Goal: Task Accomplishment & Management: Use online tool/utility

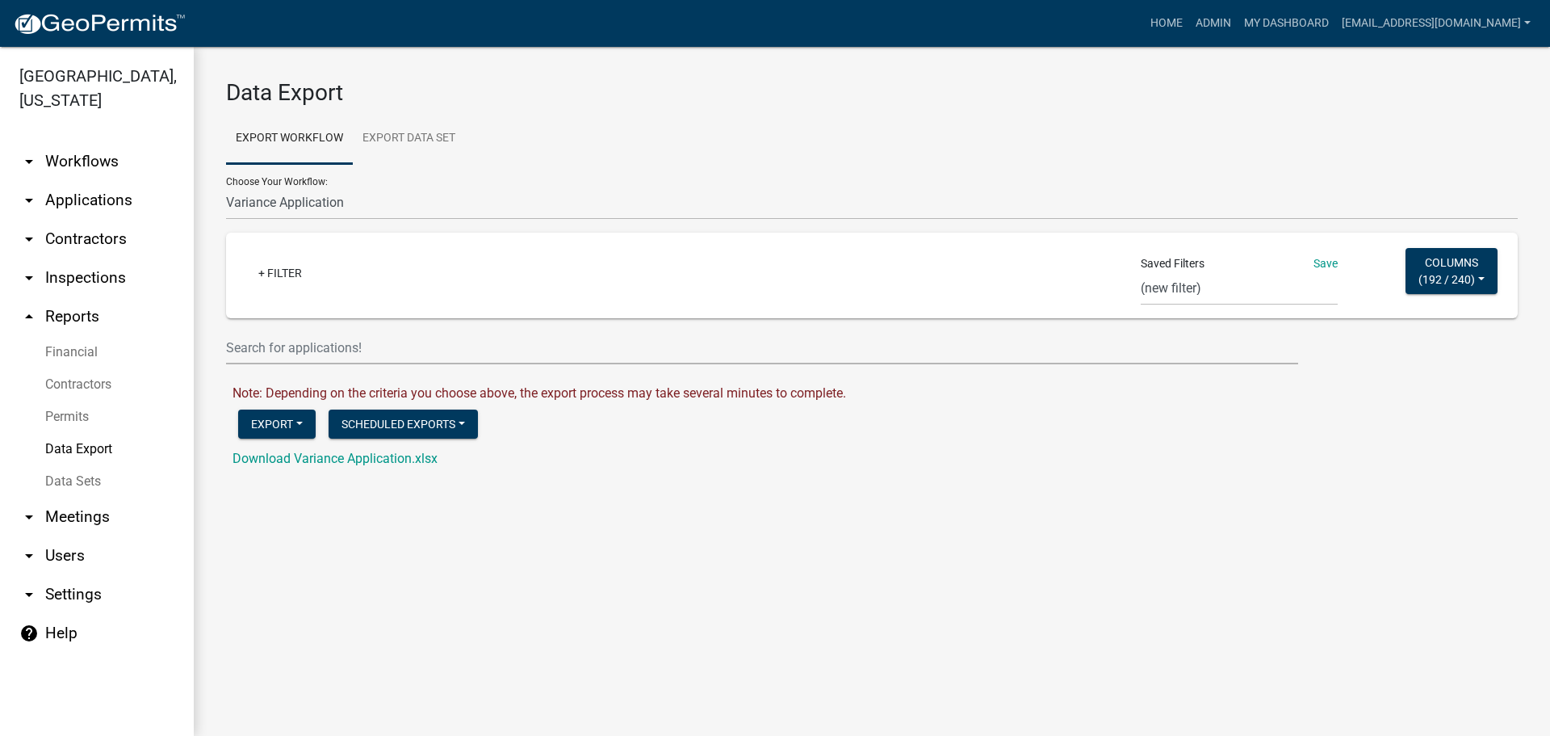
select select "20: Object"
select select "0: null"
click at [78, 473] on link "Data Sets" at bounding box center [97, 481] width 194 height 32
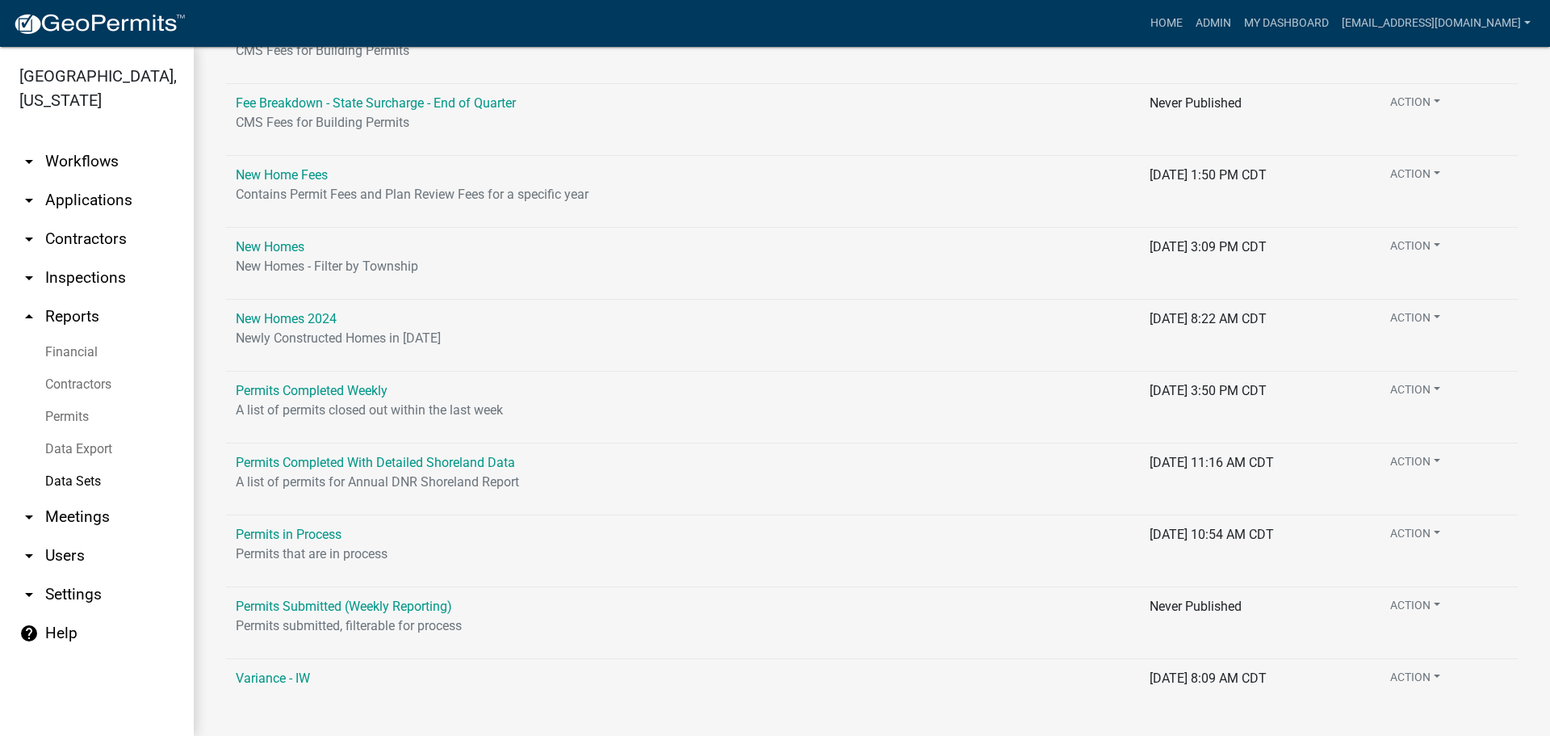
scroll to position [946, 0]
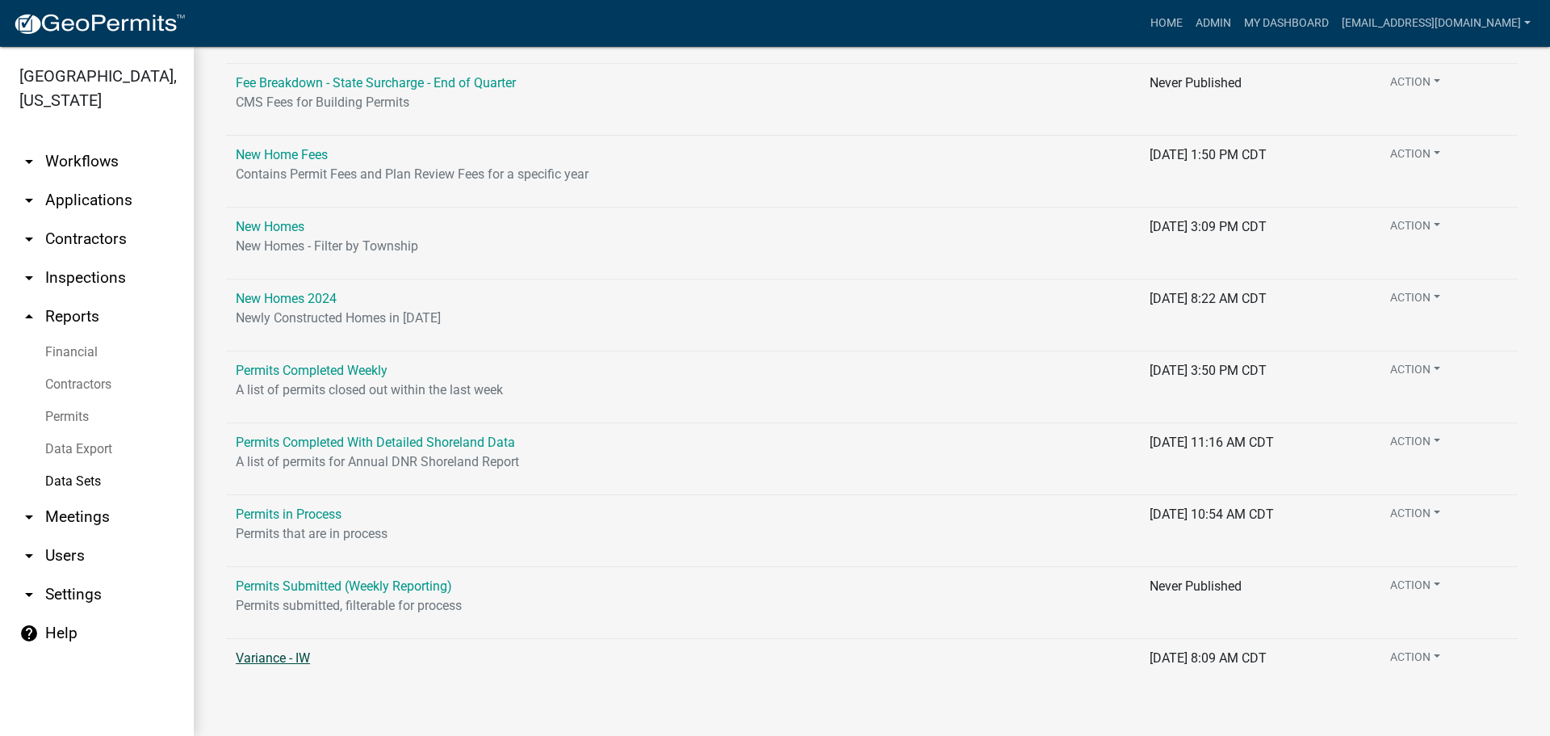
click at [266, 662] on link "Variance - IW" at bounding box center [273, 657] width 74 height 15
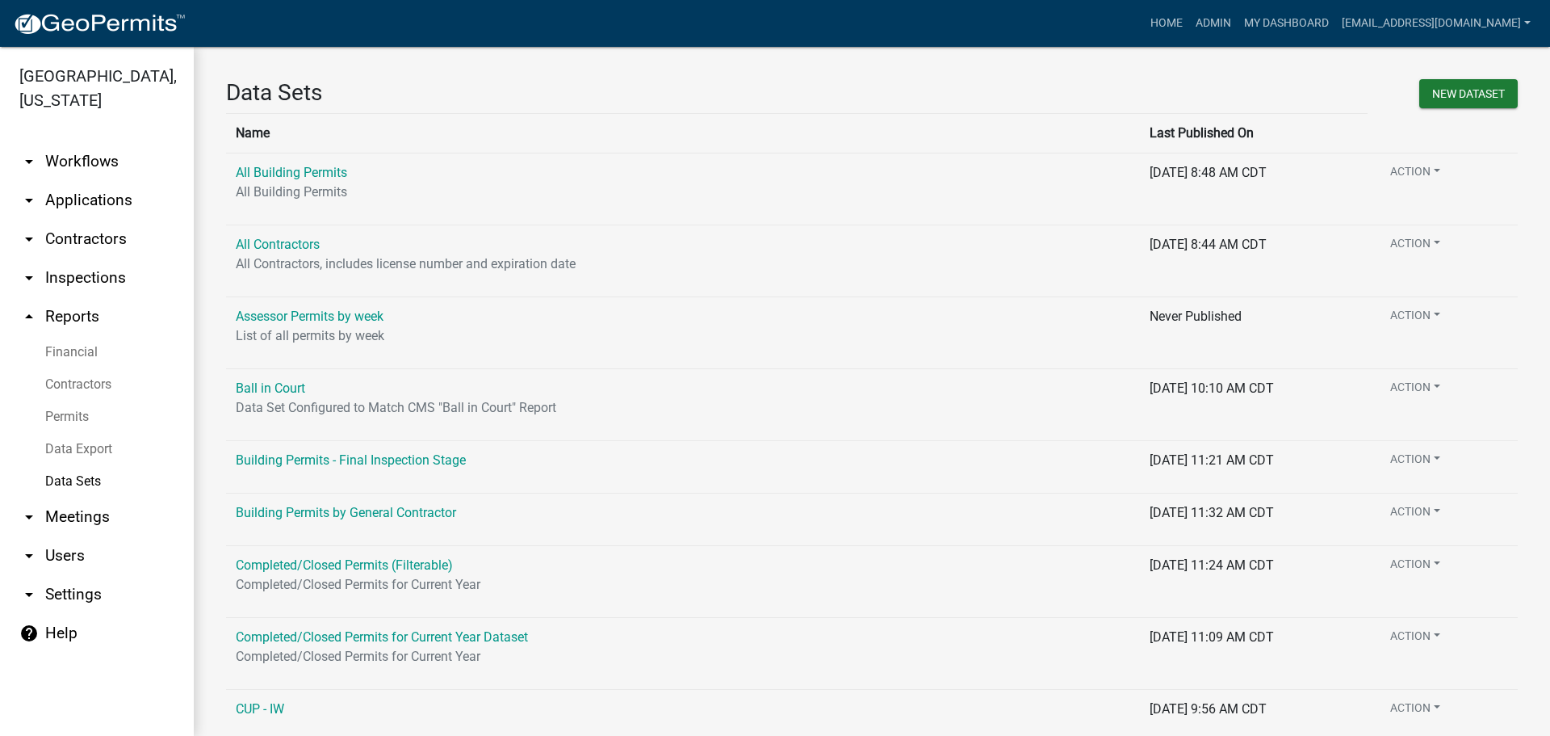
select select "Application Number"
select select "159ae783-d570-4e54-bbd3-48143ef63351"
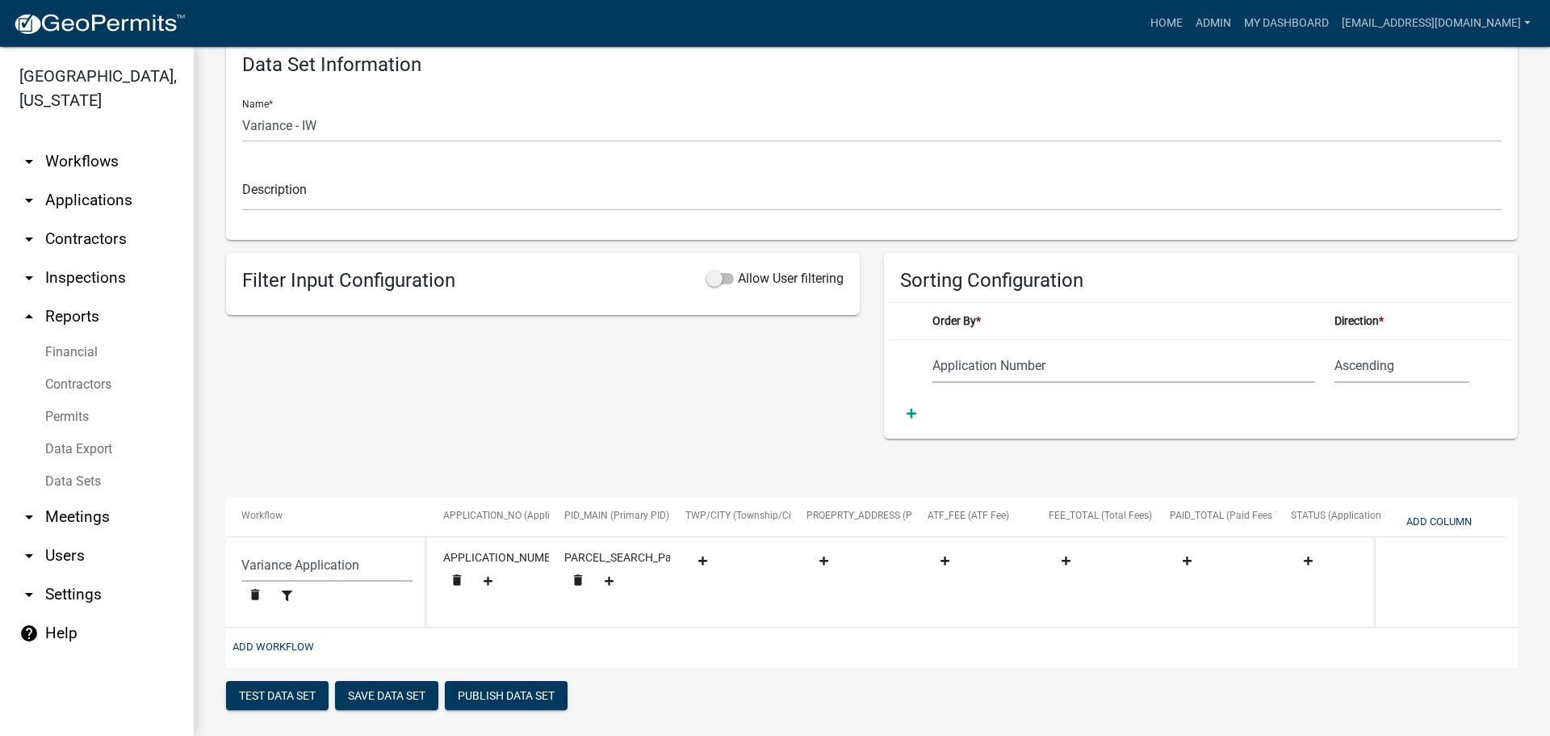
scroll to position [65, 0]
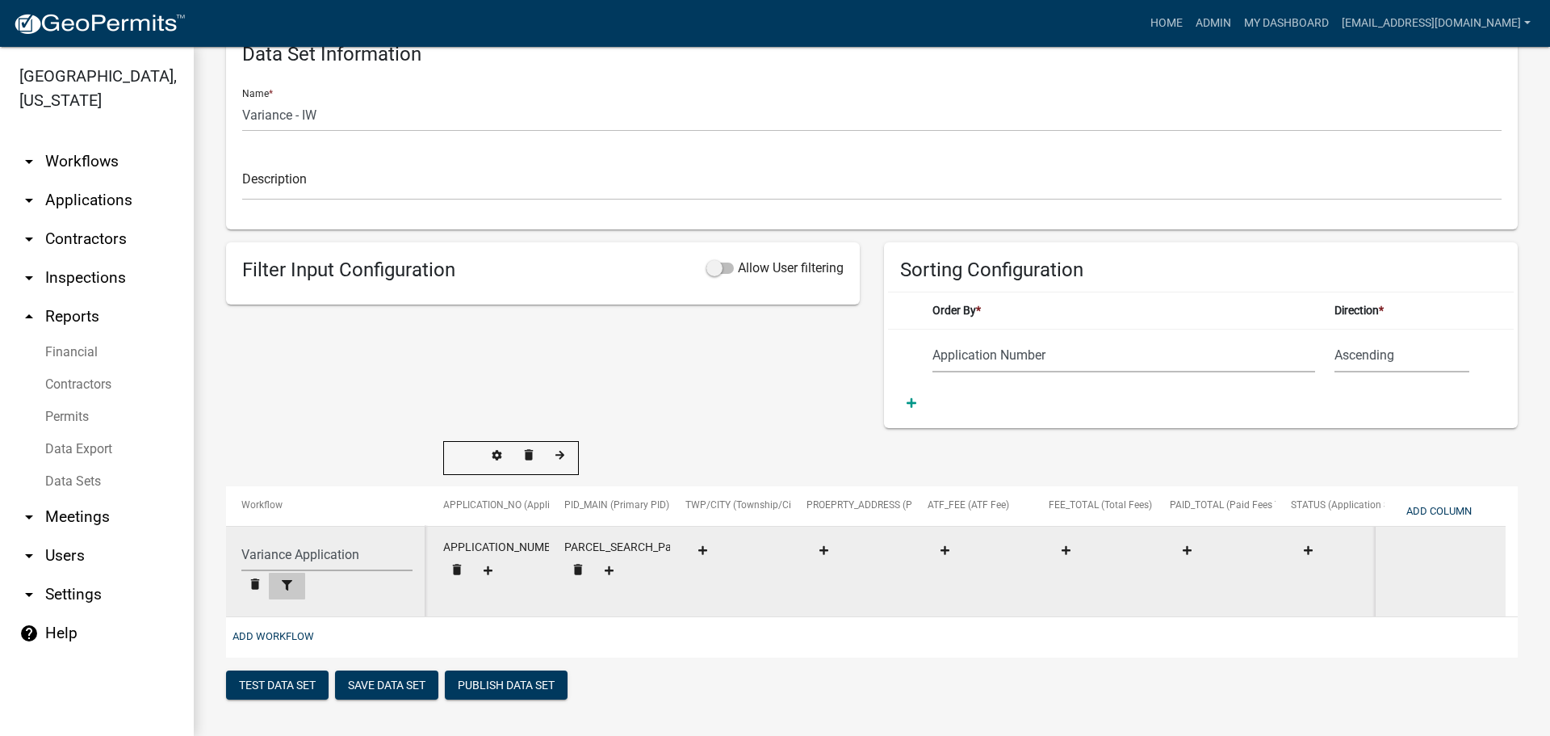
click at [288, 580] on icon at bounding box center [287, 585] width 10 height 10
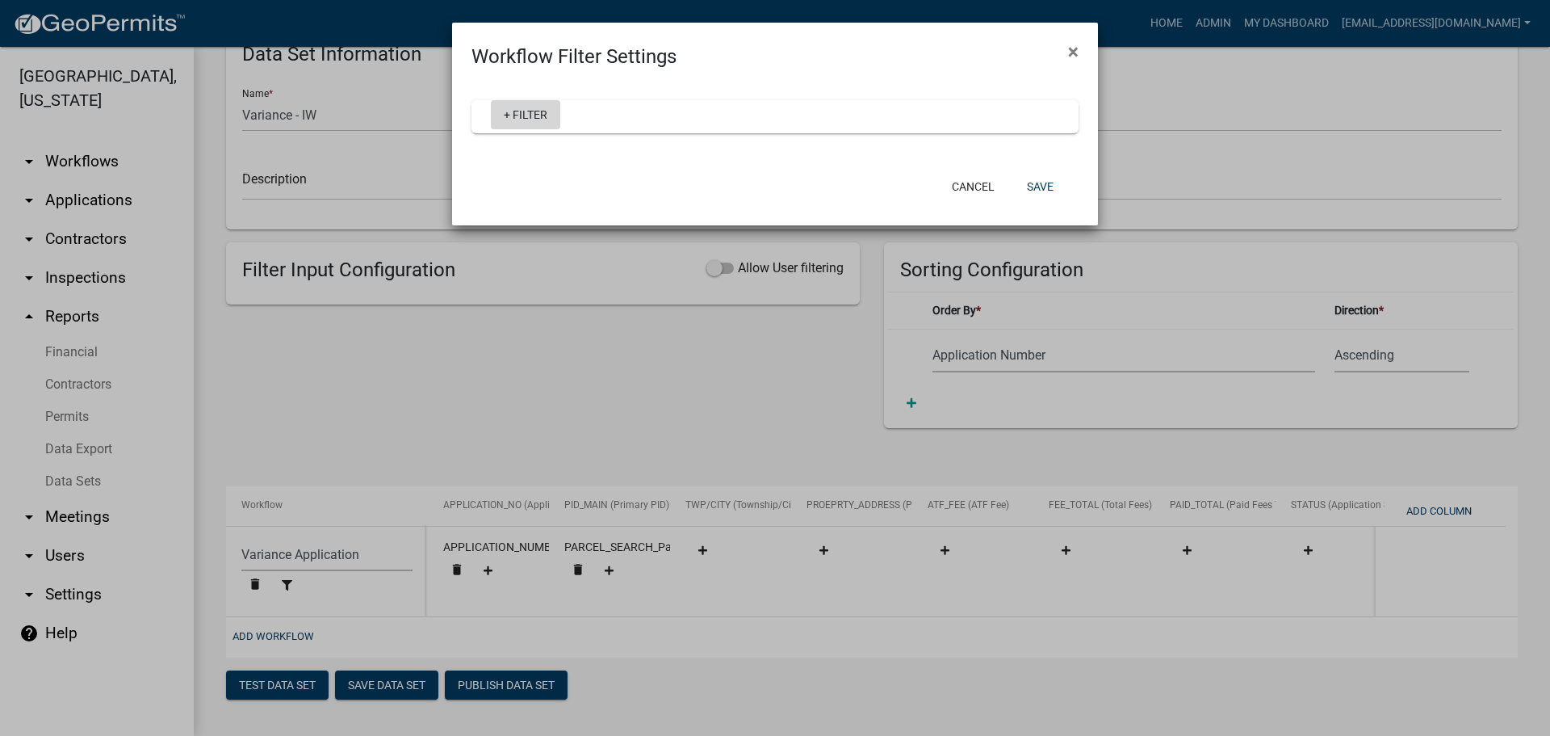
click at [522, 124] on link "+ Filter" at bounding box center [525, 114] width 69 height 29
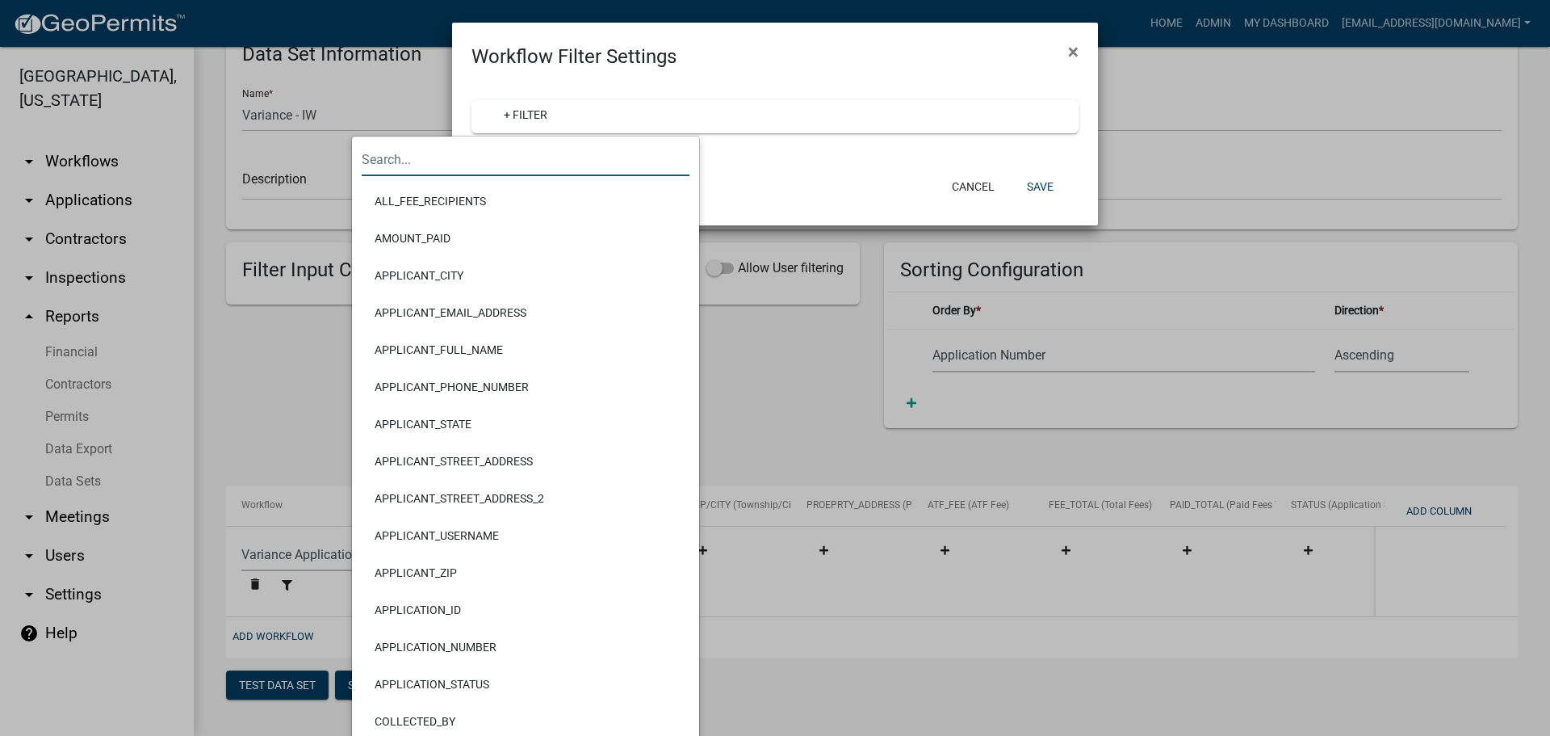
click at [480, 167] on input "text" at bounding box center [526, 159] width 328 height 33
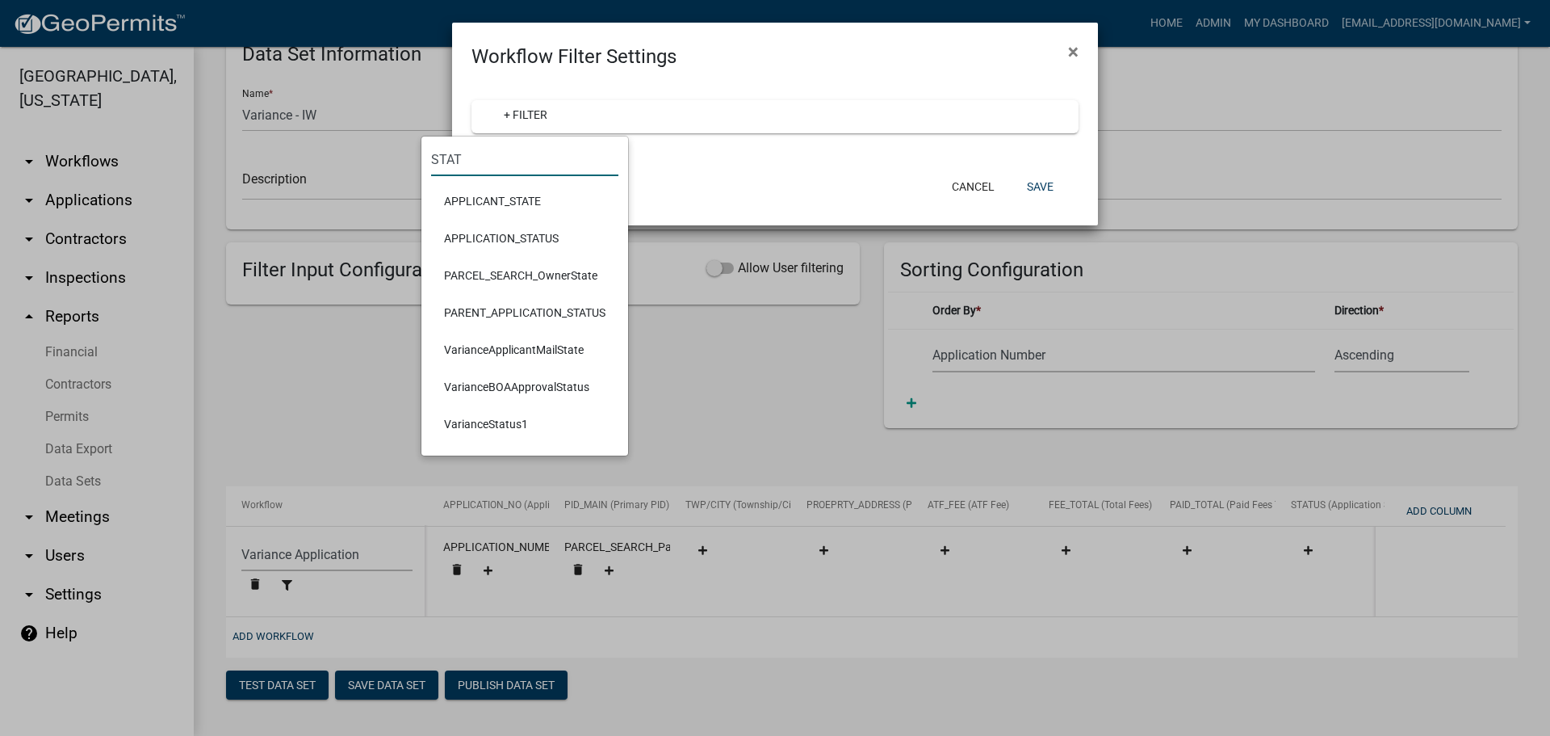
type input "STAT"
click at [459, 237] on li "APPLICATION_STATUS" at bounding box center [524, 238] width 187 height 37
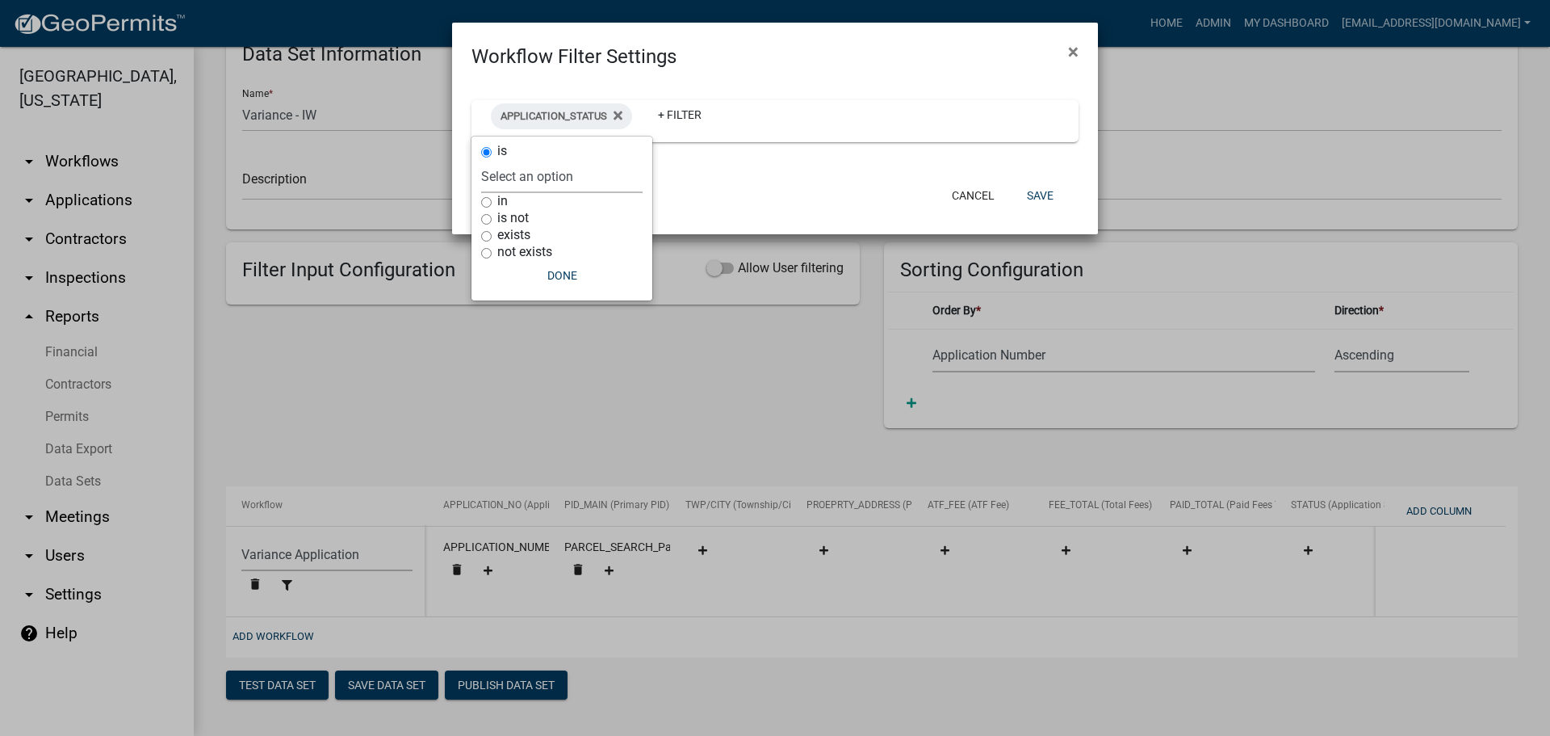
click at [539, 179] on select "Select an option Rejected Completed InProgress" at bounding box center [562, 176] width 162 height 33
click at [615, 116] on icon at bounding box center [618, 115] width 9 height 13
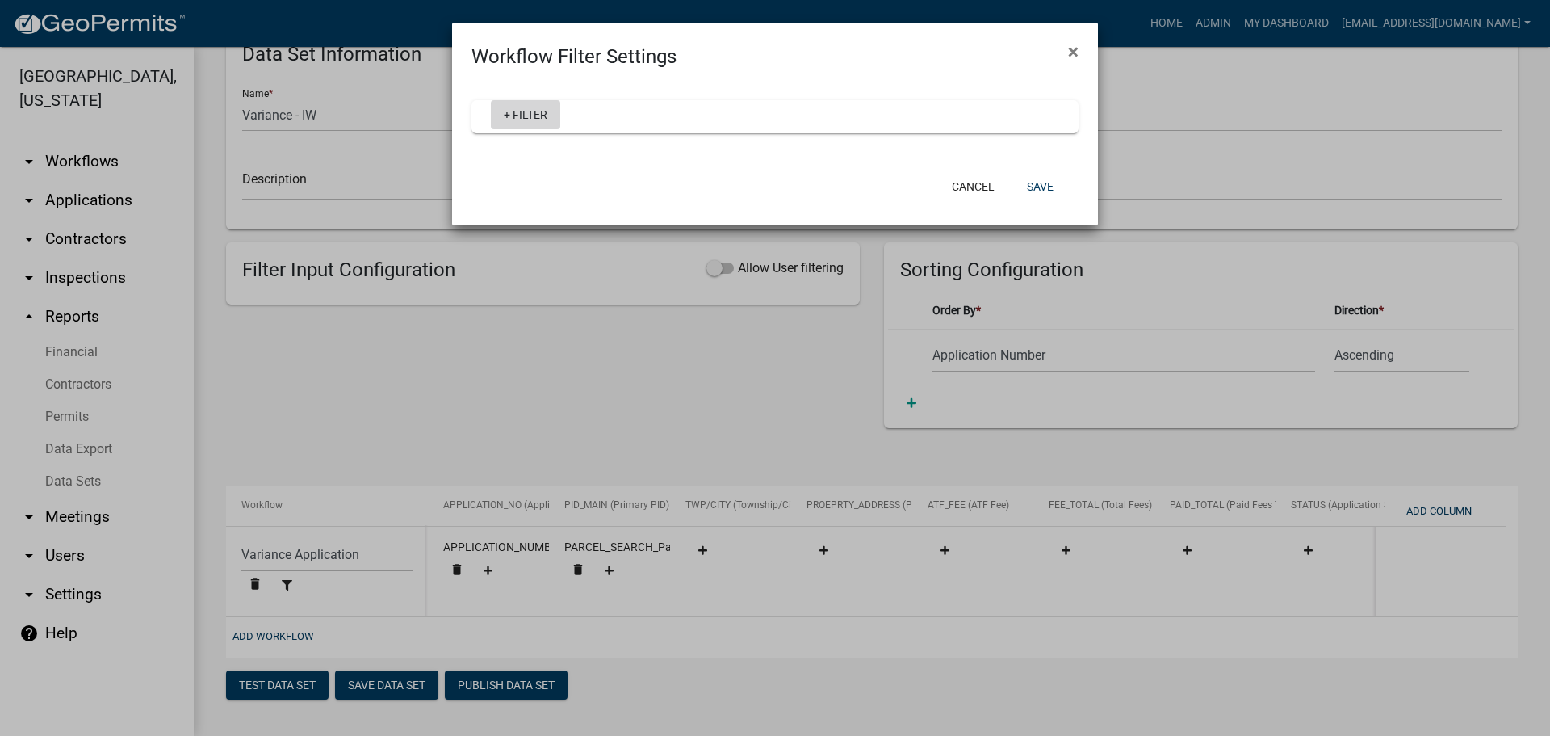
click at [517, 117] on link "+ Filter" at bounding box center [525, 114] width 69 height 29
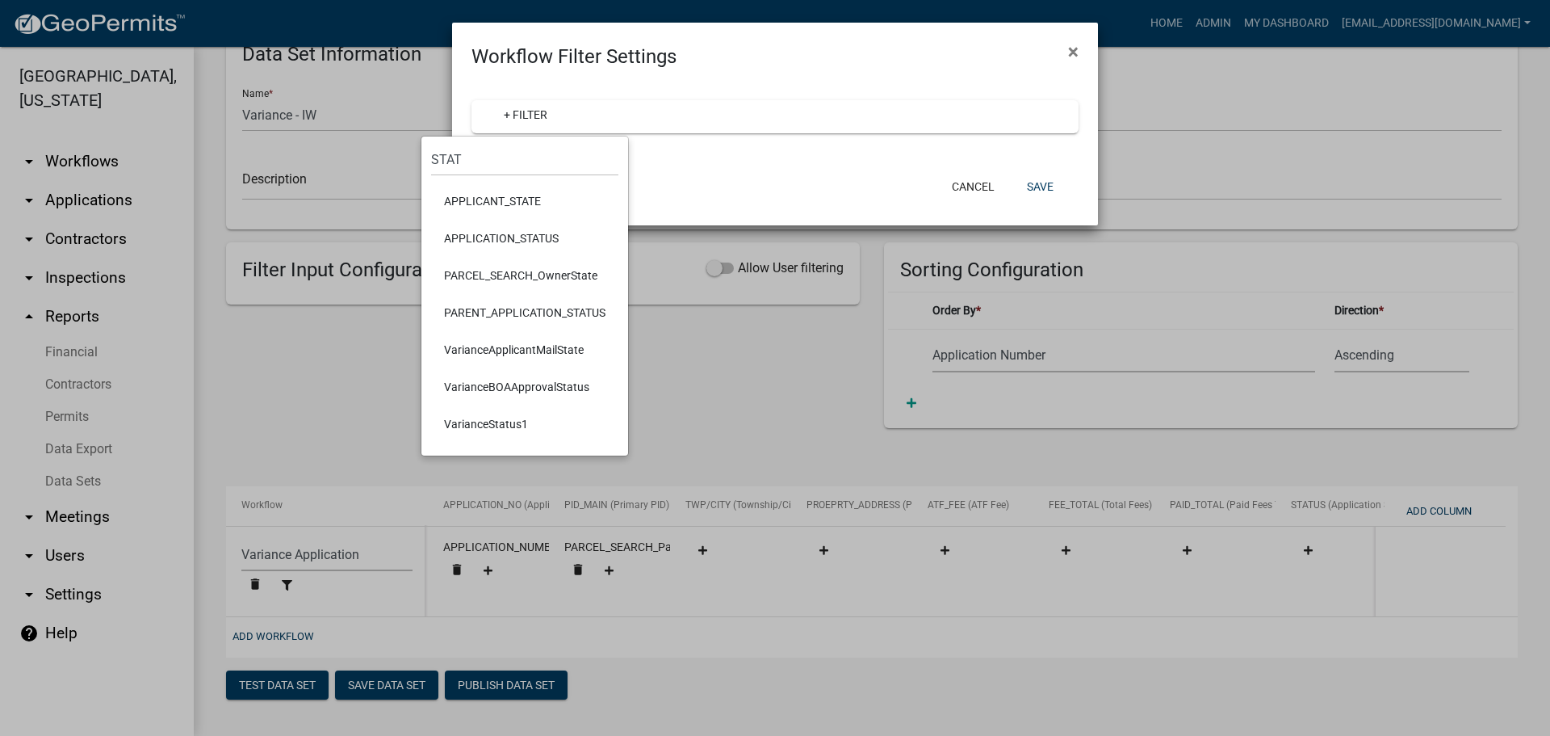
click at [505, 303] on li "PARENT_APPLICATION_STATUS" at bounding box center [524, 312] width 187 height 37
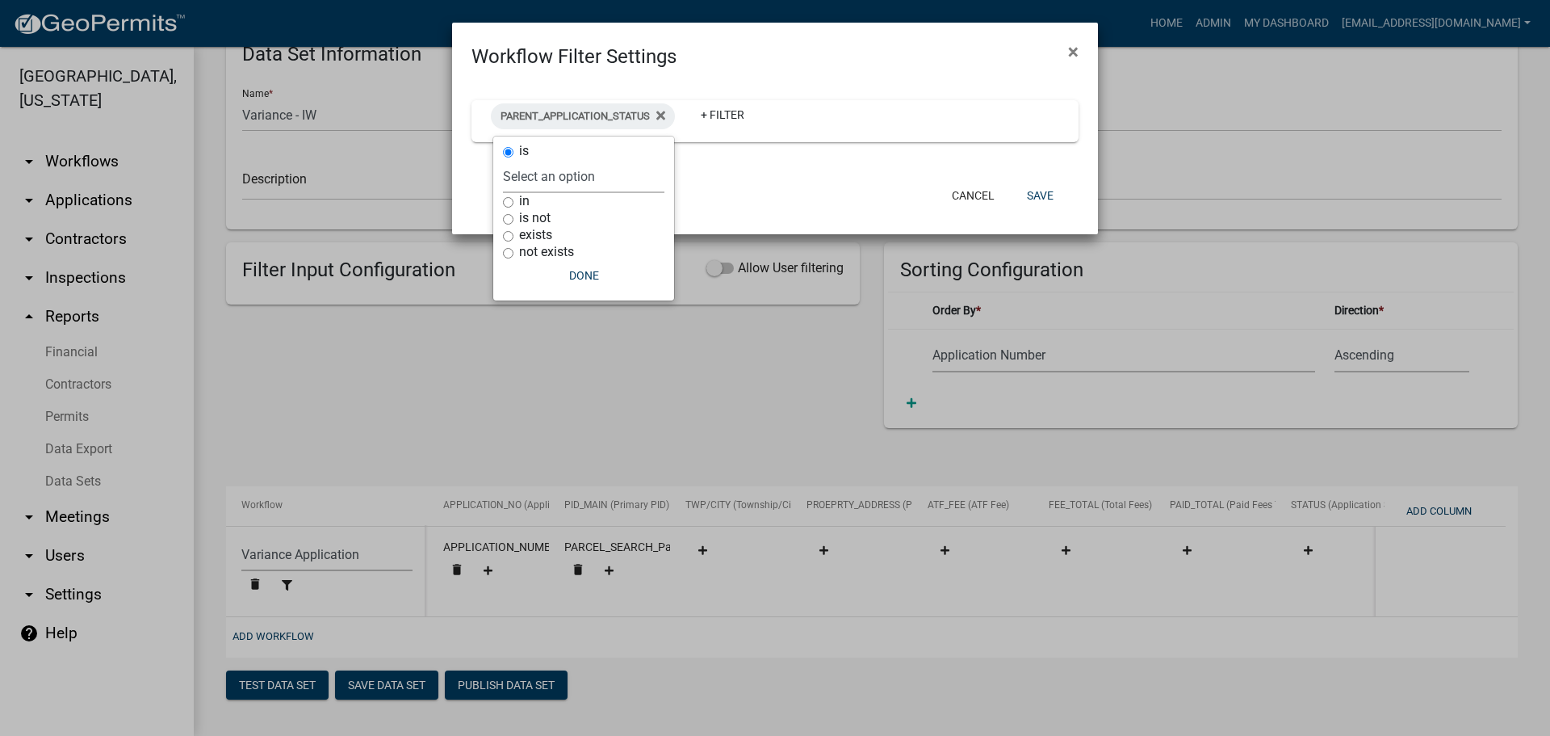
click at [547, 188] on select "Select an option Rejected Completed InProgress" at bounding box center [584, 176] width 162 height 33
click at [665, 124] on fa-icon at bounding box center [657, 116] width 15 height 26
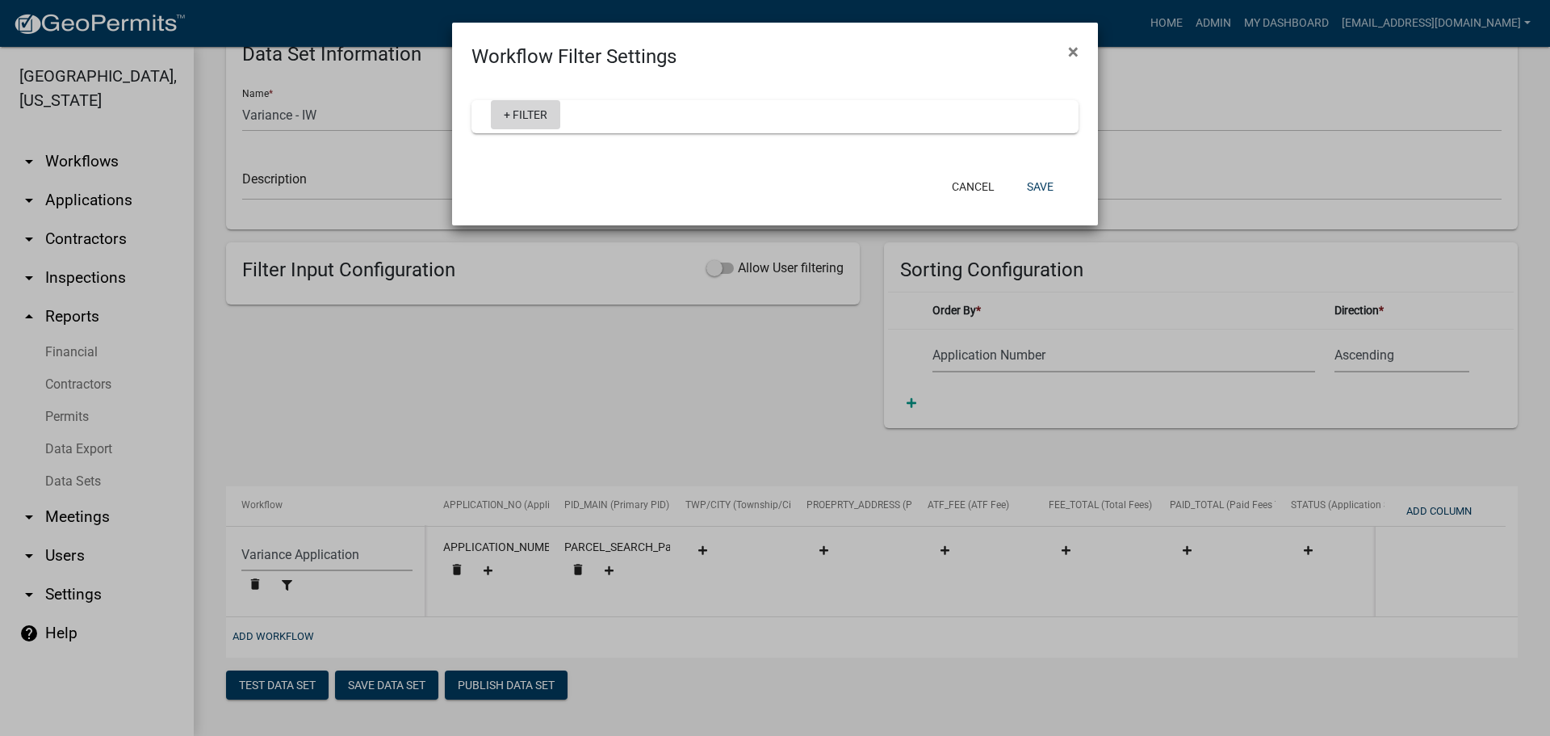
click at [512, 108] on link "+ Filter" at bounding box center [525, 114] width 69 height 29
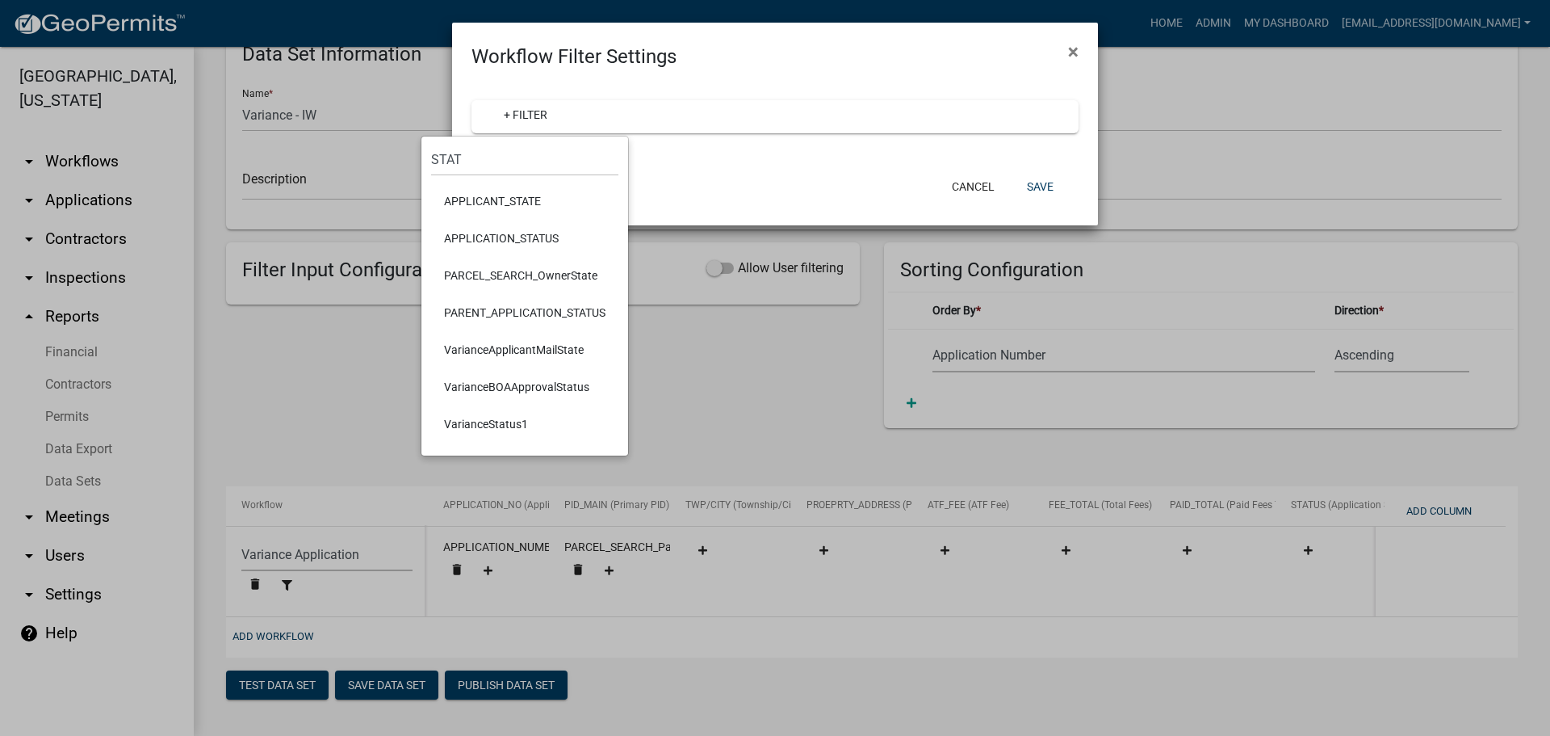
click at [497, 198] on li "APPLICANT_STATE" at bounding box center [524, 201] width 187 height 37
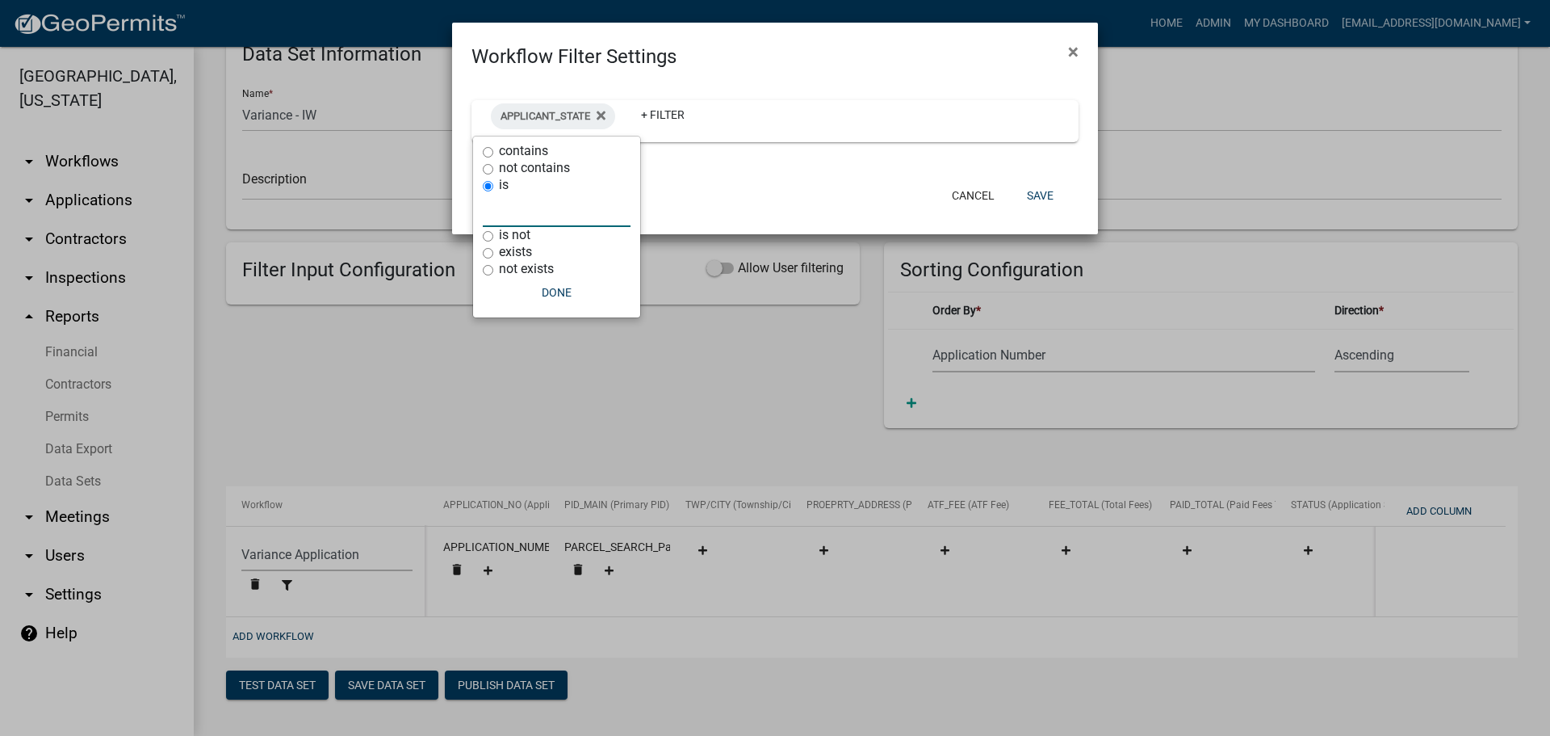
click at [524, 219] on input "text" at bounding box center [557, 210] width 148 height 33
click at [601, 112] on icon at bounding box center [601, 115] width 9 height 9
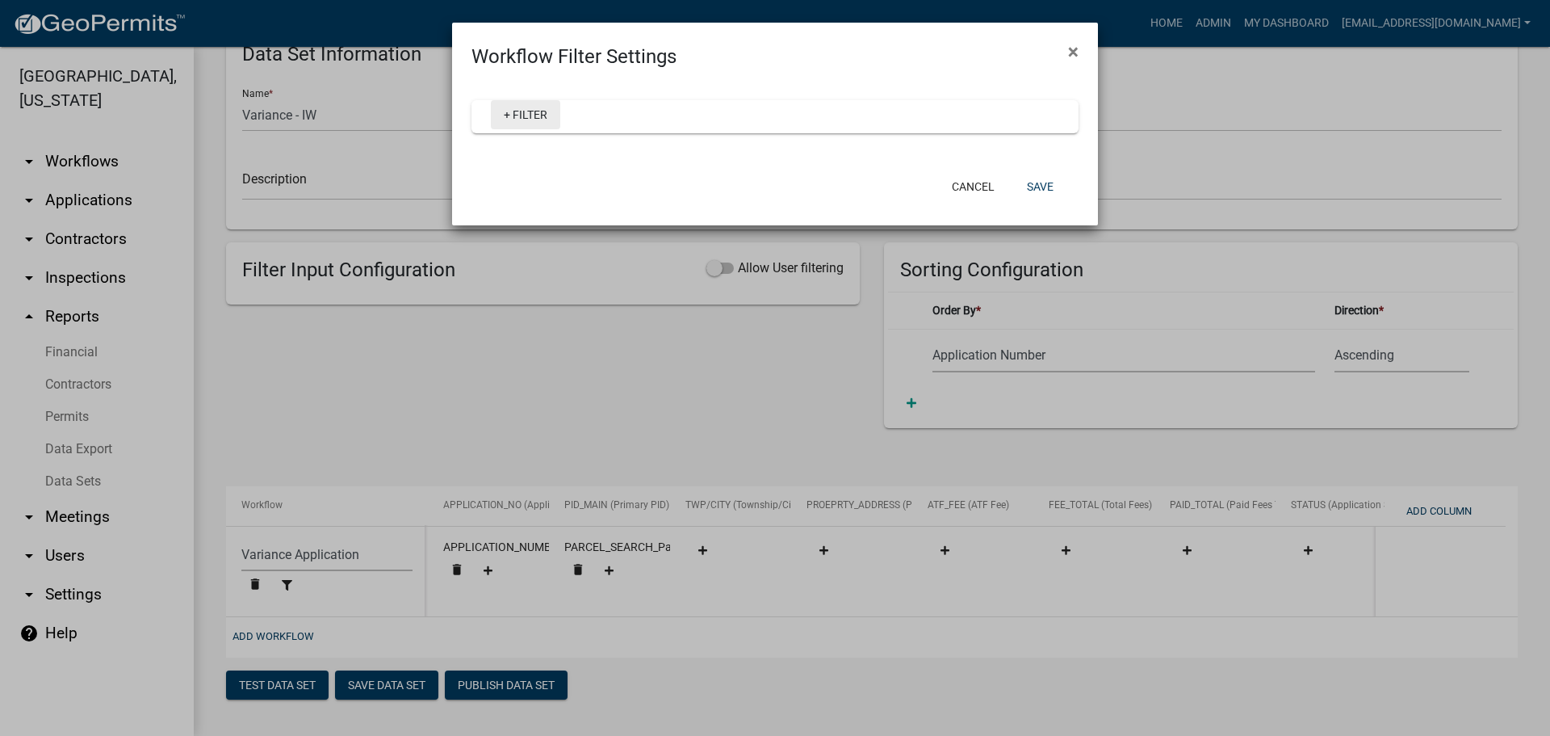
click at [531, 113] on link "+ Filter" at bounding box center [525, 114] width 69 height 29
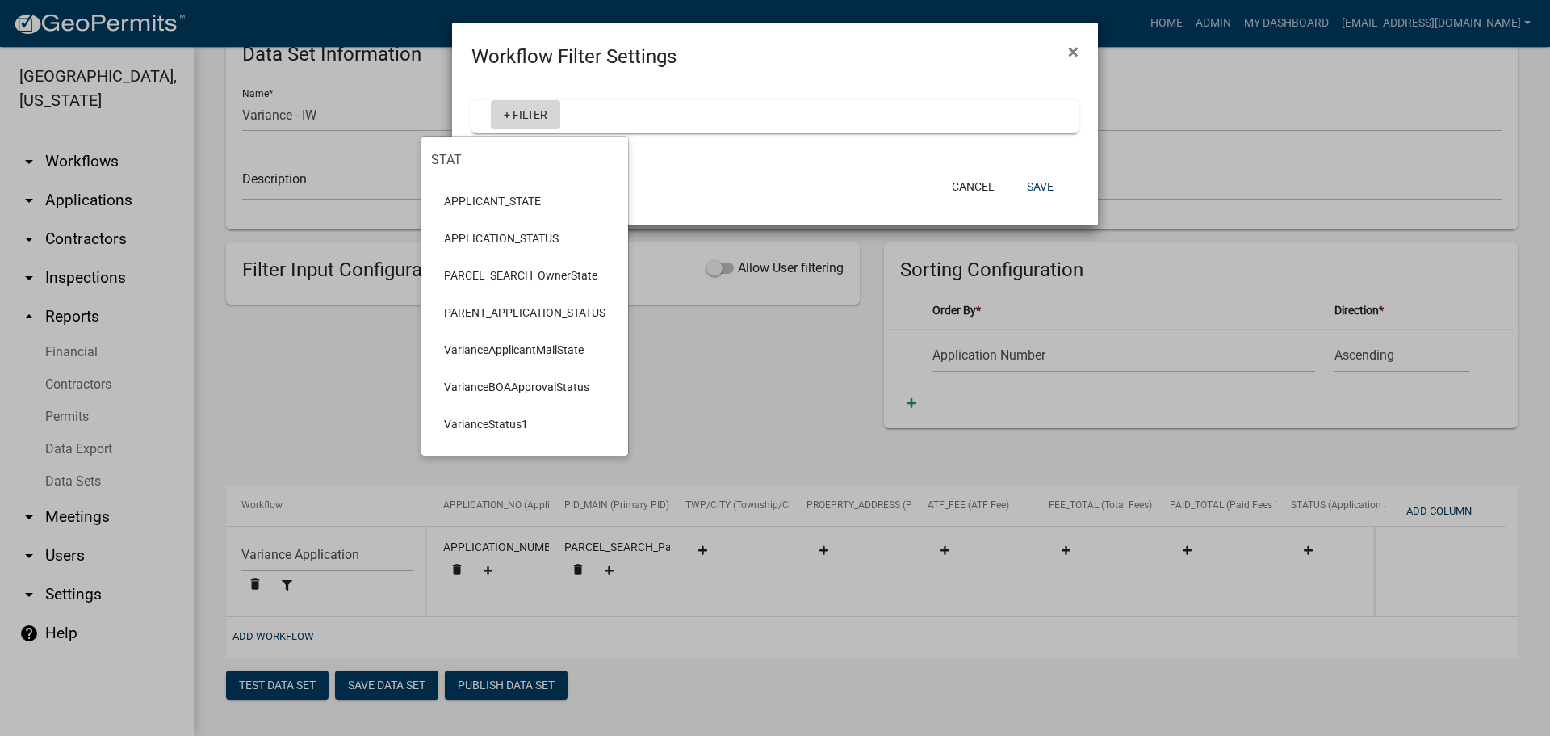
click at [531, 111] on link "+ Filter" at bounding box center [525, 114] width 69 height 29
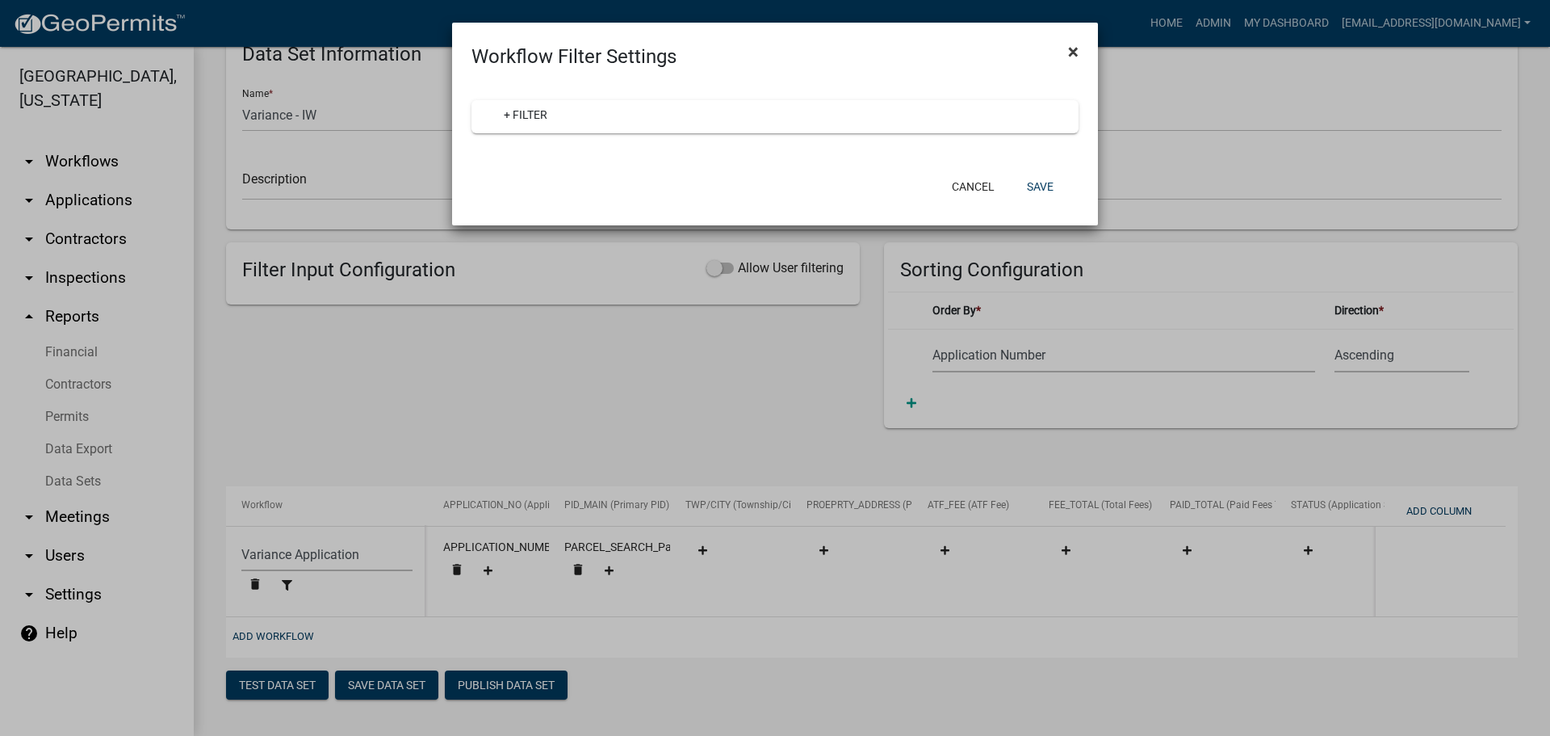
click at [1075, 51] on span "×" at bounding box center [1073, 51] width 10 height 23
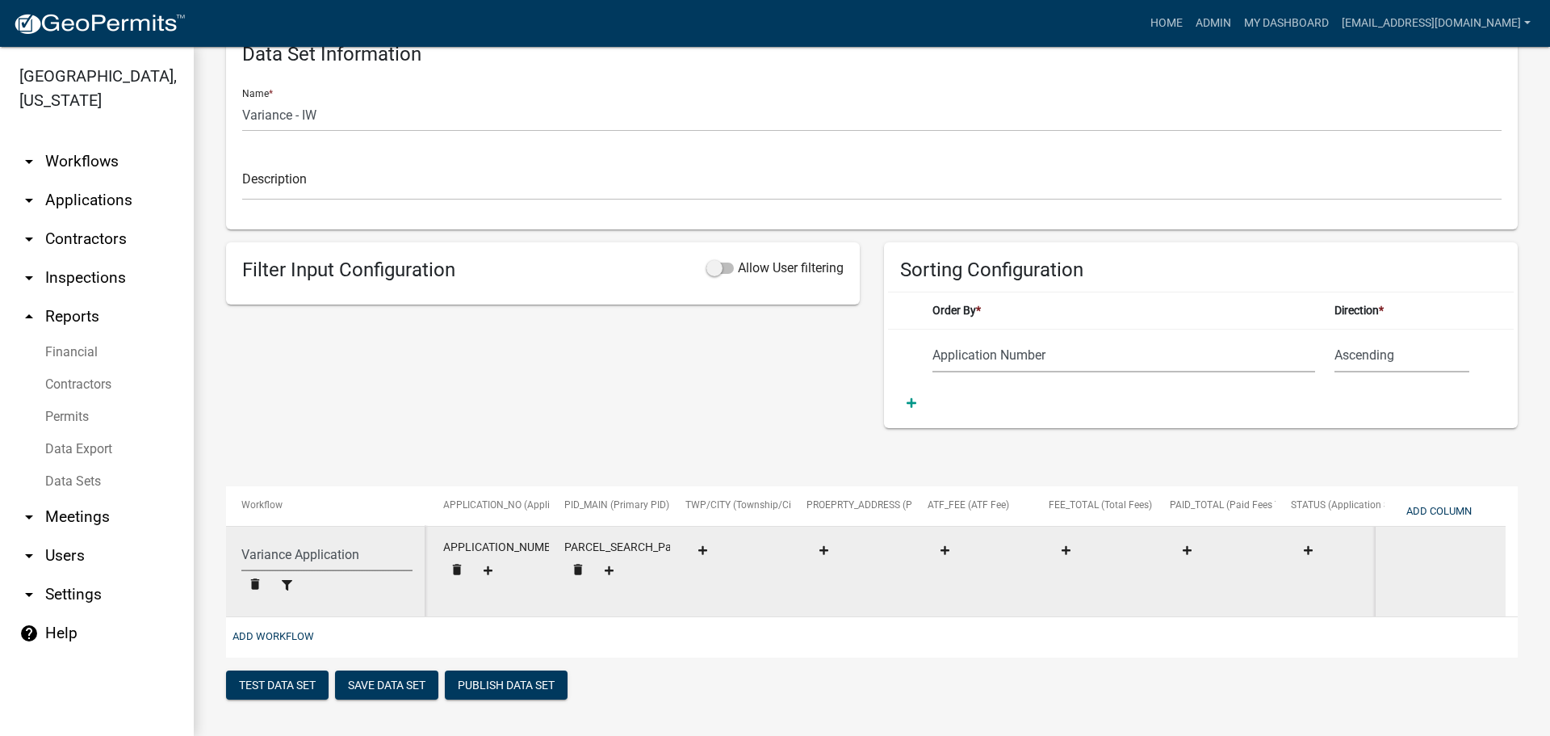
click at [293, 544] on select "(Select Workflow) Previous System Data Add/Modify Parcel Notes Boundary Adjustm…" at bounding box center [326, 554] width 171 height 33
click at [241, 538] on select "(Select Workflow) Previous System Data Add/Modify Parcel Notes Boundary Adjustm…" at bounding box center [326, 554] width 171 height 33
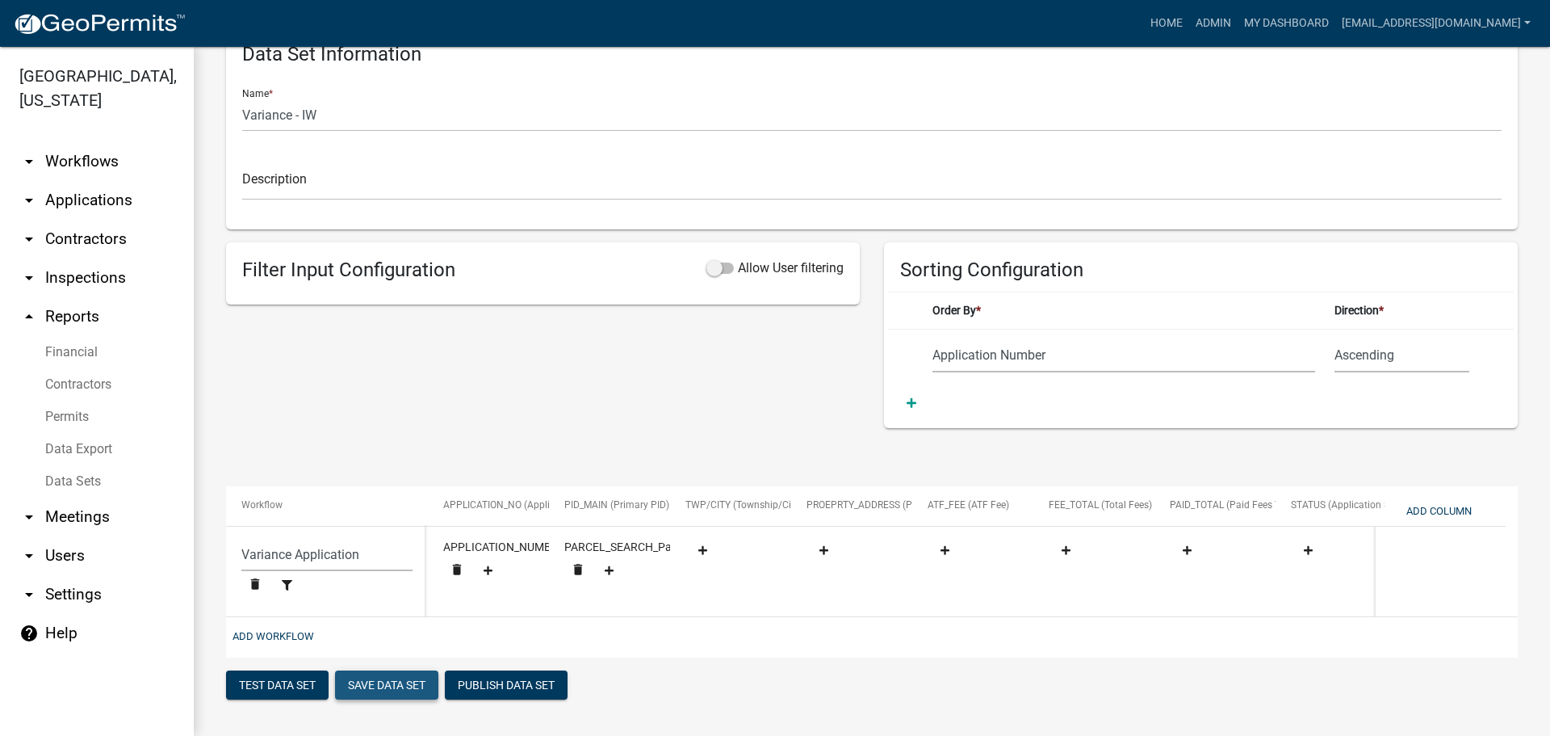
click at [389, 689] on button "Save Data Set" at bounding box center [386, 684] width 103 height 29
select select "Application Number"
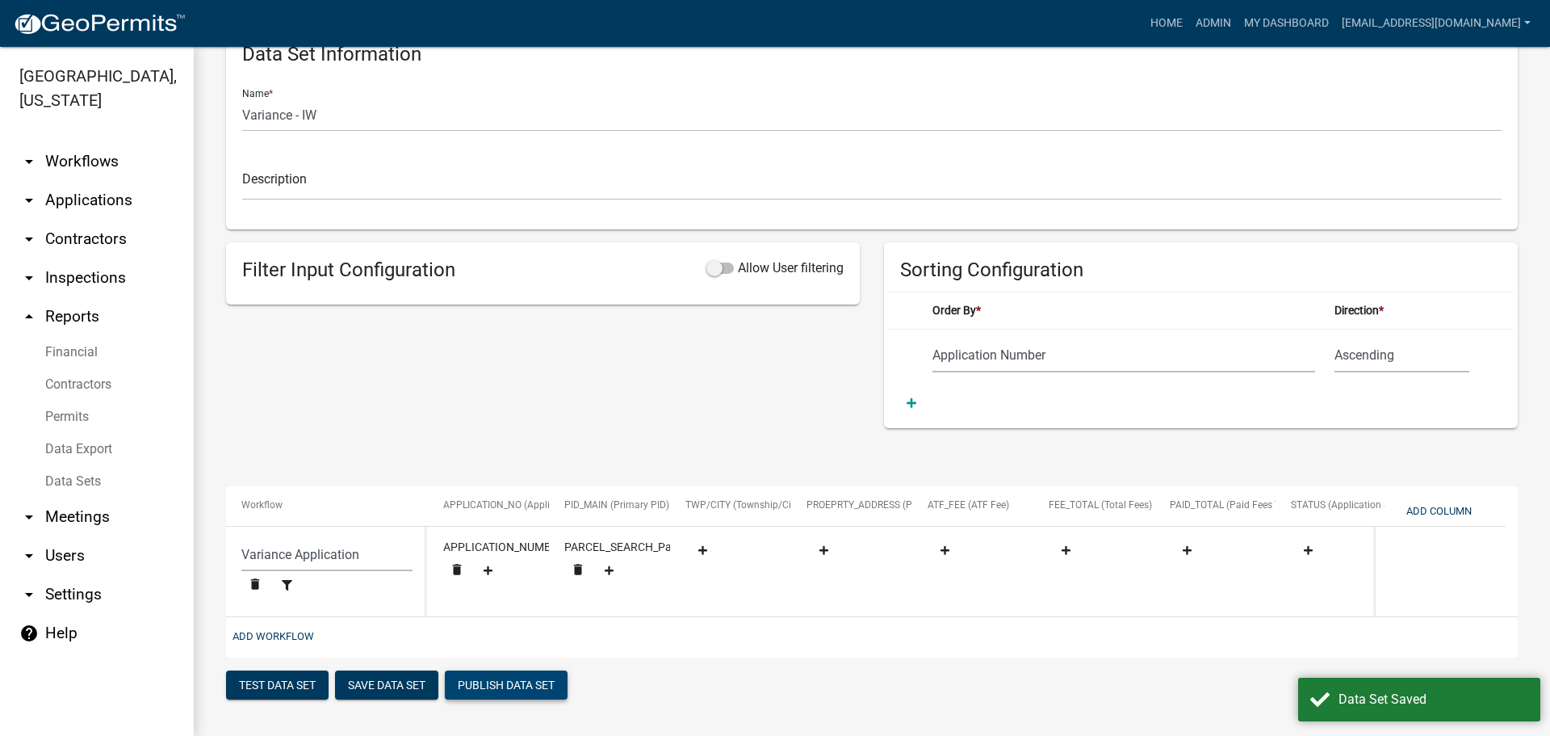
click at [507, 675] on button "Publish Data Set" at bounding box center [506, 684] width 123 height 29
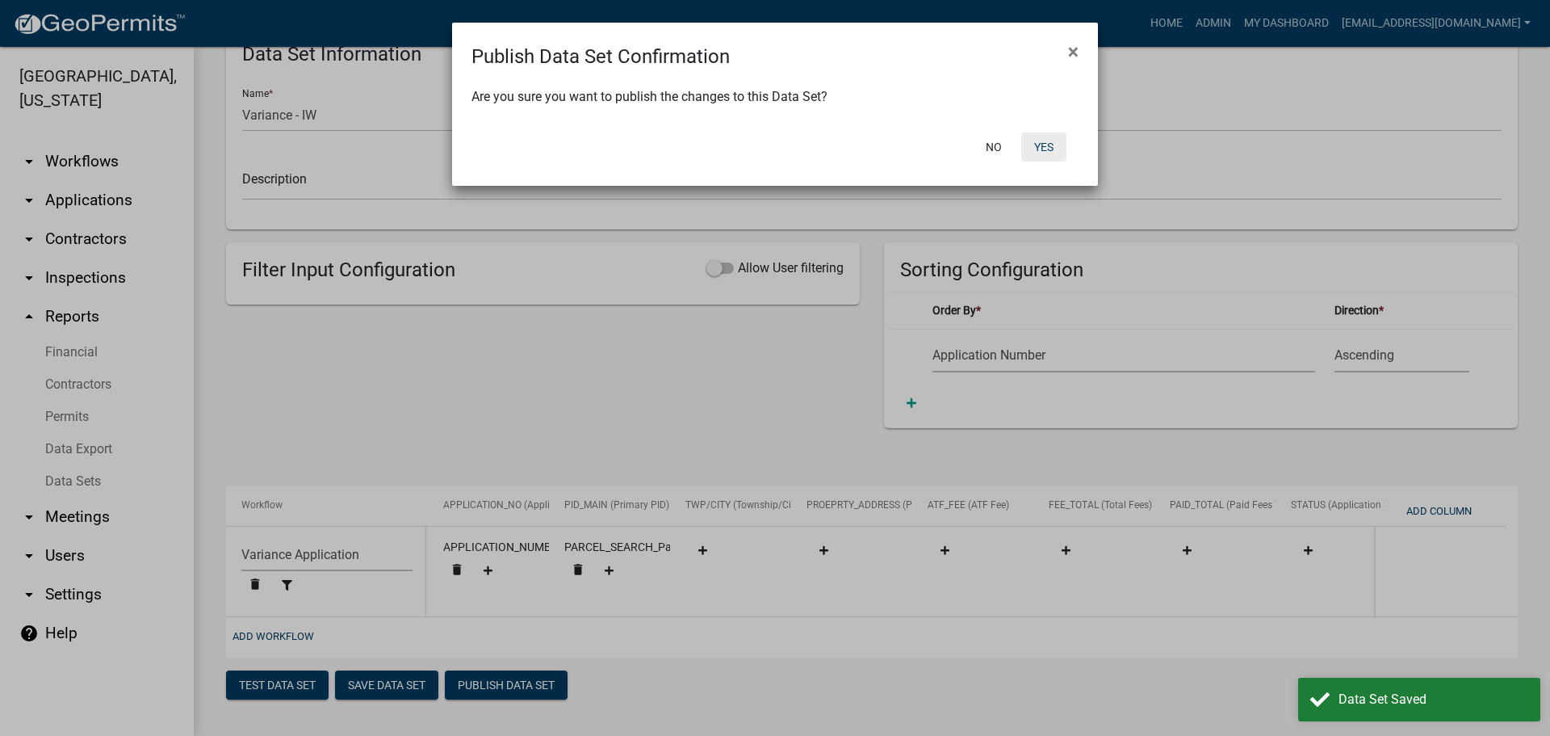
click at [1050, 146] on button "Yes" at bounding box center [1044, 146] width 45 height 29
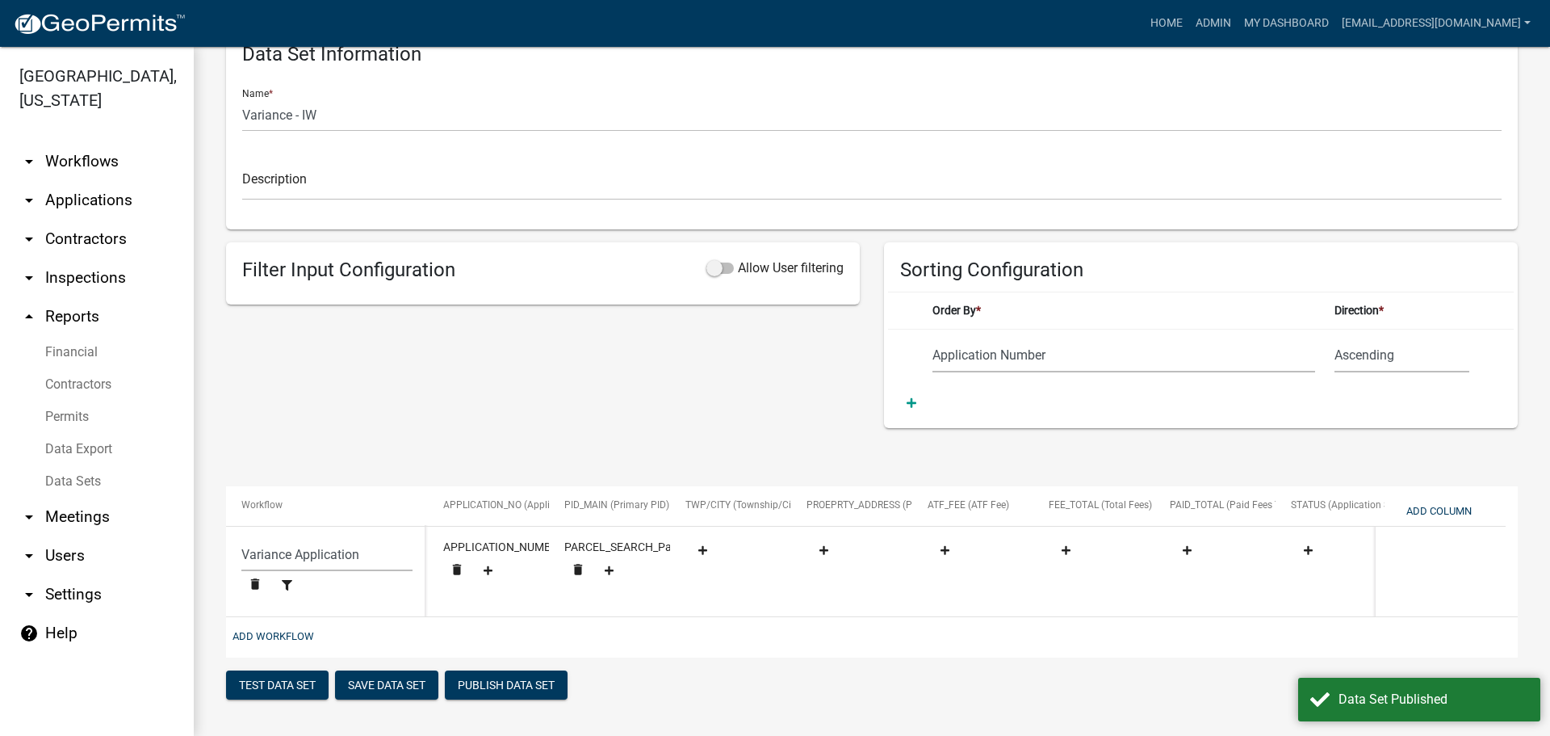
click at [507, 258] on div "Filter Input Configuration Allow User filtering" at bounding box center [543, 273] width 634 height 62
click at [717, 262] on span at bounding box center [720, 267] width 27 height 11
click at [738, 258] on input "Allow User filtering" at bounding box center [738, 258] width 0 height 0
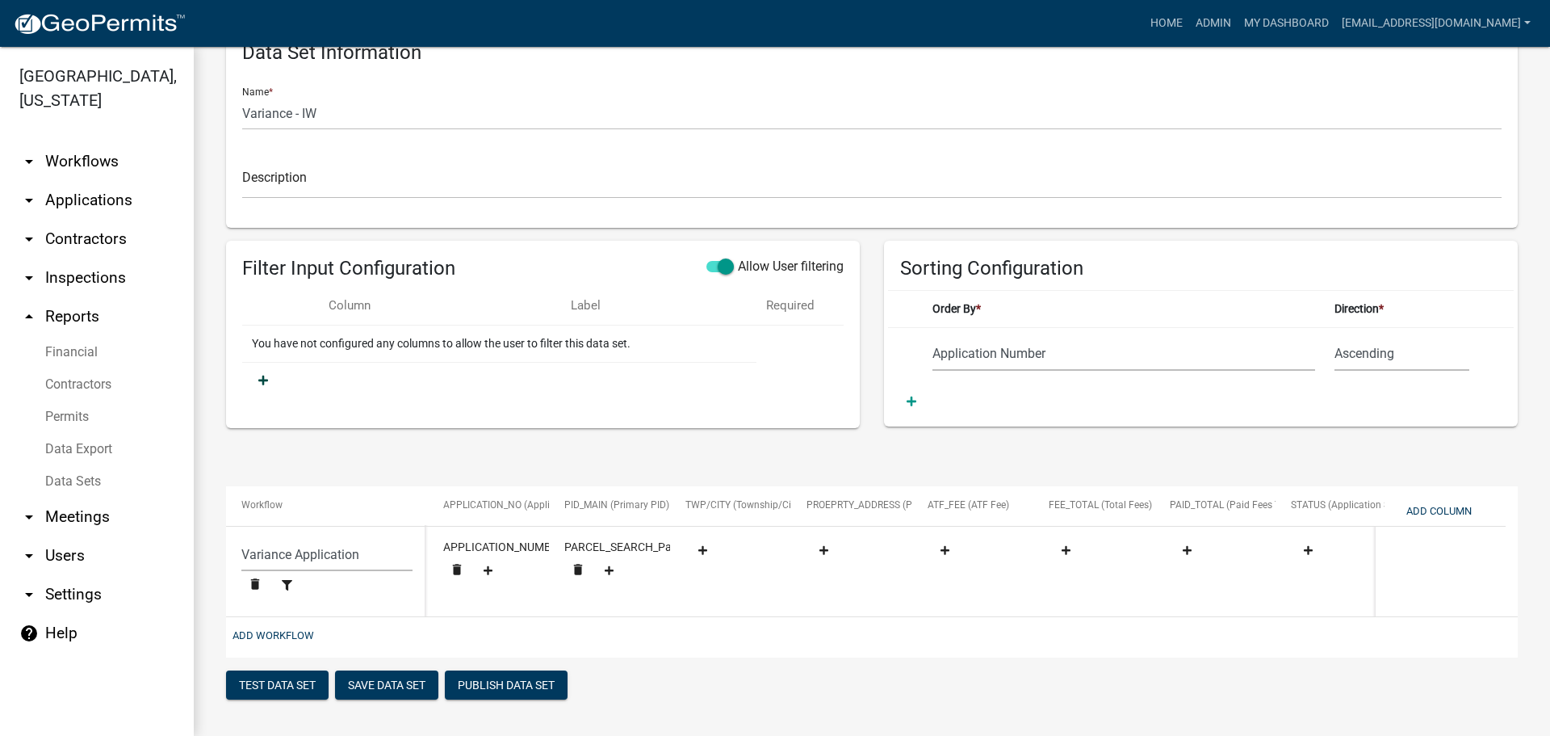
click at [258, 375] on icon at bounding box center [263, 380] width 10 height 11
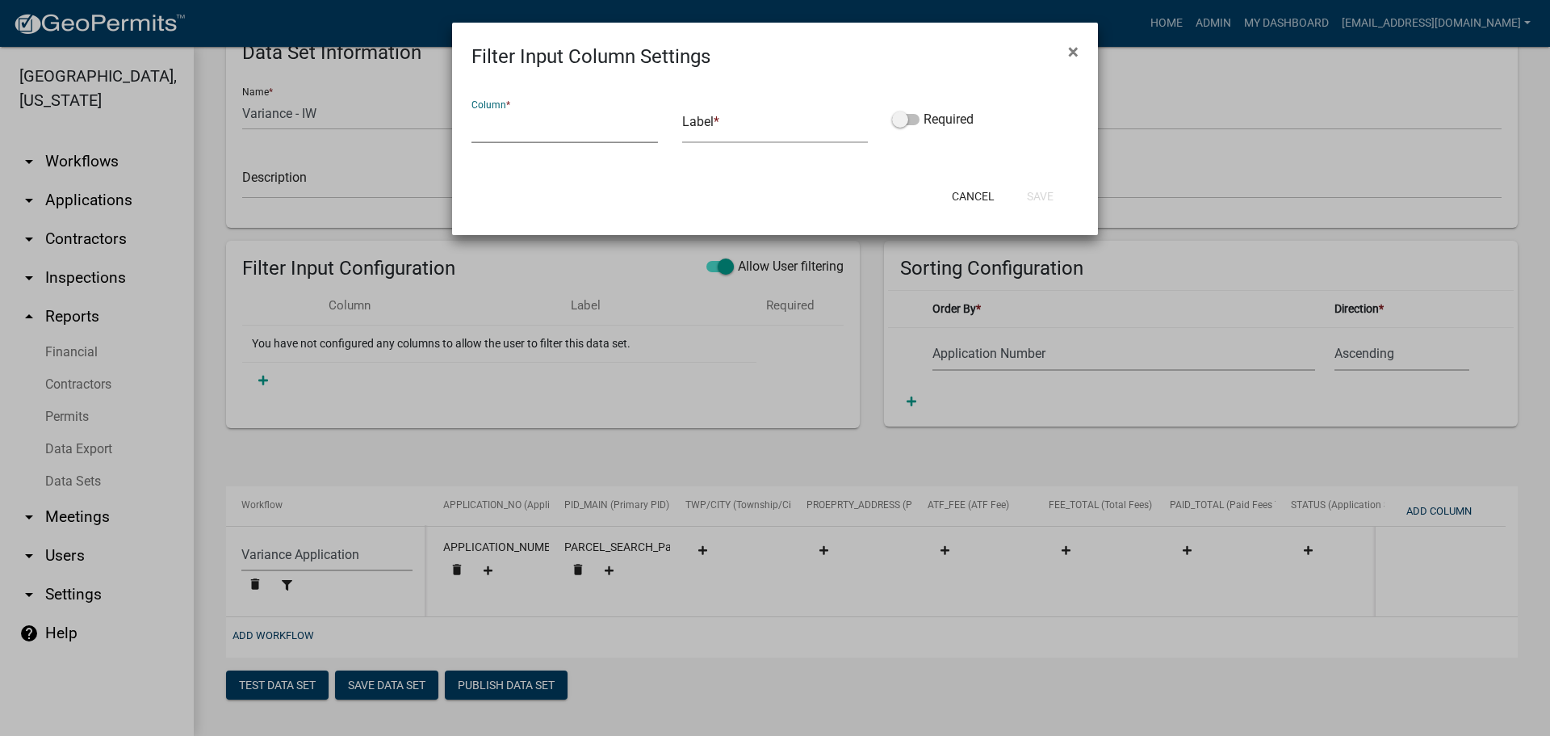
click at [539, 136] on select "Application Number Primary PID Township/City Property Address ATF Fee Total Fee…" at bounding box center [565, 126] width 187 height 33
select select "Application Status"
click at [472, 110] on select "Application Number Primary PID Township/City Property Address ATF Fee Total Fee…" at bounding box center [565, 126] width 187 height 33
click at [757, 124] on input "text" at bounding box center [775, 126] width 187 height 33
click at [963, 191] on button "Cancel" at bounding box center [973, 196] width 69 height 29
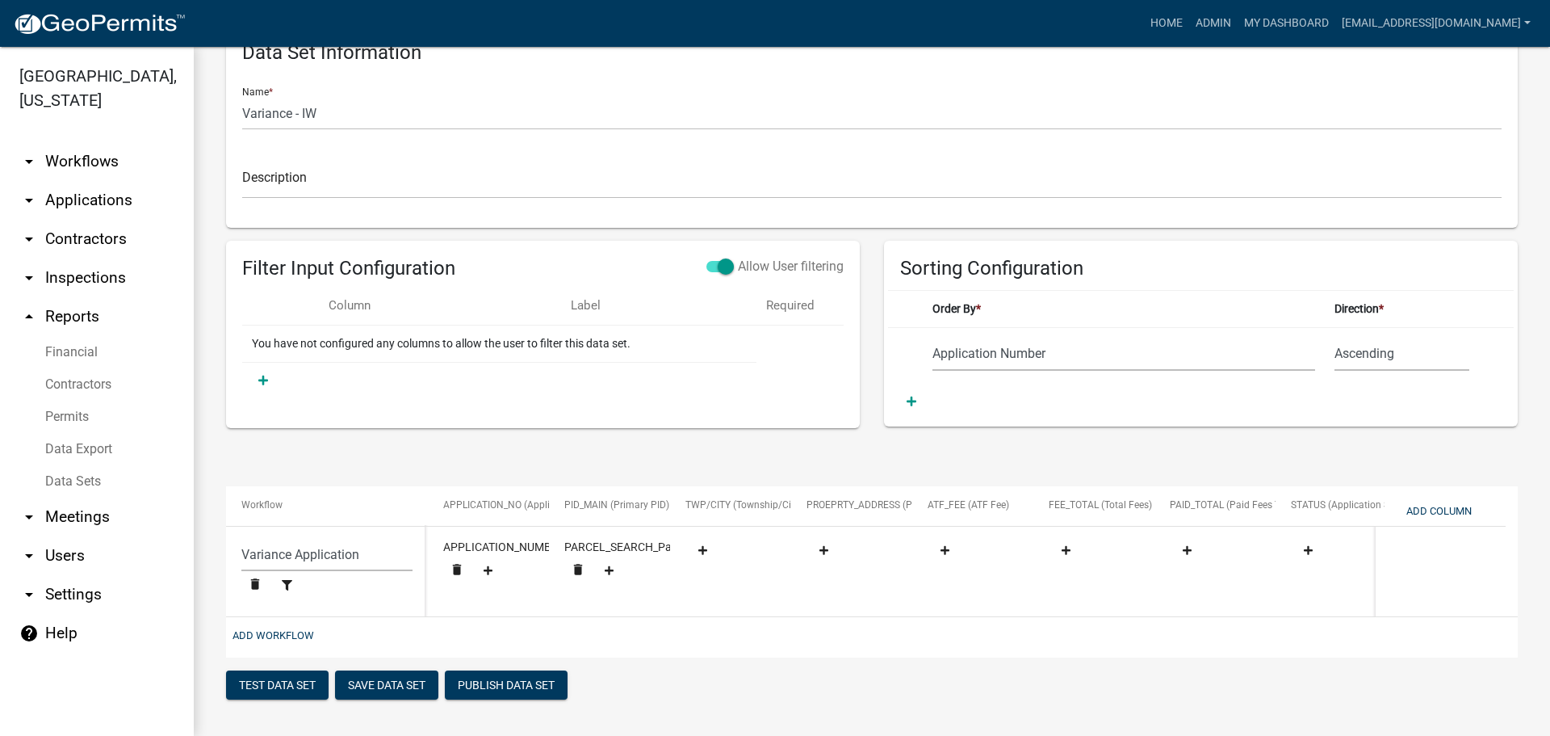
click at [710, 261] on span at bounding box center [720, 266] width 27 height 11
click at [738, 257] on input "Allow User filtering" at bounding box center [738, 257] width 0 height 0
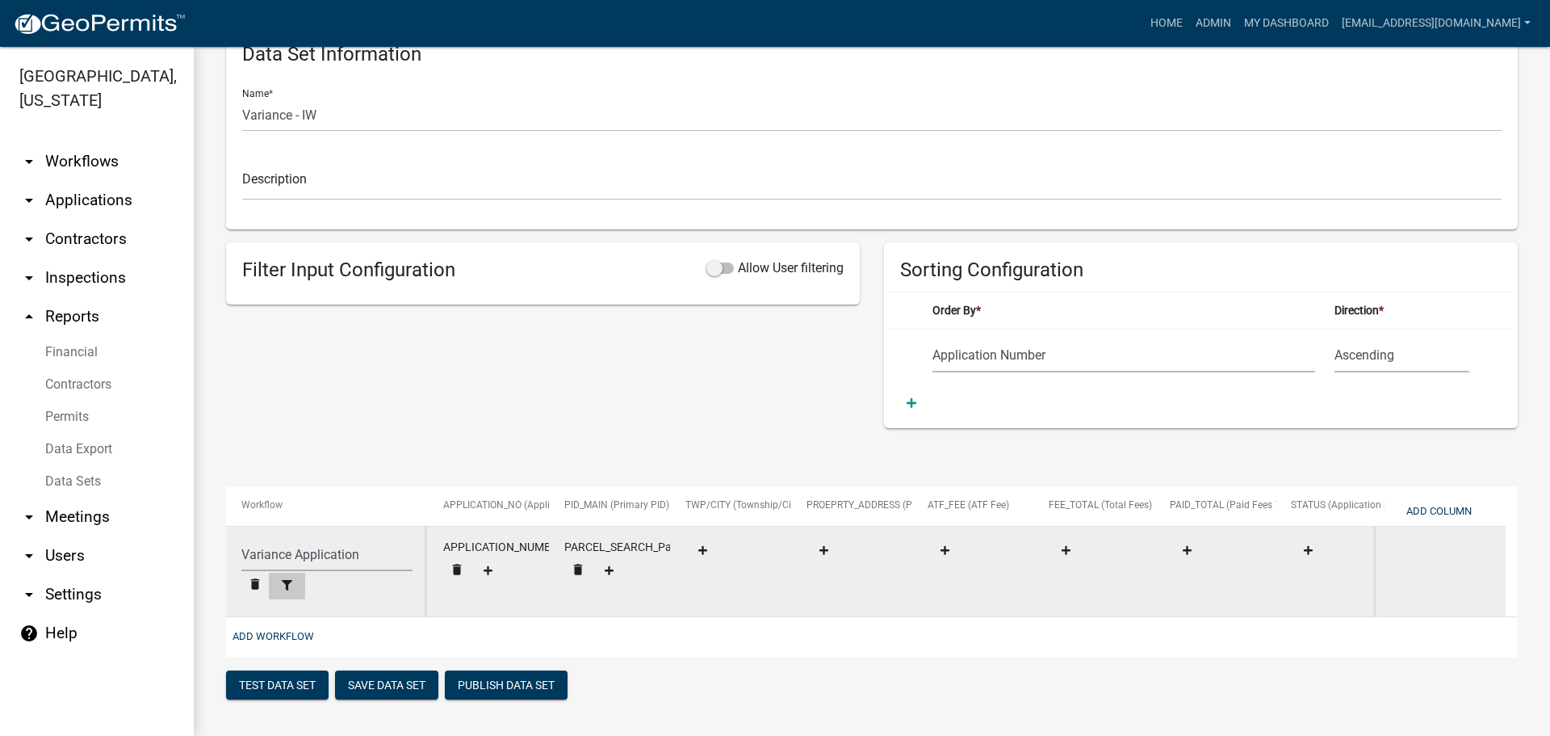
click at [287, 580] on icon at bounding box center [287, 585] width 10 height 10
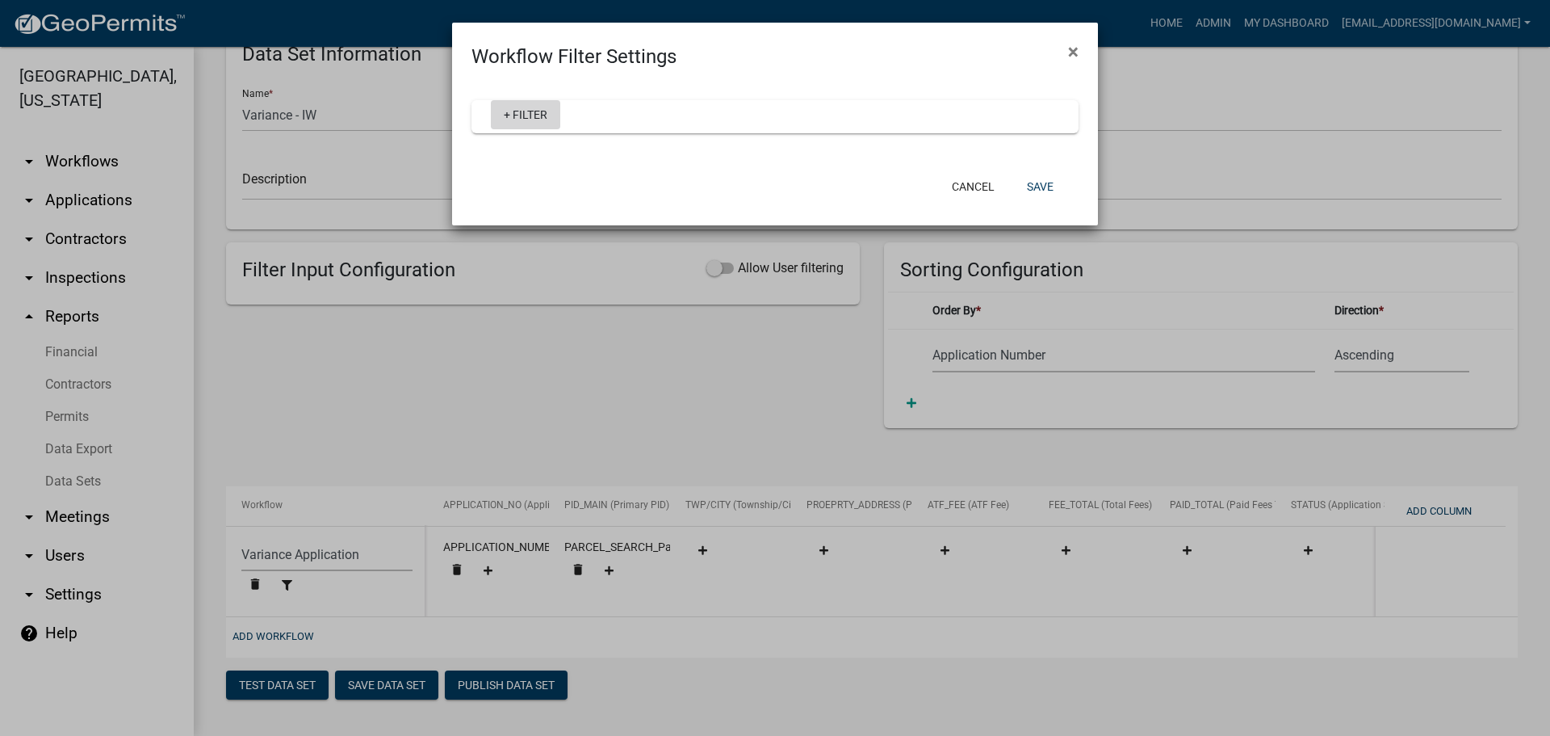
click at [527, 115] on link "+ Filter" at bounding box center [525, 114] width 69 height 29
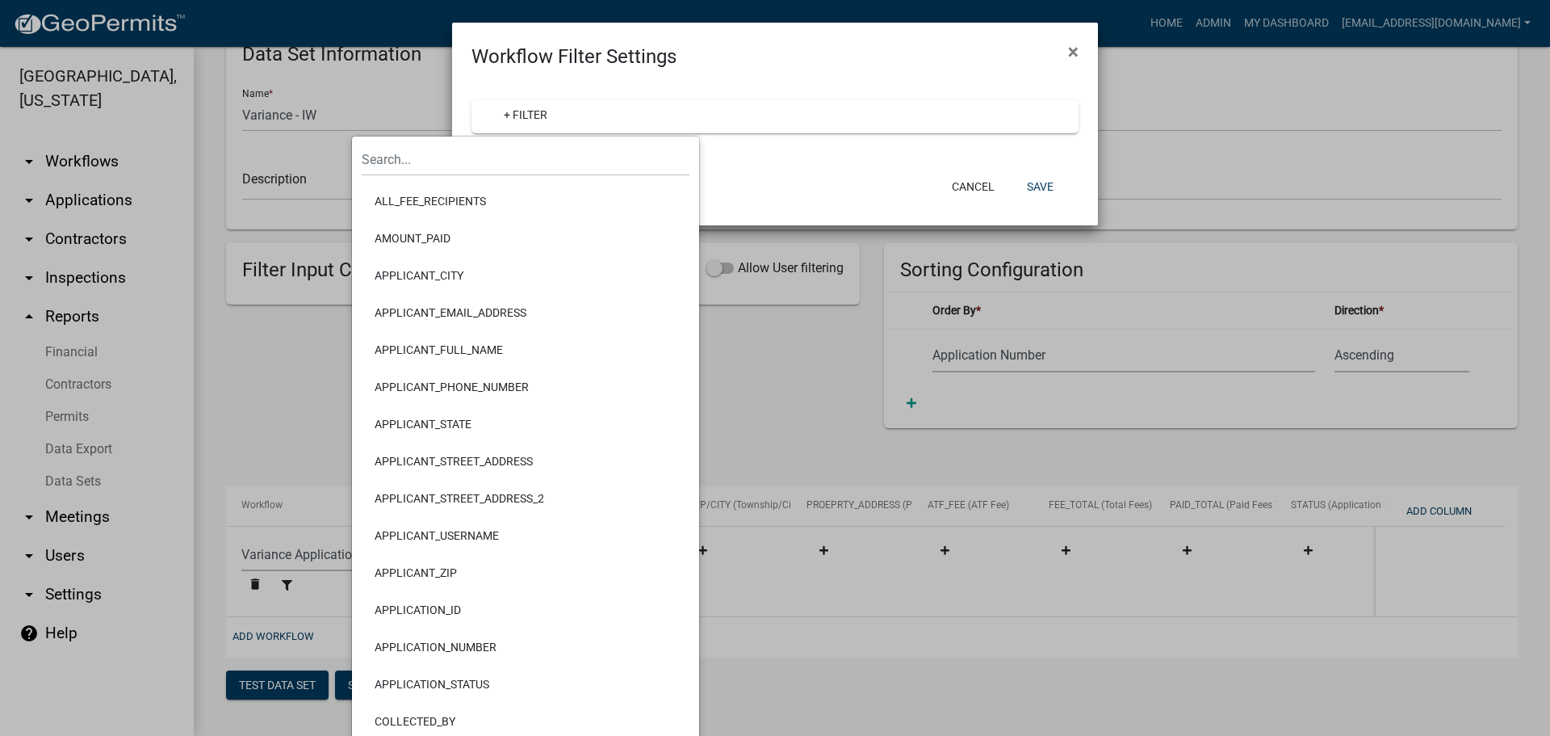
click at [463, 677] on li "APPLICATION_STATUS" at bounding box center [526, 683] width 328 height 37
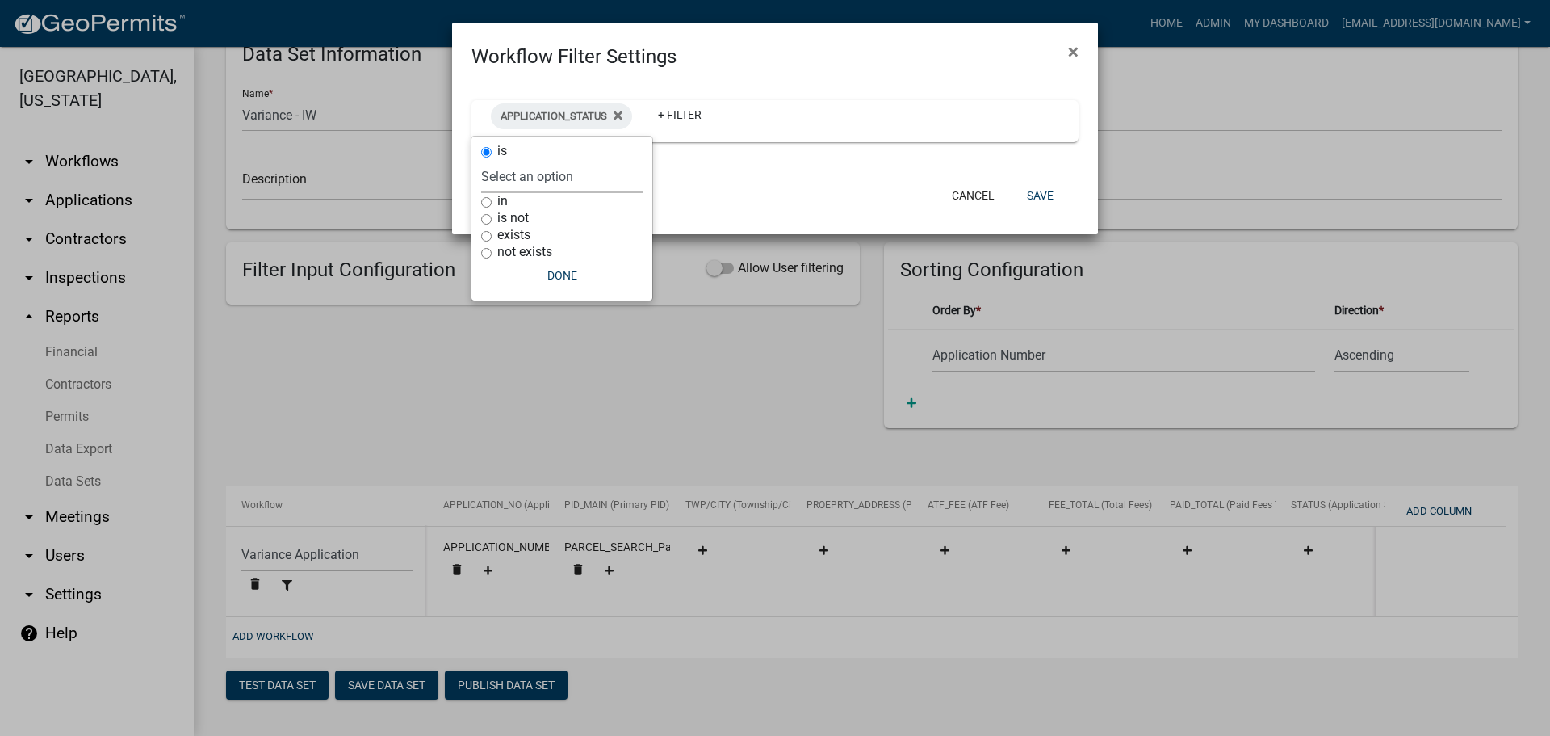
click at [510, 178] on select "Select an option Rejected Completed InProgress" at bounding box center [562, 176] width 162 height 33
click at [610, 106] on fa-icon at bounding box center [614, 116] width 15 height 26
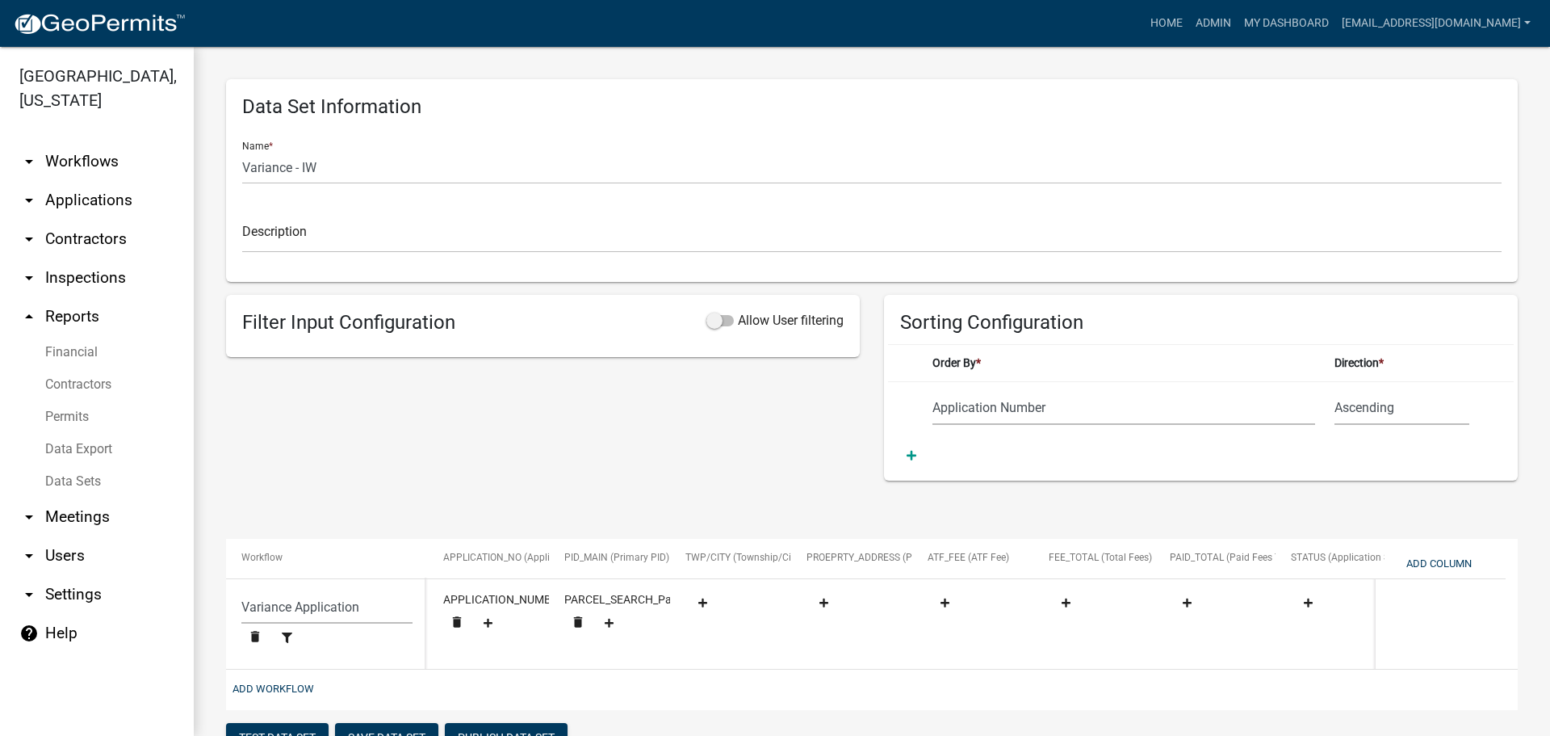
select select "Application Number"
select select "159ae783-d570-4e54-bbd3-48143ef63351"
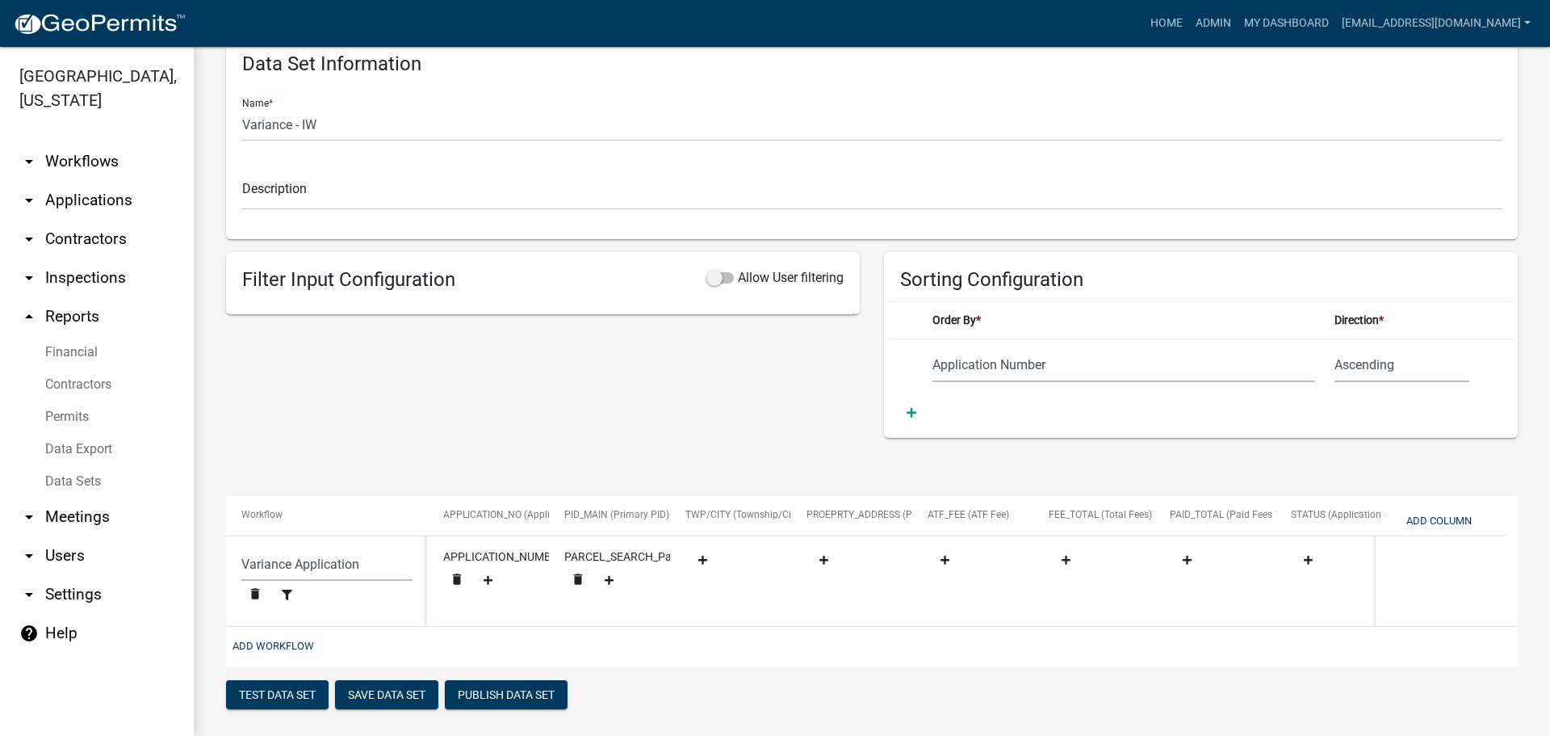
scroll to position [65, 0]
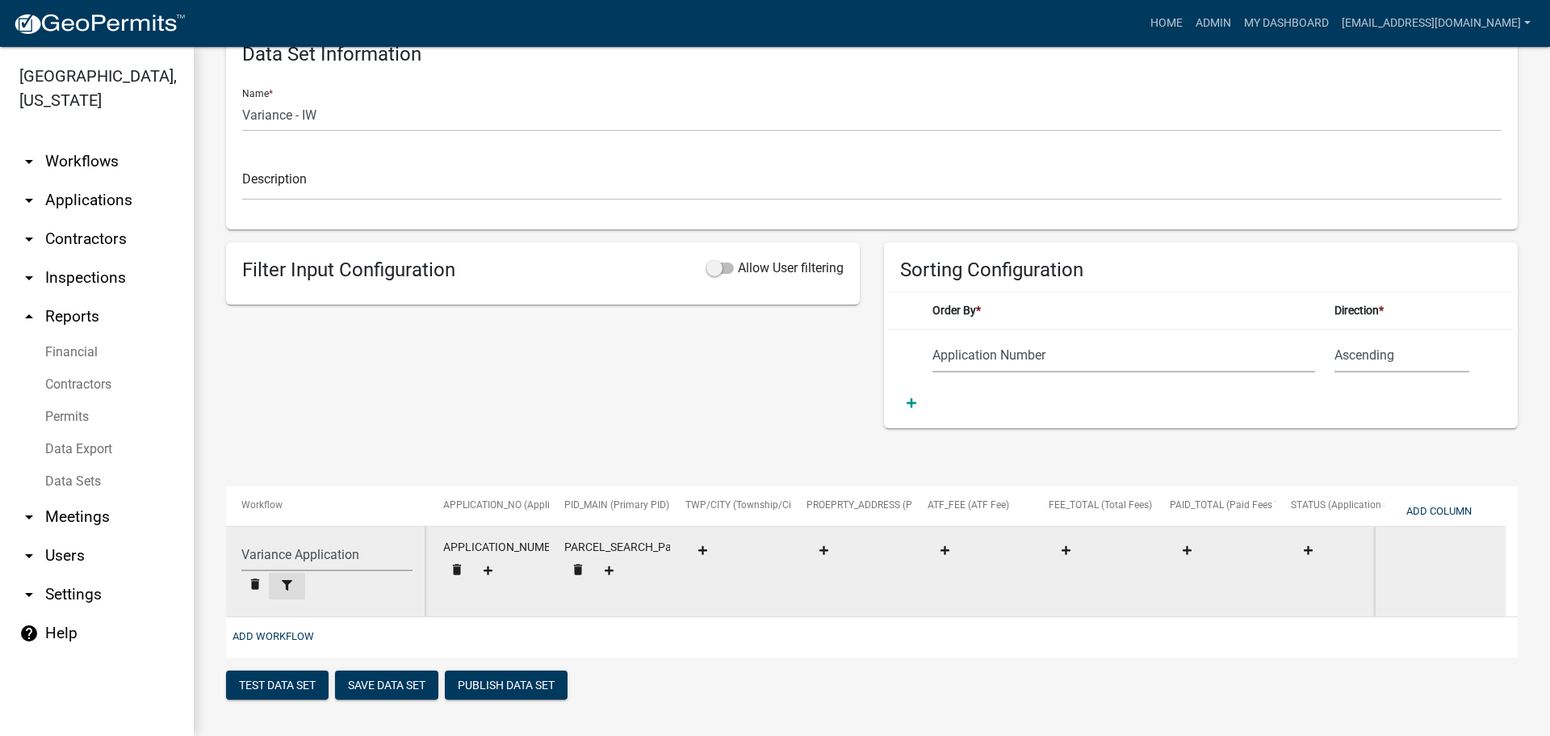
click at [289, 580] on icon at bounding box center [287, 585] width 10 height 10
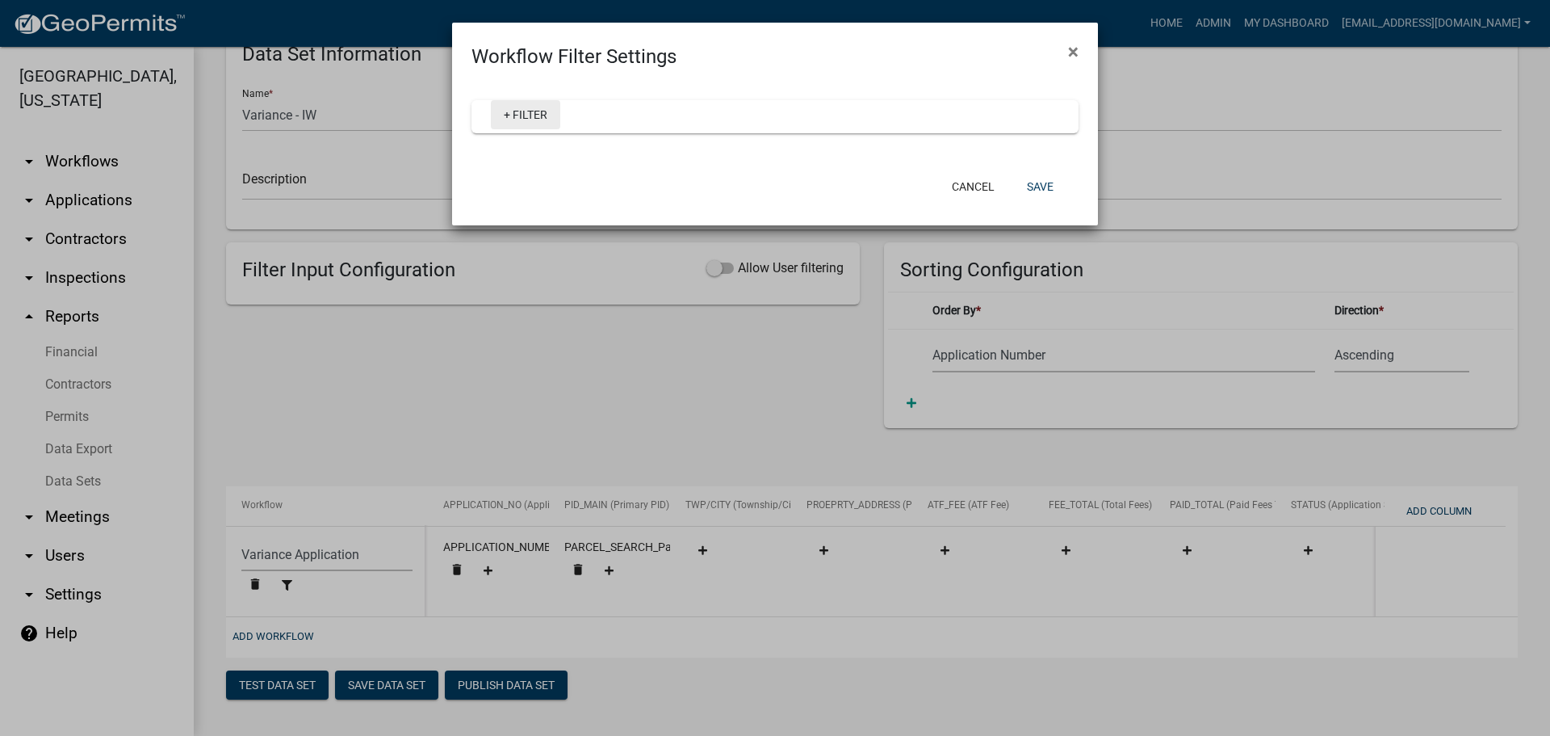
click at [522, 117] on link "+ Filter" at bounding box center [525, 114] width 69 height 29
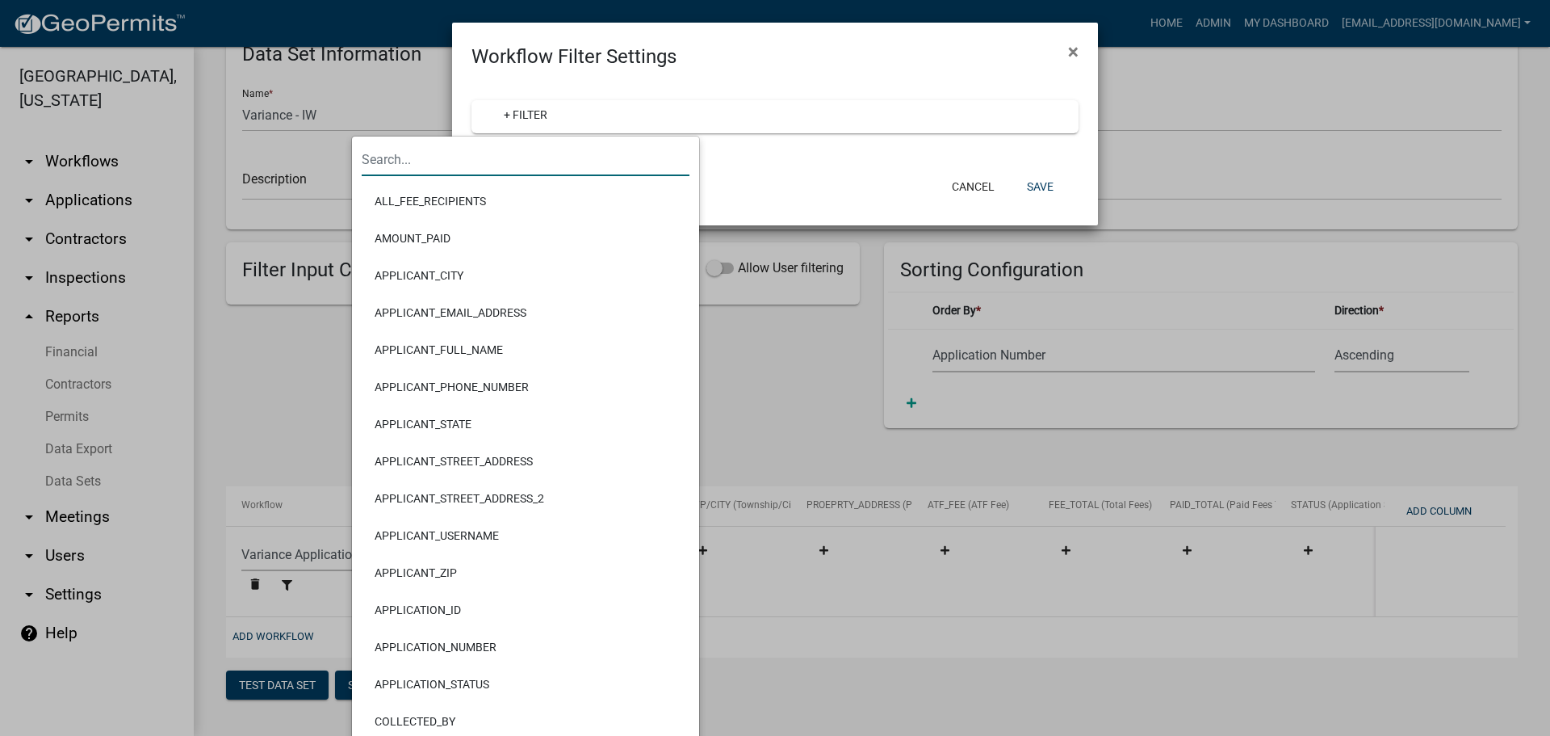
click at [486, 159] on input "text" at bounding box center [526, 159] width 328 height 33
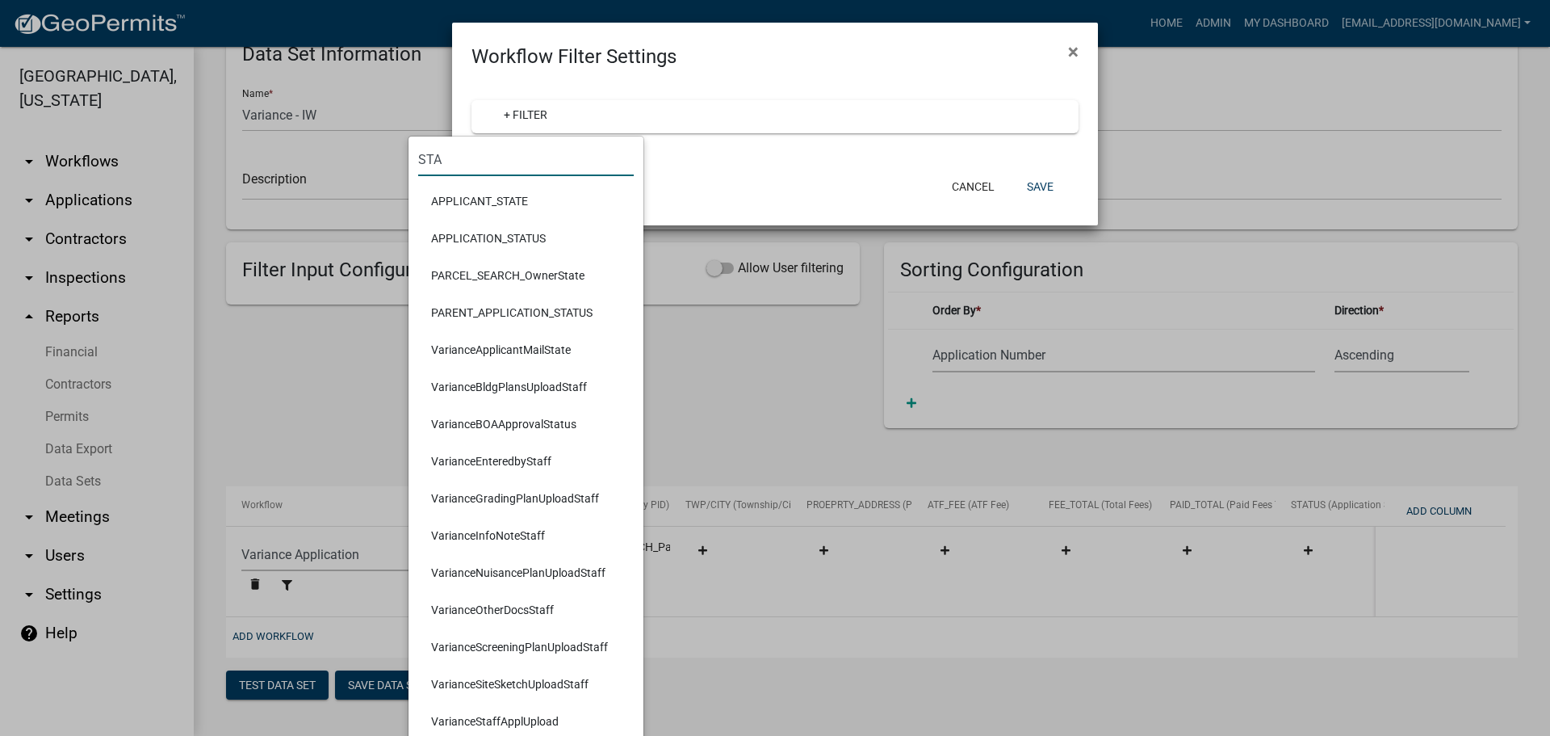
type input "STAT"
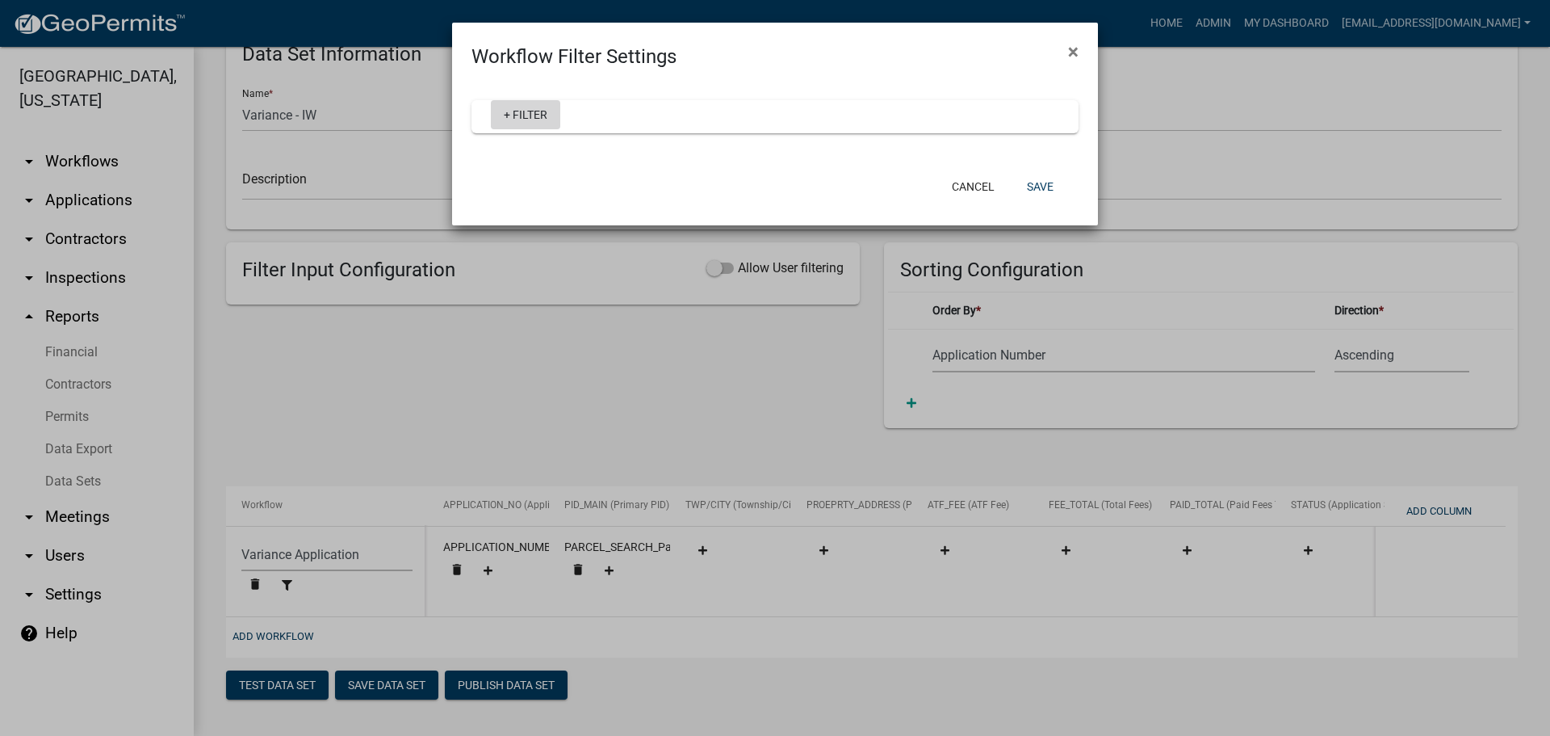
click at [525, 128] on link "+ Filter" at bounding box center [525, 114] width 69 height 29
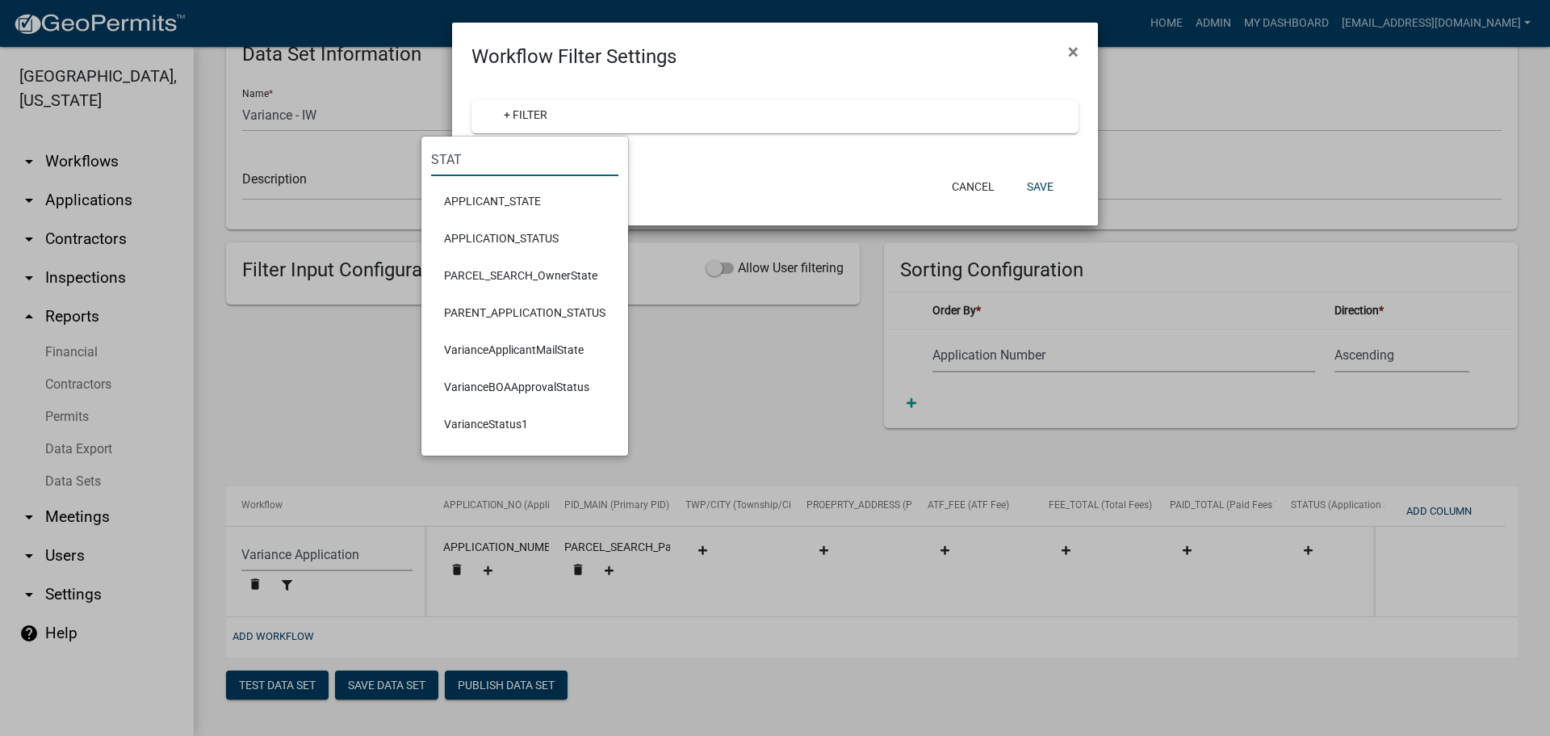
click at [468, 157] on input "STAT" at bounding box center [524, 159] width 187 height 33
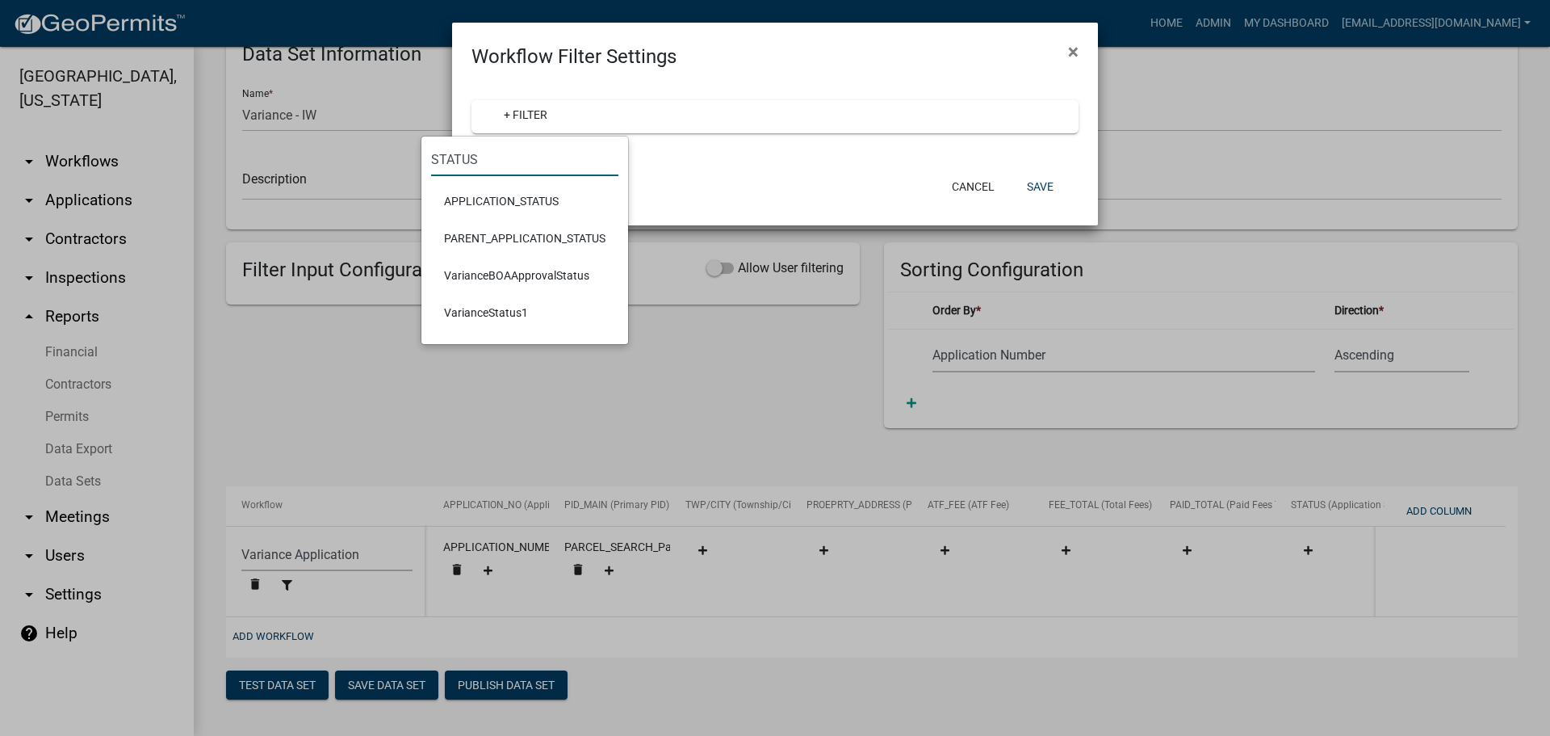
type input "STATUS"
click at [481, 306] on li "VarianceStatus1" at bounding box center [524, 312] width 187 height 37
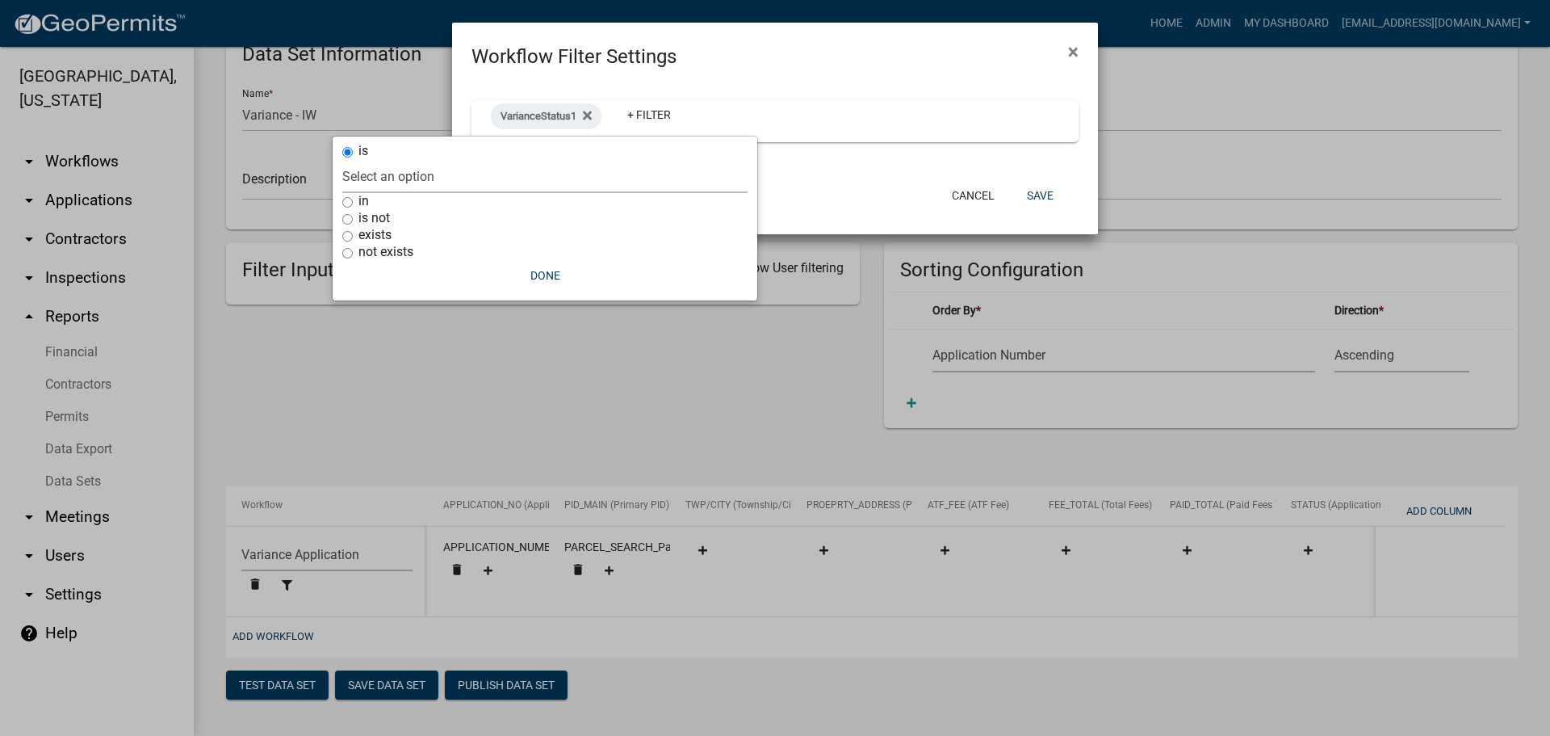
click at [445, 169] on select "Select an option Complete Incomplete Application Incomplete - Additional Paymen…" at bounding box center [544, 176] width 405 height 33
drag, startPoint x: 585, startPoint y: 115, endPoint x: 538, endPoint y: 109, distance: 47.2
click at [585, 115] on icon at bounding box center [587, 115] width 9 height 13
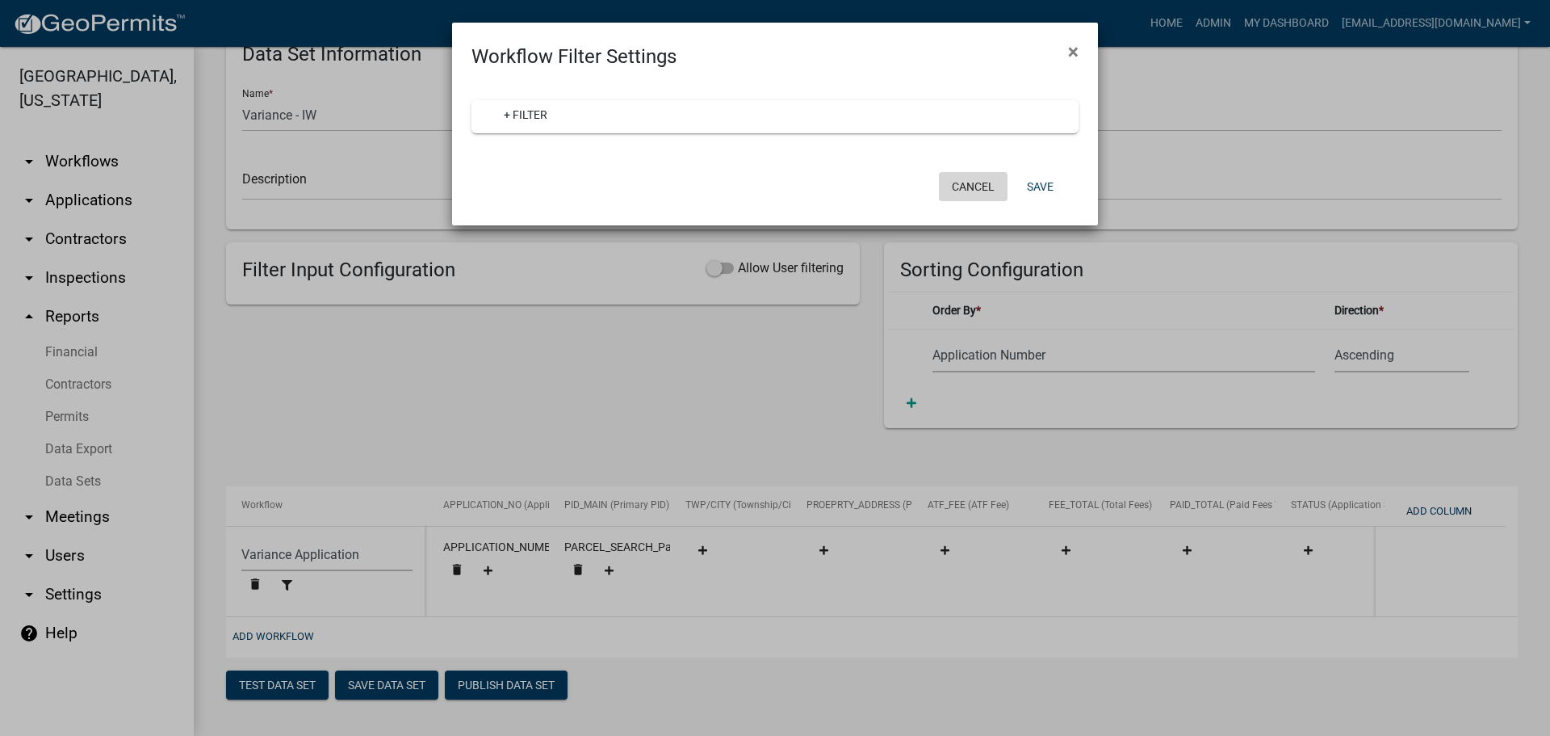
click at [976, 187] on button "Cancel" at bounding box center [973, 186] width 69 height 29
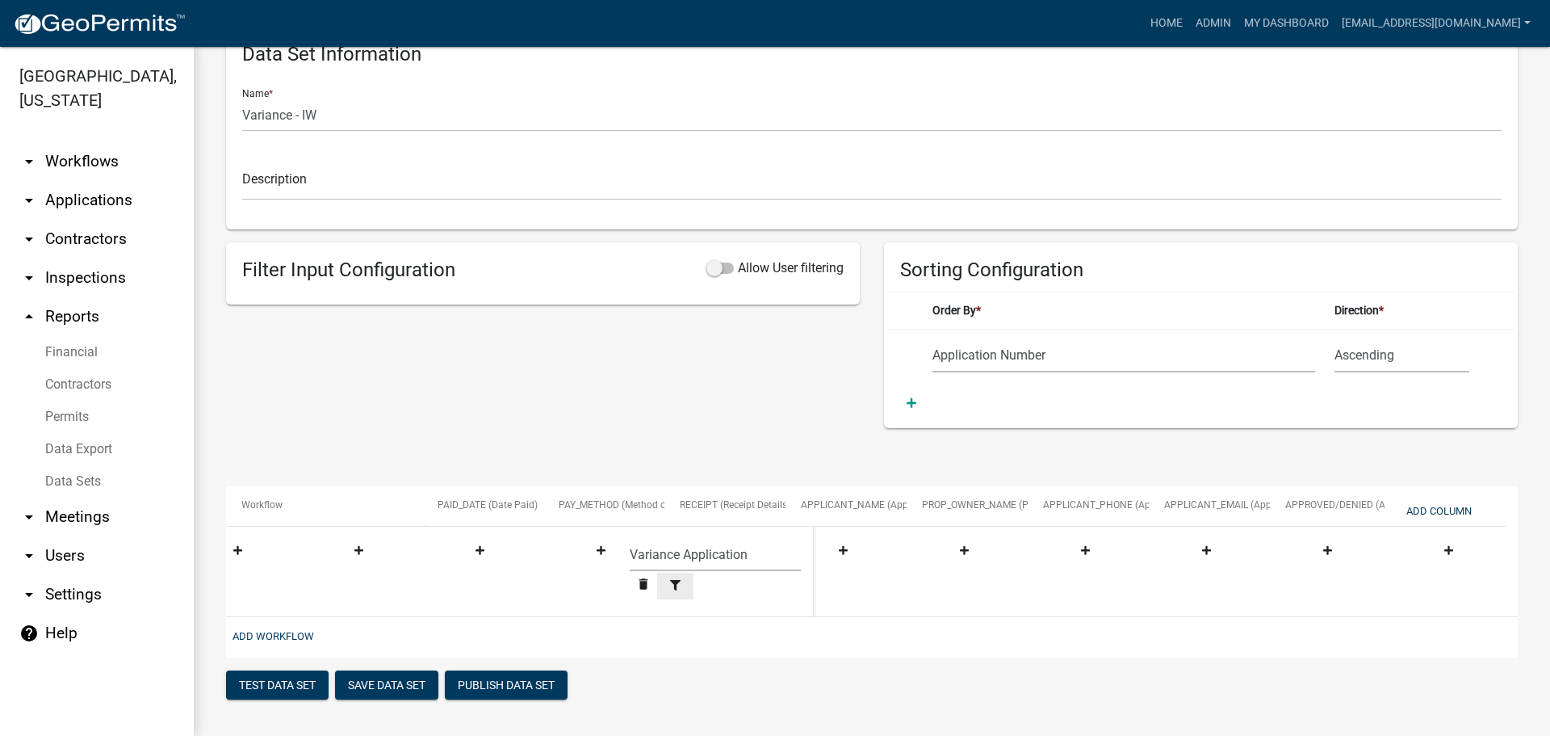
scroll to position [0, 1587]
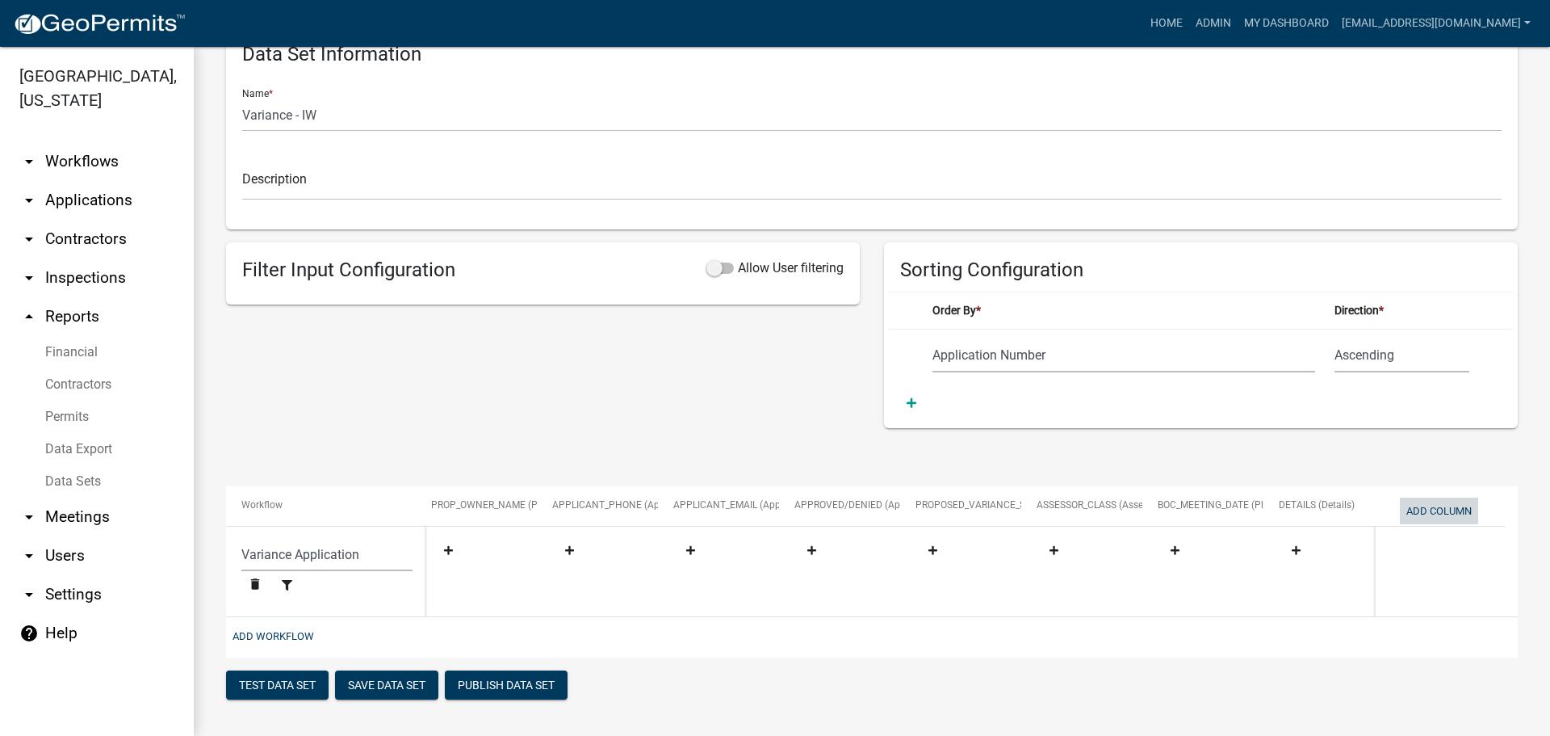
click at [1440, 498] on button "Add Column" at bounding box center [1439, 510] width 78 height 27
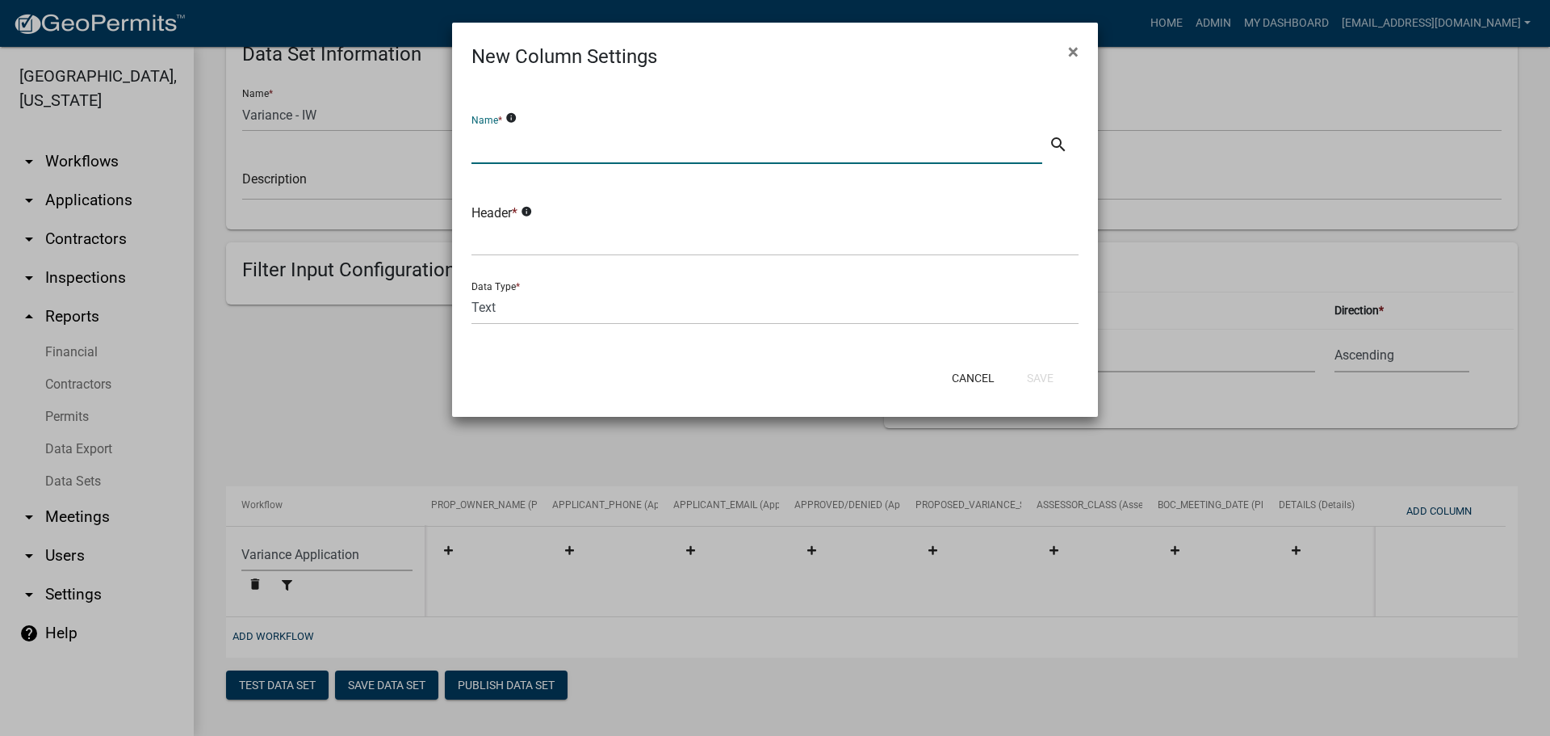
click at [530, 134] on input "text" at bounding box center [757, 147] width 571 height 33
type input "s"
type input "Status"
drag, startPoint x: 585, startPoint y: 239, endPoint x: 575, endPoint y: 239, distance: 10.5
click at [581, 237] on input "text" at bounding box center [775, 239] width 607 height 33
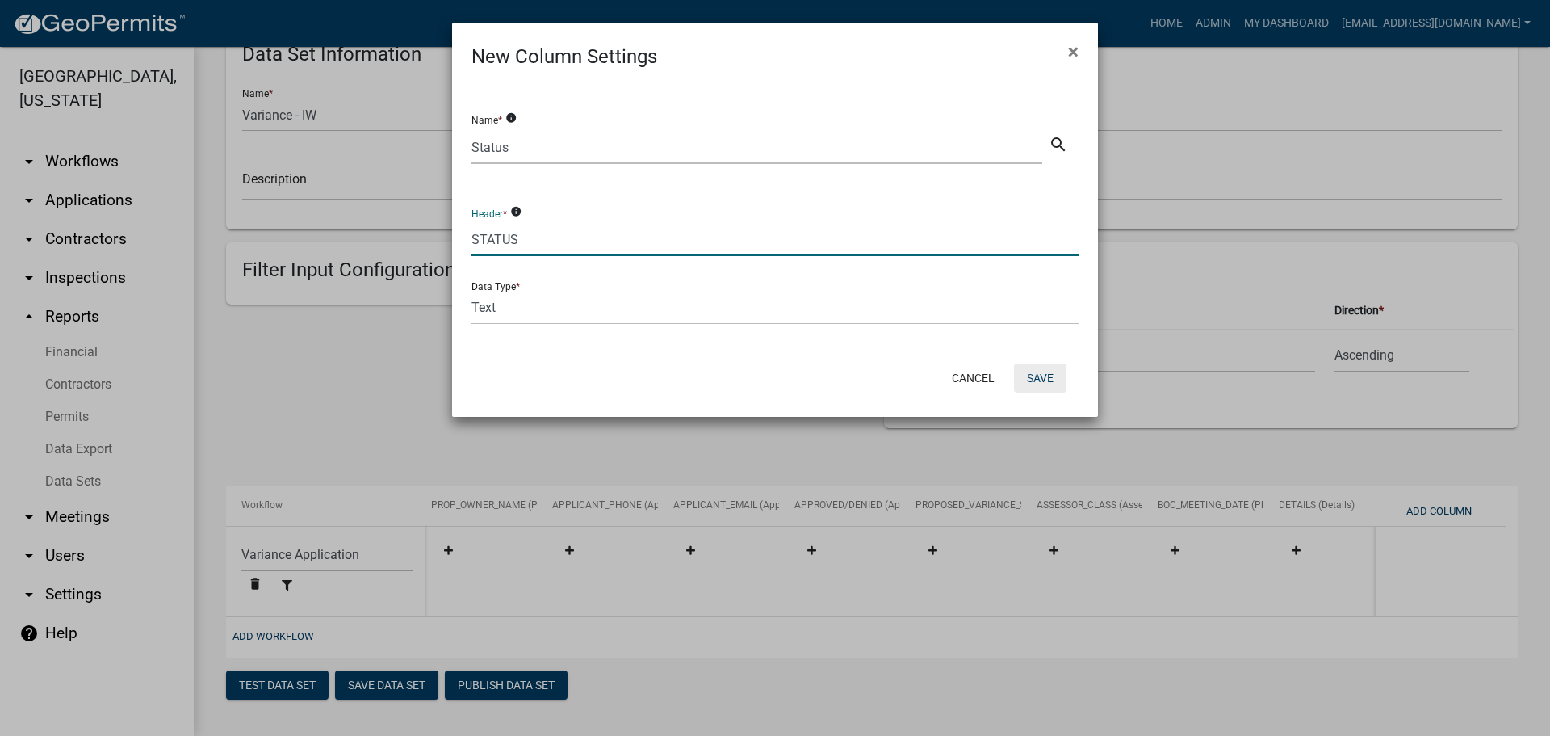
type input "STATUS"
click at [1025, 374] on button "Save" at bounding box center [1040, 377] width 52 height 29
select select "159ae783-d570-4e54-bbd3-48143ef63351"
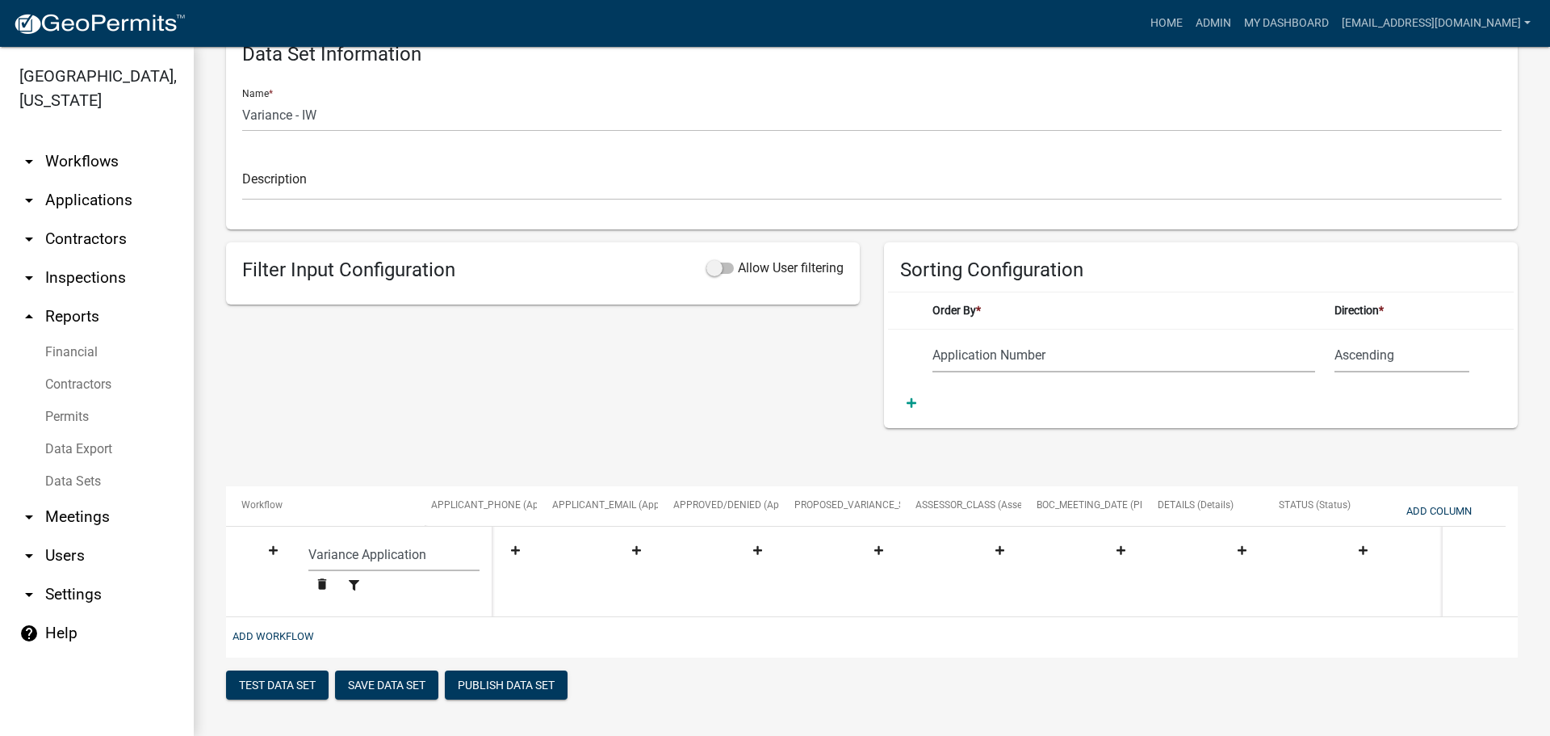
scroll to position [0, 1708]
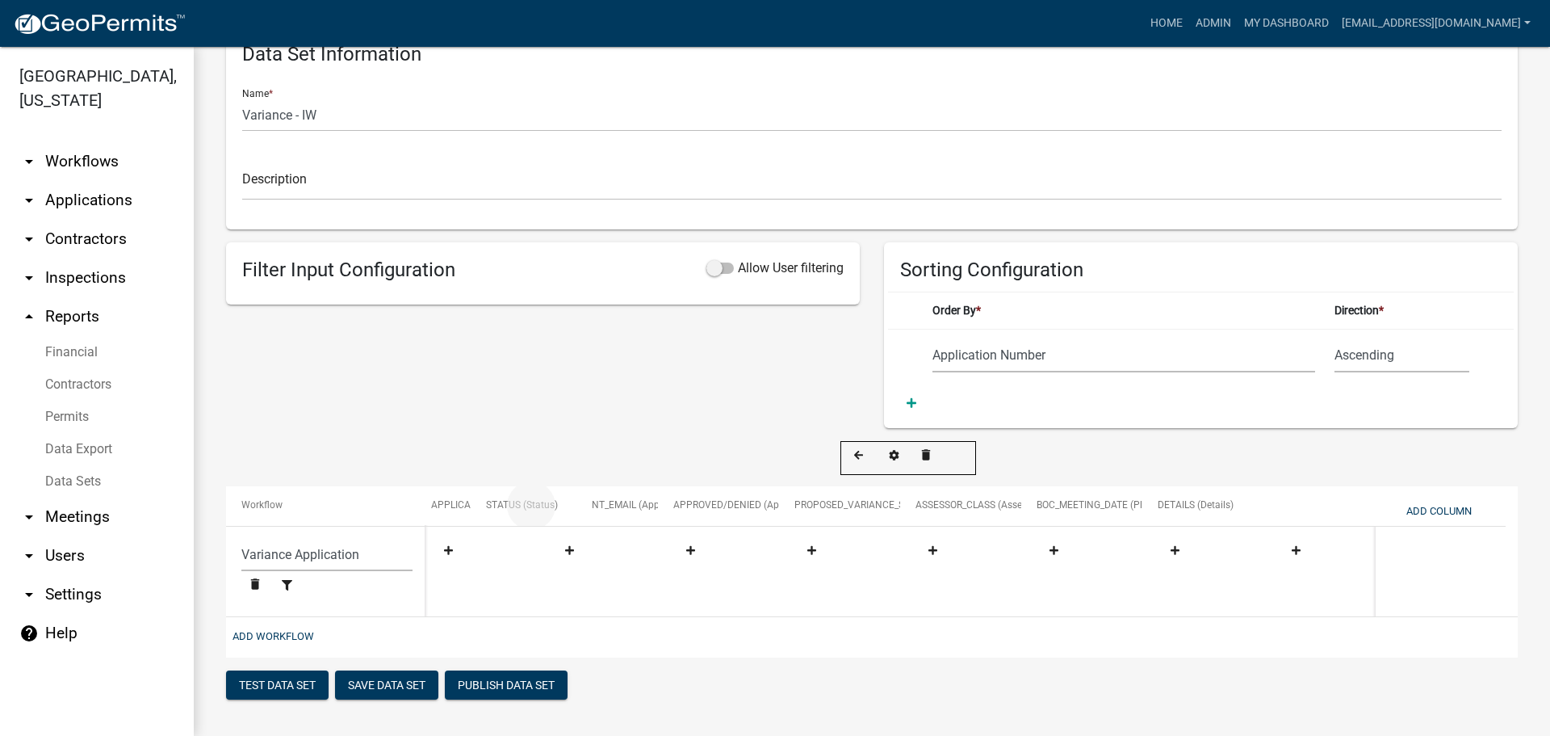
drag, startPoint x: 1324, startPoint y: 494, endPoint x: 531, endPoint y: 501, distance: 793.0
select select "159ae783-d570-4e54-bbd3-48143ef63351"
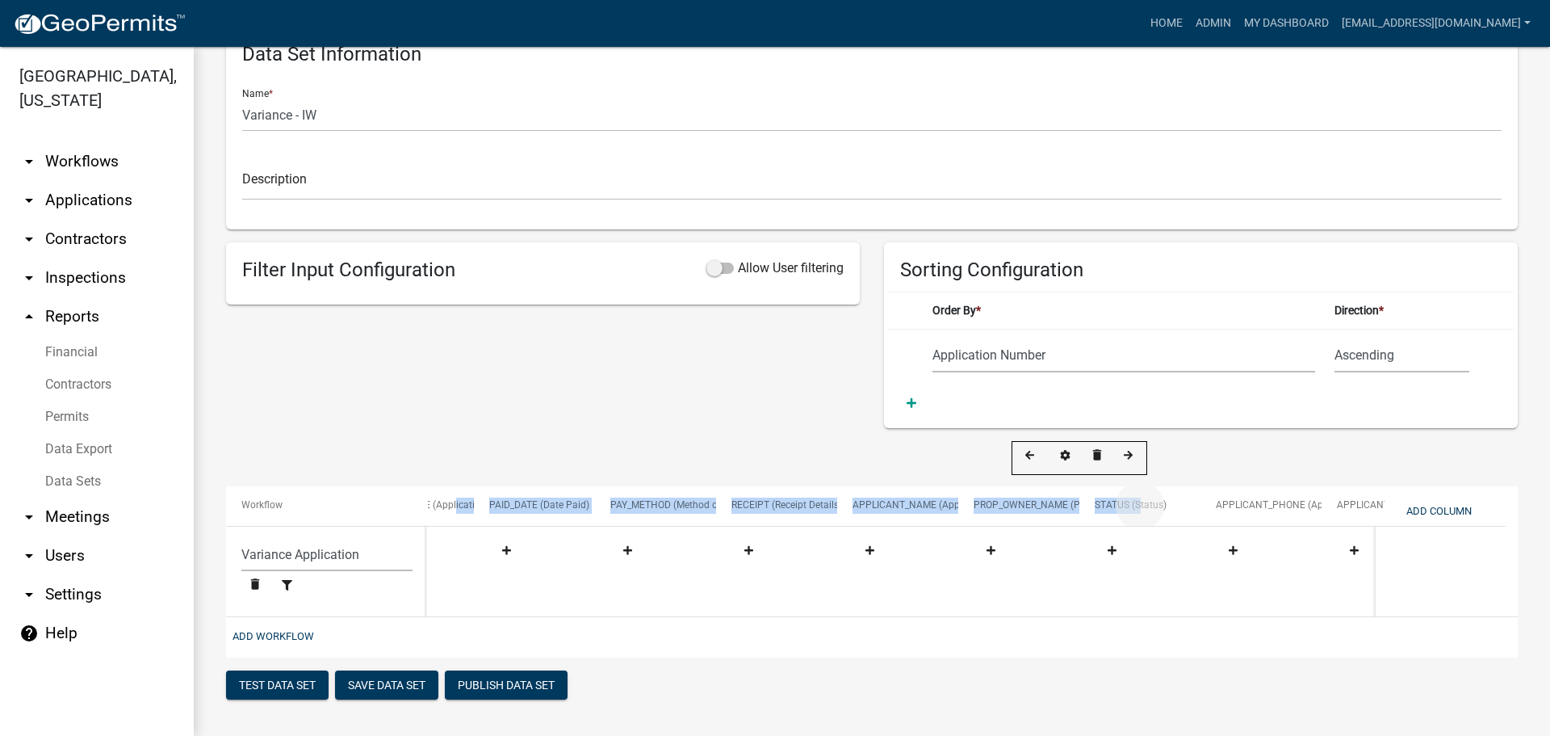
drag, startPoint x: 1138, startPoint y: 495, endPoint x: 455, endPoint y: 509, distance: 683.3
select select "159ae783-d570-4e54-bbd3-48143ef63351"
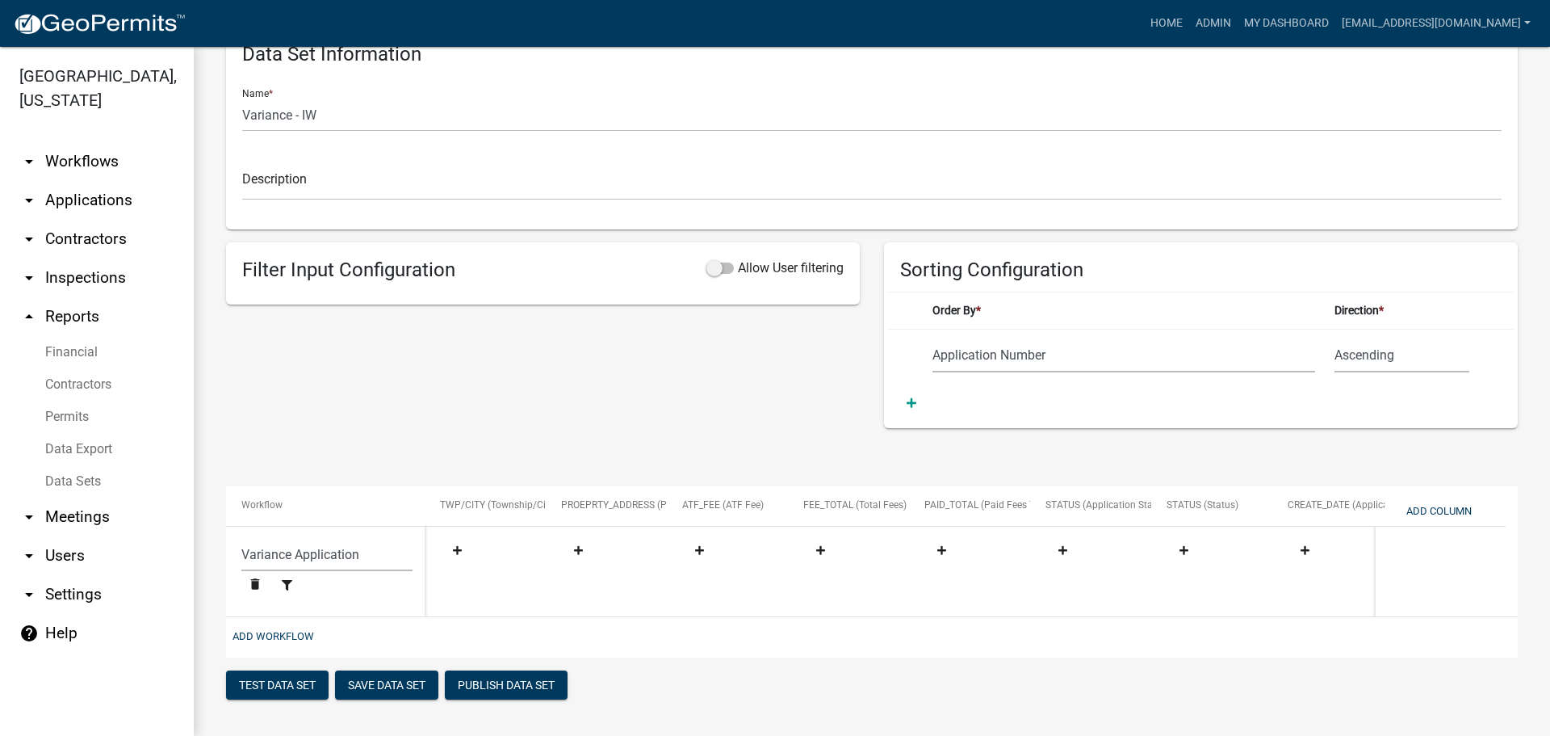
scroll to position [0, 243]
drag, startPoint x: 470, startPoint y: 598, endPoint x: 1017, endPoint y: 672, distance: 551.7
click at [1017, 672] on div "Test Data Set Save Data Set Publish Data Set" at bounding box center [872, 686] width 1292 height 33
click at [1113, 499] on span "STATUS (Application Status)" at bounding box center [1110, 504] width 124 height 11
click at [1223, 442] on button "delete" at bounding box center [1209, 456] width 27 height 29
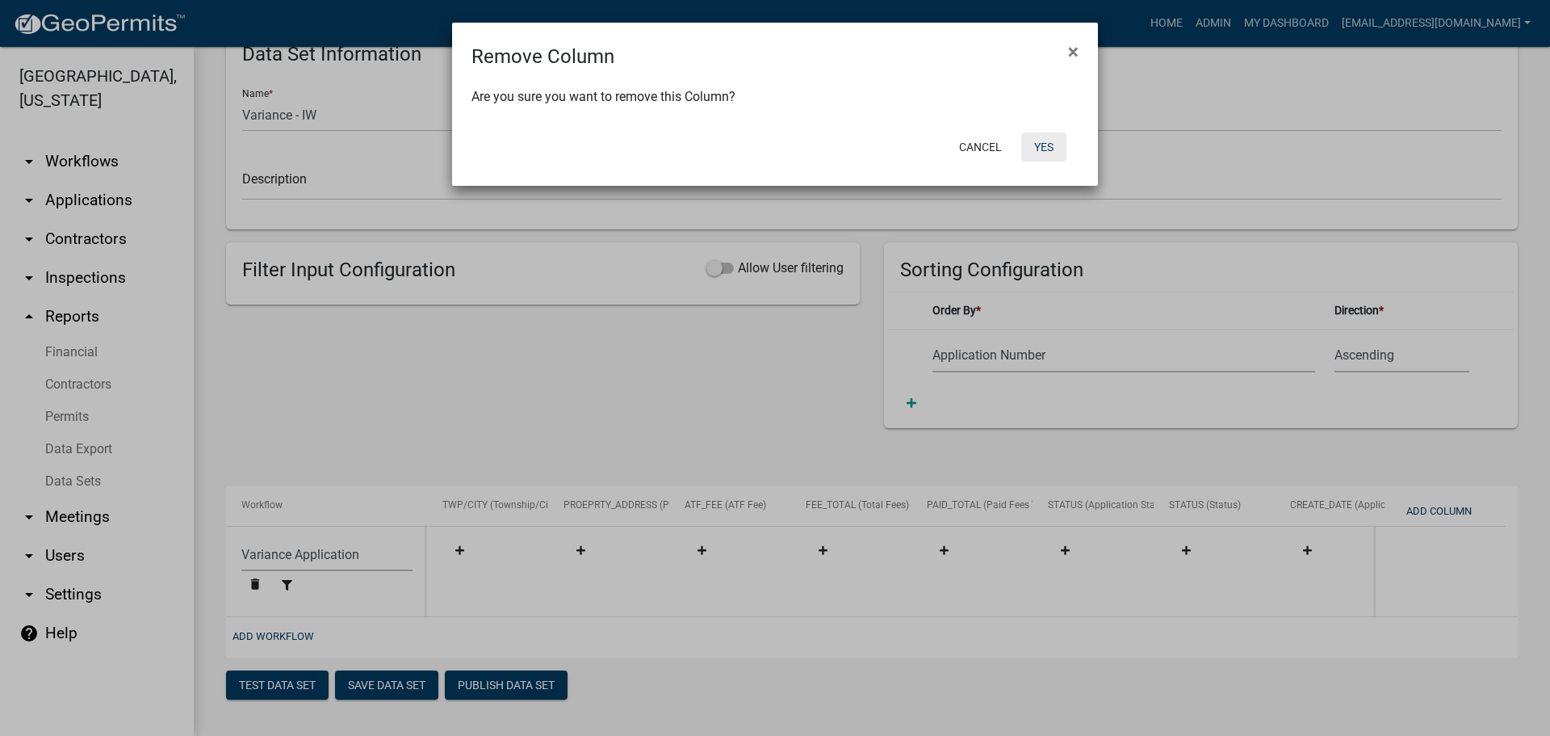
click at [1050, 148] on button "Yes" at bounding box center [1044, 146] width 45 height 29
select select "159ae783-d570-4e54-bbd3-48143ef63351"
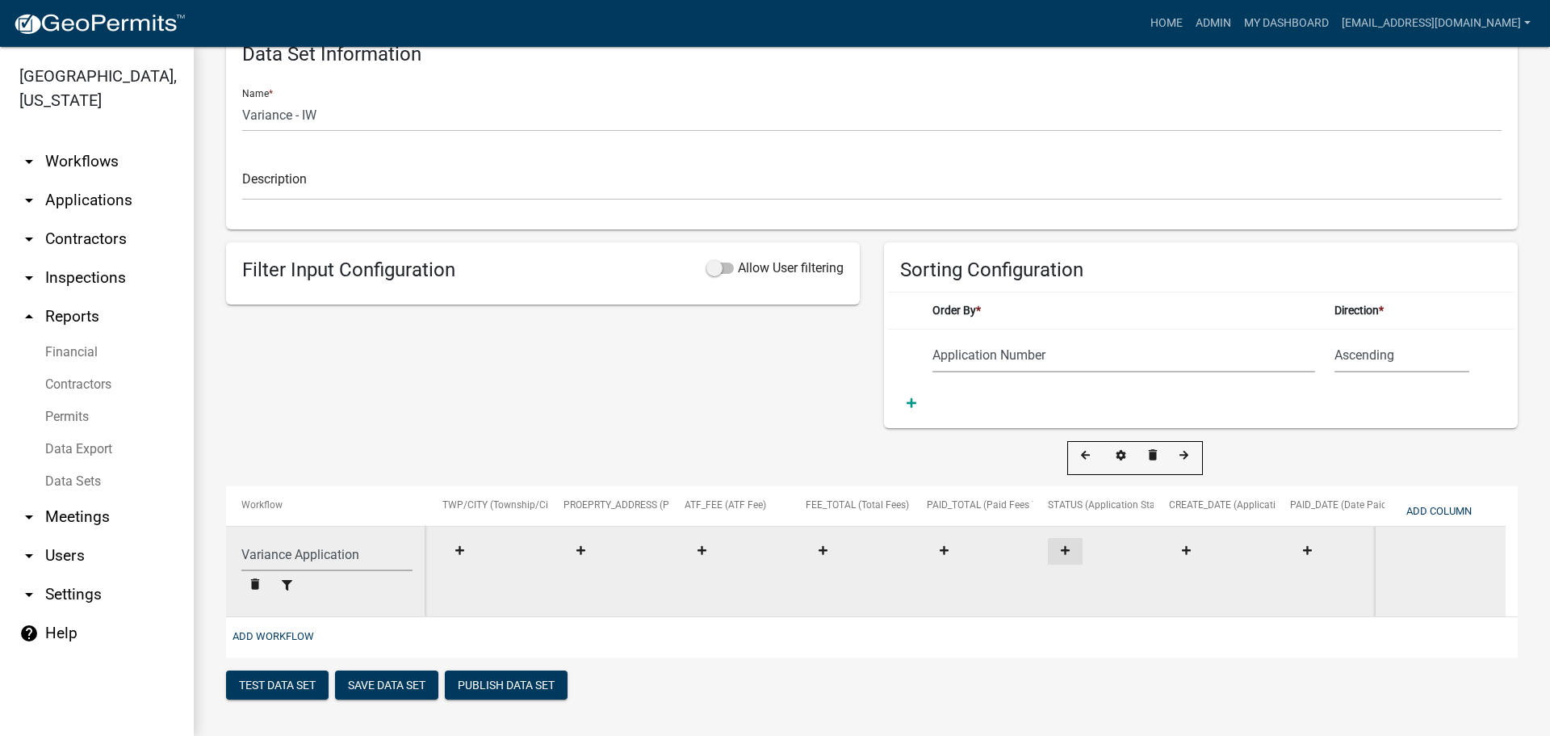
click at [1064, 546] on icon at bounding box center [1065, 550] width 9 height 9
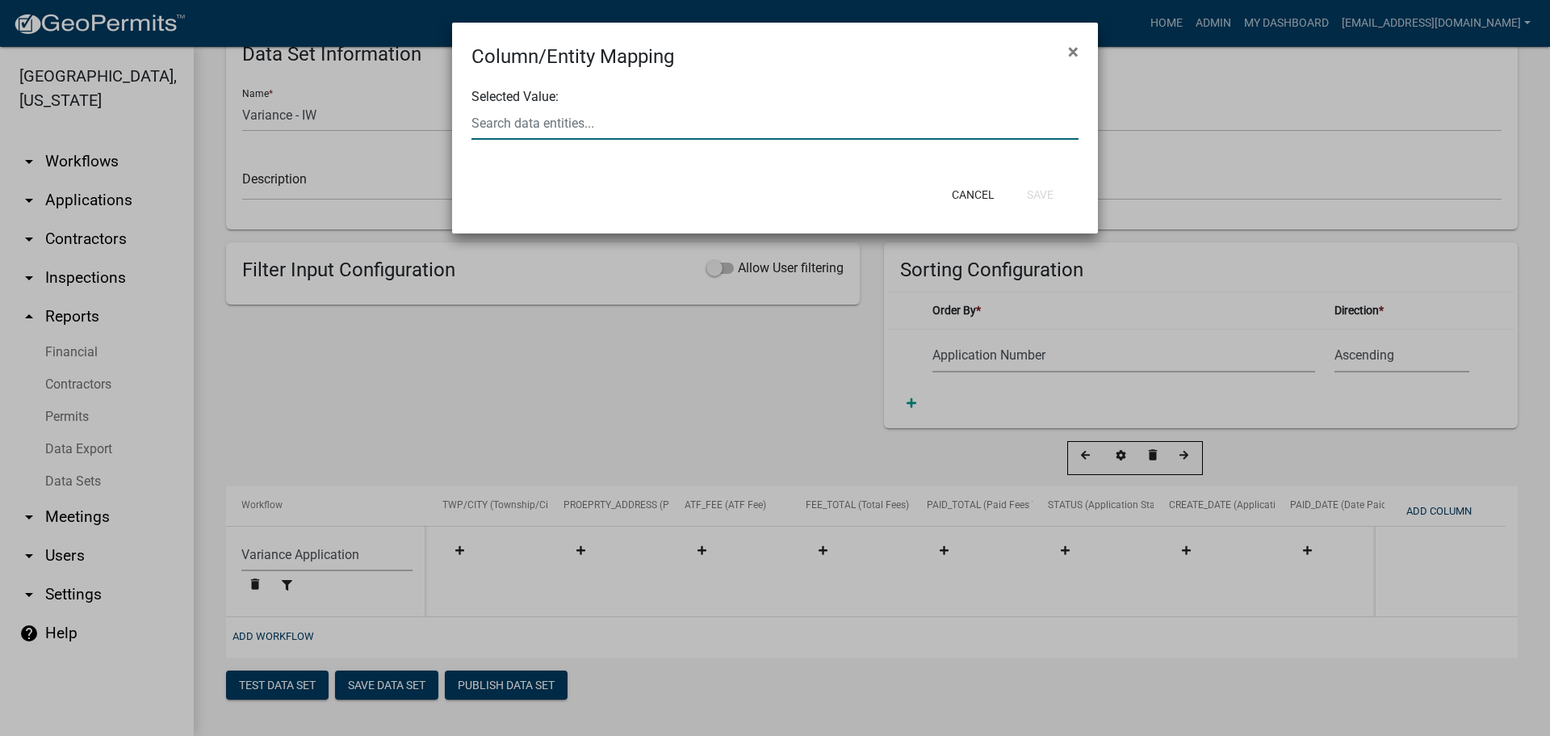
click at [604, 112] on input "text" at bounding box center [775, 123] width 607 height 33
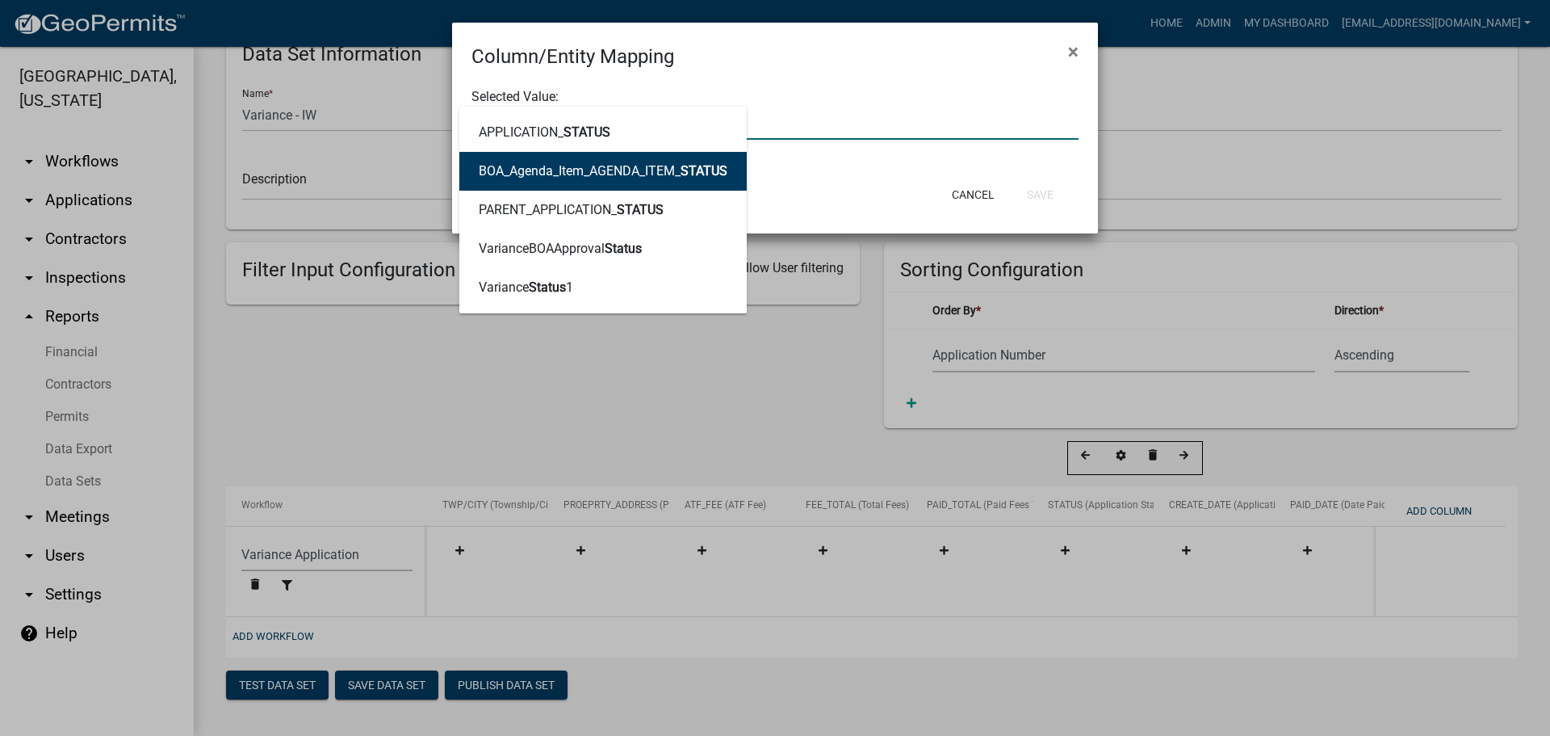
type input "STATUS"
click at [821, 186] on div "Cancel Save" at bounding box center [881, 195] width 398 height 42
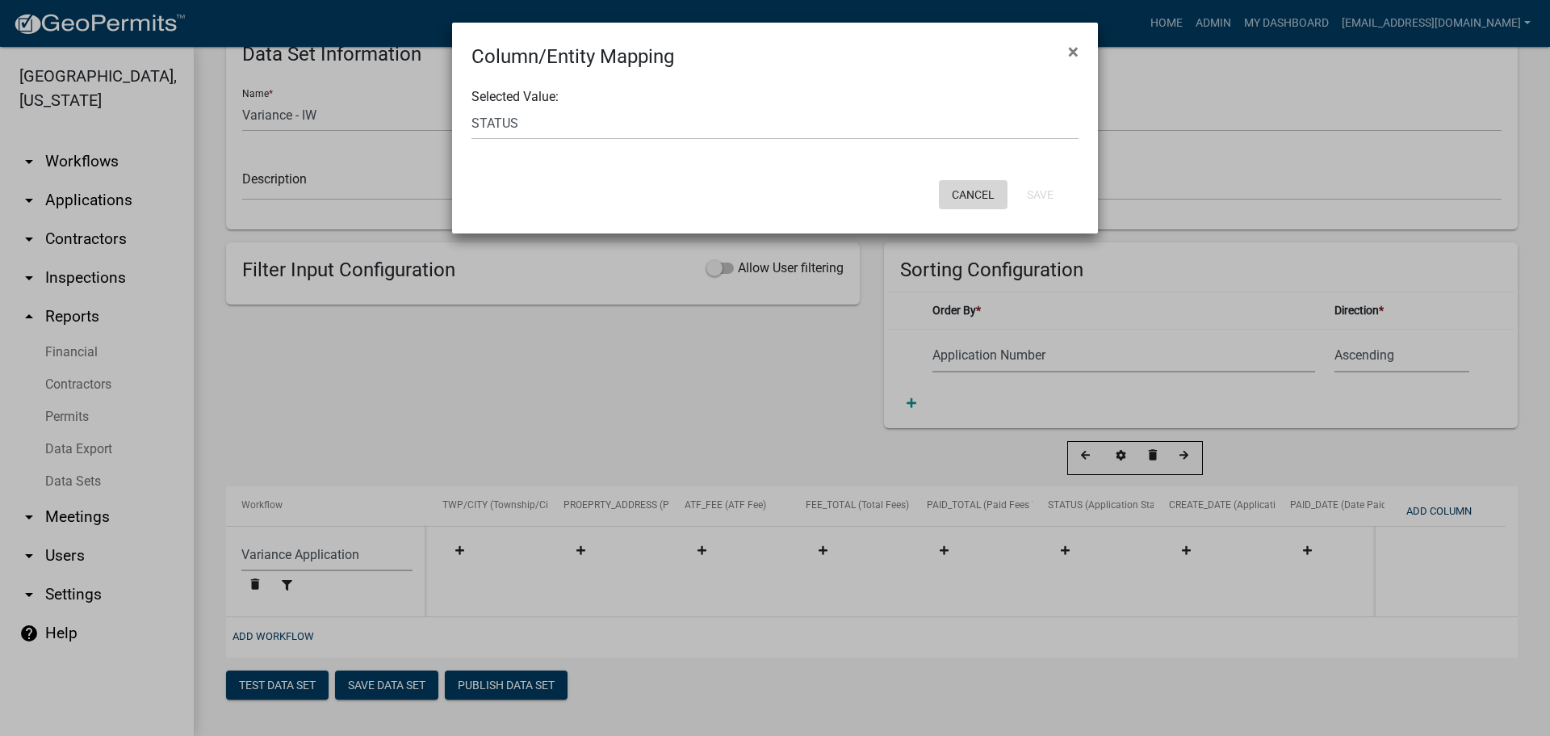
drag, startPoint x: 967, startPoint y: 191, endPoint x: 917, endPoint y: 200, distance: 51.0
click at [967, 191] on button "Cancel" at bounding box center [973, 194] width 69 height 29
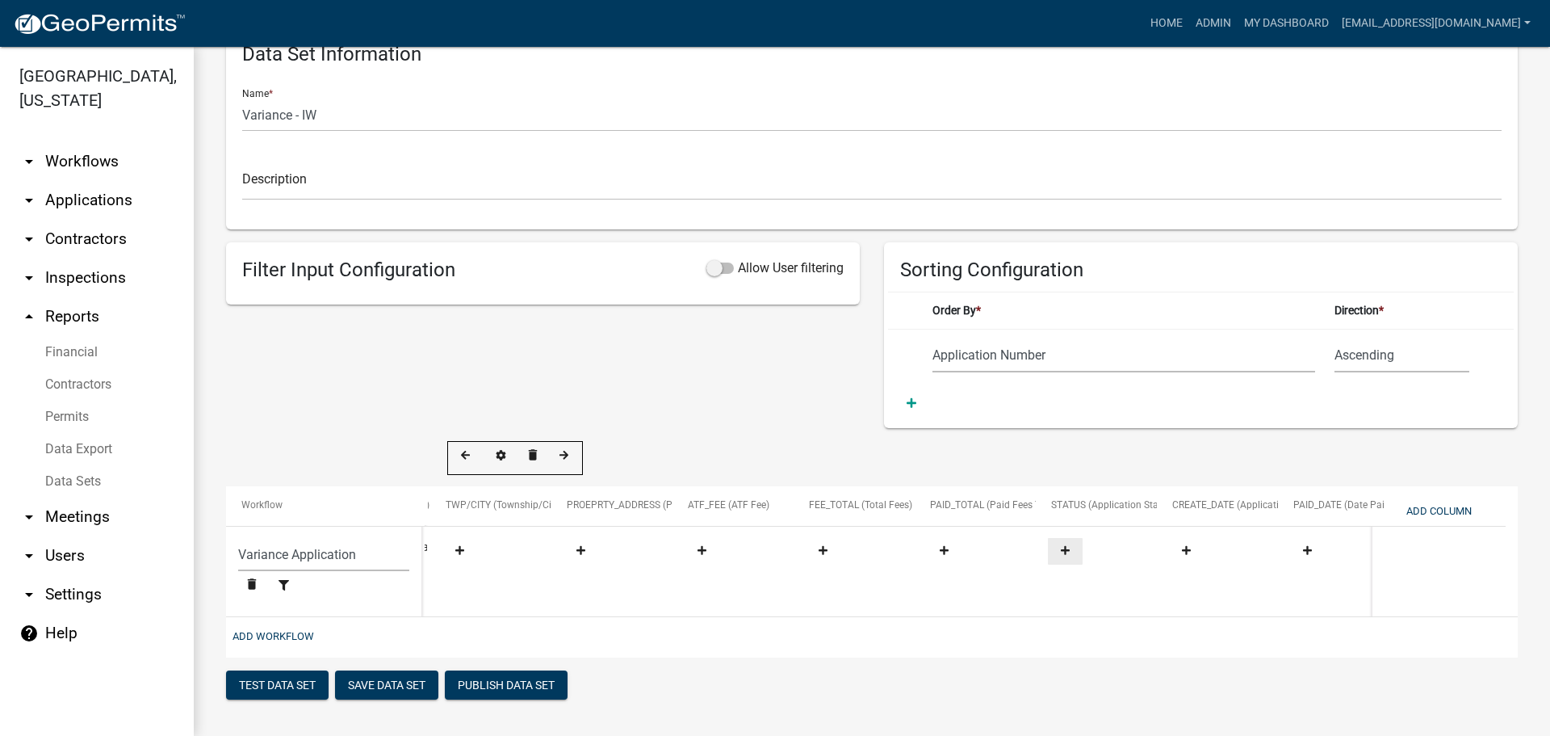
scroll to position [0, 0]
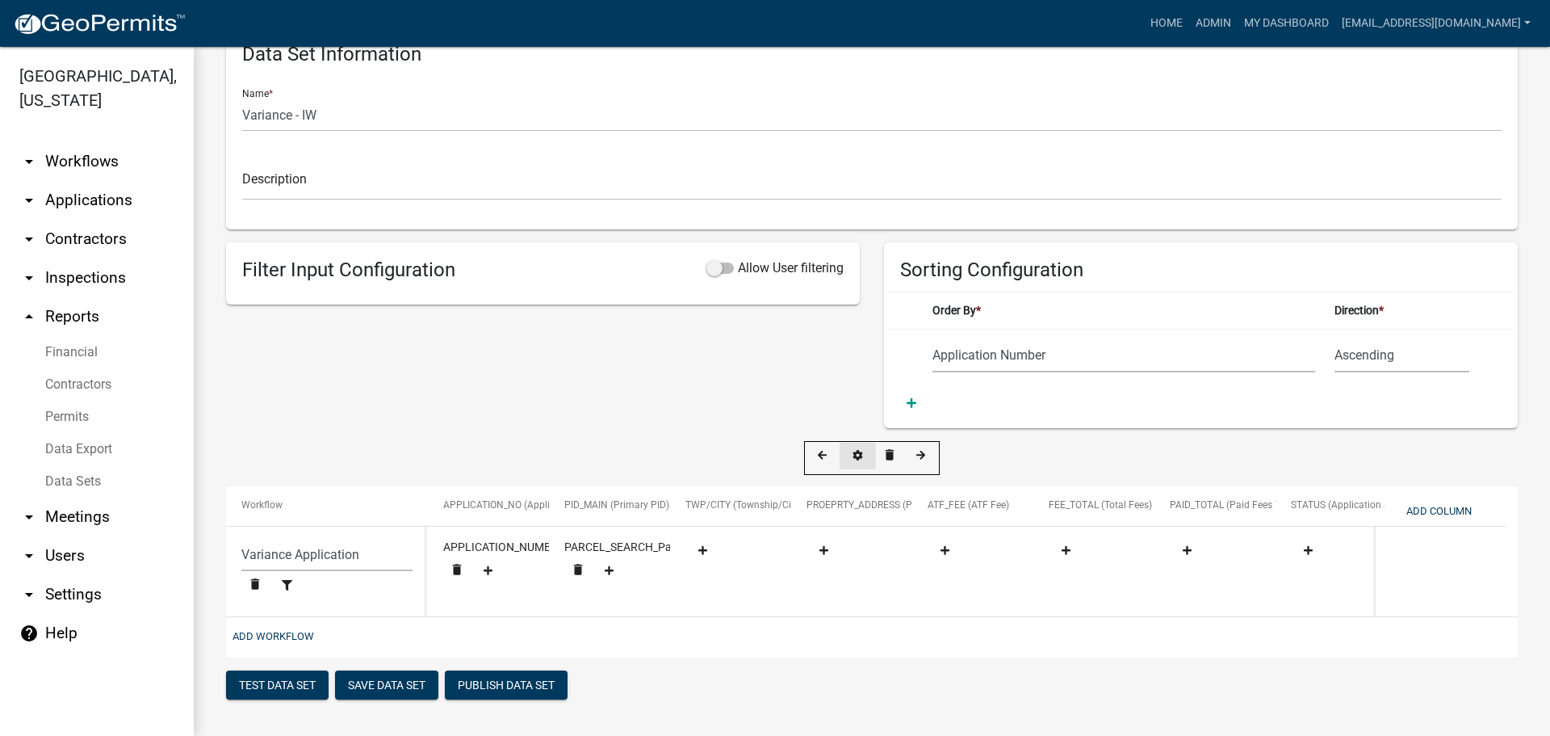
click at [852, 450] on fa-icon at bounding box center [857, 456] width 23 height 12
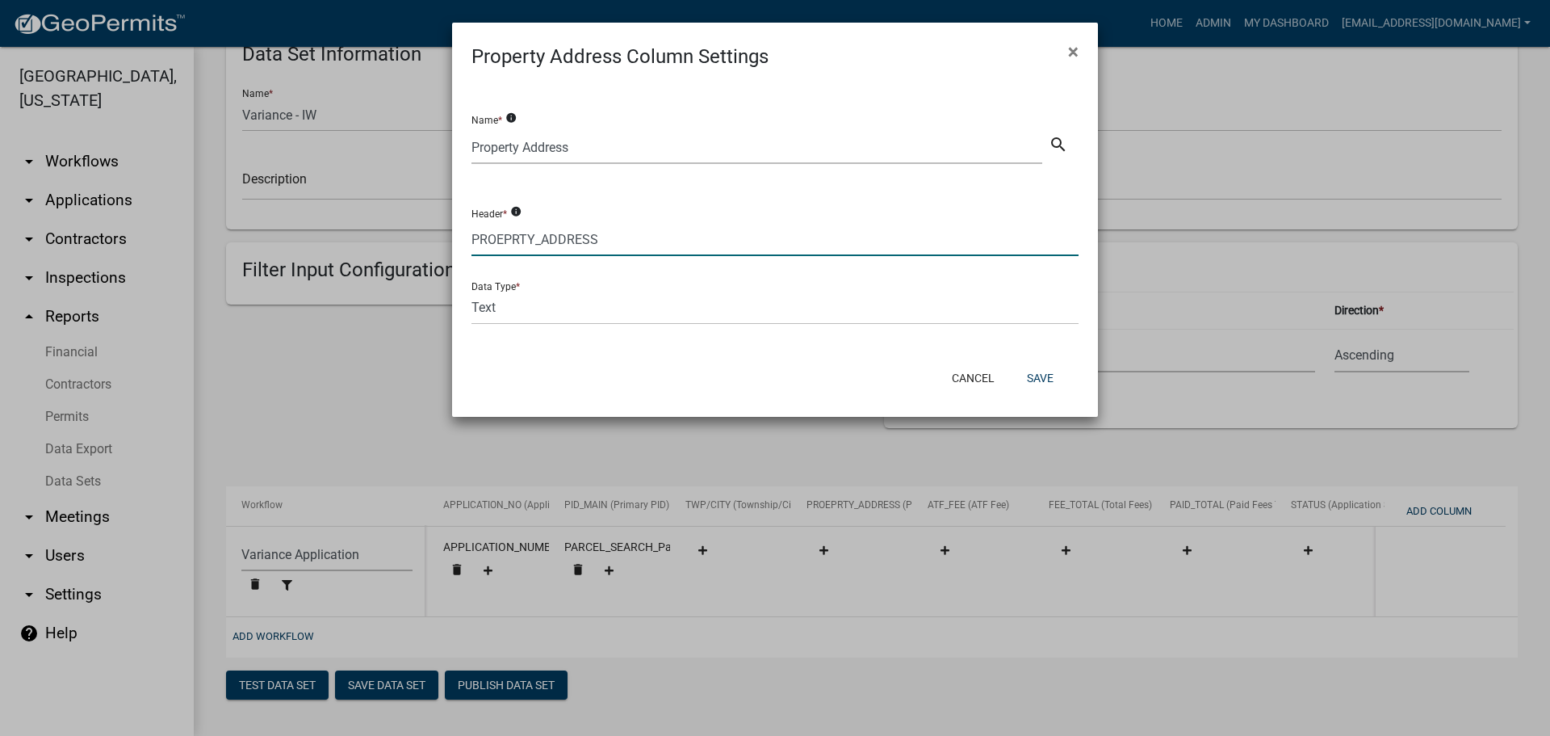
click at [500, 237] on input "PROEPRTY_ADDRESS" at bounding box center [775, 239] width 607 height 33
type input "PROPERTY_ADDRESS"
drag, startPoint x: 1038, startPoint y: 381, endPoint x: 1025, endPoint y: 384, distance: 13.3
click at [1038, 380] on button "Save" at bounding box center [1040, 377] width 52 height 29
select select "159ae783-d570-4e54-bbd3-48143ef63351"
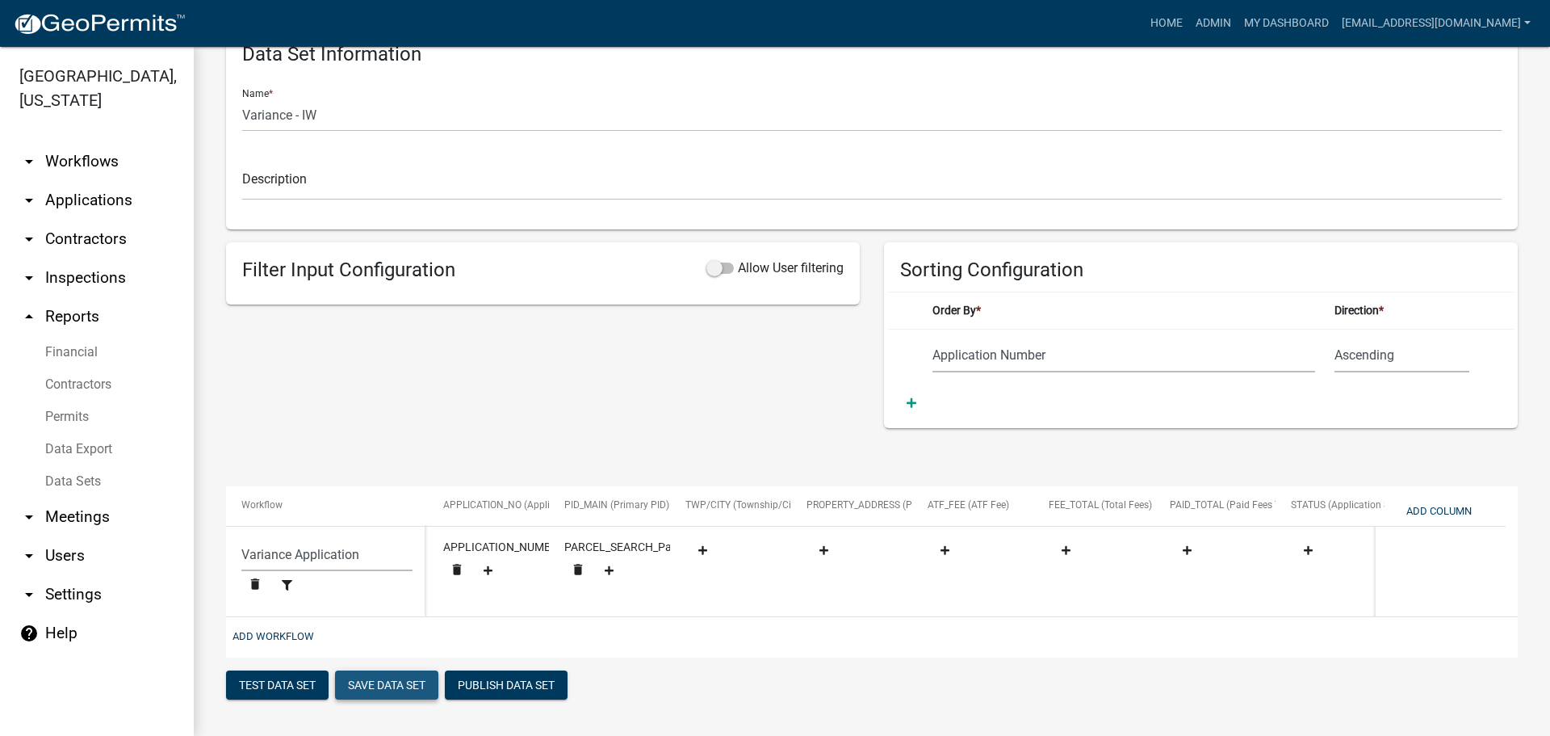
click at [383, 689] on button "Save Data Set" at bounding box center [386, 684] width 103 height 29
select select "Application Number"
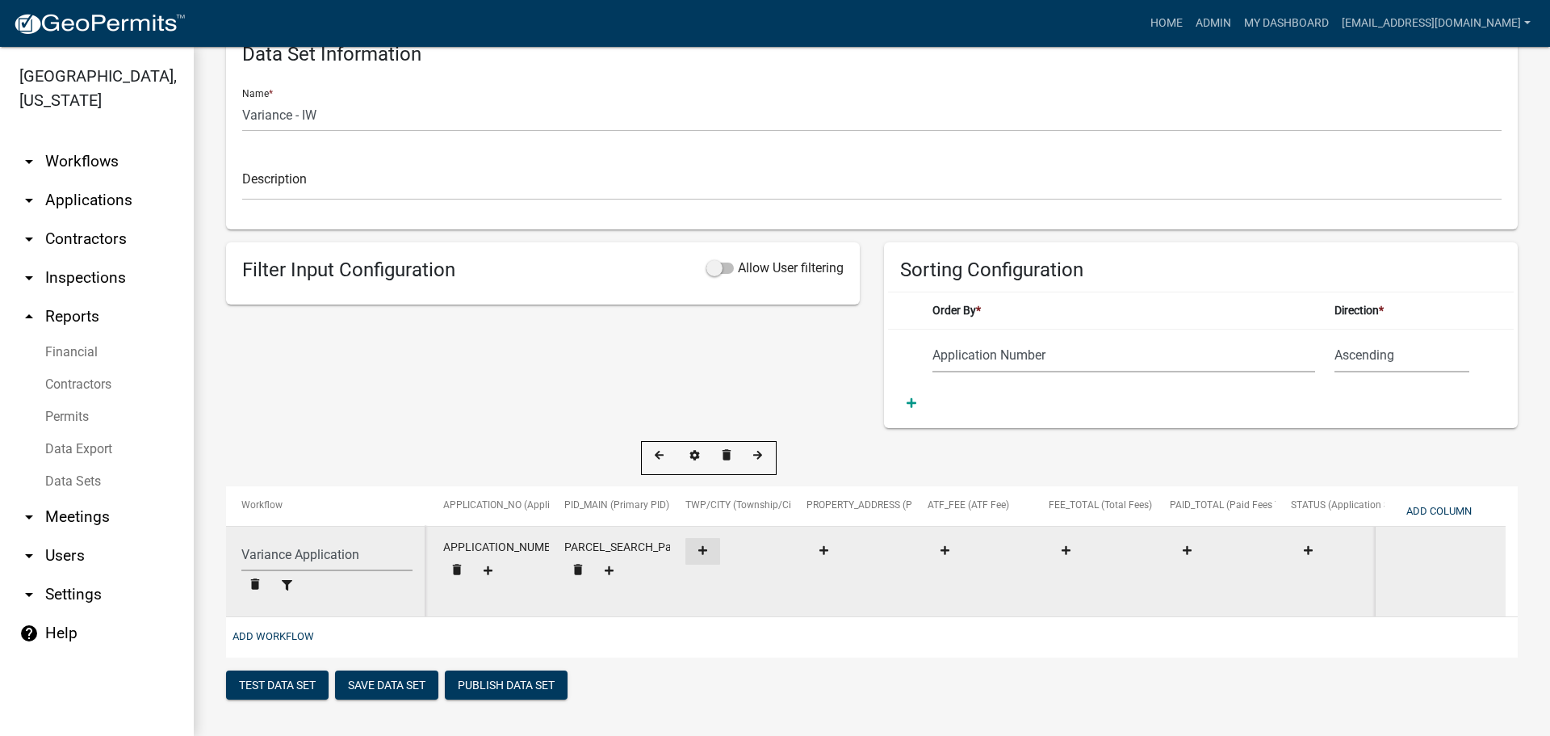
click at [707, 545] on icon at bounding box center [703, 550] width 9 height 10
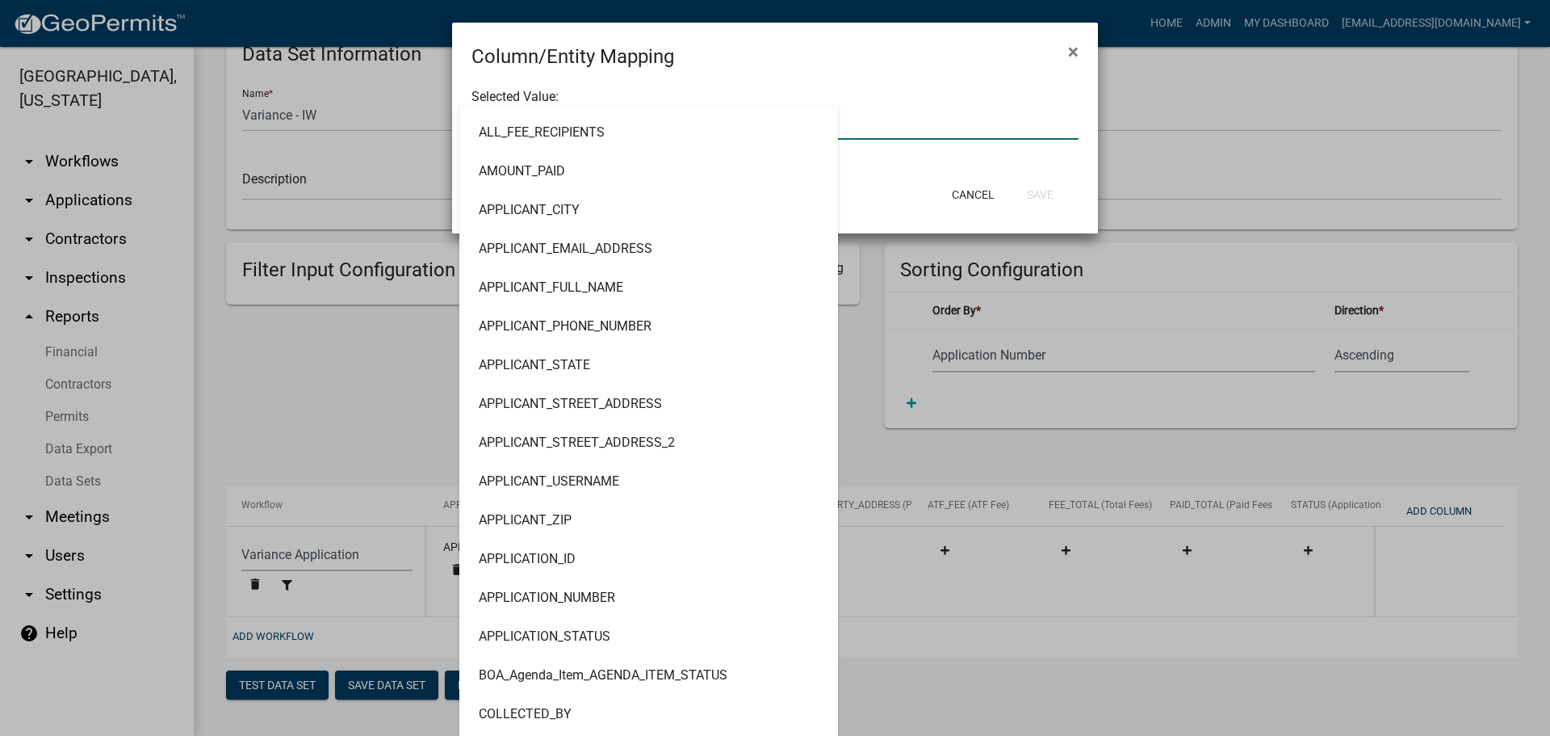
click at [544, 112] on div "ALL_FEE_RECIPIENTS AMOUNT_PAID APPLICANT_CITY APPLICANT_EMAIL_ADDRESS APPLICANT…" at bounding box center [774, 123] width 631 height 33
type input "C"
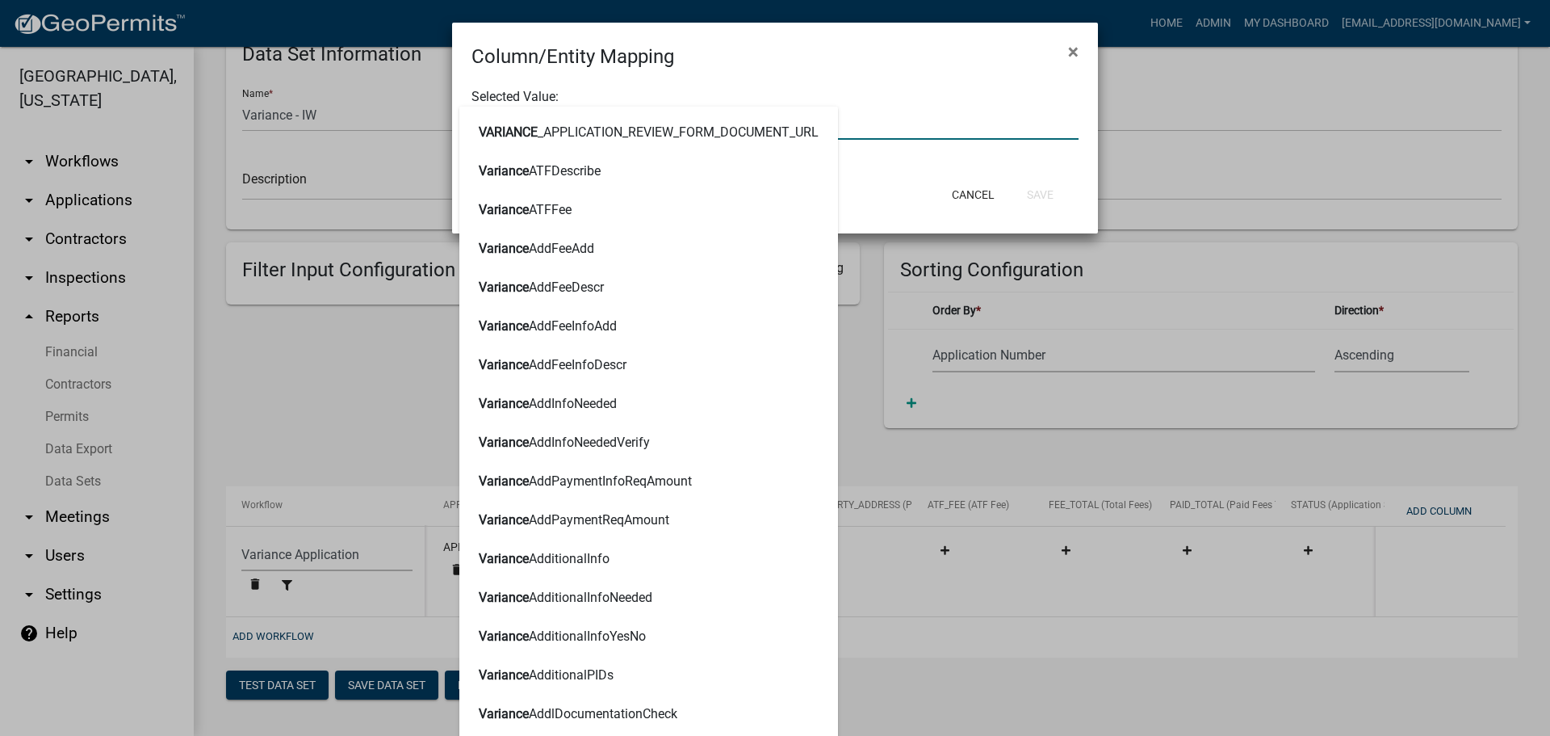
type input "VARIANCETOWN"
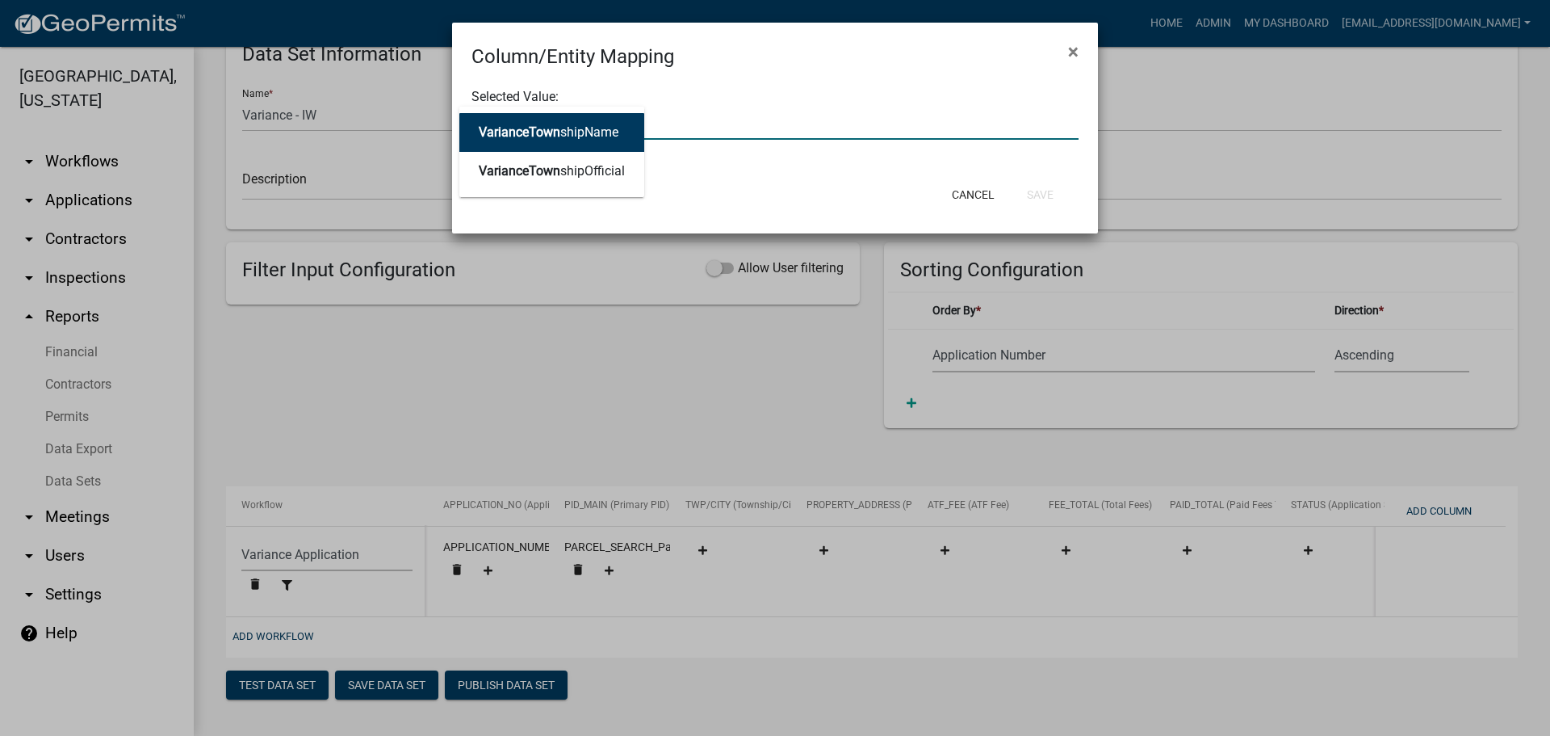
click at [577, 132] on ngb-highlight "VarianceTown shipName" at bounding box center [549, 132] width 140 height 13
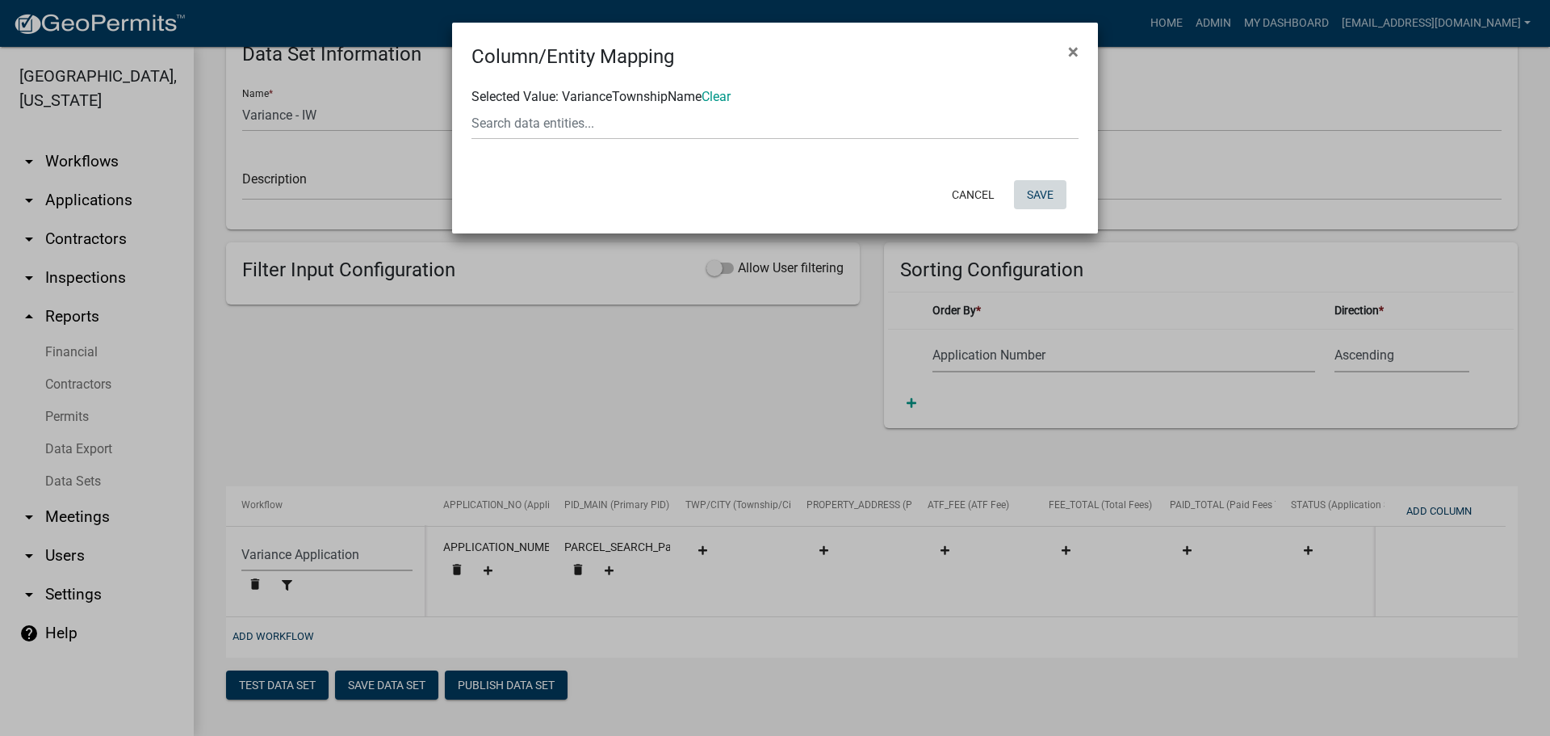
click at [1051, 196] on button "Save" at bounding box center [1040, 194] width 52 height 29
select select "159ae783-d570-4e54-bbd3-48143ef63351"
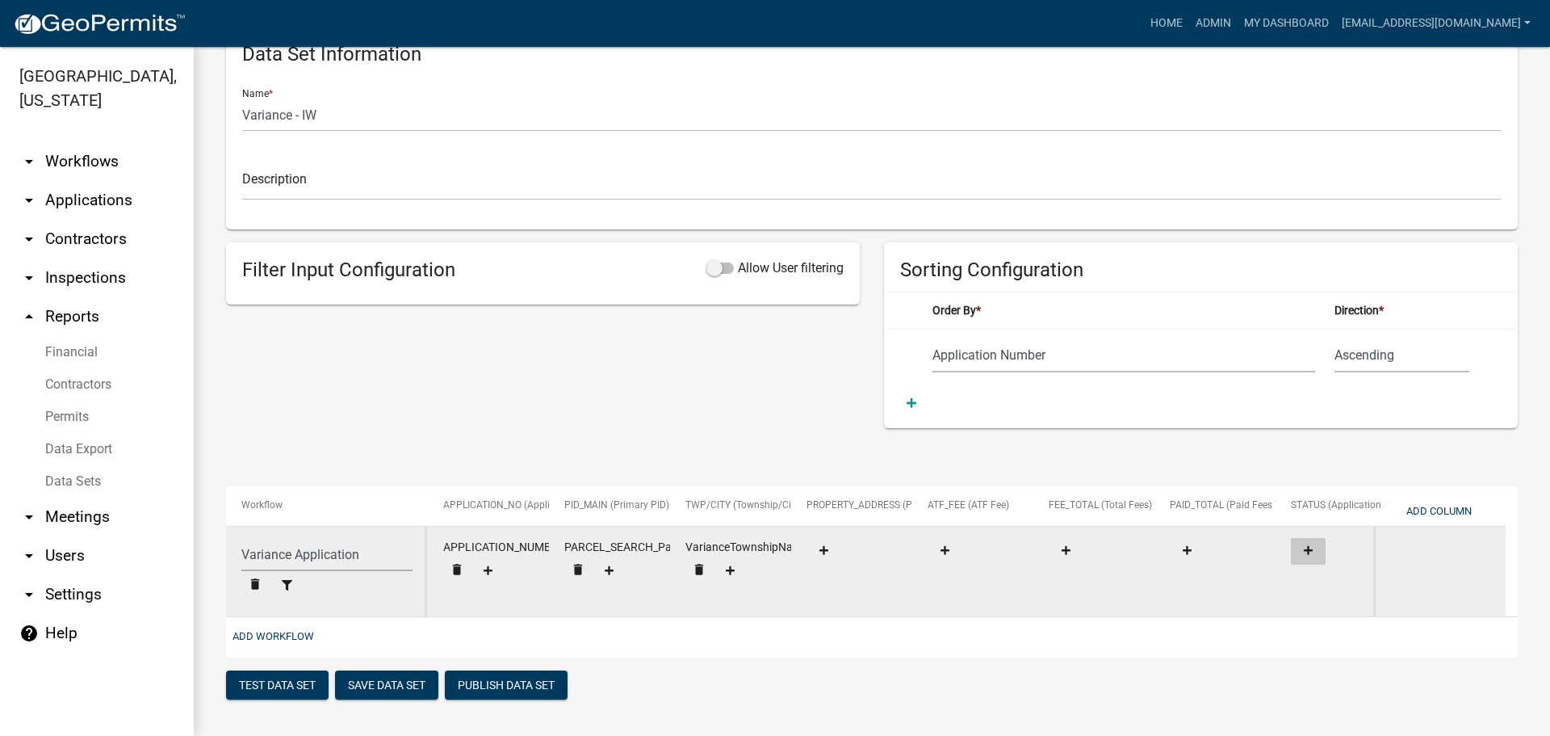
click at [1308, 546] on icon at bounding box center [1308, 550] width 9 height 9
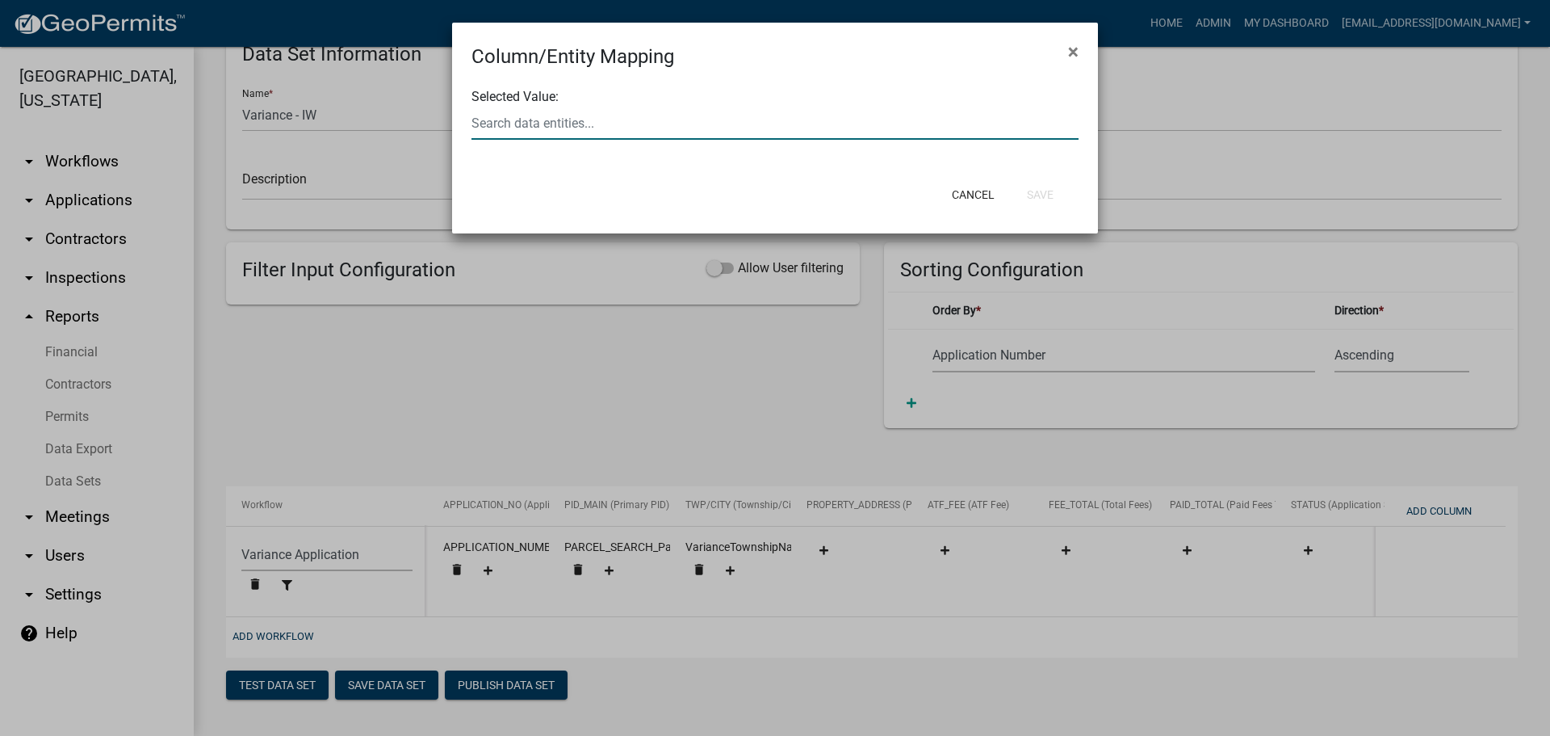
click at [574, 115] on div at bounding box center [774, 123] width 631 height 33
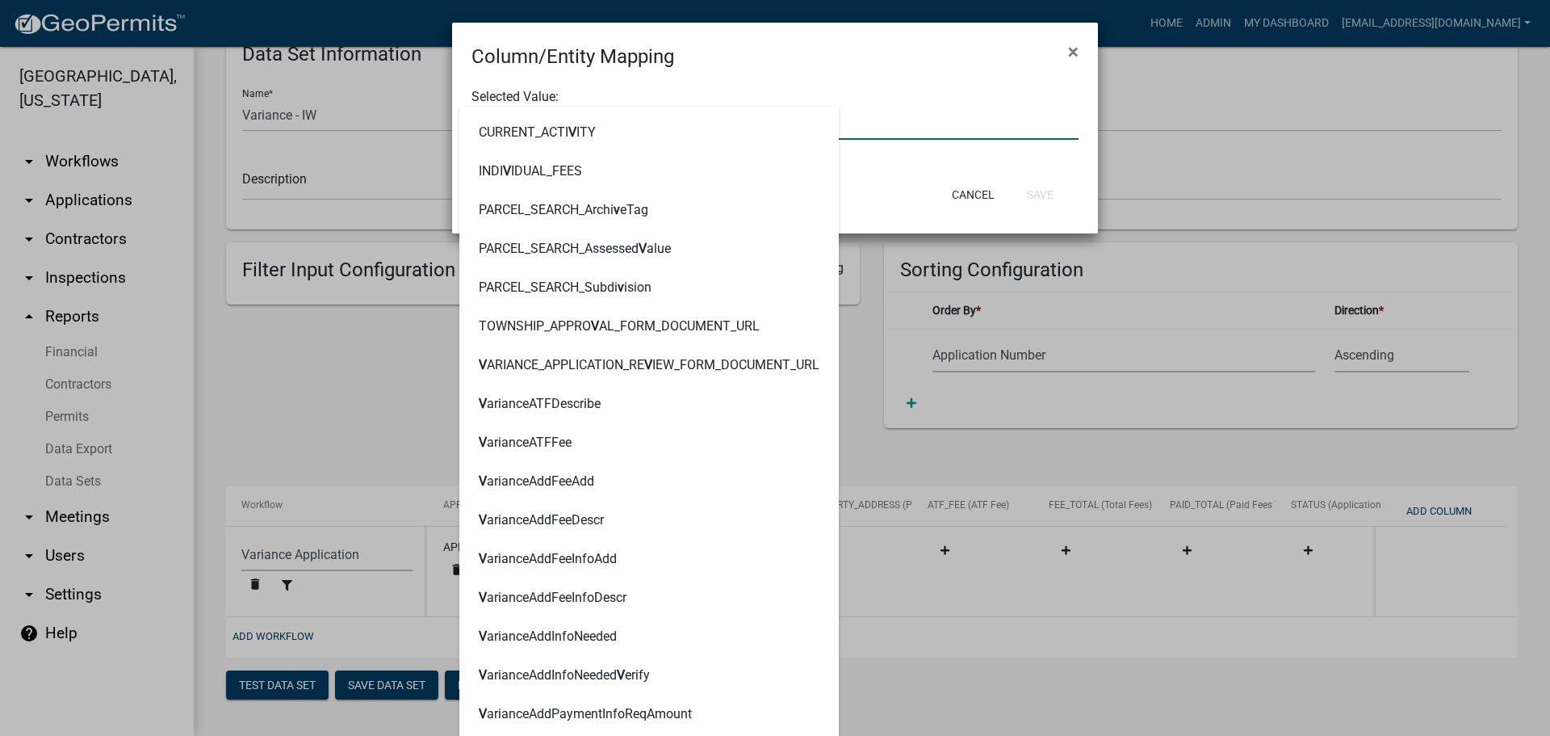
type input "VARIANCES"
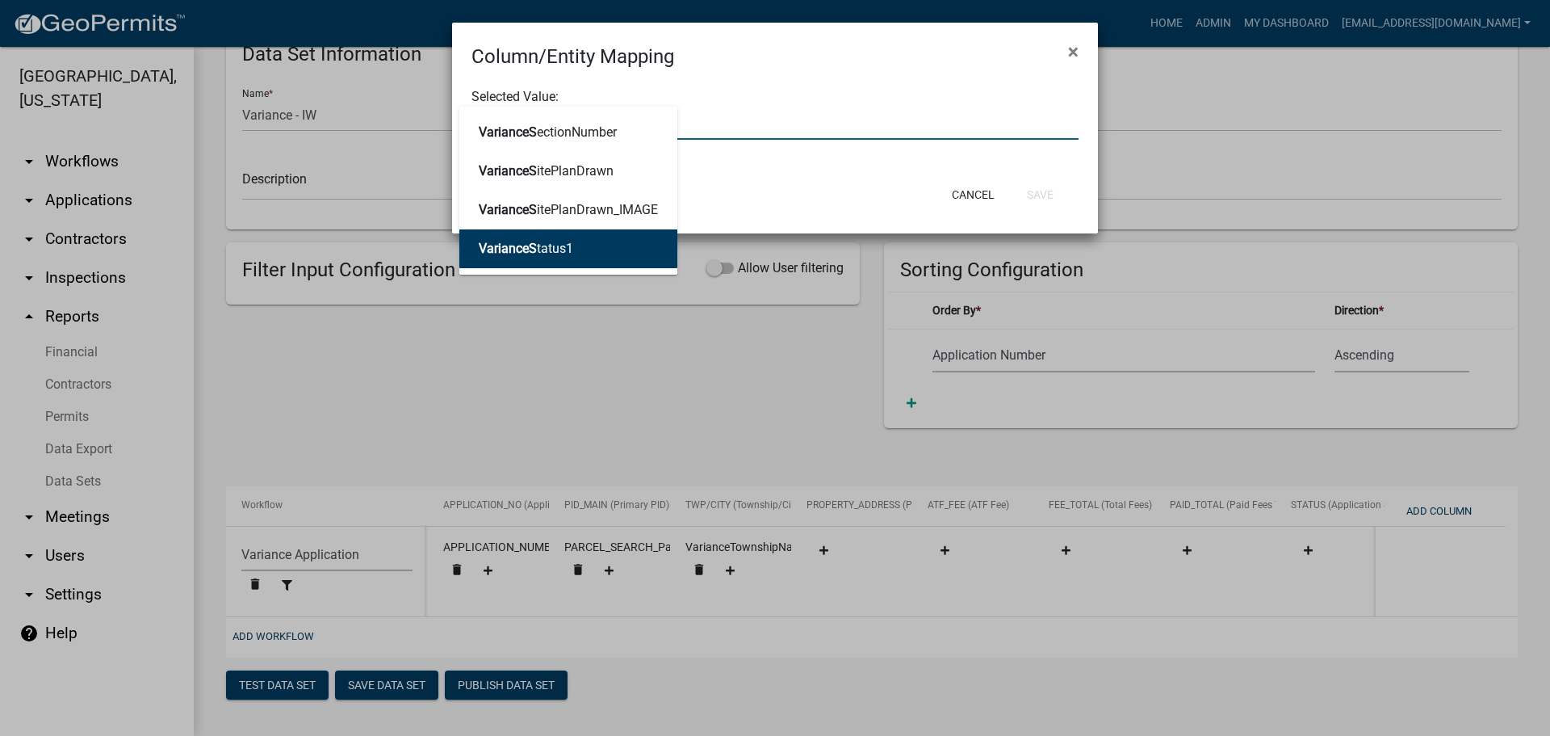
click at [565, 244] on ngb-highlight "VarianceS tatus1" at bounding box center [526, 248] width 94 height 13
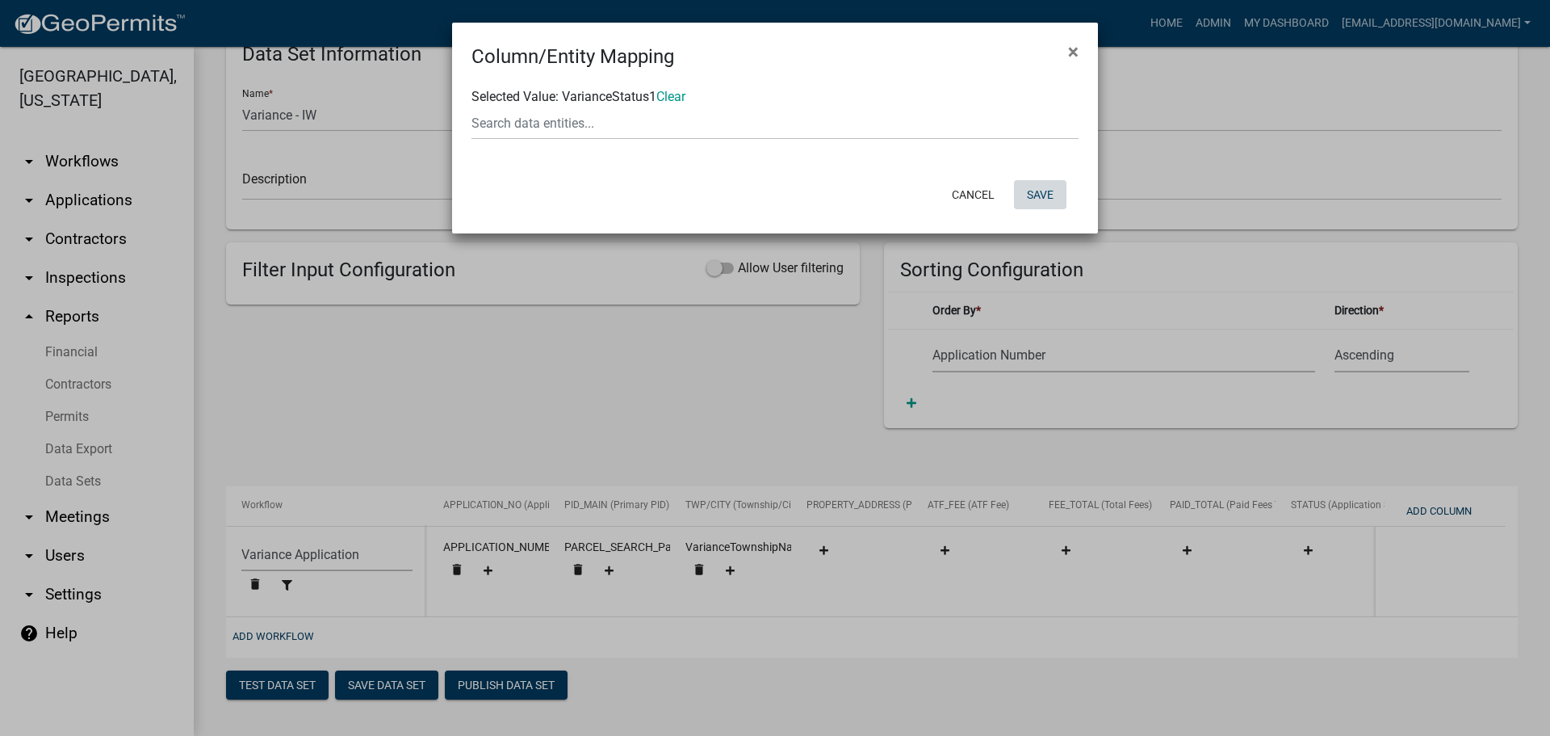
drag, startPoint x: 1038, startPoint y: 195, endPoint x: 947, endPoint y: 224, distance: 95.8
click at [1038, 195] on button "Save" at bounding box center [1040, 194] width 52 height 29
select select "159ae783-d570-4e54-bbd3-48143ef63351"
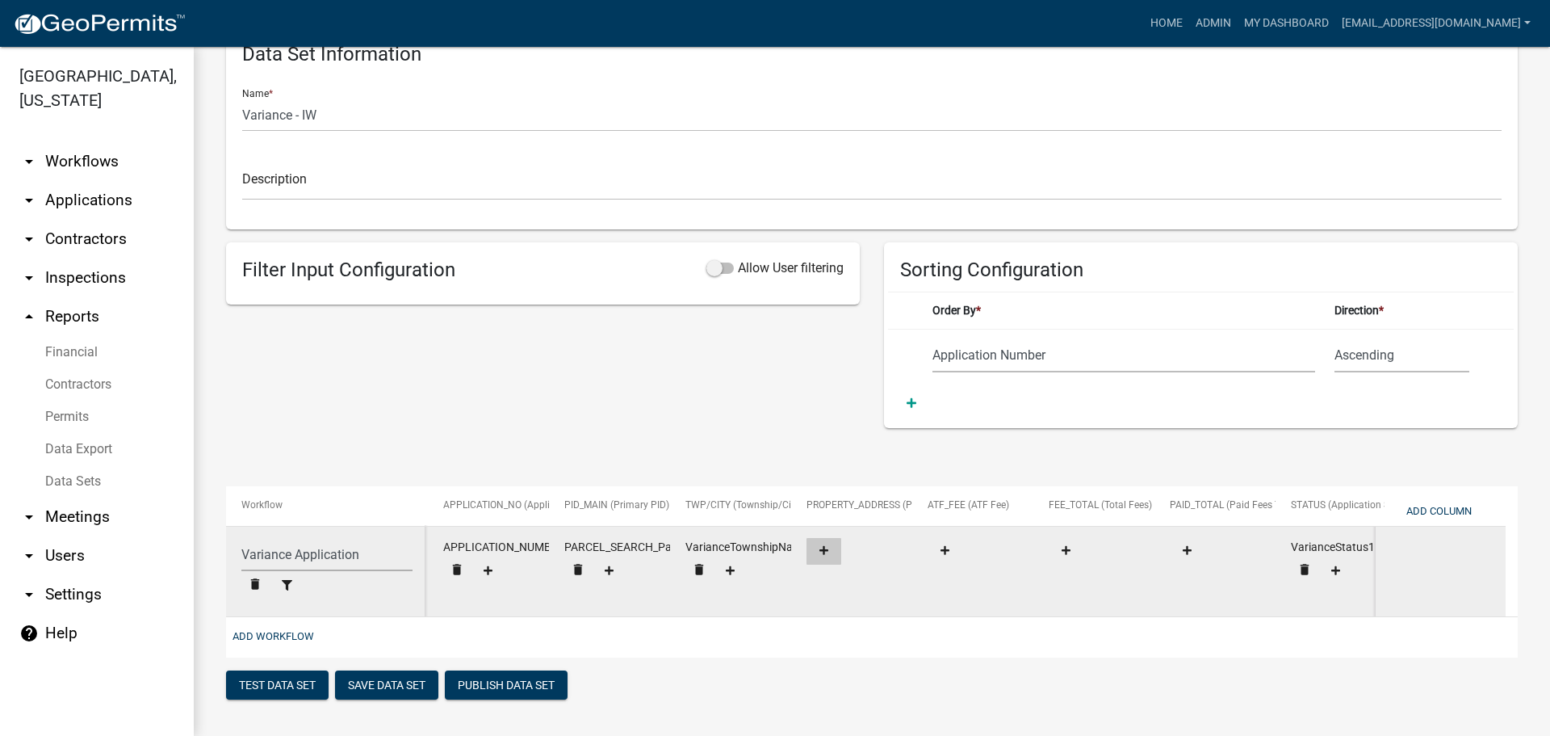
click at [820, 538] on button at bounding box center [824, 551] width 35 height 27
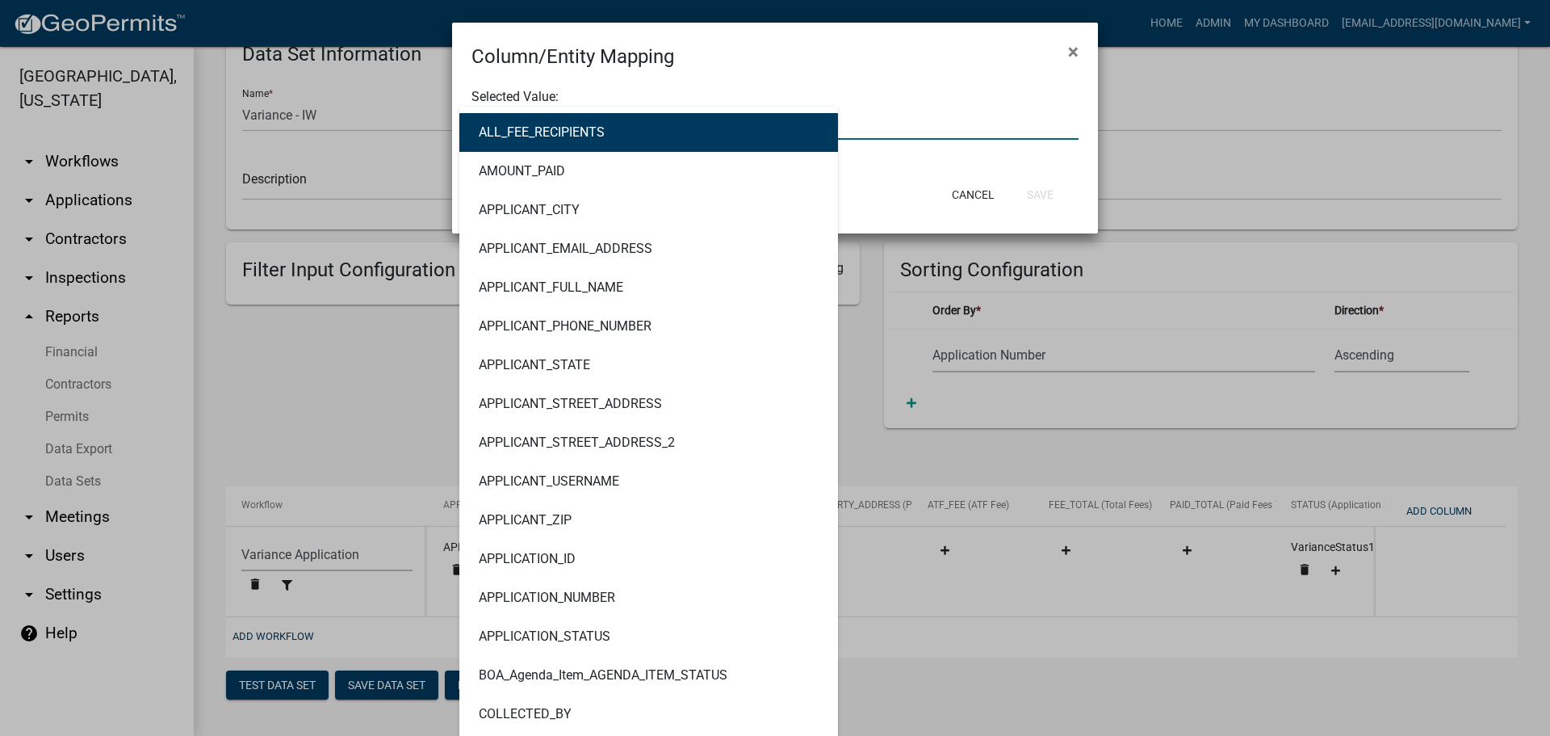
click at [611, 119] on div "ALL_FEE_RECIPIENTS AMOUNT_PAID APPLICANT_CITY APPLICANT_EMAIL_ADDRESS APPLICANT…" at bounding box center [774, 123] width 631 height 33
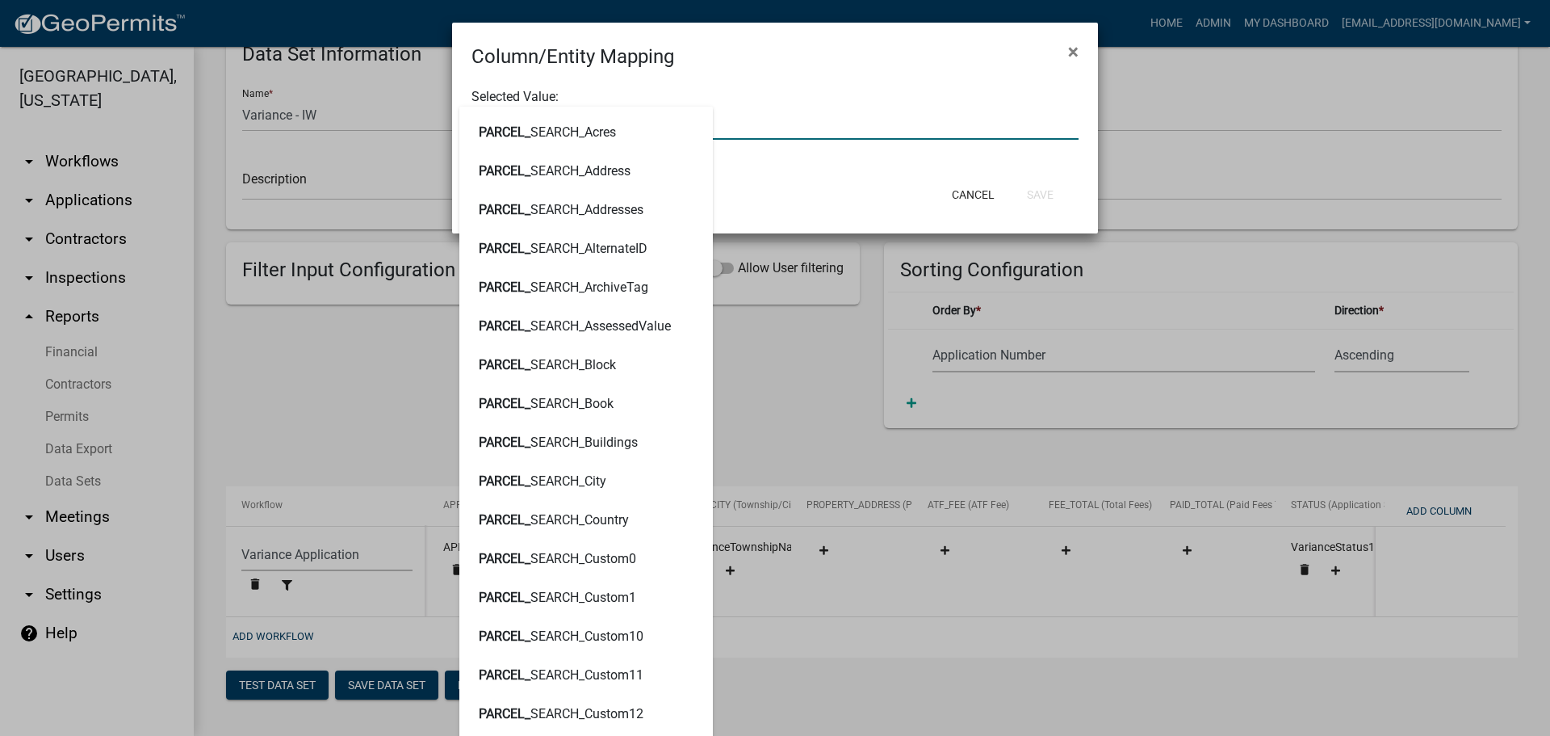
type input "PARCEL_SEARCH"
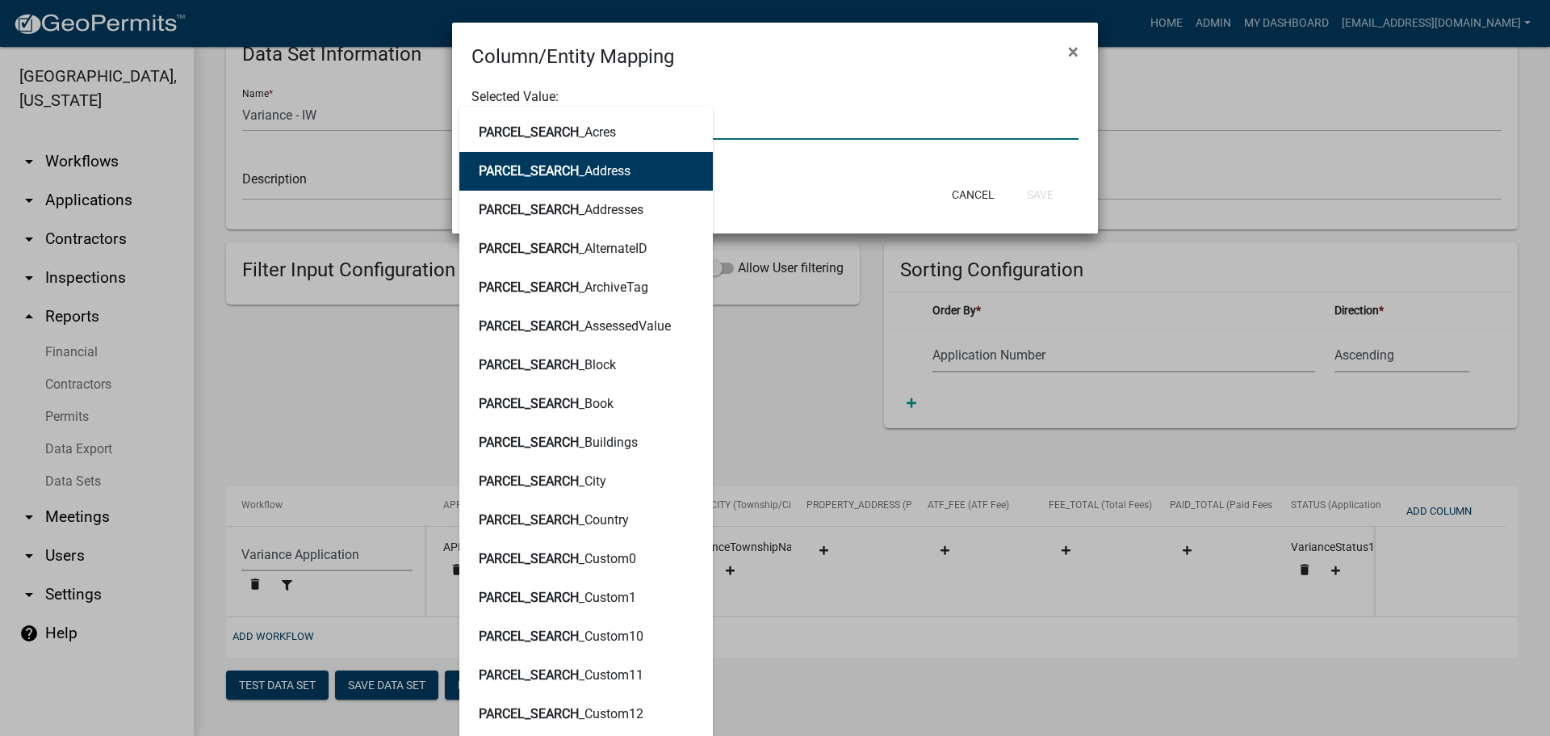
click at [619, 180] on button "PARCEL_SEARCH _Address" at bounding box center [586, 171] width 254 height 39
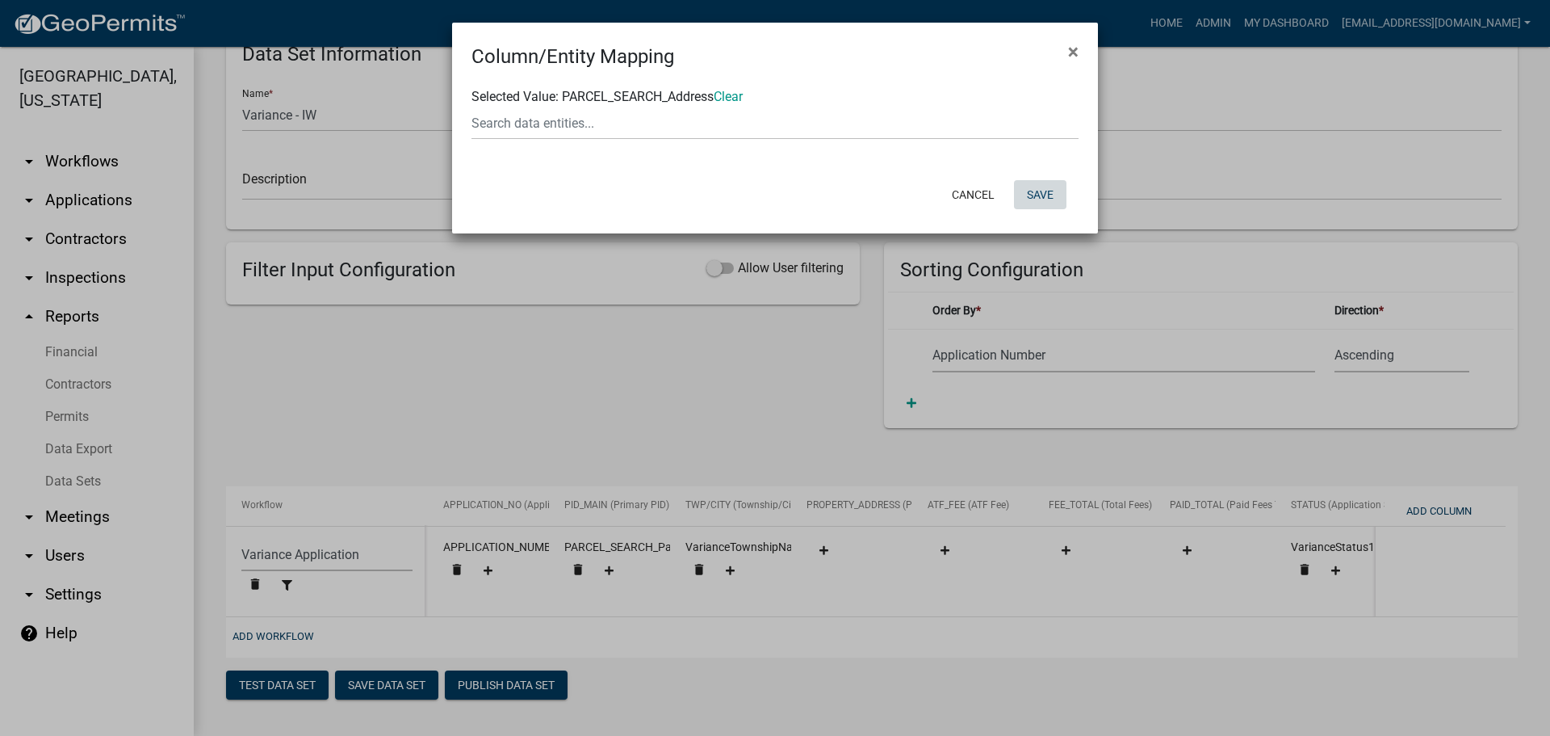
click at [1045, 195] on button "Save" at bounding box center [1040, 194] width 52 height 29
select select "159ae783-d570-4e54-bbd3-48143ef63351"
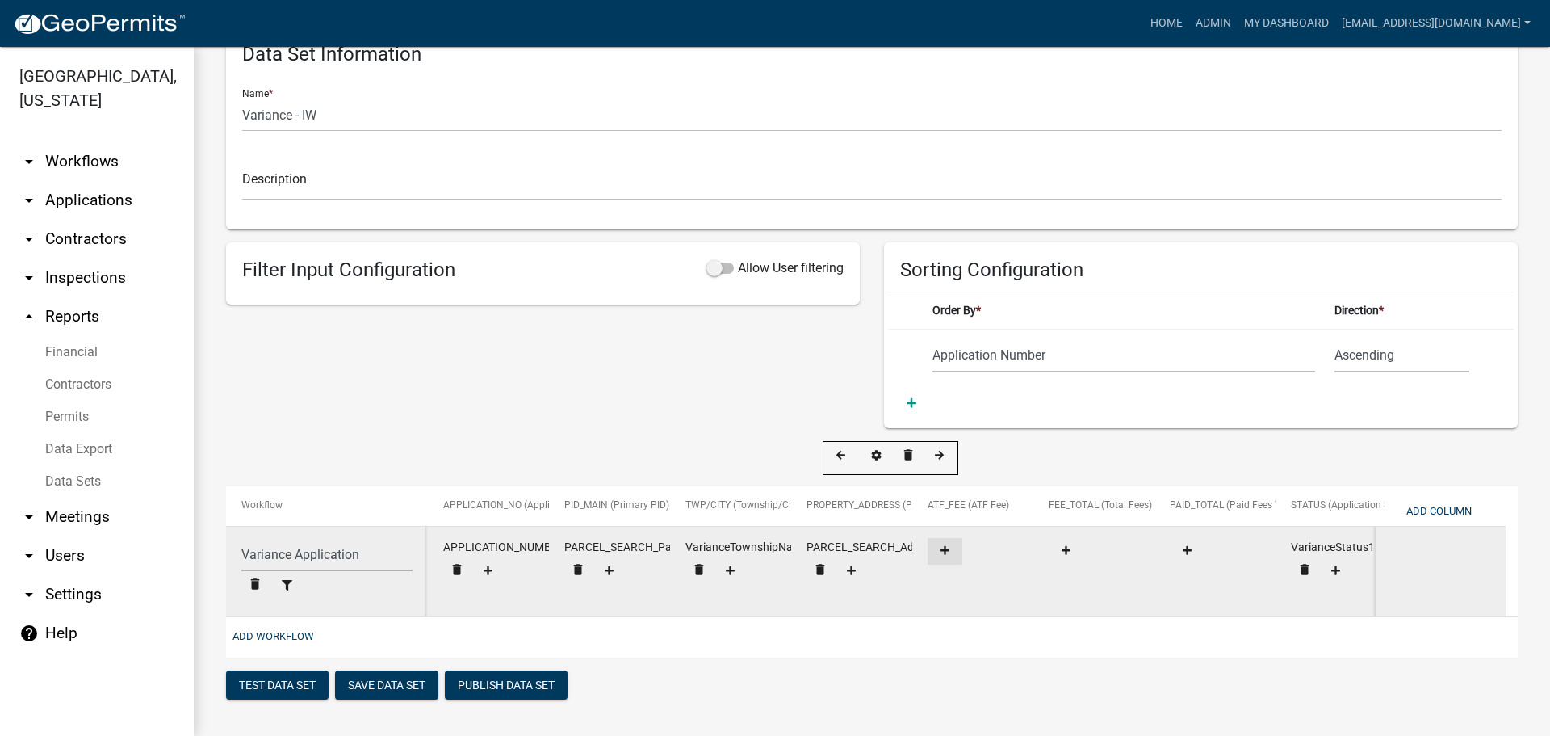
click at [948, 545] on icon at bounding box center [945, 550] width 9 height 10
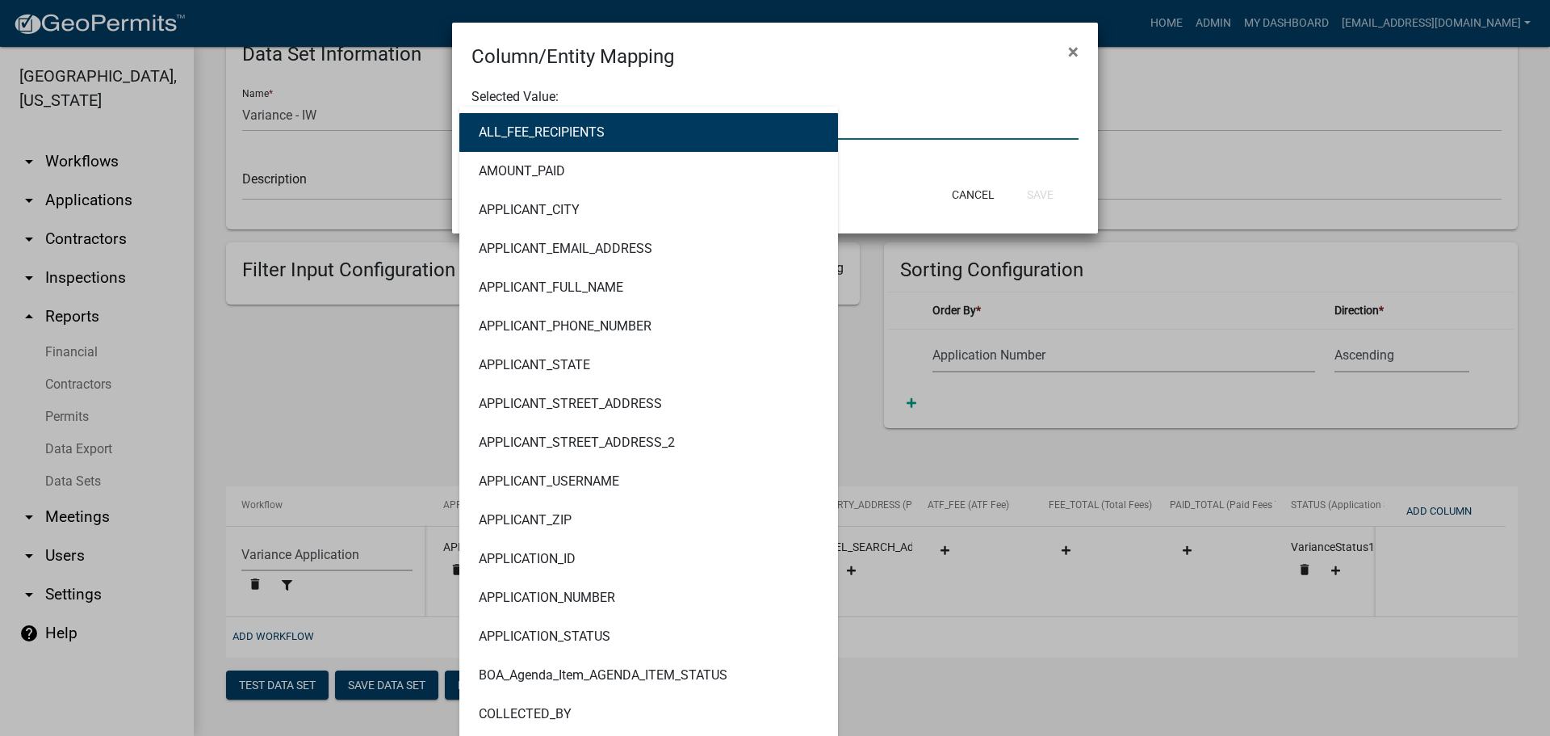
click at [576, 119] on div "ALL_FEE_RECIPIENTS AMOUNT_PAID APPLICANT_CITY APPLICANT_EMAIL_ADDRESS APPLICANT…" at bounding box center [774, 123] width 631 height 33
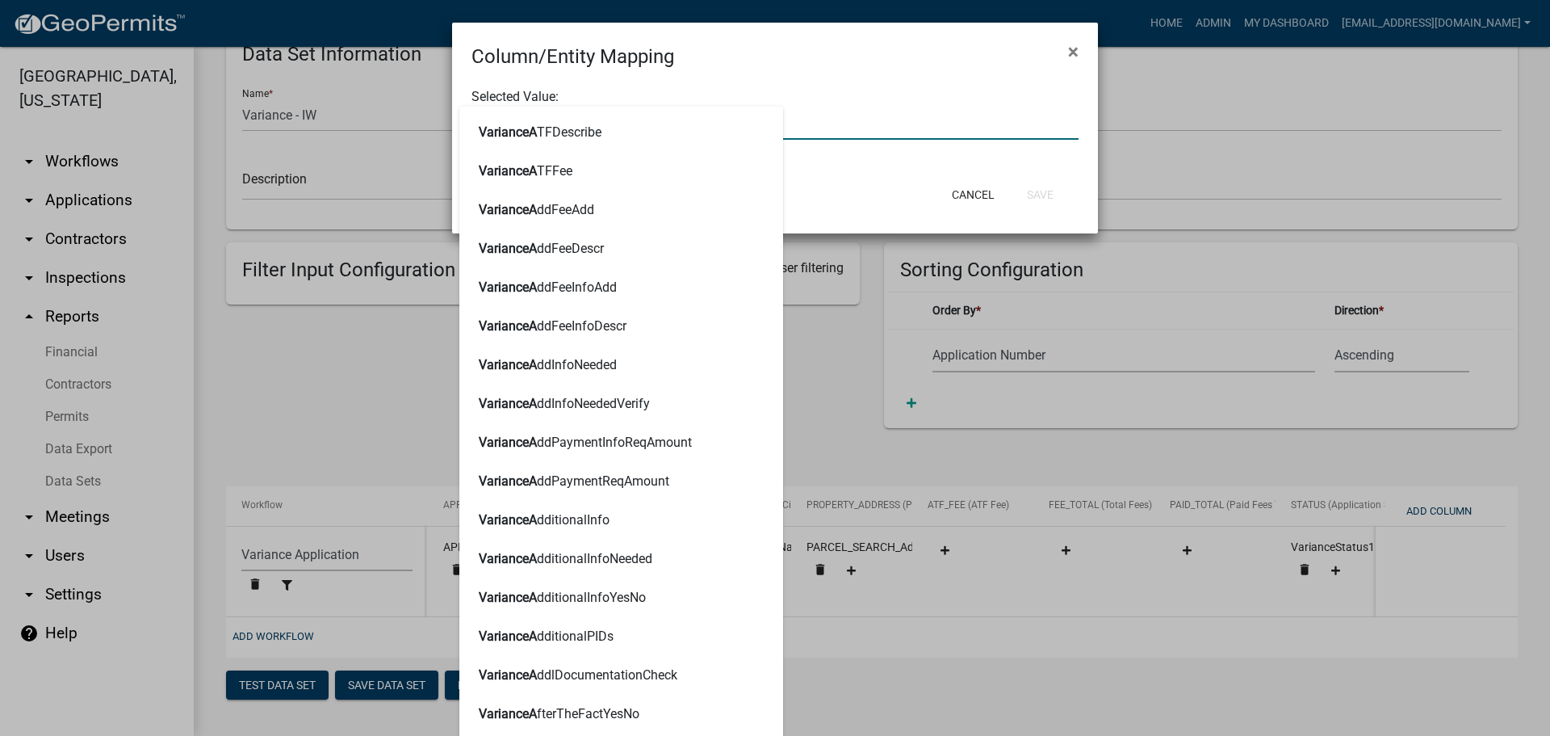
type input "VARIANCEATF"
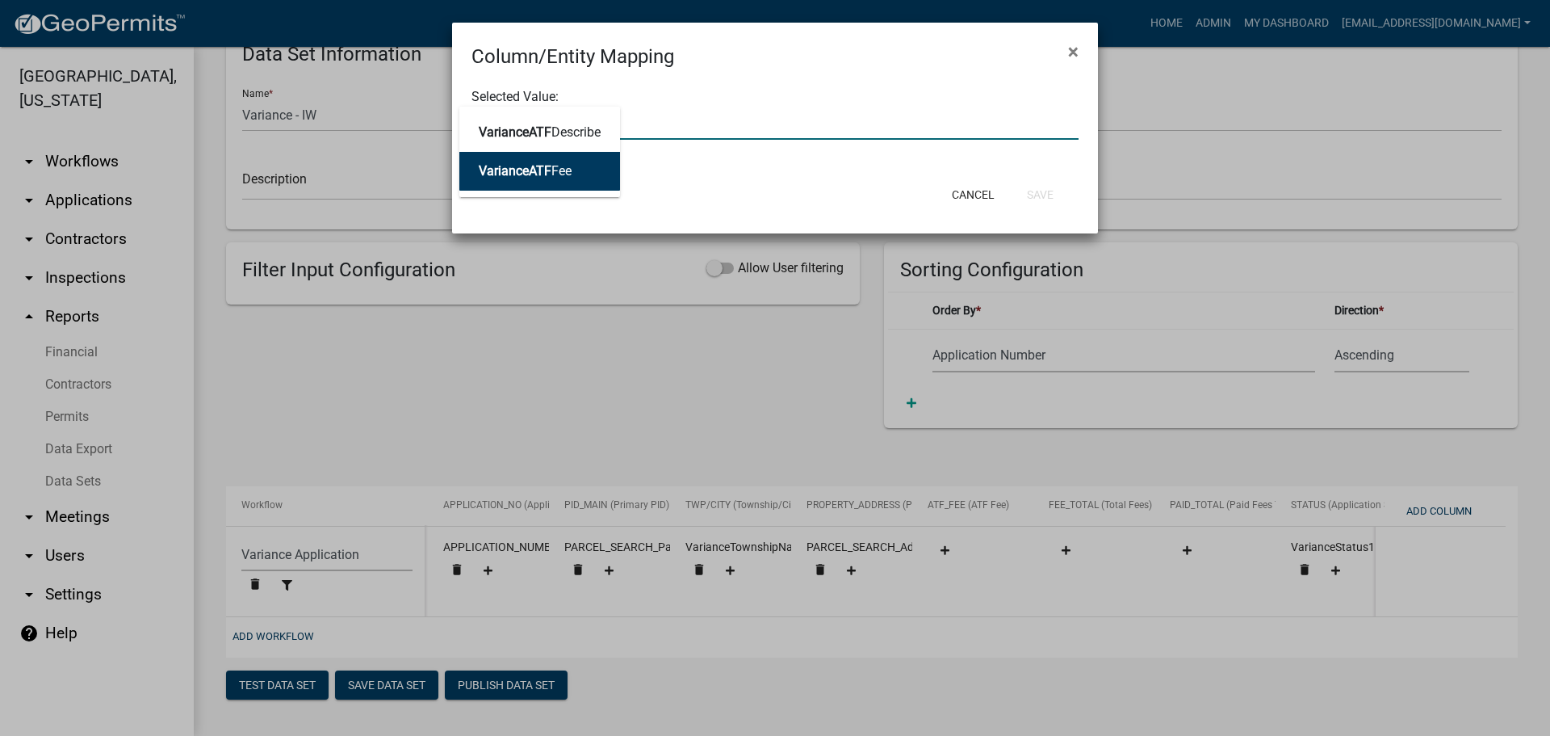
click at [523, 170] on span "VarianceATF" at bounding box center [515, 170] width 73 height 15
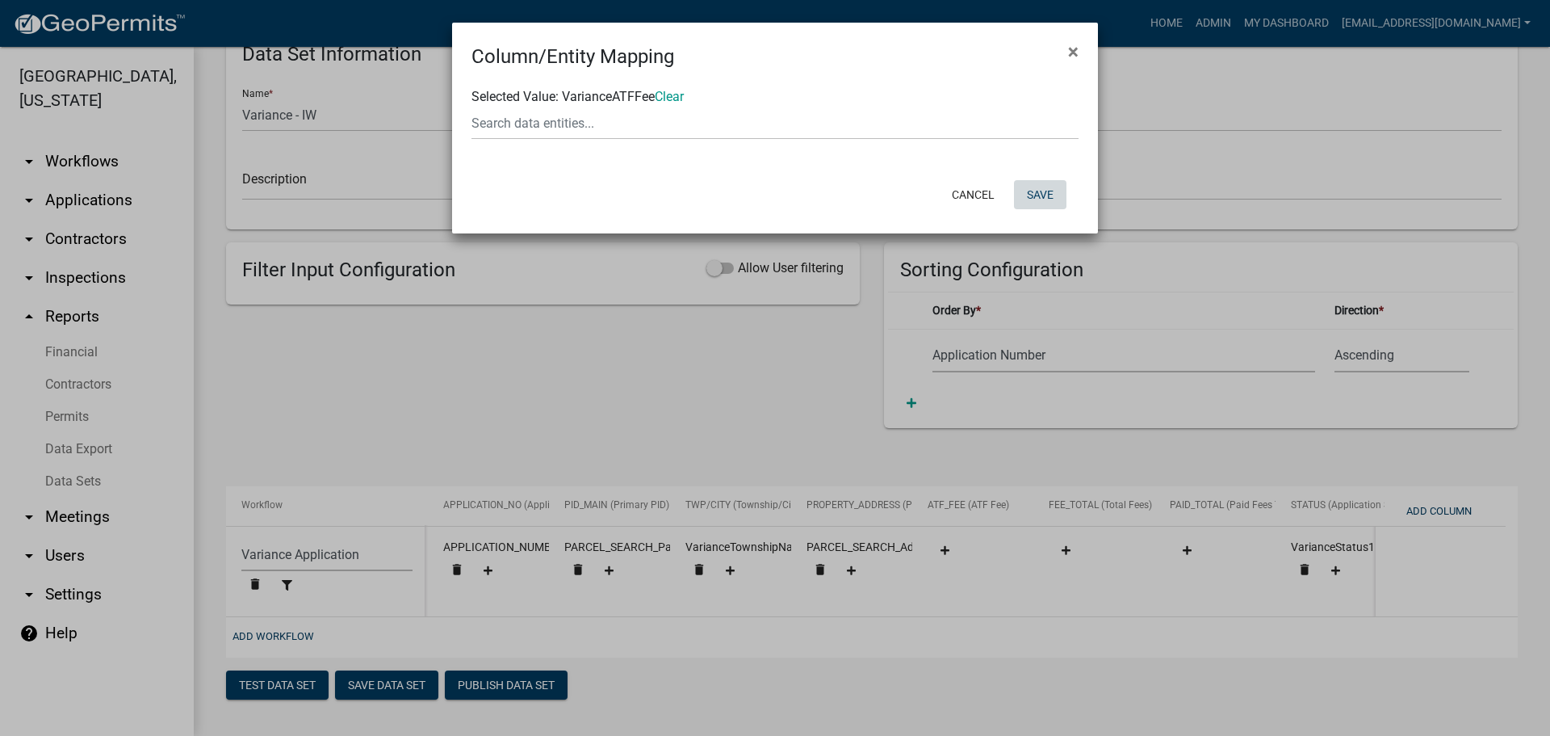
drag, startPoint x: 1055, startPoint y: 195, endPoint x: 936, endPoint y: 178, distance: 120.7
click at [1054, 195] on button "Save" at bounding box center [1040, 194] width 52 height 29
select select "159ae783-d570-4e54-bbd3-48143ef63351"
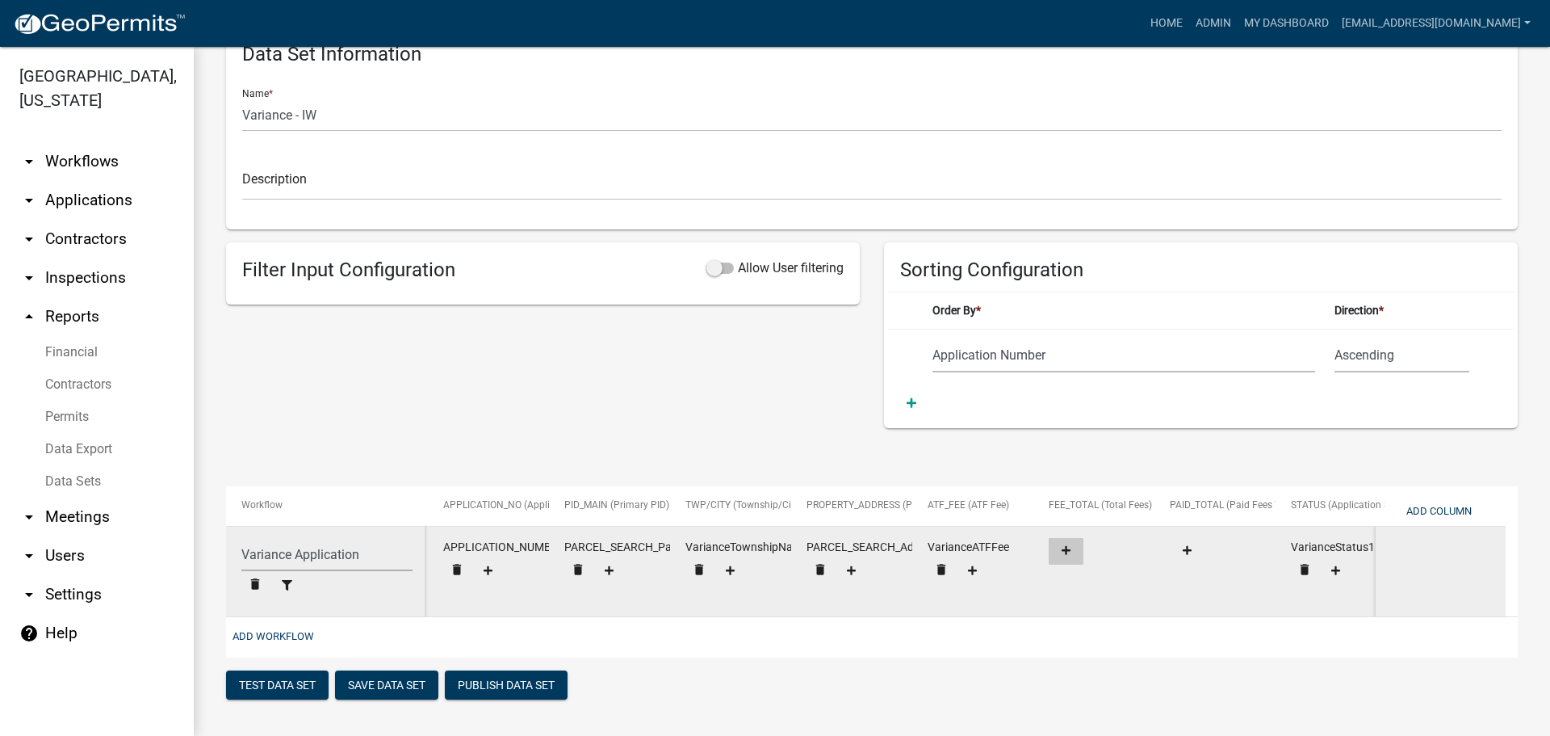
click at [1061, 538] on button at bounding box center [1066, 551] width 35 height 27
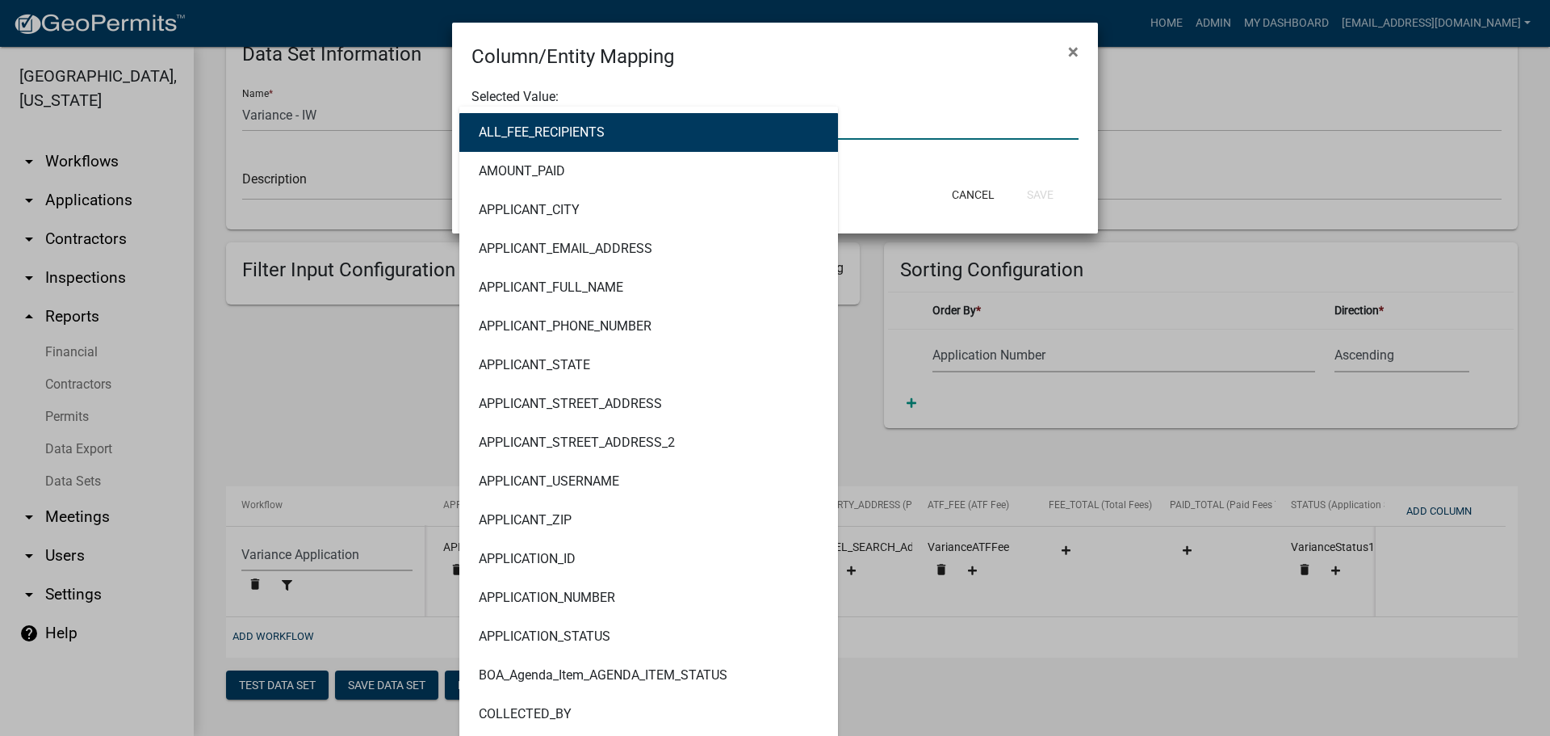
click at [598, 124] on div "ALL_FEE_RECIPIENTS AMOUNT_PAID APPLICANT_CITY APPLICANT_EMAIL_ADDRESS APPLICANT…" at bounding box center [774, 123] width 631 height 33
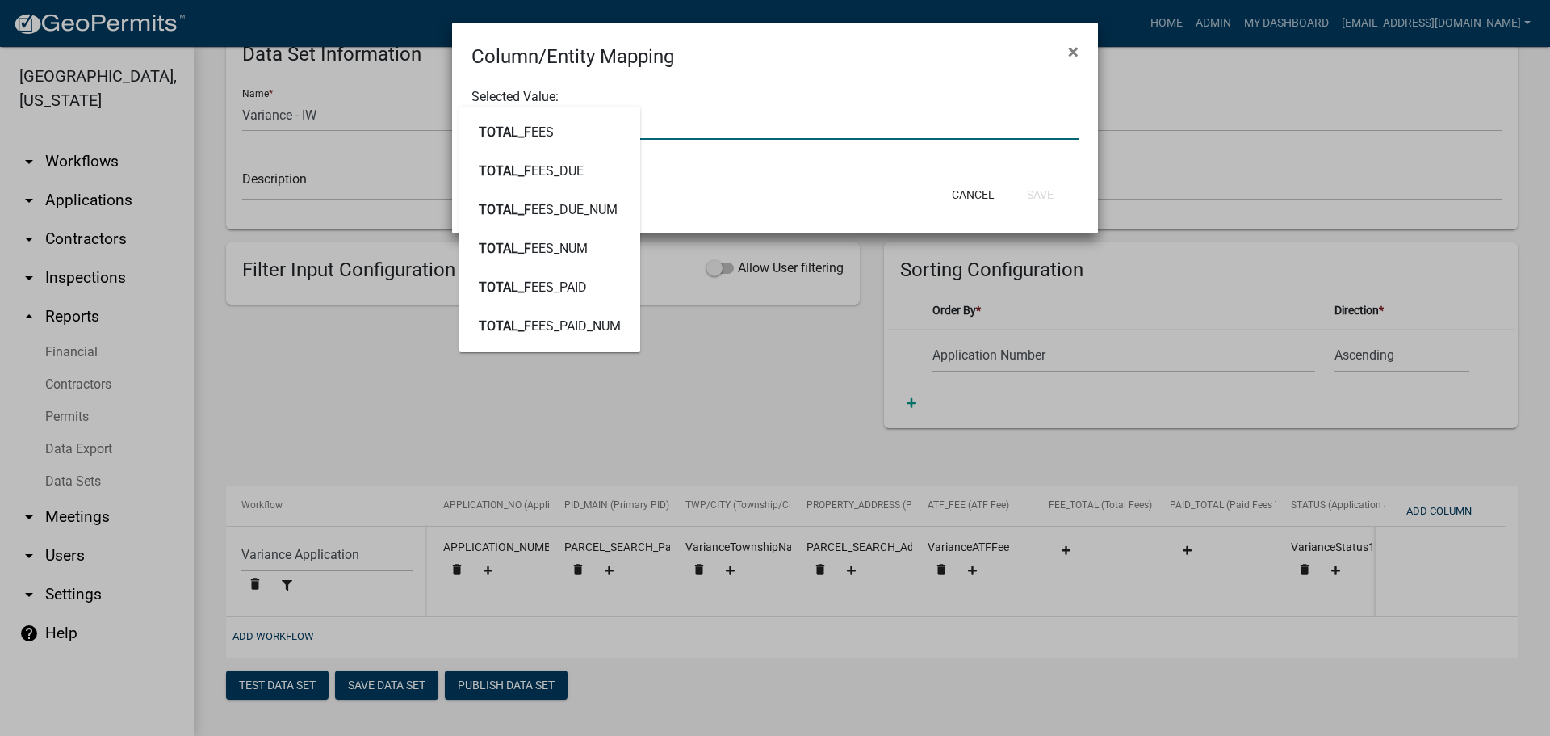
type input "TOTAL_FEES"
click at [519, 145] on button "TOTAL_FEES" at bounding box center [549, 132] width 181 height 39
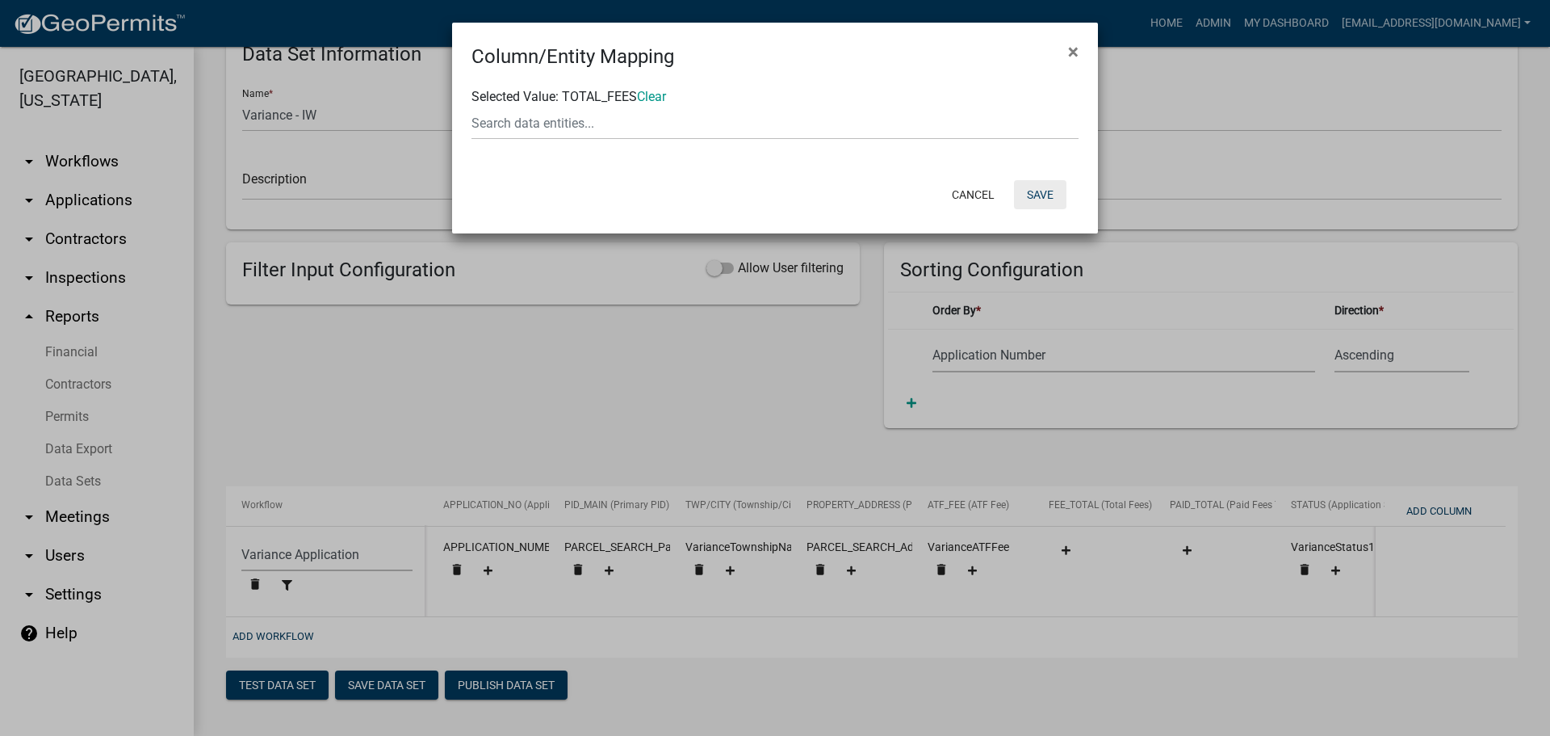
drag, startPoint x: 1042, startPoint y: 184, endPoint x: 1027, endPoint y: 187, distance: 14.7
click at [1041, 184] on button "Save" at bounding box center [1040, 194] width 52 height 29
select select "159ae783-d570-4e54-bbd3-48143ef63351"
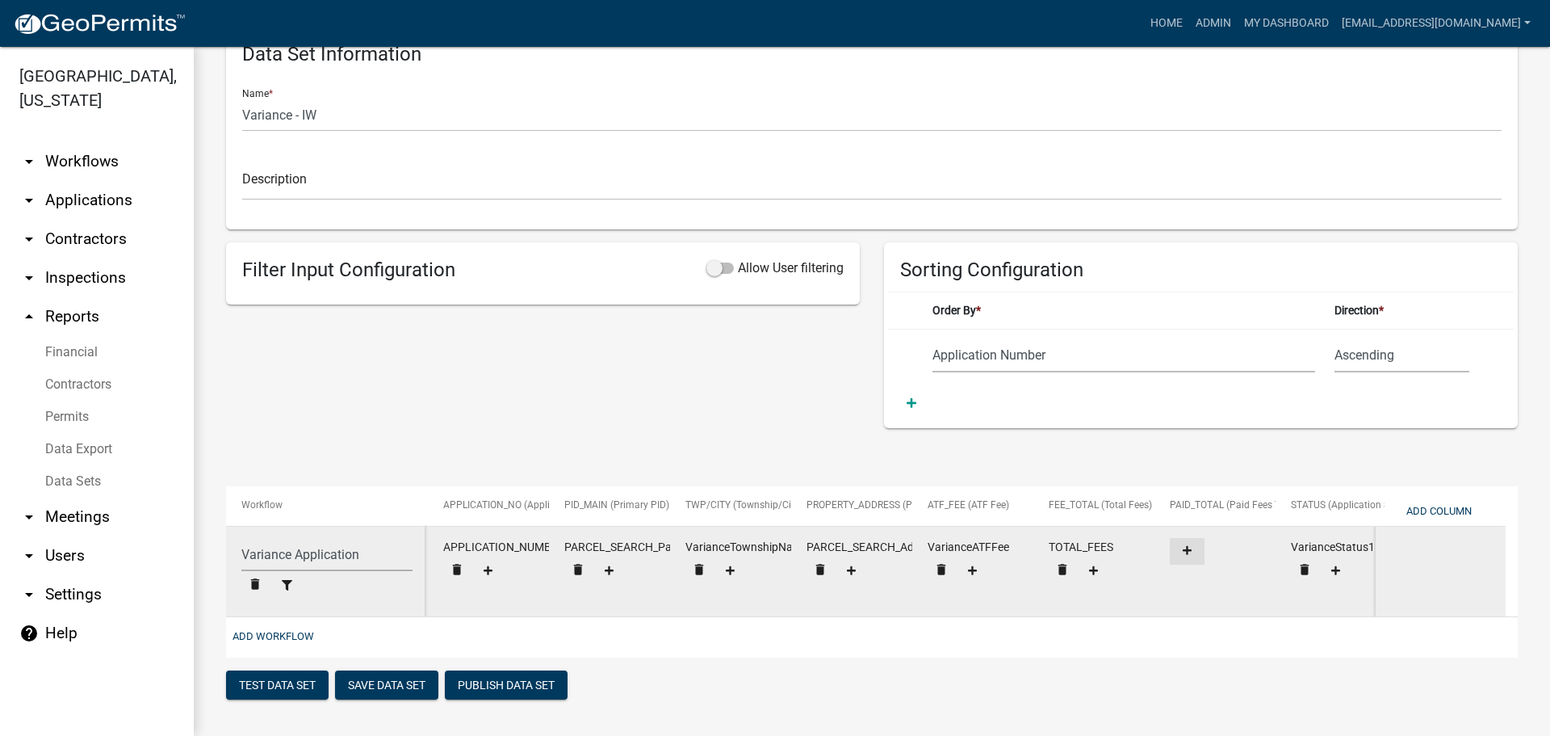
click at [1189, 545] on icon at bounding box center [1187, 550] width 9 height 10
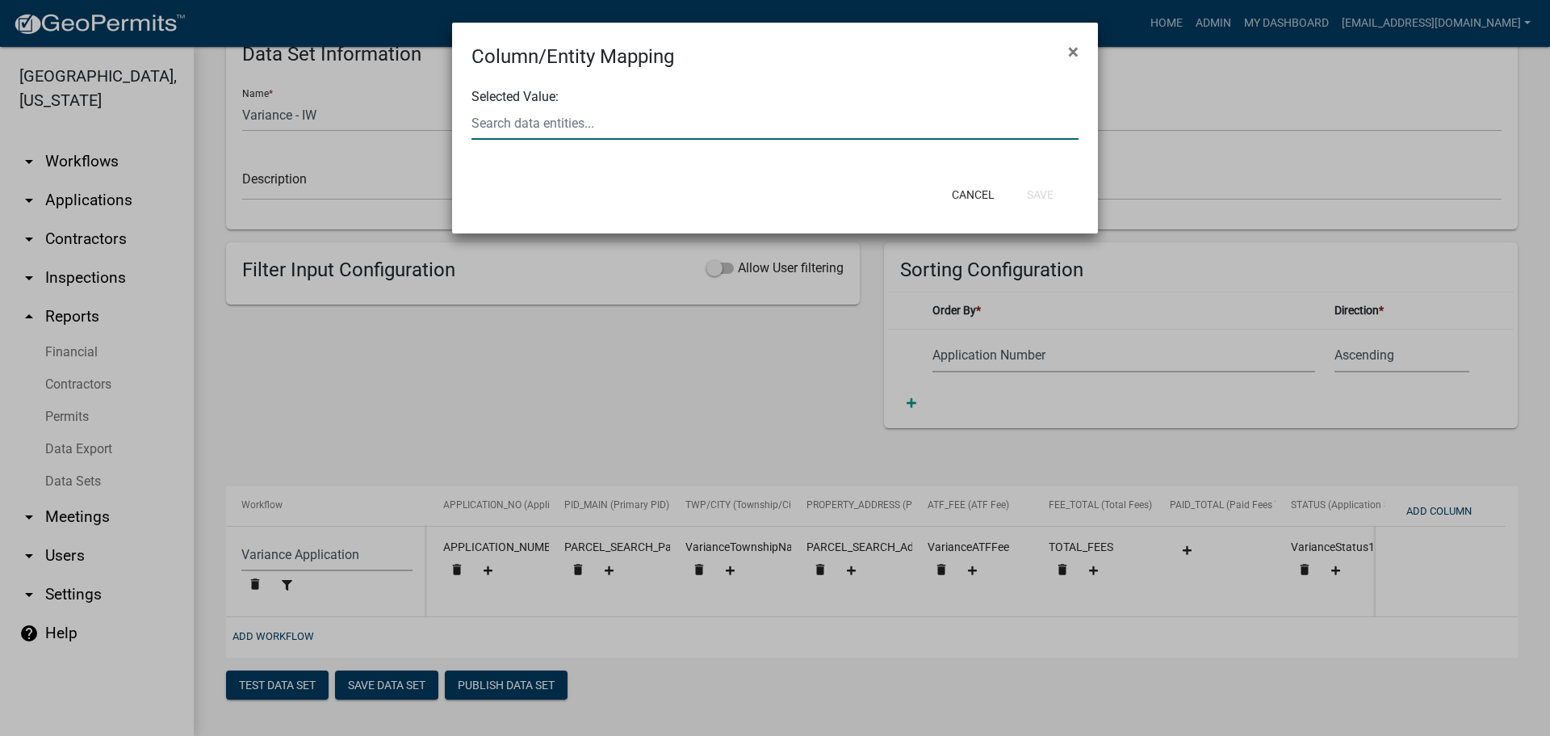
click at [644, 129] on div at bounding box center [774, 123] width 631 height 33
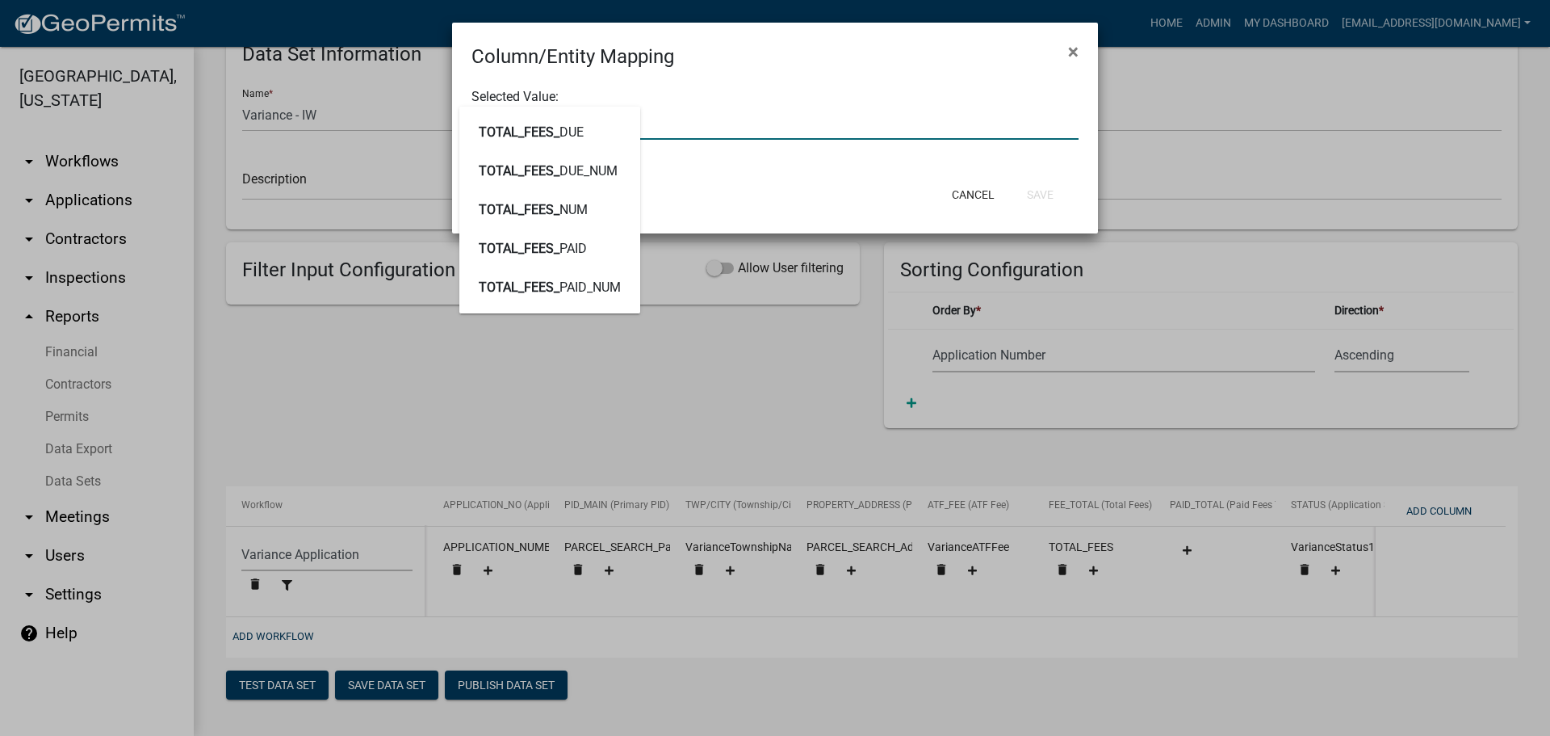
type input "TOTAL_FEES_PAID"
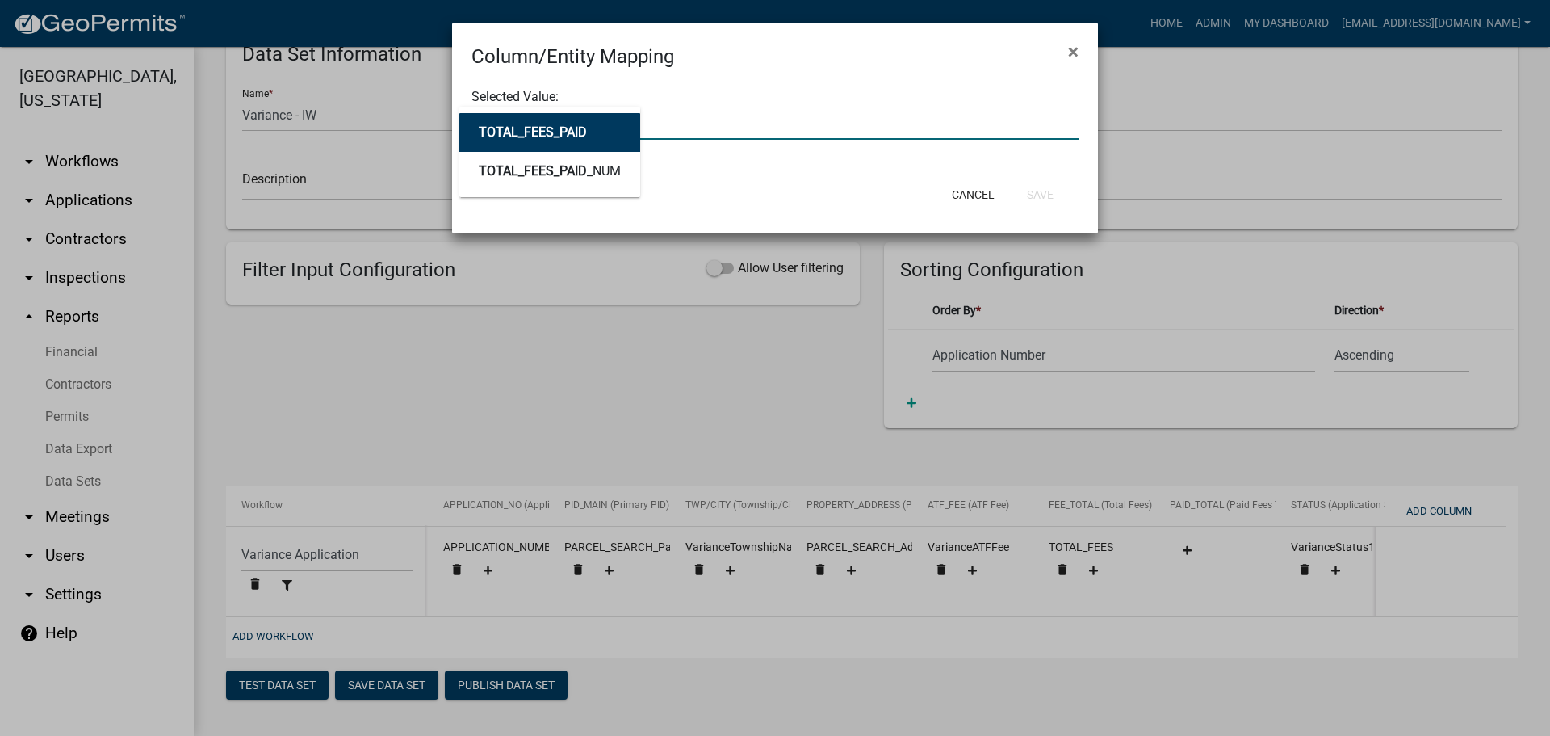
click at [590, 130] on button "TOTAL_FEES_PAID" at bounding box center [549, 132] width 181 height 39
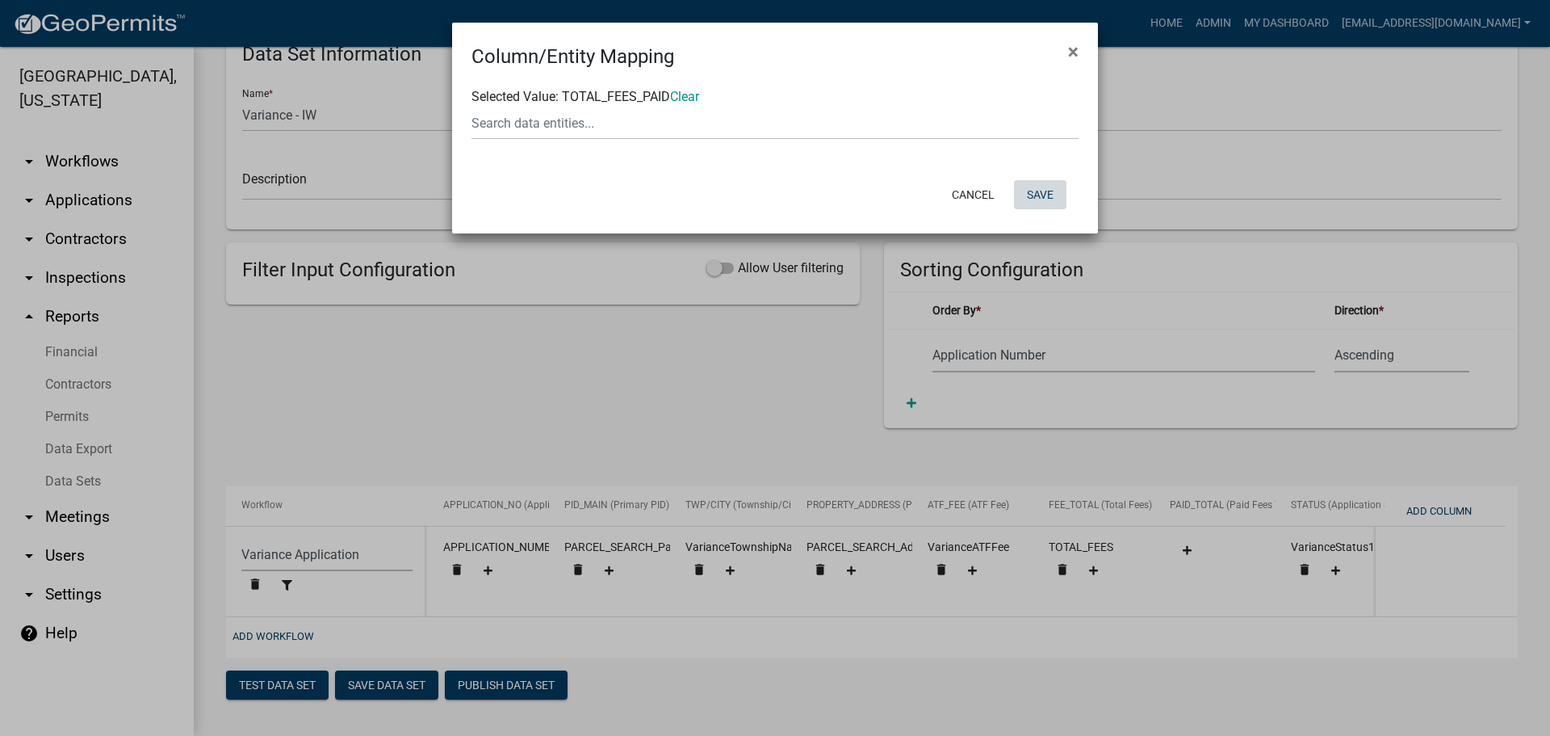
drag, startPoint x: 1047, startPoint y: 195, endPoint x: 662, endPoint y: 209, distance: 385.4
click at [1031, 185] on button "Save" at bounding box center [1040, 194] width 52 height 29
select select "159ae783-d570-4e54-bbd3-48143ef63351"
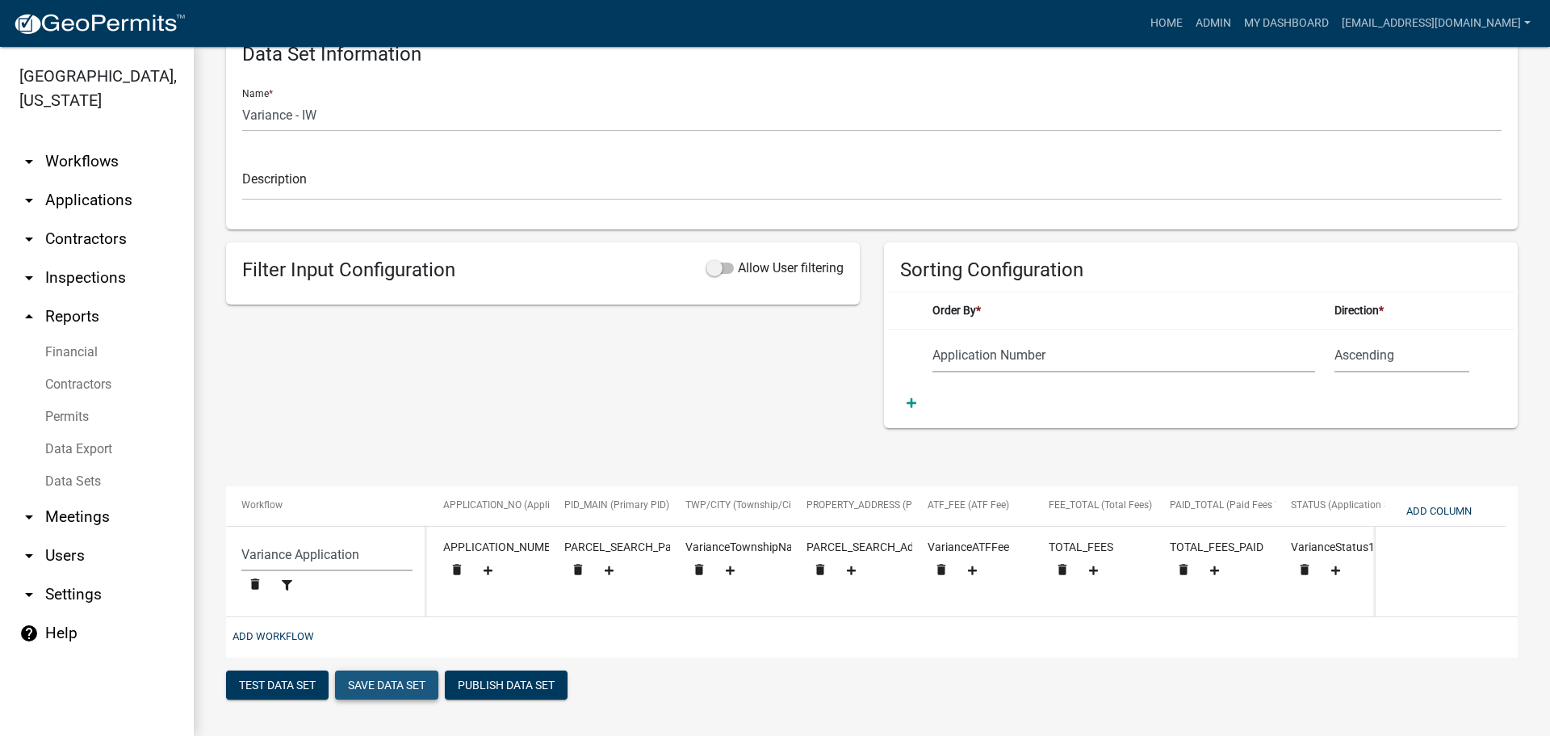
click at [411, 686] on button "Save Data Set" at bounding box center [386, 684] width 103 height 29
select select "Application Number"
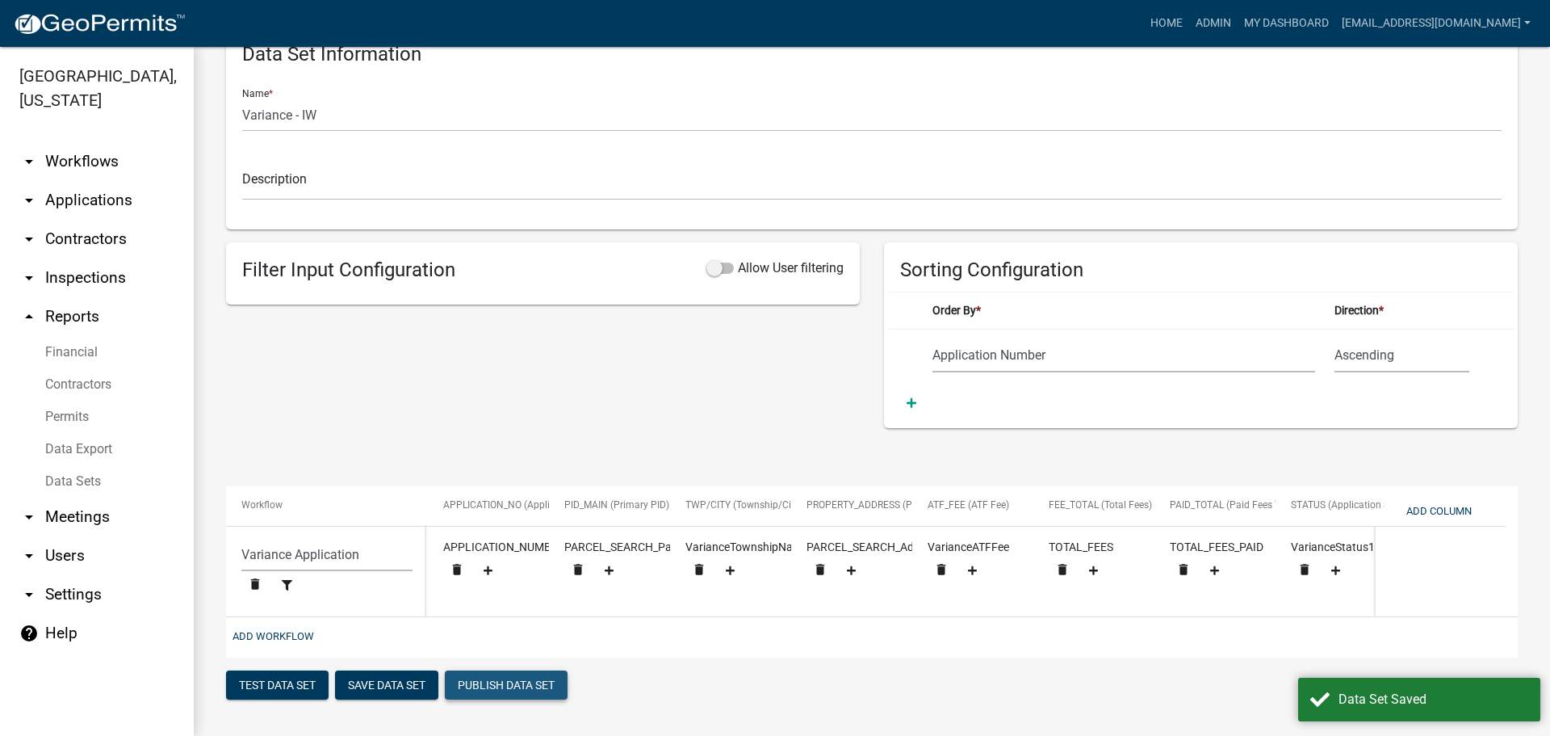
click at [504, 680] on button "Publish Data Set" at bounding box center [506, 684] width 123 height 29
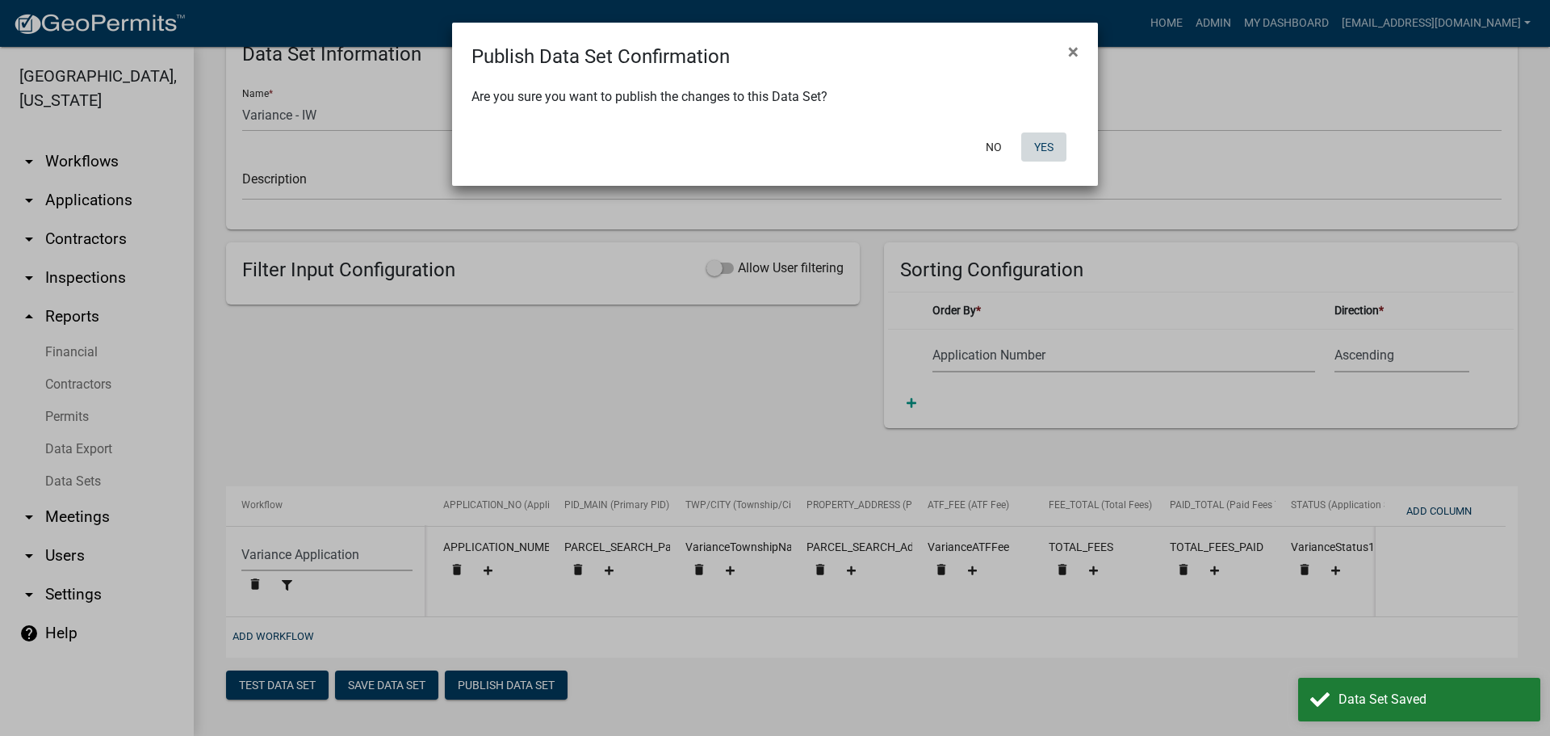
click at [1055, 141] on button "Yes" at bounding box center [1044, 146] width 45 height 29
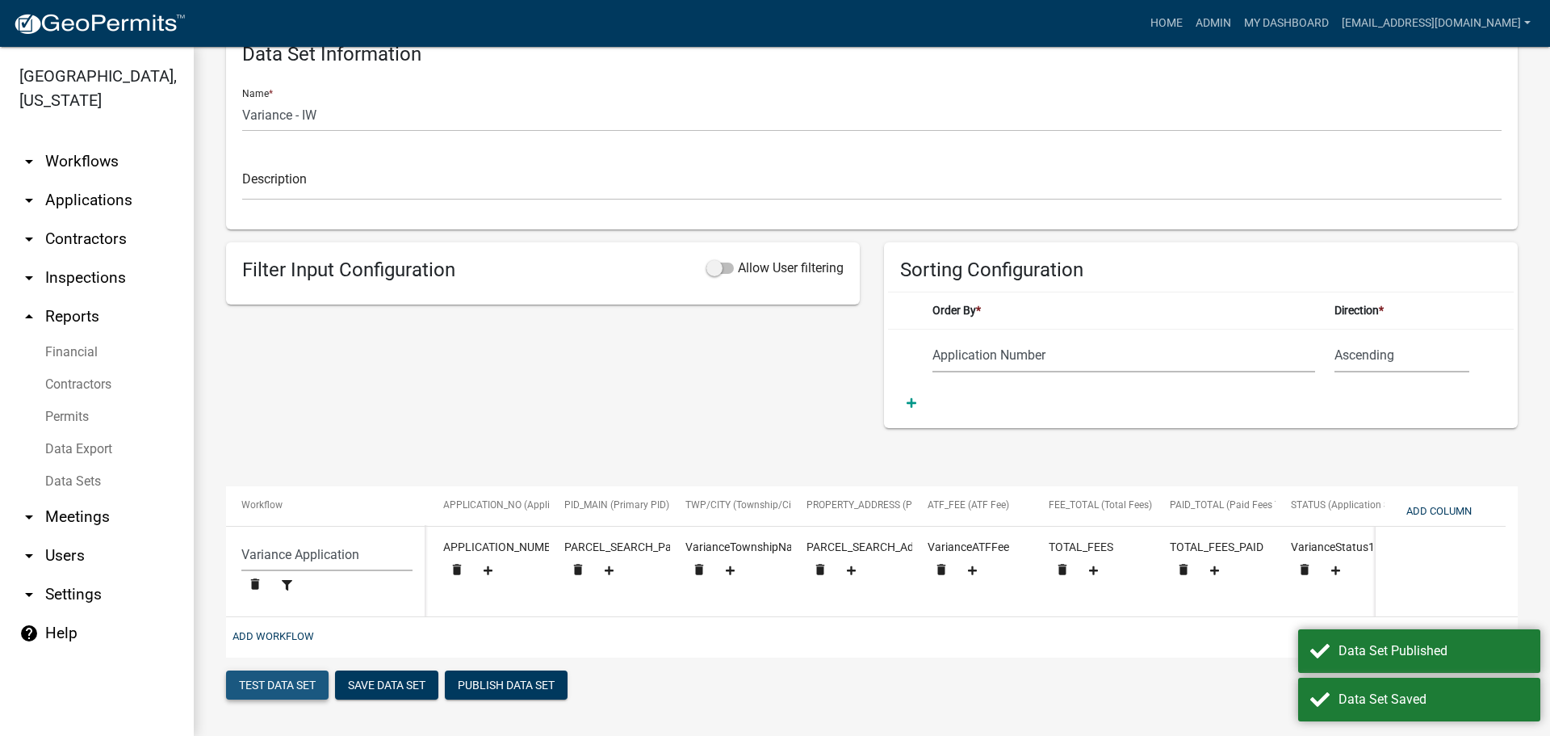
click at [271, 682] on button "Test Data Set" at bounding box center [277, 684] width 103 height 29
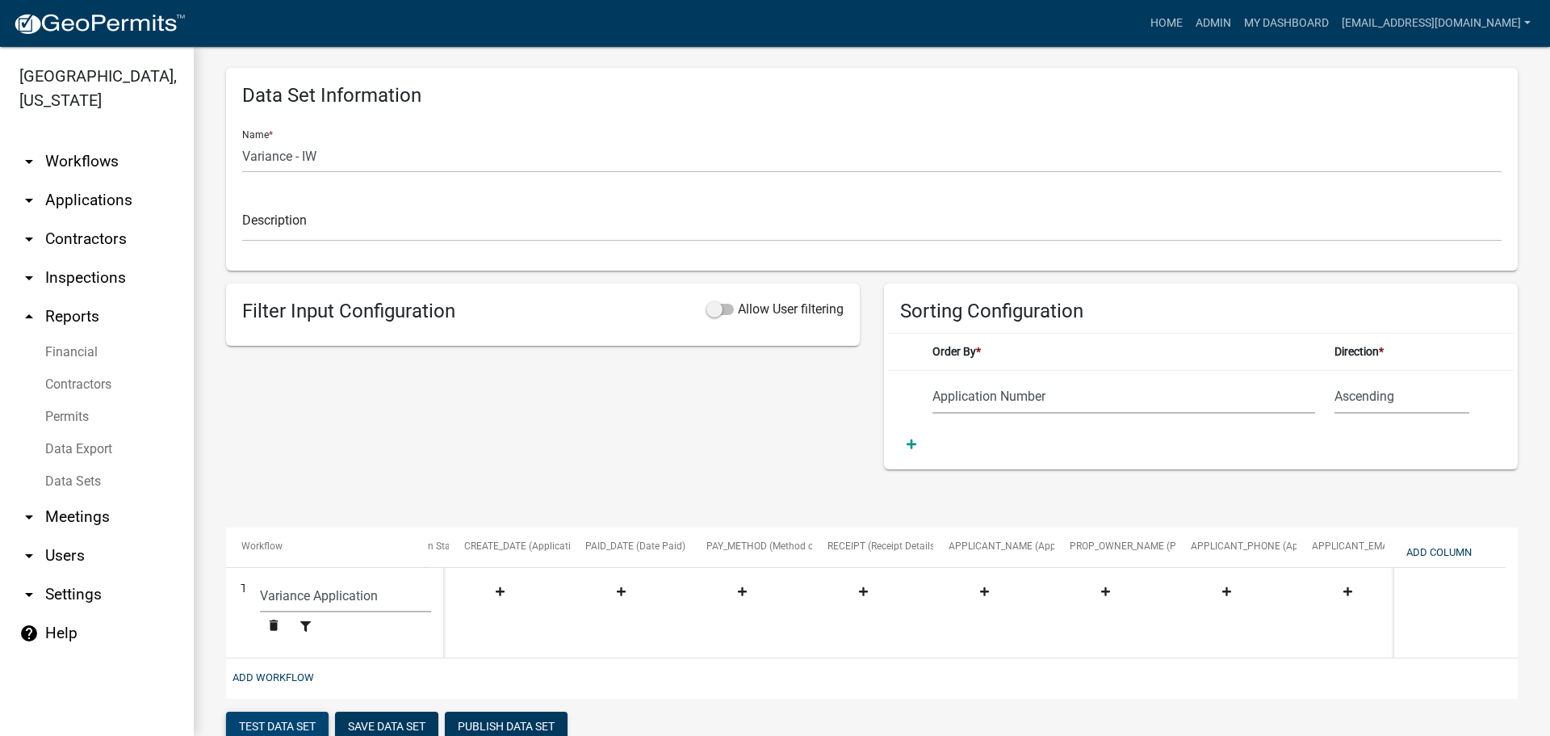
scroll to position [0, 948]
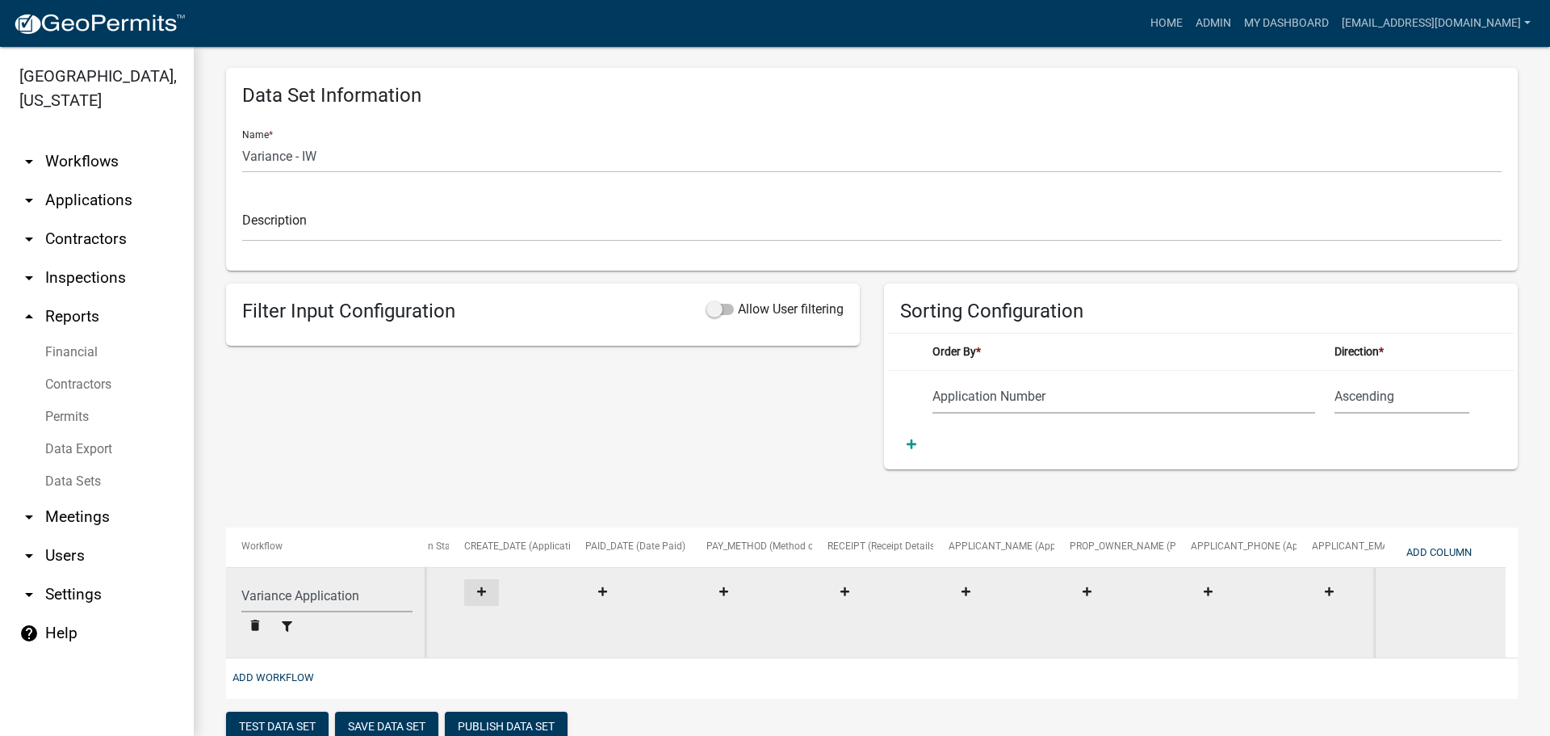
click at [482, 592] on icon at bounding box center [481, 591] width 9 height 9
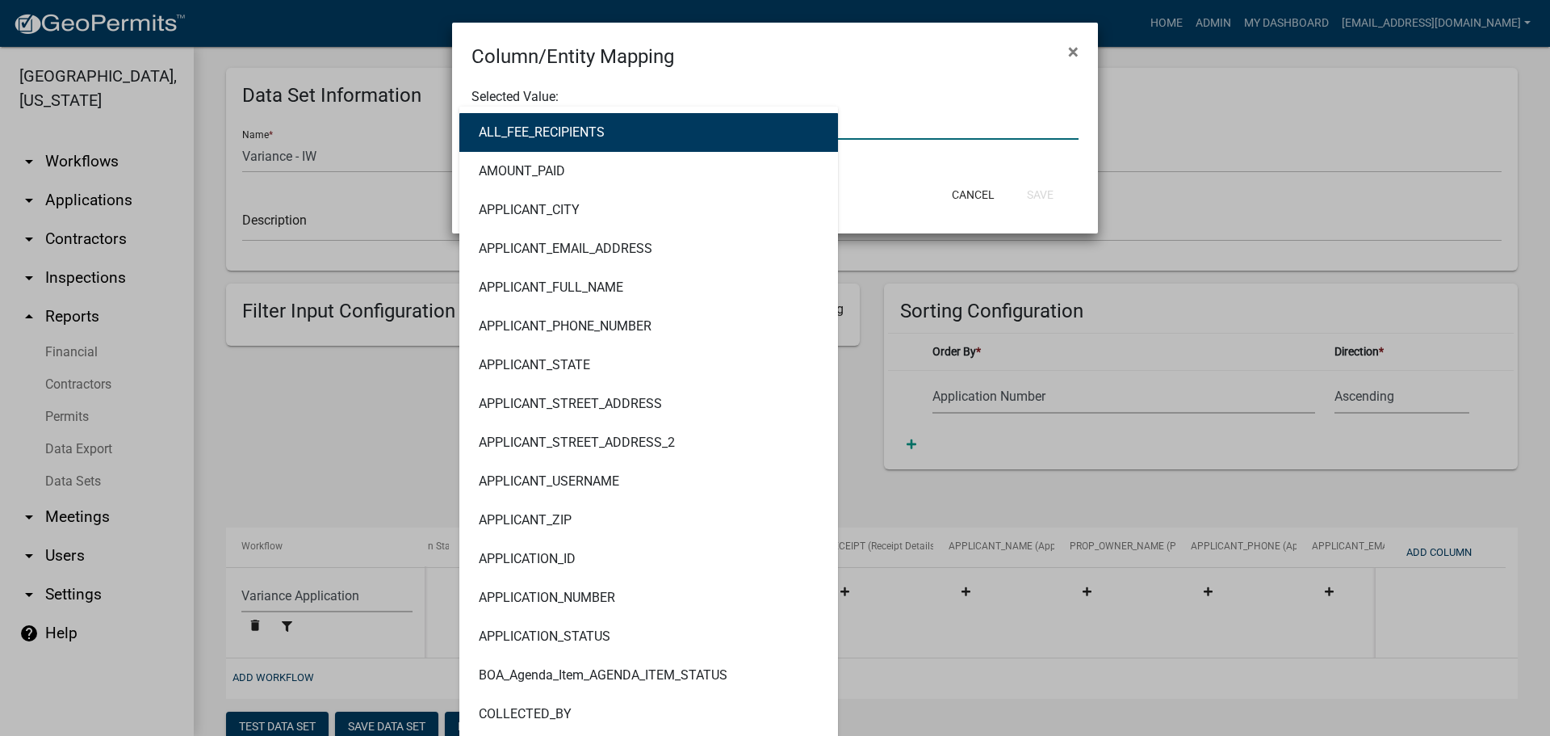
click at [617, 130] on div "ALL_FEE_RECIPIENTS AMOUNT_PAID APPLICANT_CITY APPLICANT_EMAIL_ADDRESS APPLICANT…" at bounding box center [774, 123] width 631 height 33
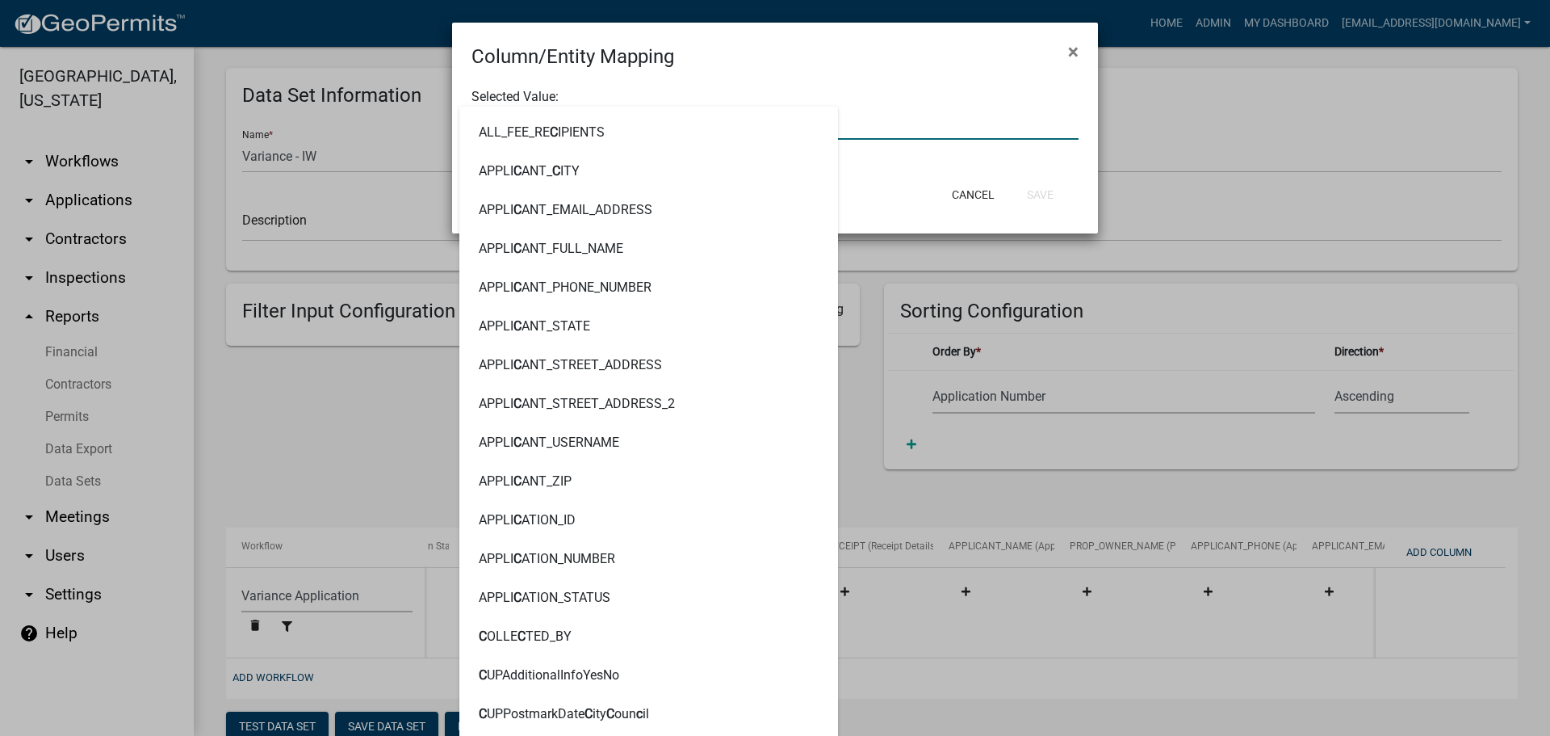
type input "CREATED"
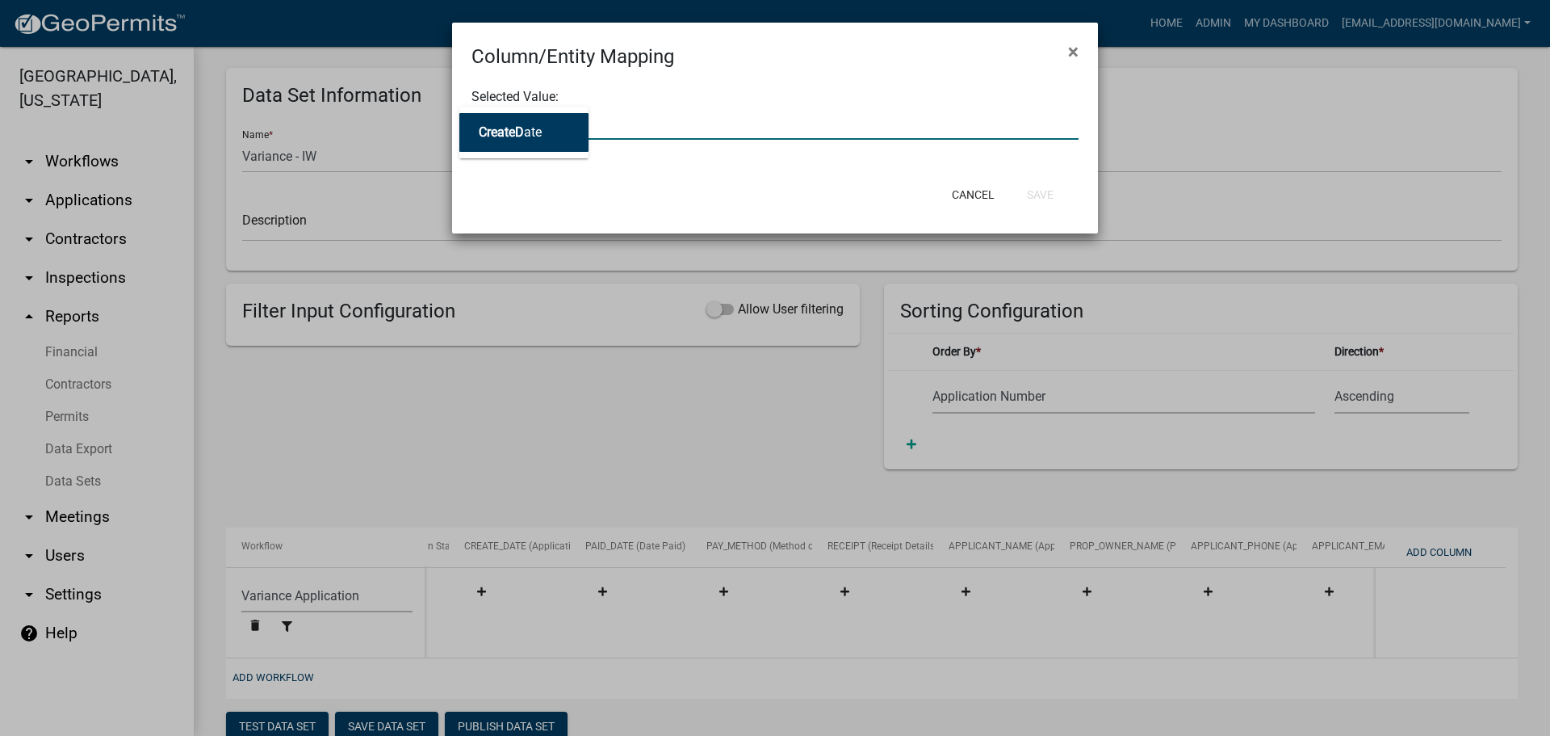
click at [516, 135] on span "CreateD" at bounding box center [501, 131] width 45 height 15
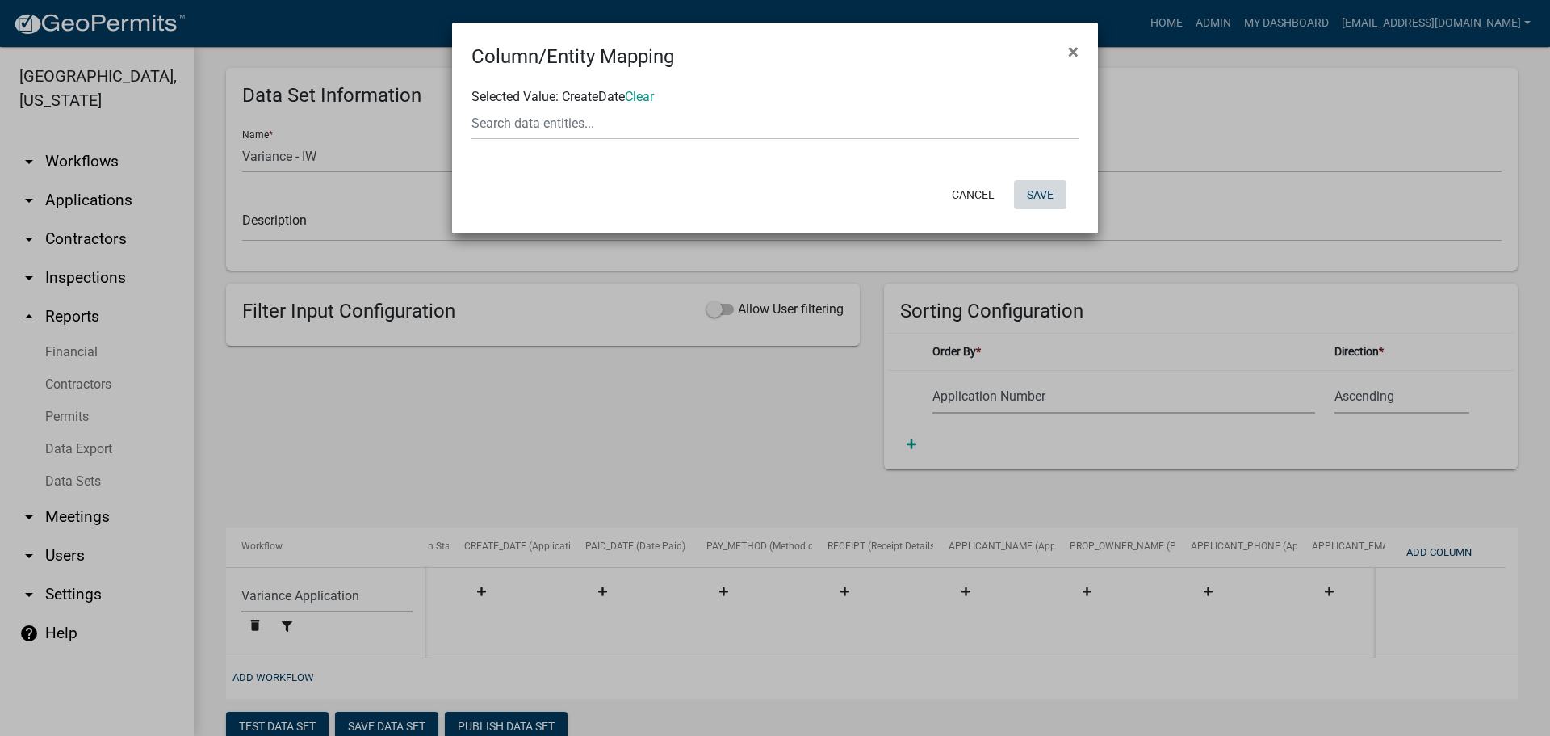
click at [1057, 197] on button "Save" at bounding box center [1040, 194] width 52 height 29
select select "159ae783-d570-4e54-bbd3-48143ef63351"
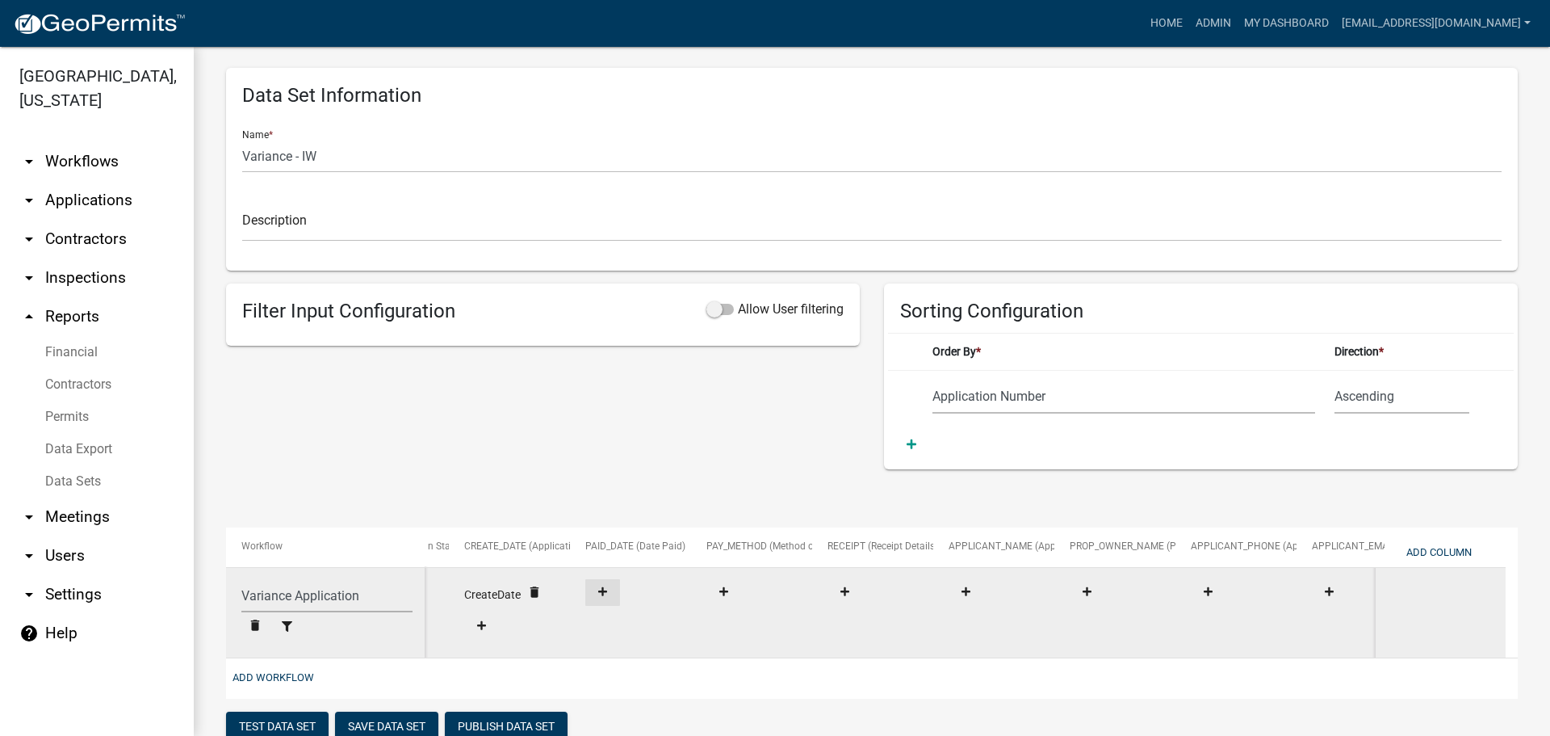
click at [601, 583] on button at bounding box center [602, 592] width 35 height 27
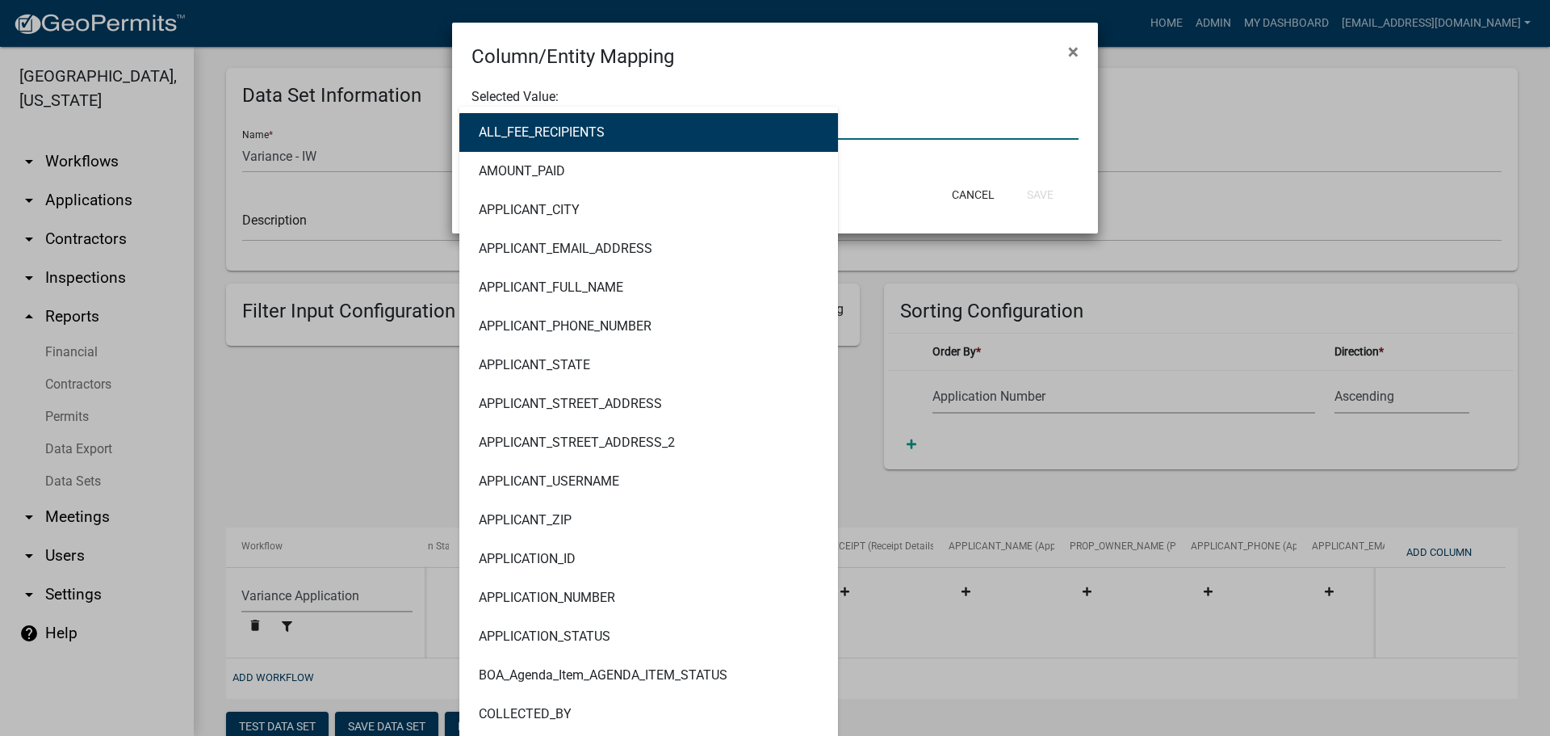
click at [640, 115] on div "ALL_FEE_RECIPIENTS AMOUNT_PAID APPLICANT_CITY APPLICANT_EMAIL_ADDRESS APPLICANT…" at bounding box center [774, 123] width 631 height 33
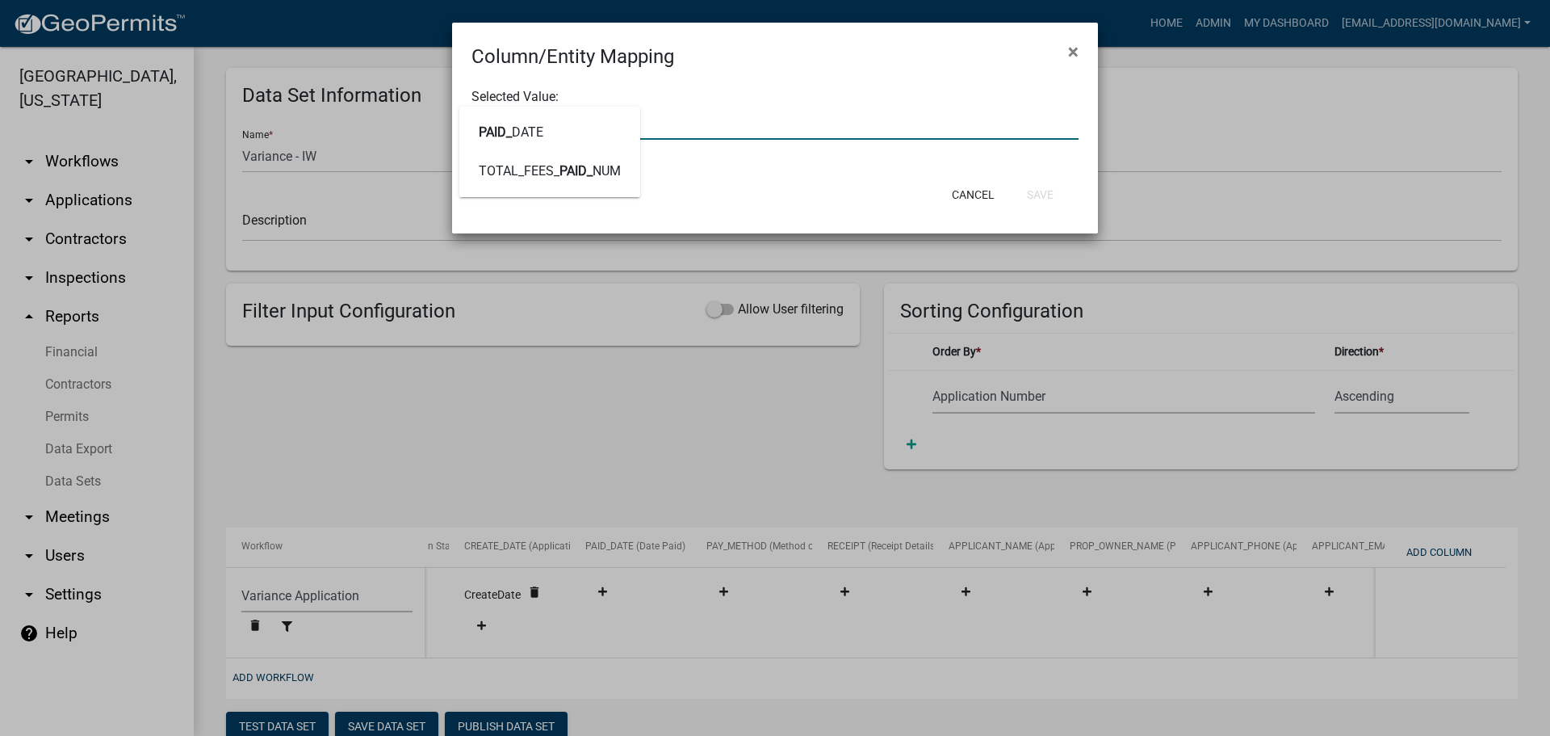
type input "PAID_DATE"
drag, startPoint x: 501, startPoint y: 132, endPoint x: 511, endPoint y: 140, distance: 12.1
click at [505, 133] on span "PAID_DATE" at bounding box center [511, 131] width 65 height 15
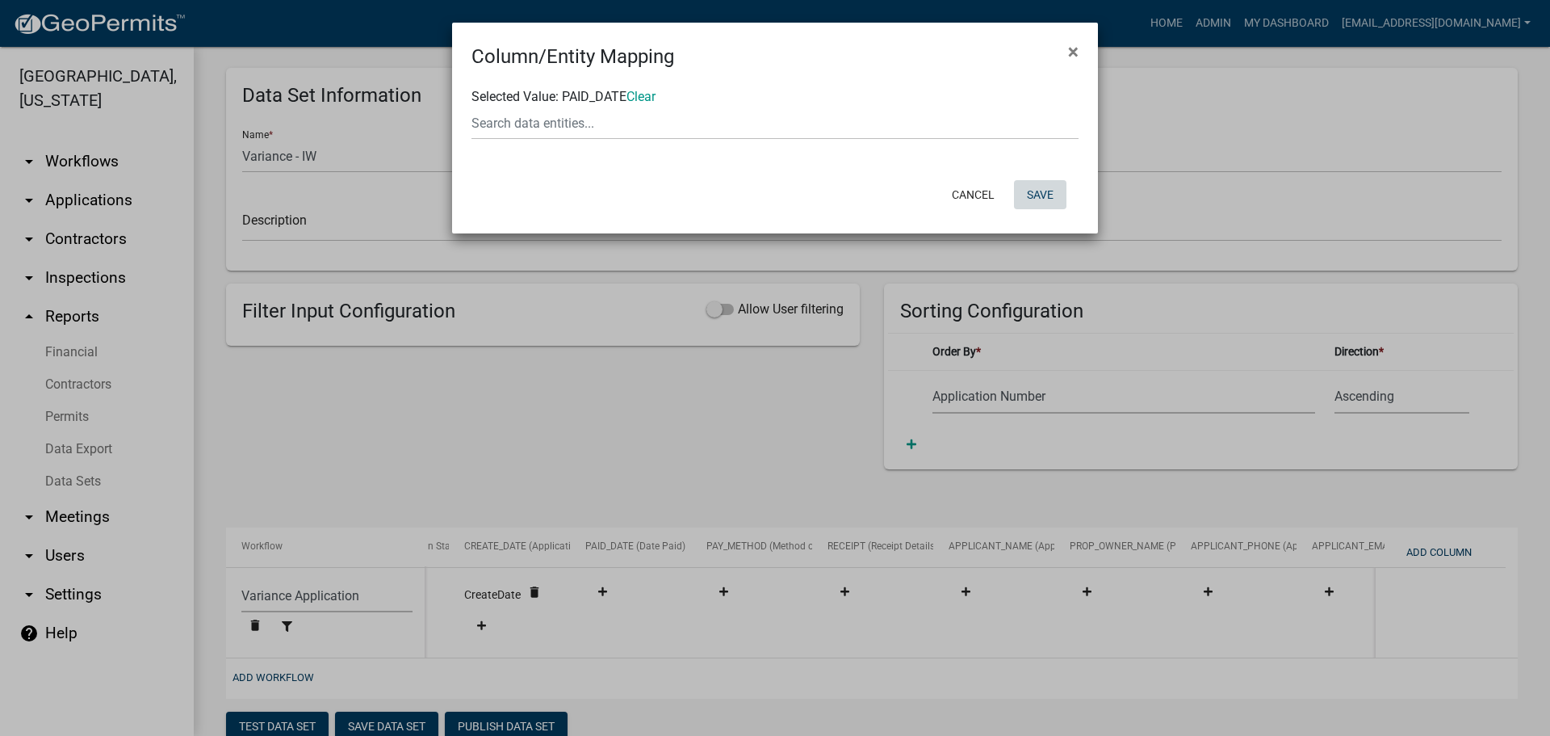
click at [1029, 191] on button "Save" at bounding box center [1040, 194] width 52 height 29
select select "159ae783-d570-4e54-bbd3-48143ef63351"
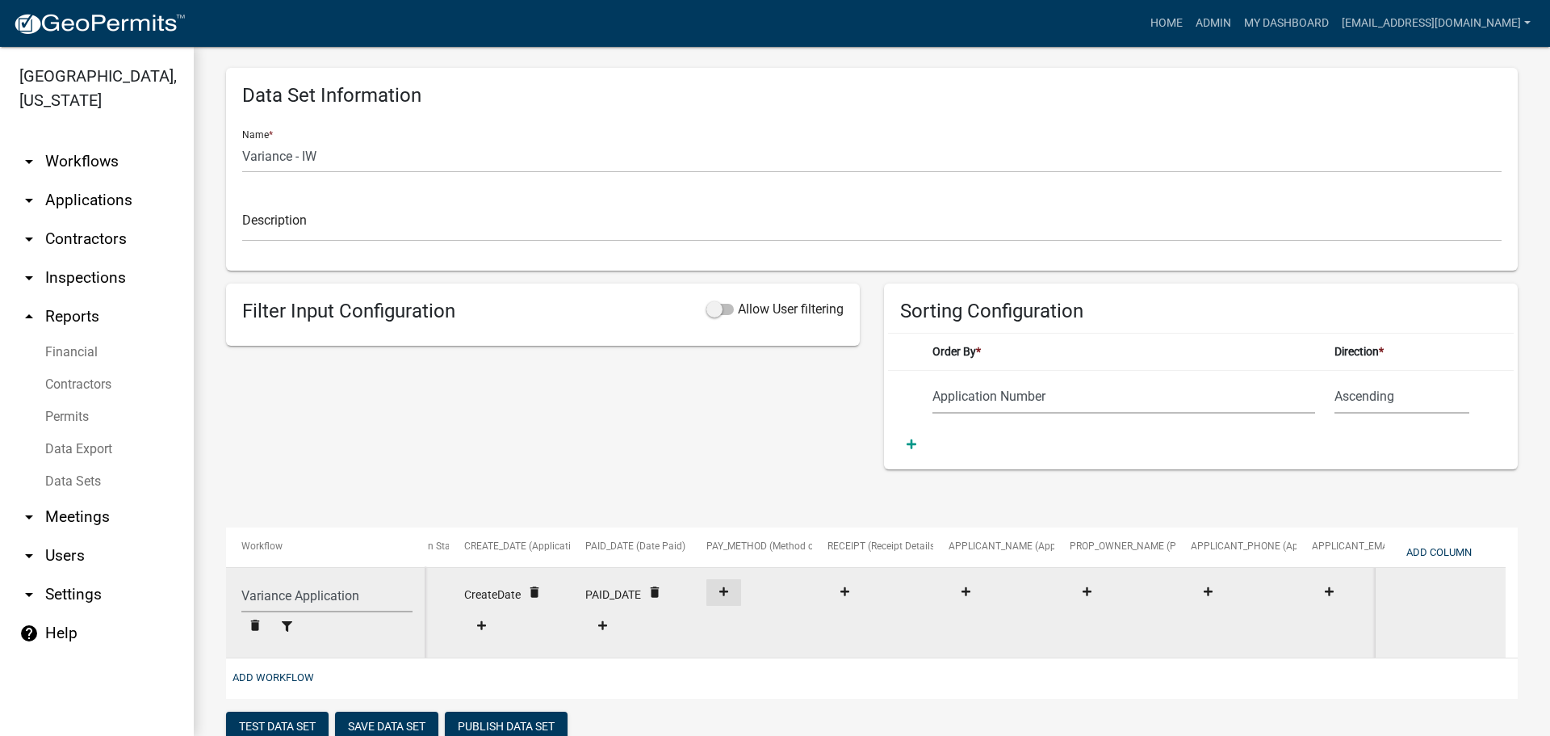
click at [727, 593] on icon at bounding box center [724, 591] width 9 height 10
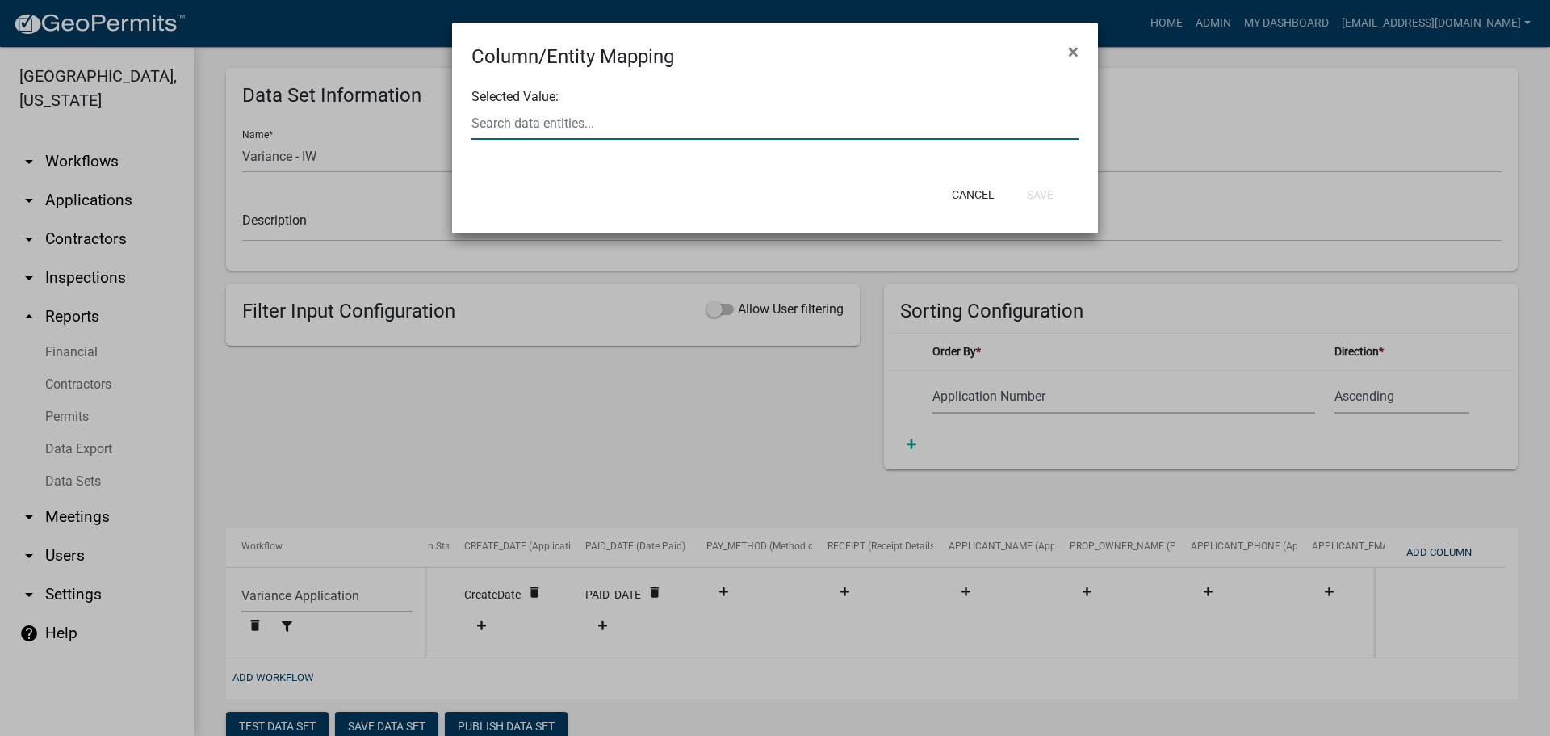
click at [602, 129] on div at bounding box center [774, 123] width 631 height 33
type input "PAYM"
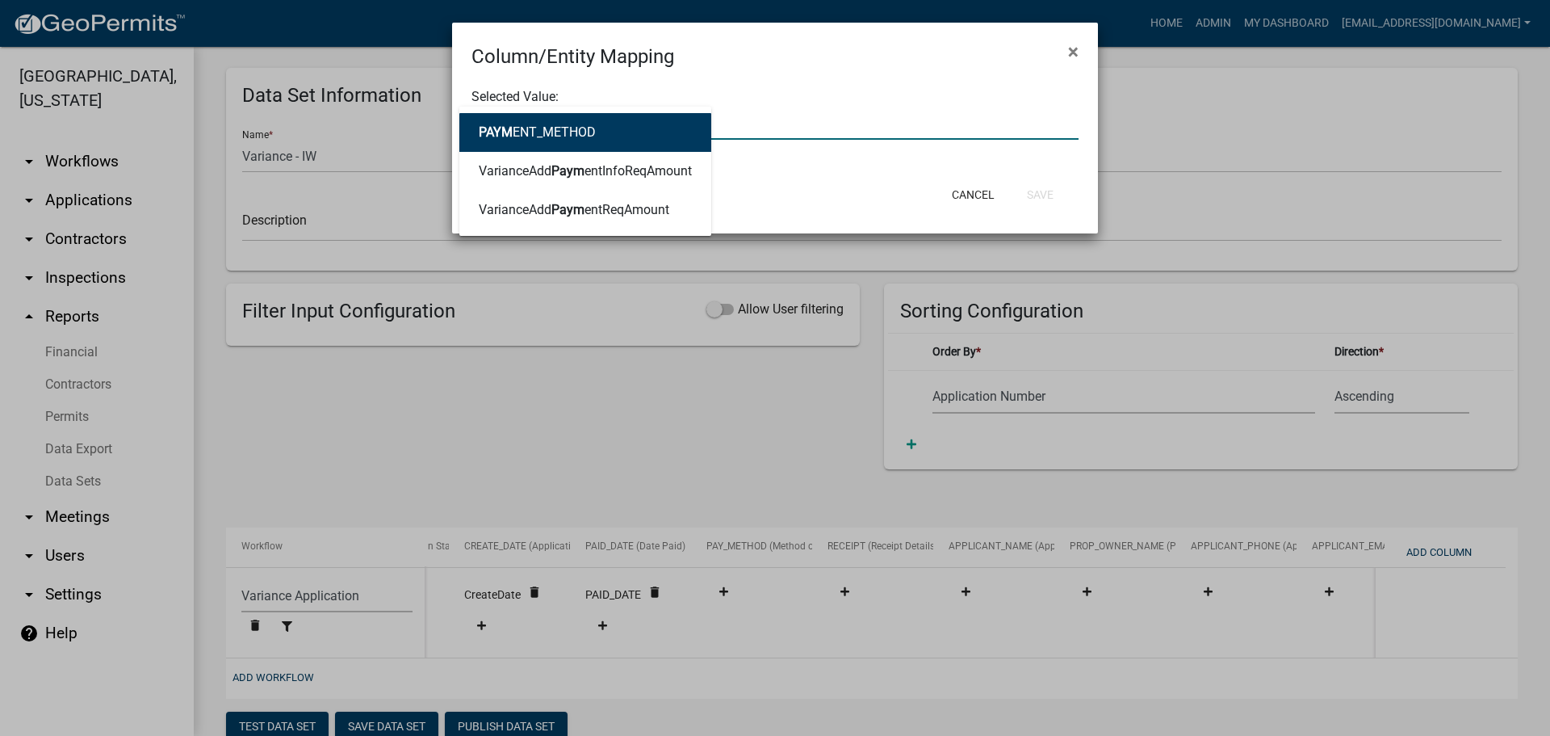
click at [602, 139] on button "PAYM ENT_METHOD" at bounding box center [585, 132] width 252 height 39
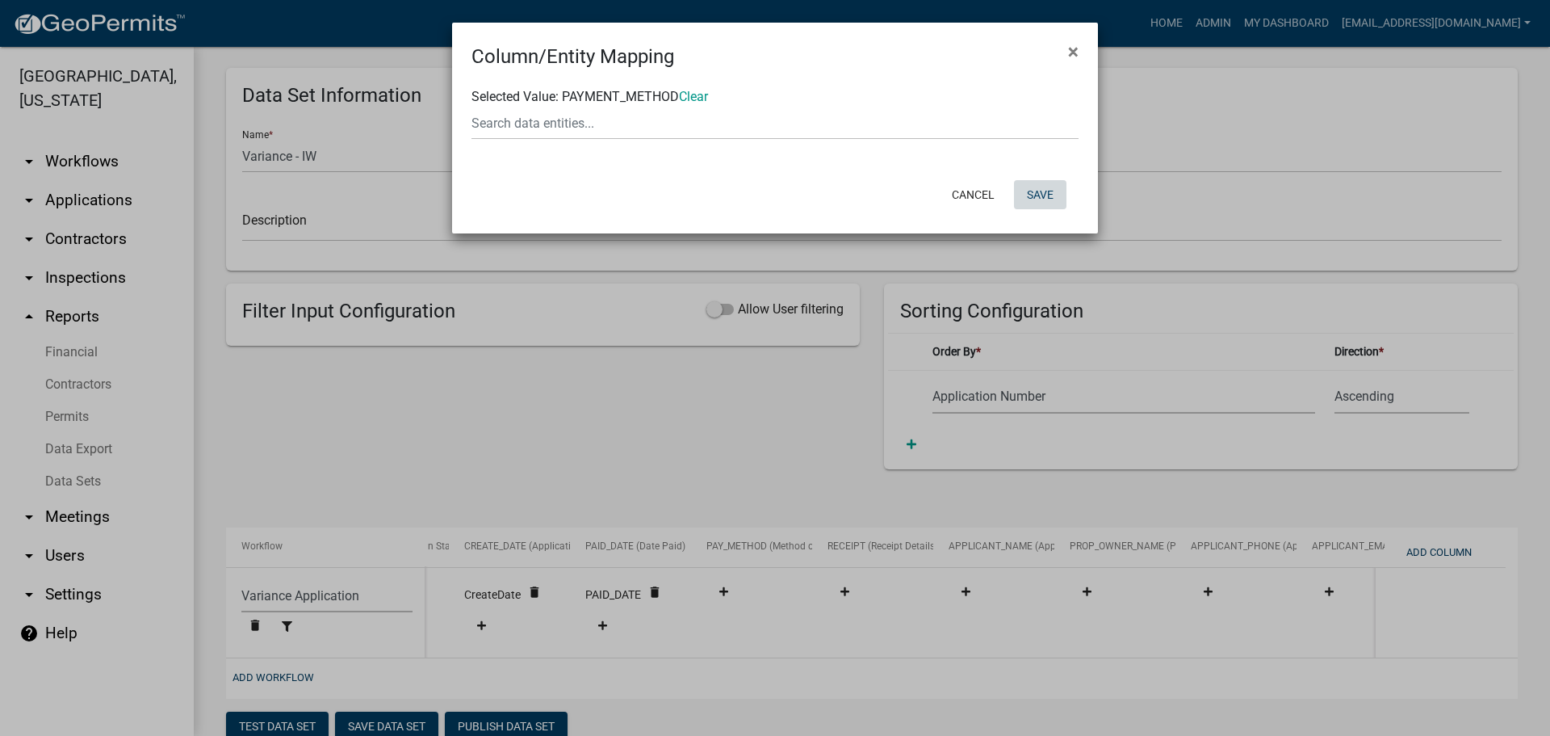
drag, startPoint x: 1042, startPoint y: 188, endPoint x: 955, endPoint y: 197, distance: 86.9
click at [1039, 187] on button "Save" at bounding box center [1040, 194] width 52 height 29
select select "159ae783-d570-4e54-bbd3-48143ef63351"
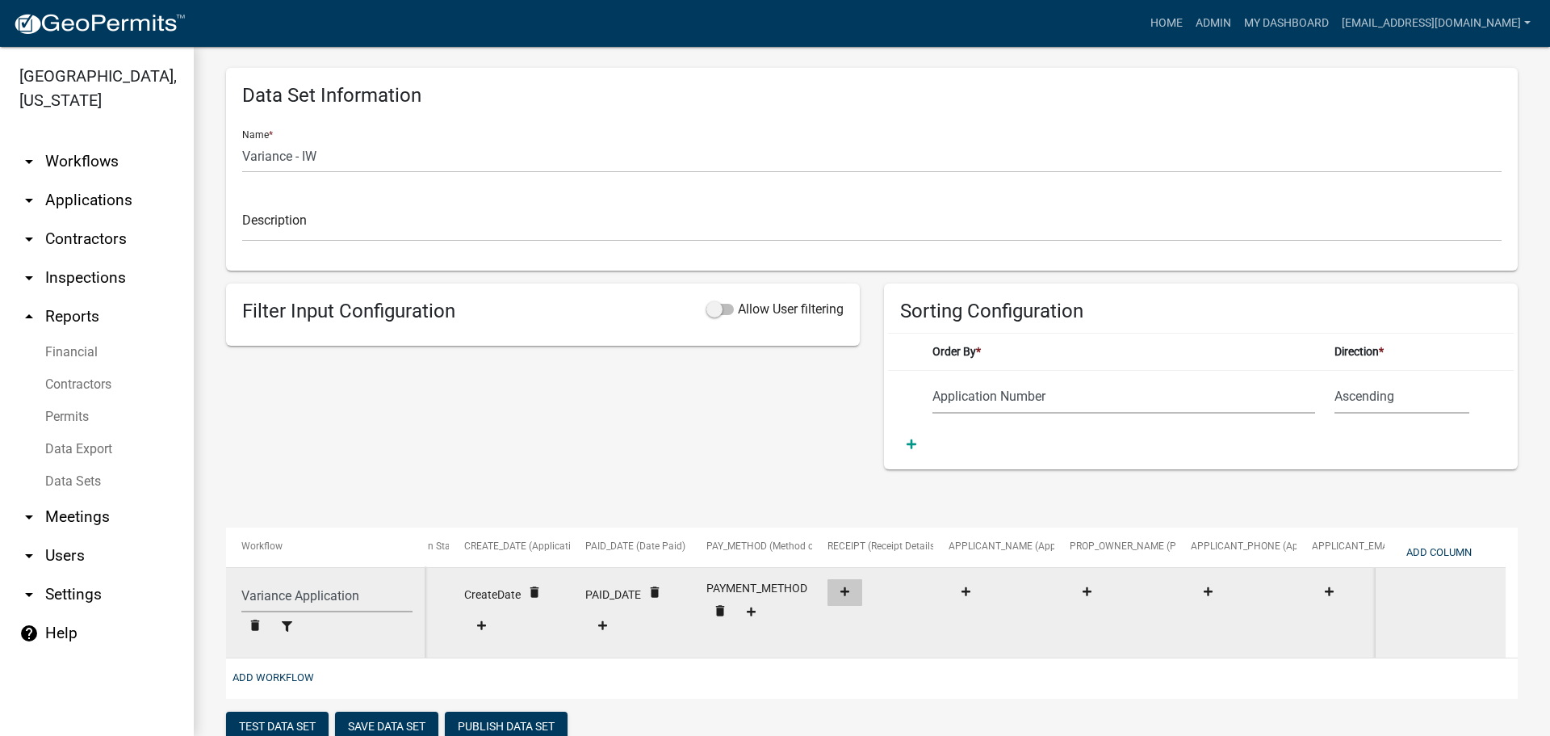
click at [840, 585] on button at bounding box center [845, 592] width 35 height 27
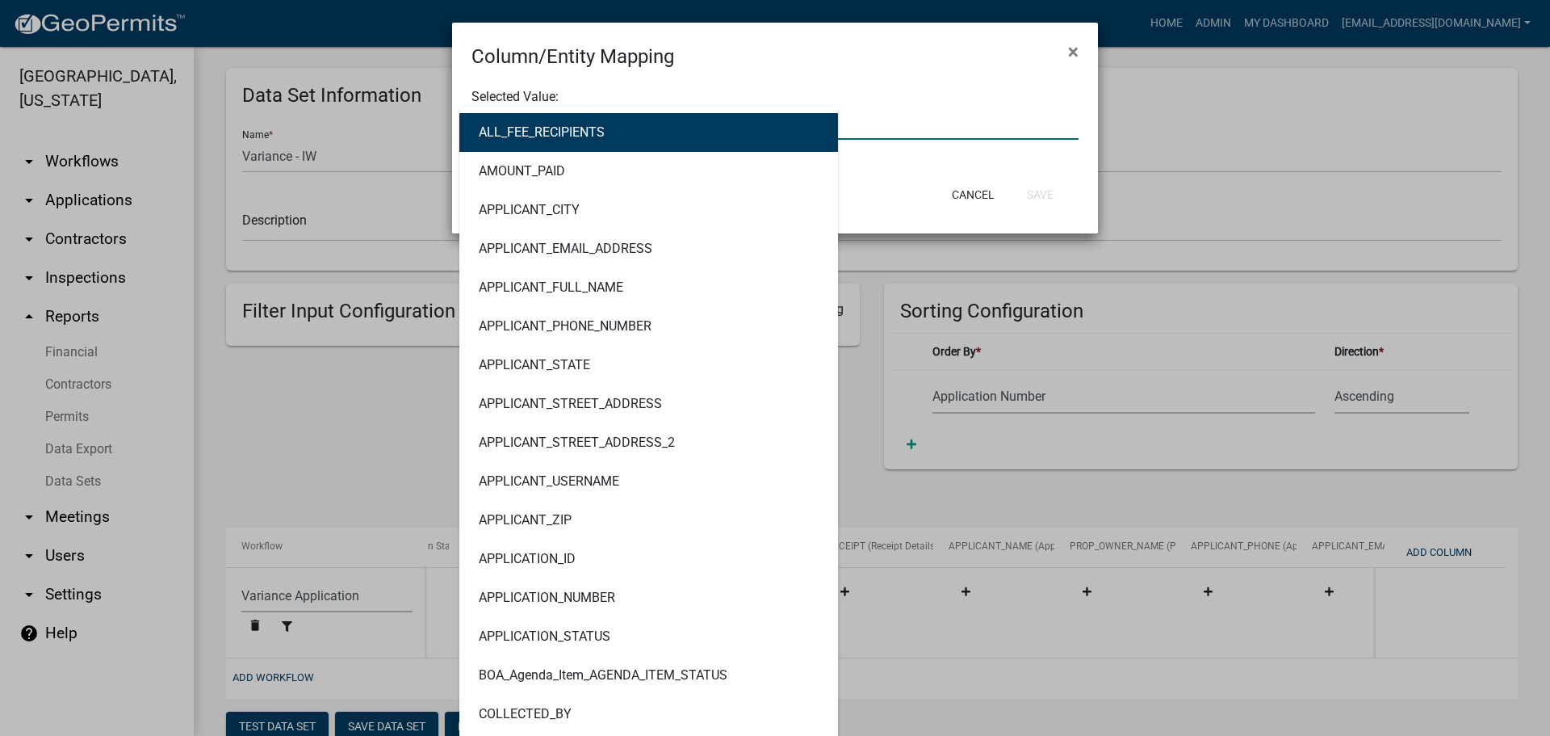
click at [581, 129] on div "ALL_FEE_RECIPIENTS AMOUNT_PAID APPLICANT_CITY APPLICANT_EMAIL_ADDRESS APPLICANT…" at bounding box center [774, 123] width 631 height 33
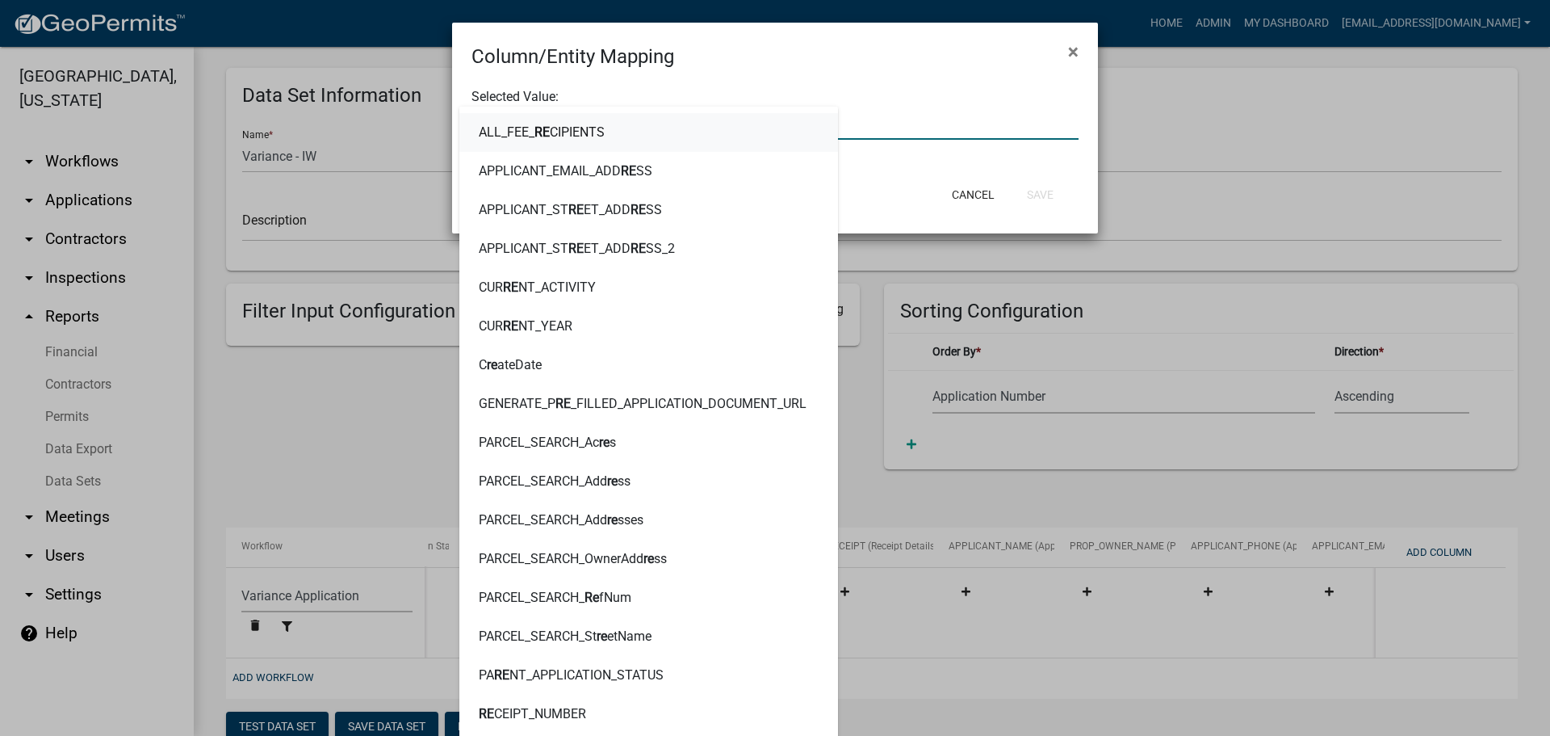
type input "RECEI"
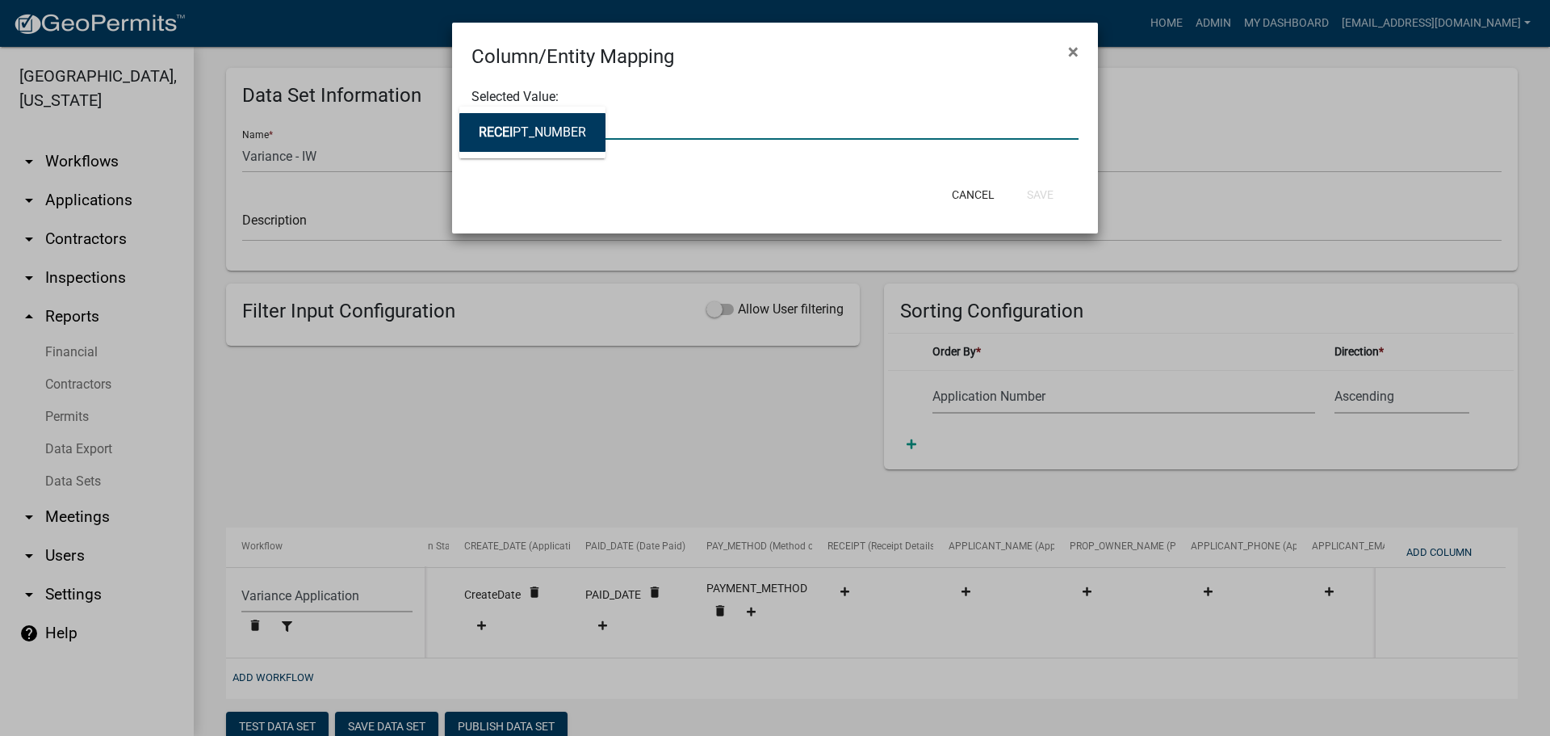
click at [581, 132] on ngb-highlight "RECEI PT_NUMBER" at bounding box center [532, 132] width 107 height 13
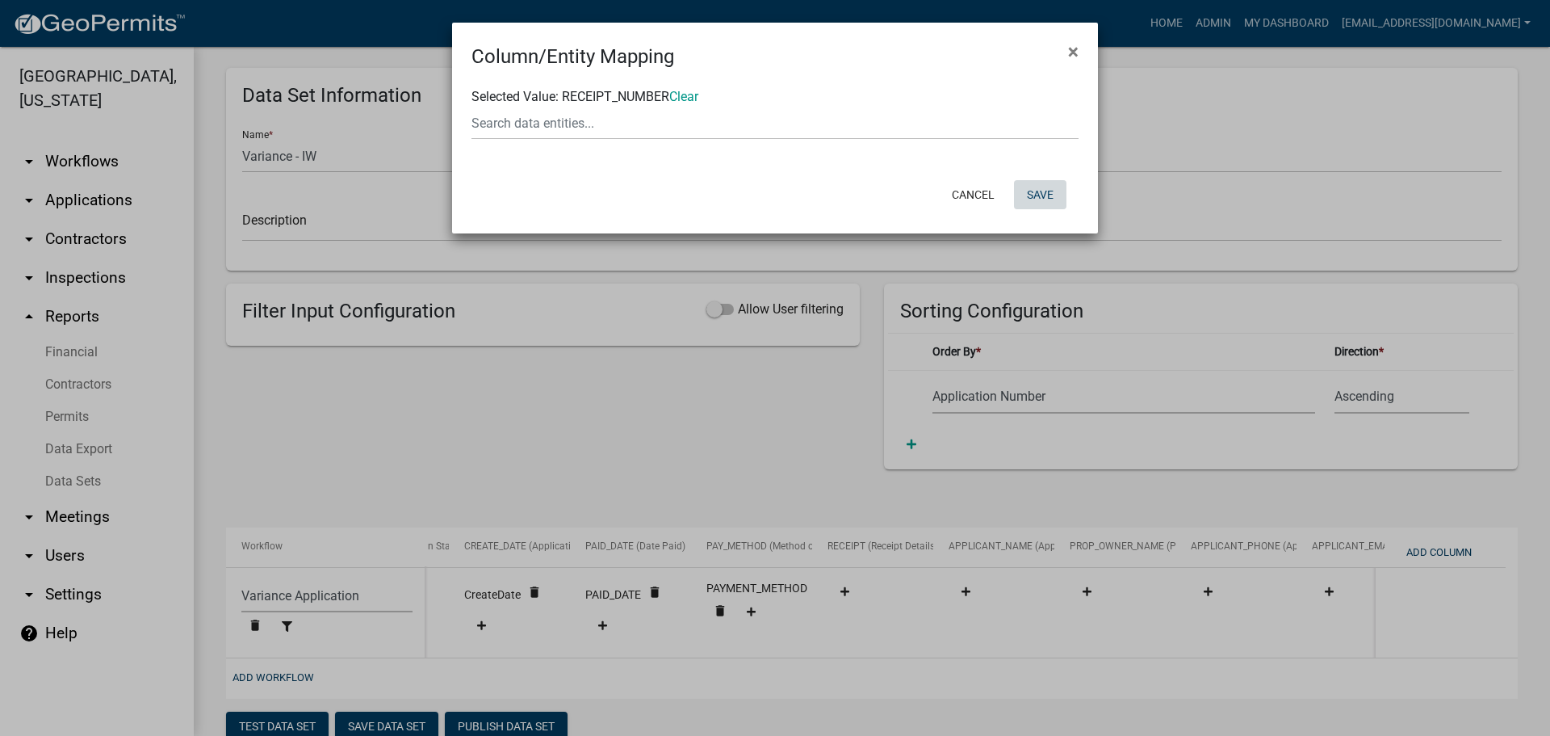
click at [1046, 189] on button "Save" at bounding box center [1040, 194] width 52 height 29
select select "159ae783-d570-4e54-bbd3-48143ef63351"
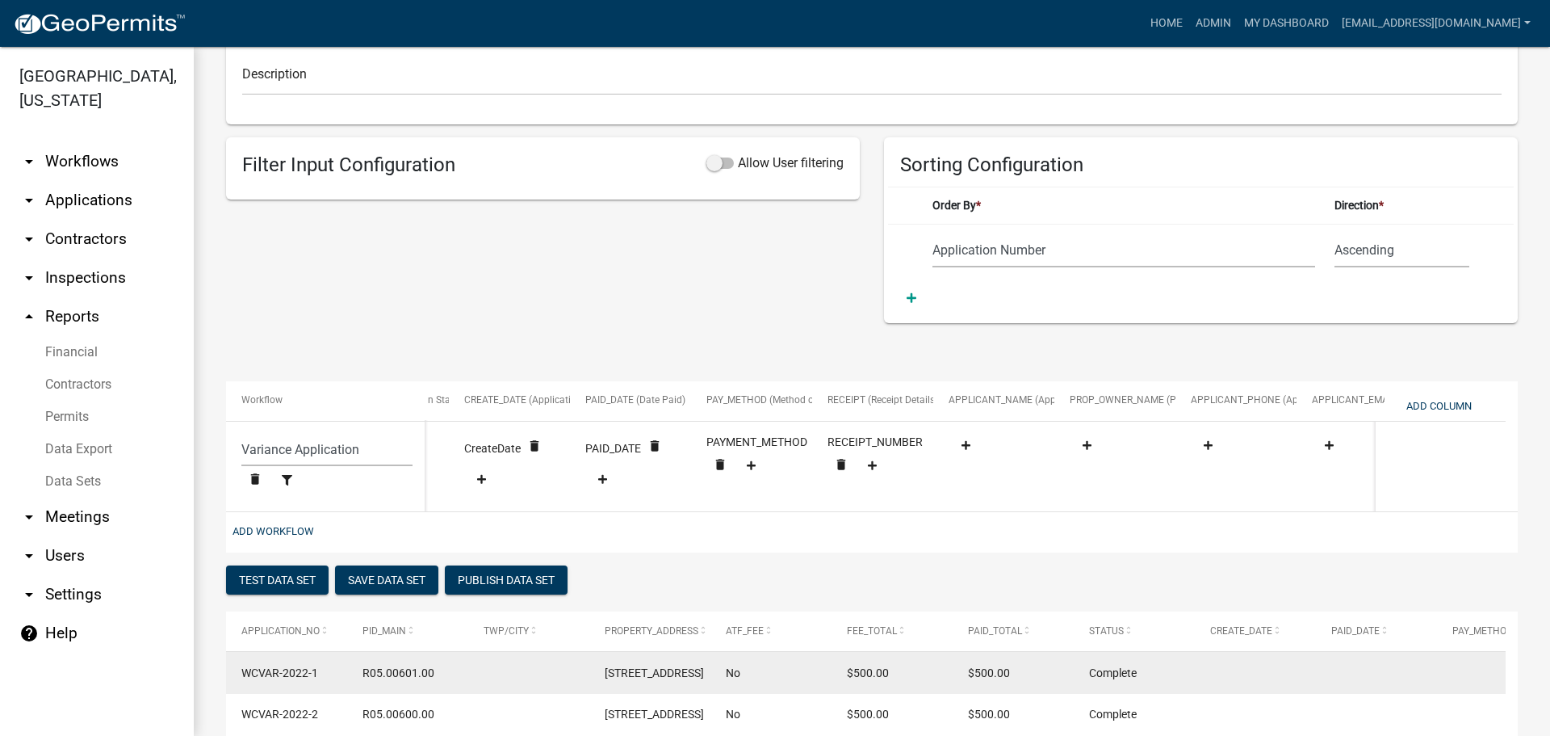
scroll to position [173, 0]
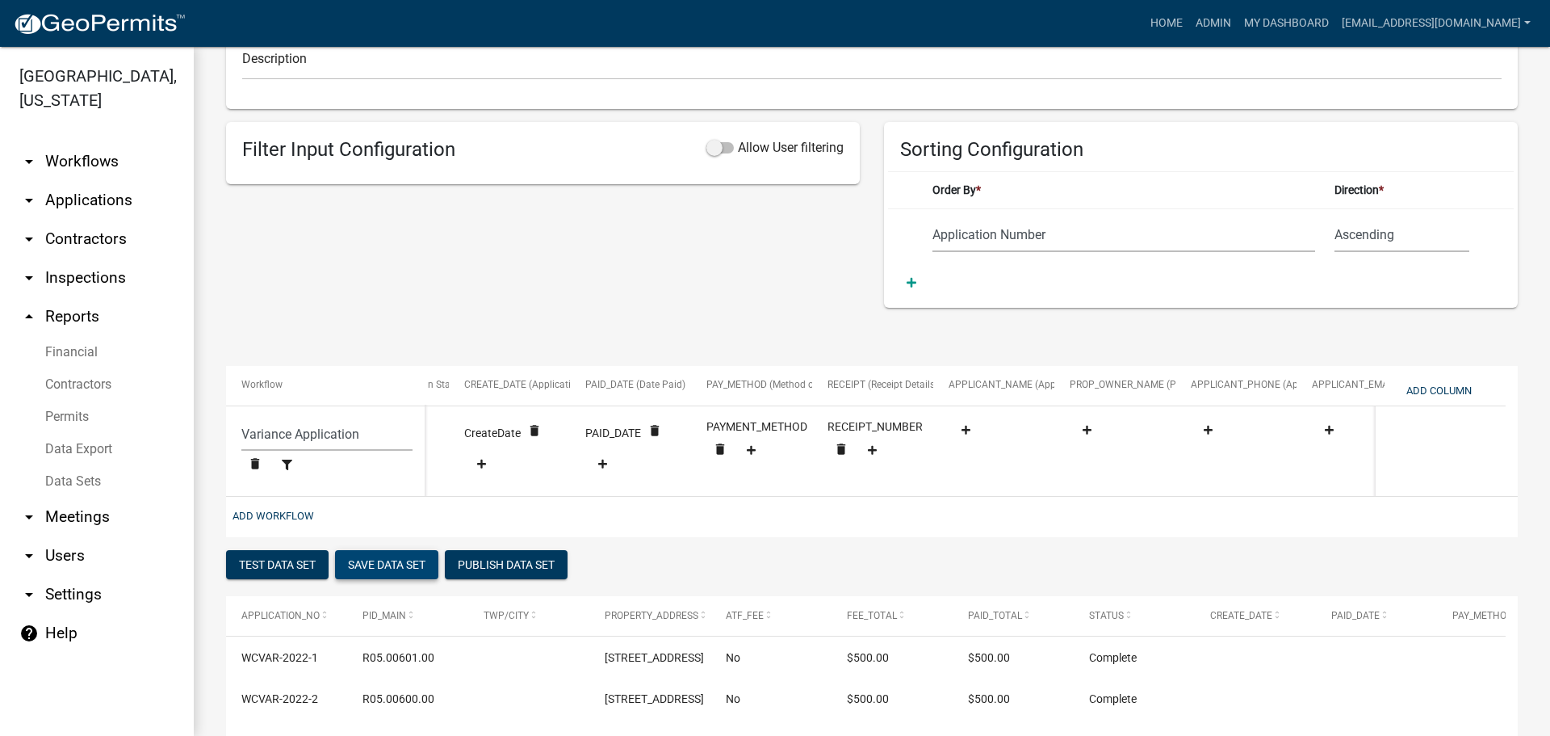
click at [399, 576] on button "Save Data Set" at bounding box center [386, 564] width 103 height 29
select select "Application Number"
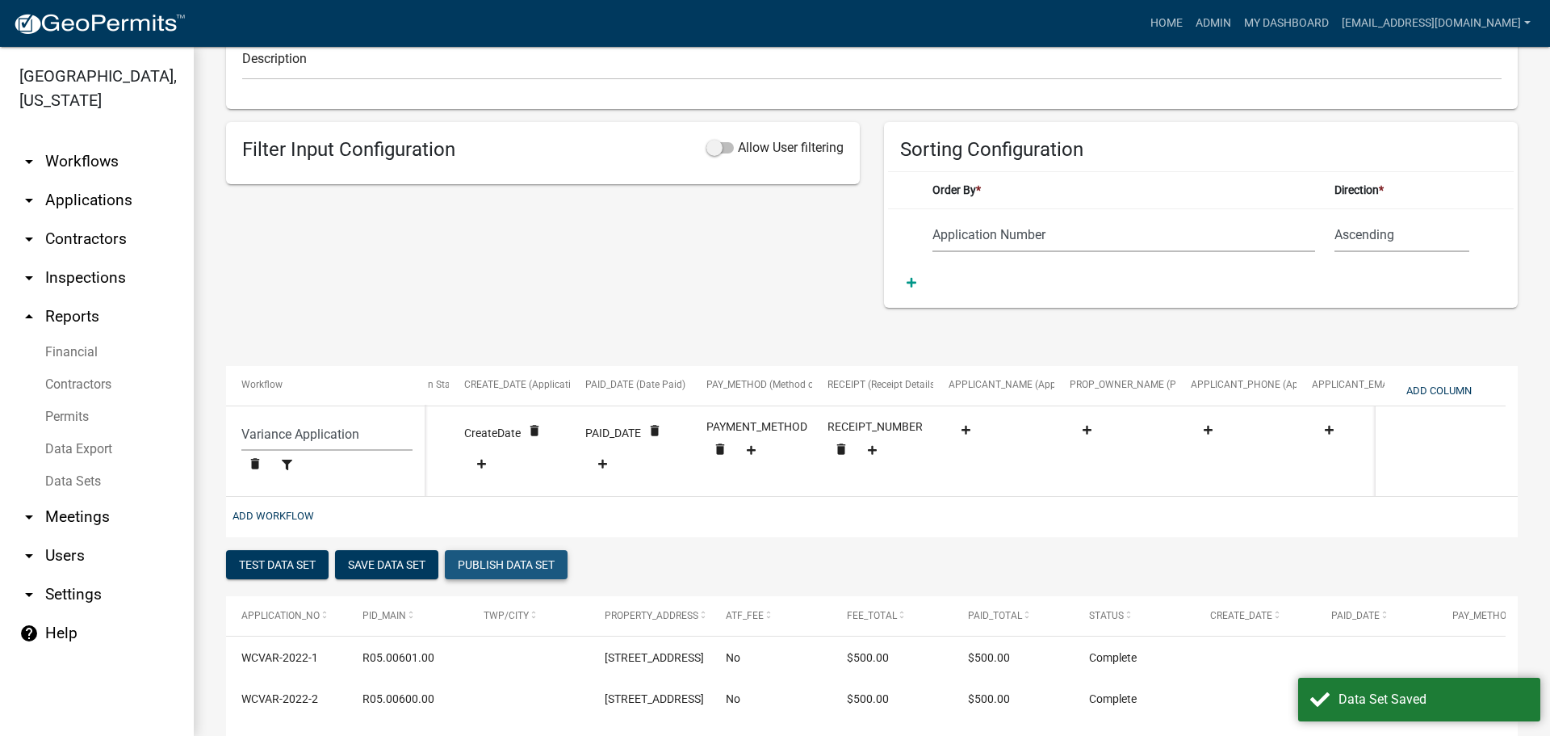
click at [508, 566] on button "Publish Data Set" at bounding box center [506, 564] width 123 height 29
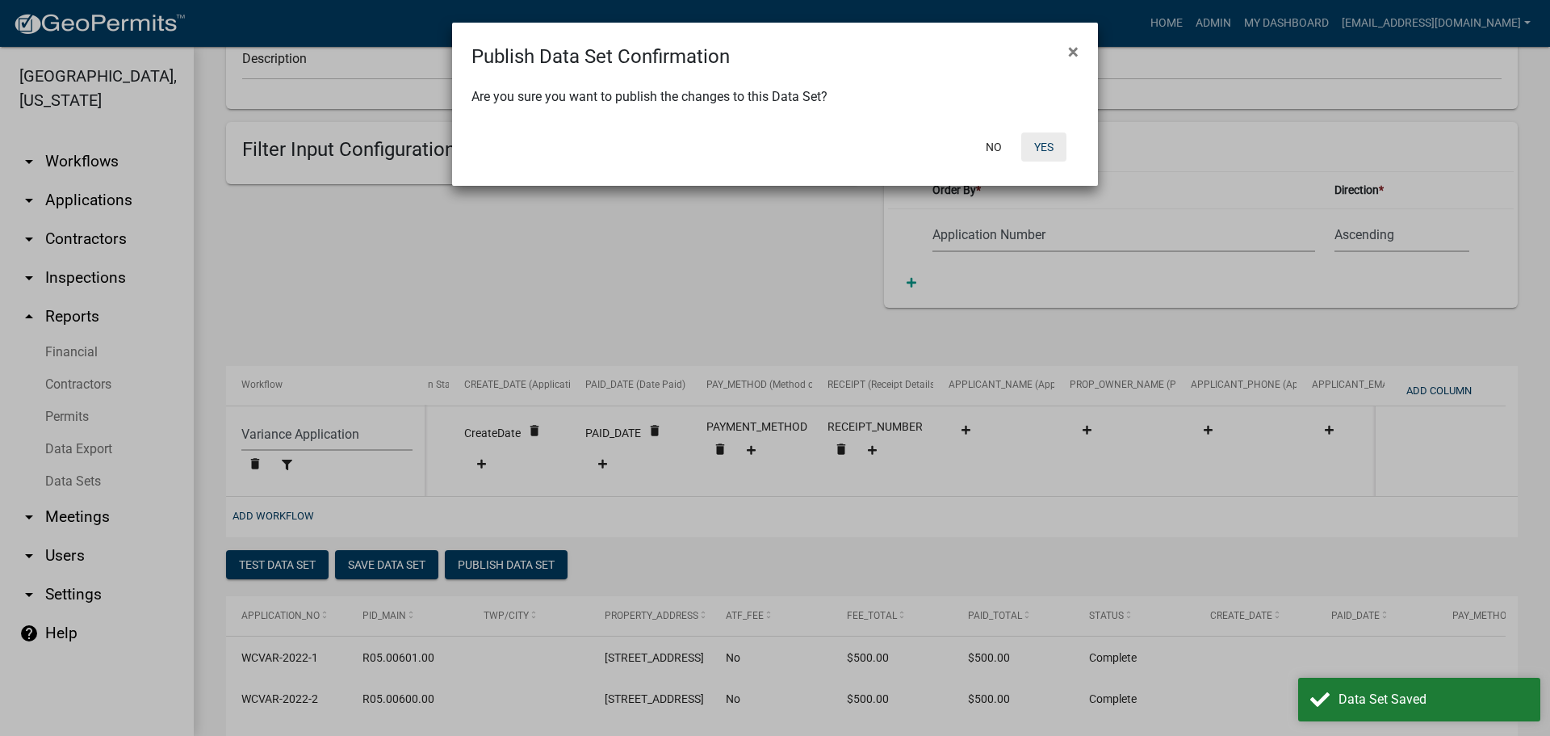
click at [1055, 141] on button "Yes" at bounding box center [1044, 146] width 45 height 29
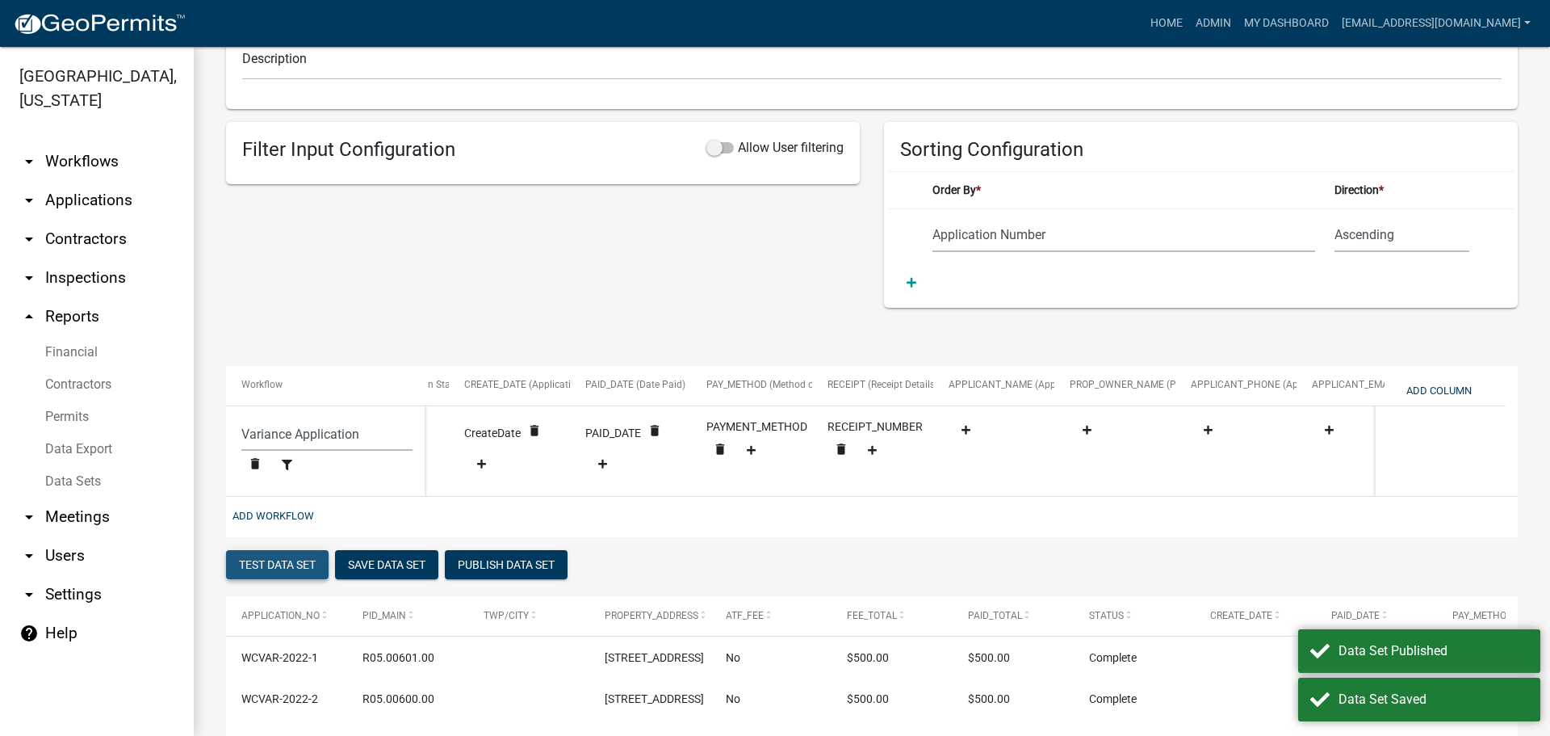
click at [257, 569] on button "Test Data Set" at bounding box center [277, 564] width 103 height 29
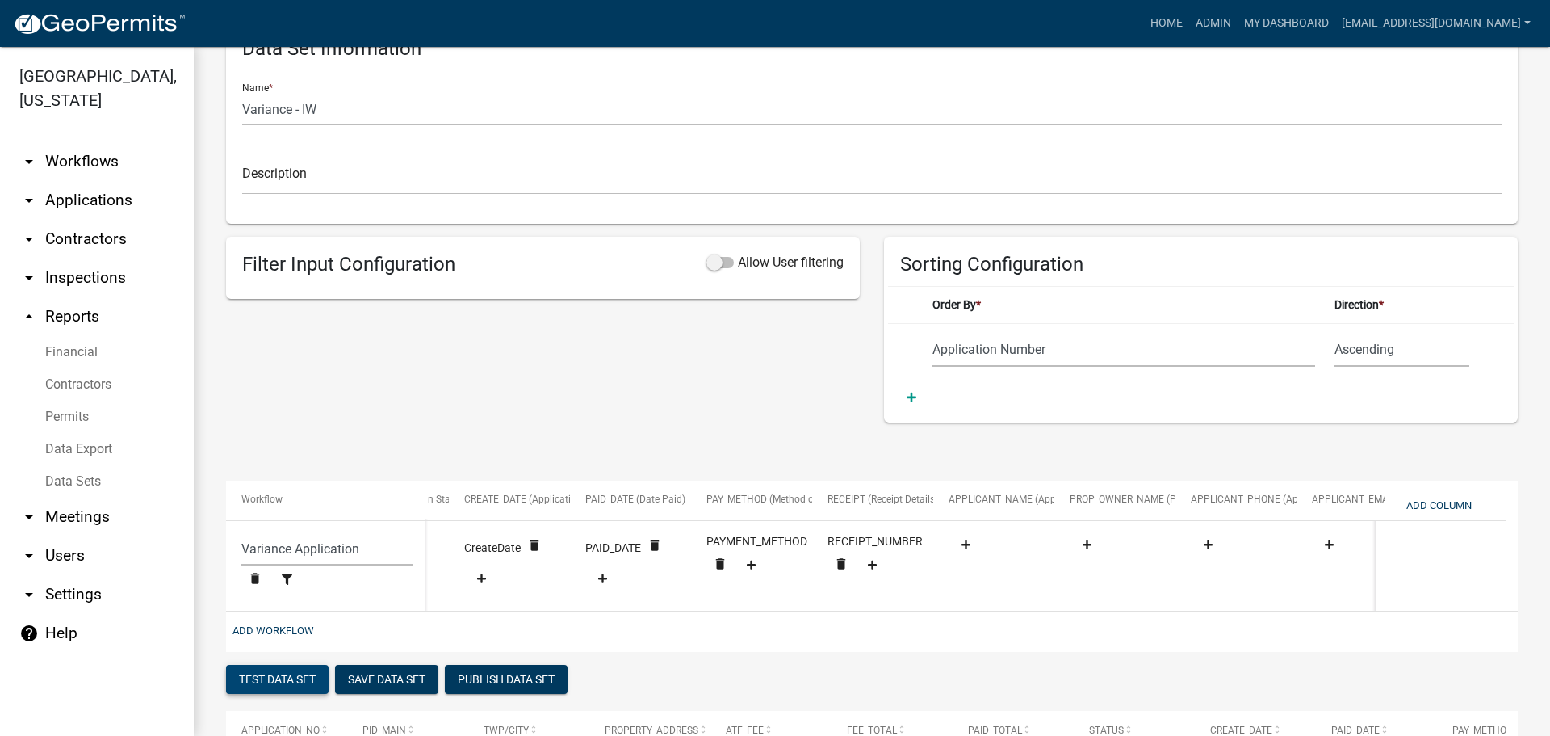
scroll to position [0, 0]
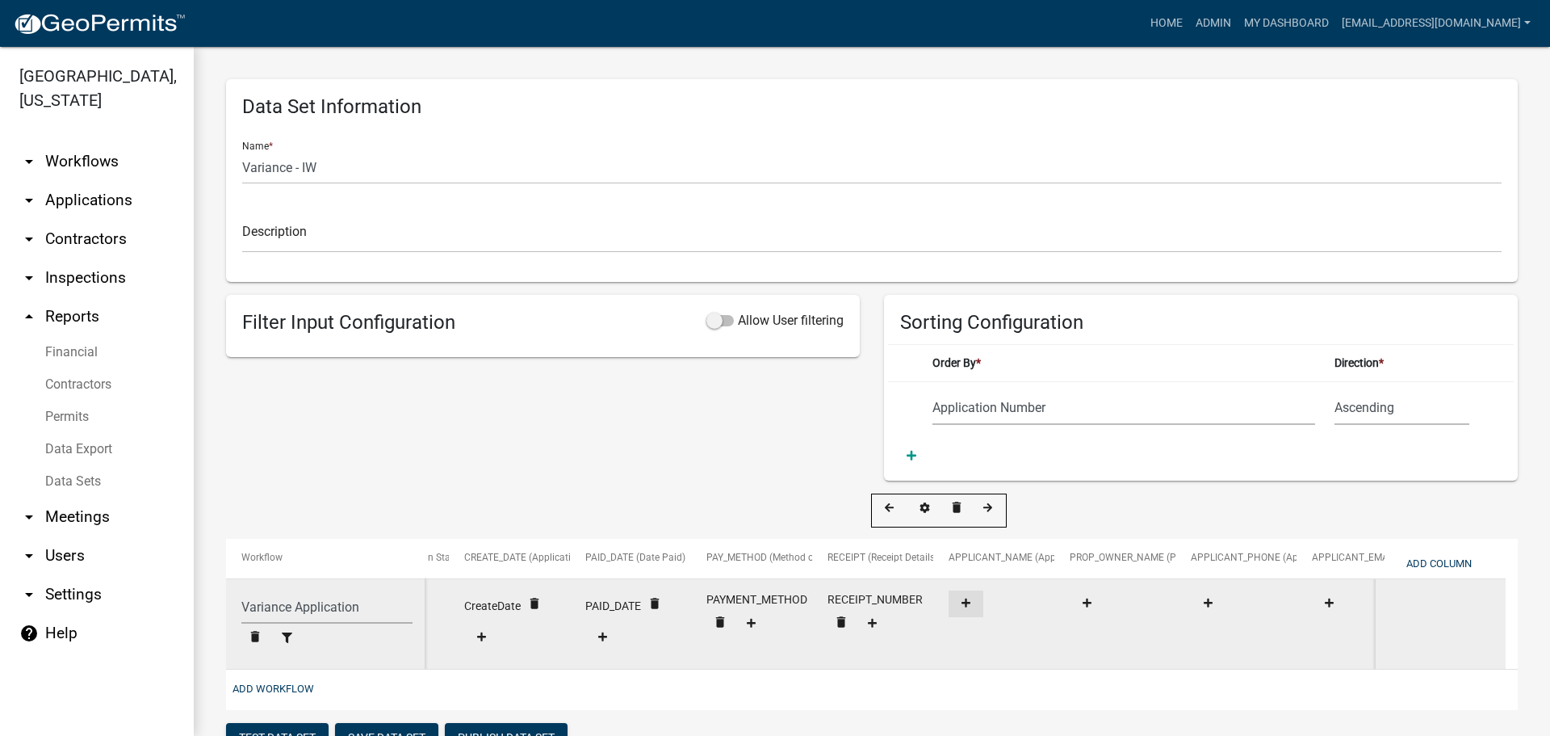
click at [965, 602] on icon at bounding box center [966, 603] width 9 height 10
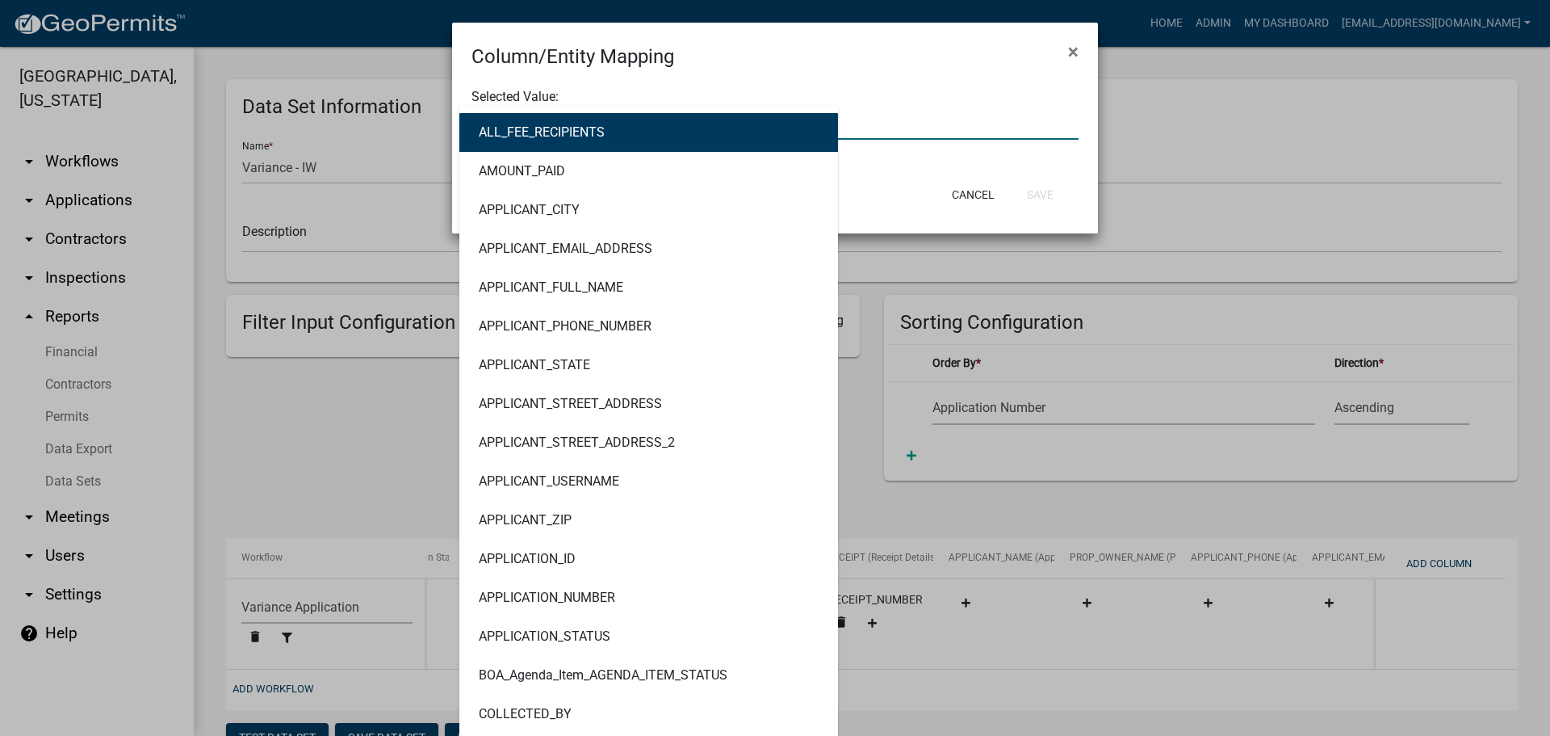
click at [645, 124] on div "ALL_FEE_RECIPIENTS AMOUNT_PAID APPLICANT_CITY APPLICANT_EMAIL_ADDRESS APPLICANT…" at bounding box center [774, 123] width 631 height 33
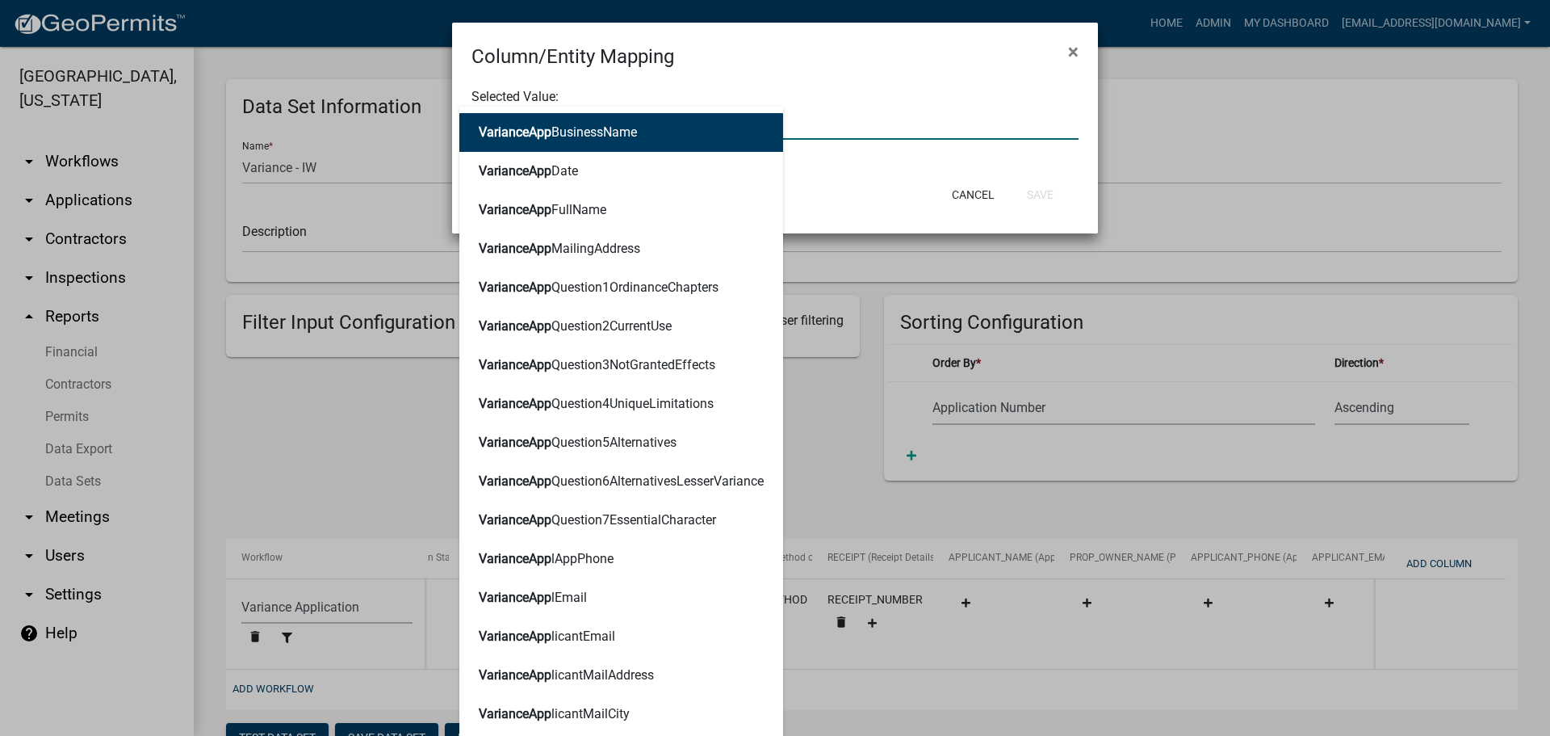
type input "VARIANCEAPPLICANT"
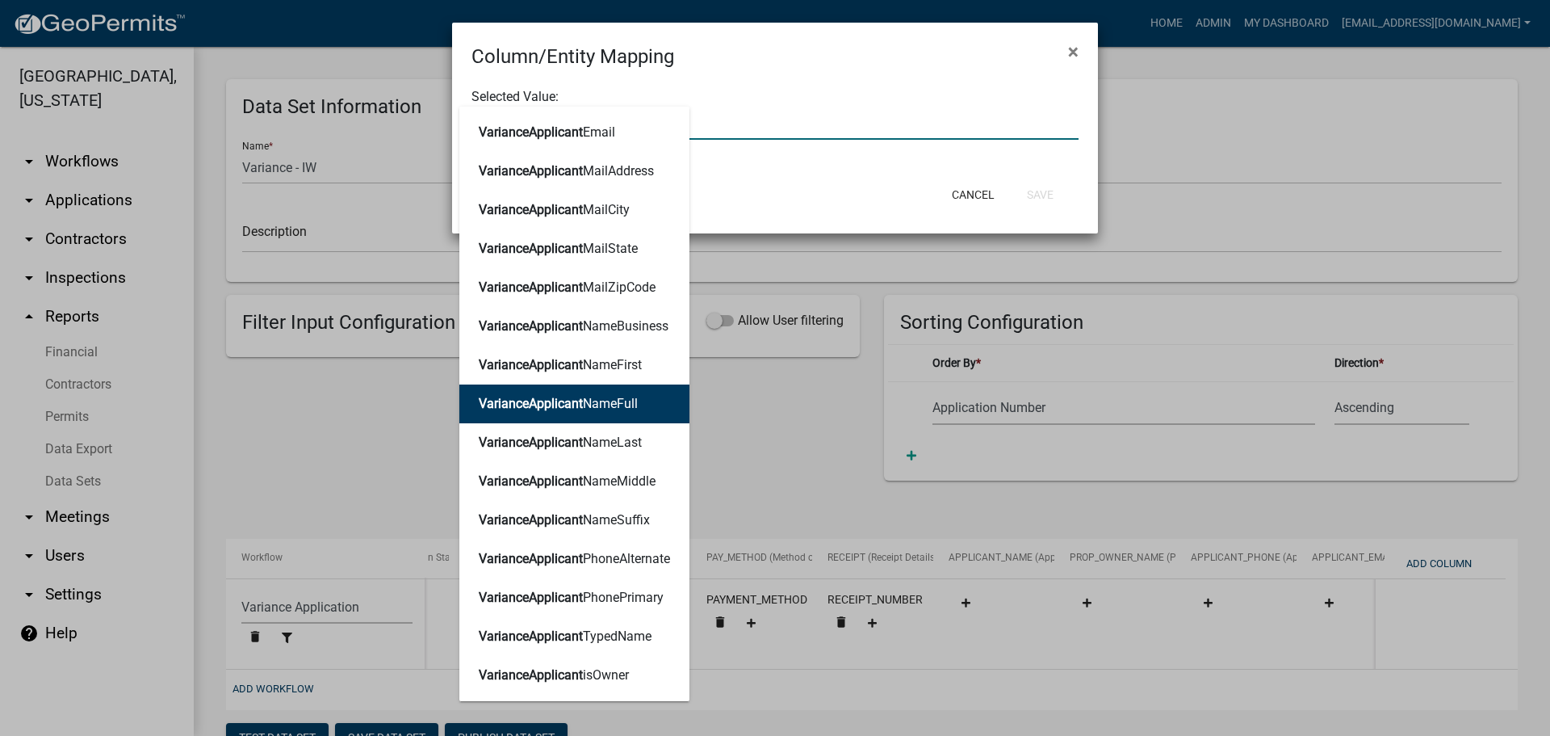
click at [616, 409] on ngb-highlight "VarianceApplicant NameFull" at bounding box center [558, 403] width 159 height 13
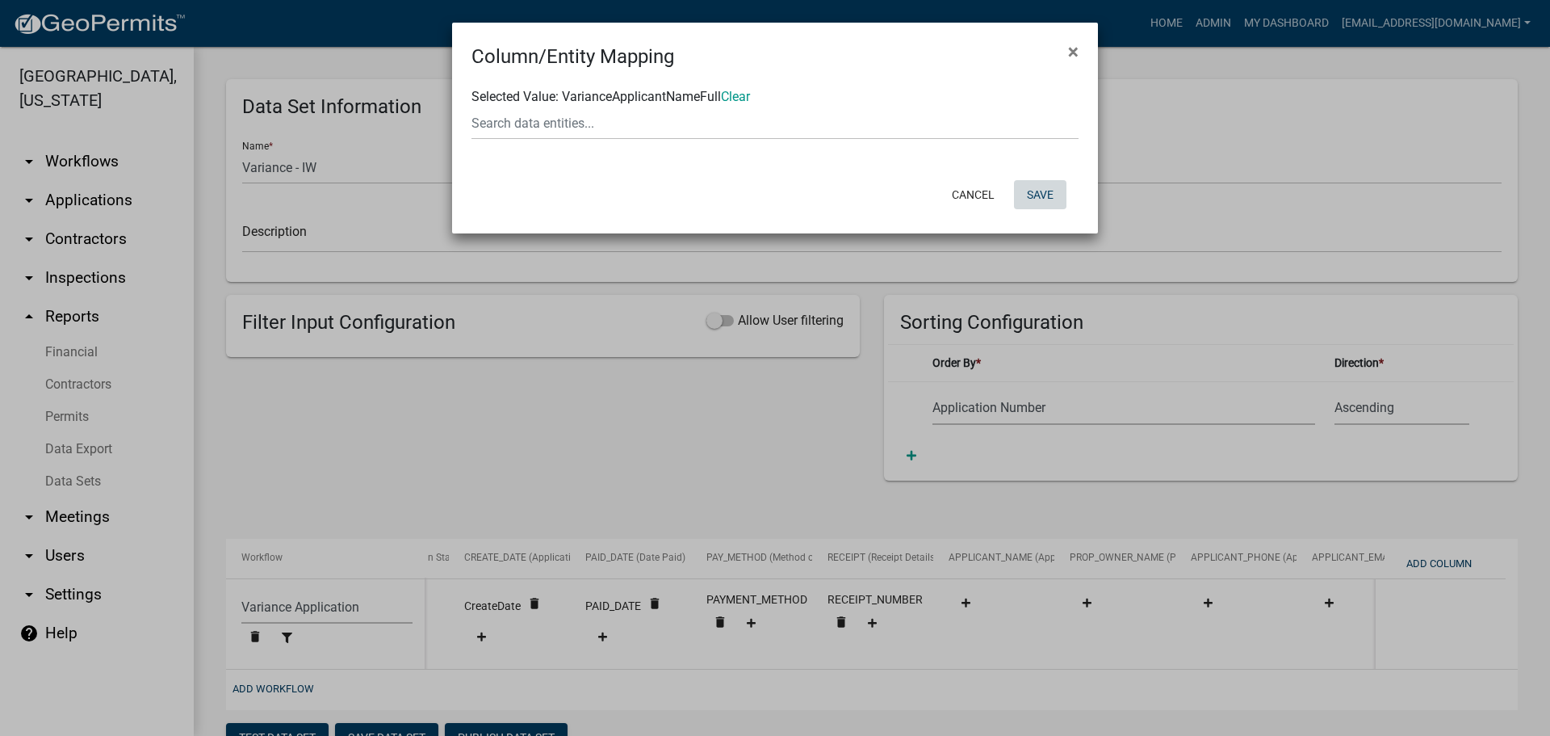
click at [1036, 183] on button "Save" at bounding box center [1040, 194] width 52 height 29
select select "159ae783-d570-4e54-bbd3-48143ef63351"
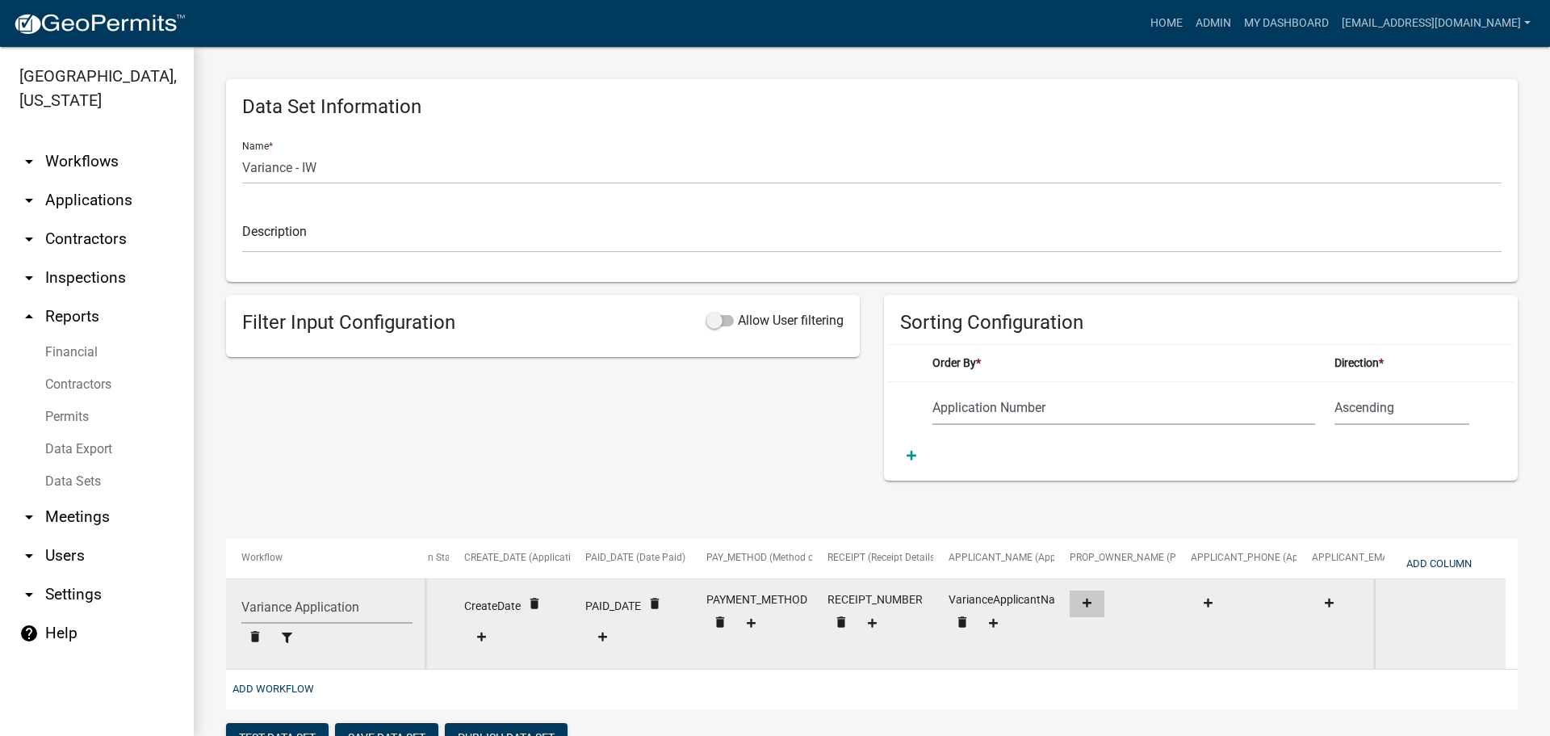
click at [1089, 602] on icon at bounding box center [1087, 603] width 9 height 10
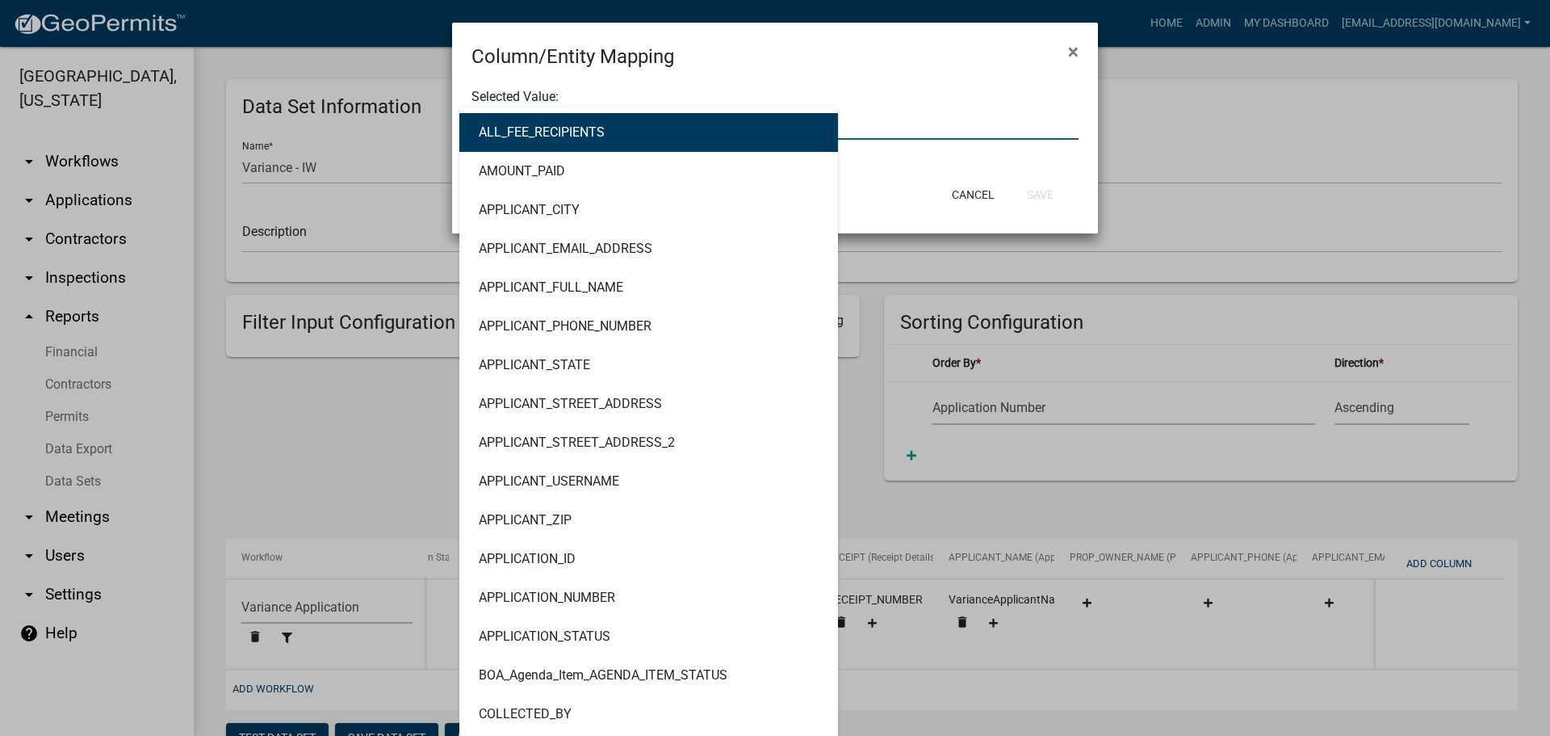
click at [654, 121] on div "ALL_FEE_RECIPIENTS AMOUNT_PAID APPLICANT_CITY APPLICANT_EMAIL_ADDRESS APPLICANT…" at bounding box center [774, 123] width 631 height 33
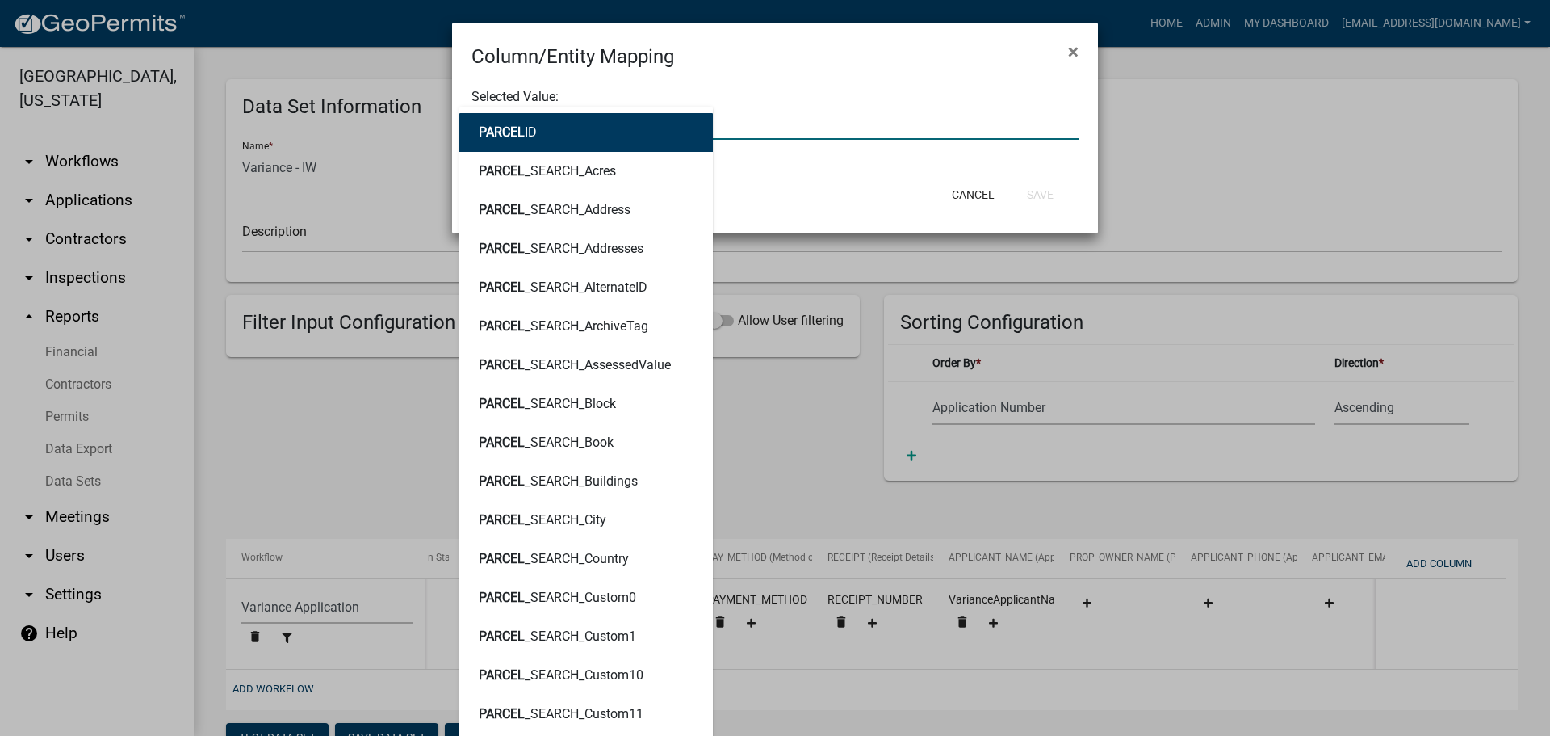
click at [686, 51] on div "Column/Entity Mapping ×" at bounding box center [775, 47] width 646 height 48
click at [548, 127] on div "PARCEL PARCEL ID PARCEL _SEARCH_Acres PARCEL _SEARCH_Address PARCEL _SEARCH_Add…" at bounding box center [774, 123] width 631 height 33
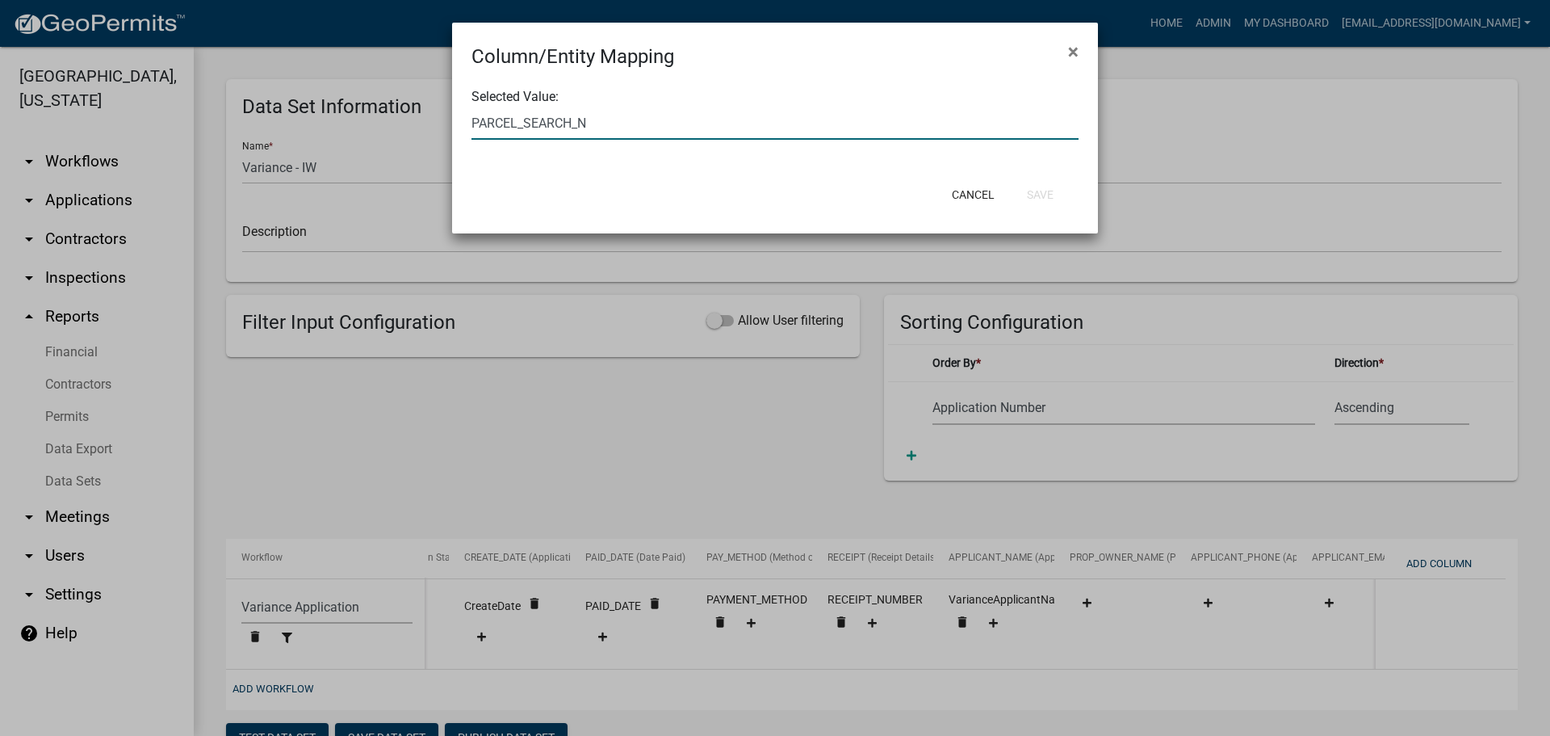
type input "PARCEL_SEARCH_"
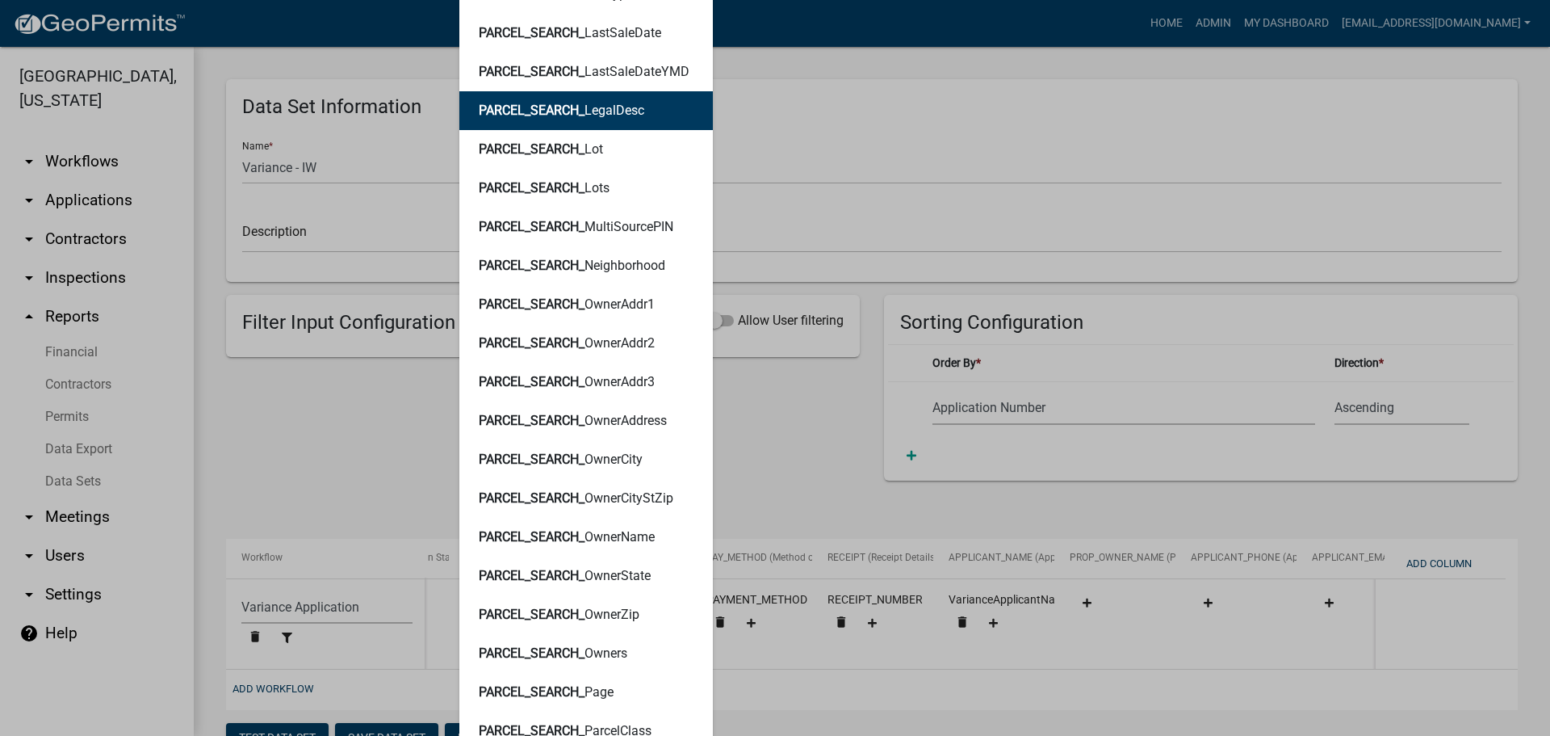
scroll to position [1857, 0]
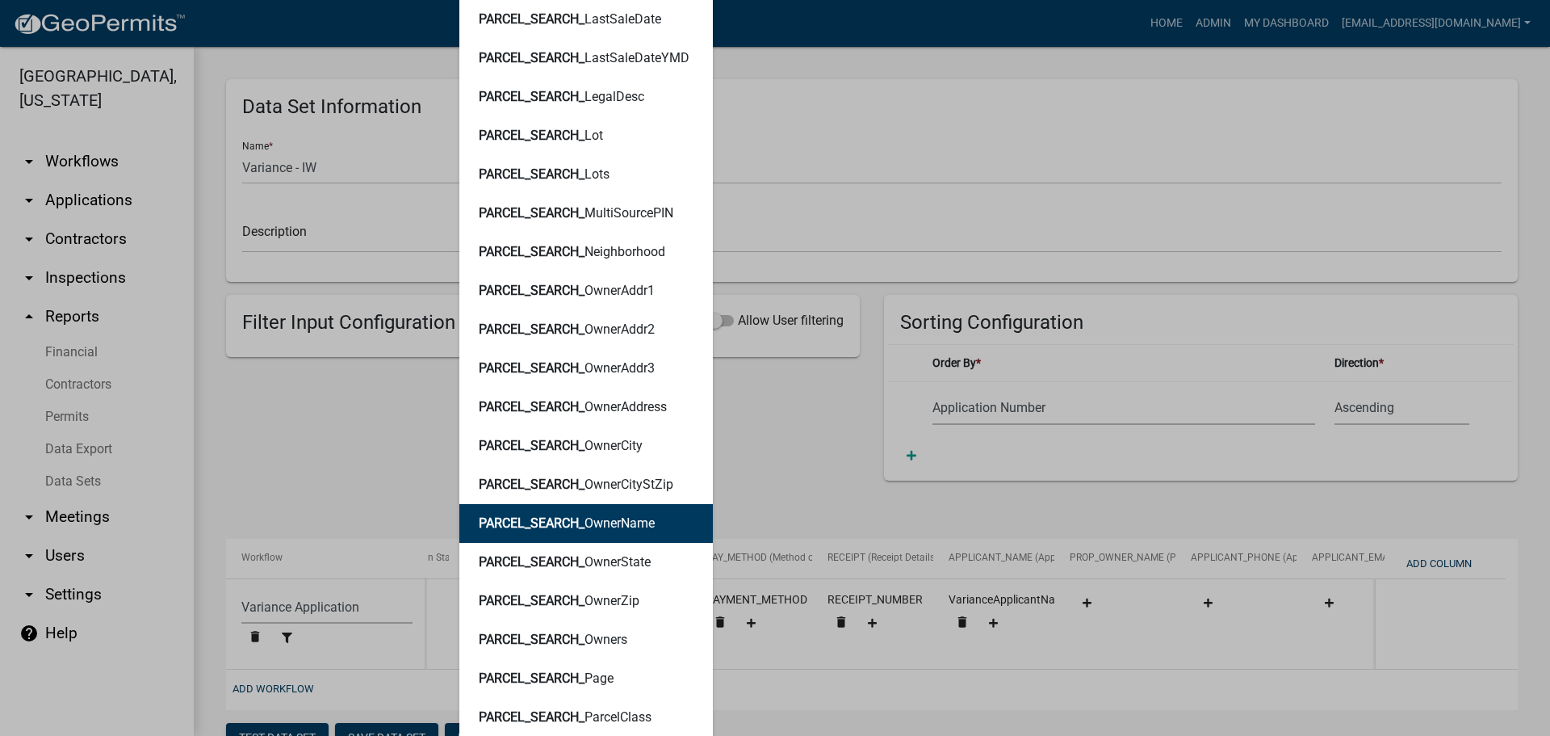
click at [571, 515] on span "PARCEL_SEARCH_" at bounding box center [532, 522] width 106 height 15
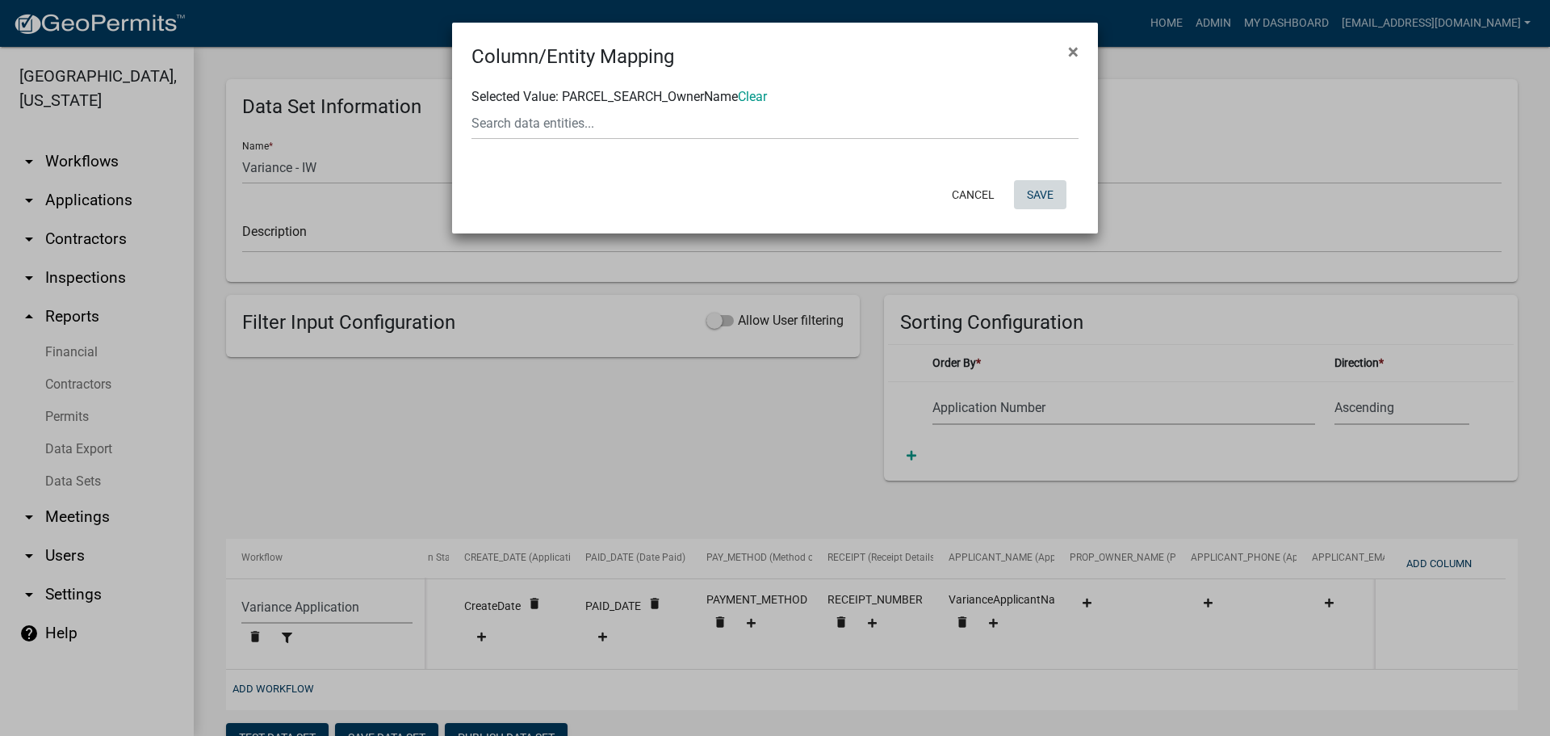
click at [1034, 191] on button "Save" at bounding box center [1040, 194] width 52 height 29
select select "159ae783-d570-4e54-bbd3-48143ef63351"
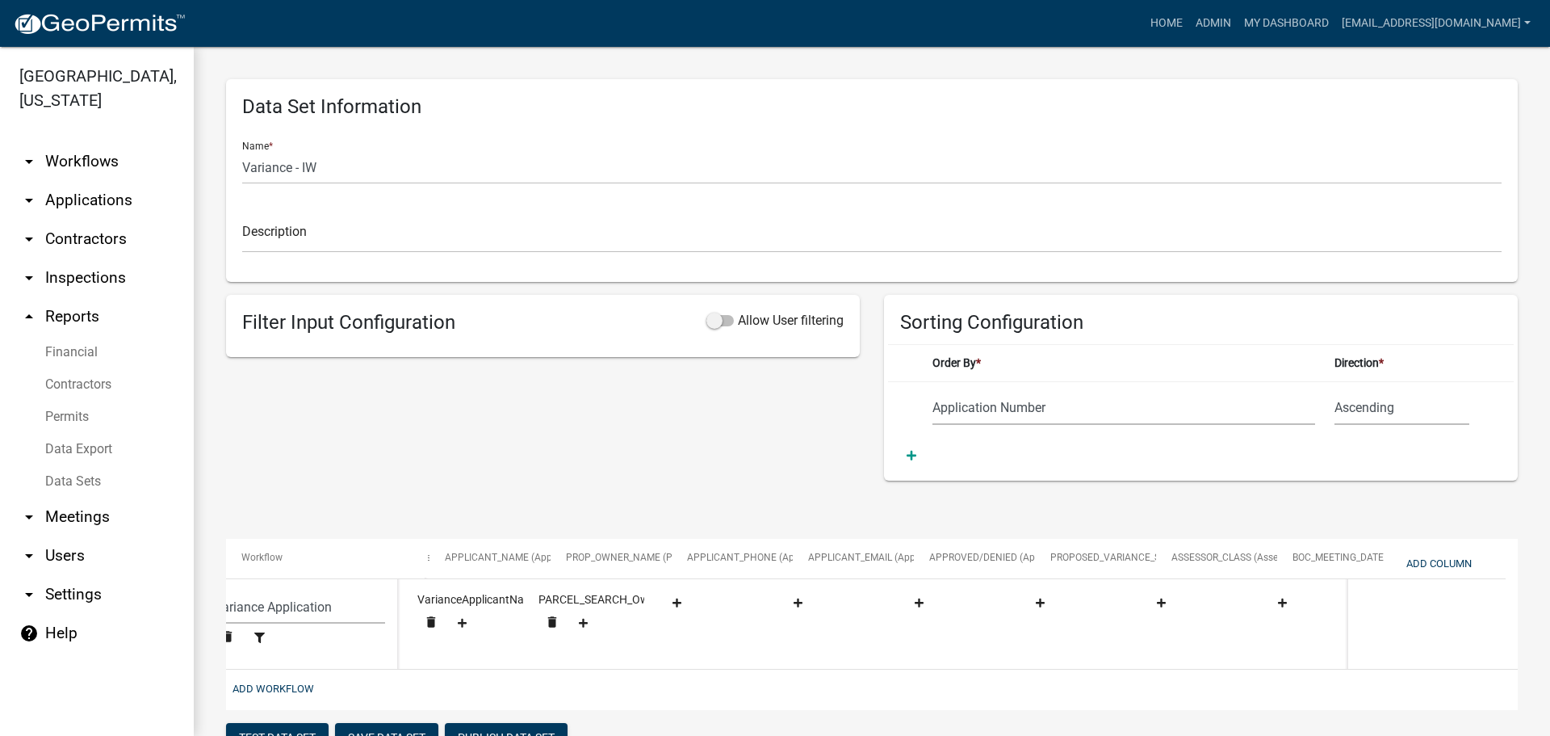
scroll to position [0, 1488]
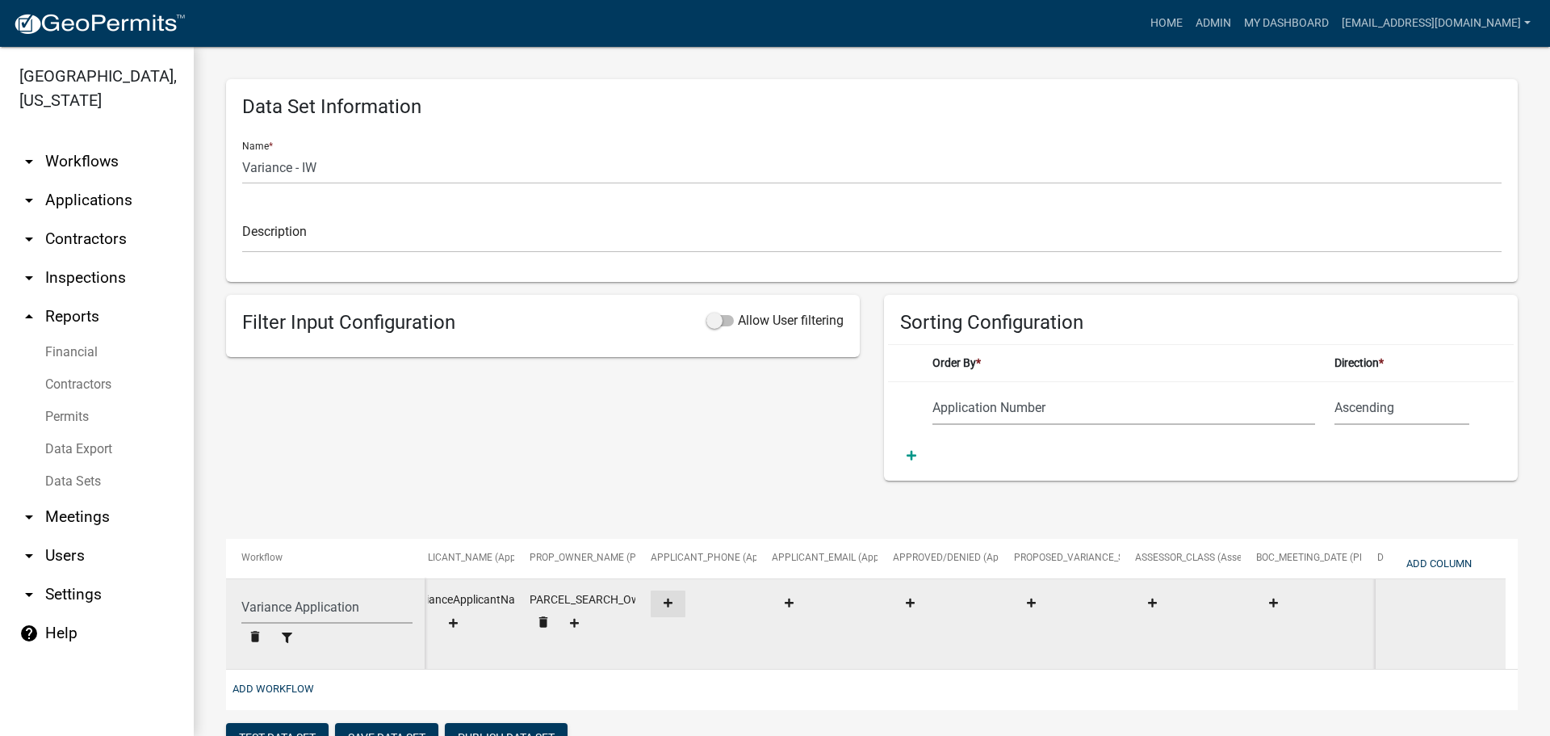
click at [663, 603] on fa-icon at bounding box center [668, 604] width 22 height 12
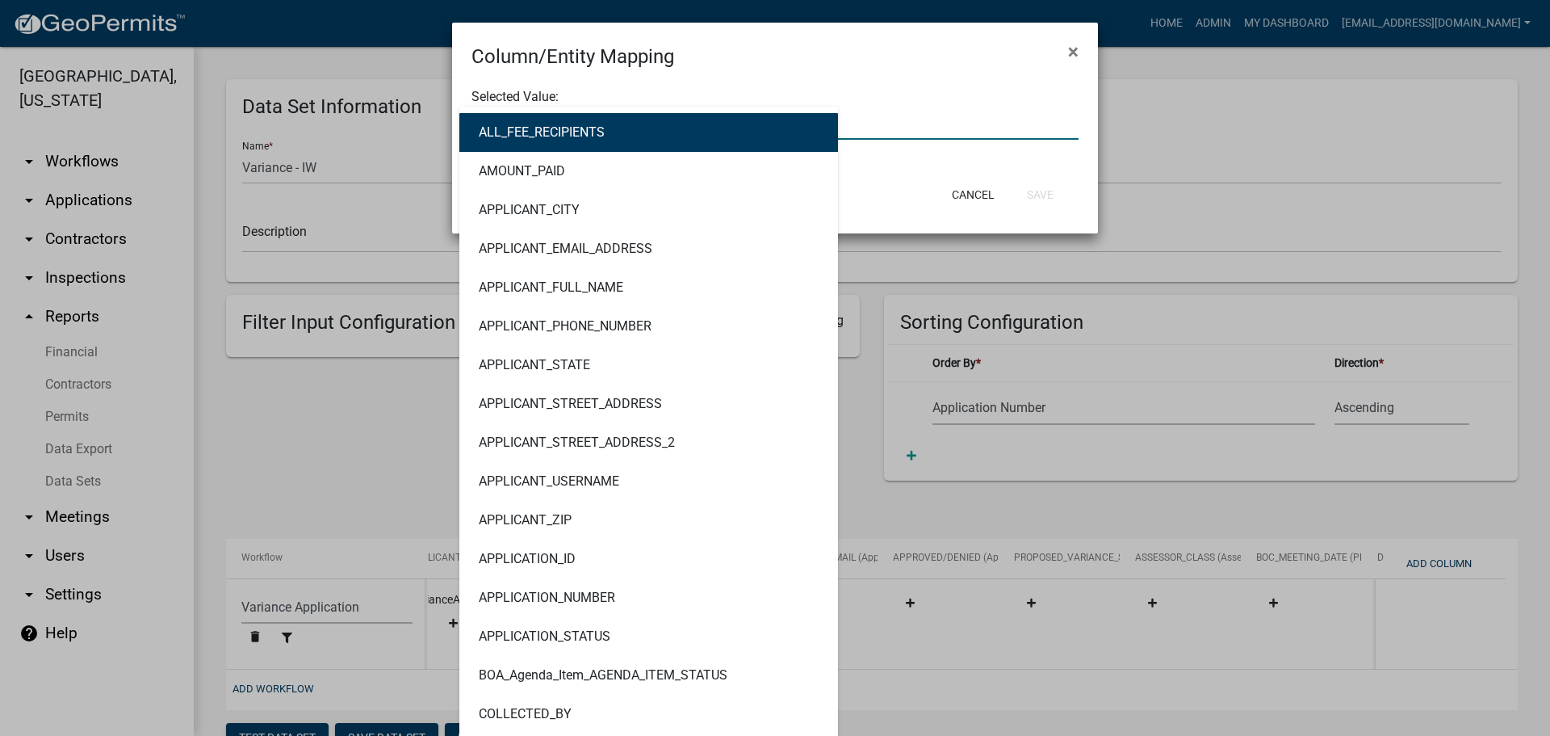
click at [592, 124] on div "ALL_FEE_RECIPIENTS AMOUNT_PAID APPLICANT_CITY APPLICANT_EMAIL_ADDRESS APPLICANT…" at bounding box center [774, 123] width 631 height 33
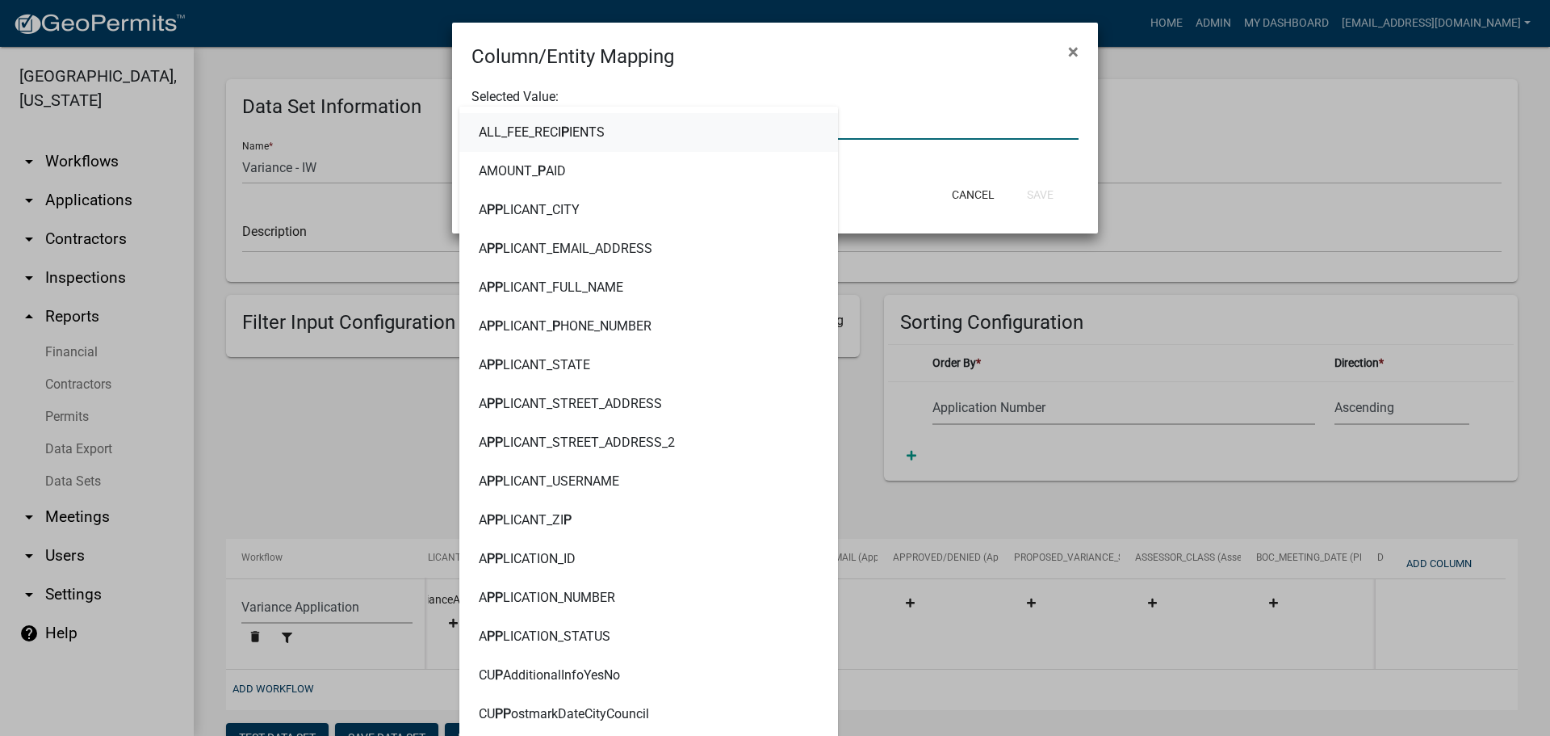
type input "PHONE"
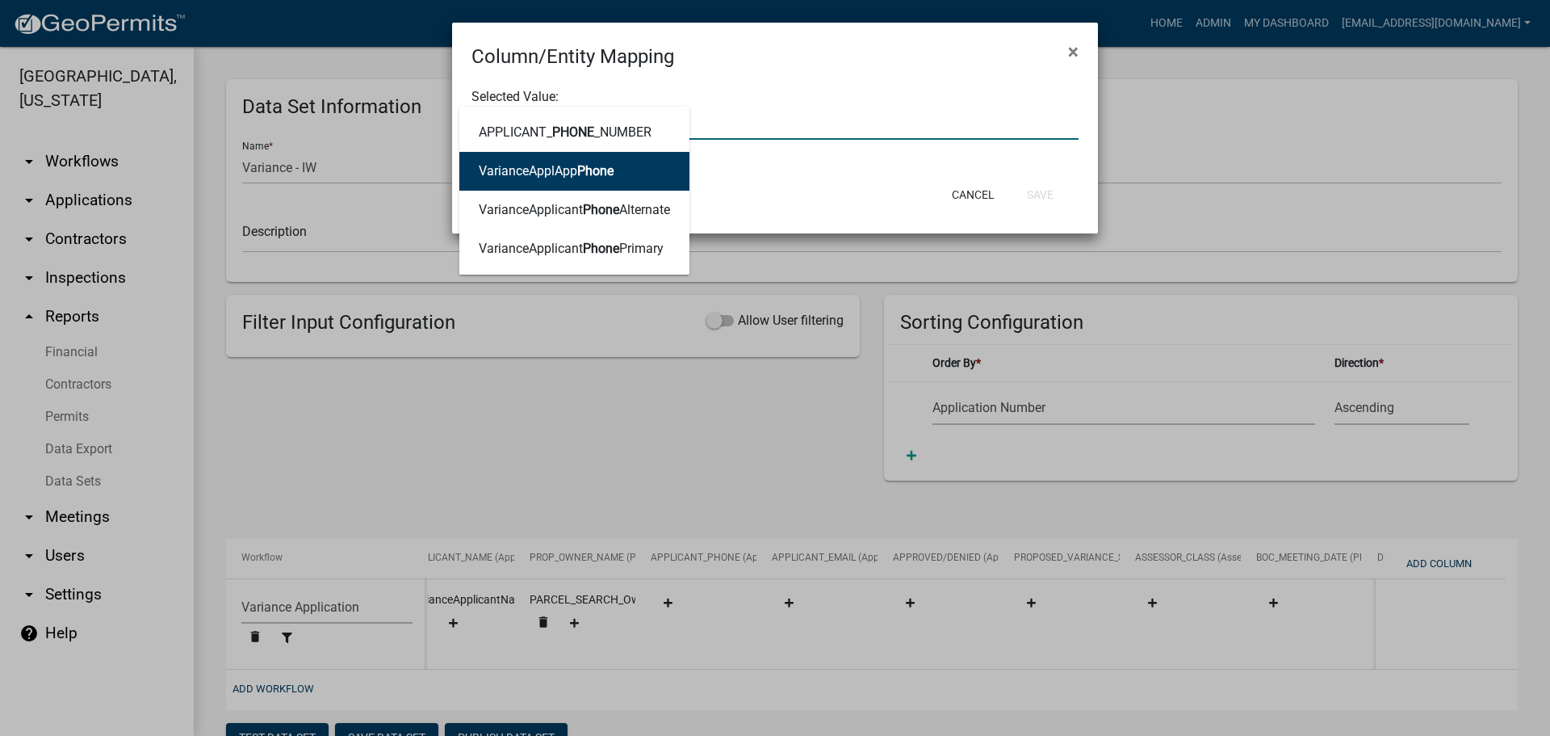
click at [631, 170] on button "VarianceApplApp Phone" at bounding box center [574, 171] width 230 height 39
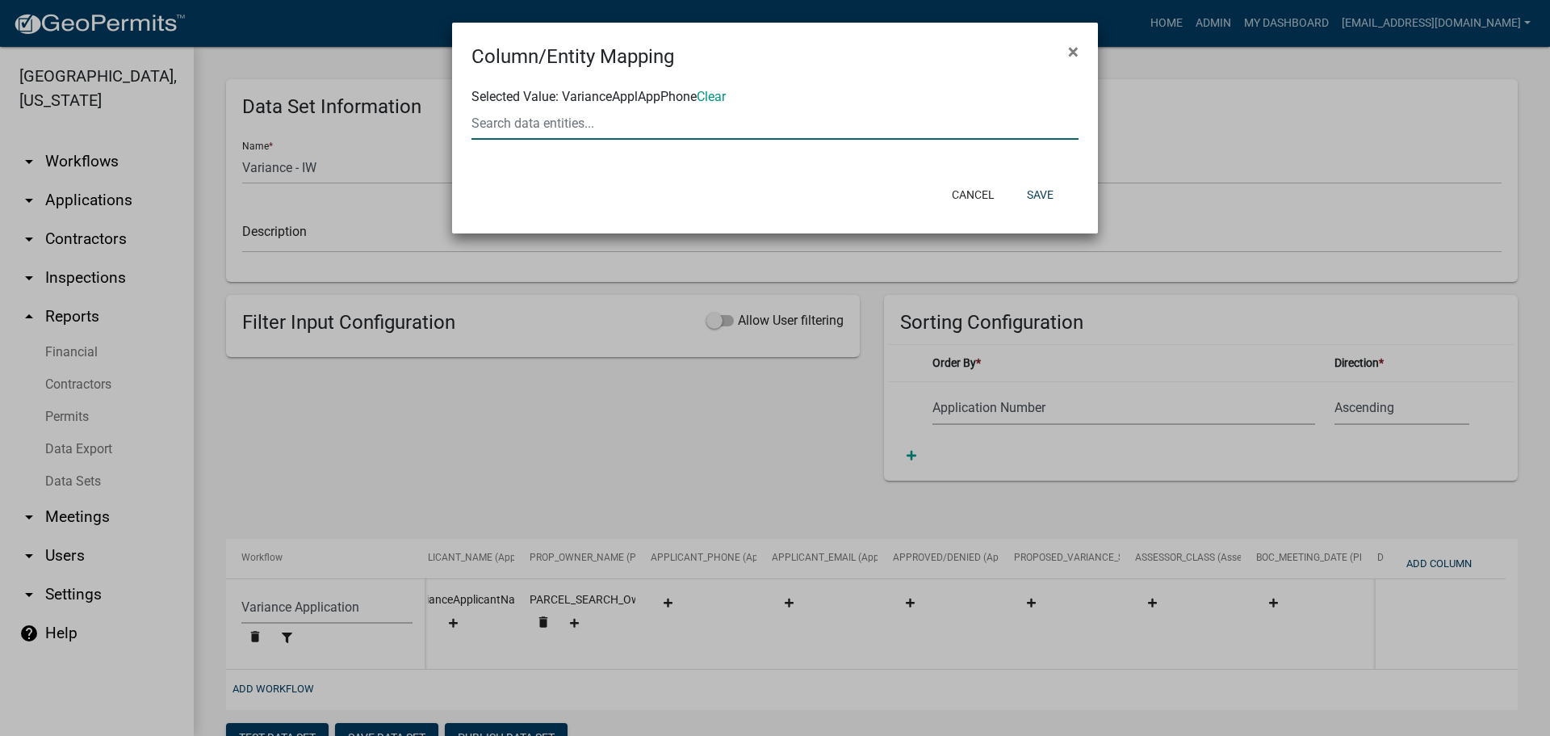
click at [557, 120] on div at bounding box center [774, 123] width 631 height 33
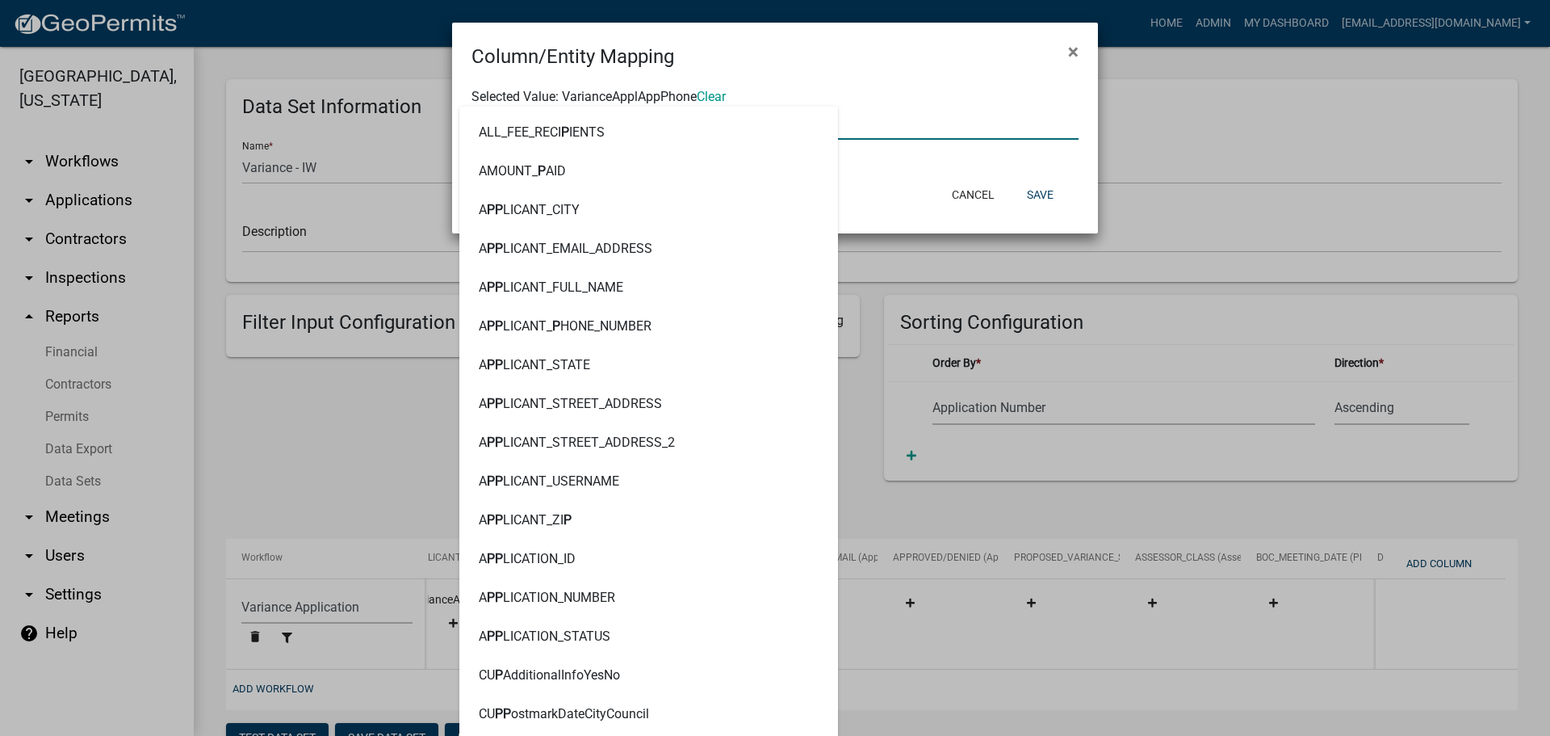
type input "PHONE"
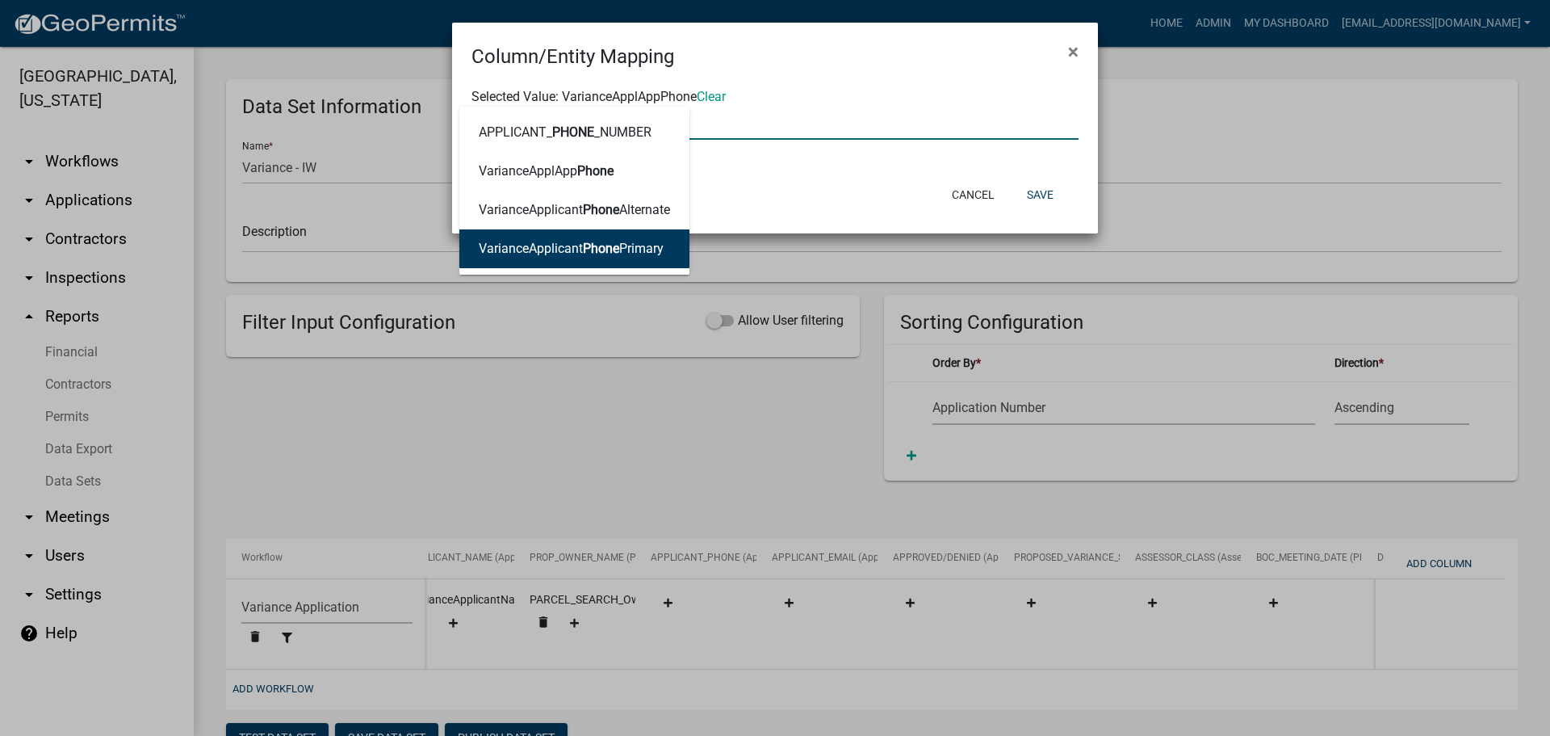
click at [567, 242] on ngb-highlight "VarianceApplicant Phone Primary" at bounding box center [571, 248] width 185 height 13
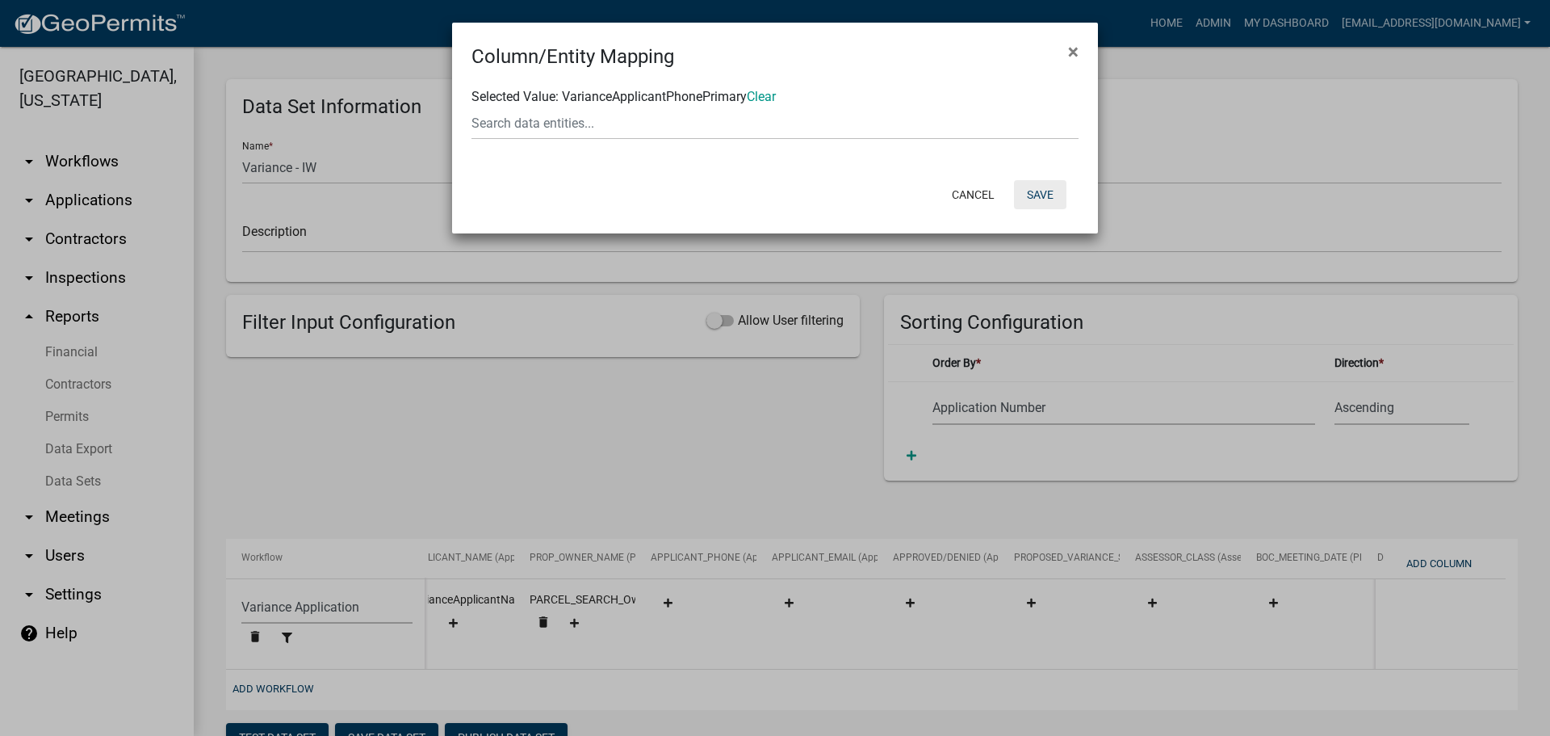
click at [1043, 196] on button "Save" at bounding box center [1040, 194] width 52 height 29
select select "159ae783-d570-4e54-bbd3-48143ef63351"
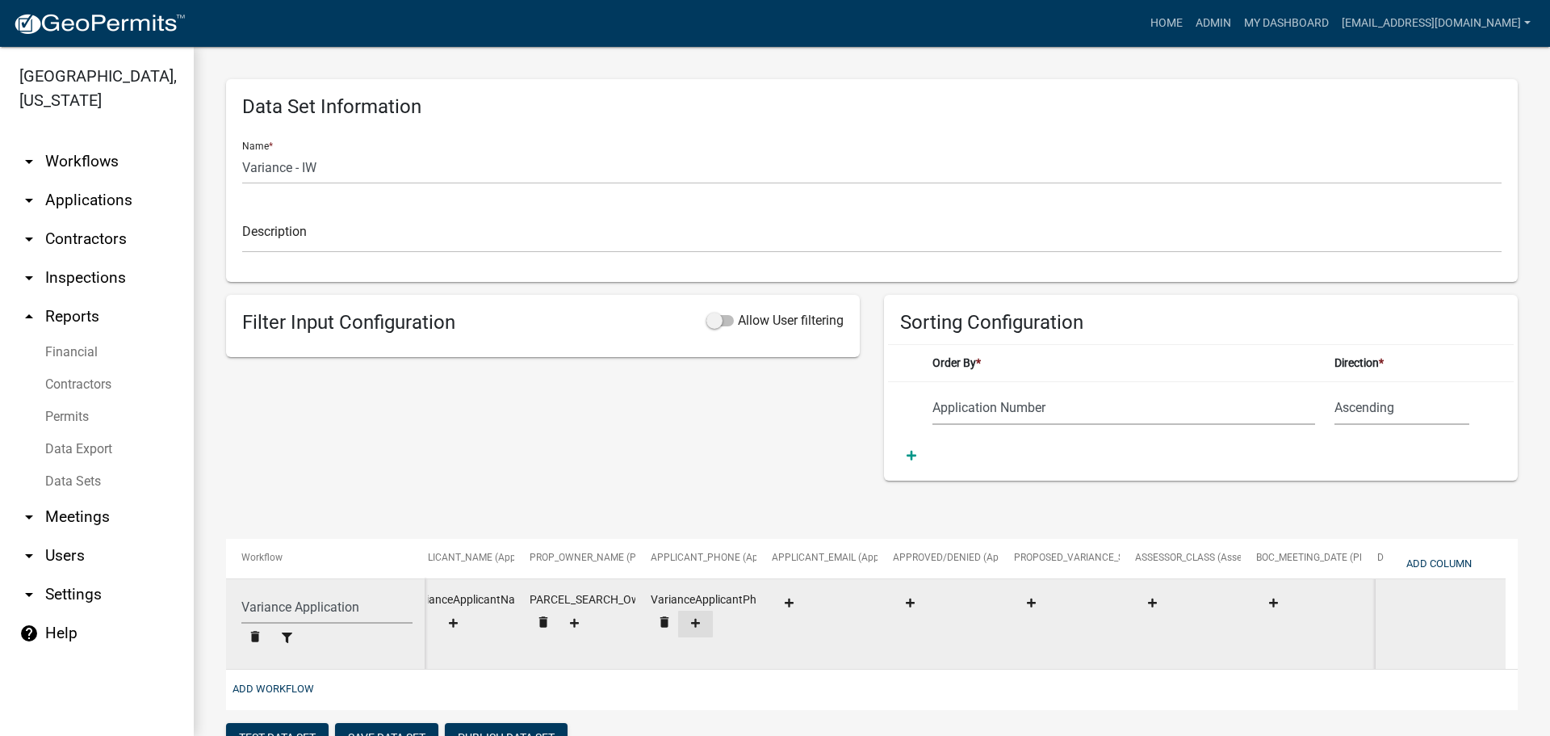
click at [695, 619] on icon at bounding box center [695, 623] width 9 height 9
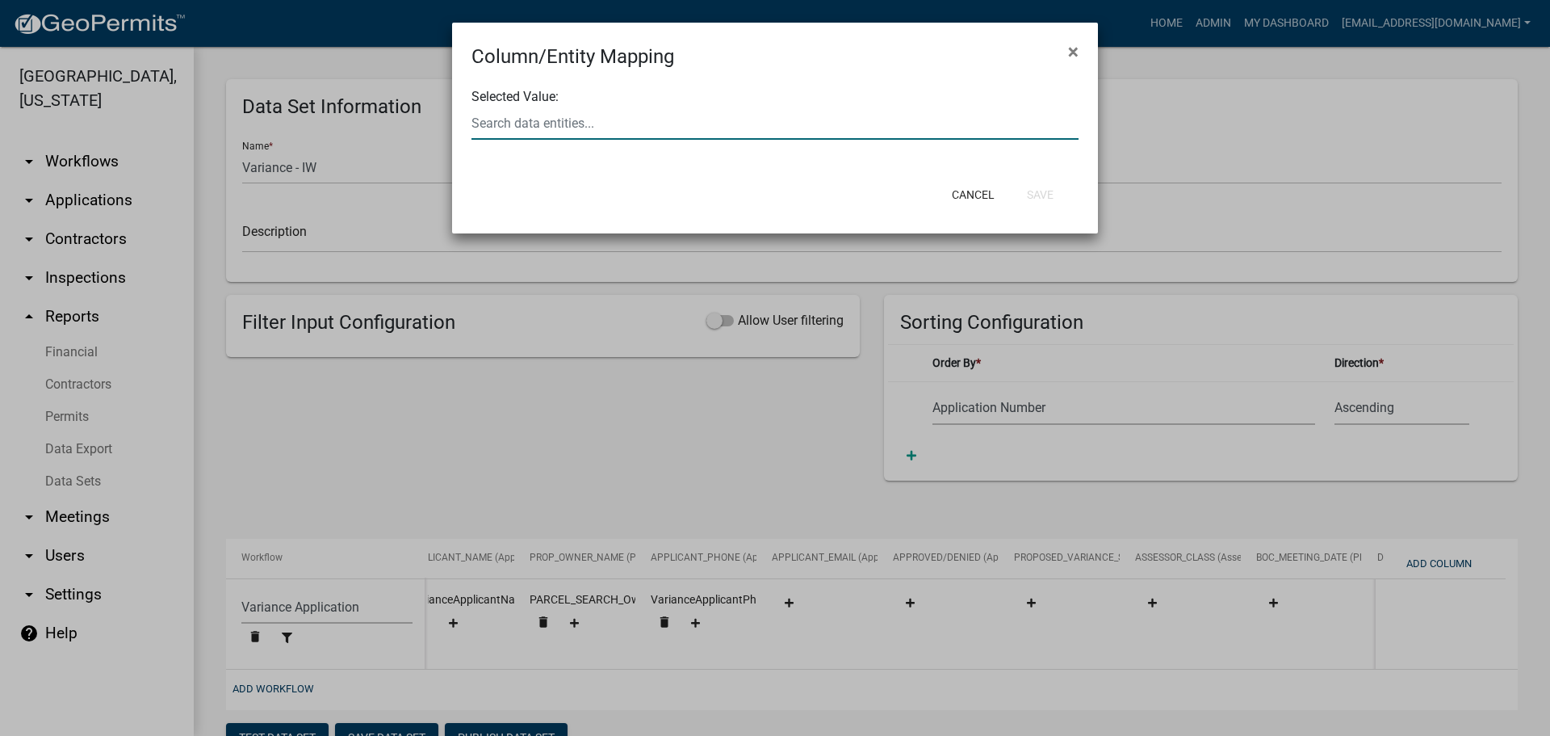
click at [625, 120] on div at bounding box center [774, 123] width 631 height 33
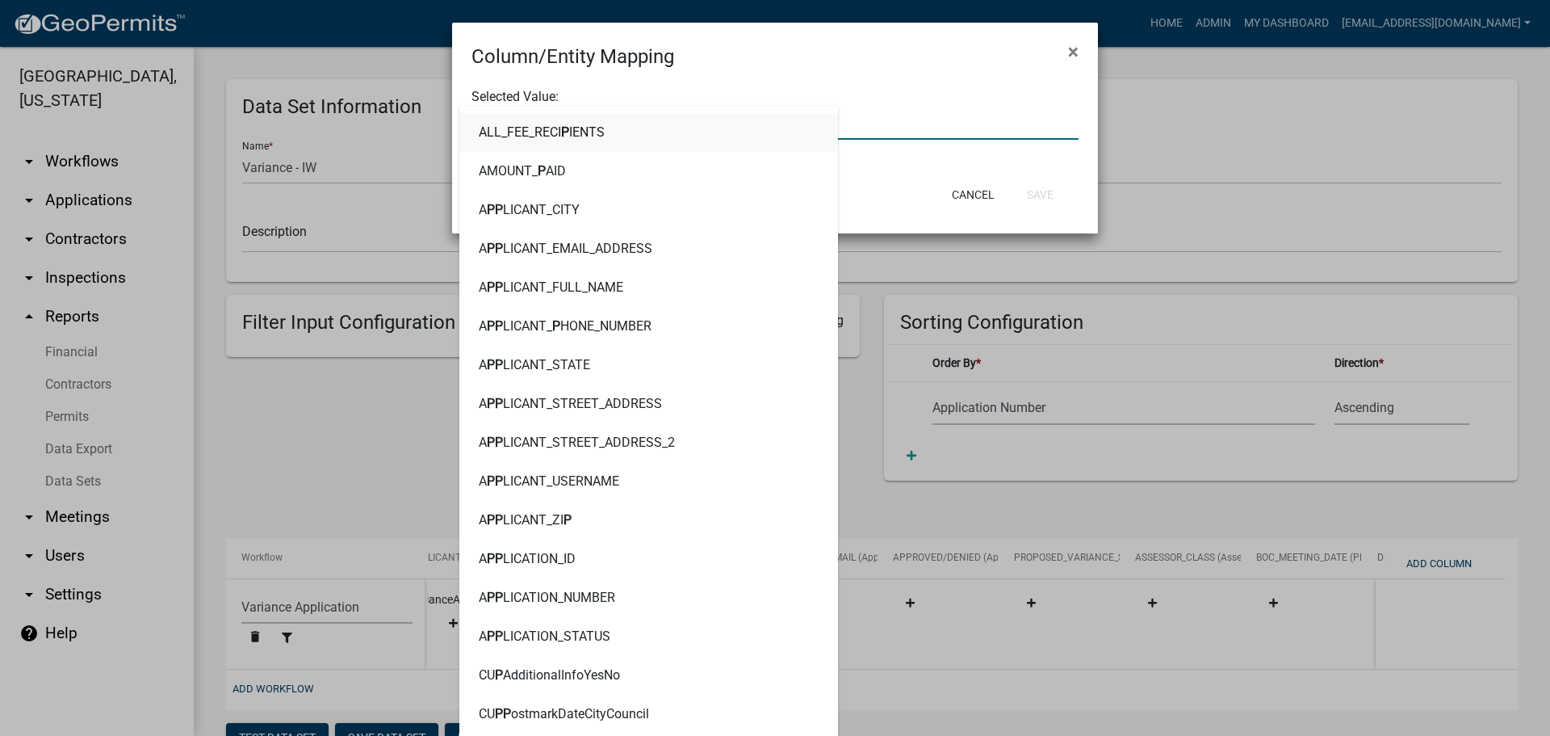
type input "PHONE"
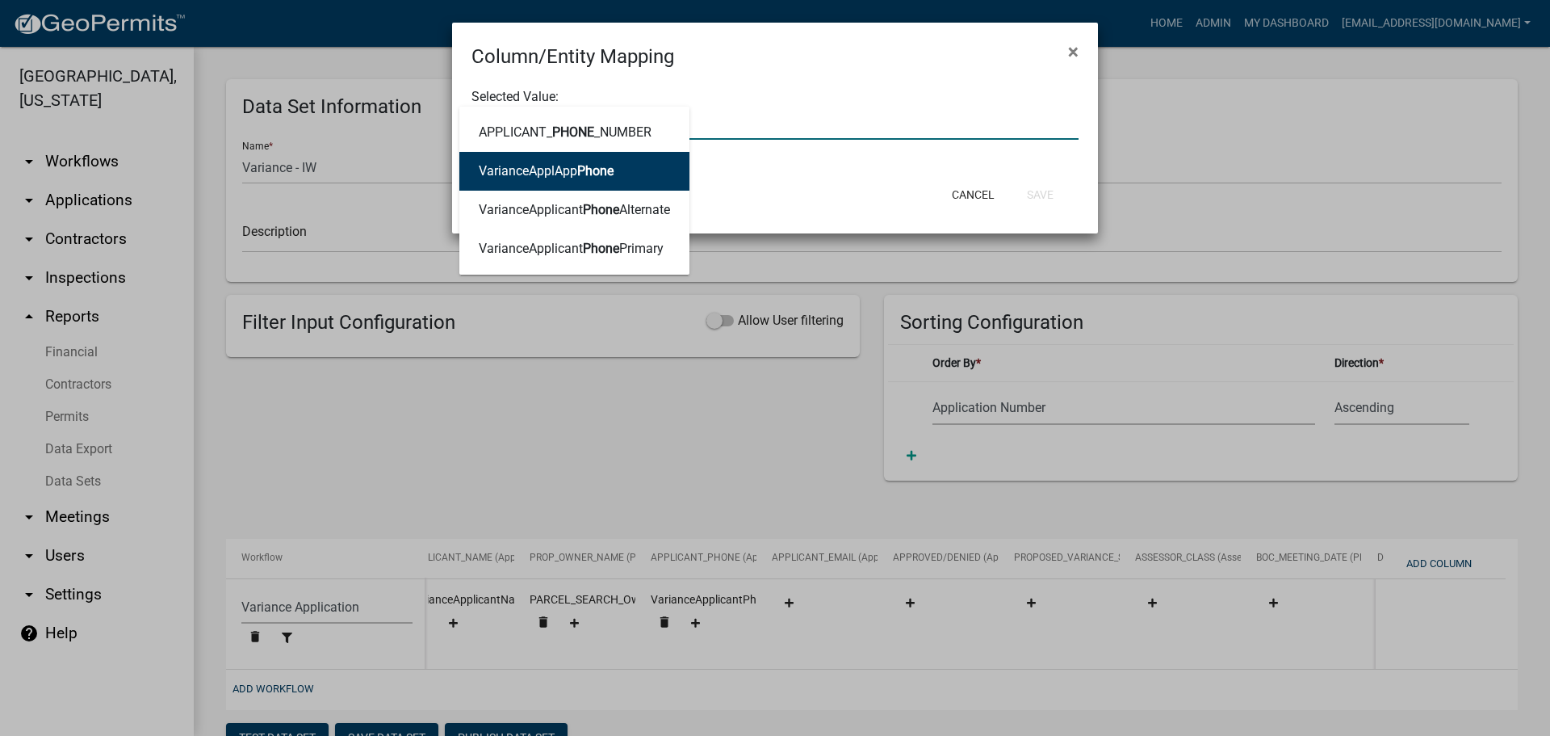
click at [616, 175] on button "VarianceApplApp Phone" at bounding box center [574, 171] width 230 height 39
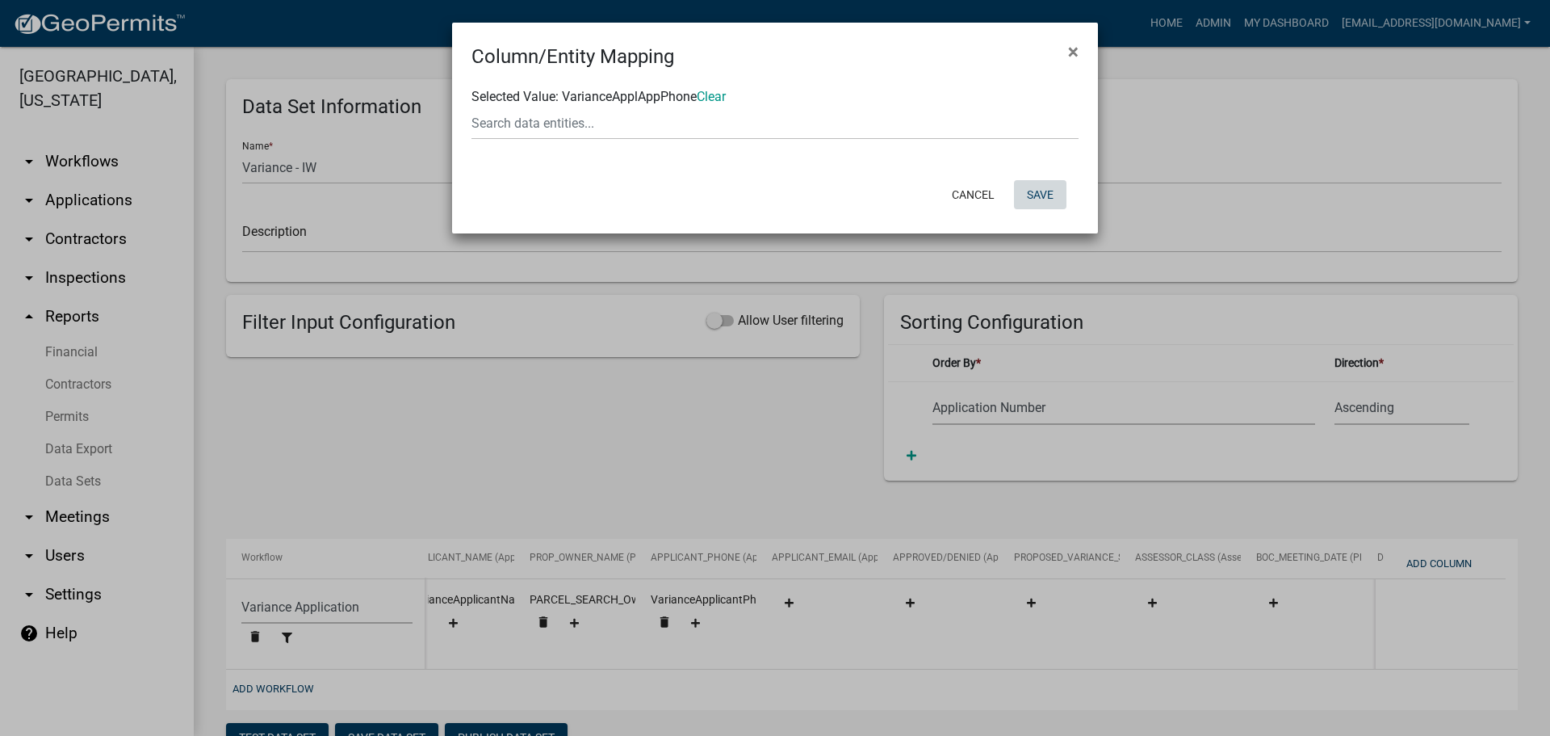
drag, startPoint x: 1038, startPoint y: 198, endPoint x: 816, endPoint y: 197, distance: 222.1
click at [1035, 197] on button "Save" at bounding box center [1040, 194] width 52 height 29
select select "159ae783-d570-4e54-bbd3-48143ef63351"
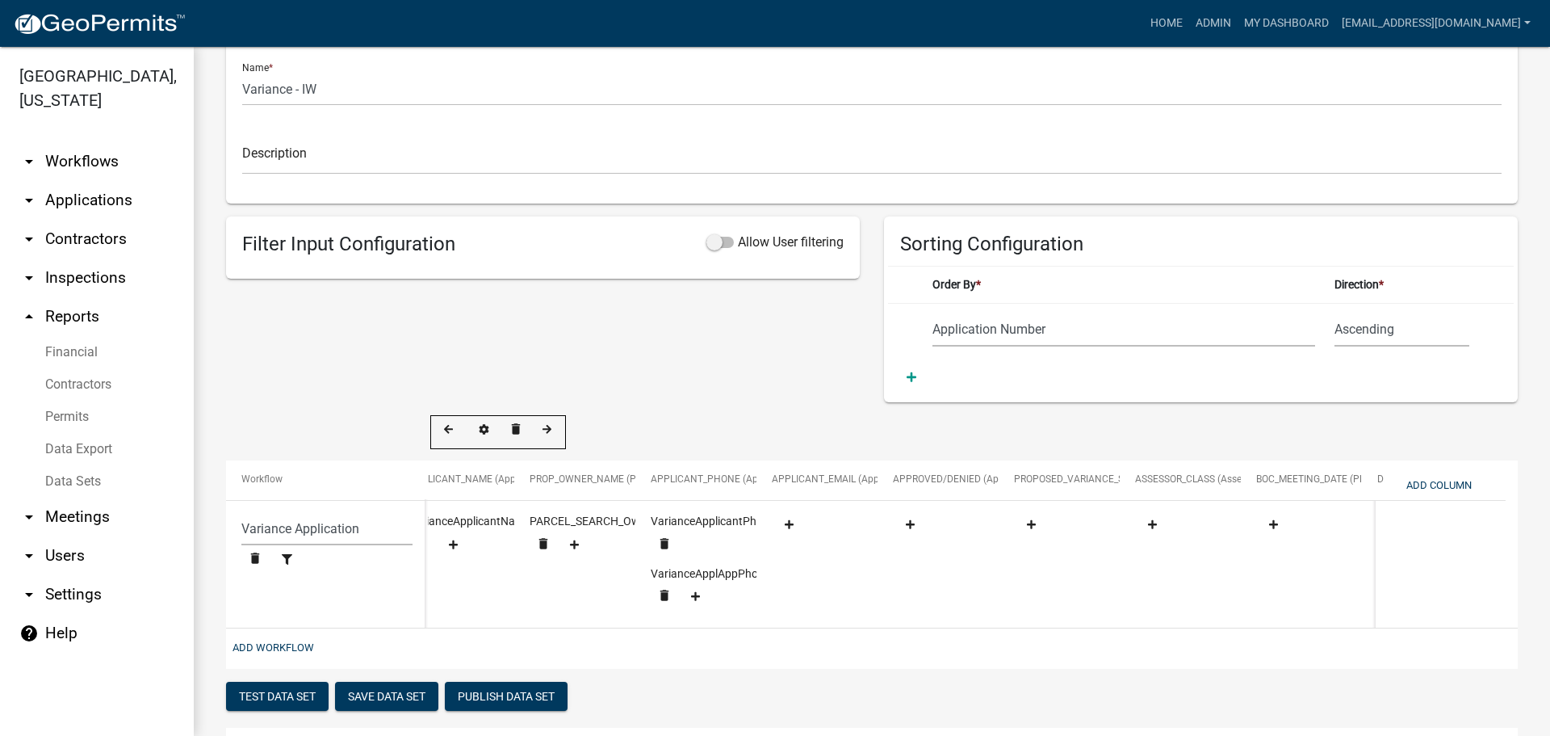
scroll to position [323, 0]
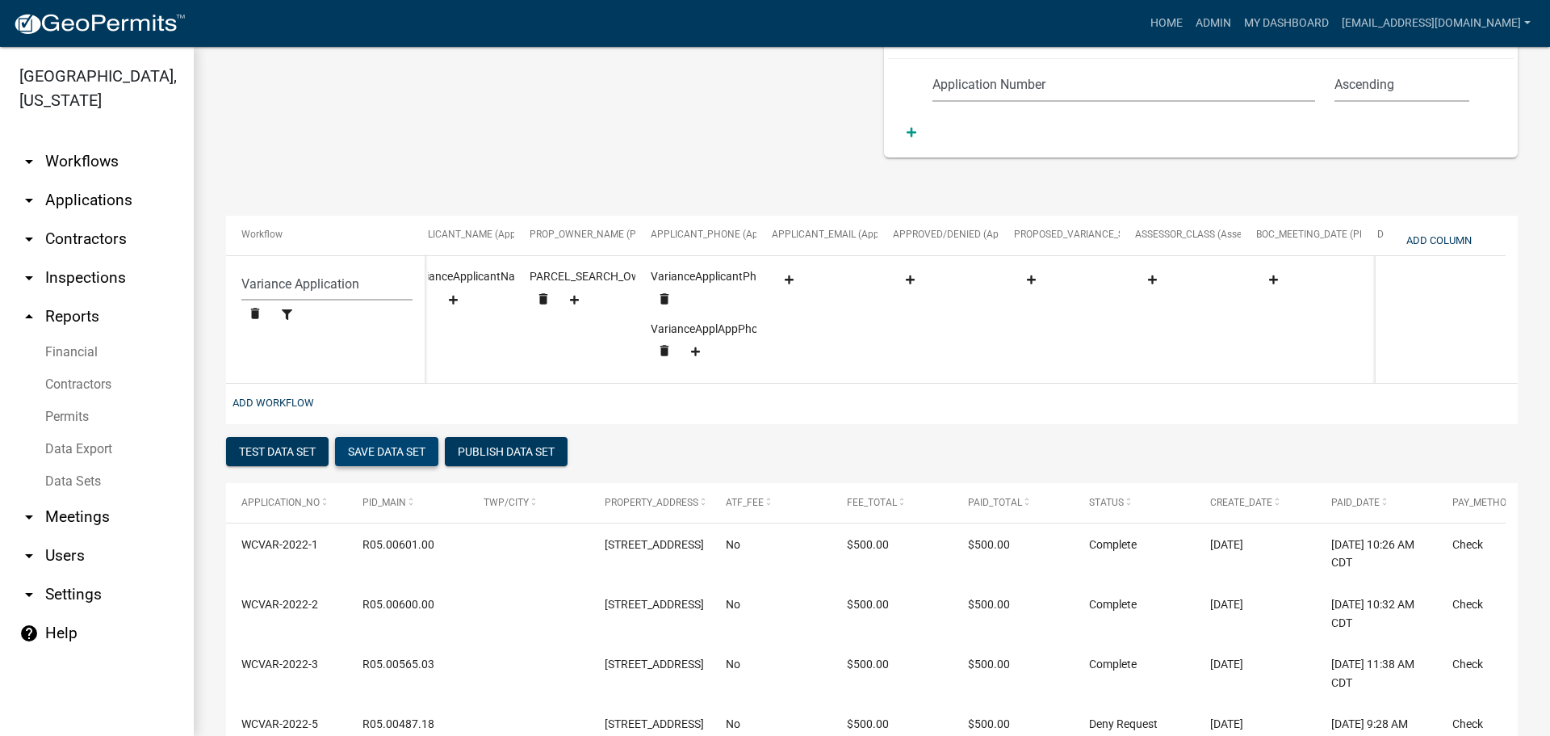
click at [392, 464] on button "Save Data Set" at bounding box center [386, 451] width 103 height 29
select select "Application Number"
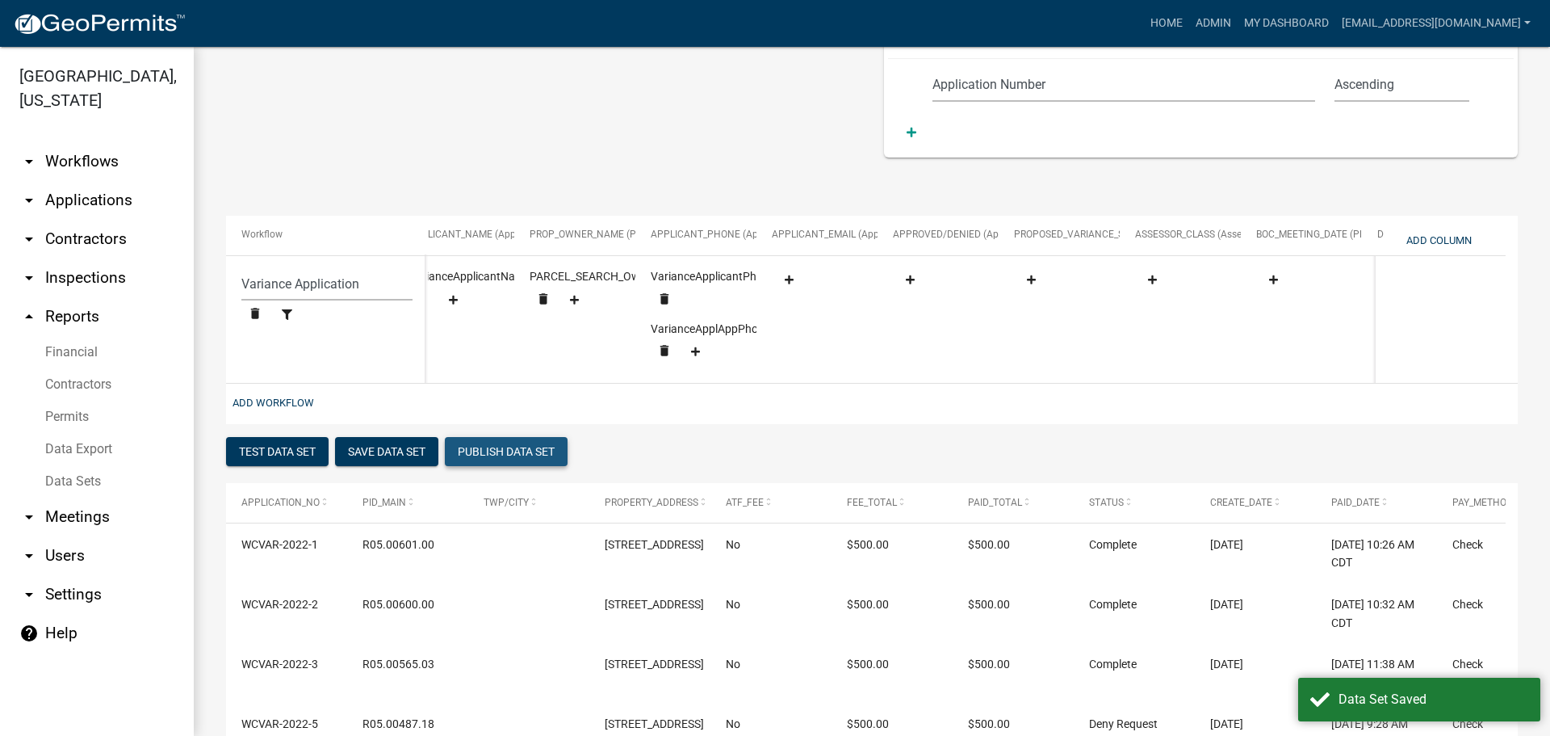
click at [502, 457] on button "Publish Data Set" at bounding box center [506, 451] width 123 height 29
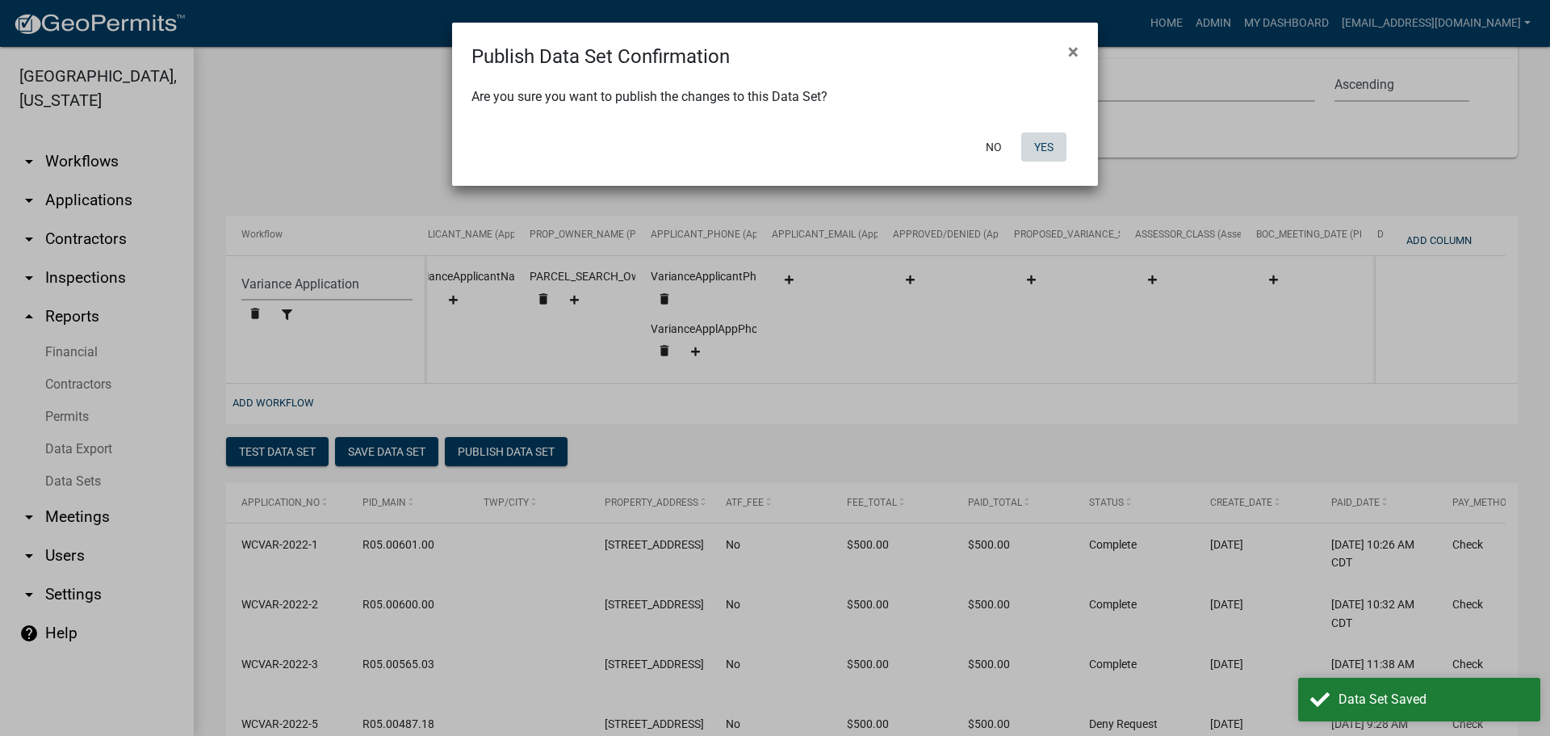
click at [1047, 144] on button "Yes" at bounding box center [1044, 146] width 45 height 29
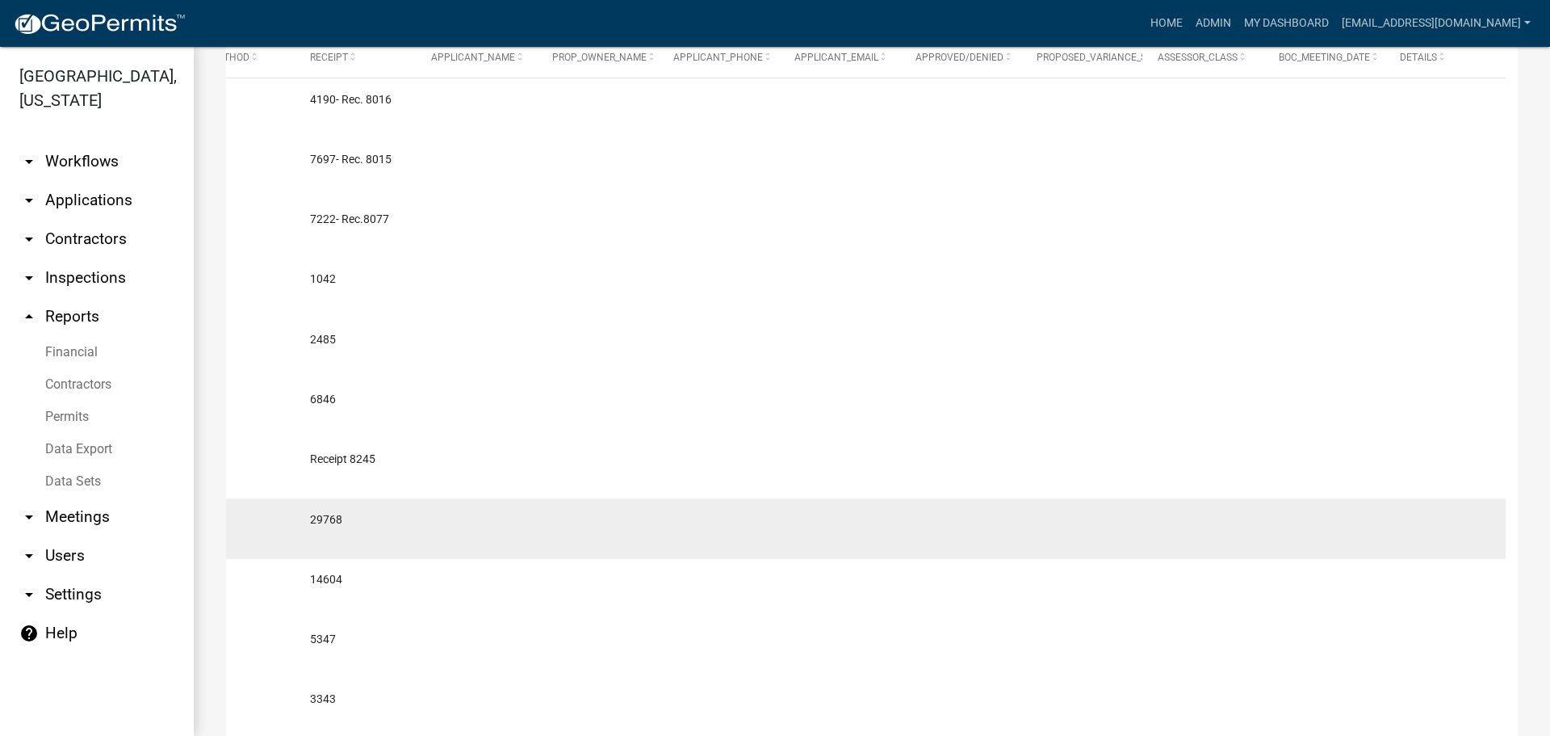
scroll to position [606, 0]
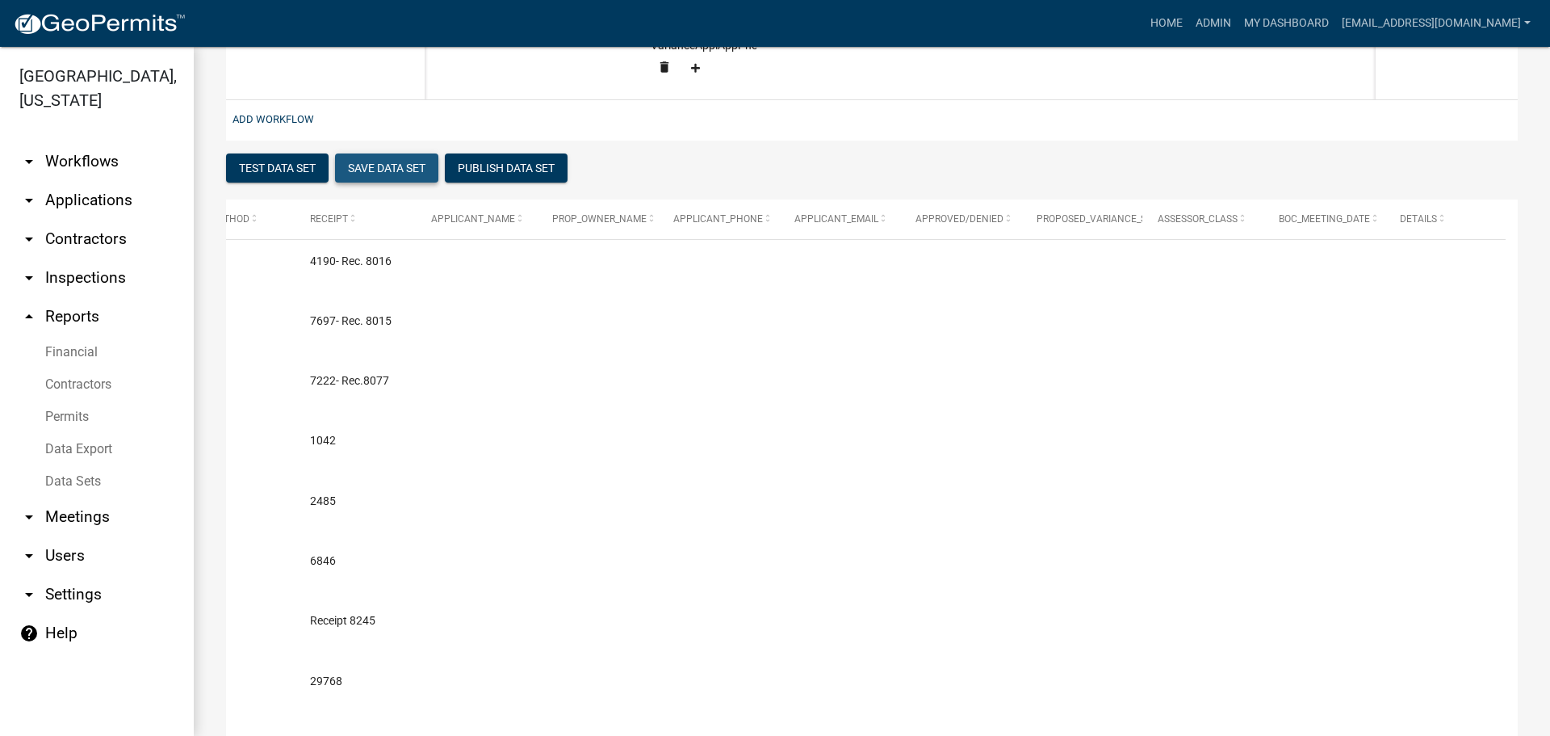
click at [382, 173] on button "Save Data Set" at bounding box center [386, 167] width 103 height 29
select select "Application Number"
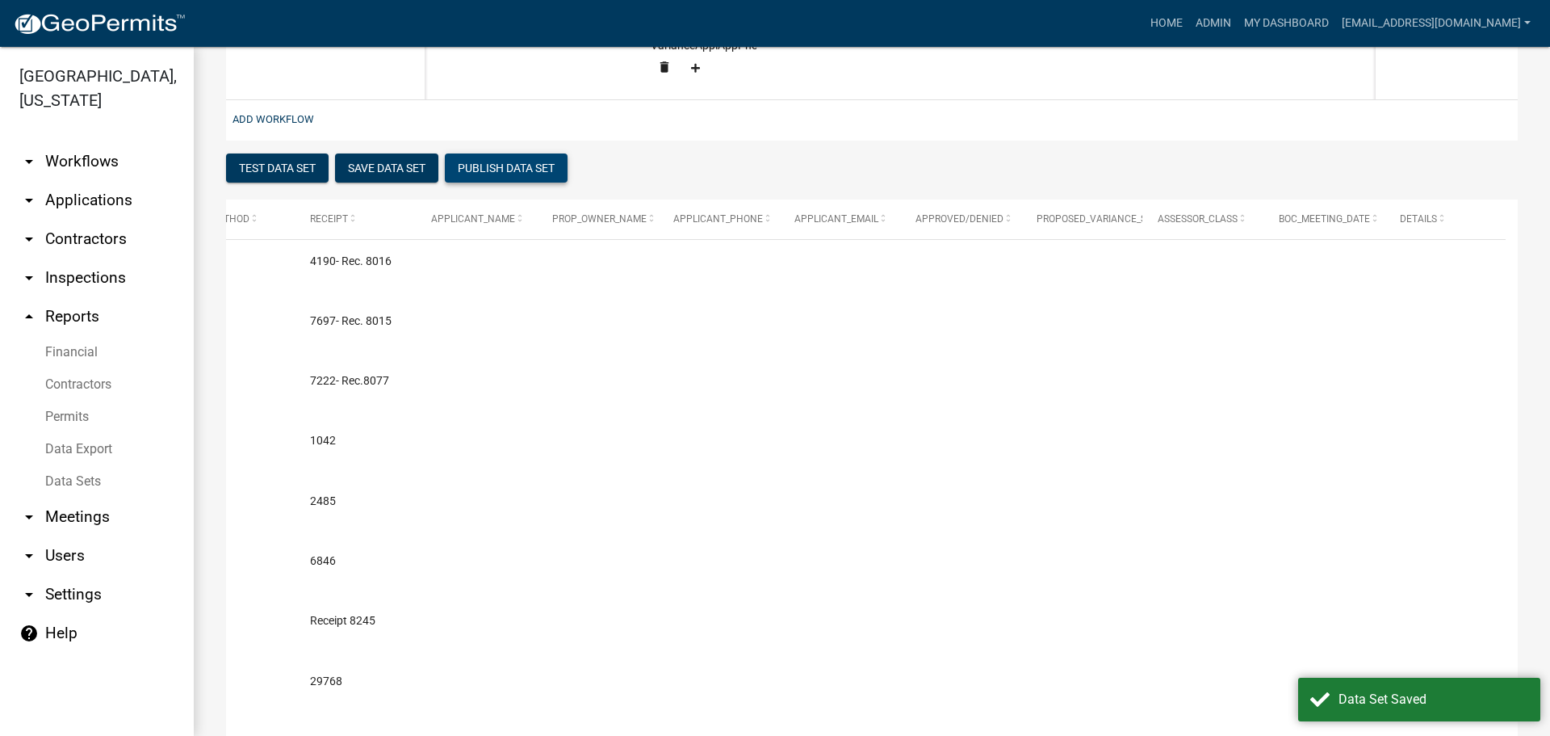
click at [495, 177] on button "Publish Data Set" at bounding box center [506, 167] width 123 height 29
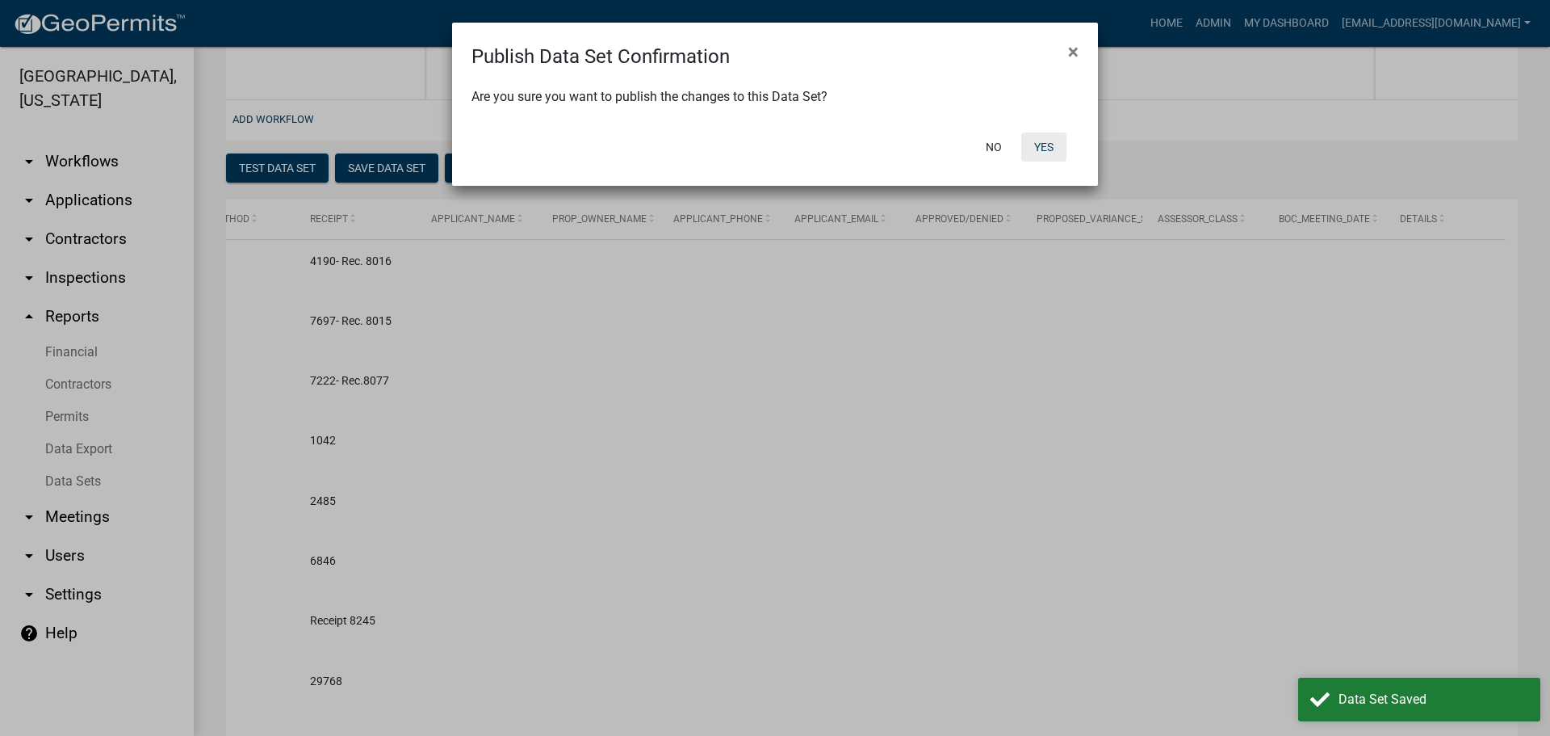
drag, startPoint x: 1044, startPoint y: 145, endPoint x: 1030, endPoint y: 144, distance: 14.6
click at [1038, 144] on button "Yes" at bounding box center [1044, 146] width 45 height 29
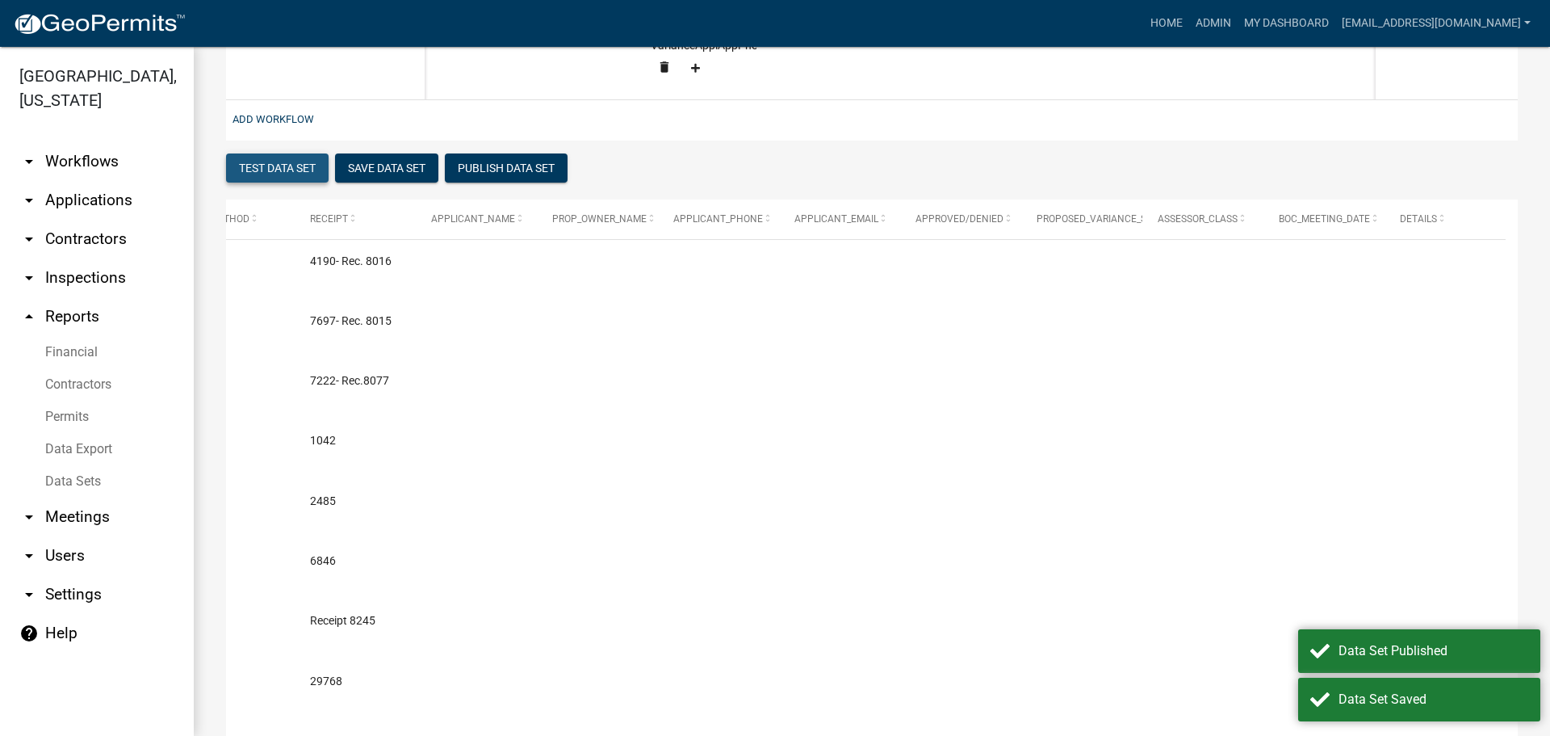
click at [287, 174] on button "Test Data Set" at bounding box center [277, 167] width 103 height 29
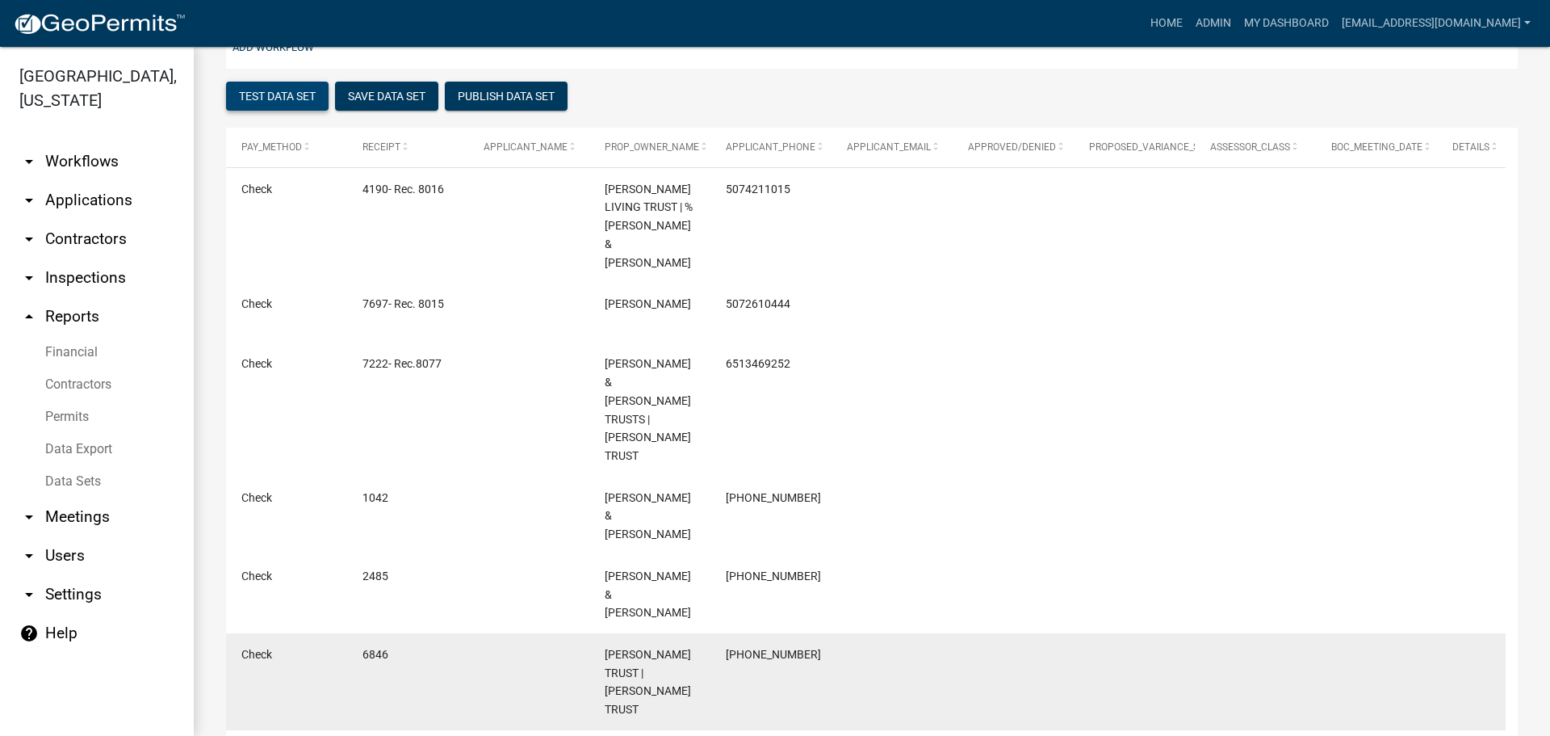
scroll to position [386, 0]
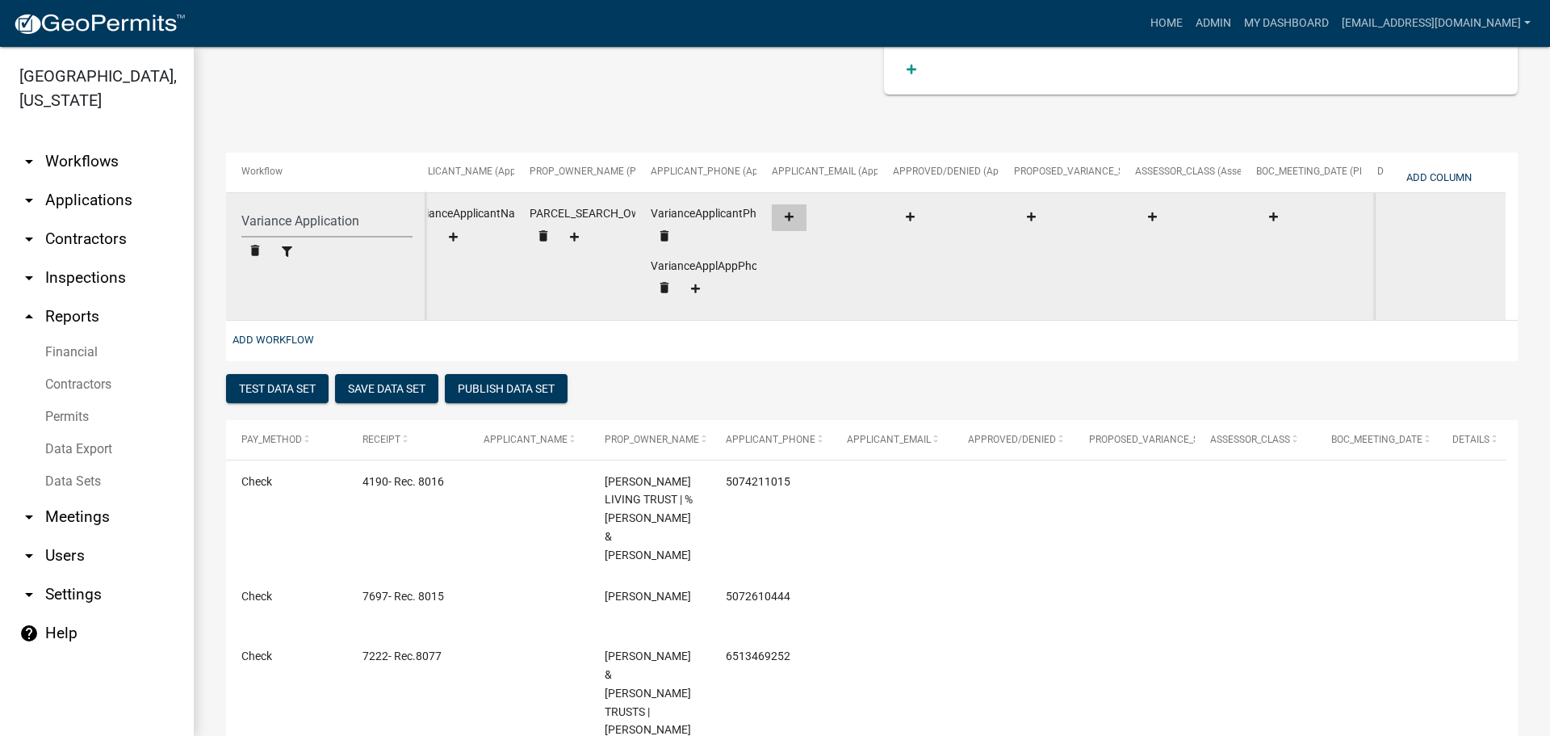
click at [787, 219] on icon at bounding box center [789, 217] width 9 height 10
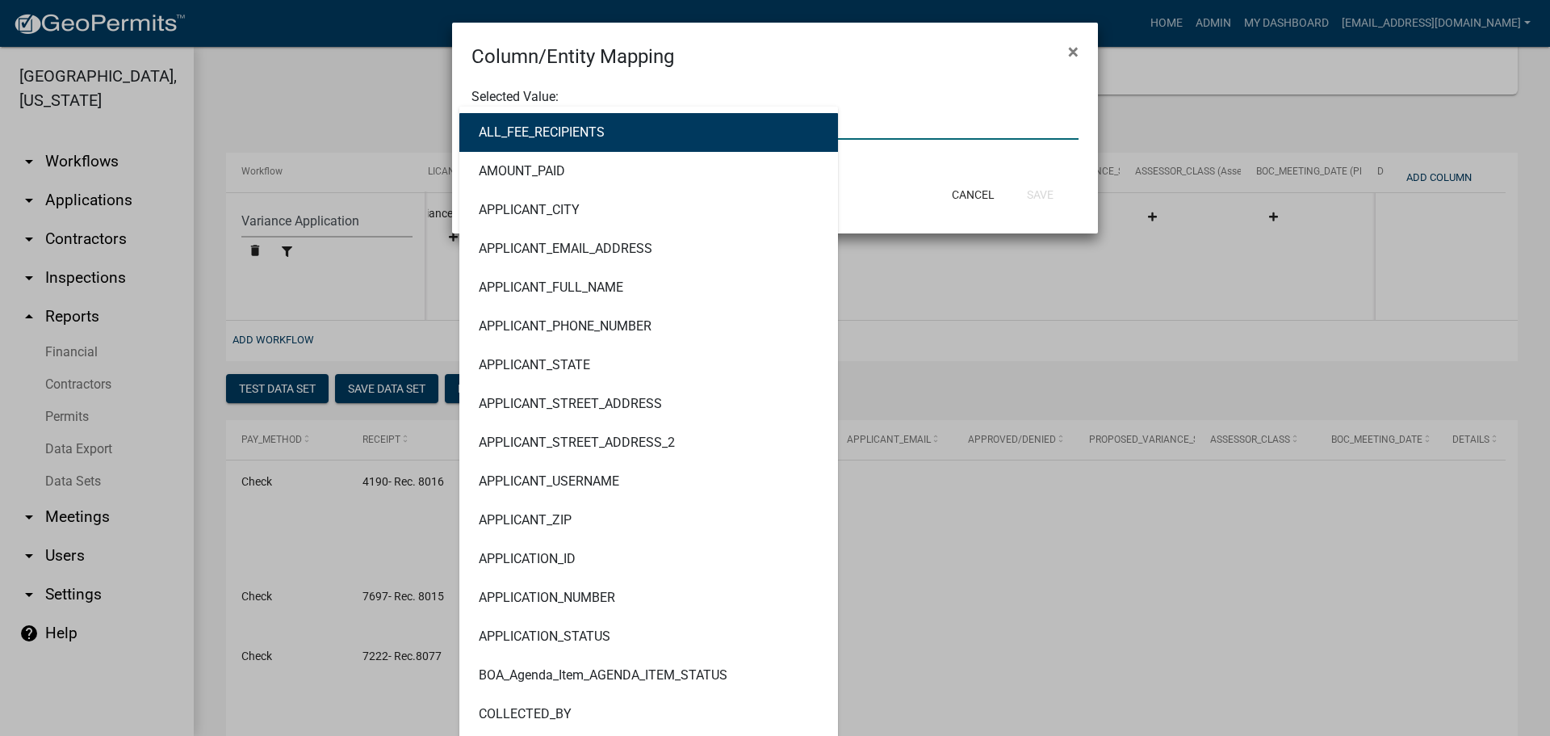
click at [526, 123] on div "ALL_FEE_RECIPIENTS AMOUNT_PAID APPLICANT_CITY APPLICANT_EMAIL_ADDRESS APPLICANT…" at bounding box center [774, 123] width 631 height 33
type input "EMAIL"
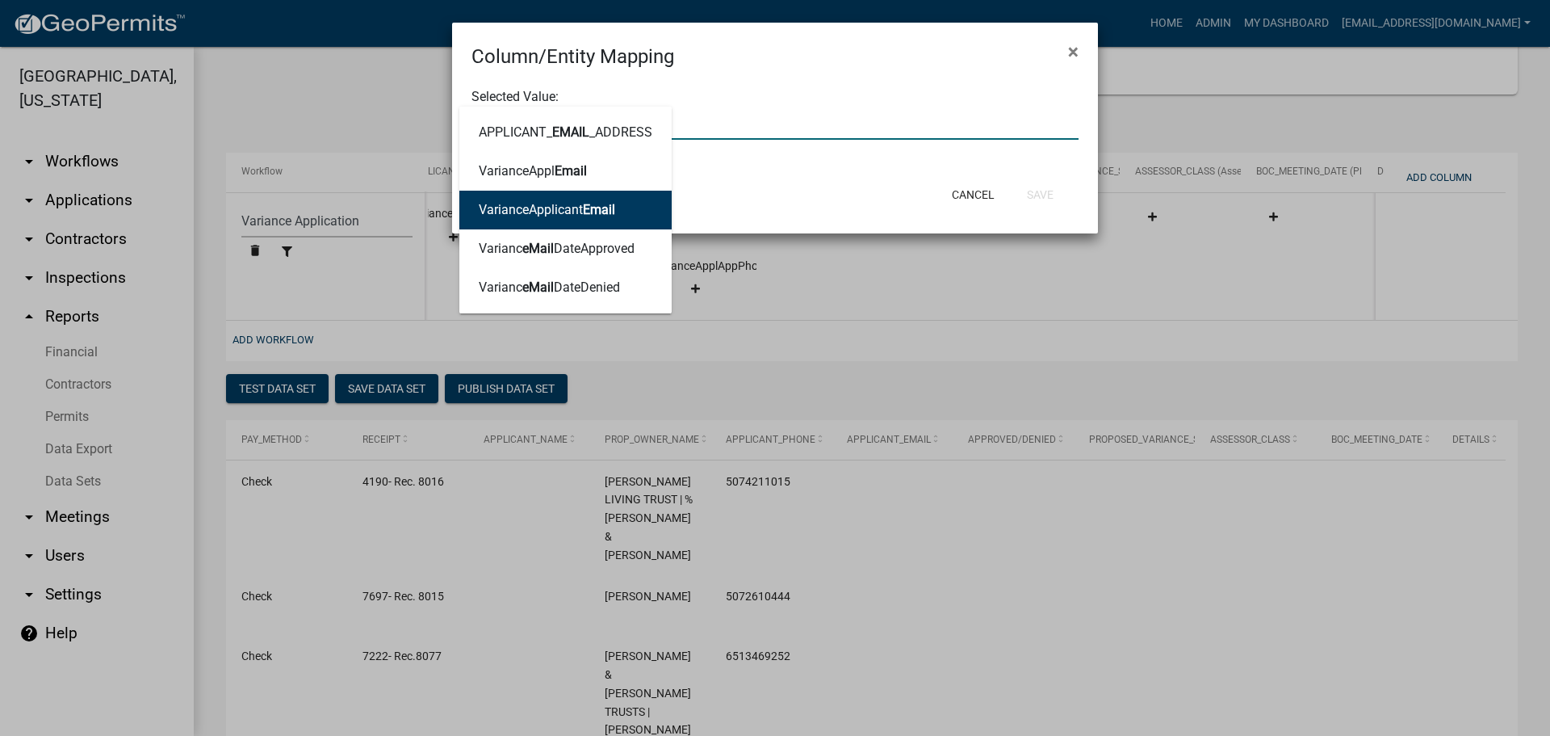
click at [525, 197] on button "VarianceApplicant Email" at bounding box center [565, 210] width 212 height 39
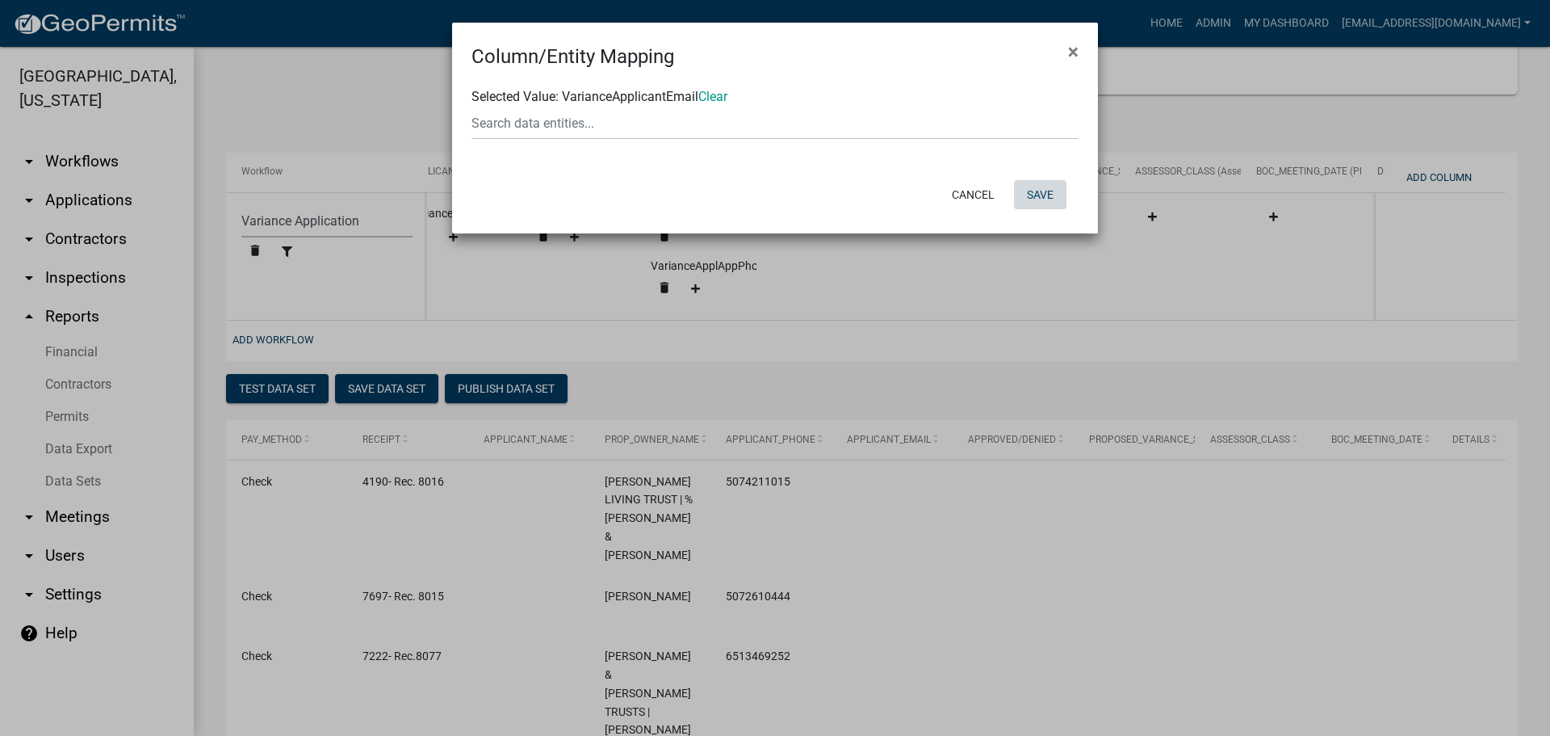
click at [1036, 195] on button "Save" at bounding box center [1040, 194] width 52 height 29
select select "159ae783-d570-4e54-bbd3-48143ef63351"
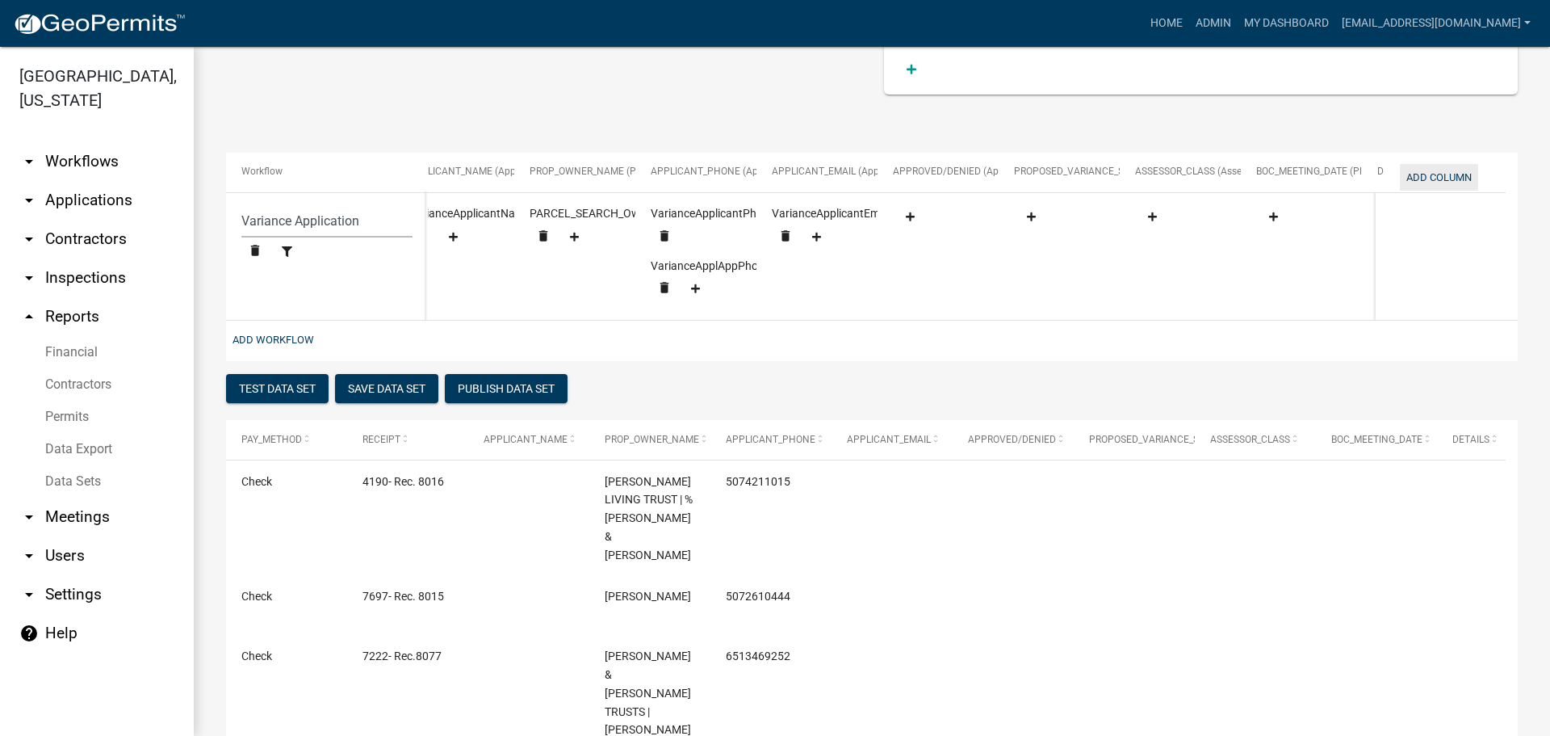
click at [1439, 172] on button "Add Column" at bounding box center [1439, 177] width 78 height 27
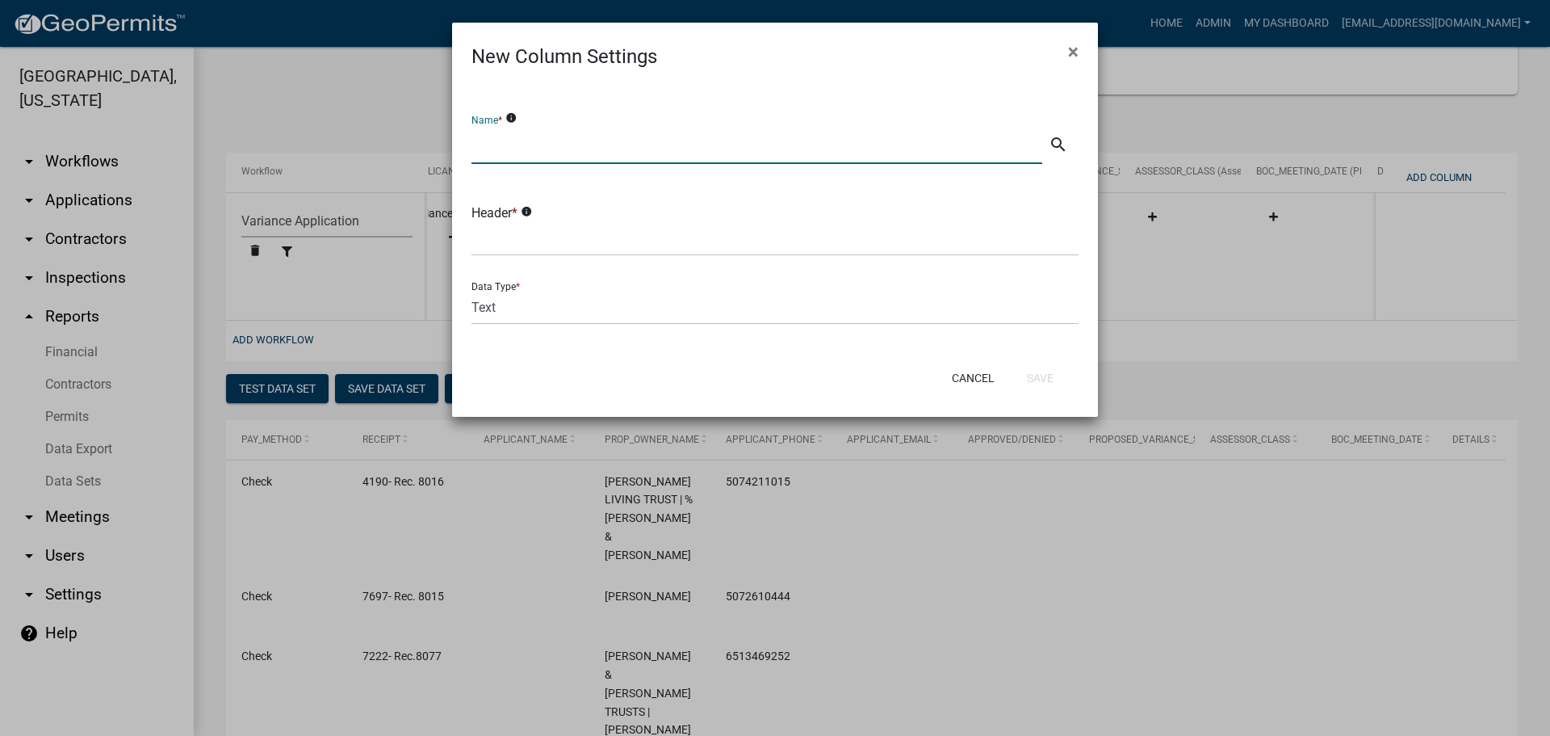
click at [584, 136] on input "text" at bounding box center [757, 147] width 571 height 33
type input "Business Name"
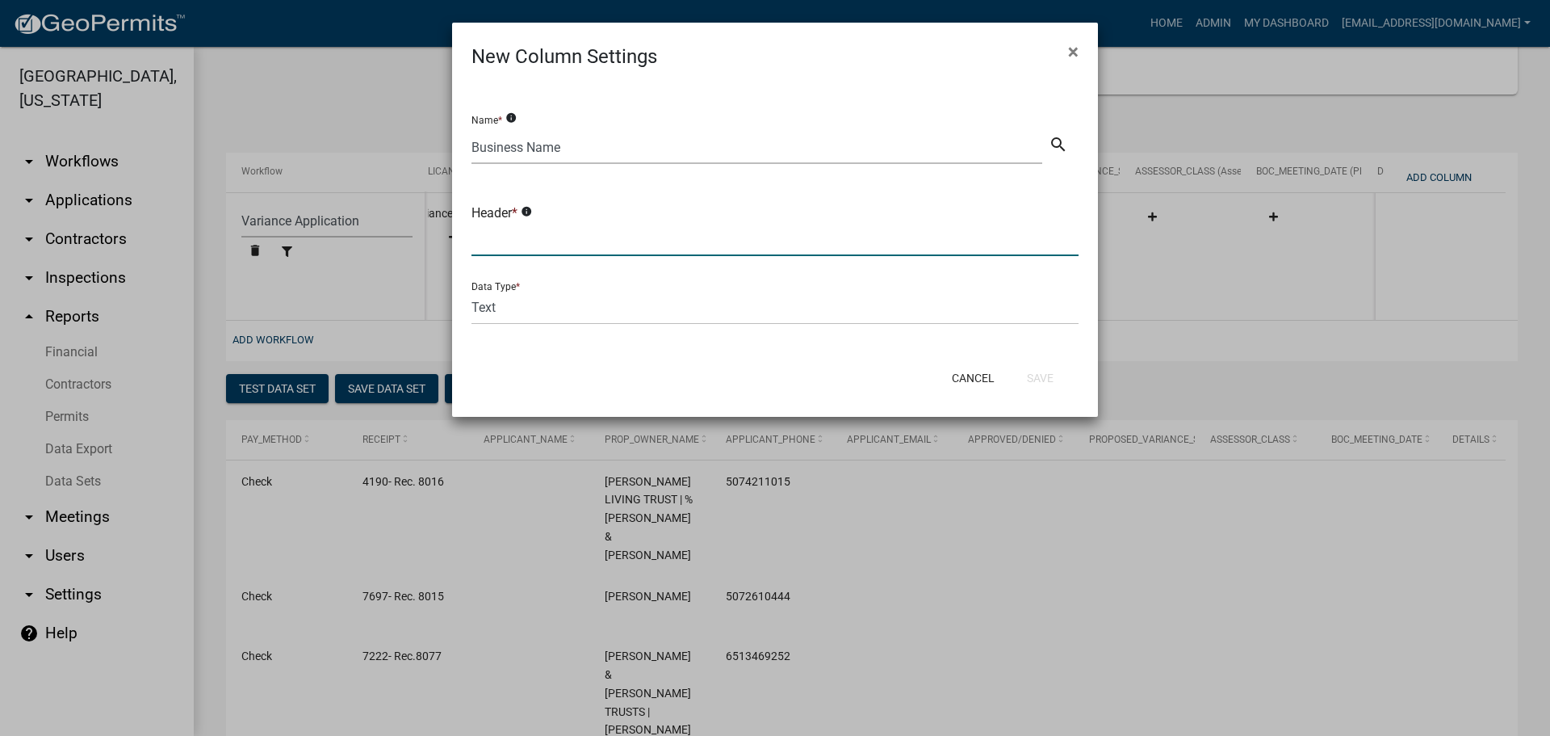
click at [594, 241] on input "text" at bounding box center [775, 239] width 607 height 33
type input "BUSINESS_NAME"
click at [1040, 376] on button "Save" at bounding box center [1040, 377] width 52 height 29
select select "159ae783-d570-4e54-bbd3-48143ef63351"
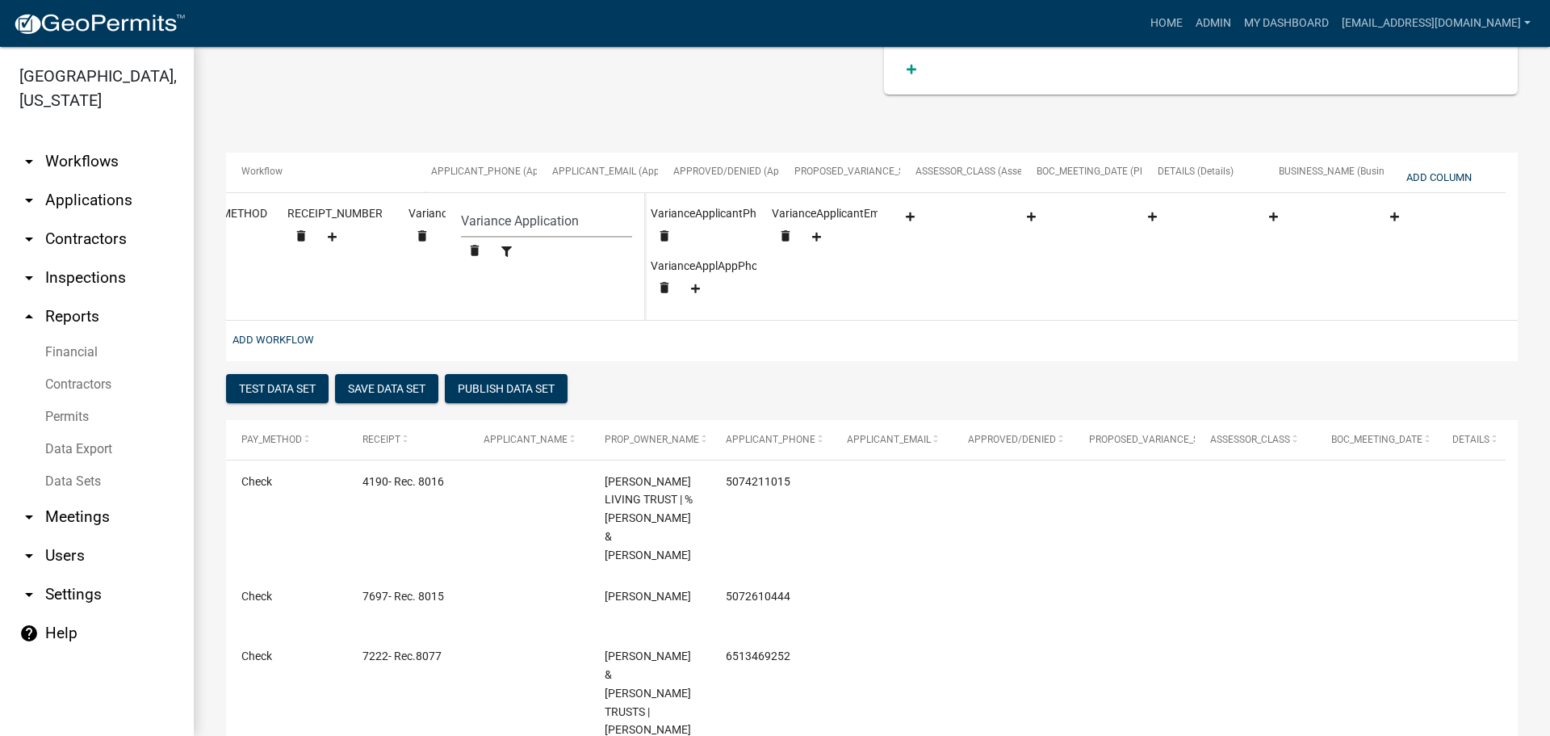
scroll to position [0, 1708]
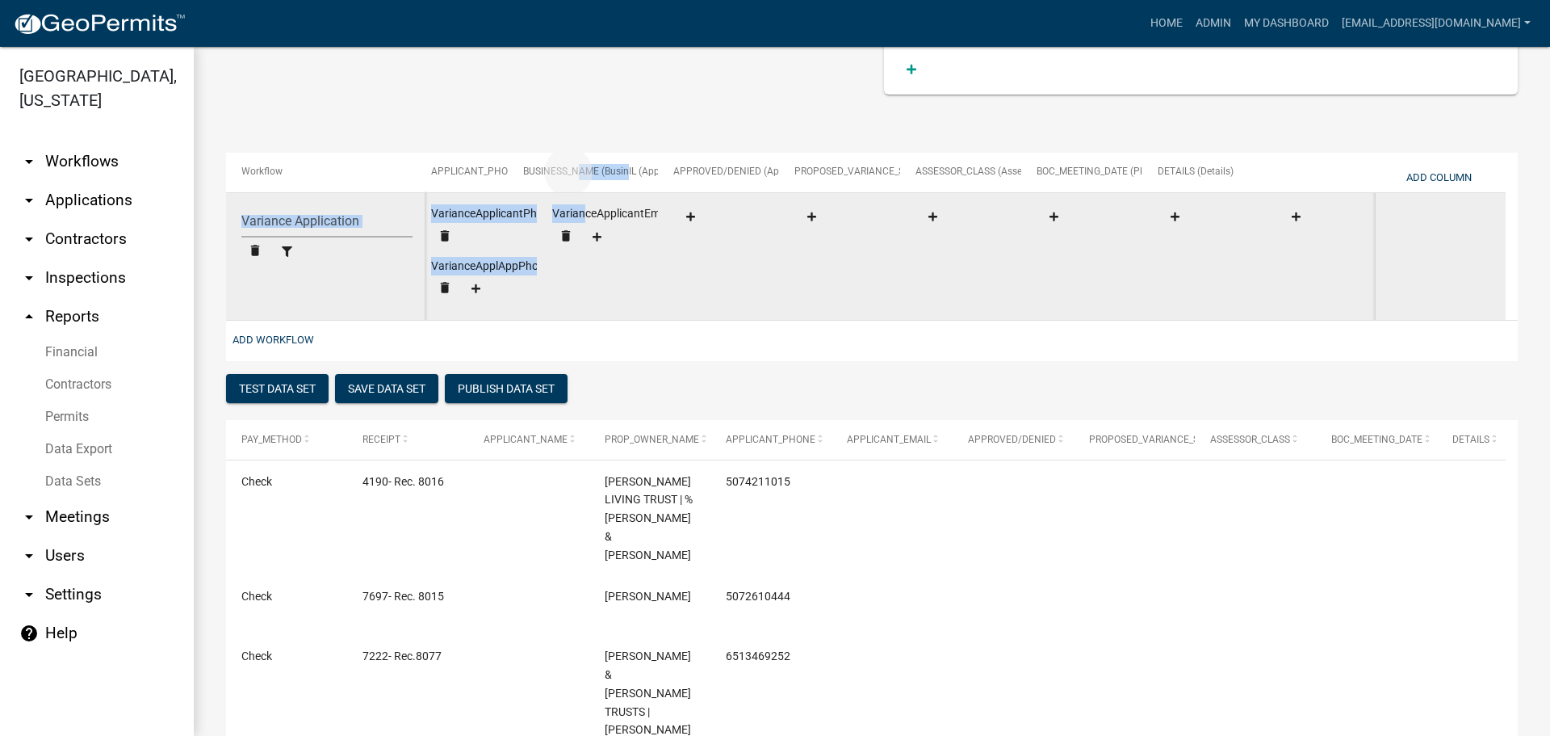
drag, startPoint x: 1332, startPoint y: 170, endPoint x: 576, endPoint y: 210, distance: 756.9
click at [576, 210] on div "Workflow APPLICATION_NO (Application Number) PID_MAIN (Primary PID) TWP/CITY (T…" at bounding box center [872, 257] width 1292 height 208
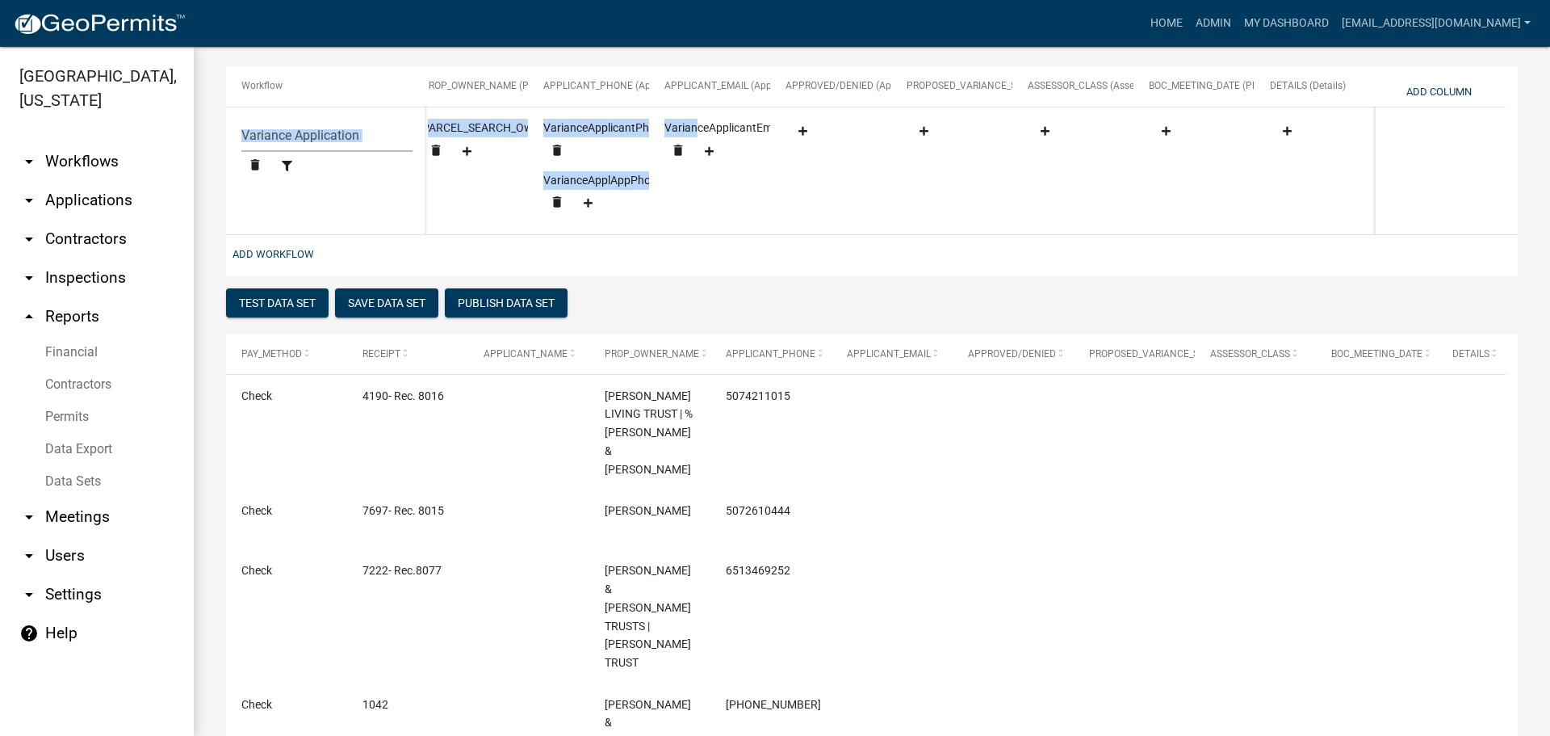
scroll to position [467, 0]
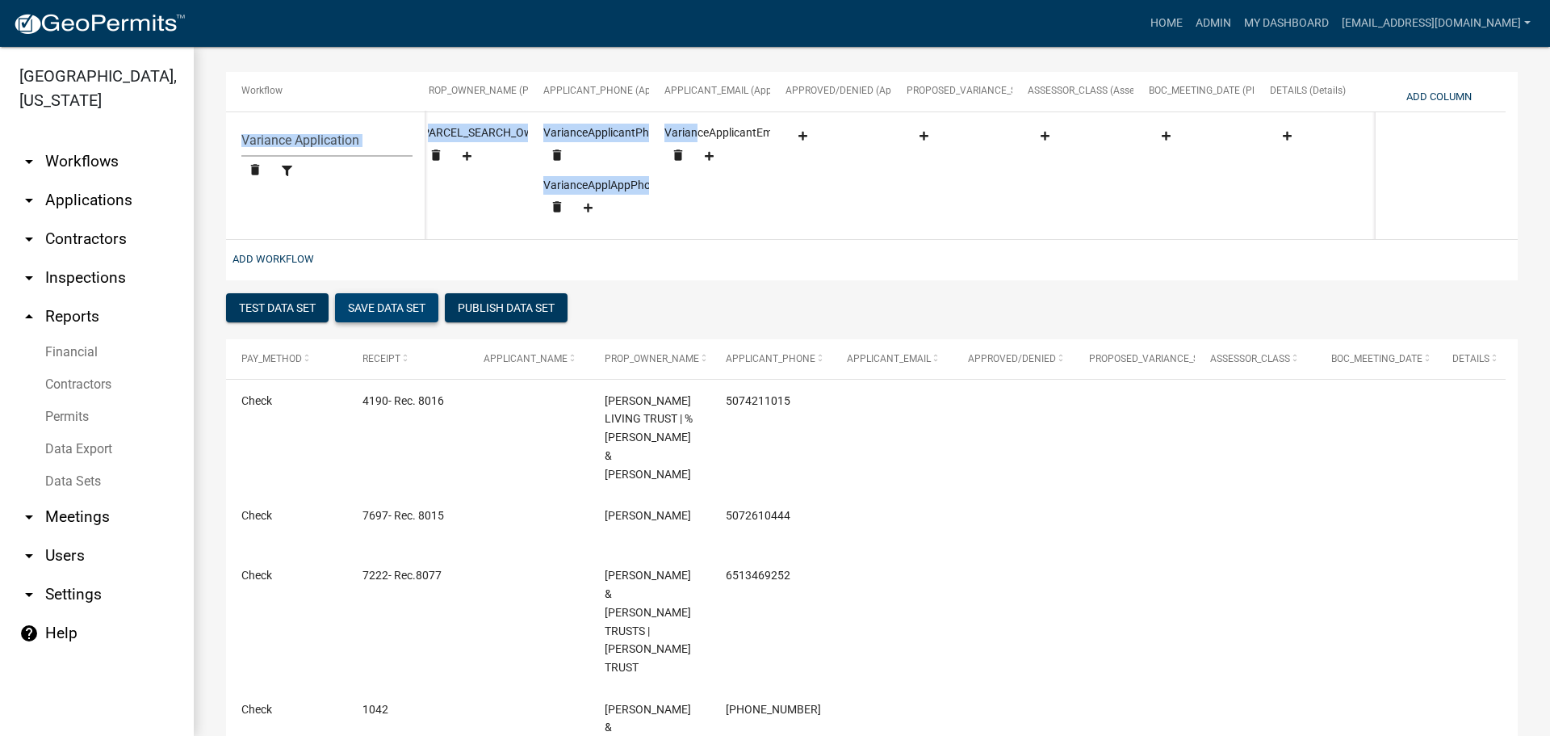
click at [395, 315] on button "Save Data Set" at bounding box center [386, 307] width 103 height 29
select select "Application Number"
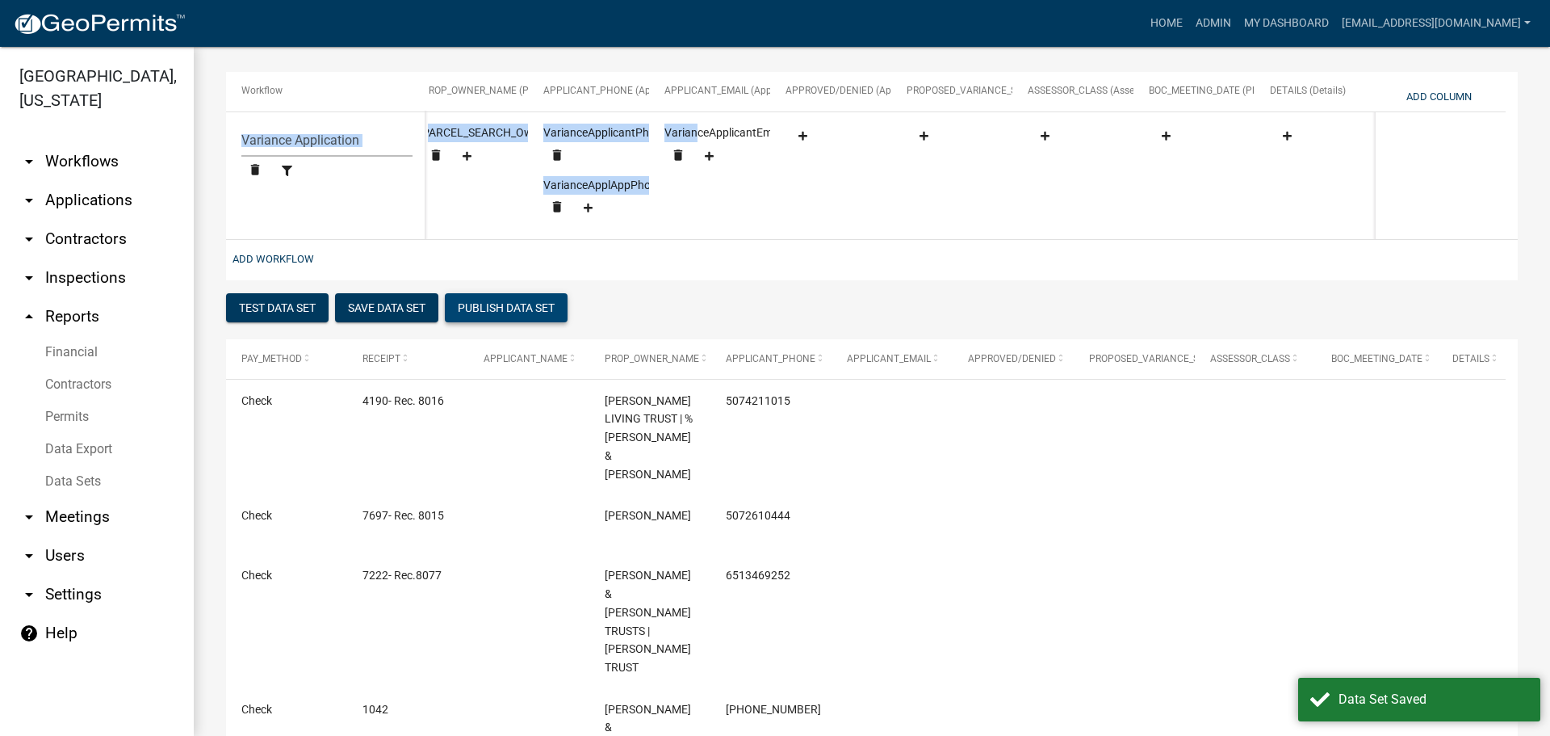
click at [500, 322] on button "Publish Data Set" at bounding box center [506, 307] width 123 height 29
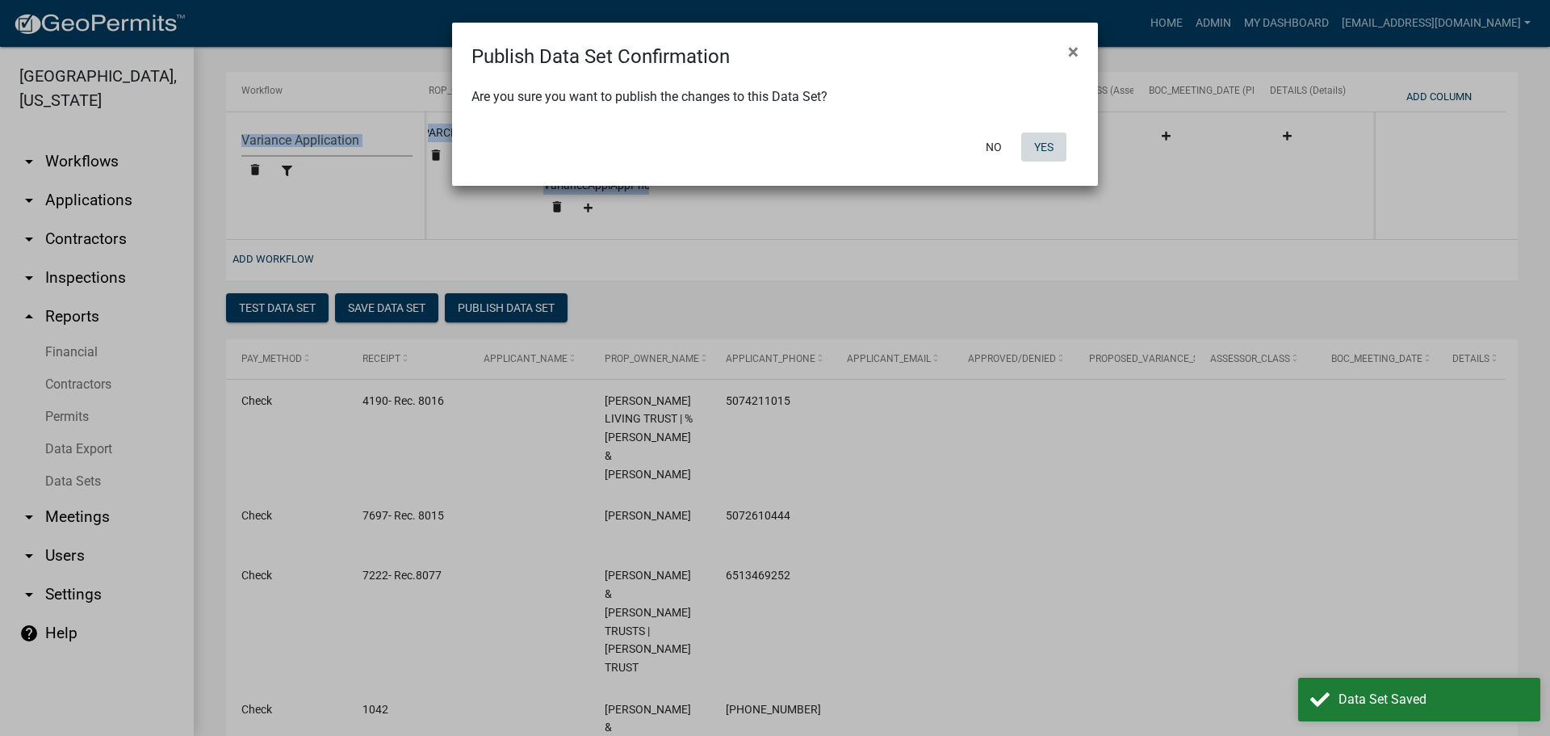
click at [1045, 139] on button "Yes" at bounding box center [1044, 146] width 45 height 29
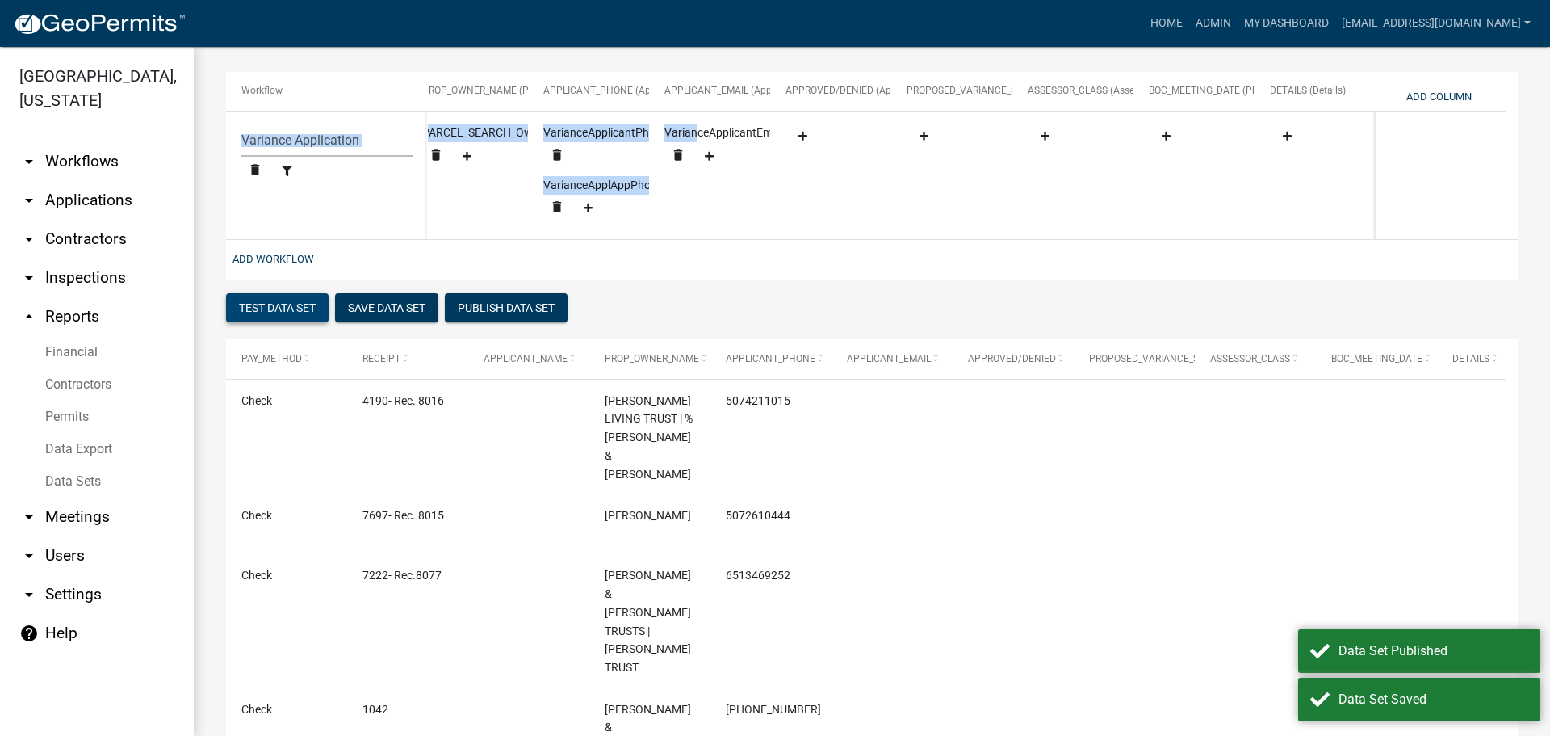
click at [266, 322] on button "Test Data Set" at bounding box center [277, 307] width 103 height 29
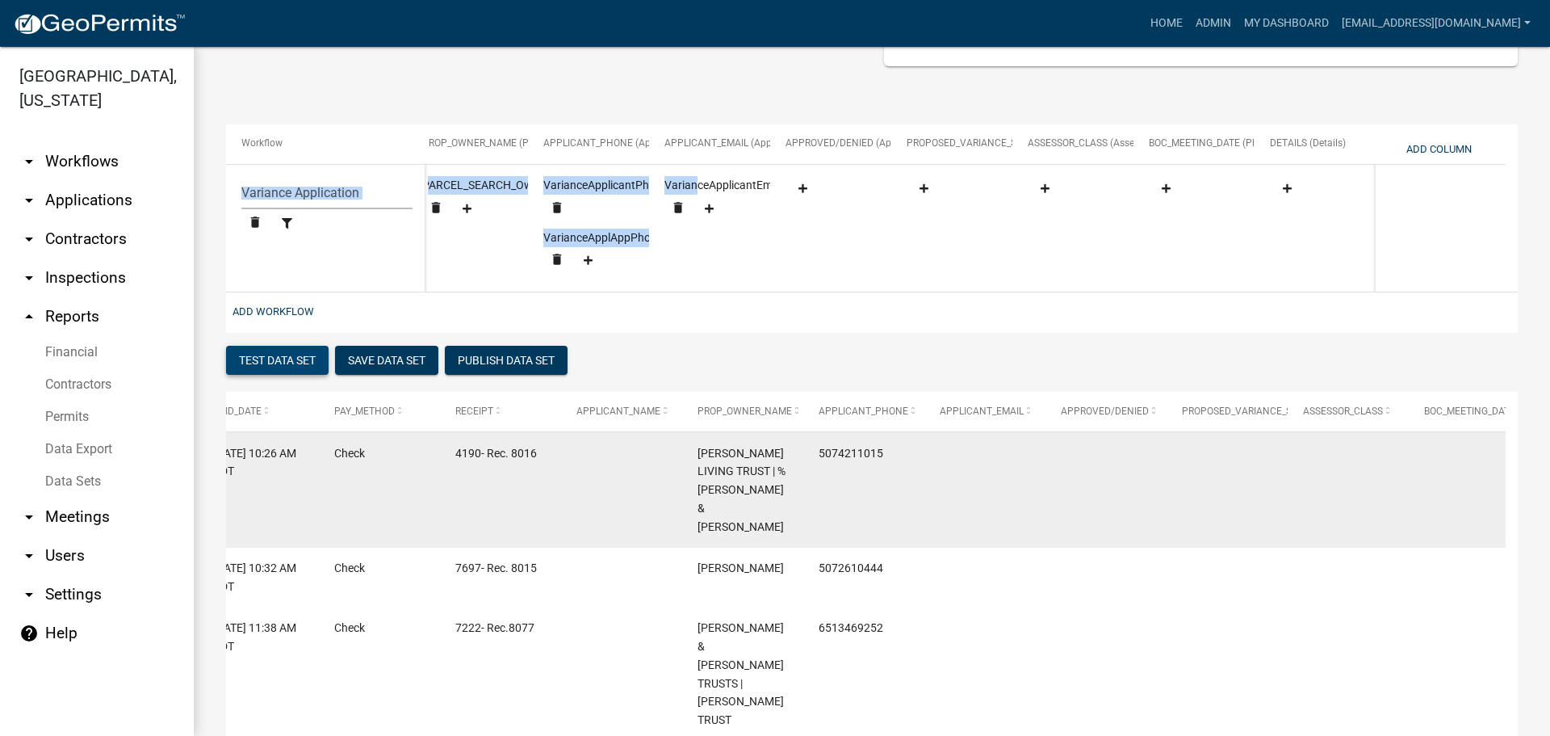
scroll to position [386, 0]
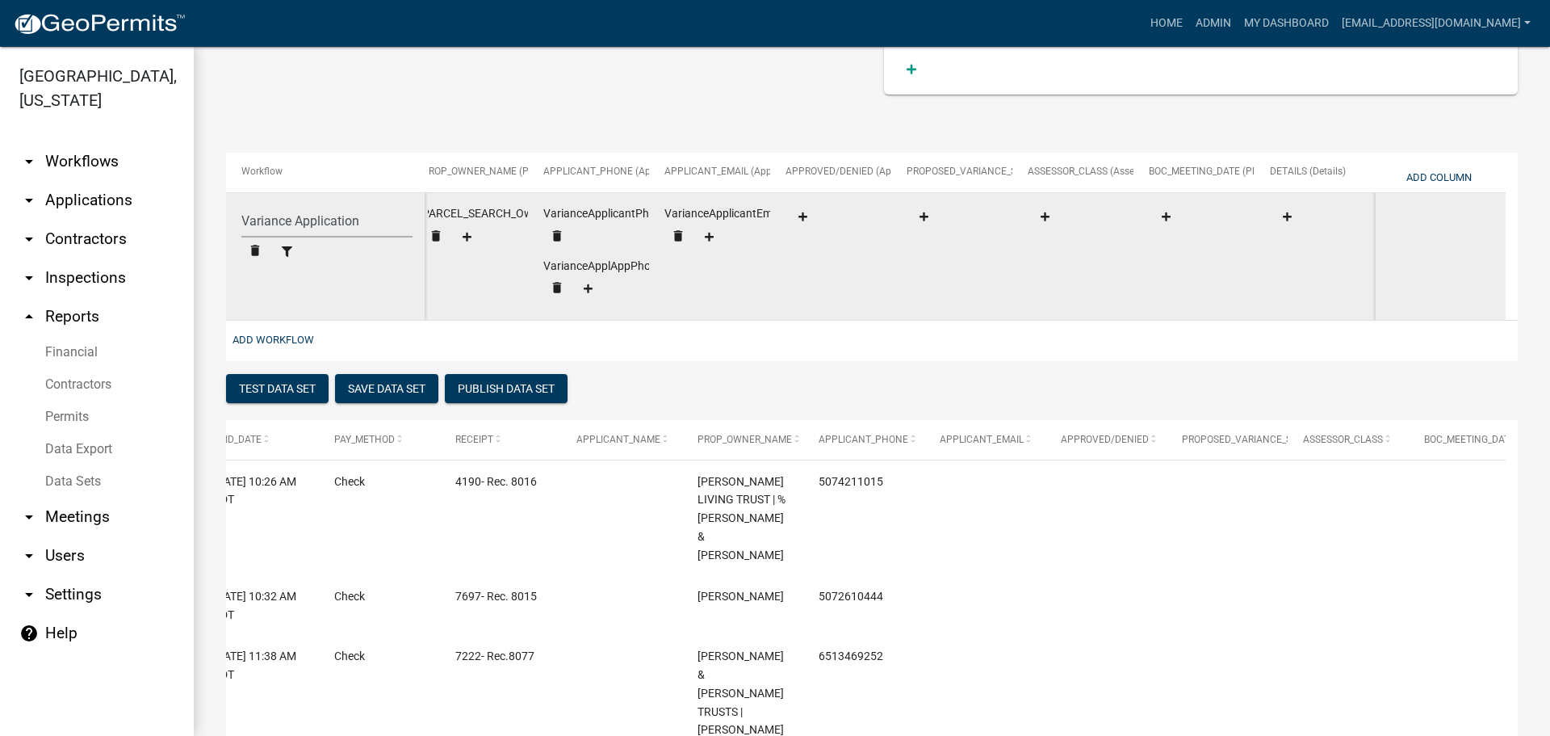
click at [771, 193] on datatable-body-cell at bounding box center [830, 256] width 121 height 127
click at [712, 239] on icon at bounding box center [709, 237] width 9 height 10
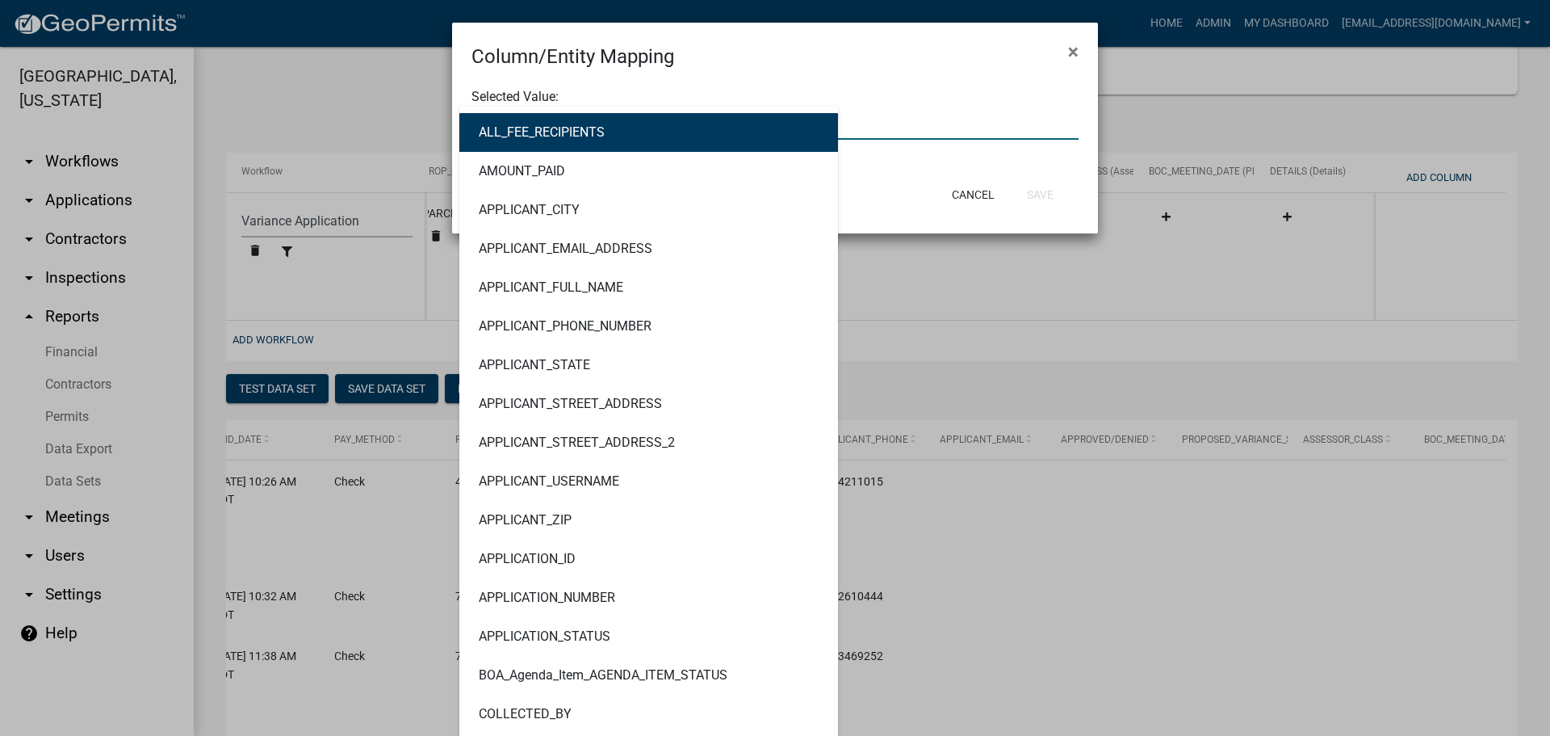
click at [645, 129] on div "ALL_FEE_RECIPIENTS AMOUNT_PAID APPLICANT_CITY APPLICANT_EMAIL_ADDRESS APPLICANT…" at bounding box center [774, 123] width 631 height 33
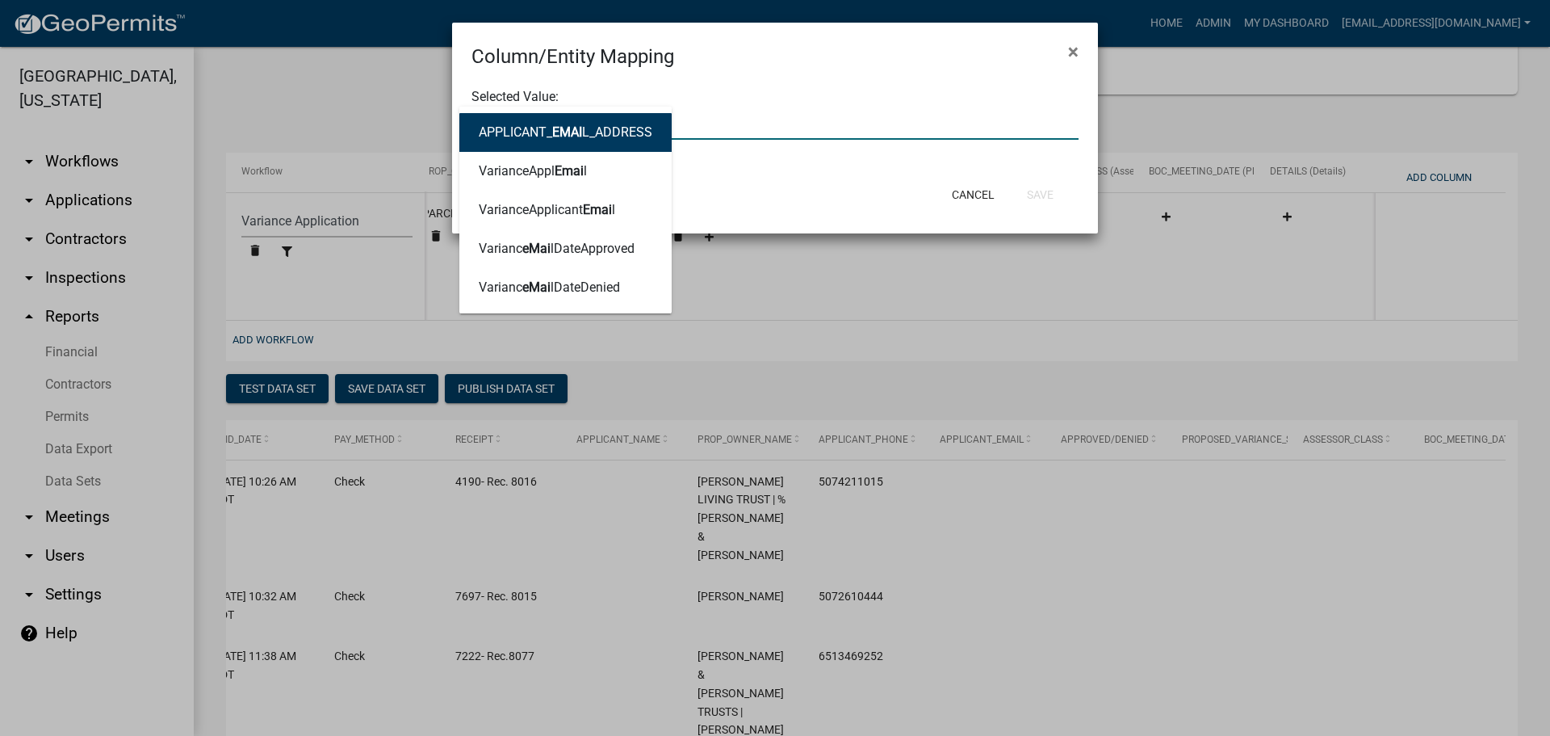
type input "EMa"
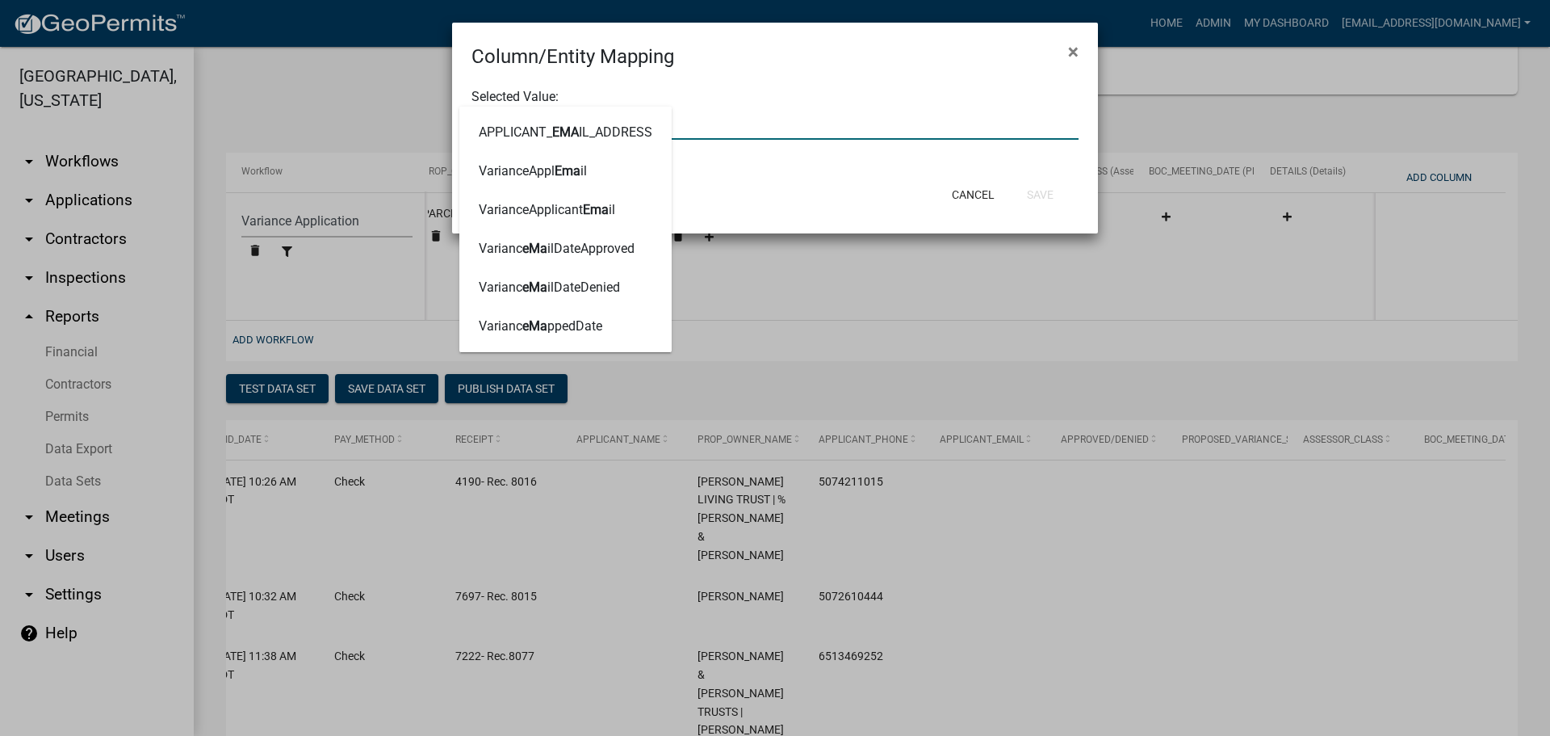
click at [645, 131] on ngb-highlight "APPLICANT_ EMA IL_ADDRESS" at bounding box center [566, 132] width 174 height 13
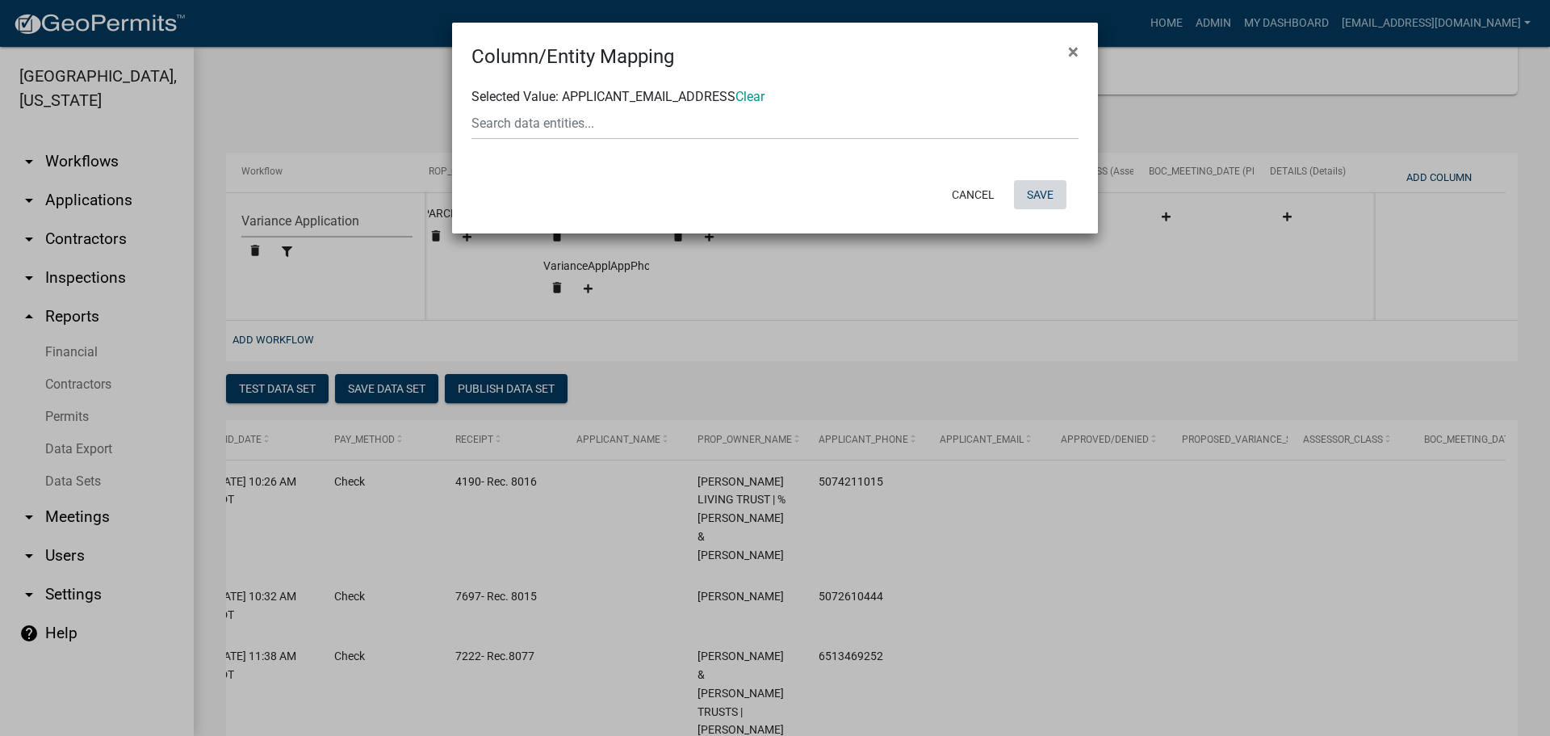
click at [1041, 193] on button "Save" at bounding box center [1040, 194] width 52 height 29
select select "159ae783-d570-4e54-bbd3-48143ef63351"
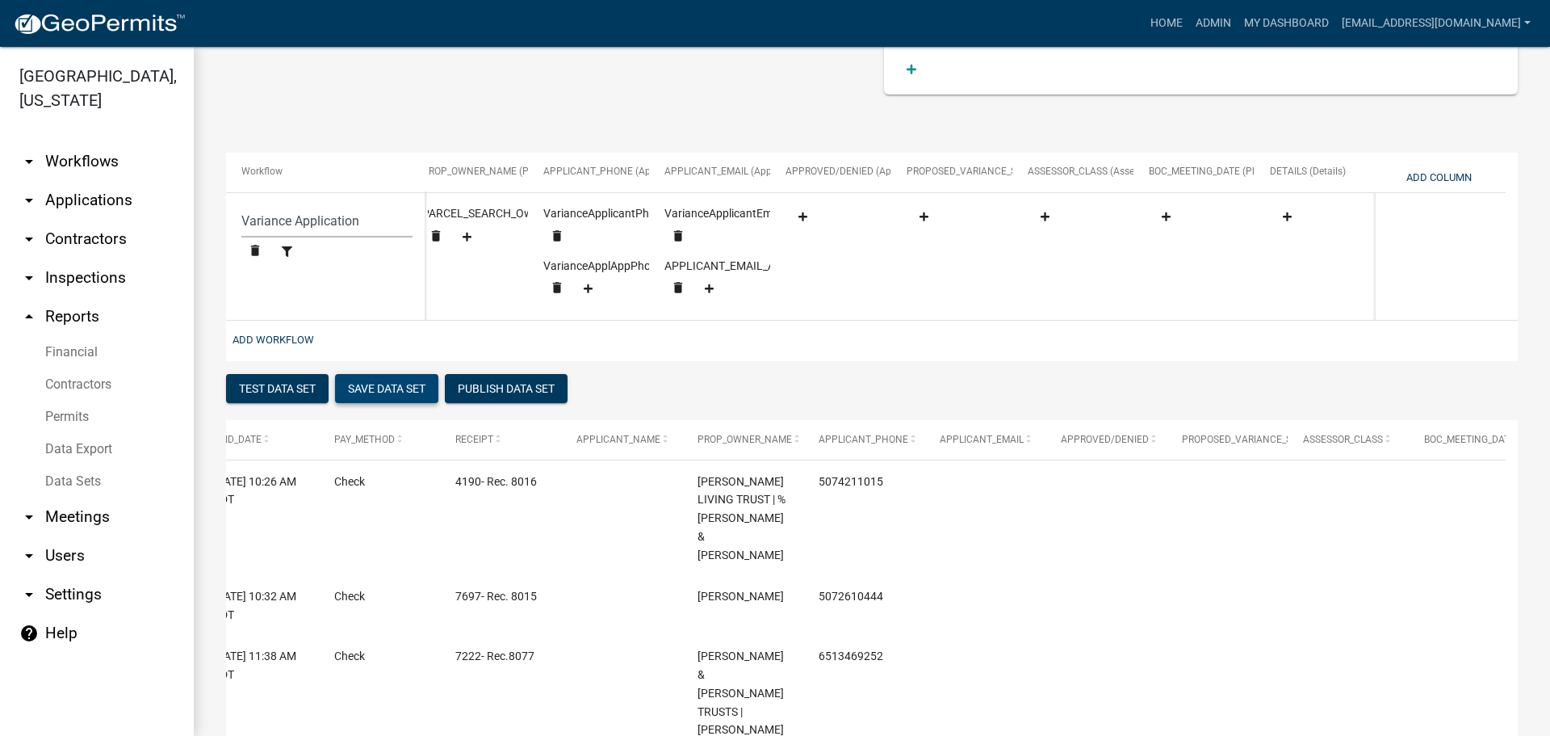
click at [384, 402] on button "Save Data Set" at bounding box center [386, 388] width 103 height 29
select select "Application Number"
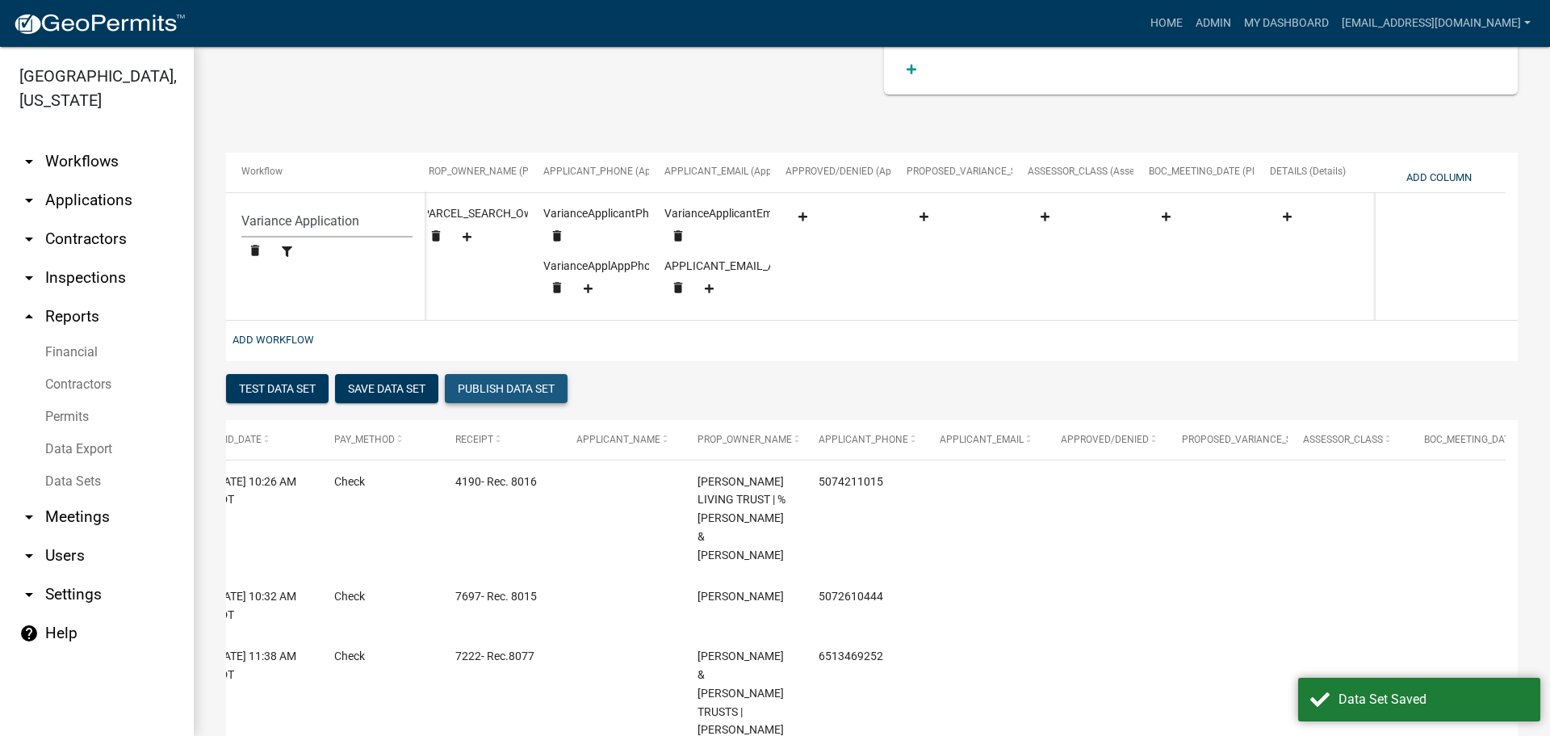
click at [493, 403] on button "Publish Data Set" at bounding box center [506, 388] width 123 height 29
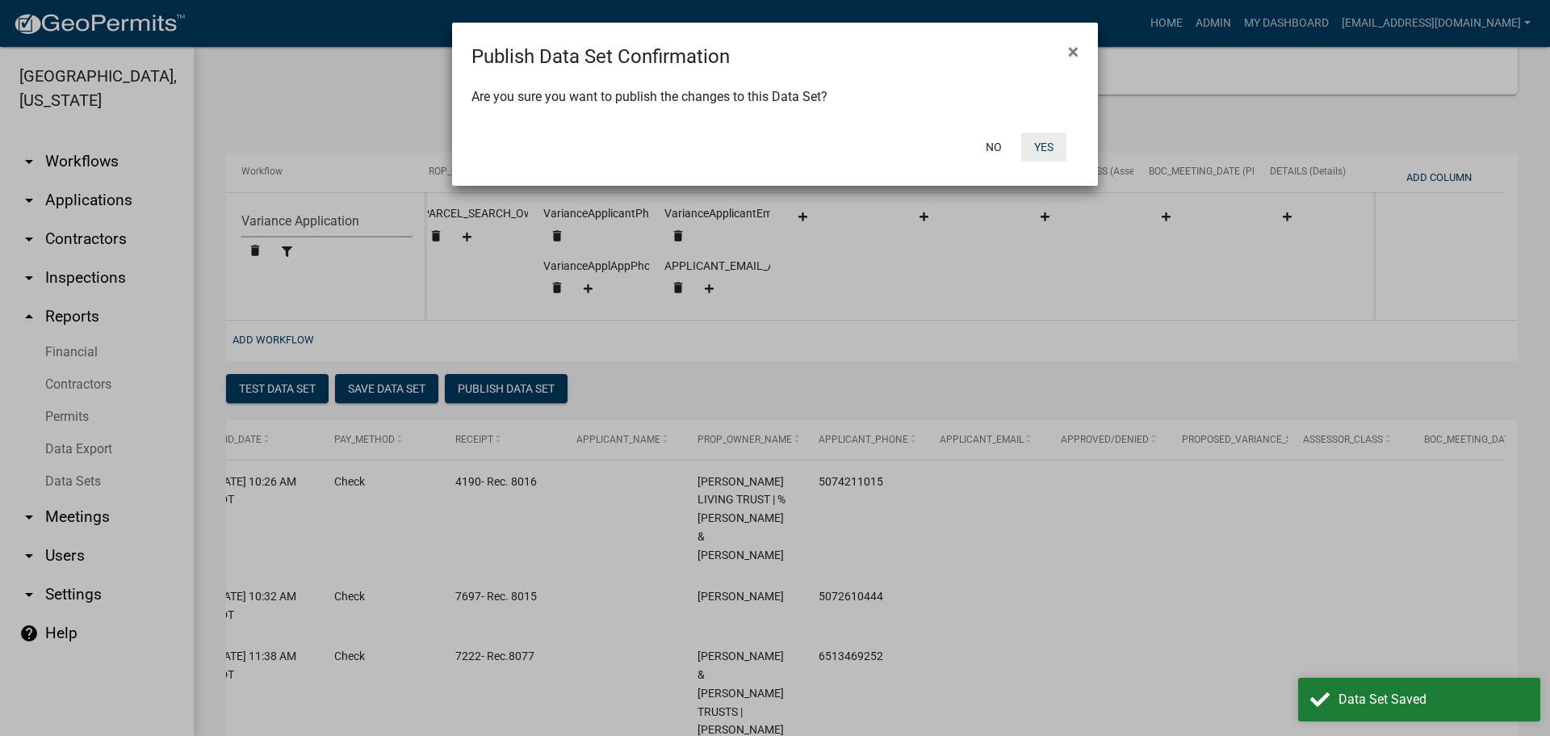
click at [1046, 138] on button "Yes" at bounding box center [1044, 146] width 45 height 29
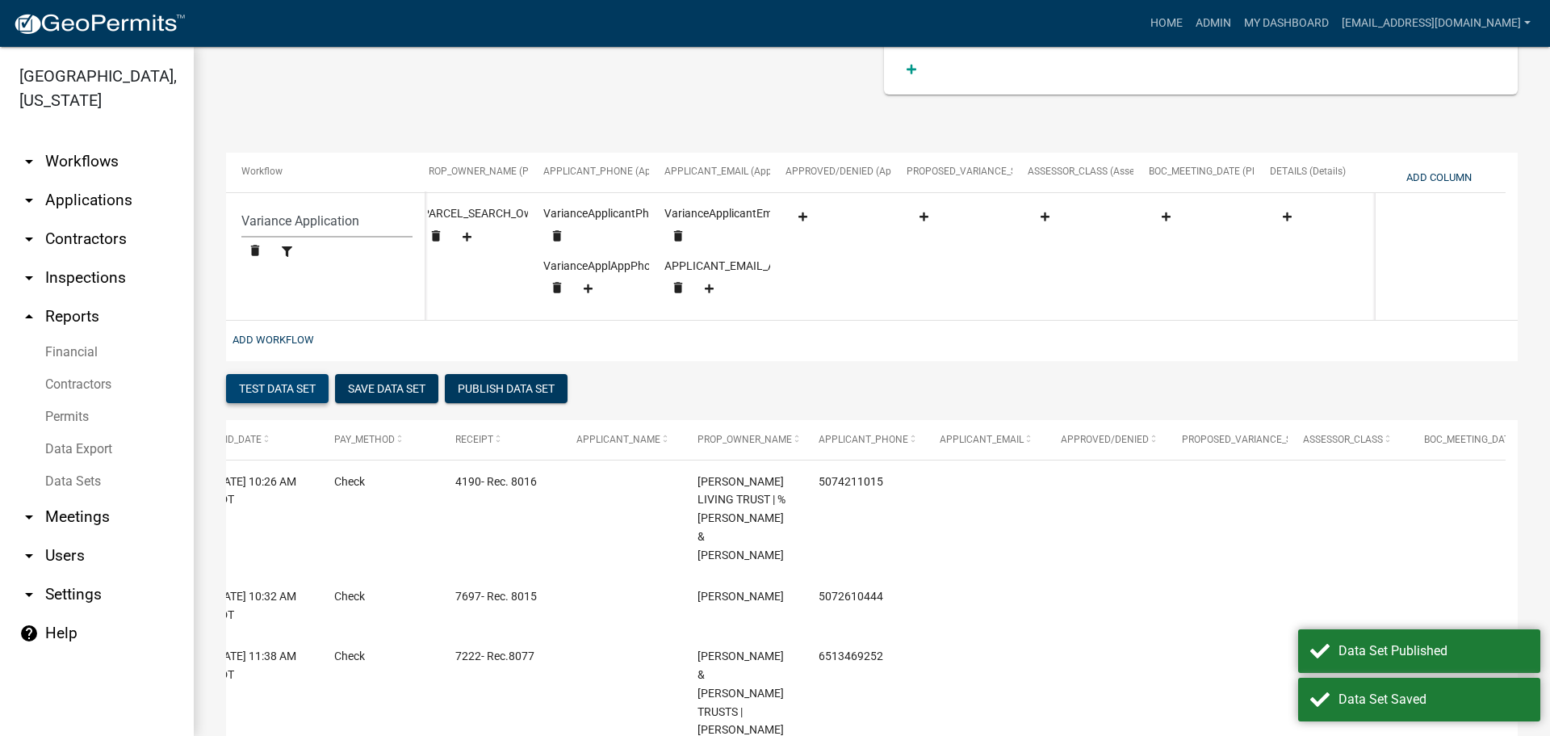
click at [279, 393] on button "Test Data Set" at bounding box center [277, 388] width 103 height 29
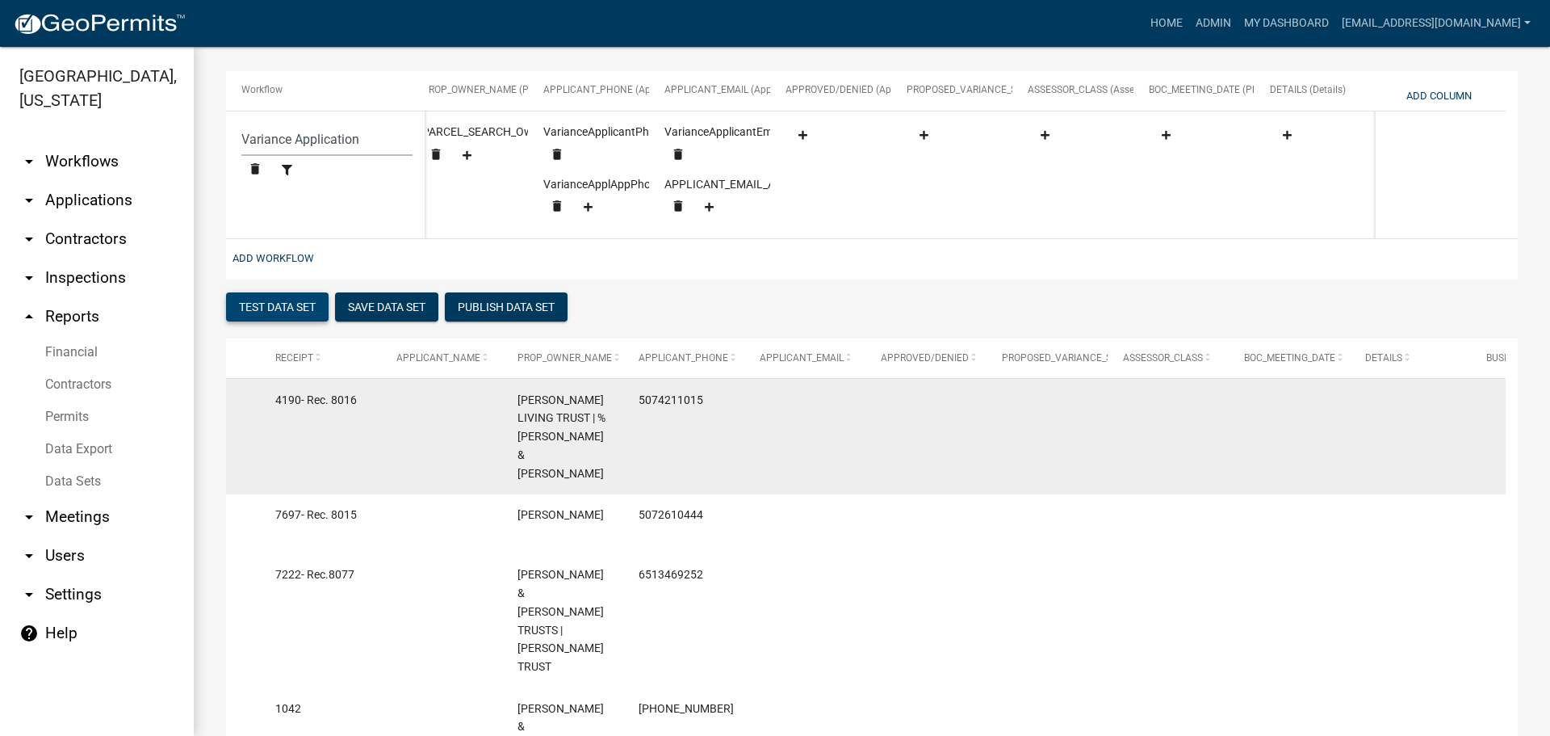
scroll to position [305, 0]
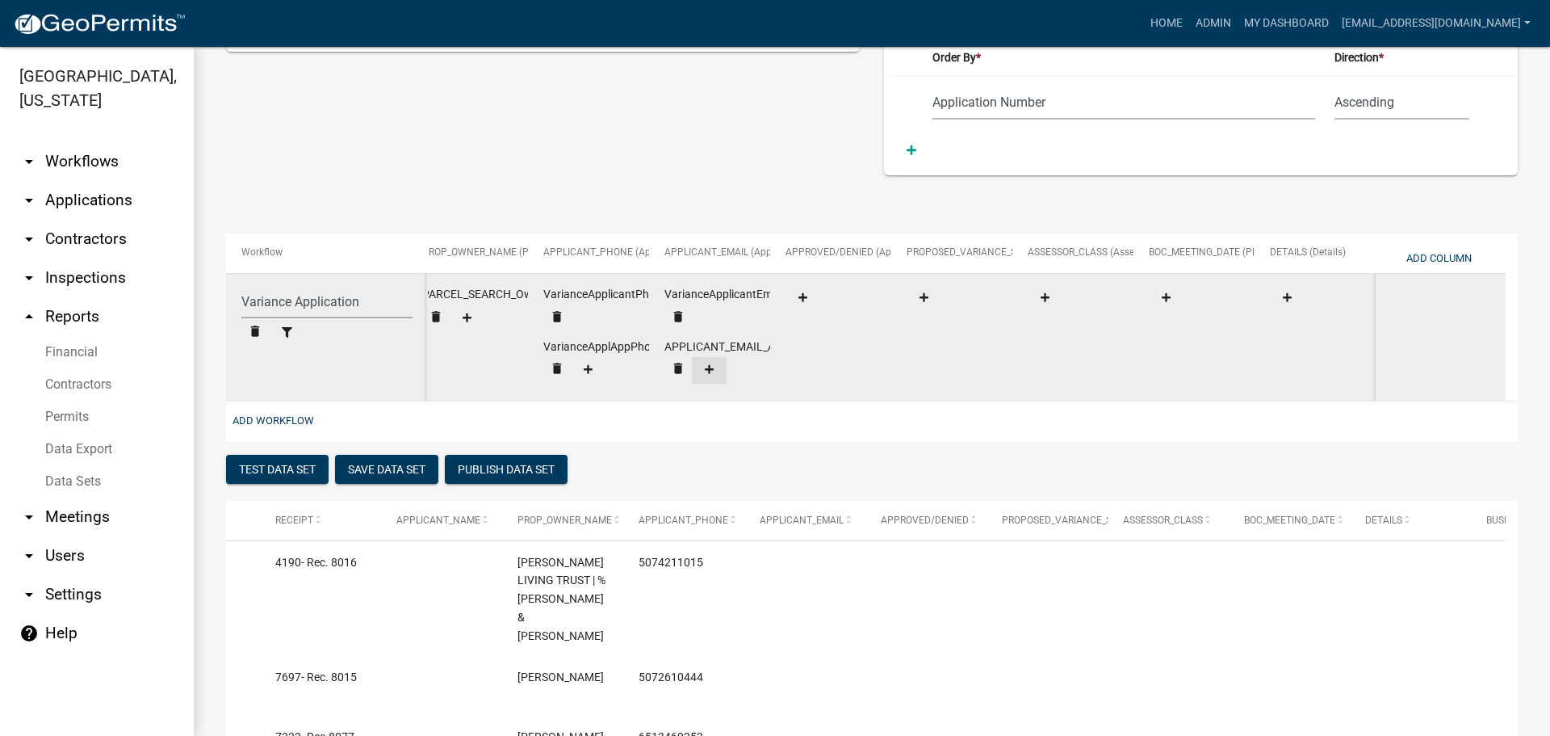
click at [709, 368] on icon at bounding box center [709, 369] width 9 height 9
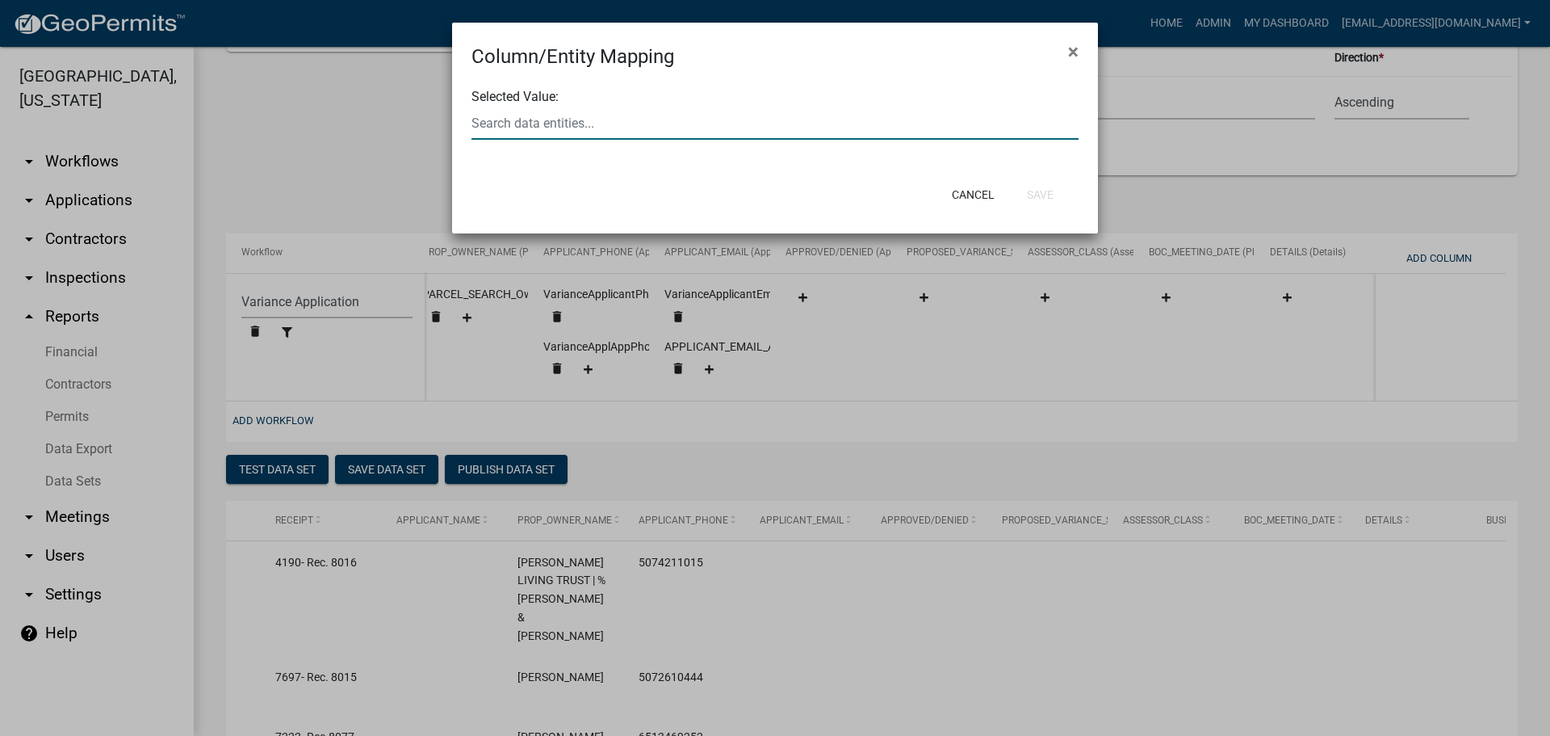
click at [633, 121] on div at bounding box center [774, 123] width 631 height 33
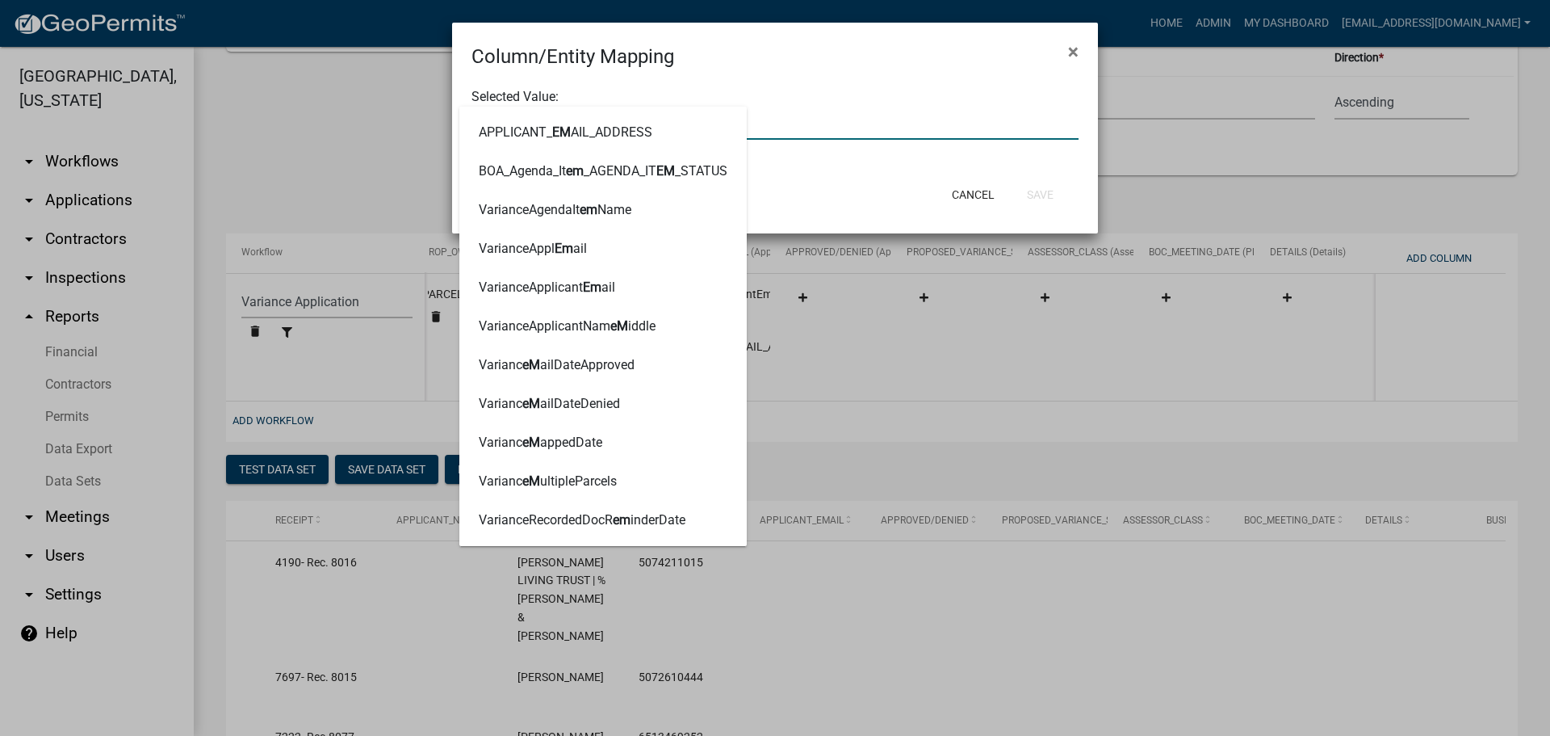
type input "email"
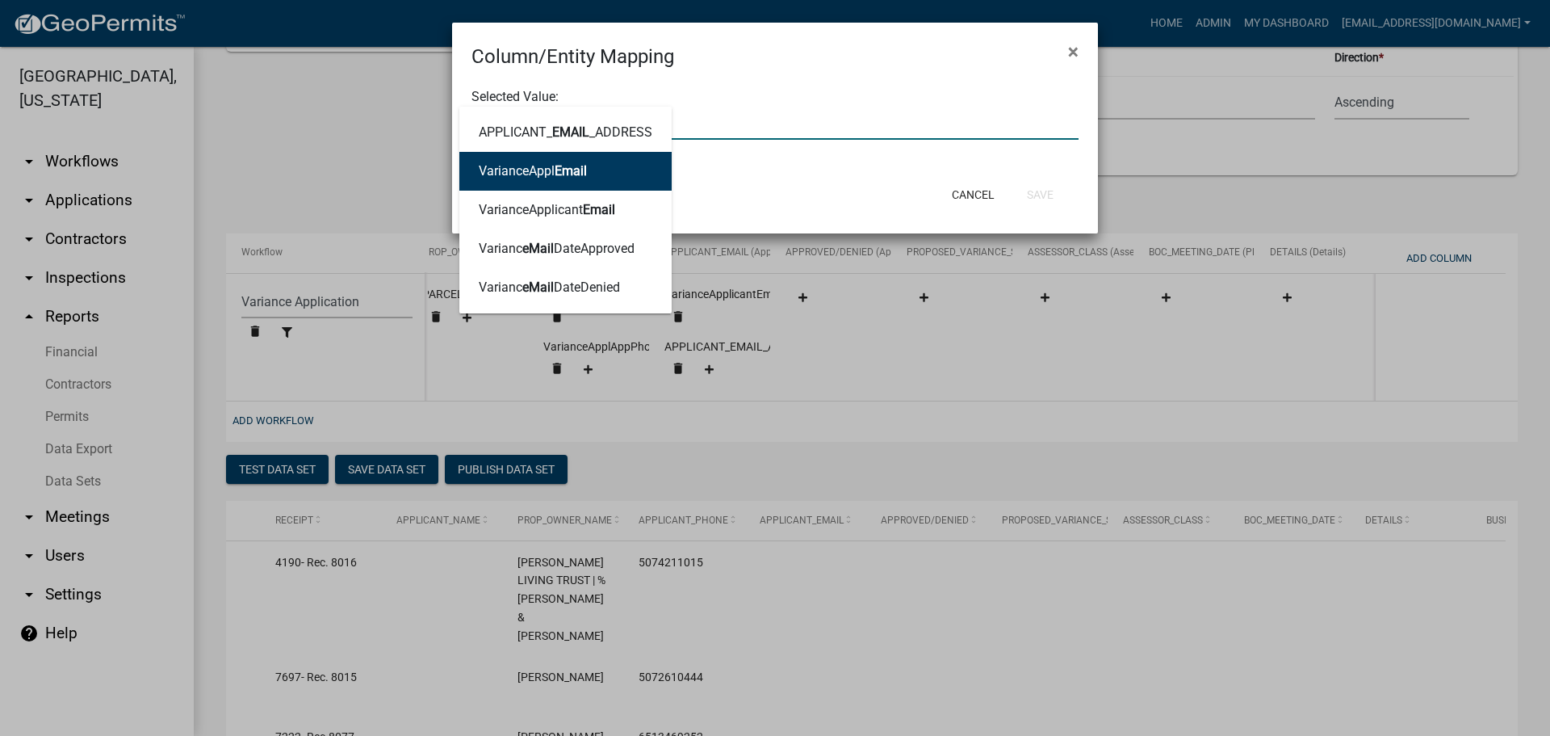
click at [553, 165] on ngb-highlight "VarianceAppl Email" at bounding box center [533, 171] width 108 height 13
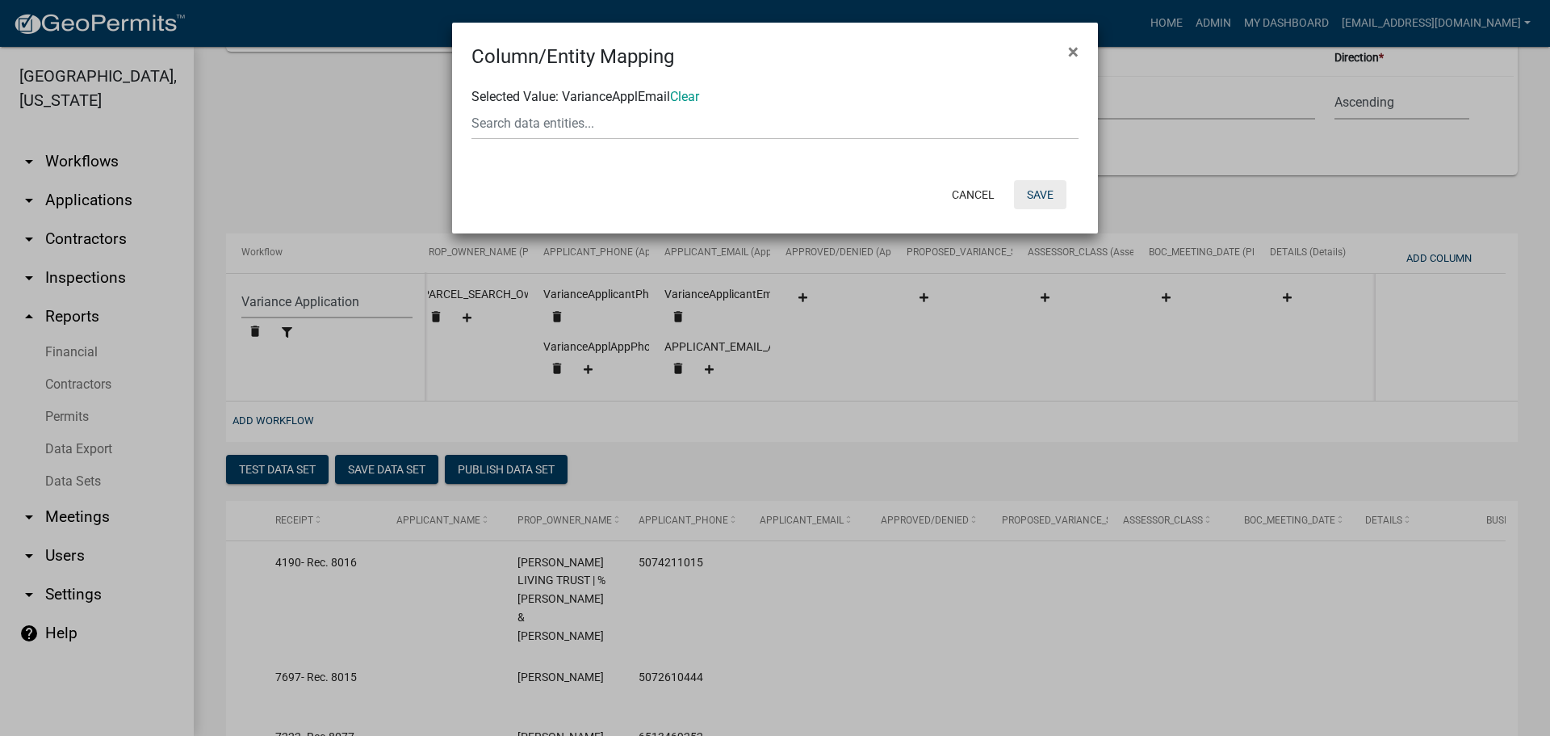
click at [1048, 191] on button "Save" at bounding box center [1040, 194] width 52 height 29
select select "159ae783-d570-4e54-bbd3-48143ef63351"
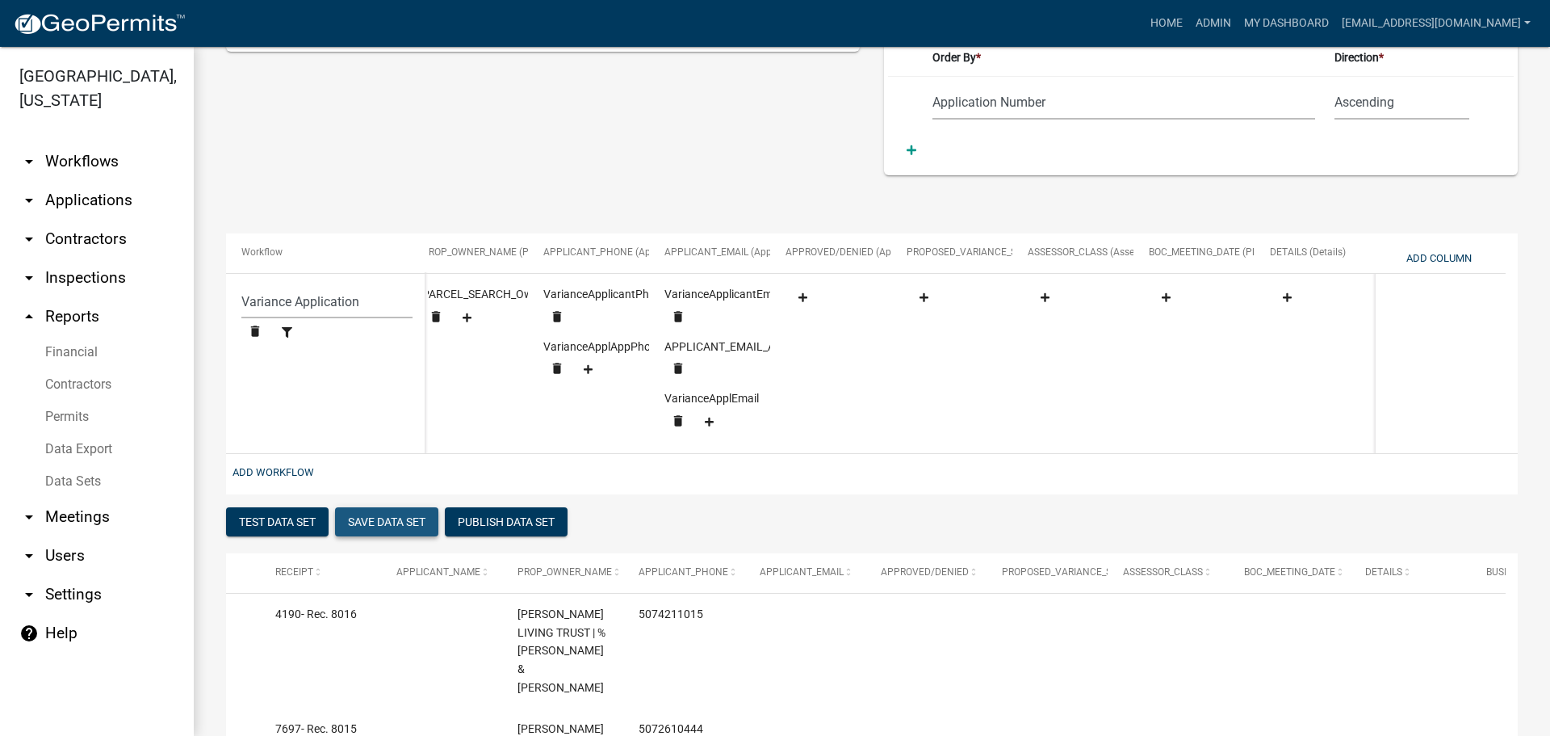
click at [401, 524] on button "Save Data Set" at bounding box center [386, 521] width 103 height 29
select select "Application Number"
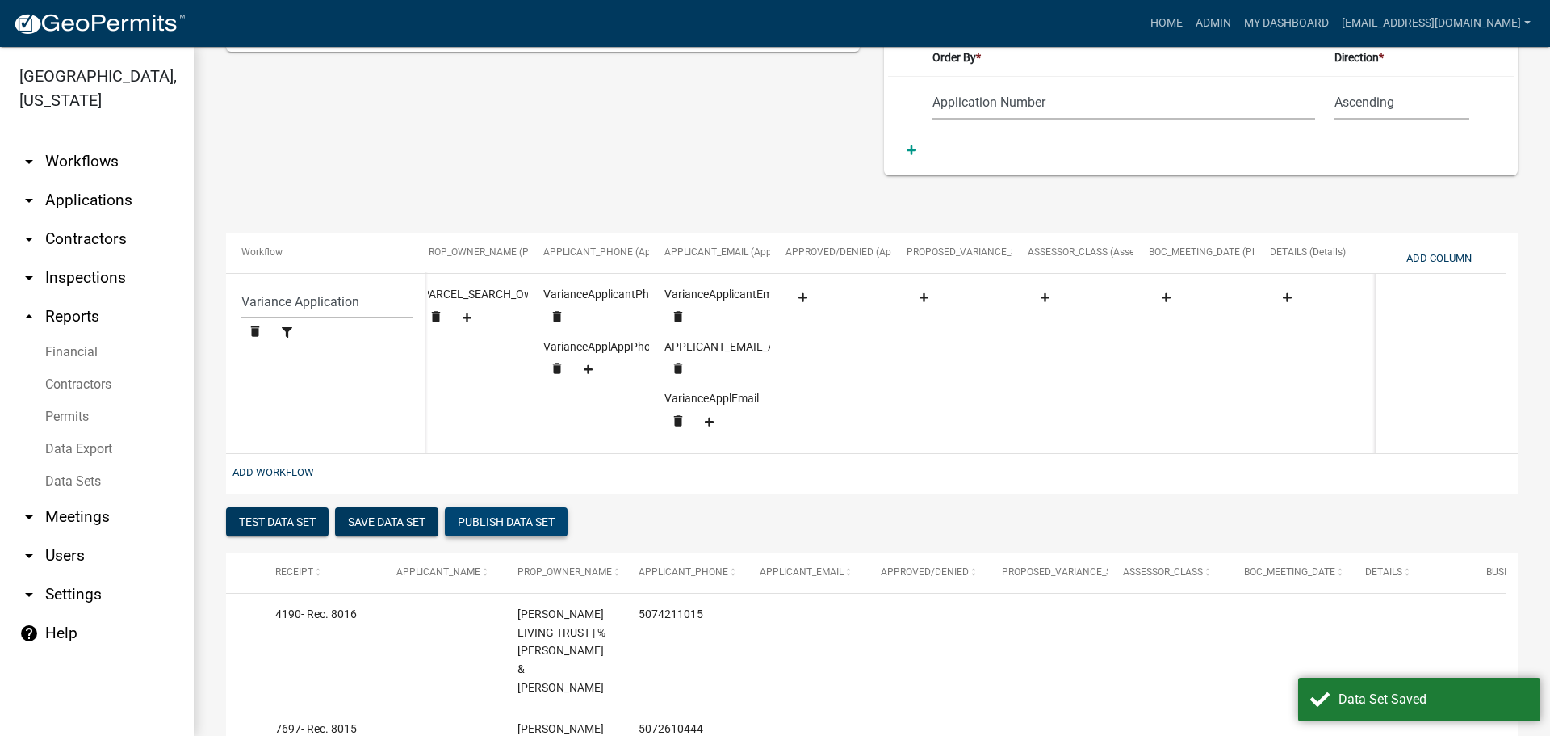
click at [501, 531] on button "Publish Data Set" at bounding box center [506, 521] width 123 height 29
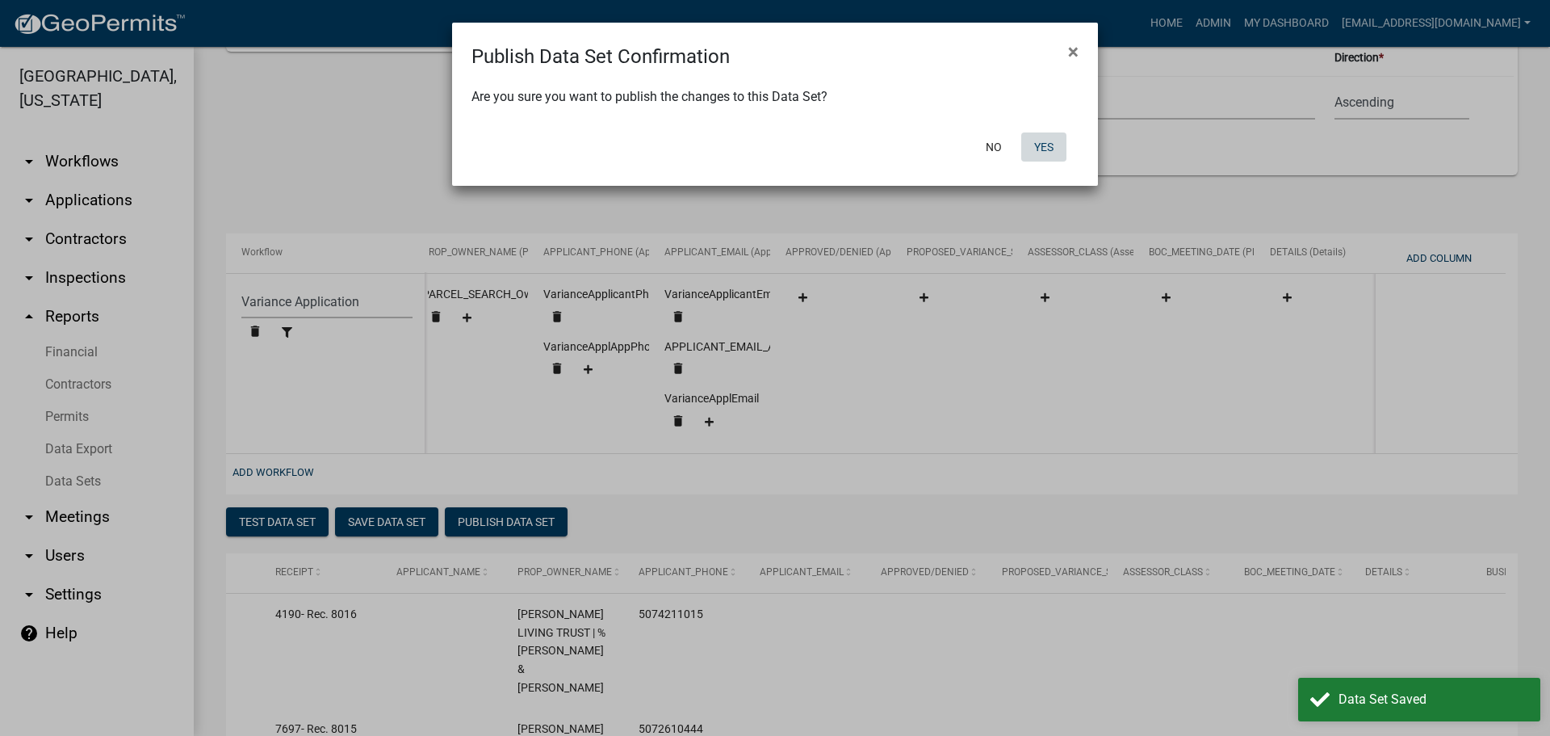
click at [1063, 140] on button "Yes" at bounding box center [1044, 146] width 45 height 29
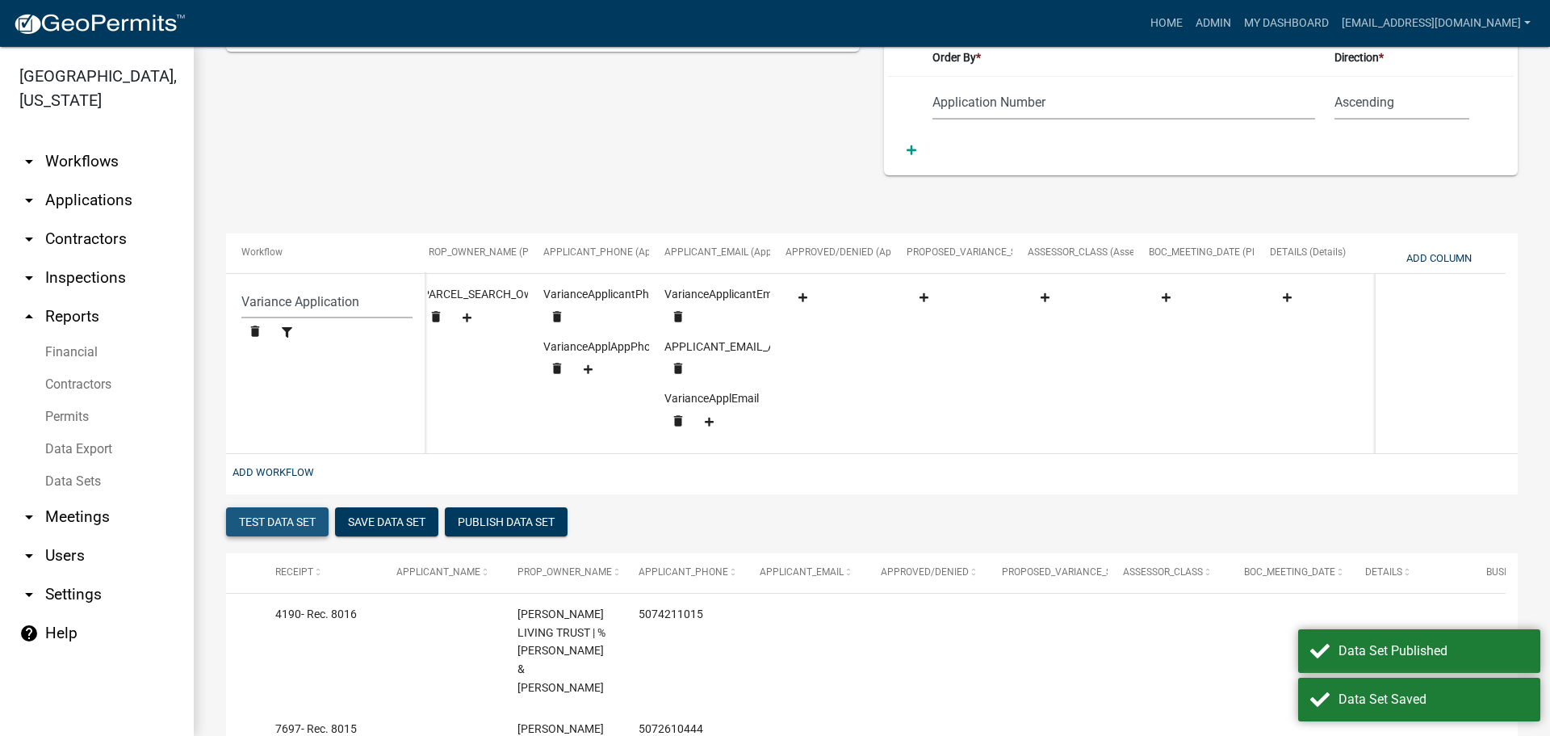
click at [268, 534] on button "Test Data Set" at bounding box center [277, 521] width 103 height 29
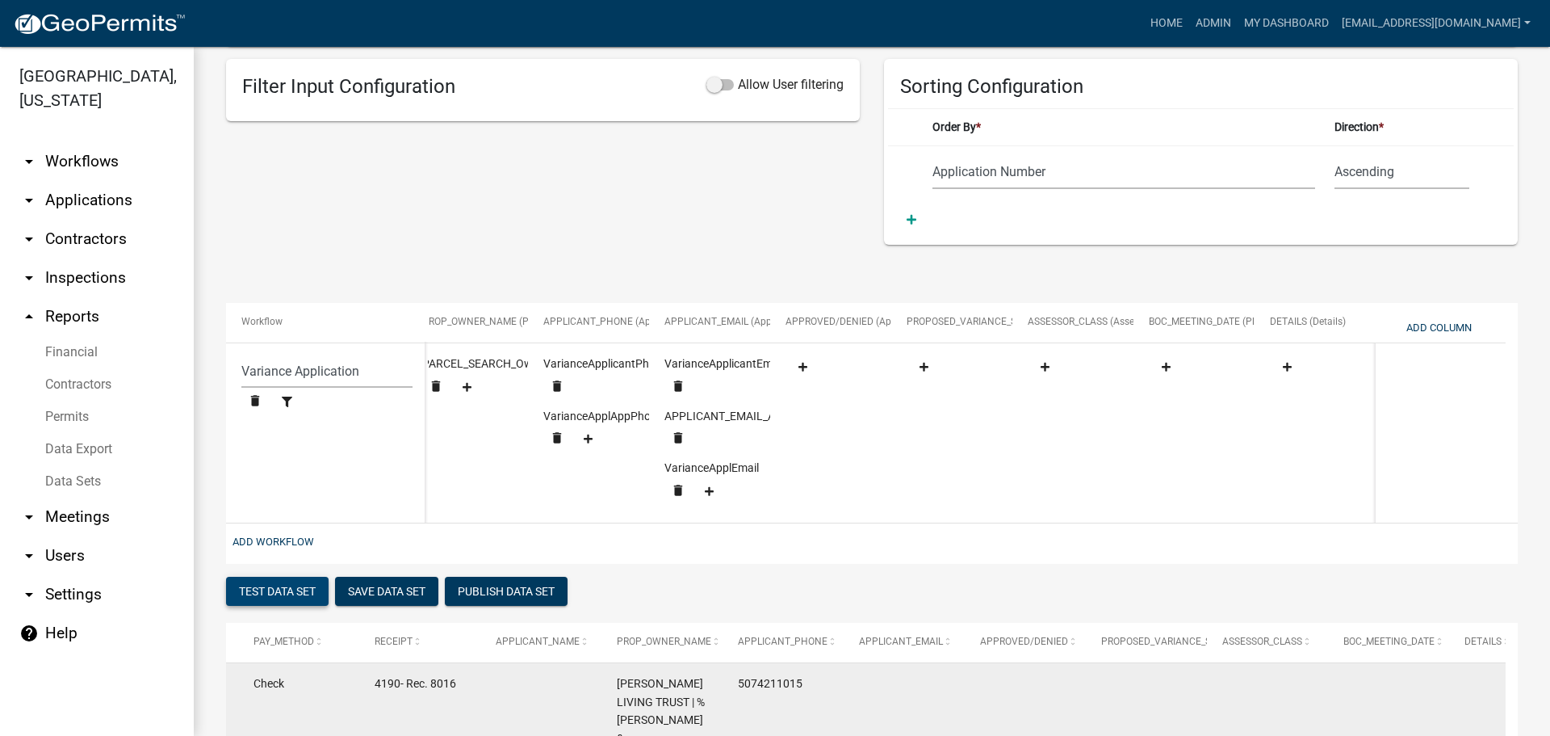
scroll to position [195, 0]
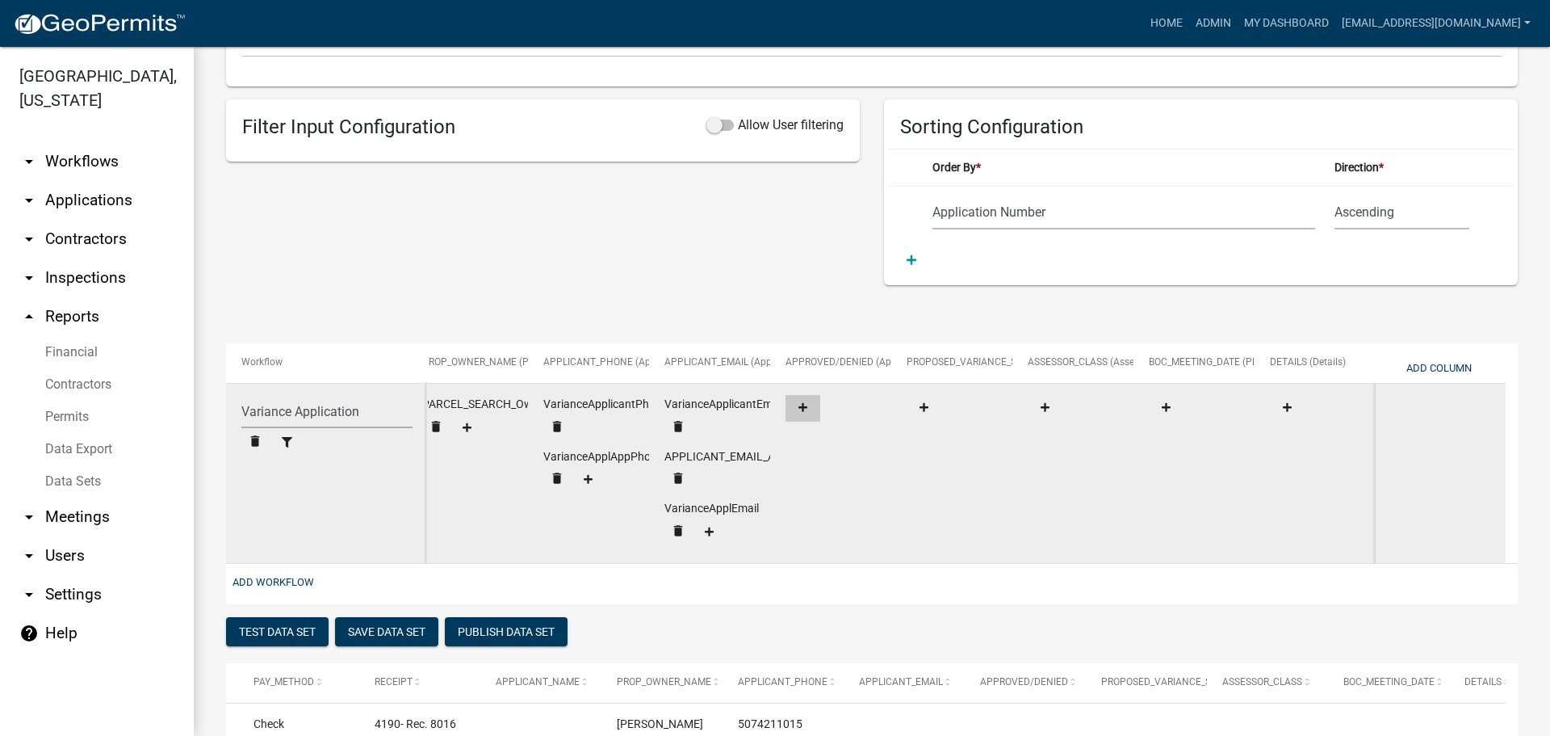
click at [801, 401] on button at bounding box center [803, 408] width 35 height 27
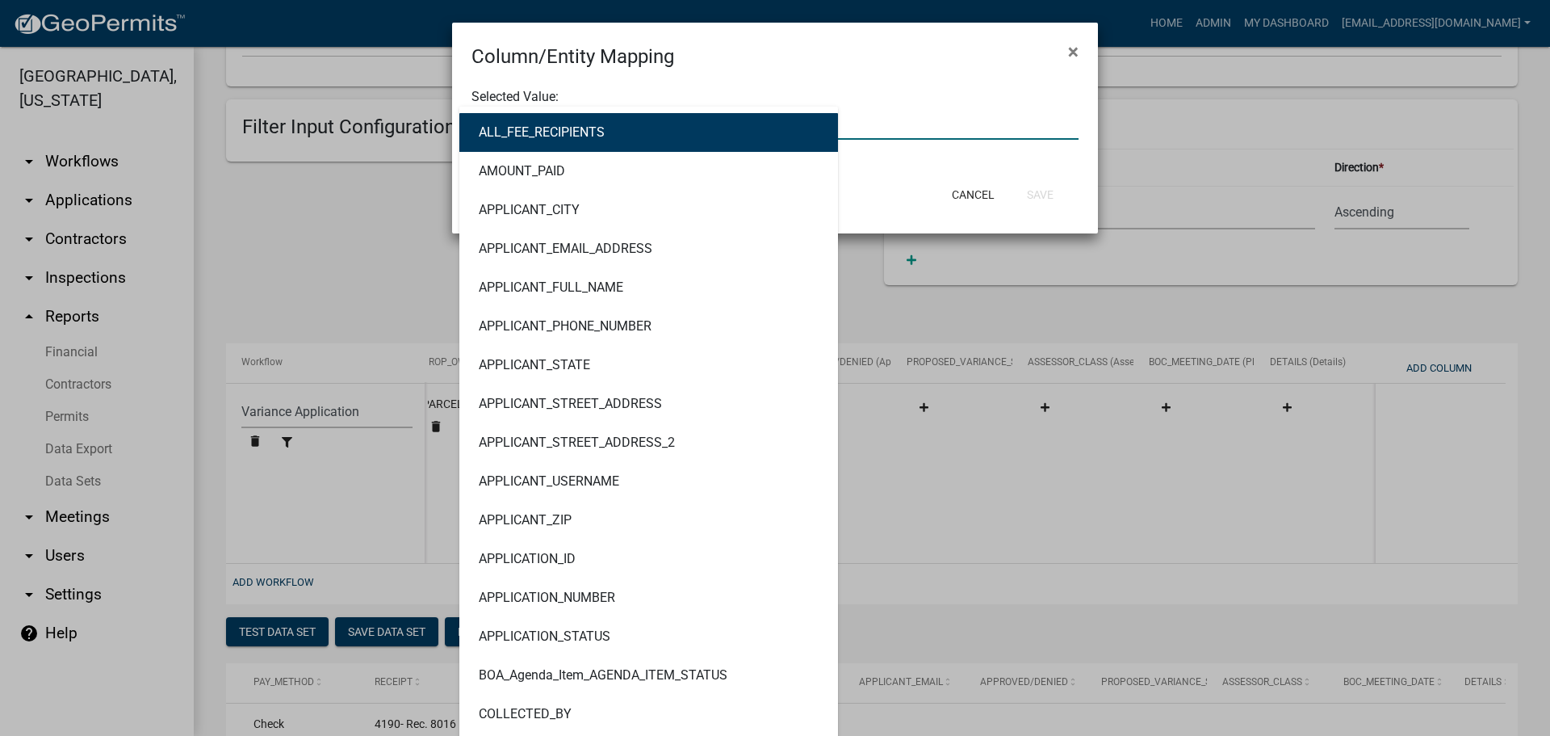
click at [635, 132] on div "ALL_FEE_RECIPIENTS AMOUNT_PAID APPLICANT_CITY APPLICANT_EMAIL_ADDRESS APPLICANT…" at bounding box center [774, 123] width 631 height 33
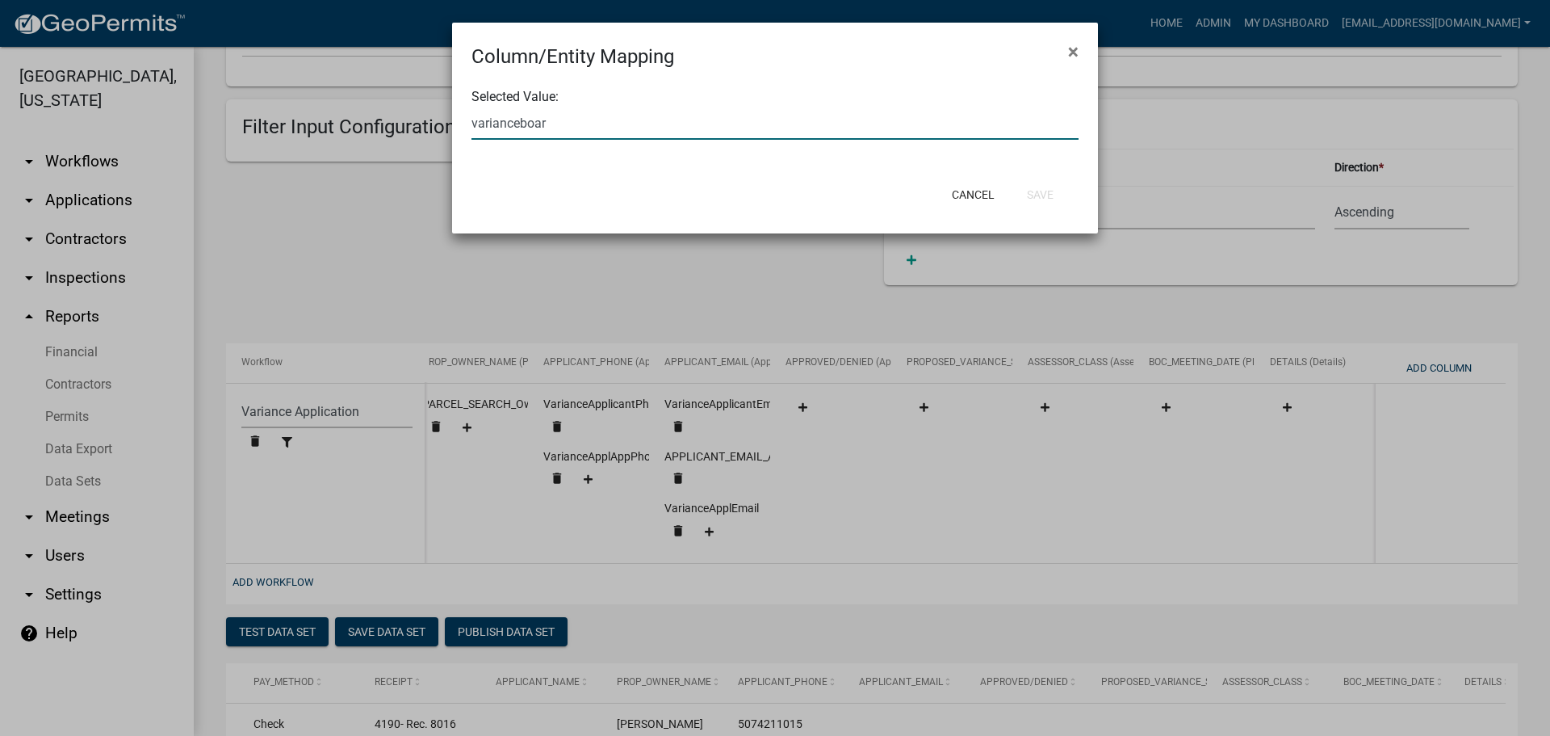
type input "varianceboa"
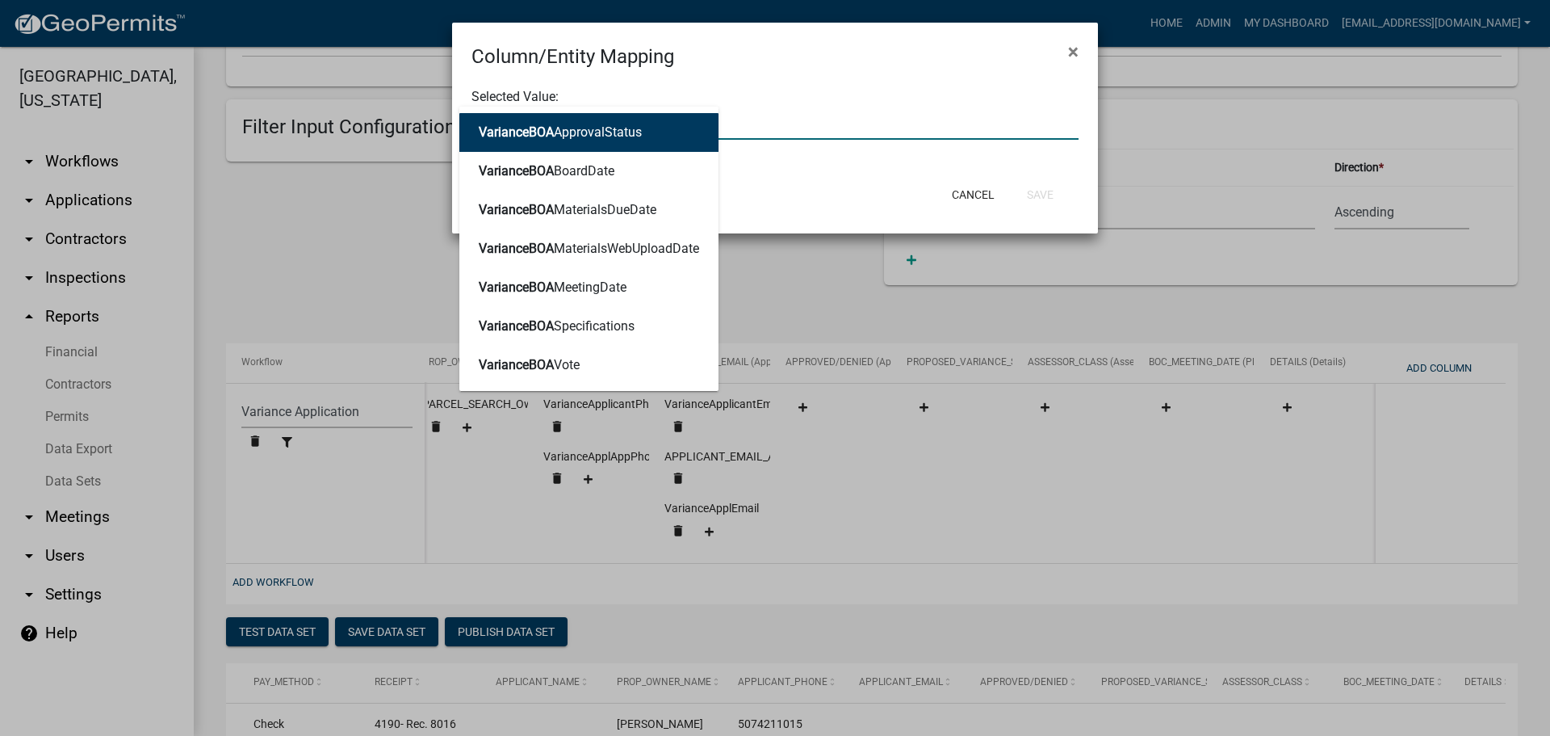
click at [615, 148] on button "VarianceBOA ApprovalStatus" at bounding box center [588, 132] width 259 height 39
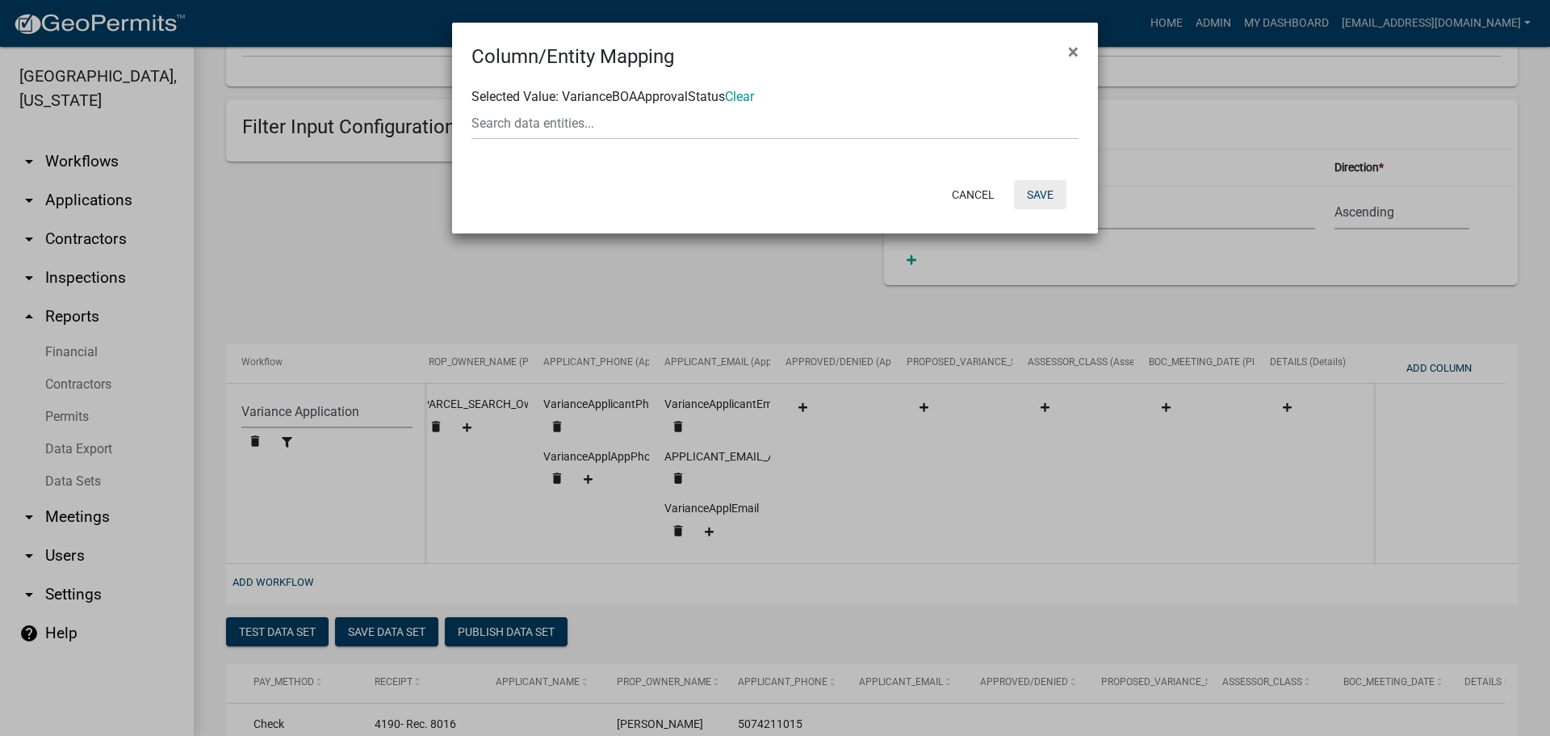
click at [1032, 201] on button "Save" at bounding box center [1040, 194] width 52 height 29
select select "159ae783-d570-4e54-bbd3-48143ef63351"
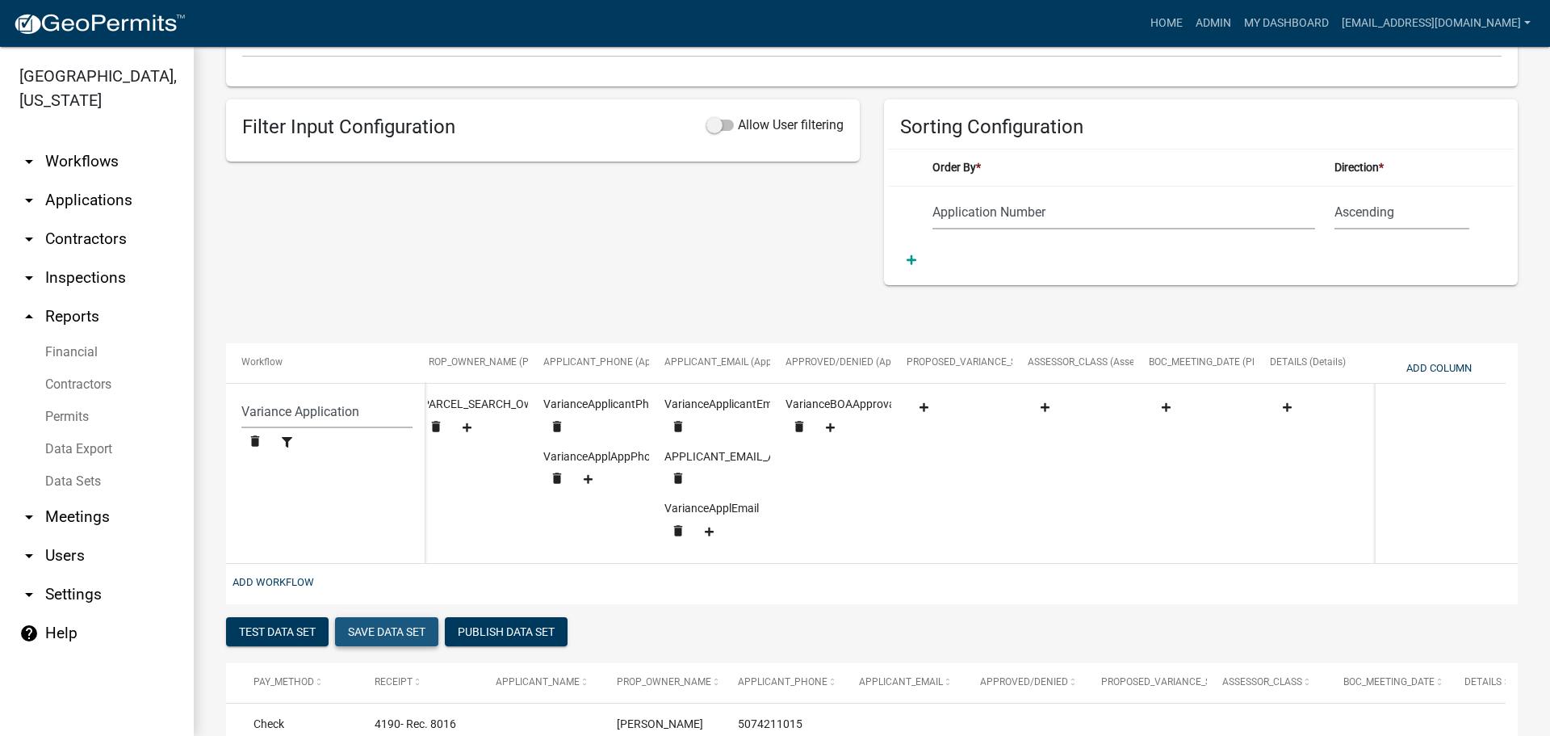
click at [389, 640] on button "Save Data Set" at bounding box center [386, 631] width 103 height 29
select select "Application Number"
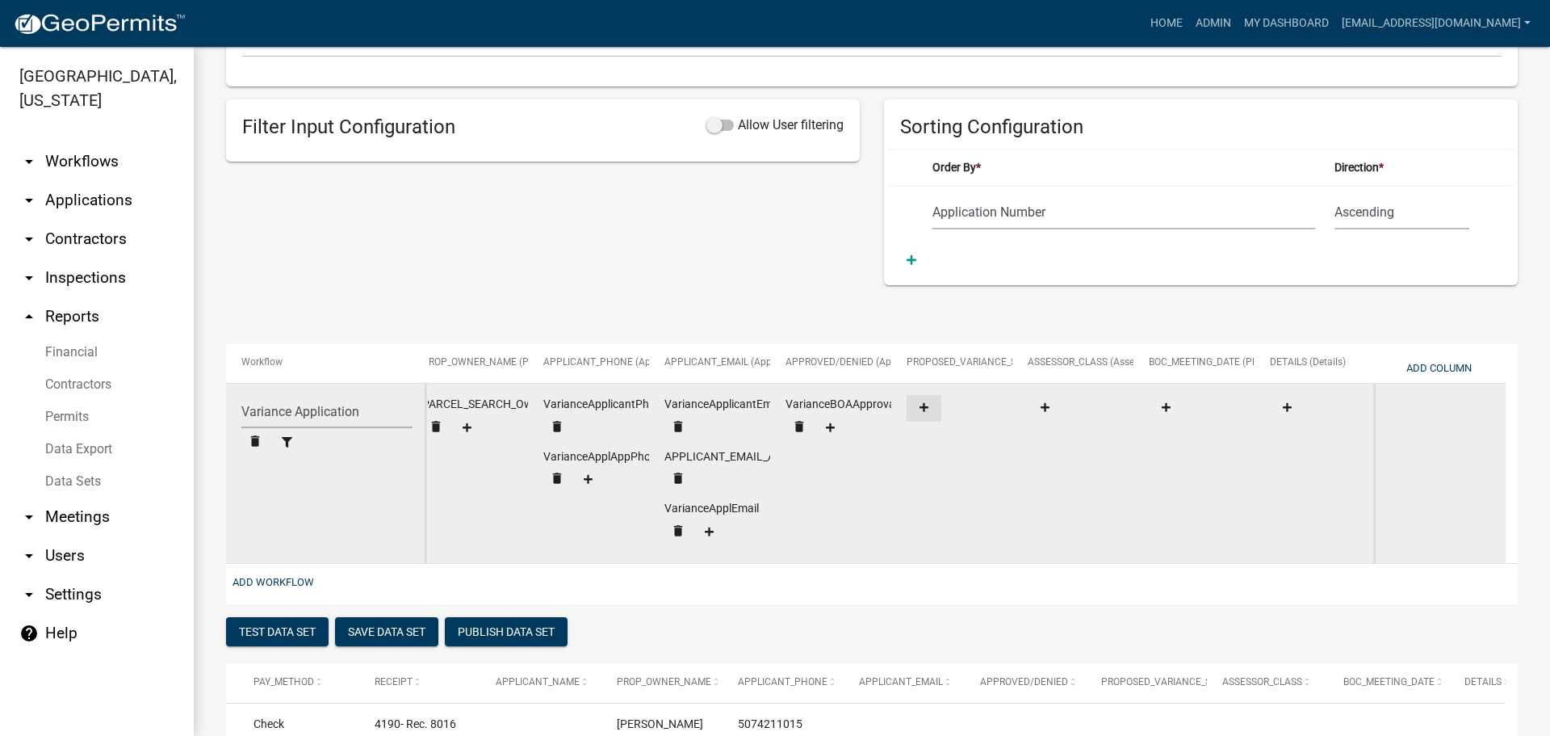
click at [925, 407] on icon at bounding box center [924, 407] width 9 height 9
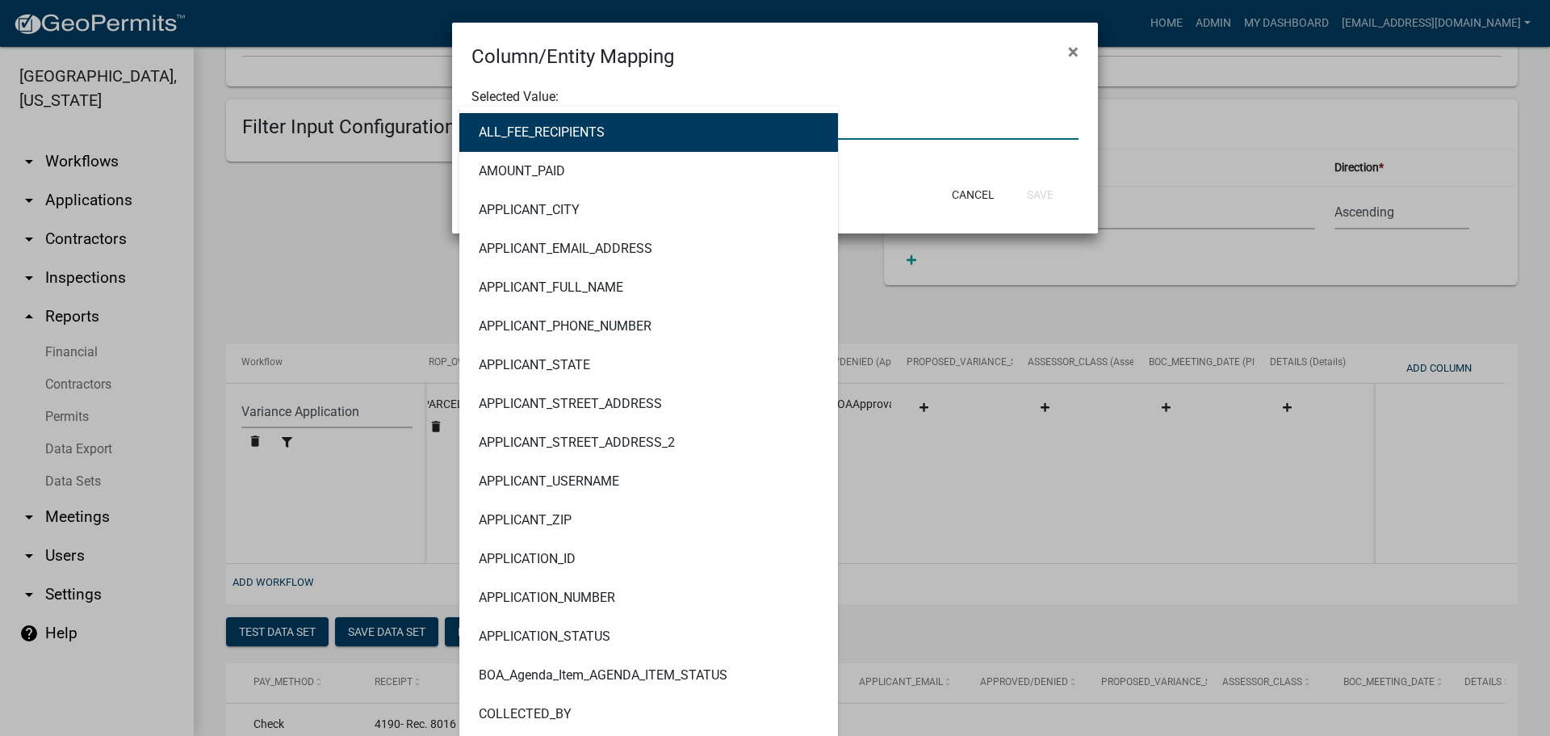
click at [606, 123] on div "ALL_FEE_RECIPIENTS AMOUNT_PAID APPLICANT_CITY APPLICANT_EMAIL_ADDRESS APPLICANT…" at bounding box center [774, 123] width 631 height 33
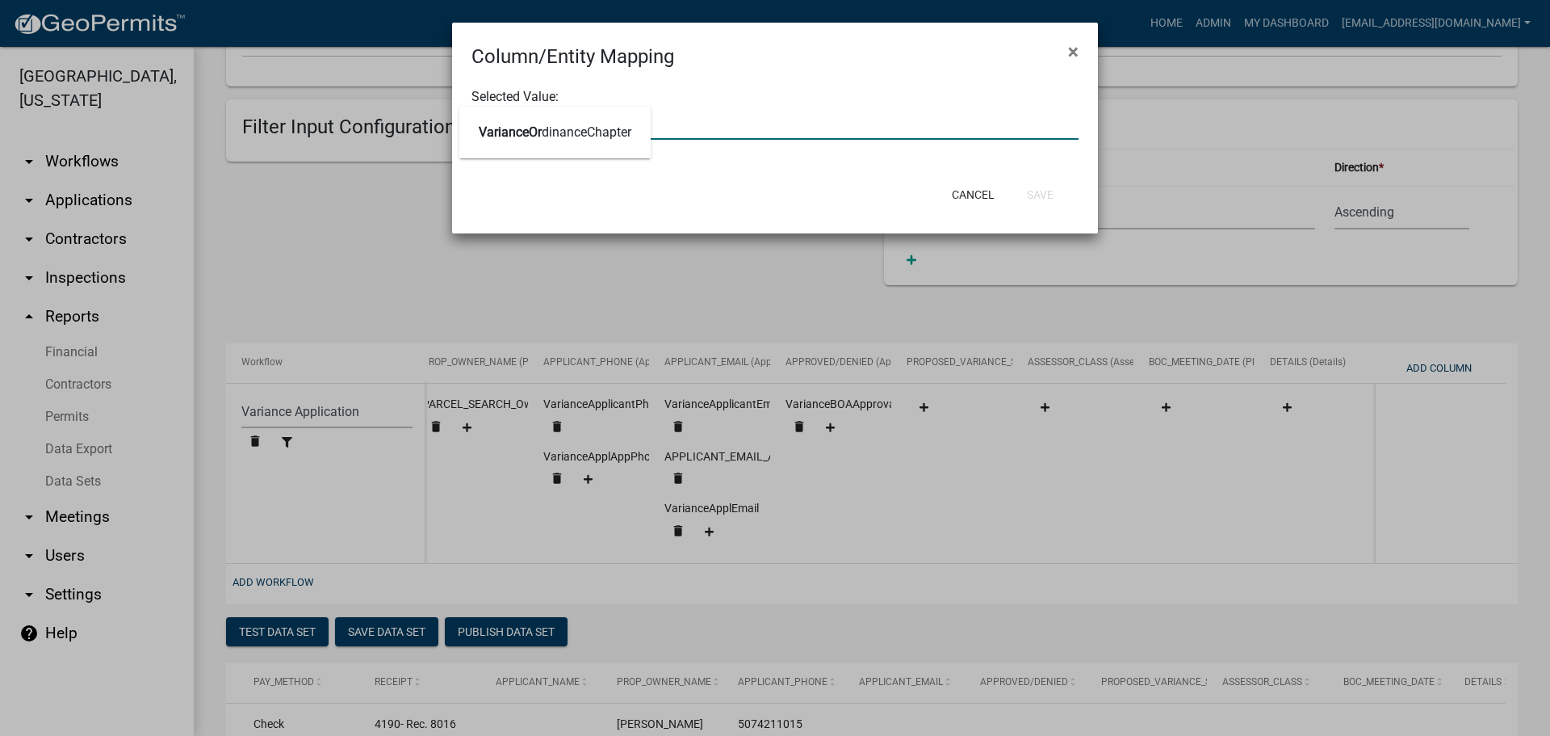
type input "varianceo"
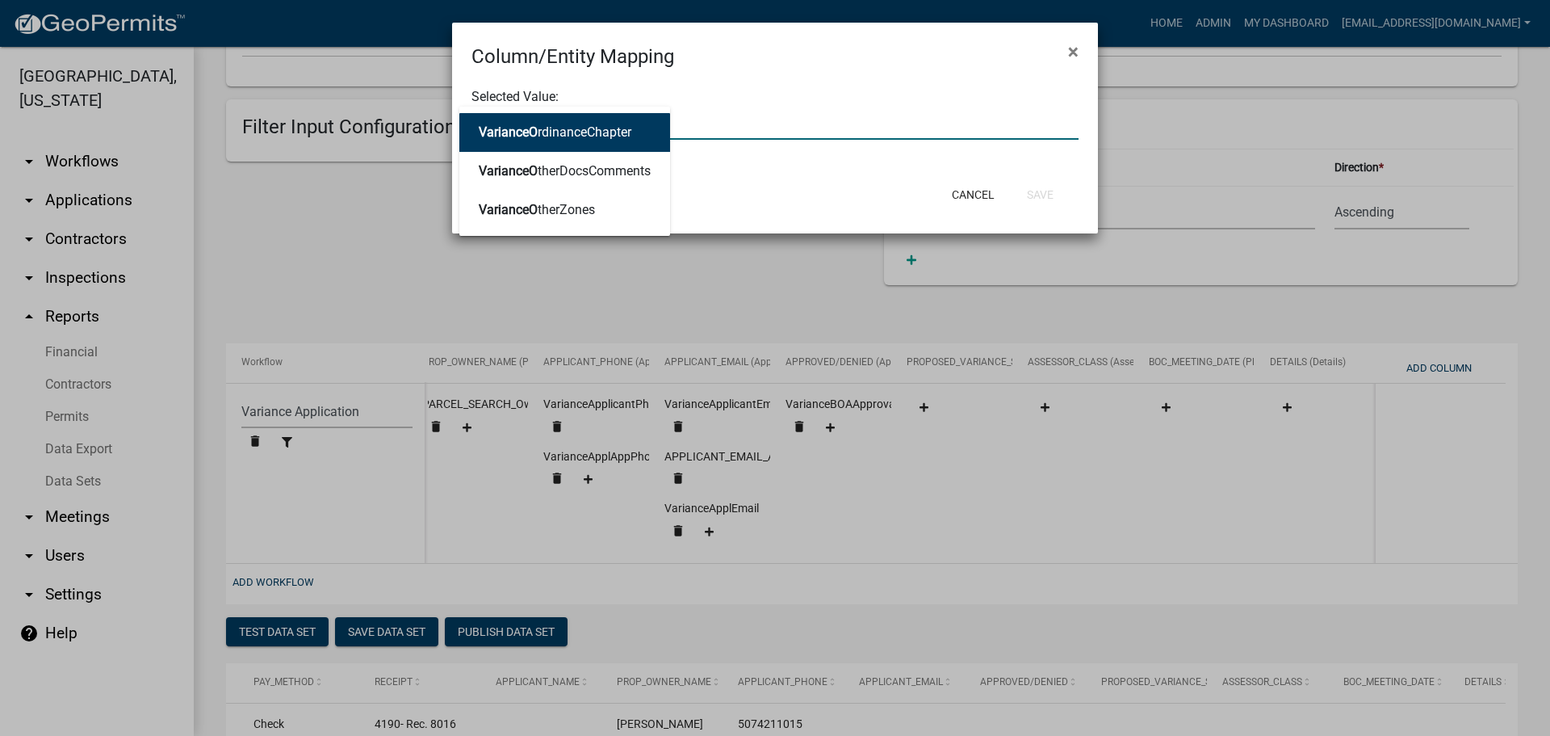
click at [601, 132] on ngb-highlight "VarianceO rdinanceChapter" at bounding box center [555, 132] width 153 height 13
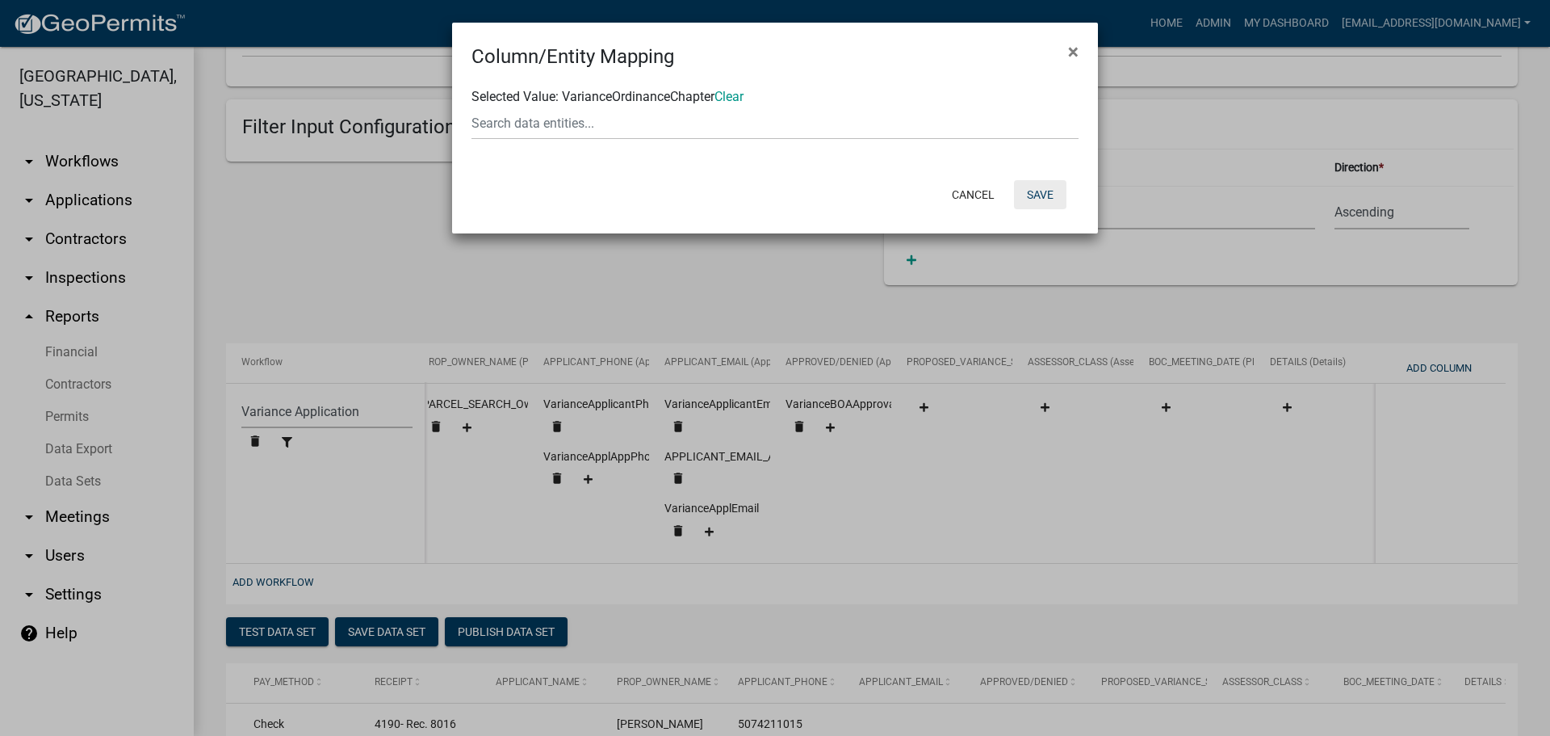
drag, startPoint x: 1051, startPoint y: 194, endPoint x: 1007, endPoint y: 188, distance: 44.0
click at [1049, 194] on button "Save" at bounding box center [1040, 194] width 52 height 29
select select "159ae783-d570-4e54-bbd3-48143ef63351"
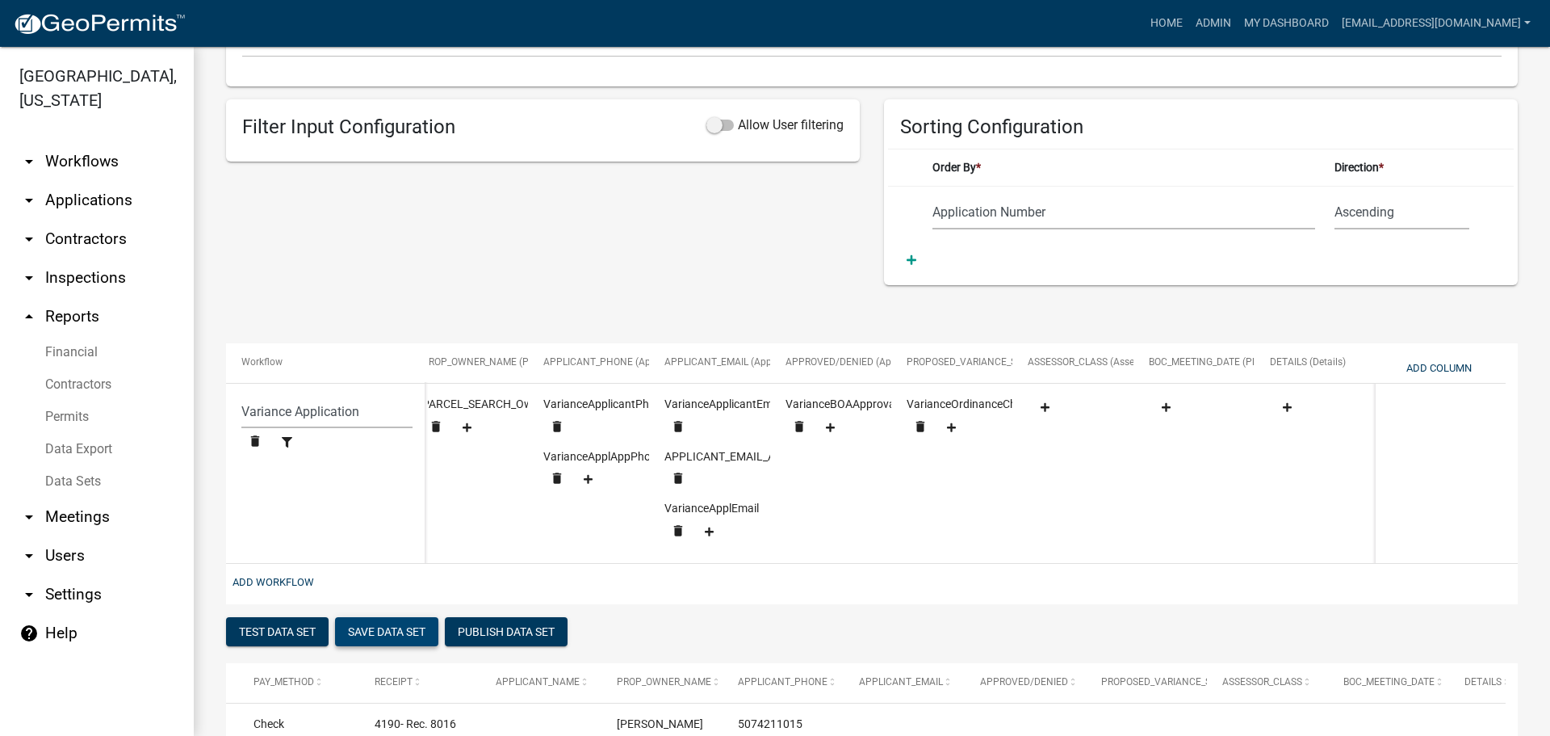
click at [397, 635] on button "Save Data Set" at bounding box center [386, 631] width 103 height 29
select select "Application Number"
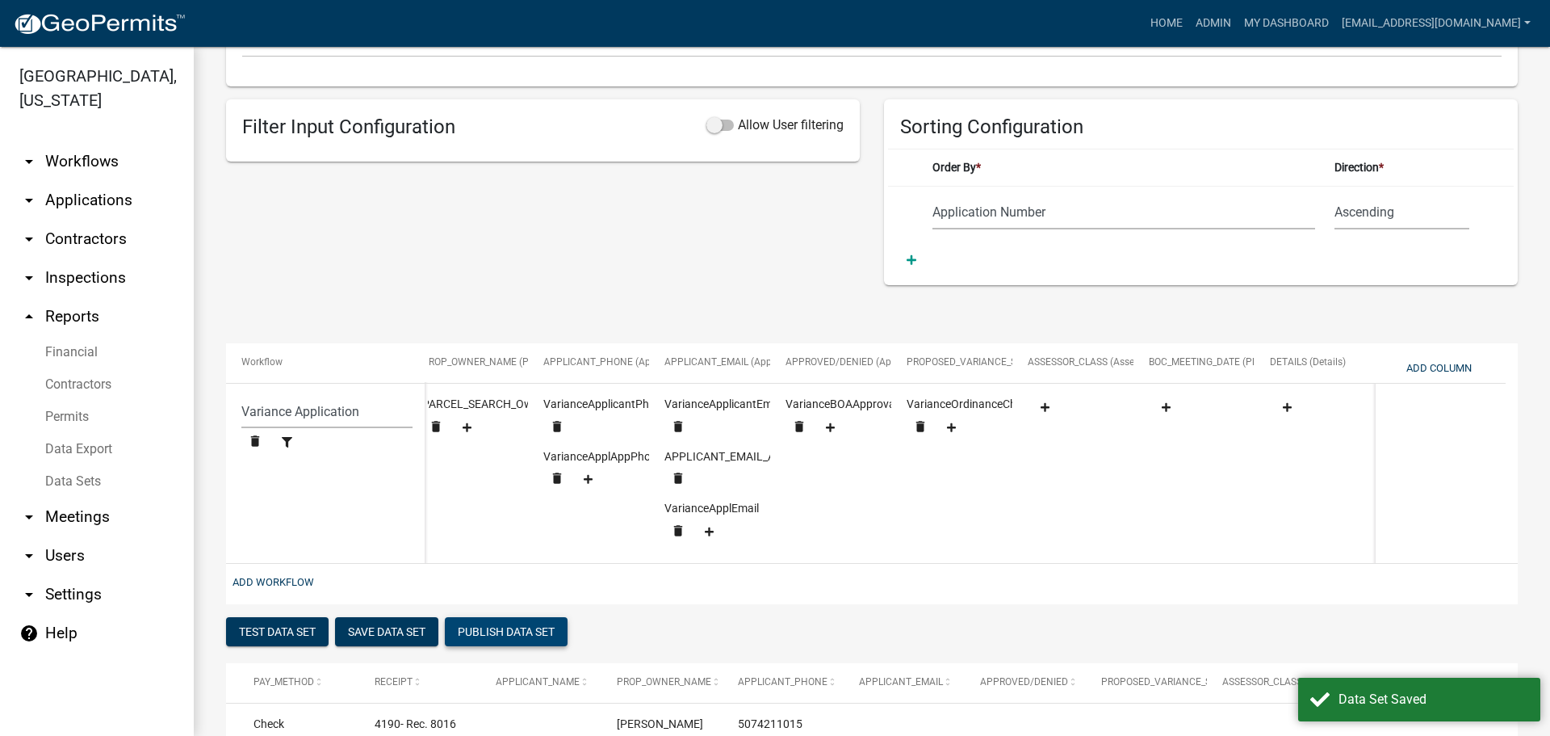
click at [489, 643] on button "Publish Data Set" at bounding box center [506, 631] width 123 height 29
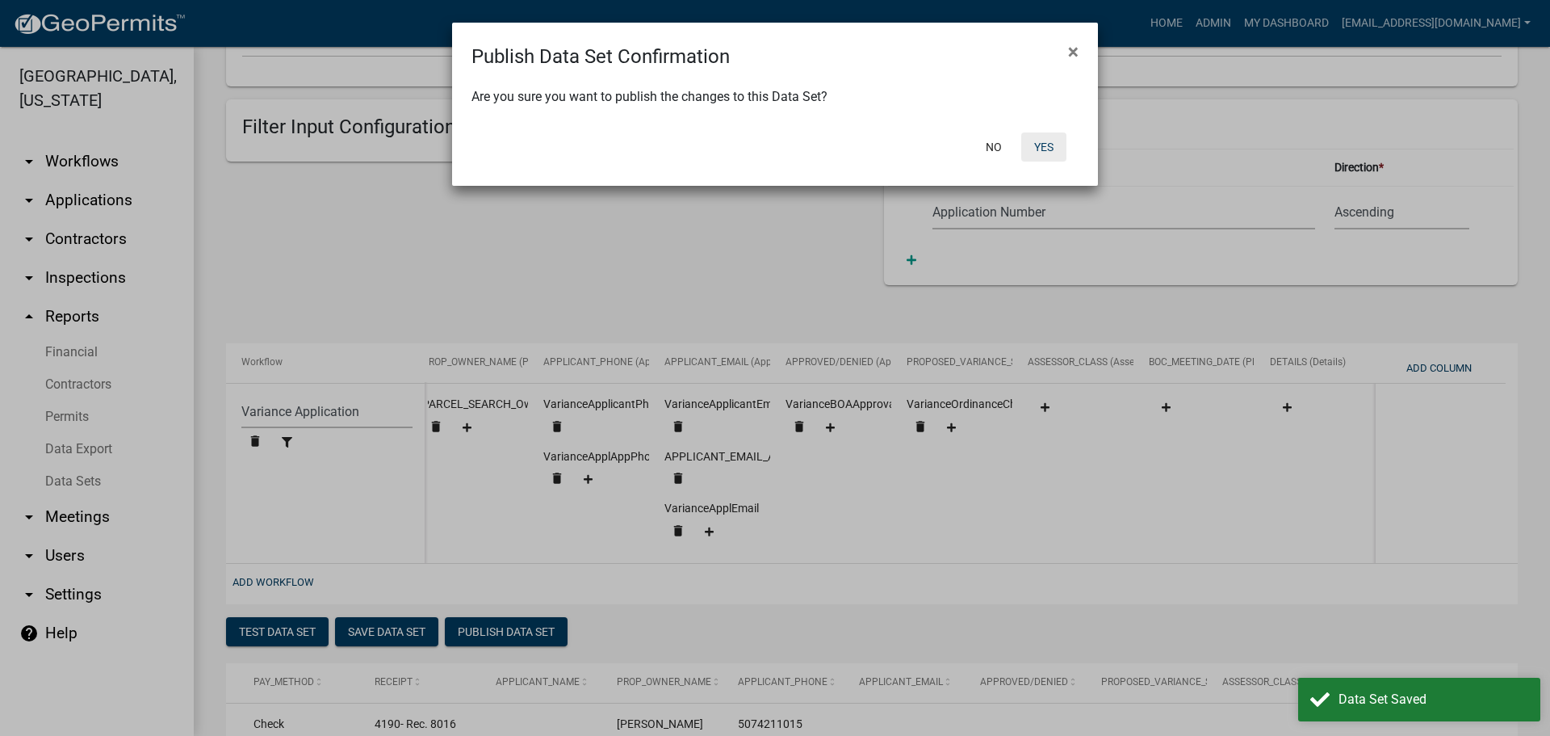
click at [1043, 146] on button "Yes" at bounding box center [1044, 146] width 45 height 29
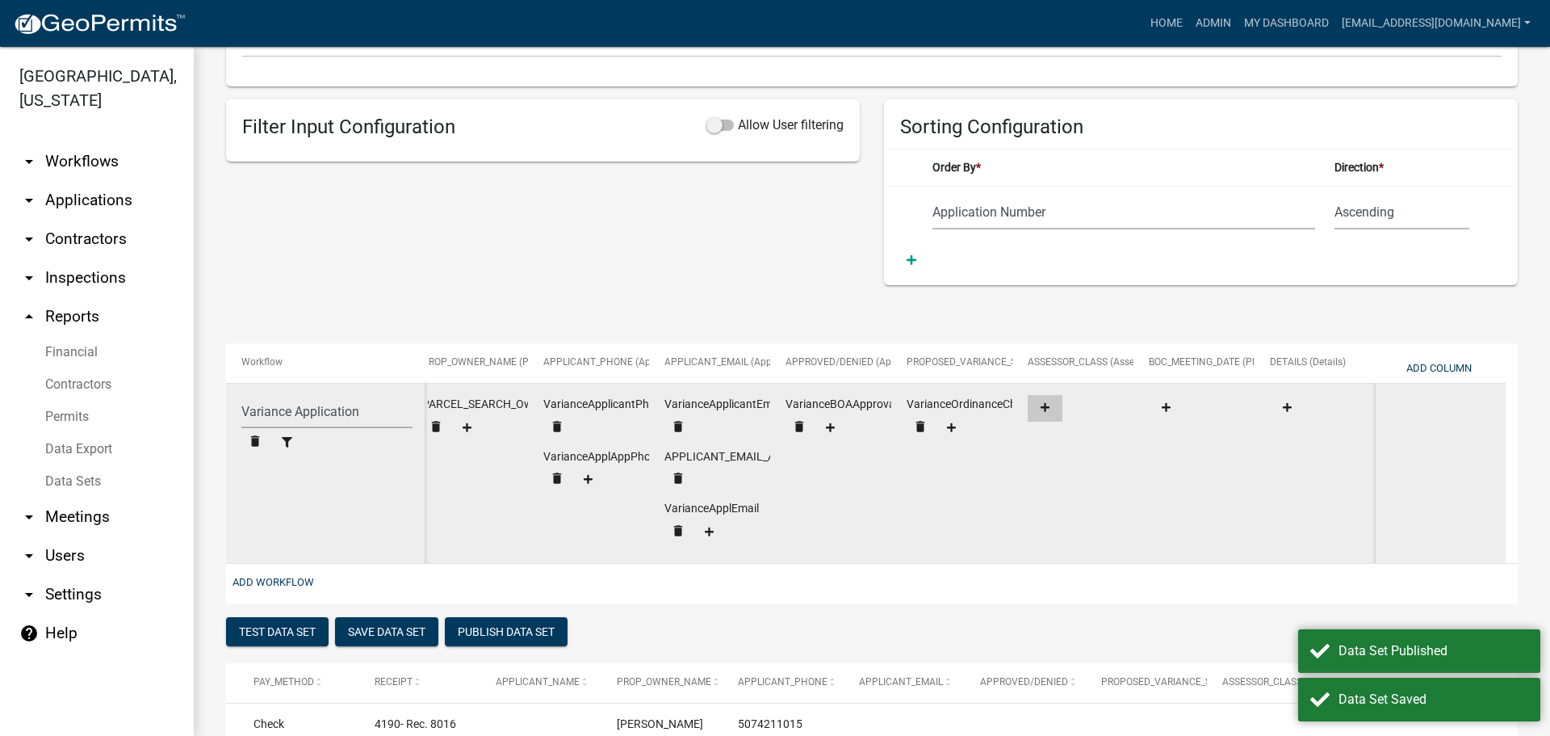
click at [1040, 417] on button at bounding box center [1045, 408] width 35 height 27
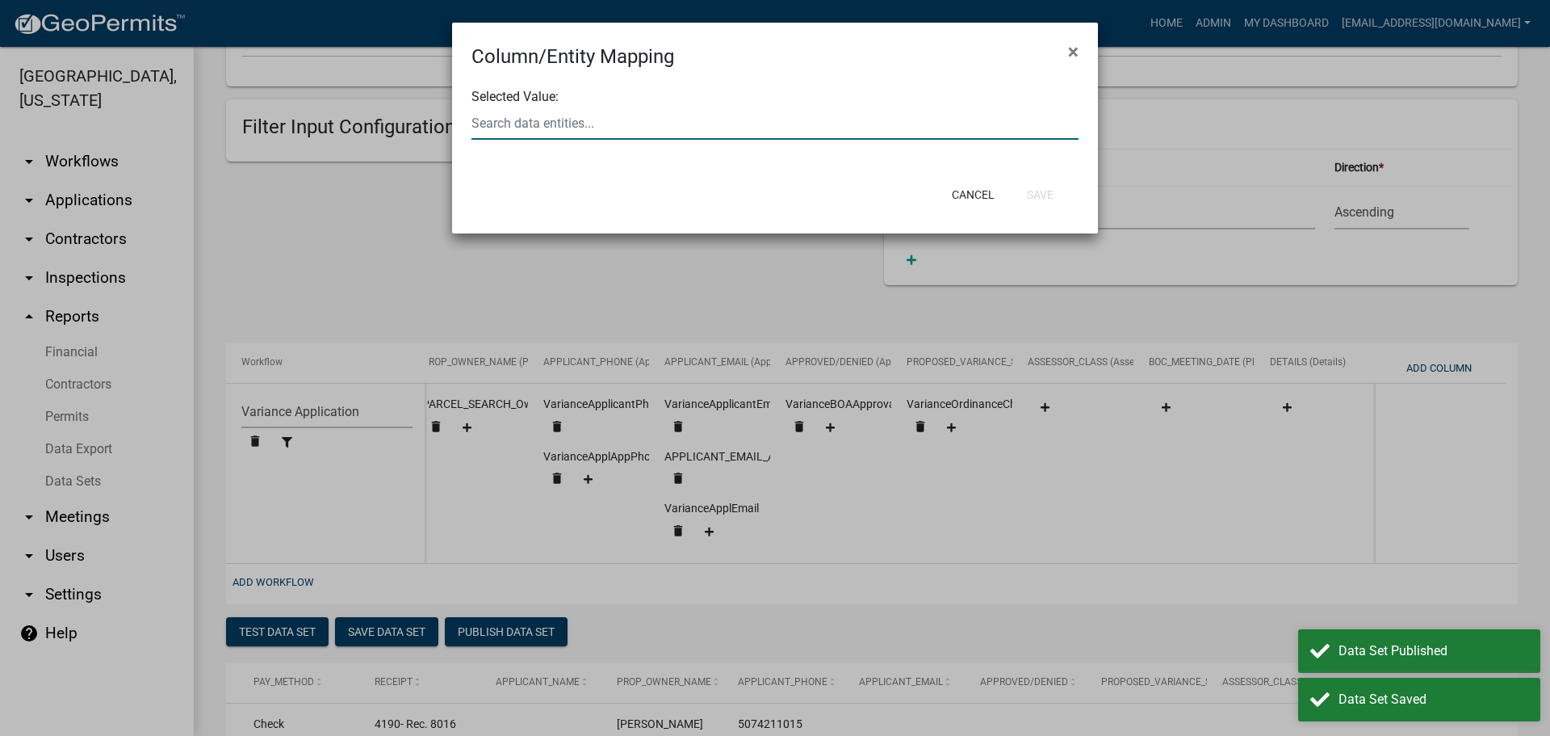
click at [551, 111] on div at bounding box center [774, 123] width 631 height 33
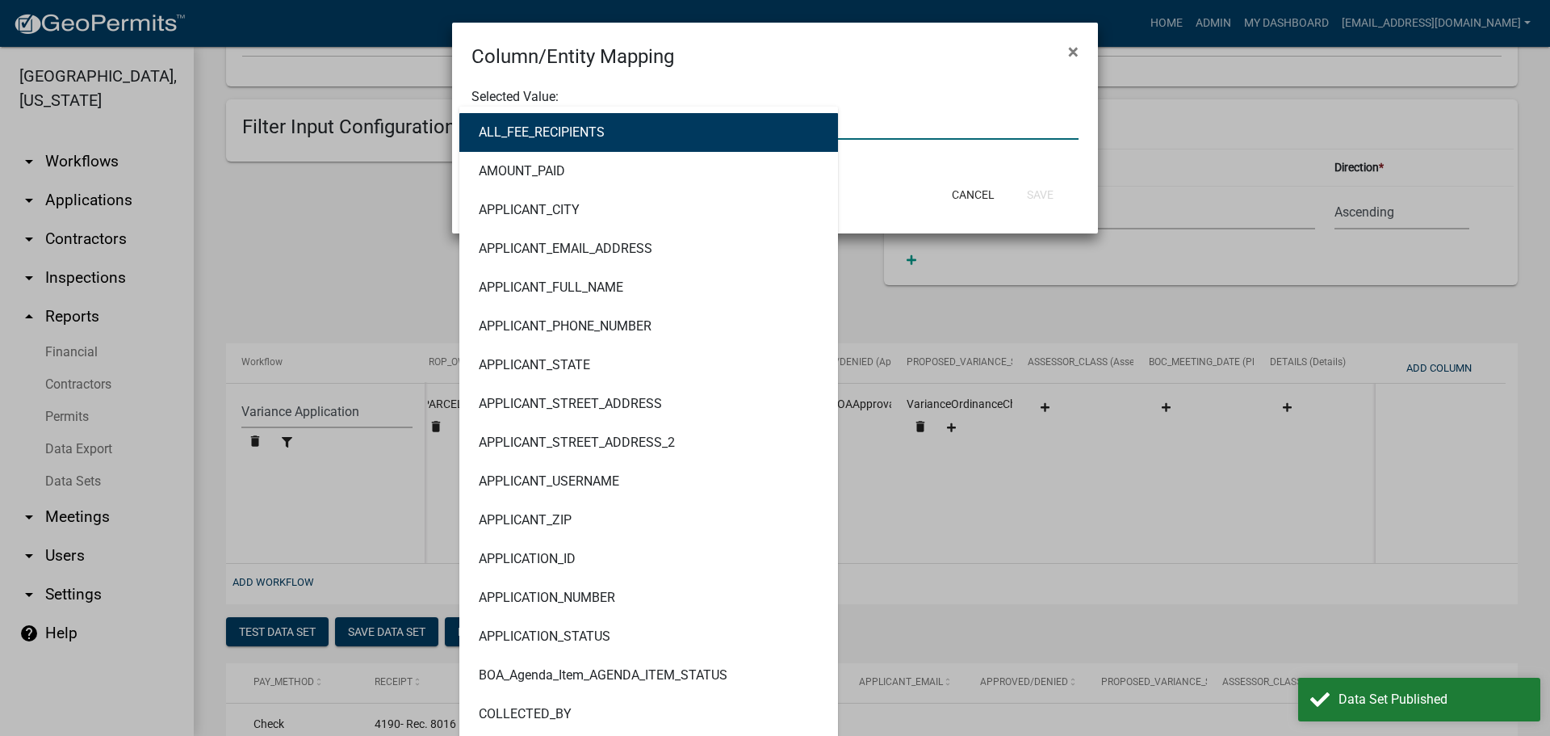
type input "class"
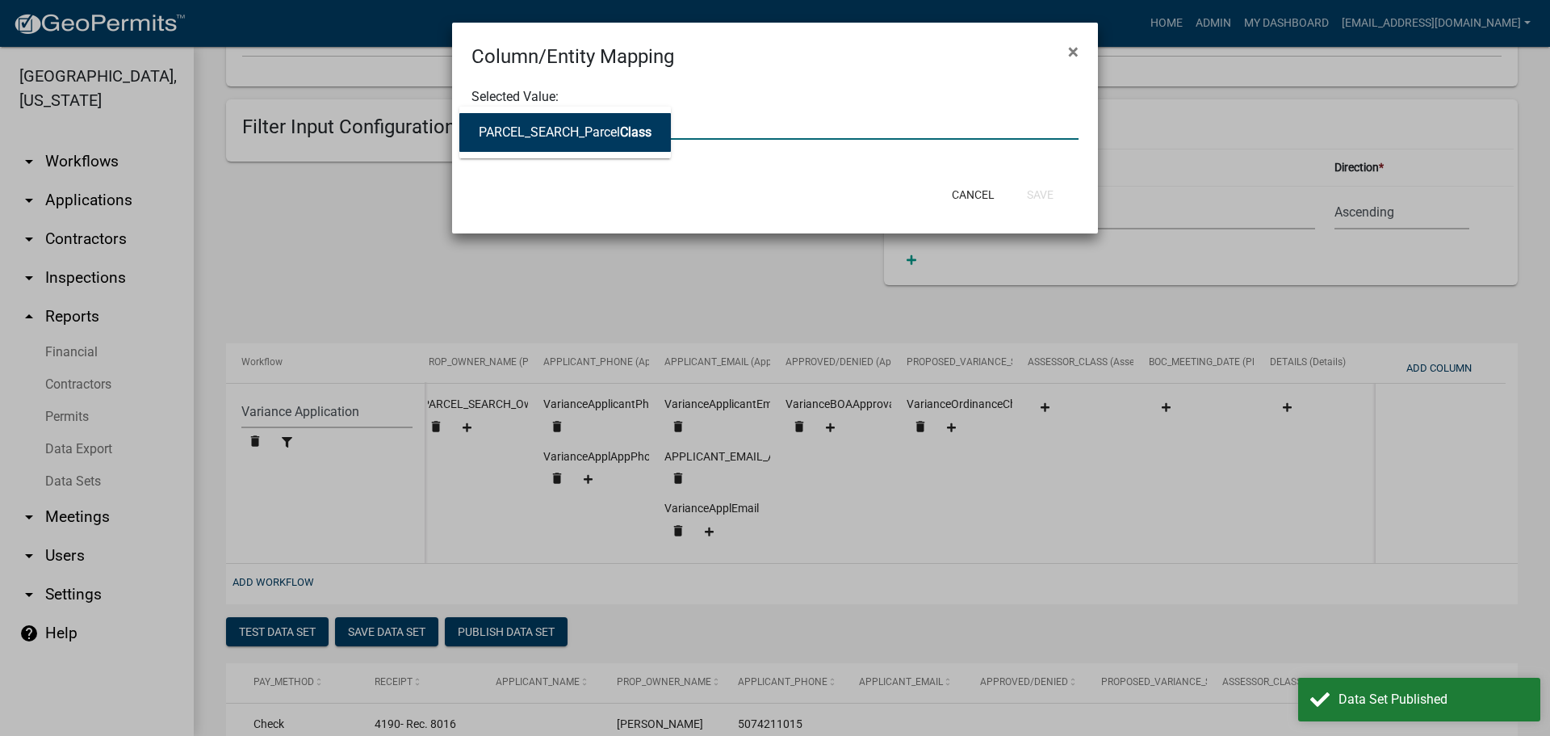
drag, startPoint x: 590, startPoint y: 134, endPoint x: 601, endPoint y: 143, distance: 14.4
click at [590, 135] on ngb-highlight "PARCEL_SEARCH_Parcel Class" at bounding box center [565, 132] width 173 height 13
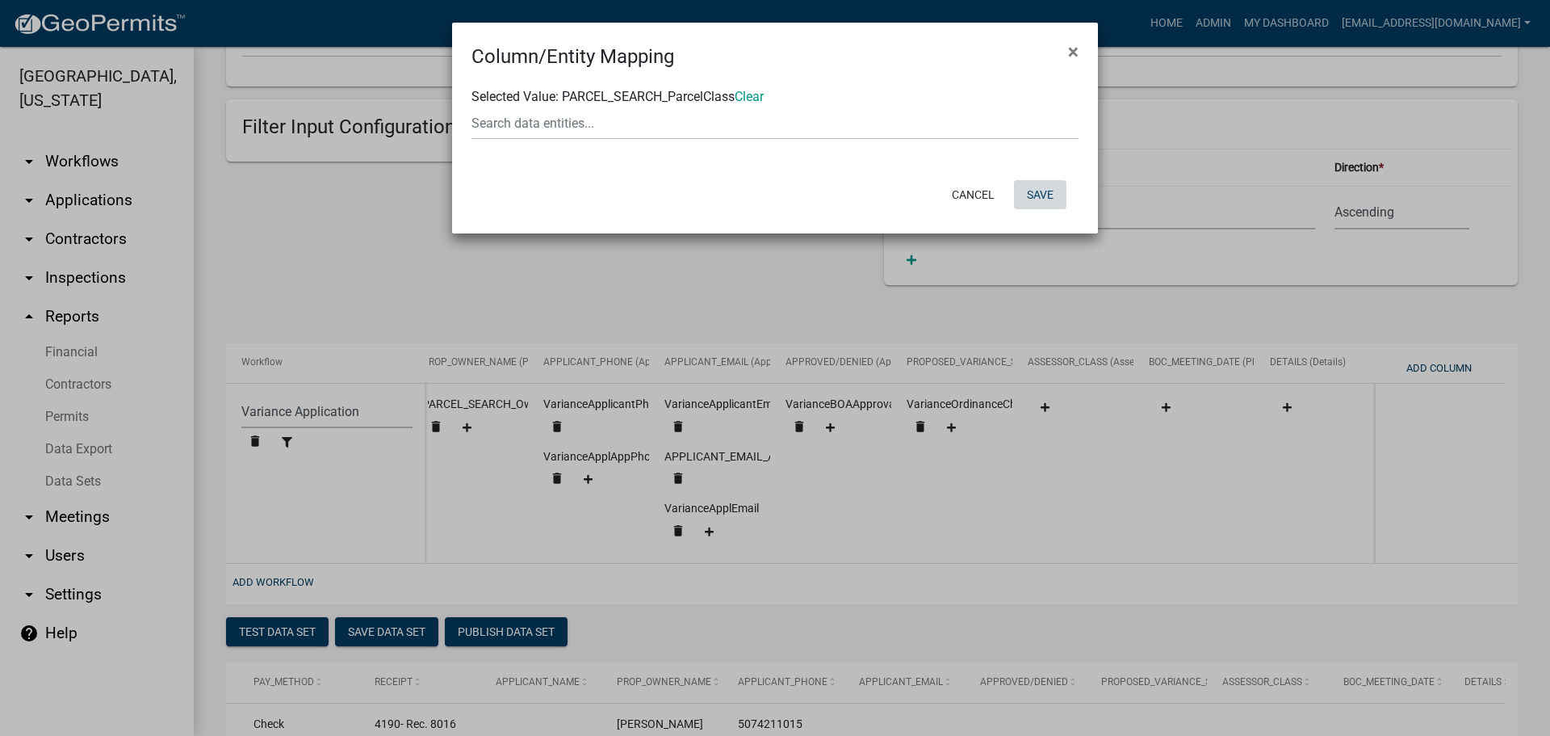
click at [1047, 191] on button "Save" at bounding box center [1040, 194] width 52 height 29
select select "159ae783-d570-4e54-bbd3-48143ef63351"
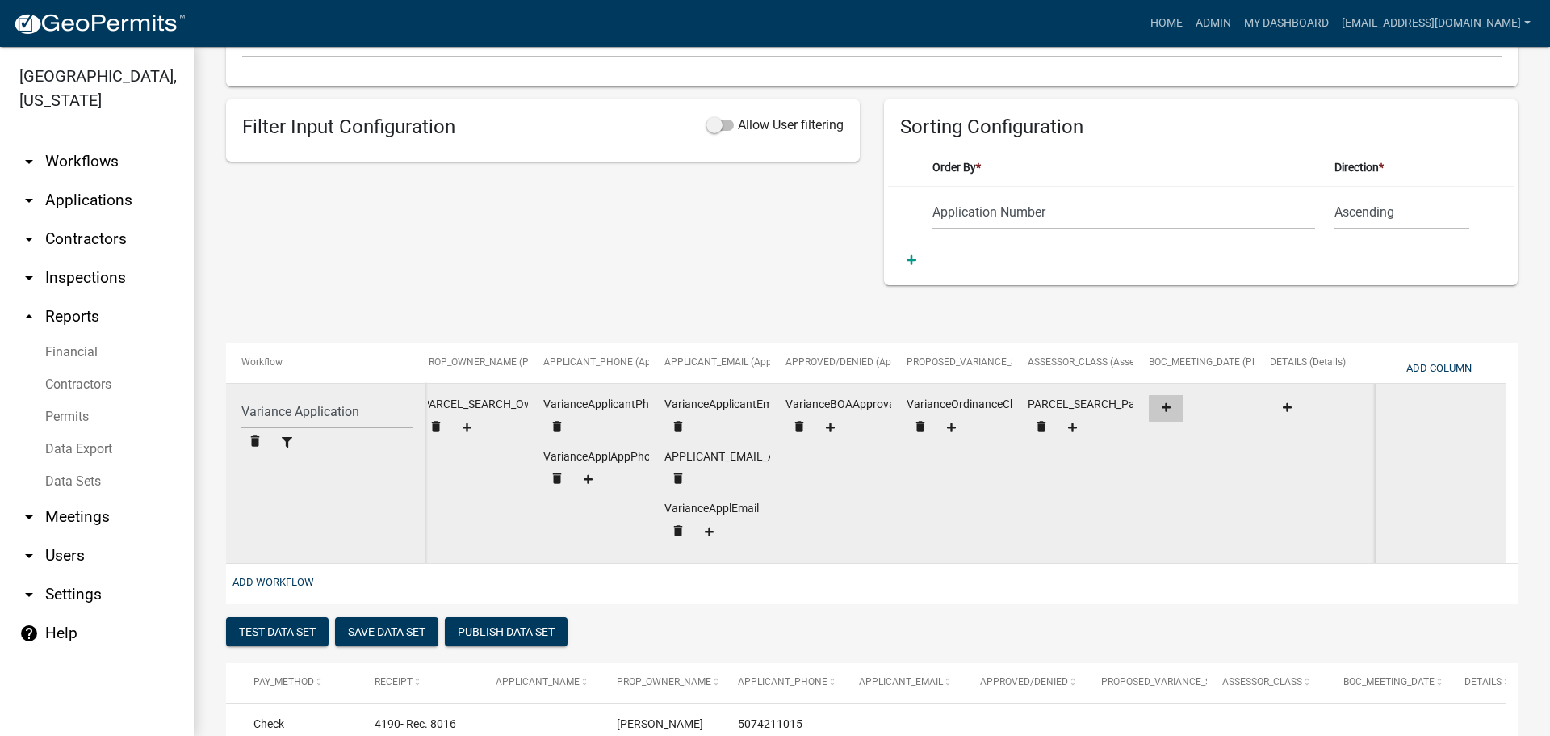
click at [1170, 408] on icon at bounding box center [1166, 407] width 9 height 9
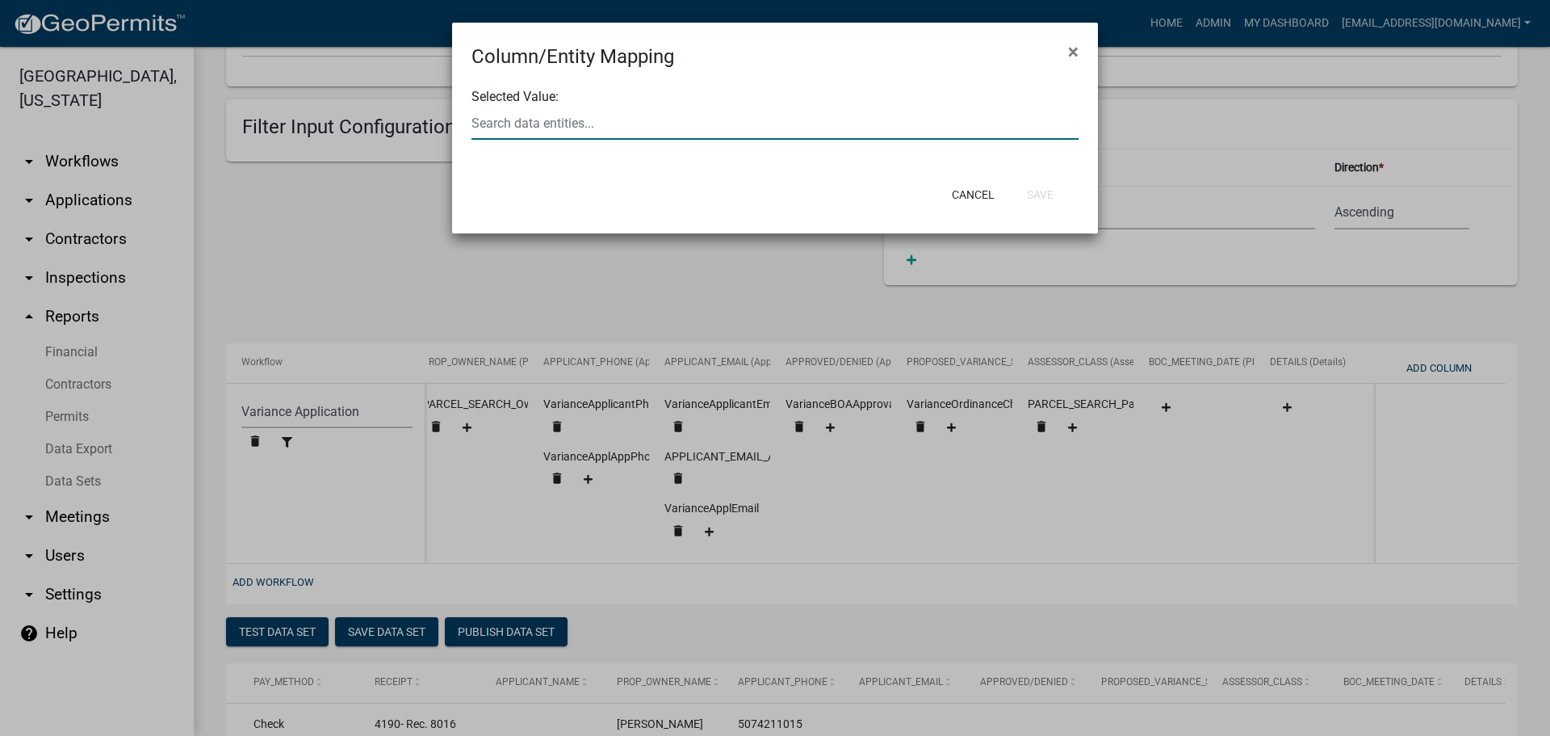
click at [700, 132] on div at bounding box center [774, 123] width 631 height 33
type input "meeting"
click at [617, 132] on ngb-highlight "VarianceBOA Meeting Date" at bounding box center [553, 132] width 148 height 13
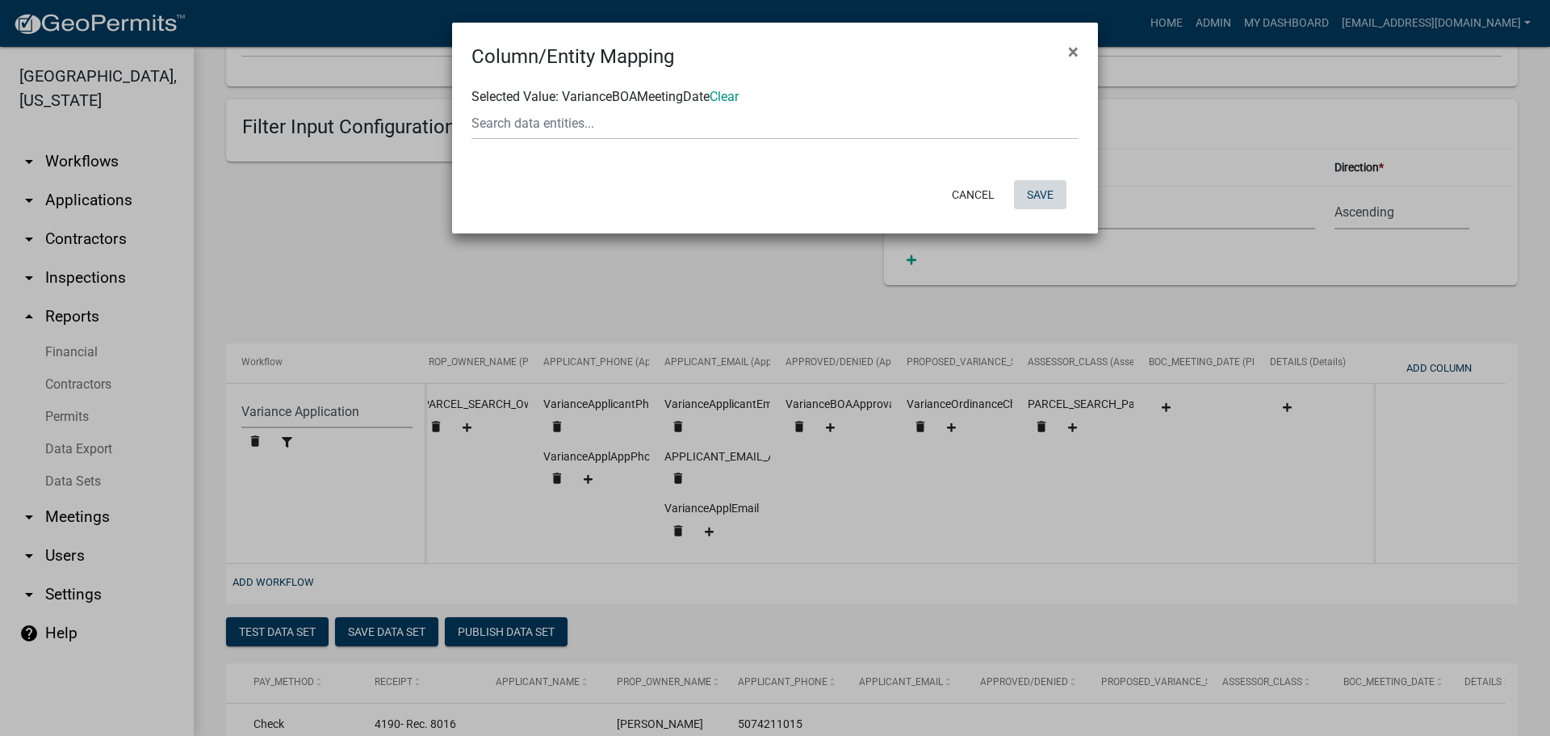
click at [1047, 188] on button "Save" at bounding box center [1040, 194] width 52 height 29
select select "159ae783-d570-4e54-bbd3-48143ef63351"
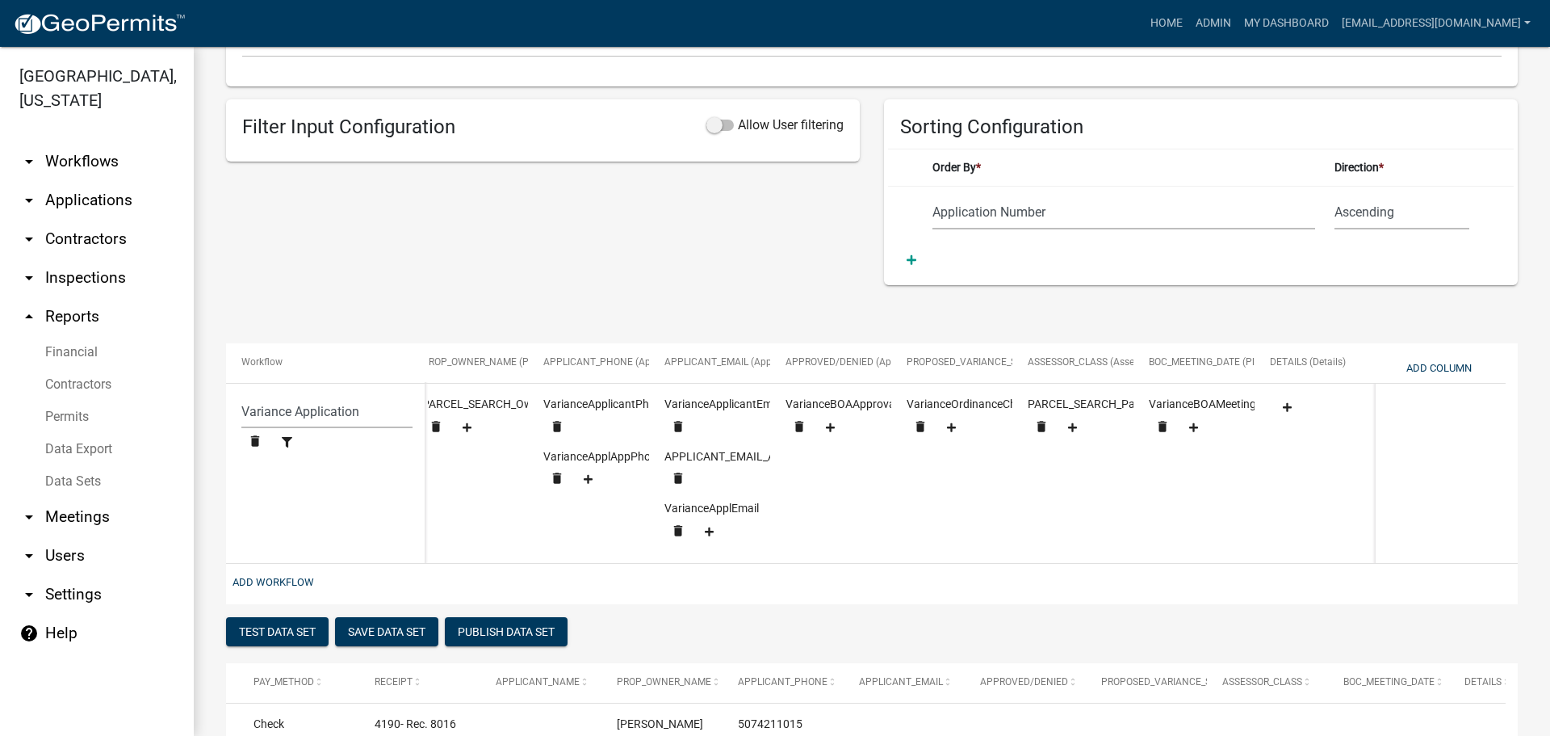
scroll to position [0, 1708]
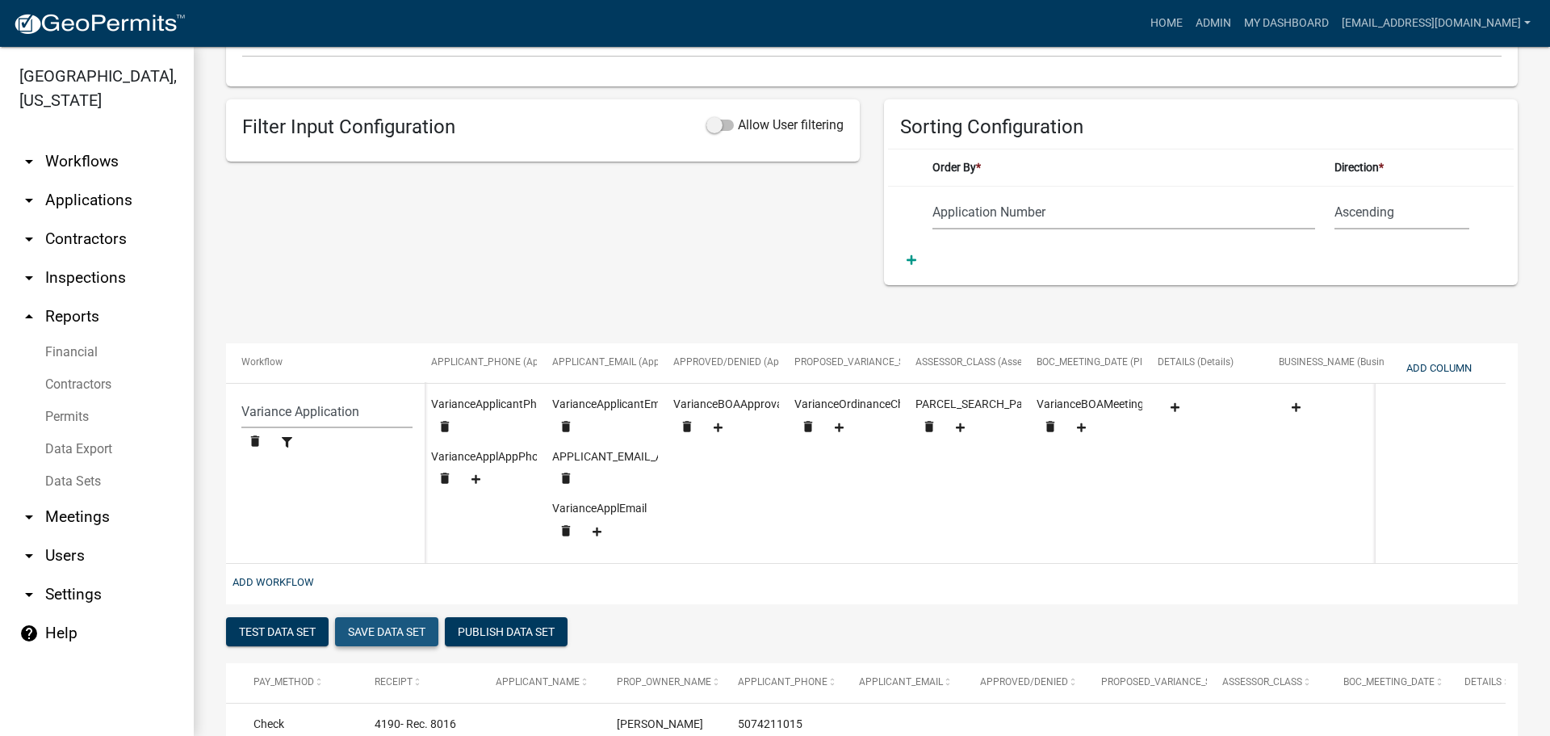
click at [388, 638] on button "Save Data Set" at bounding box center [386, 631] width 103 height 29
select select "Application Number"
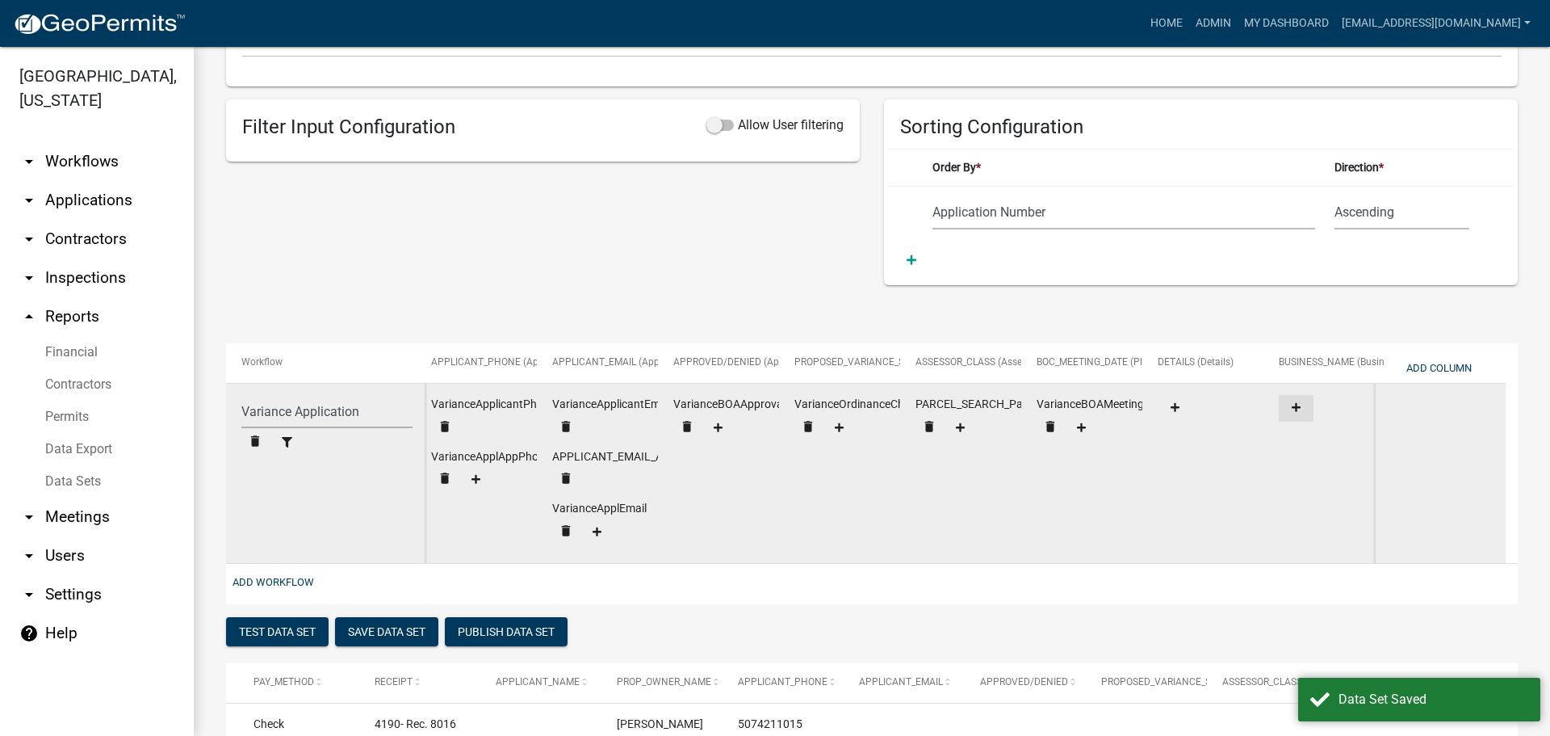
click at [1294, 403] on icon at bounding box center [1296, 407] width 9 height 10
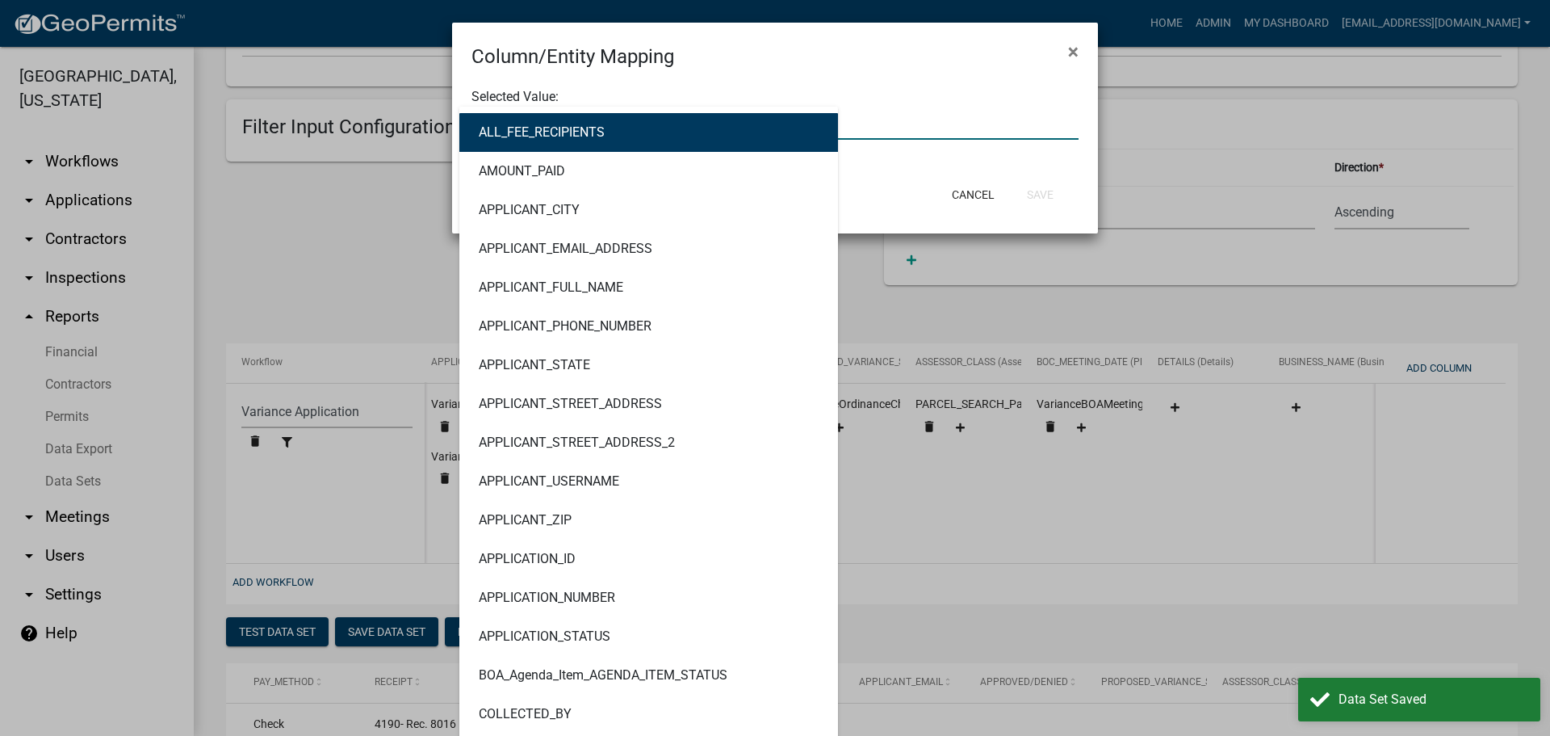
click at [568, 123] on div "ALL_FEE_RECIPIENTS AMOUNT_PAID APPLICANT_CITY APPLICANT_EMAIL_ADDRESS APPLICANT…" at bounding box center [774, 123] width 631 height 33
type input "business"
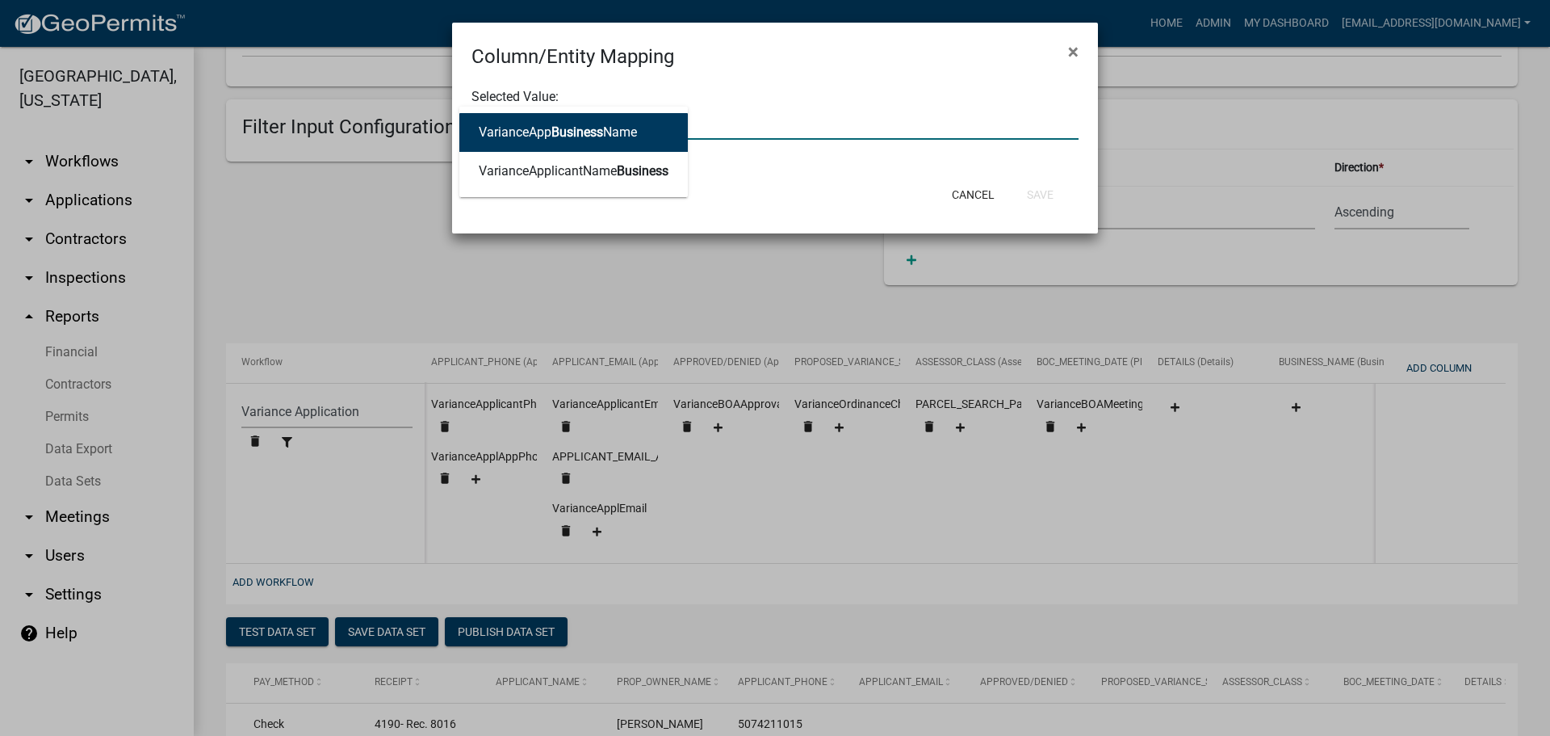
click at [560, 131] on span "Business" at bounding box center [578, 131] width 52 height 15
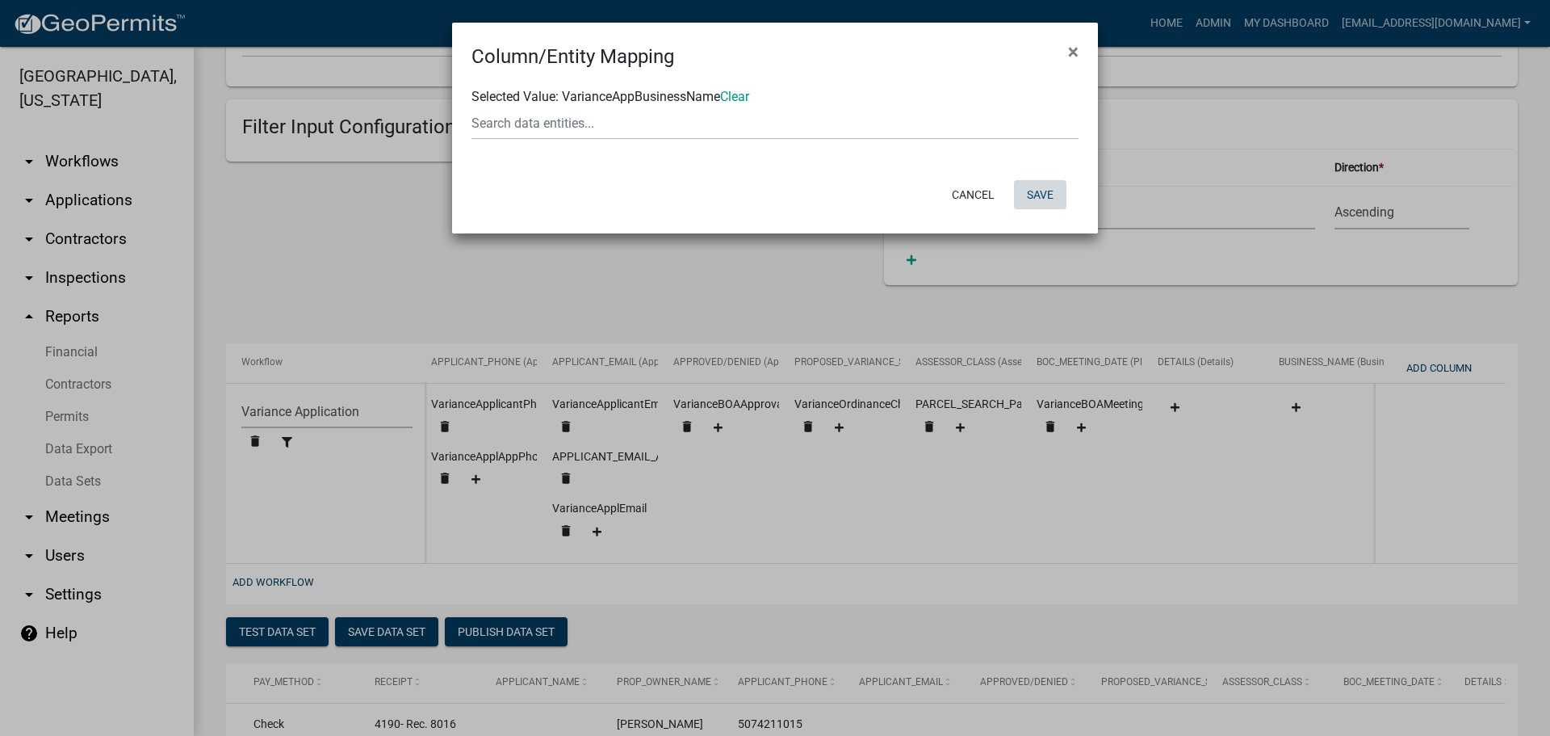
drag, startPoint x: 1057, startPoint y: 198, endPoint x: 928, endPoint y: 213, distance: 130.1
click at [1053, 195] on button "Save" at bounding box center [1040, 194] width 52 height 29
select select "159ae783-d570-4e54-bbd3-48143ef63351"
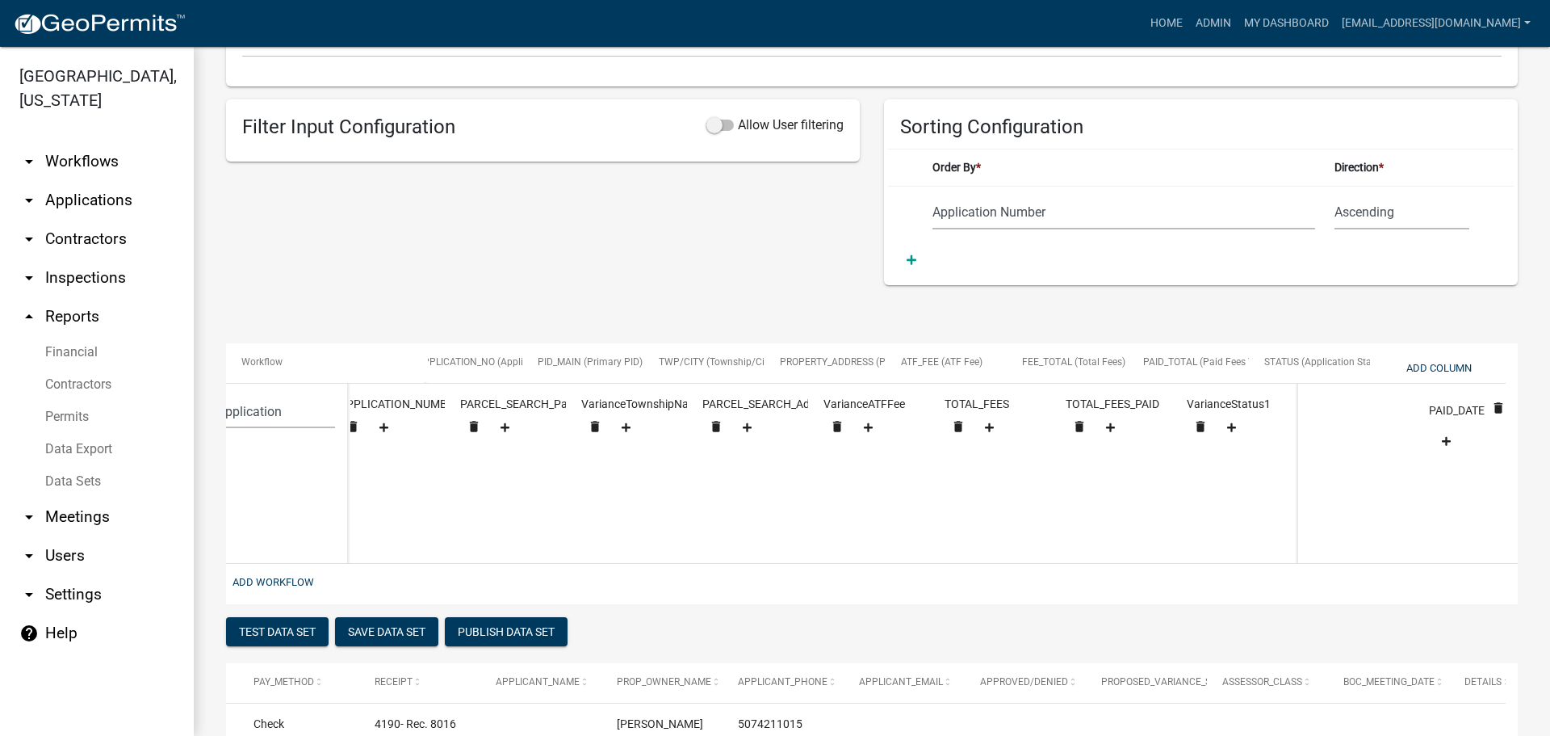
scroll to position [0, 0]
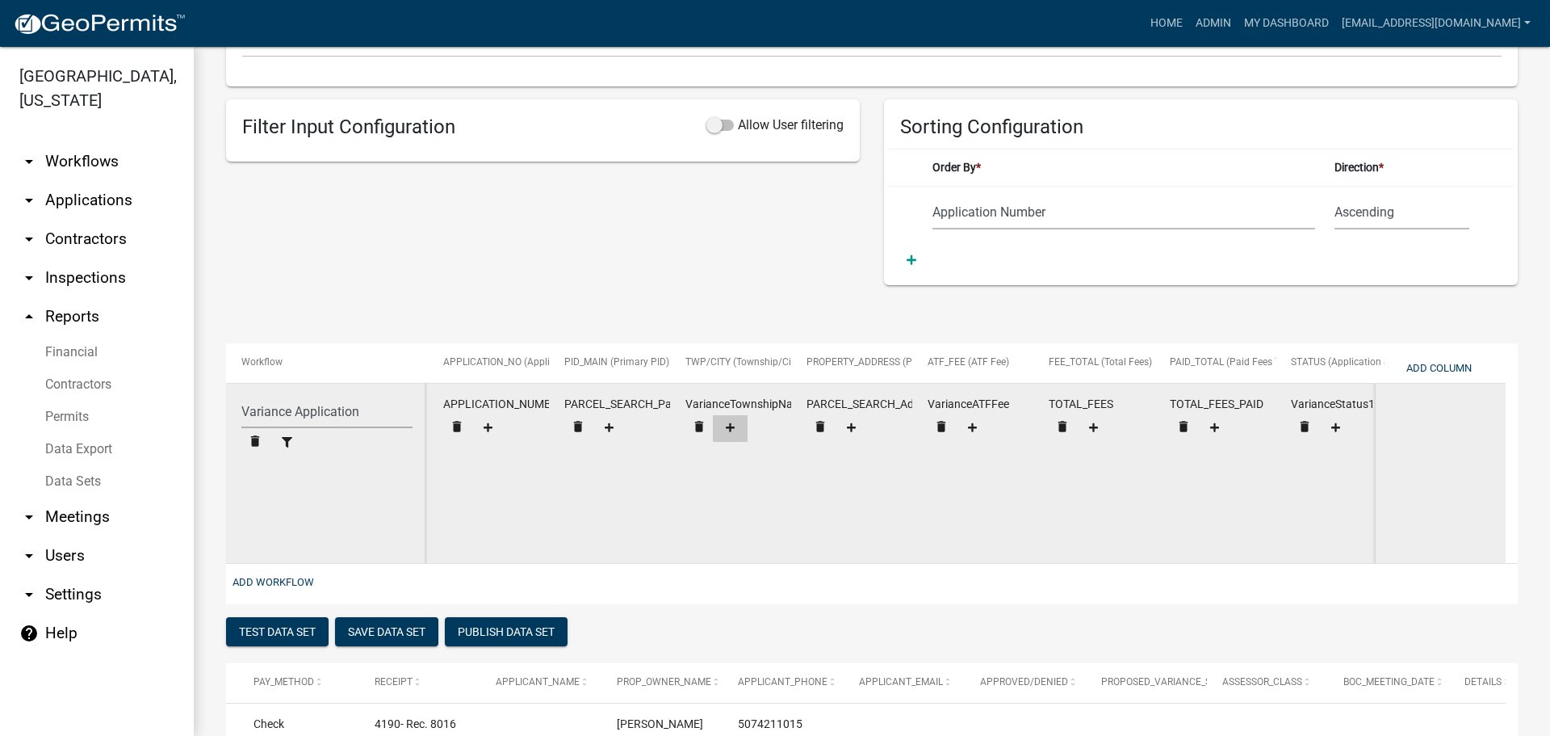
click at [727, 430] on icon at bounding box center [730, 427] width 9 height 10
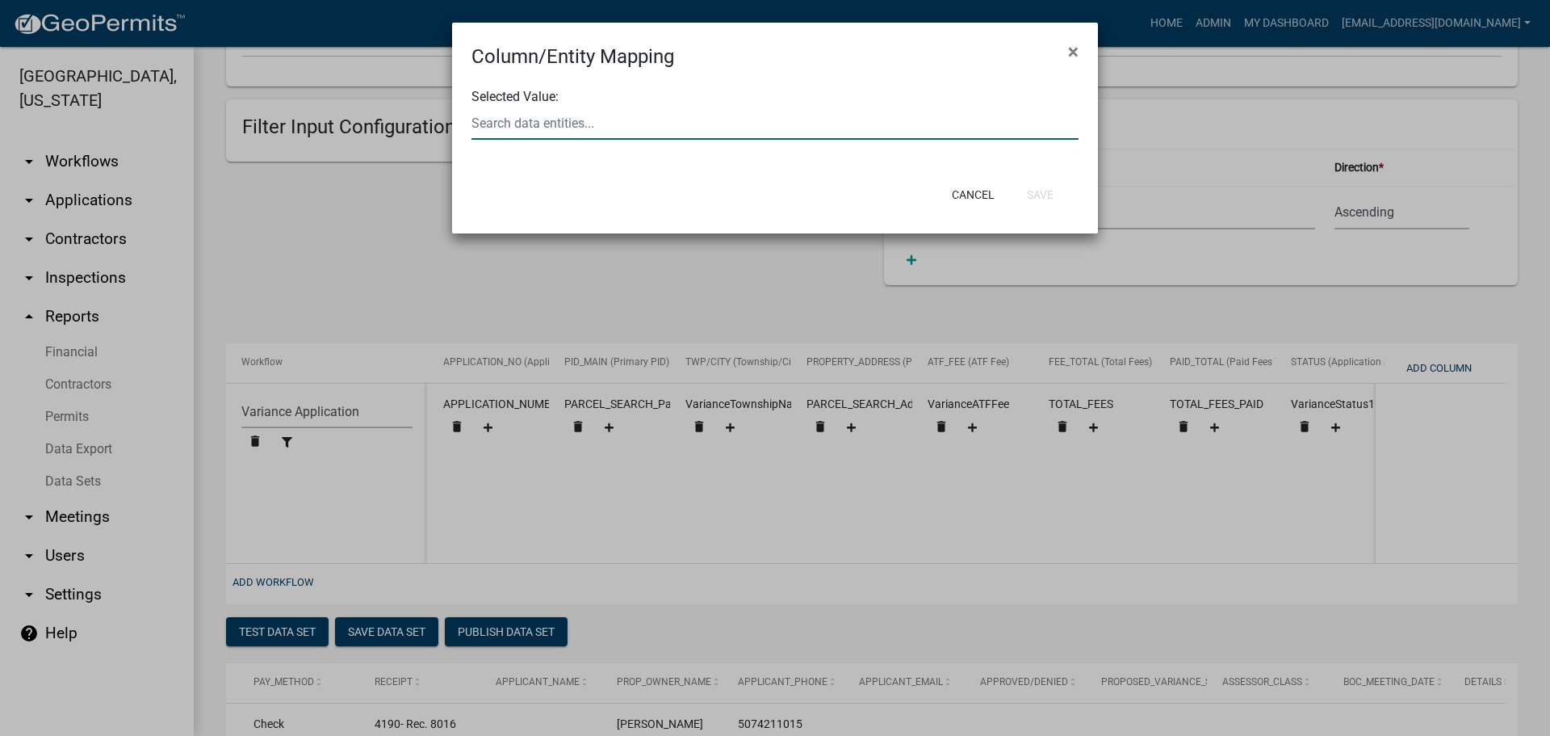
click at [622, 119] on div at bounding box center [774, 123] width 631 height 33
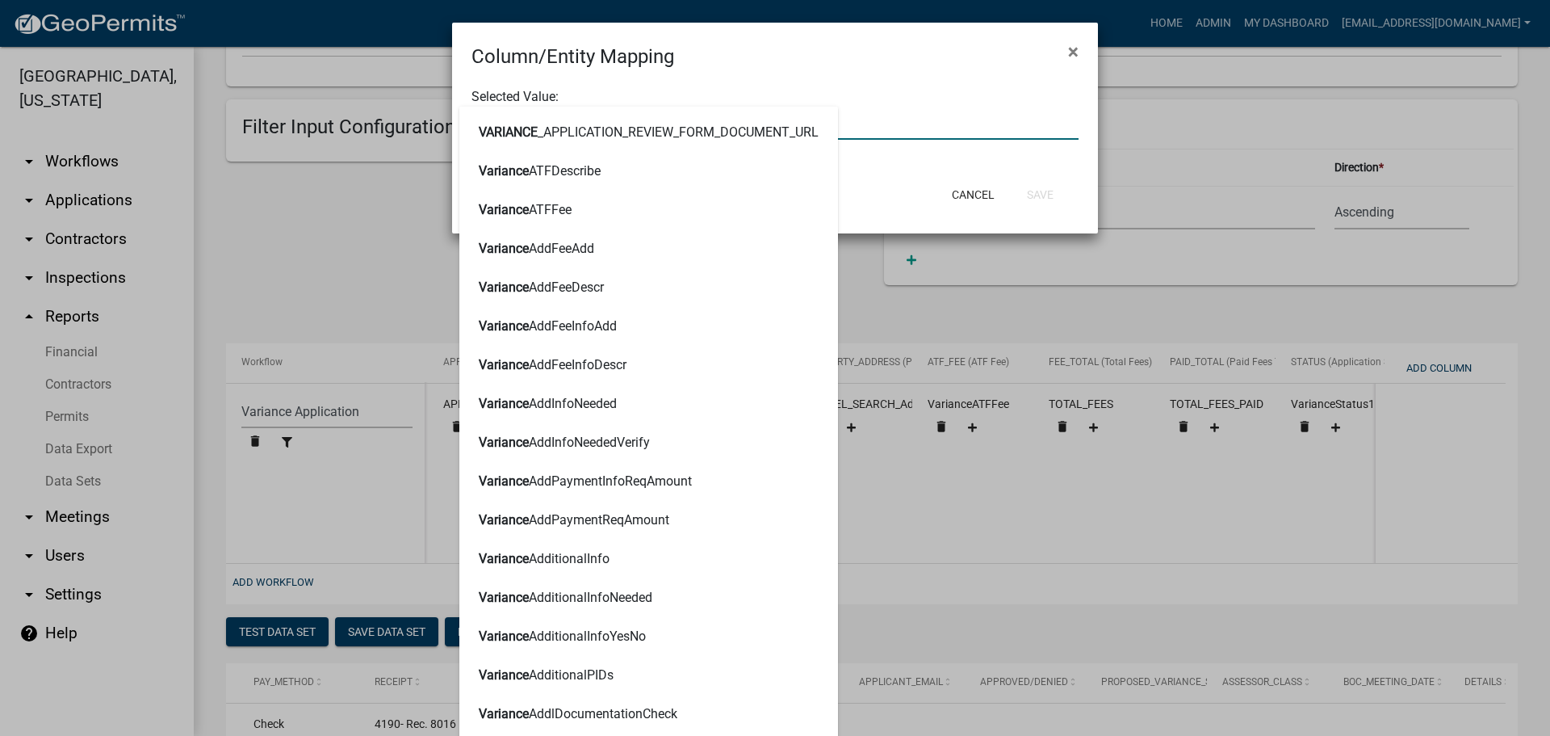
type input "variancej"
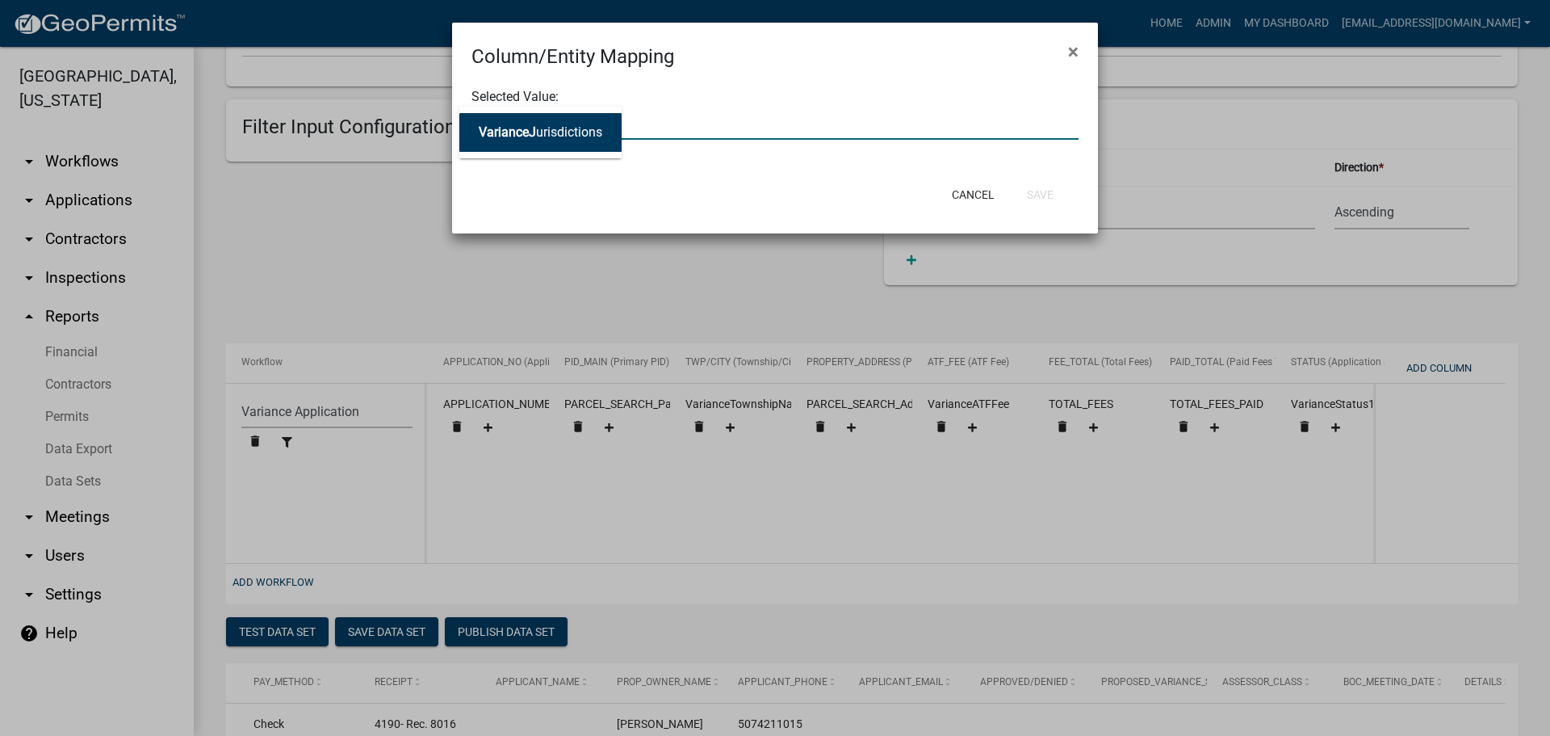
click at [575, 130] on ngb-highlight "VarianceJ urisdictions" at bounding box center [541, 132] width 124 height 13
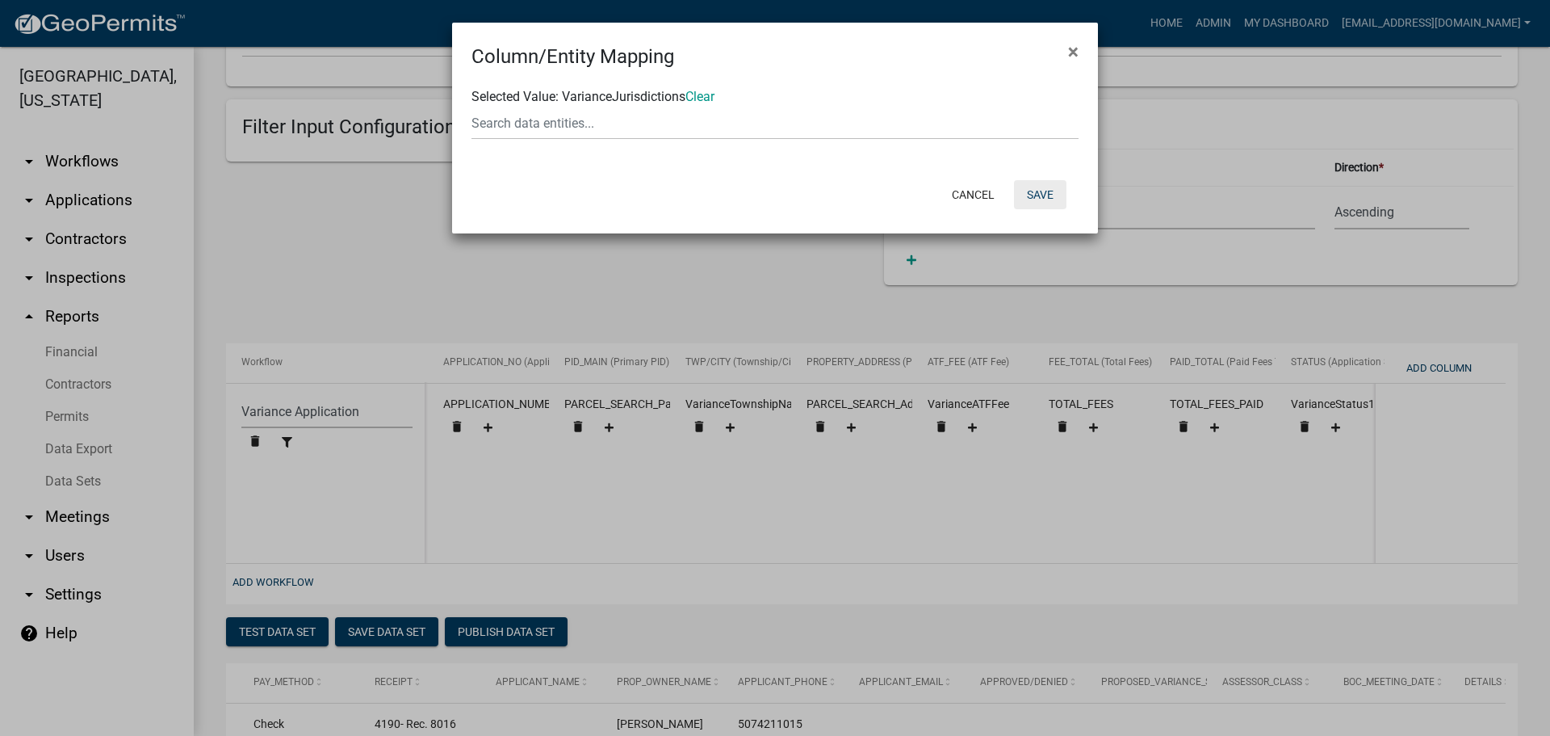
click at [1039, 194] on button "Save" at bounding box center [1040, 194] width 52 height 29
select select "159ae783-d570-4e54-bbd3-48143ef63351"
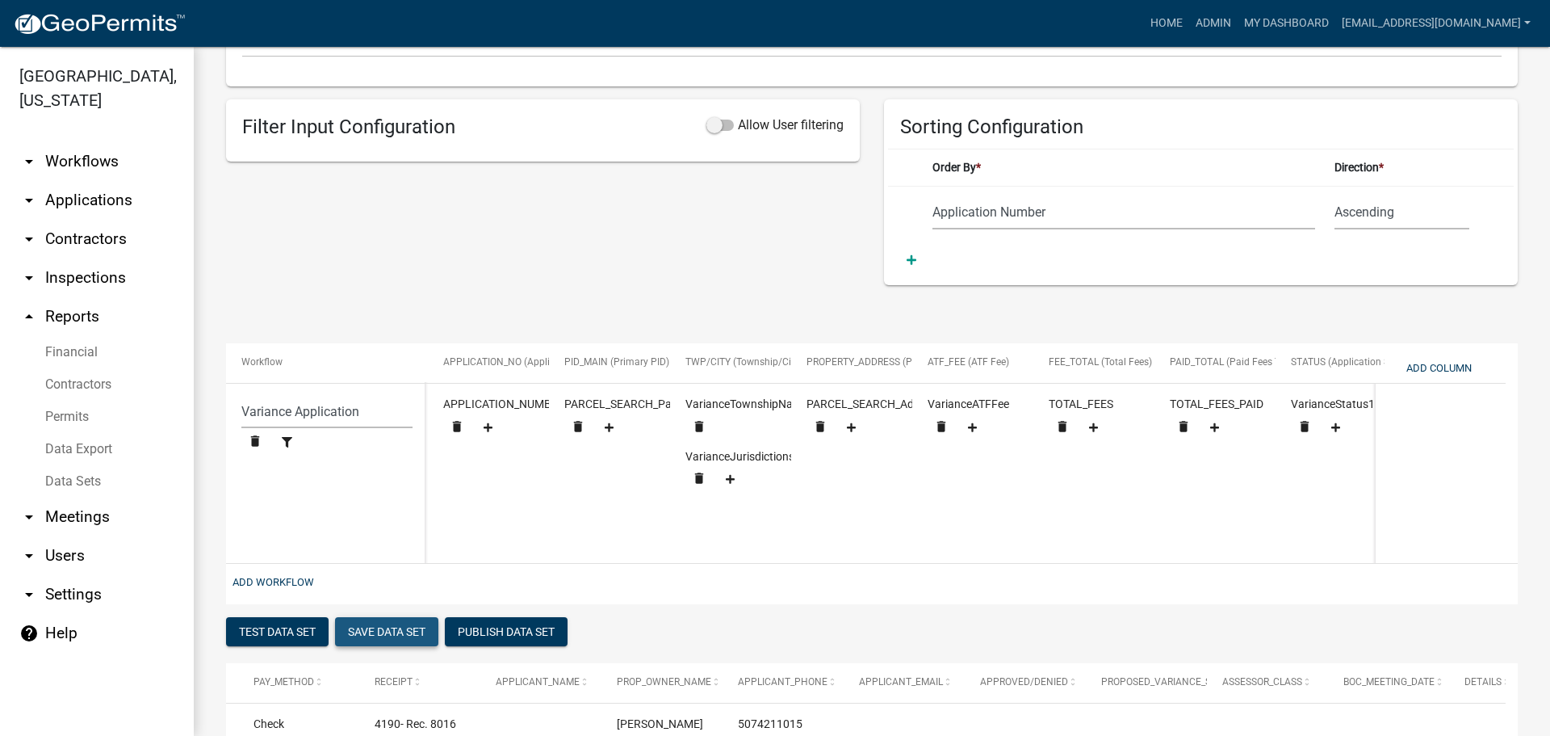
click at [395, 640] on button "Save Data Set" at bounding box center [386, 631] width 103 height 29
select select "Application Number"
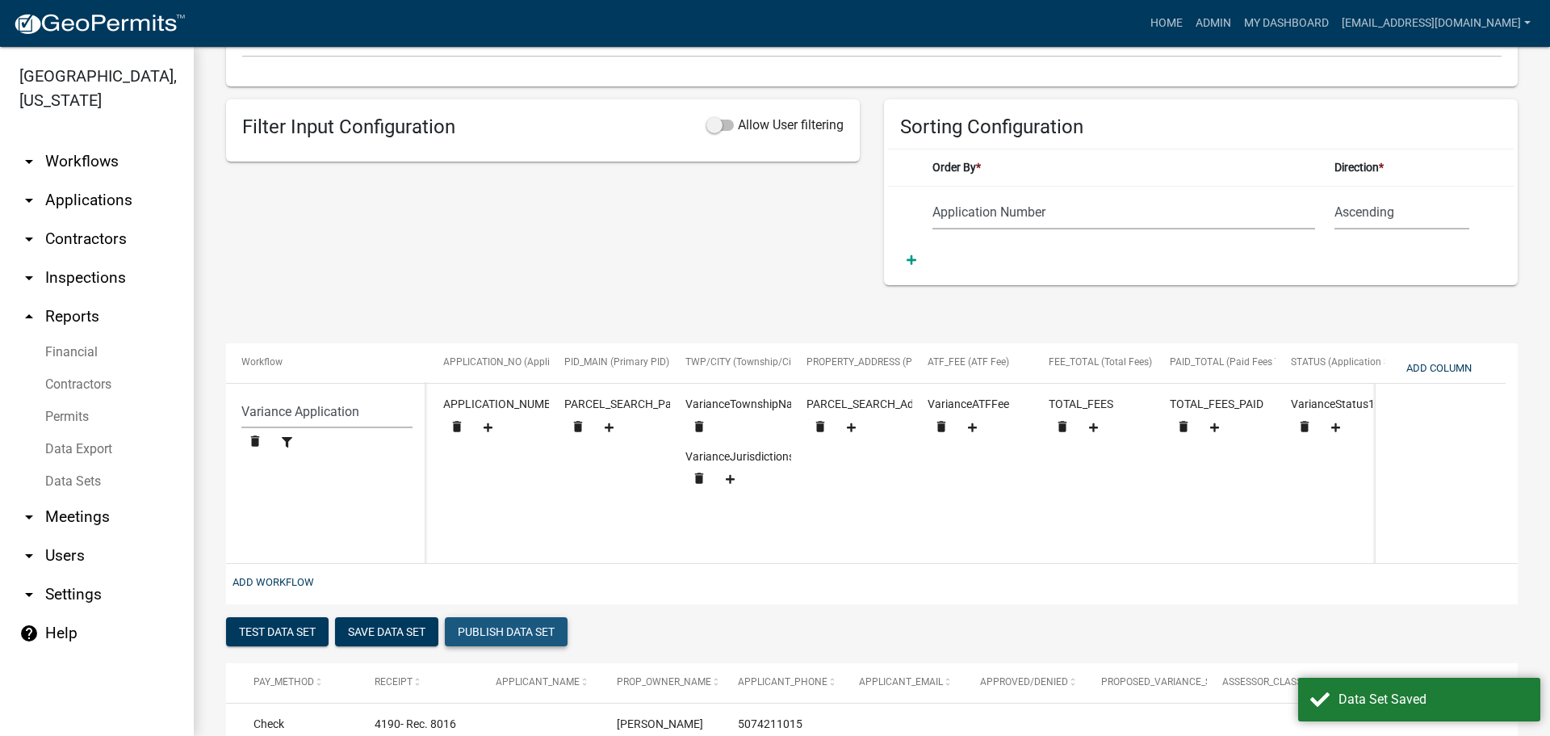
click at [482, 636] on button "Publish Data Set" at bounding box center [506, 631] width 123 height 29
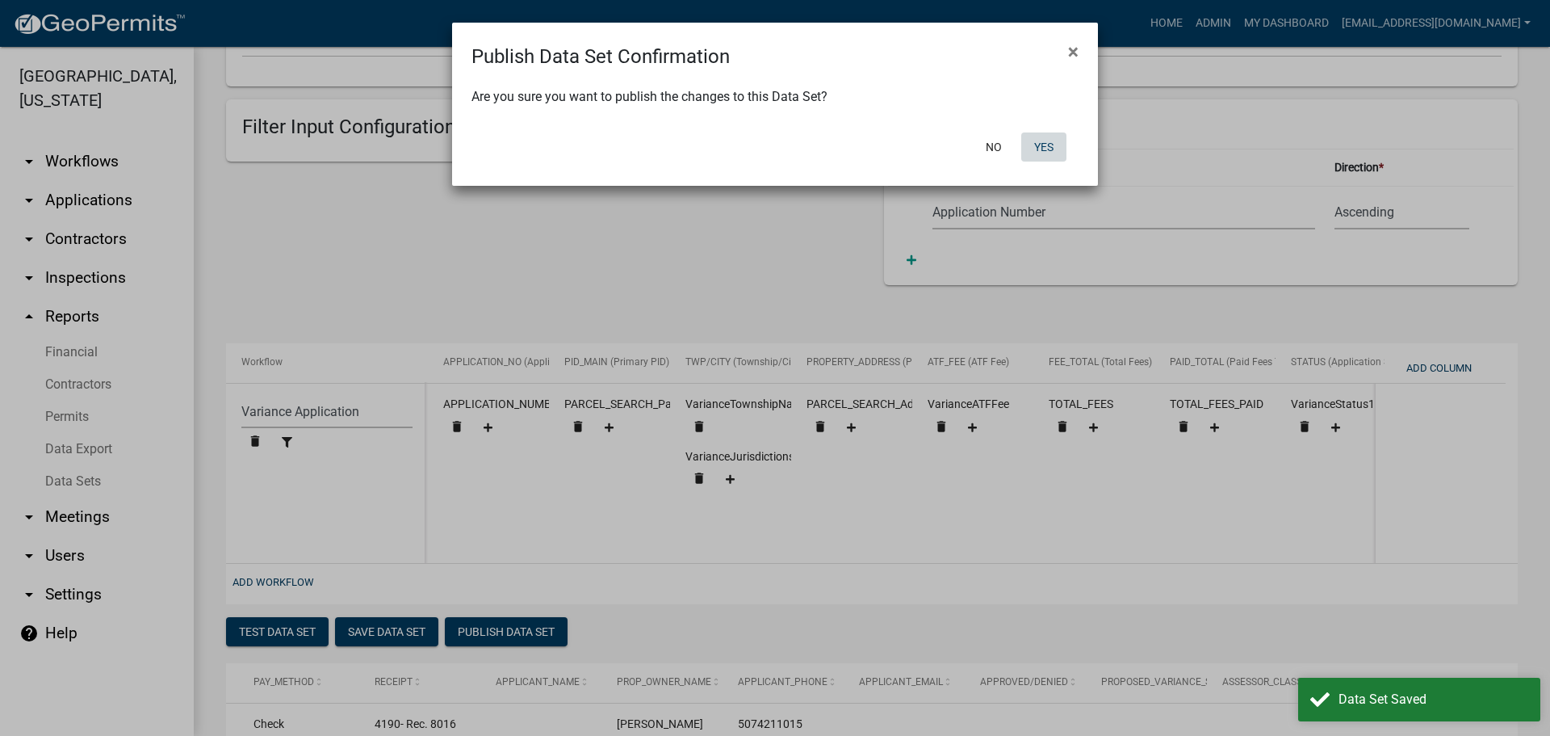
click at [1038, 148] on button "Yes" at bounding box center [1044, 146] width 45 height 29
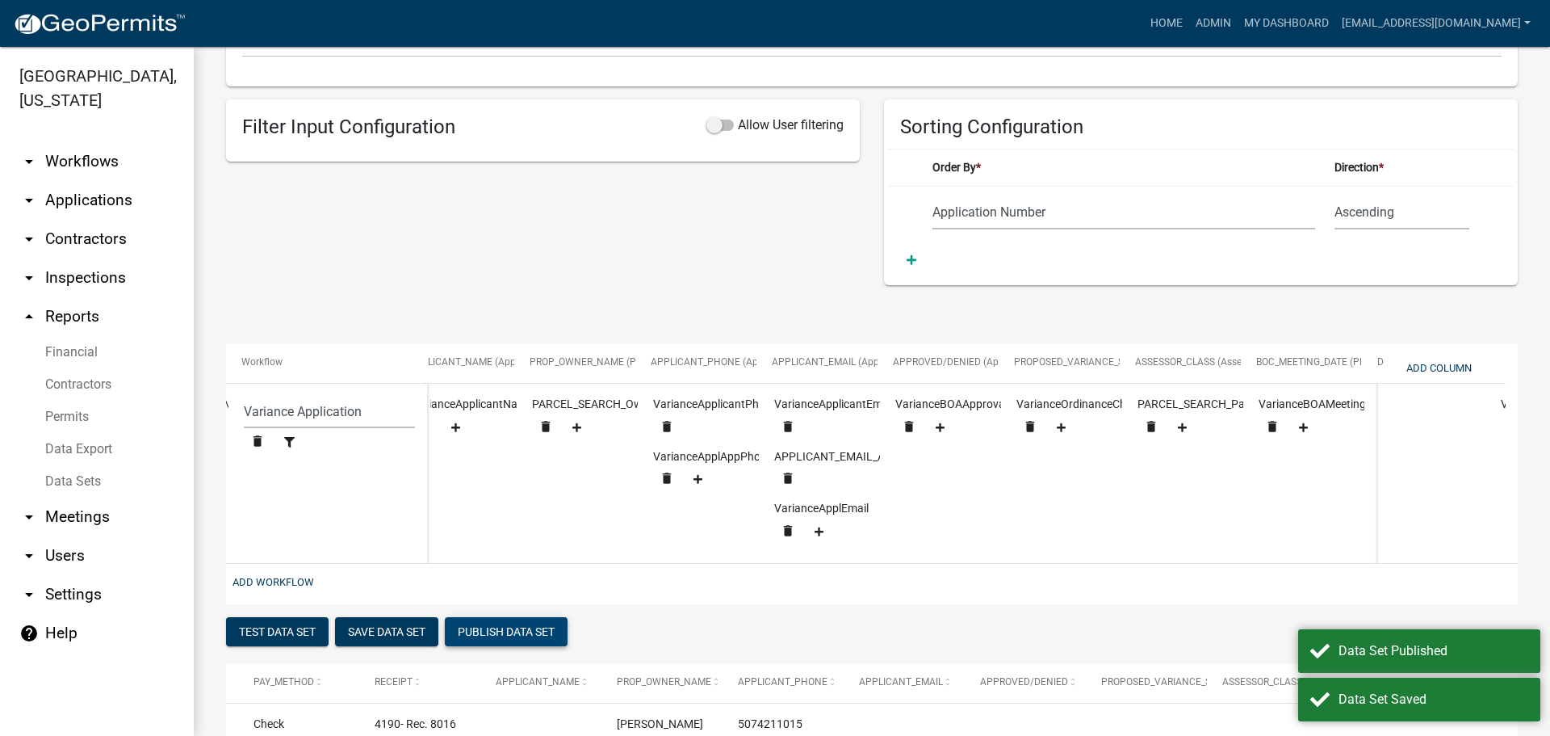
scroll to position [0, 1708]
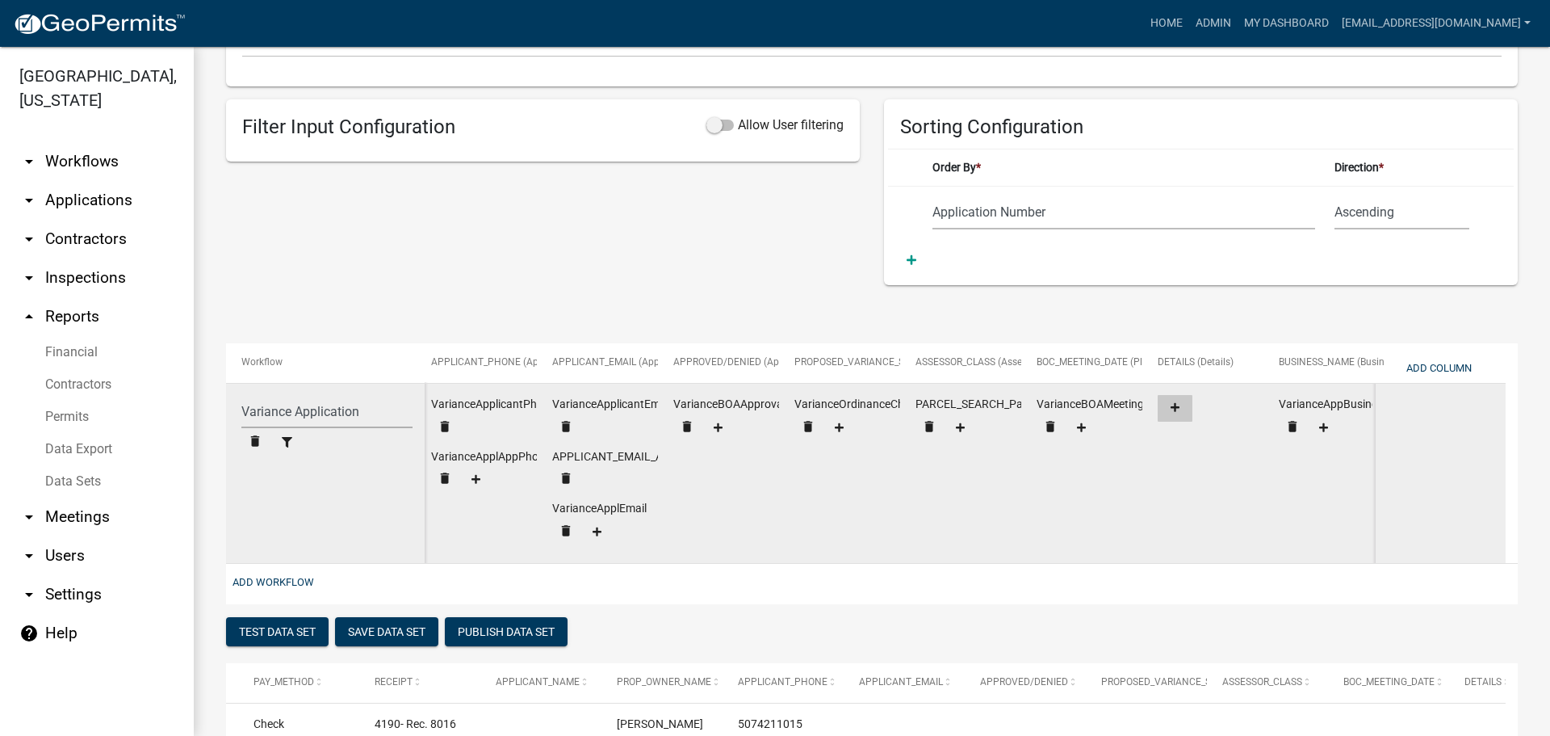
click at [1169, 406] on fa-icon at bounding box center [1175, 408] width 22 height 12
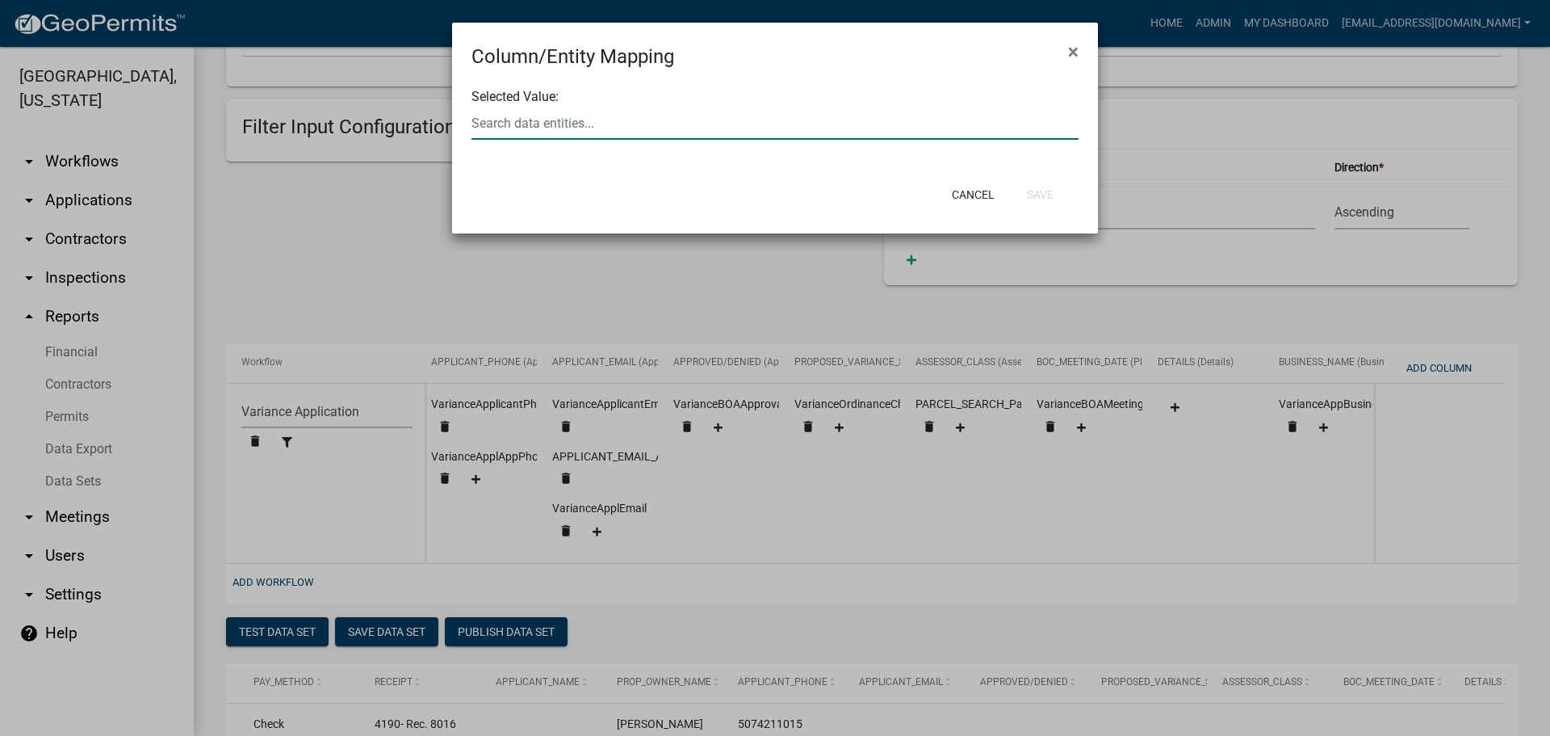
click at [668, 123] on div at bounding box center [774, 123] width 631 height 33
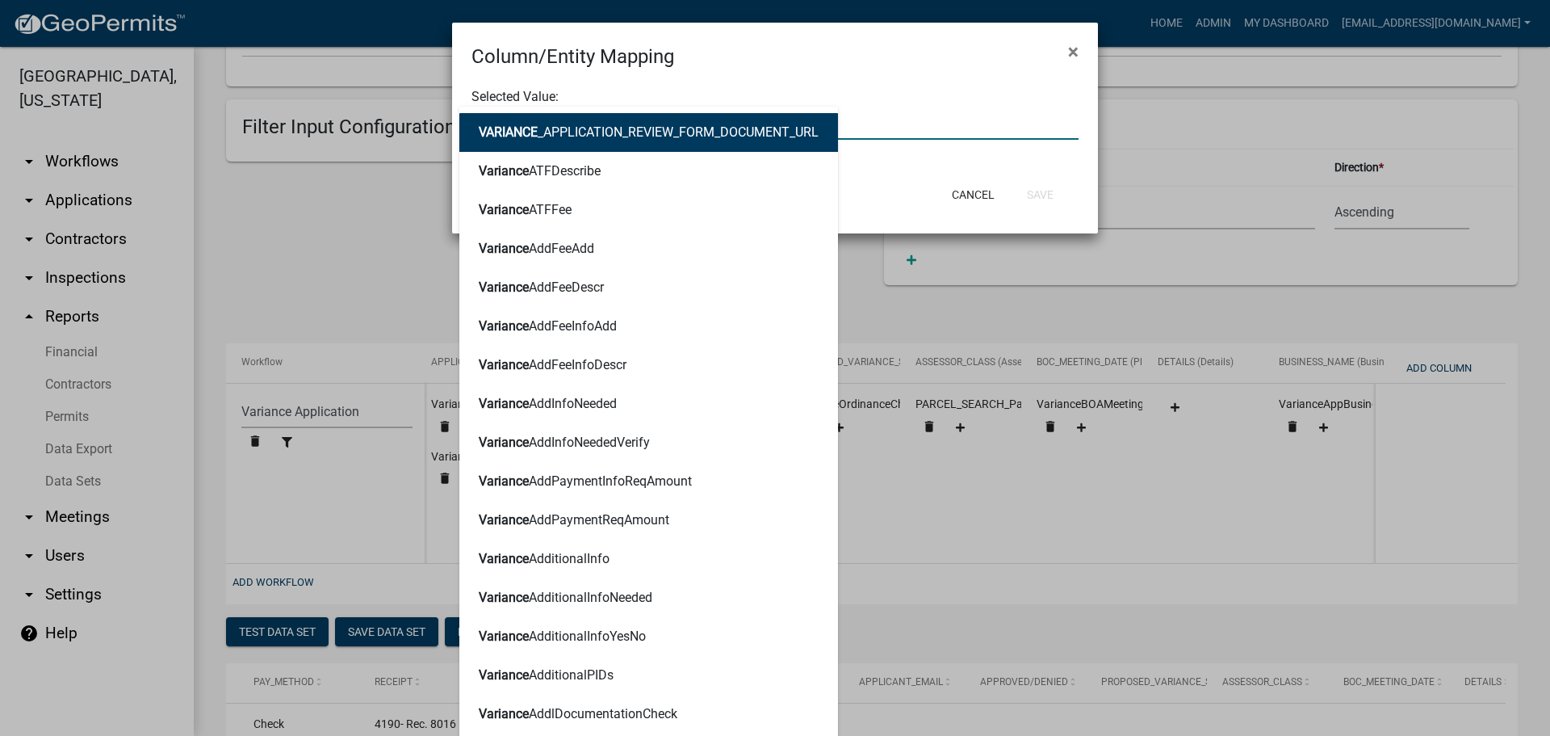
type input "variancebo"
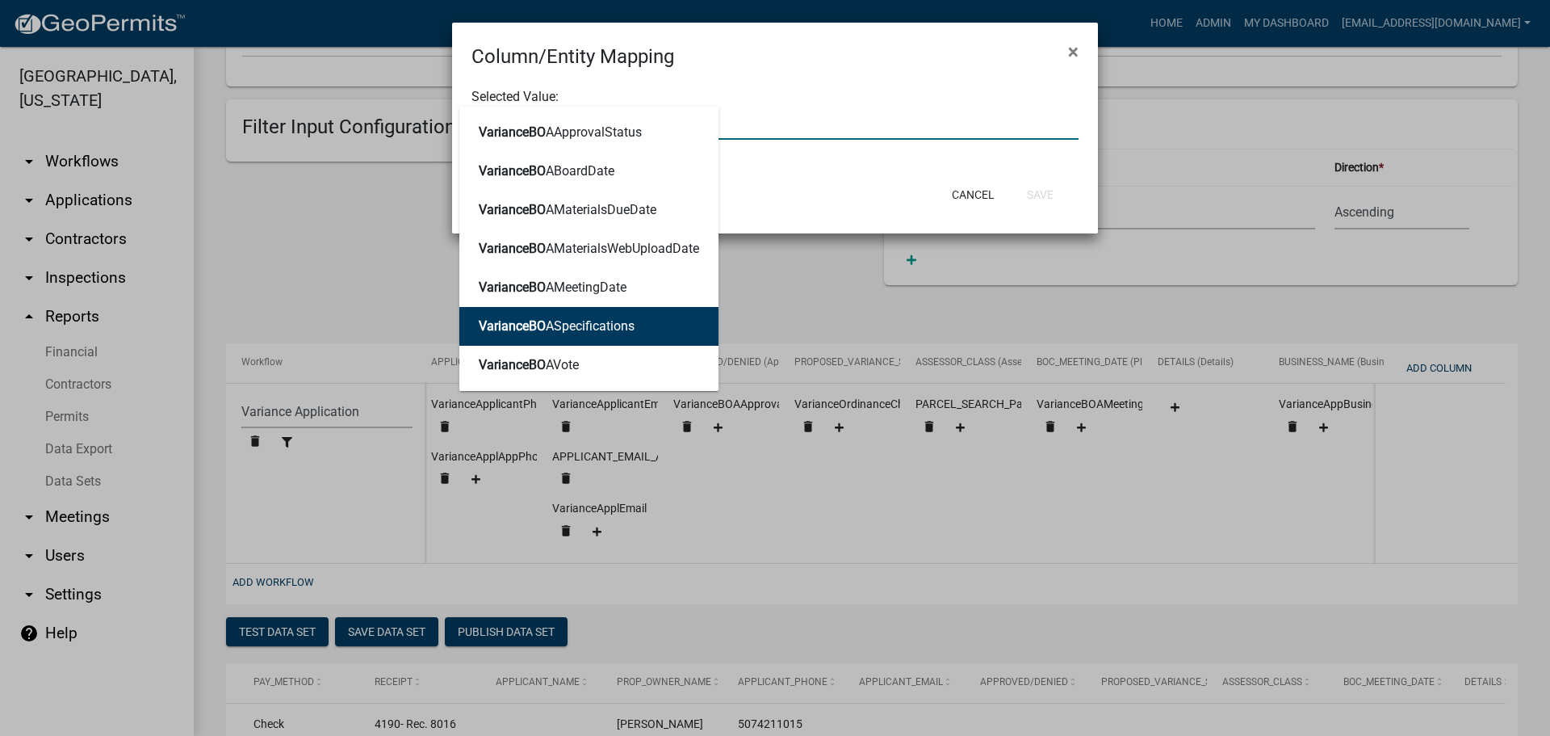
click at [594, 325] on ngb-highlight "VarianceBO ASpecifications" at bounding box center [557, 326] width 156 height 13
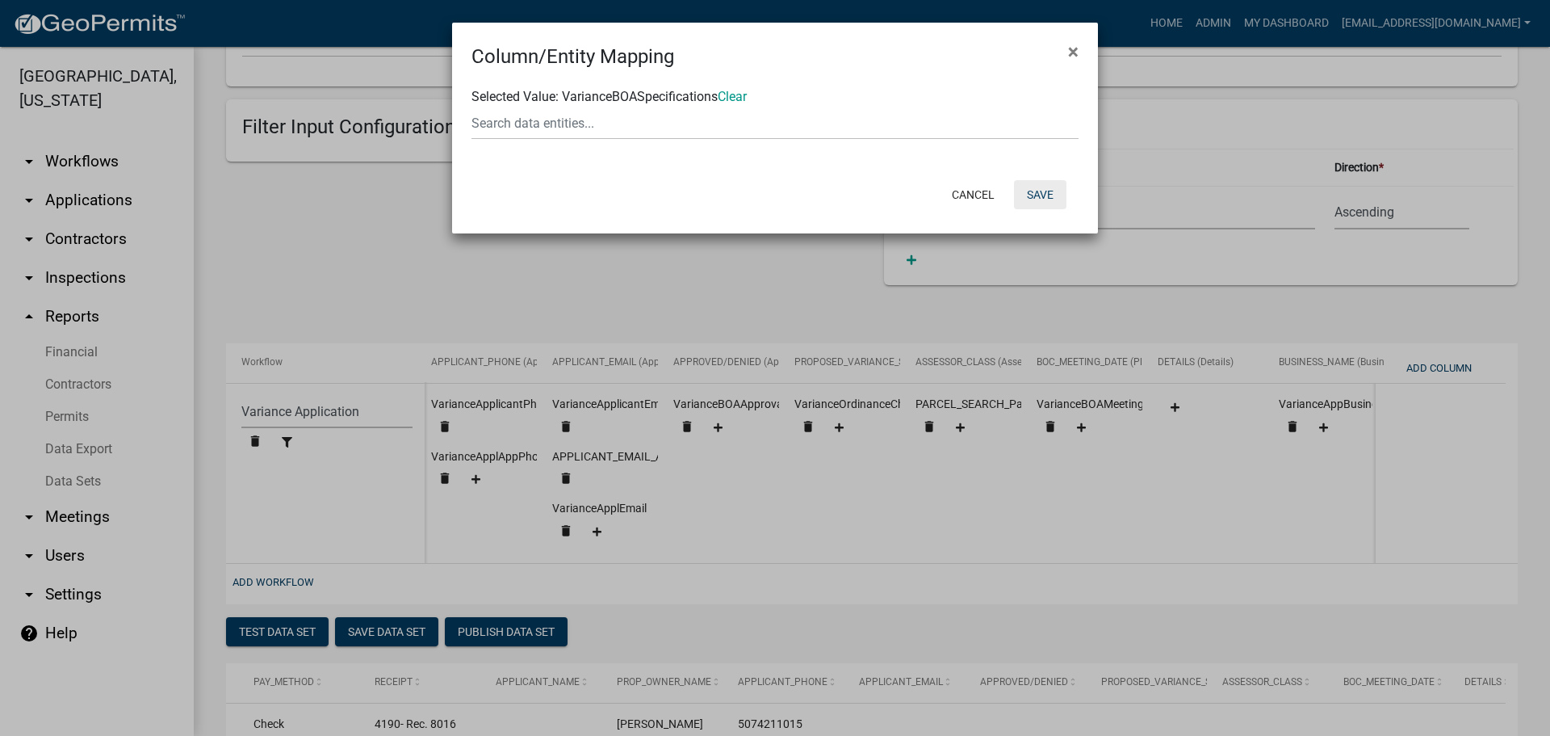
click at [1043, 191] on button "Save" at bounding box center [1040, 194] width 52 height 29
select select "159ae783-d570-4e54-bbd3-48143ef63351"
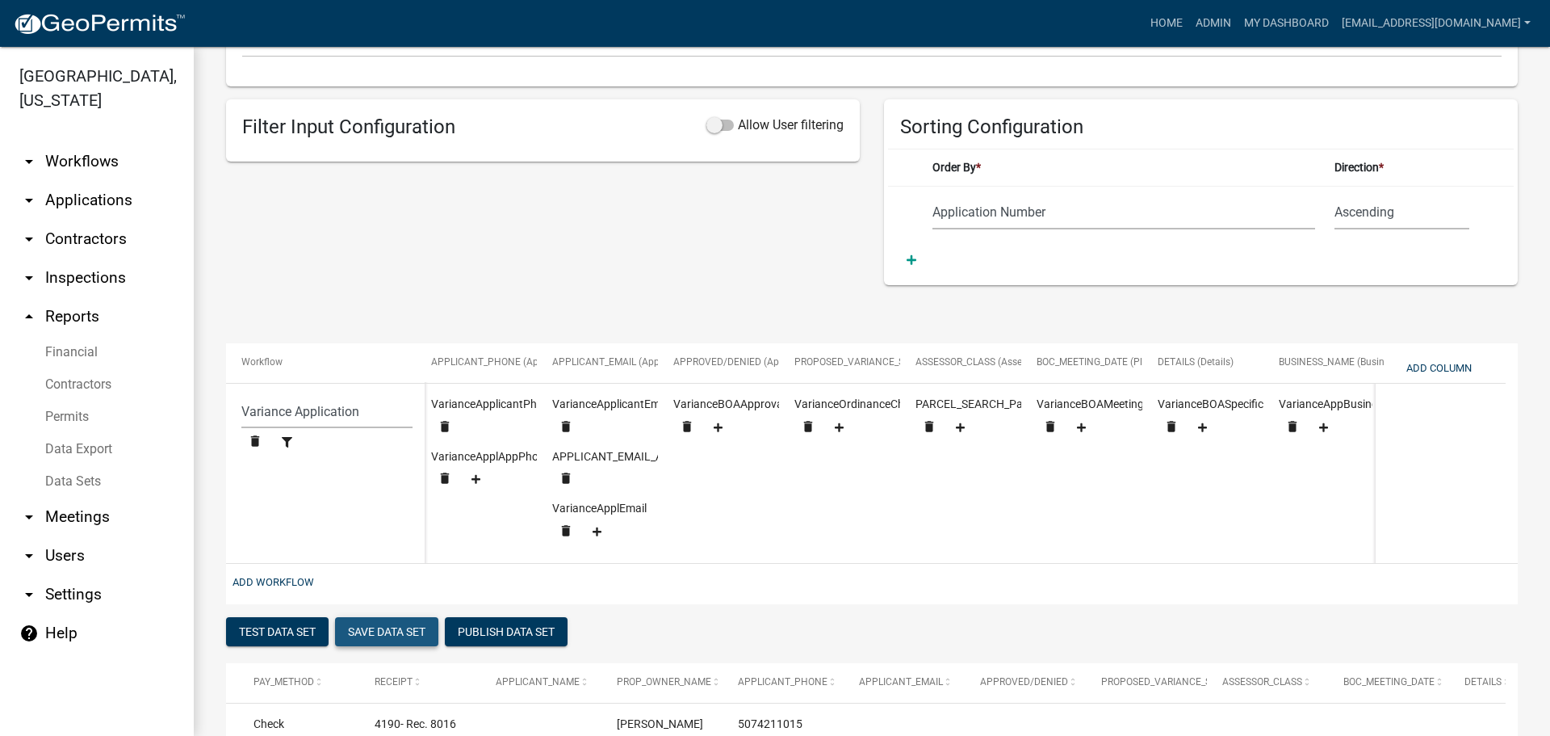
click at [388, 636] on button "Save Data Set" at bounding box center [386, 631] width 103 height 29
select select "Application Number"
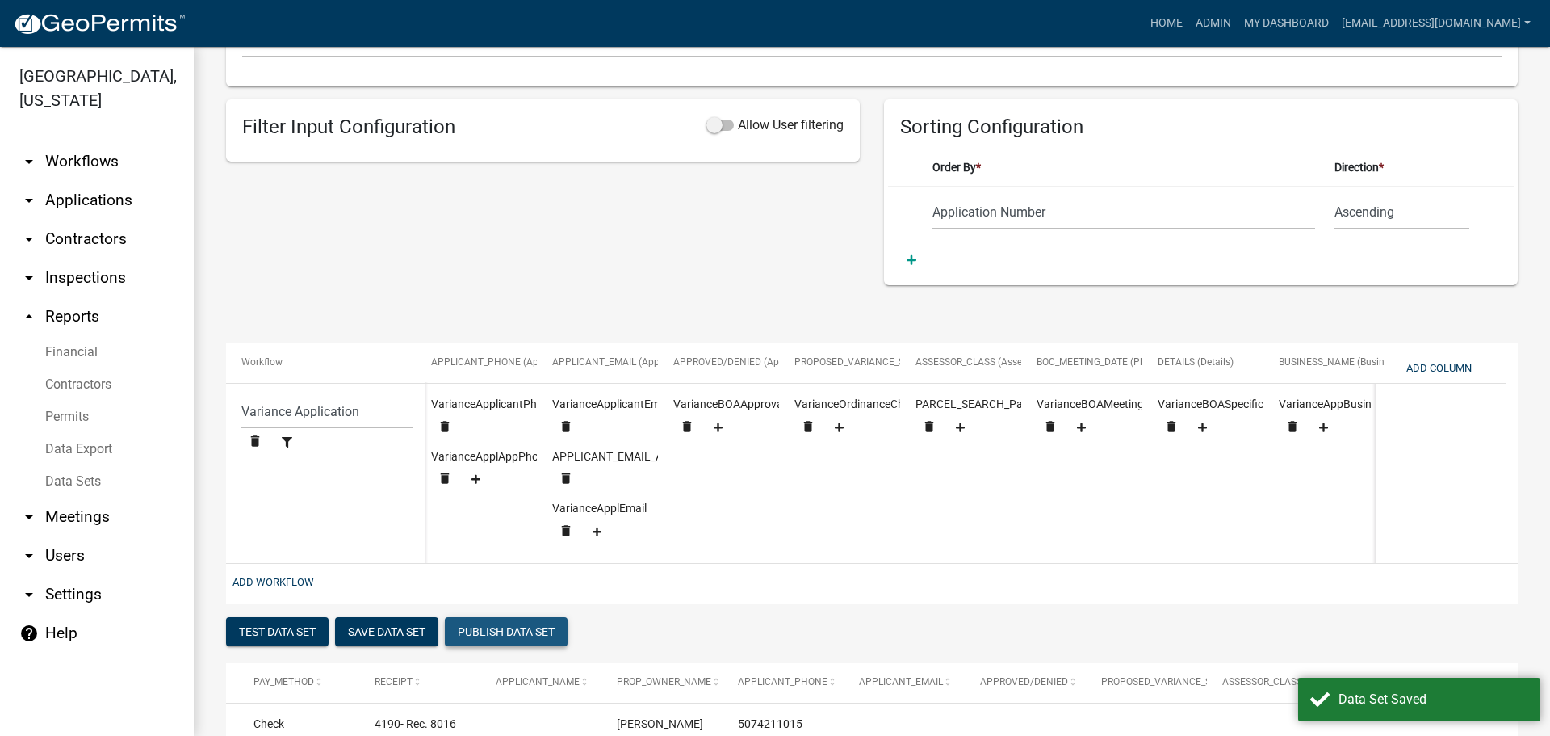
click at [497, 637] on button "Publish Data Set" at bounding box center [506, 631] width 123 height 29
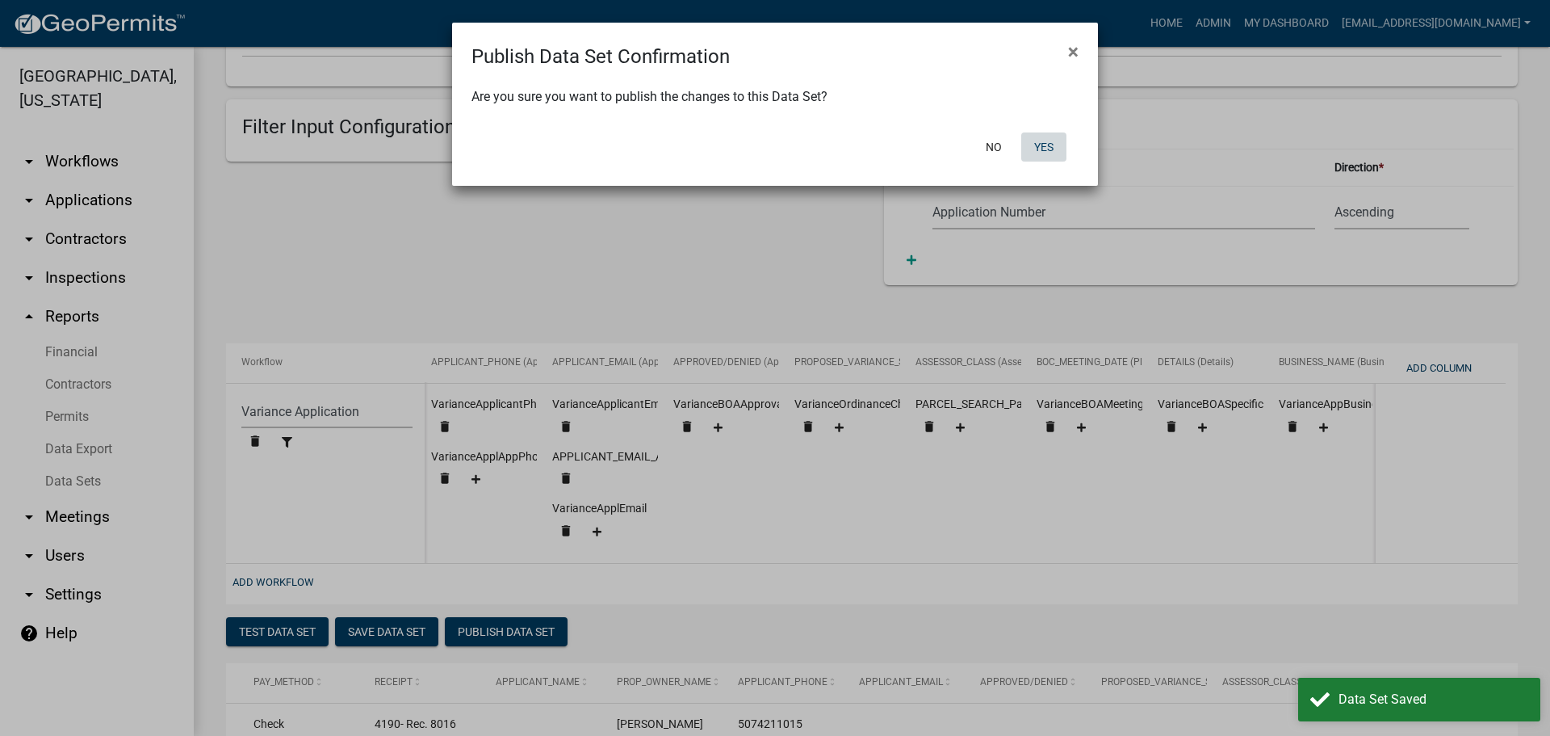
drag, startPoint x: 1043, startPoint y: 146, endPoint x: 925, endPoint y: 170, distance: 121.2
click at [1043, 146] on button "Yes" at bounding box center [1044, 146] width 45 height 29
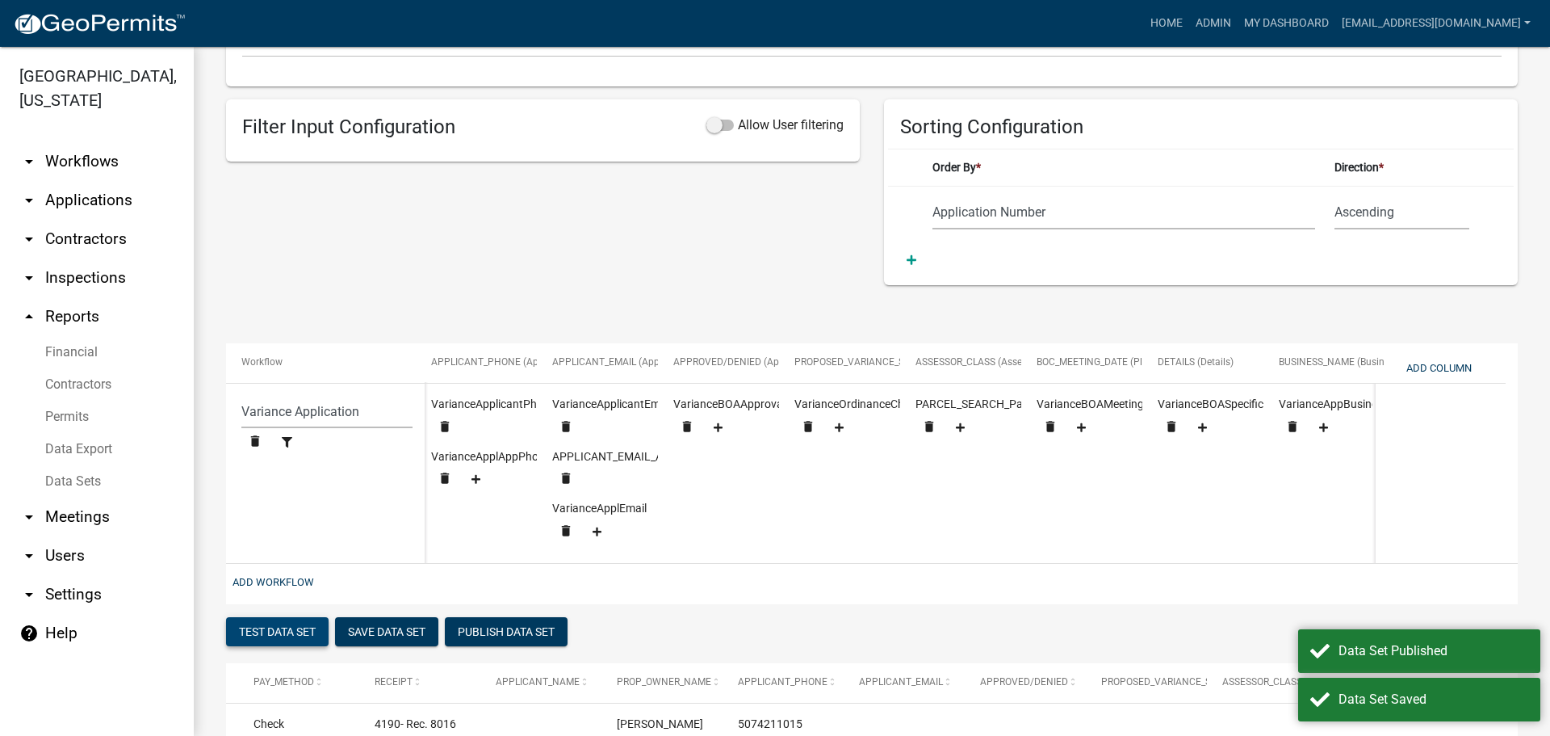
click at [266, 645] on button "Test Data Set" at bounding box center [277, 631] width 103 height 29
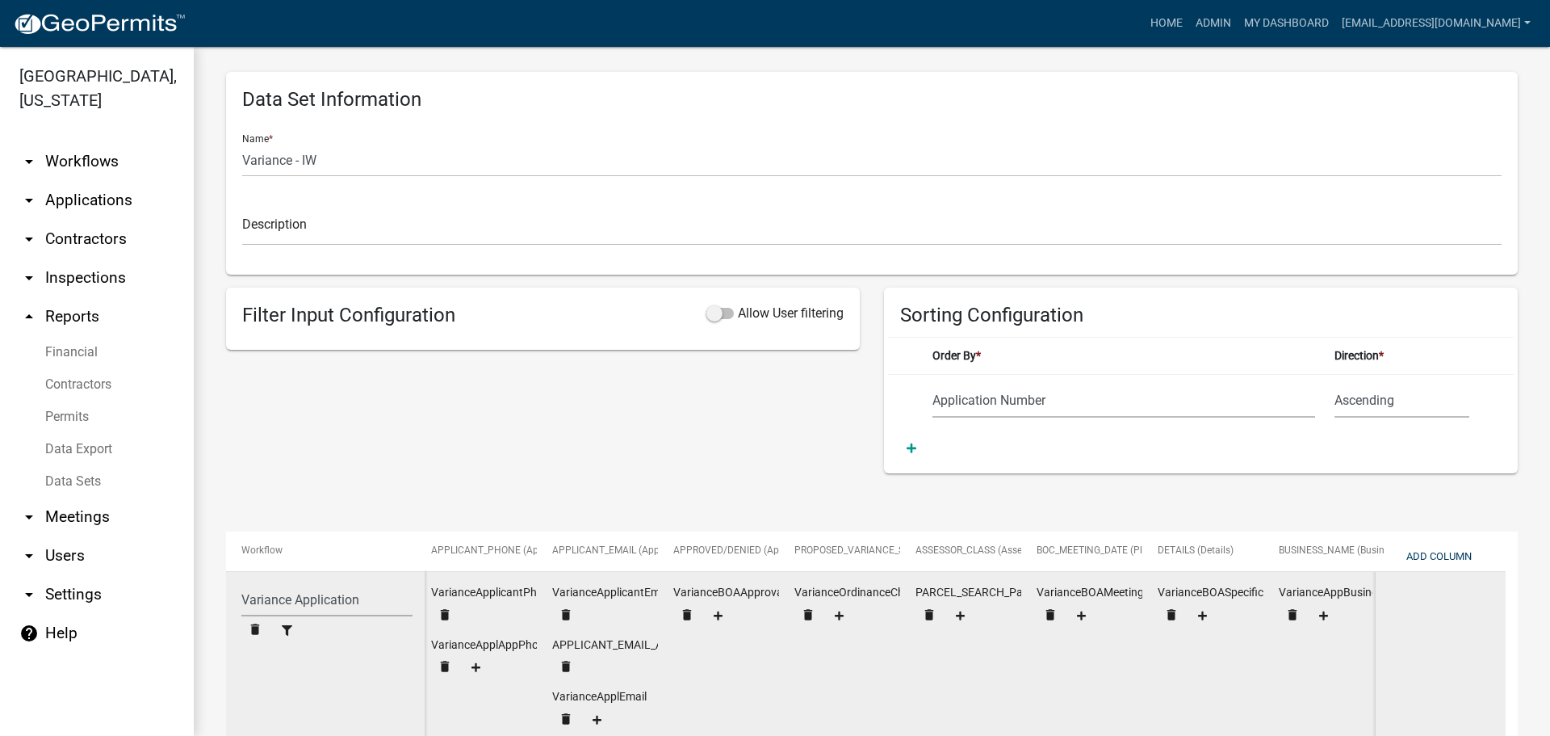
scroll to position [0, 0]
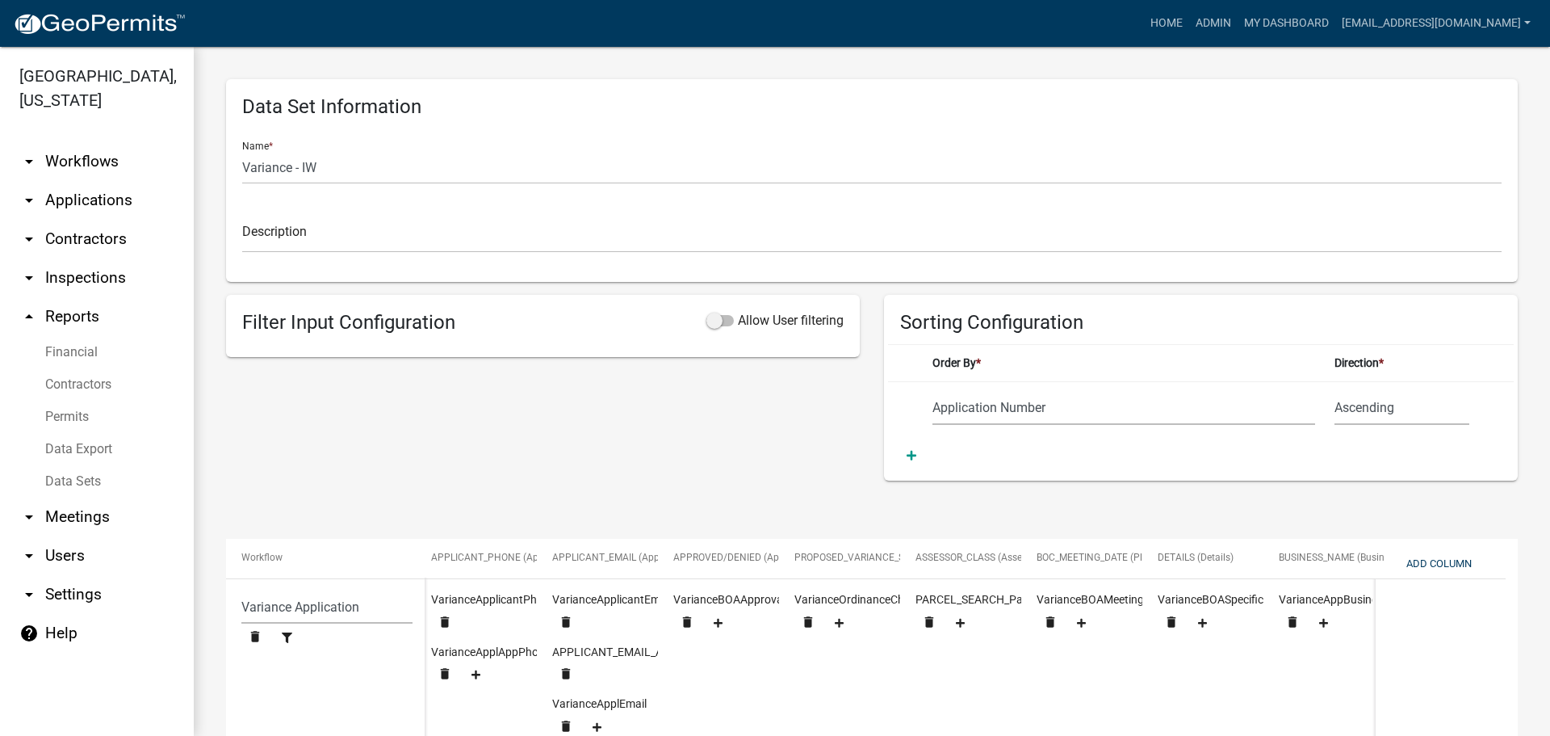
click at [78, 447] on link "Data Export" at bounding box center [97, 449] width 194 height 32
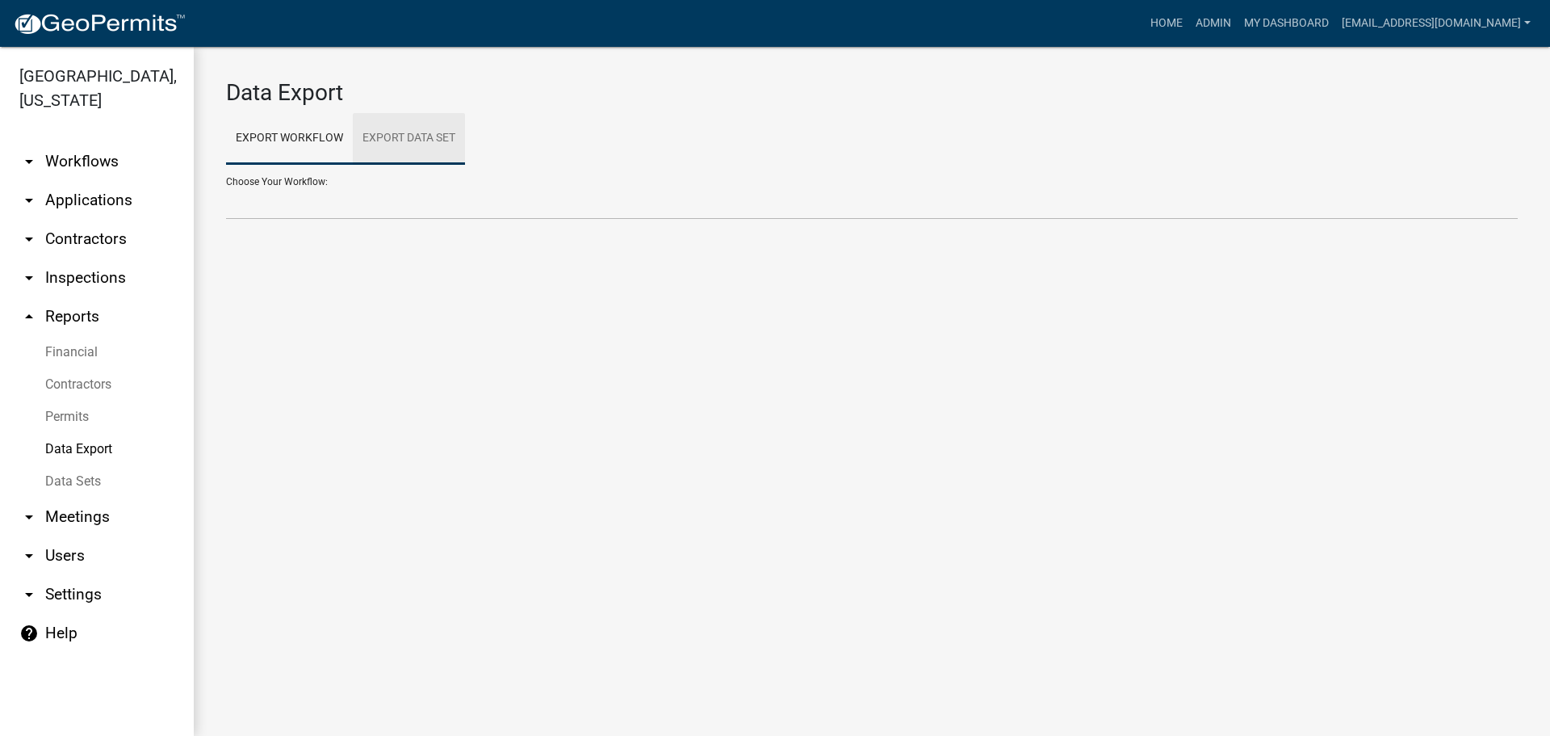
click at [411, 136] on link "Export Data Set" at bounding box center [409, 139] width 112 height 52
click at [311, 206] on select "All Building Permits All Contractors Ball in Court Building Permits - Final Ins…" at bounding box center [872, 203] width 1292 height 33
select select "19: 011e99c6-b77f-4d57-8429-440a0fc87ec1"
click at [226, 187] on select "All Building Permits All Contractors Ball in Court Building Permits - Final Ins…" at bounding box center [872, 203] width 1292 height 33
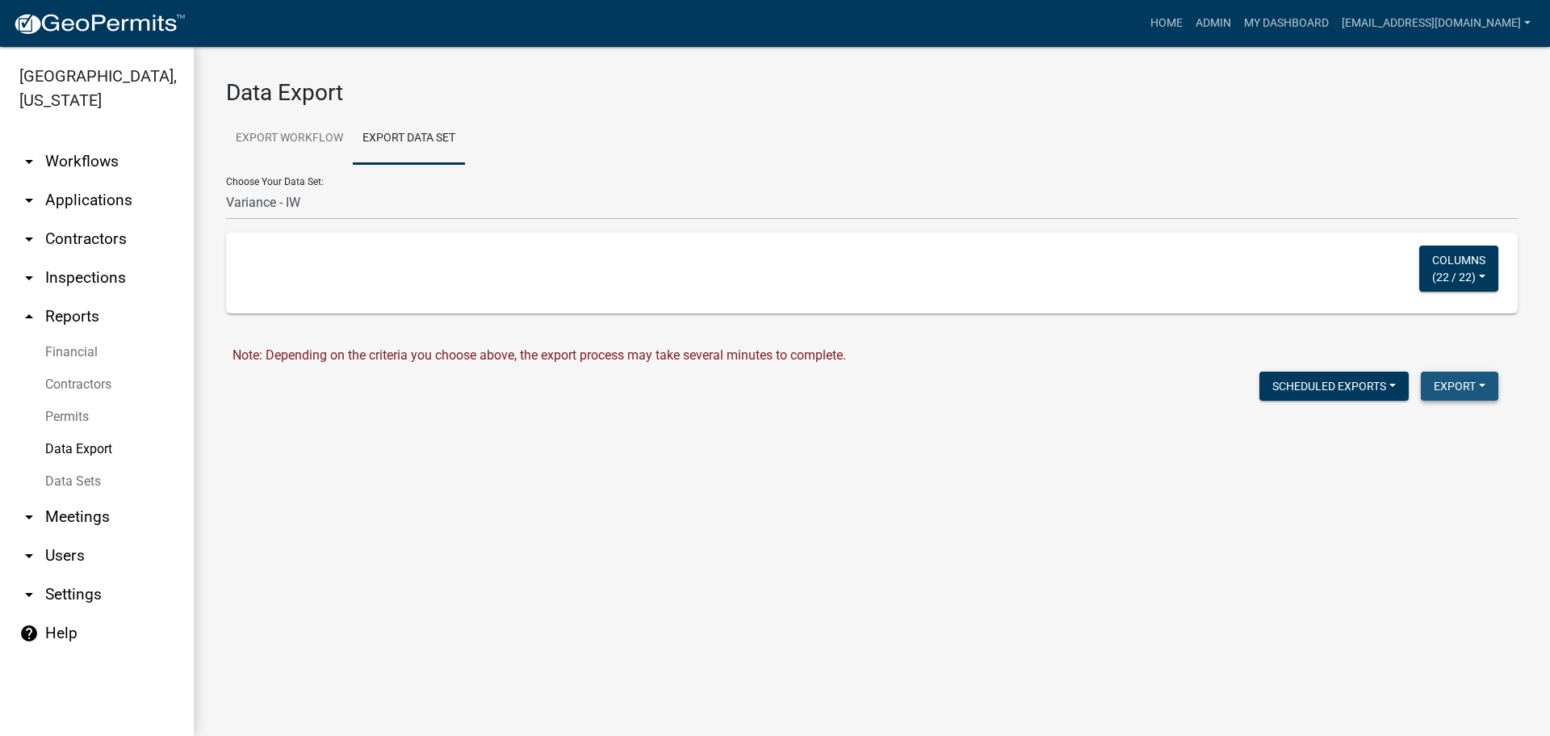
click at [1438, 380] on button "Export" at bounding box center [1460, 385] width 78 height 29
click at [1411, 432] on button "Excel Format (.xlsx)" at bounding box center [1423, 428] width 151 height 39
click at [344, 415] on link "Download Variance - IW.xlsx" at bounding box center [313, 420] width 161 height 15
click at [87, 153] on link "arrow_drop_down Workflows" at bounding box center [97, 161] width 194 height 39
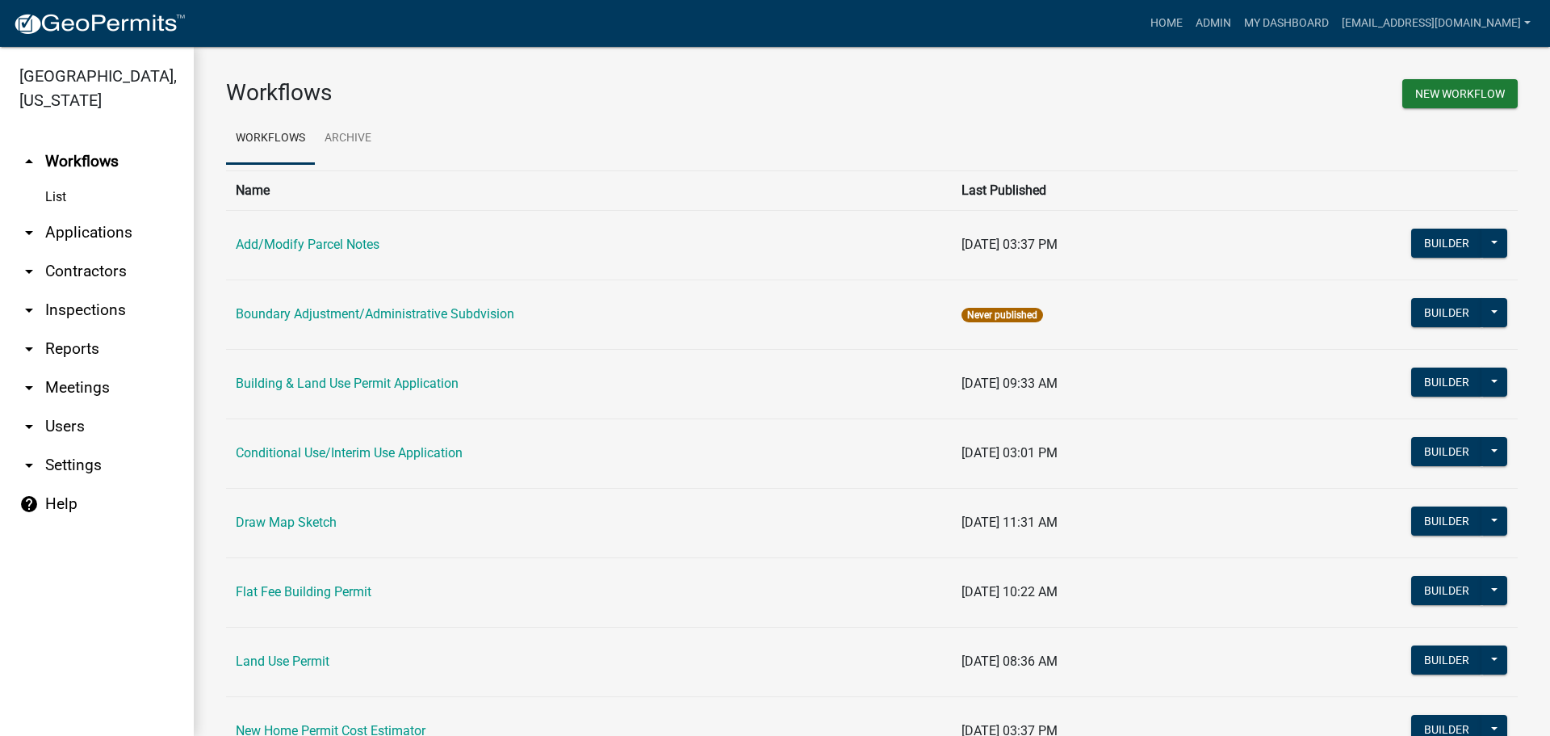
click at [55, 195] on link "List" at bounding box center [97, 197] width 194 height 32
click at [62, 422] on link "arrow_drop_down Users" at bounding box center [97, 426] width 194 height 39
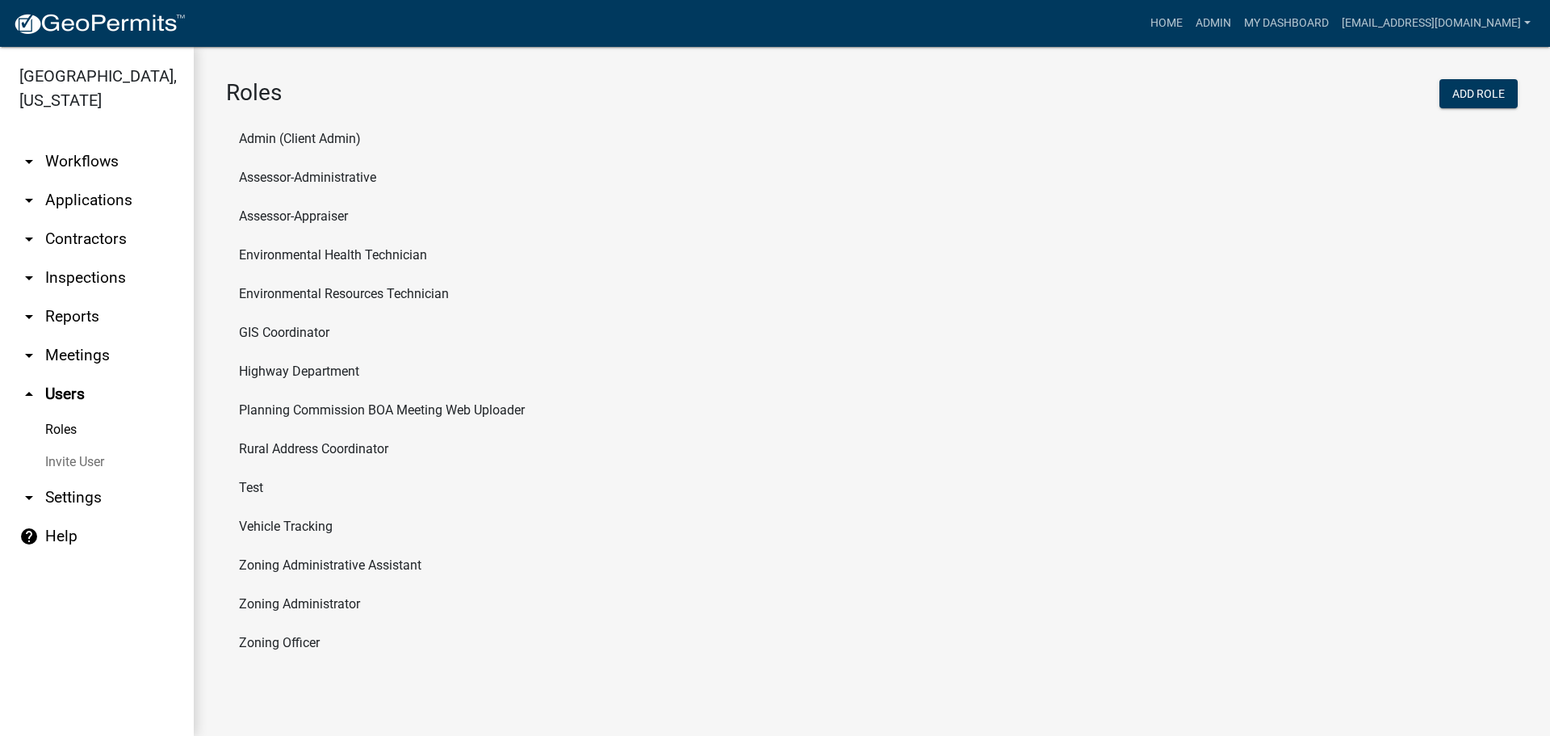
click at [94, 148] on link "arrow_drop_down Workflows" at bounding box center [97, 161] width 194 height 39
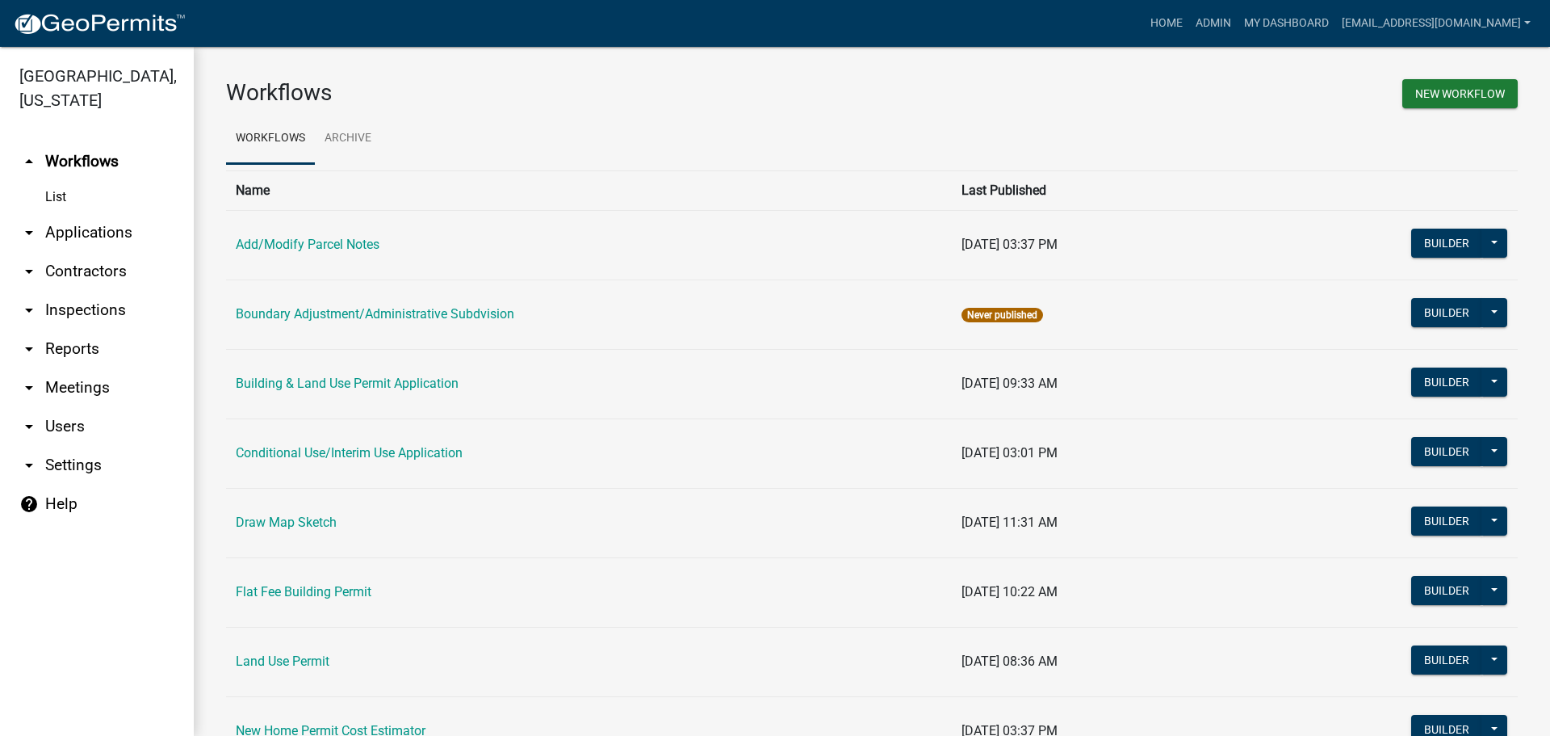
click at [76, 344] on link "arrow_drop_down Reports" at bounding box center [97, 348] width 194 height 39
select select "0: null"
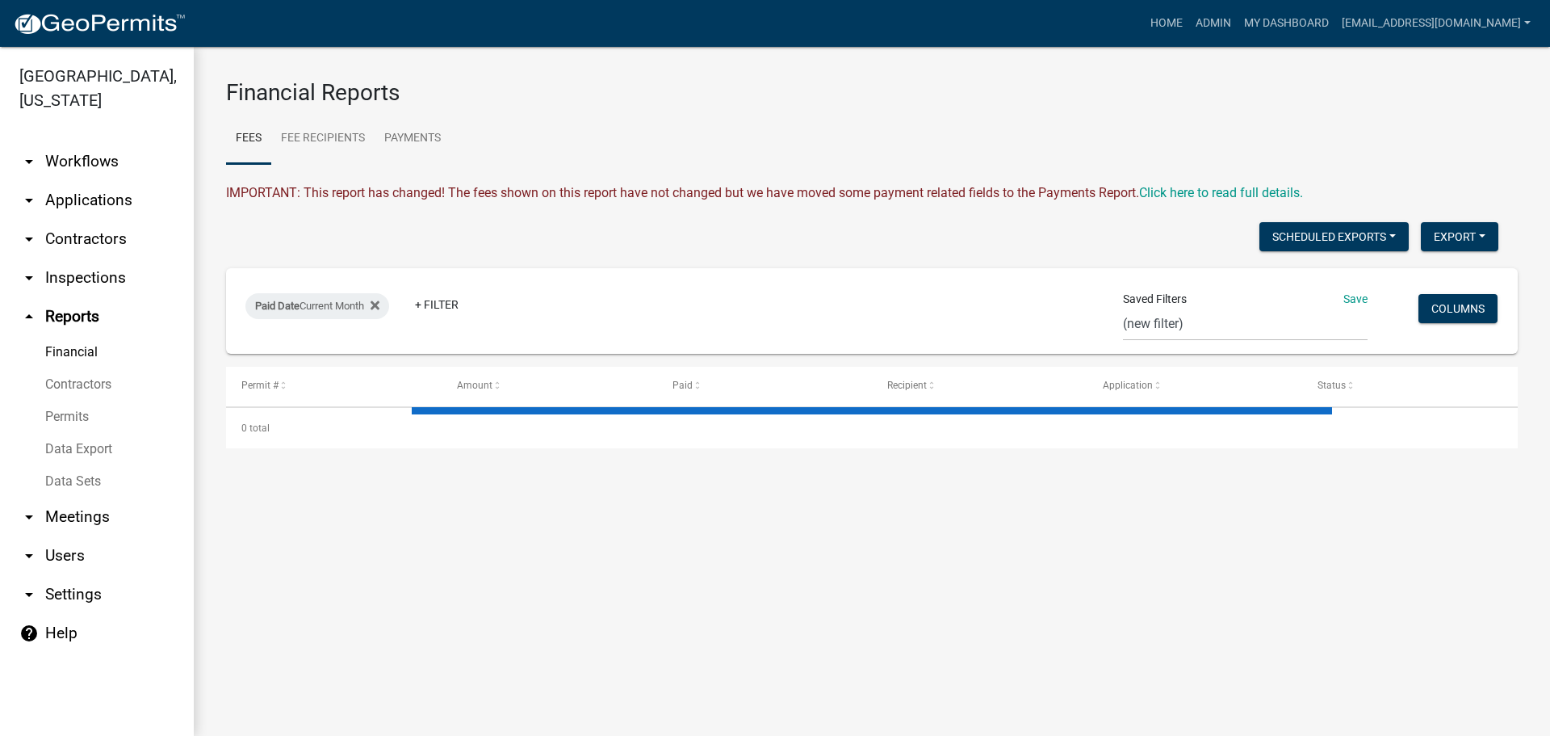
click at [78, 476] on link "Data Sets" at bounding box center [97, 481] width 194 height 32
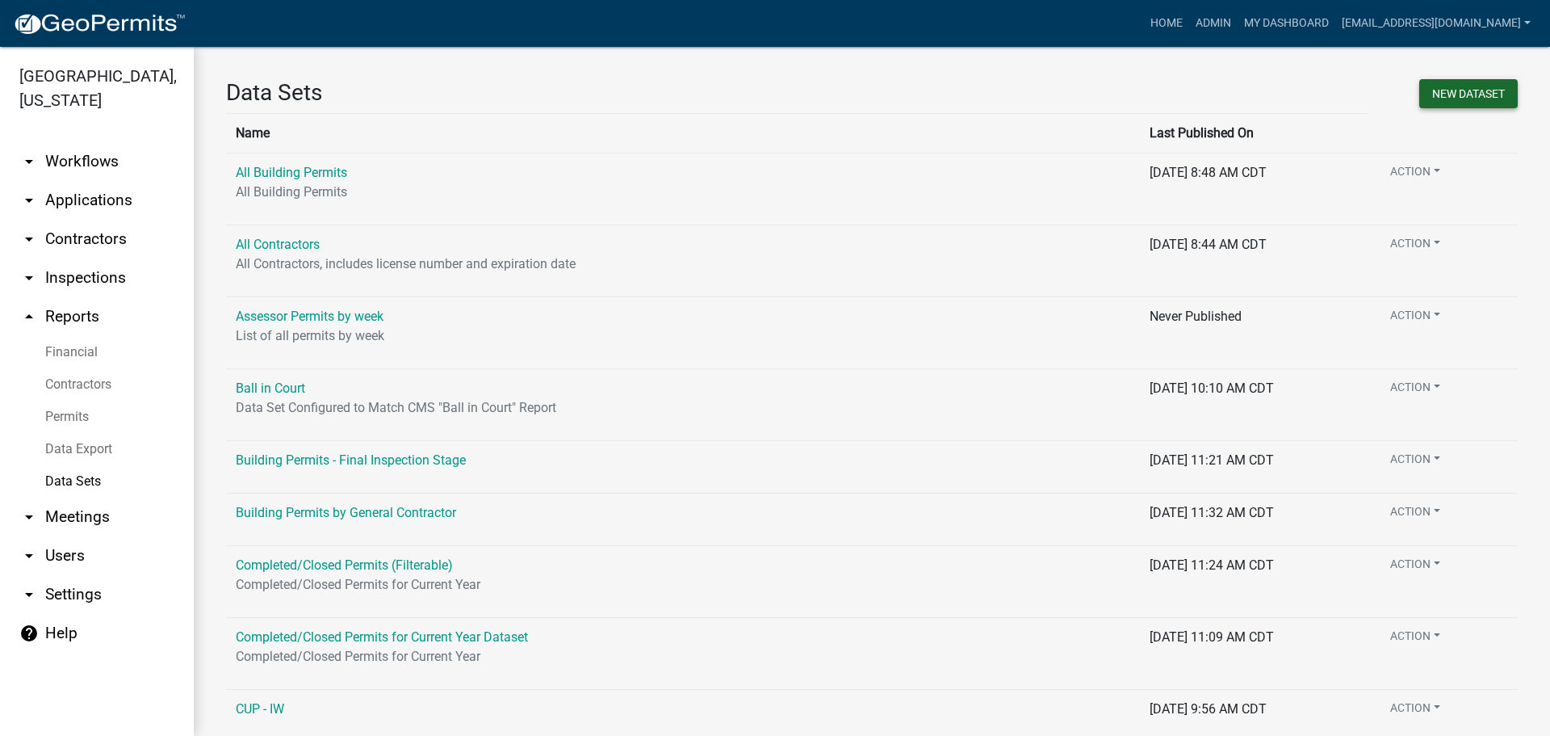
click at [1433, 101] on button "New DataSet" at bounding box center [1469, 93] width 99 height 29
select select
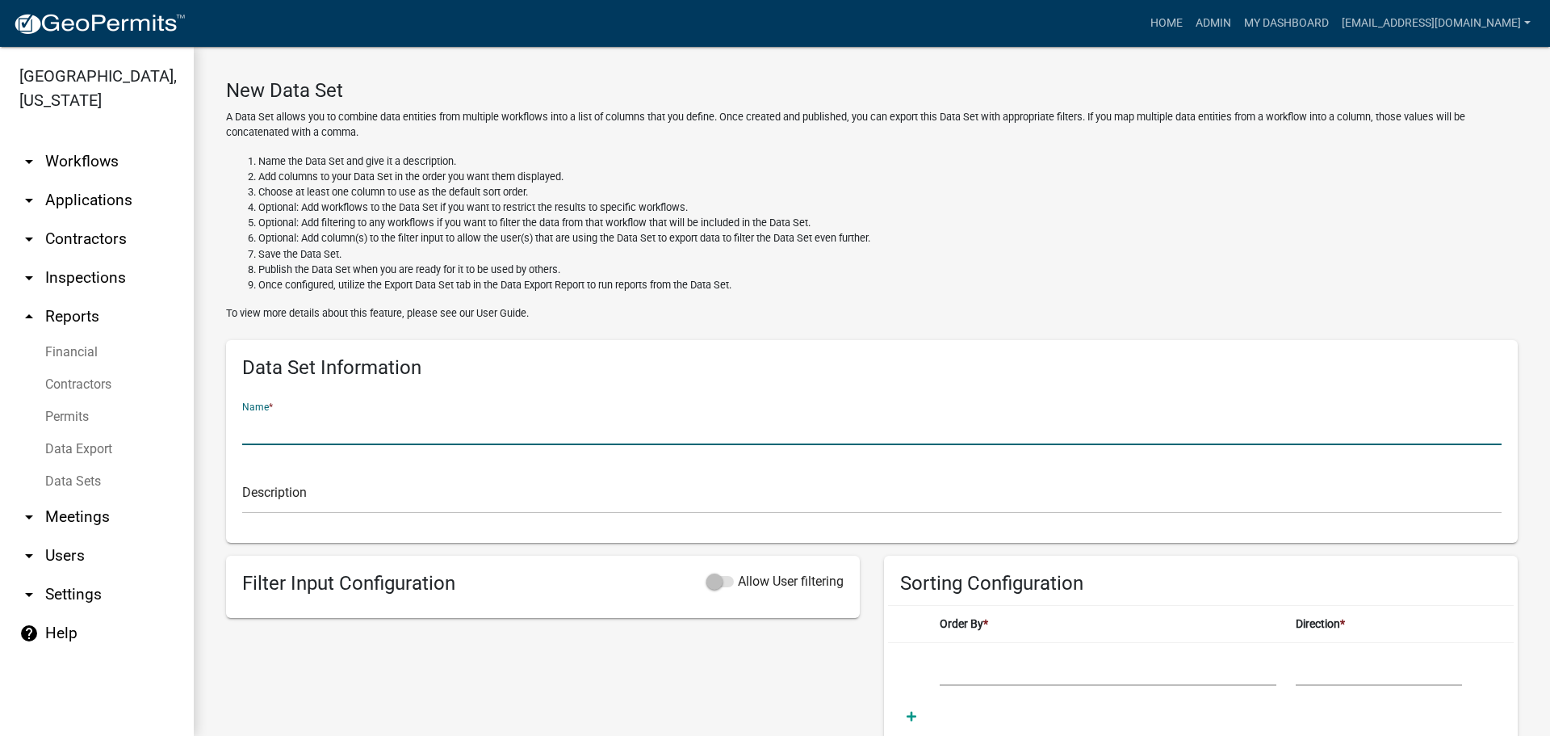
click at [307, 421] on input "text" at bounding box center [872, 428] width 1260 height 33
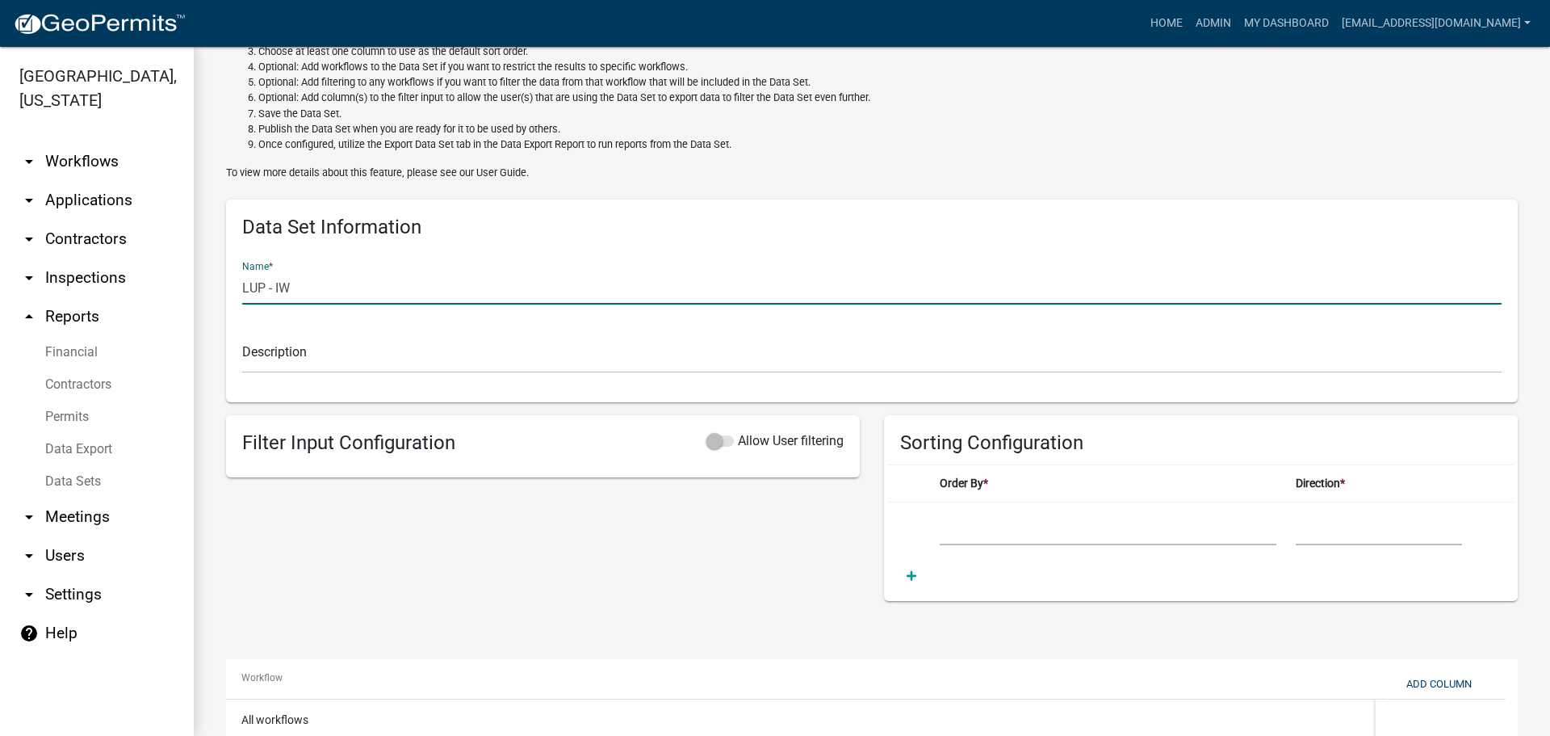
scroll to position [296, 0]
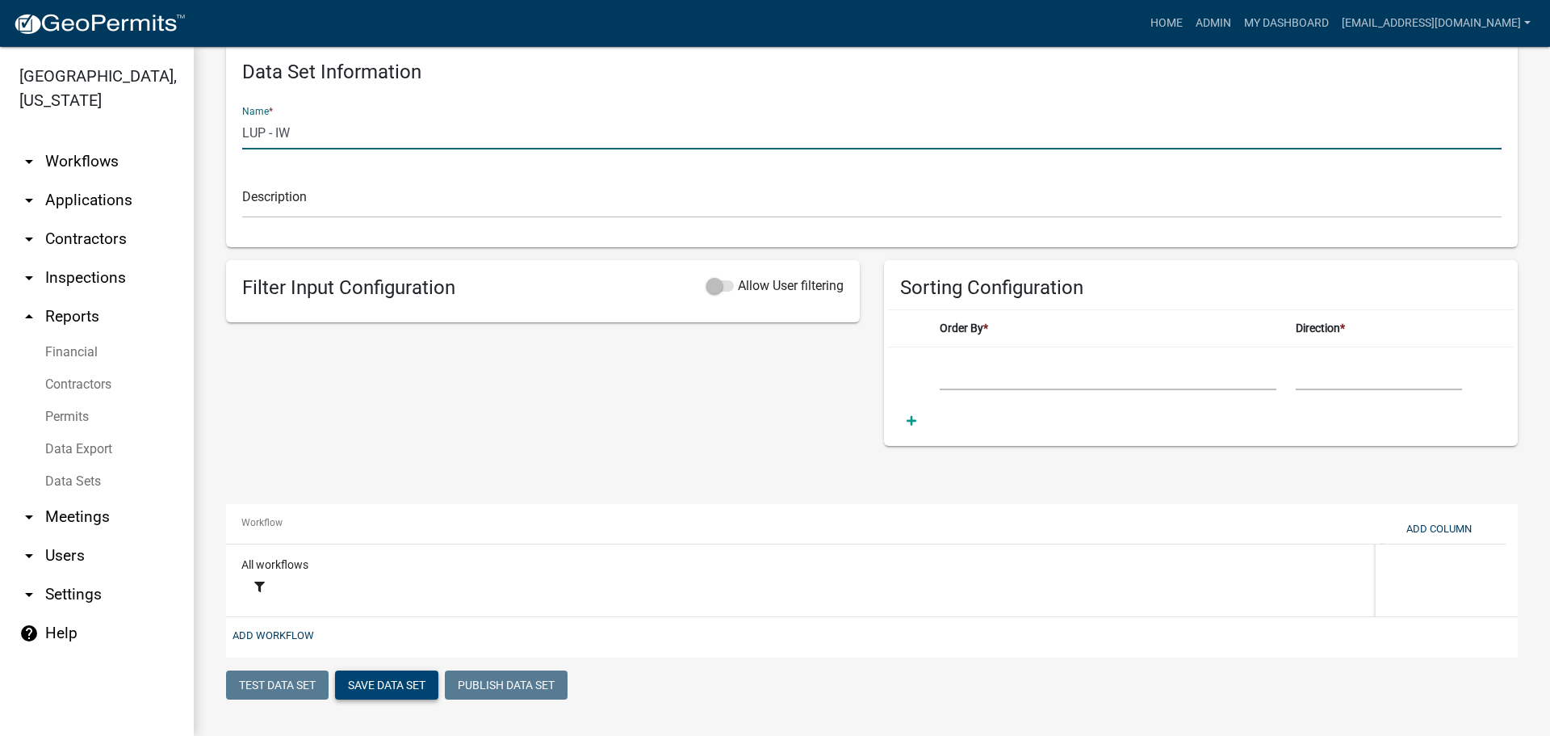
type input "LUP - IW"
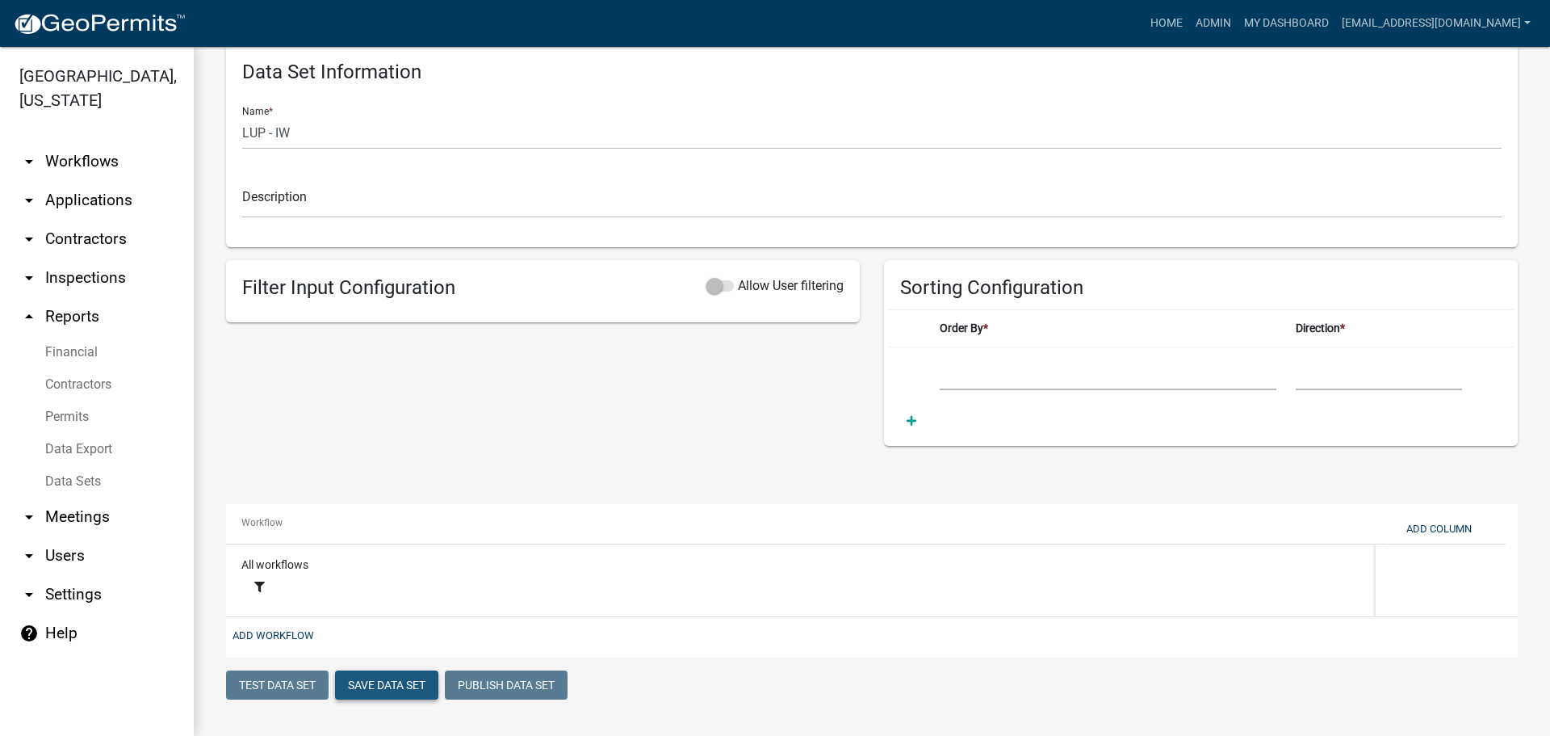
click at [402, 677] on button "Save Data Set" at bounding box center [386, 684] width 103 height 29
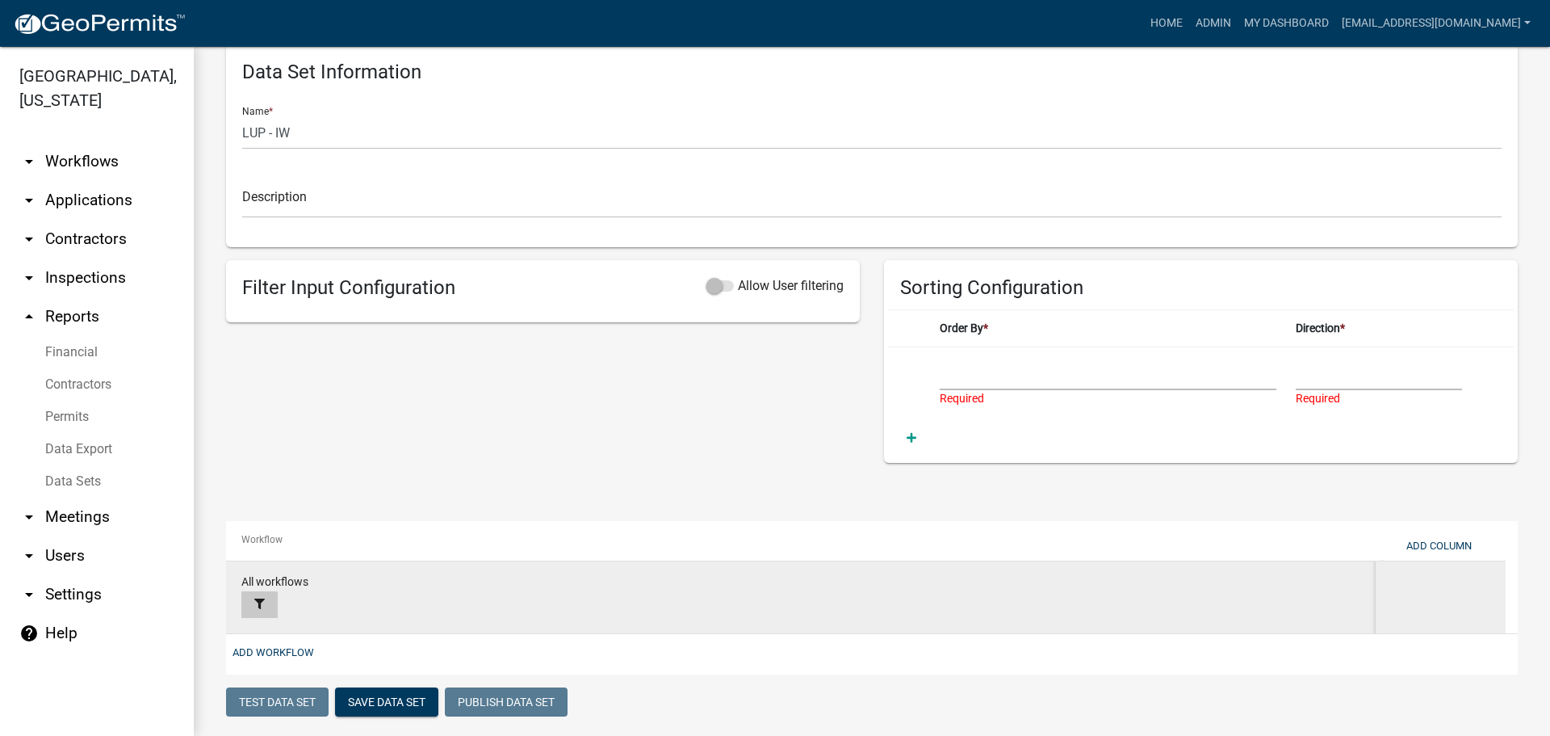
click at [259, 604] on icon at bounding box center [259, 603] width 10 height 10
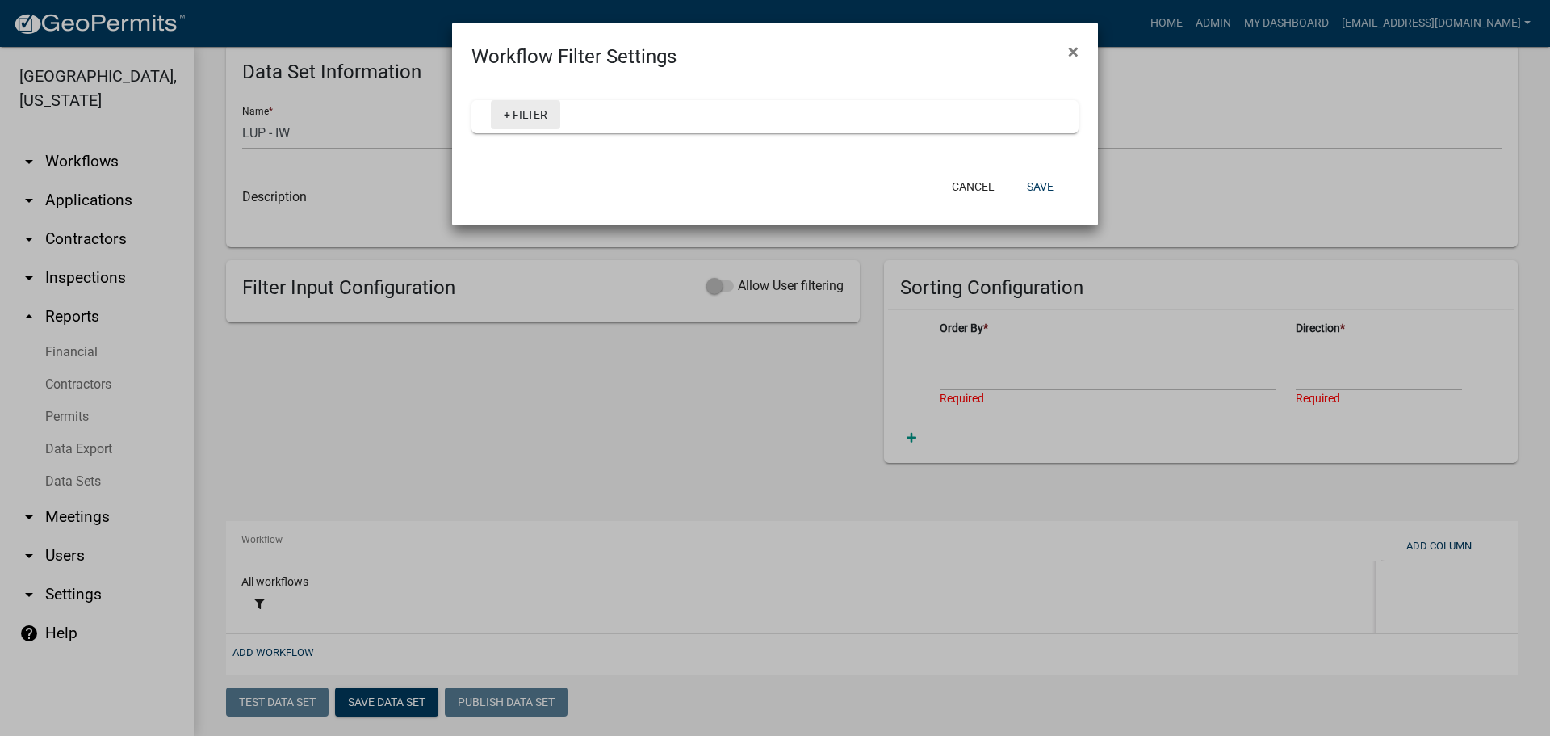
click at [527, 112] on link "+ Filter" at bounding box center [525, 114] width 69 height 29
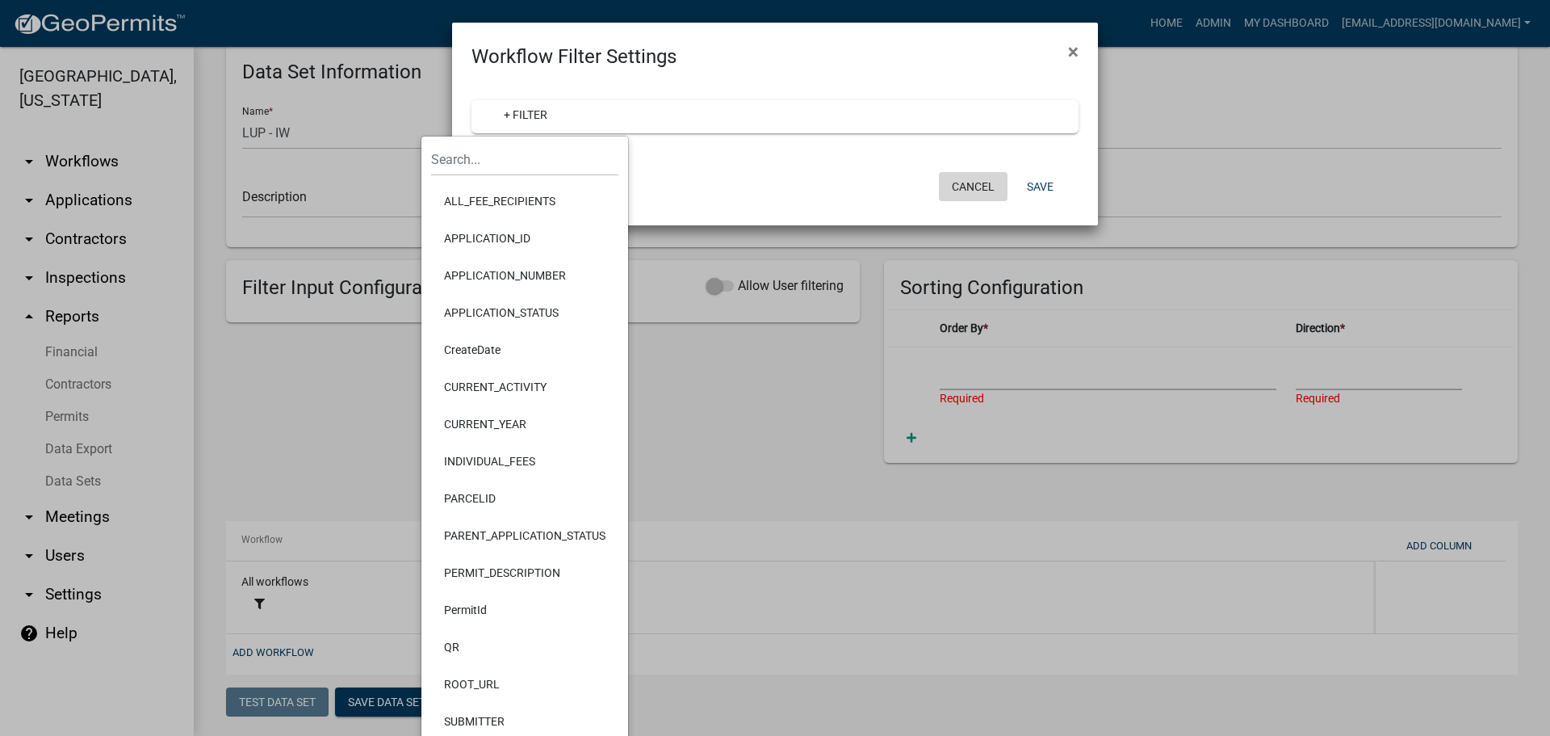
click at [972, 180] on button "Cancel" at bounding box center [973, 186] width 69 height 29
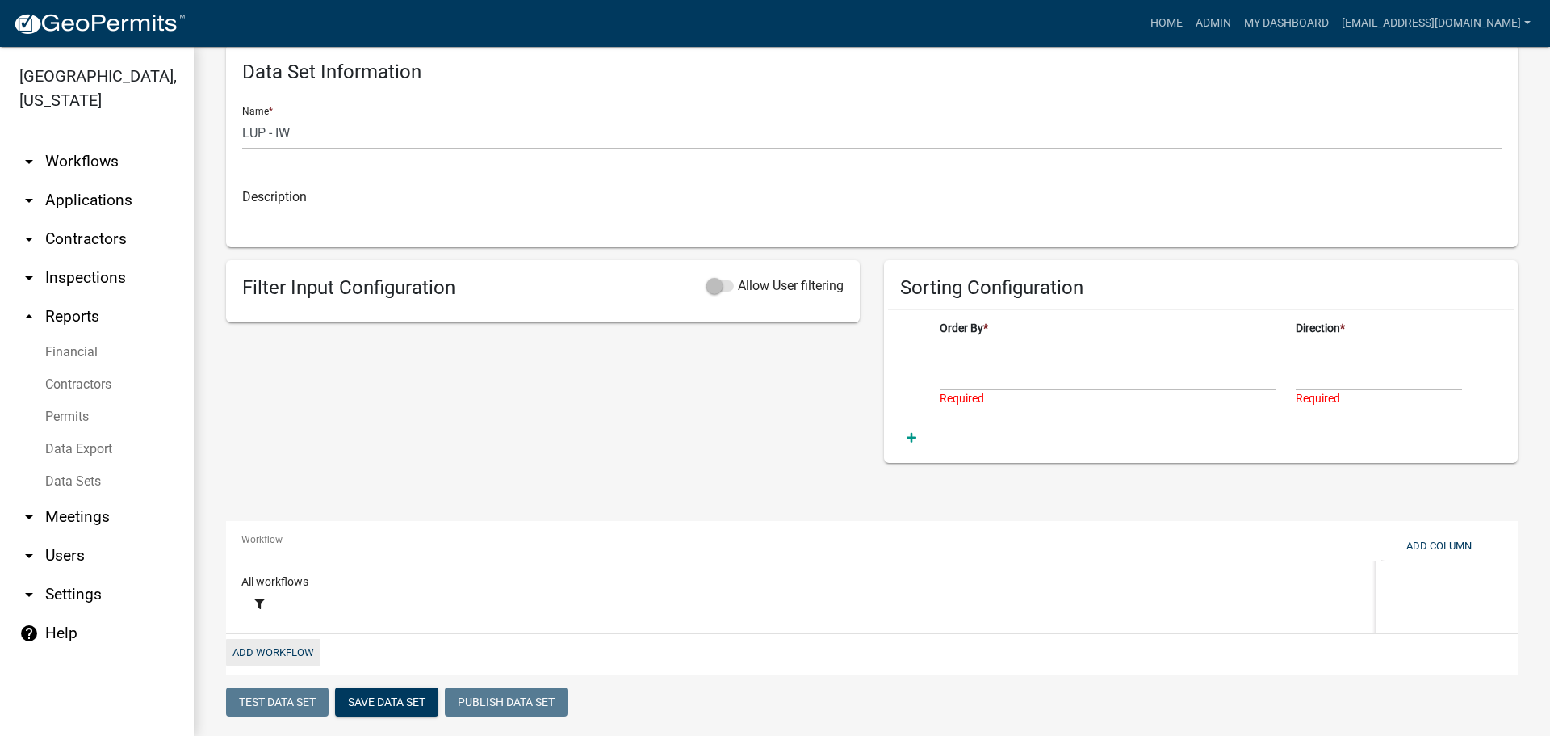
click at [287, 652] on button "Add Workflow" at bounding box center [273, 652] width 94 height 27
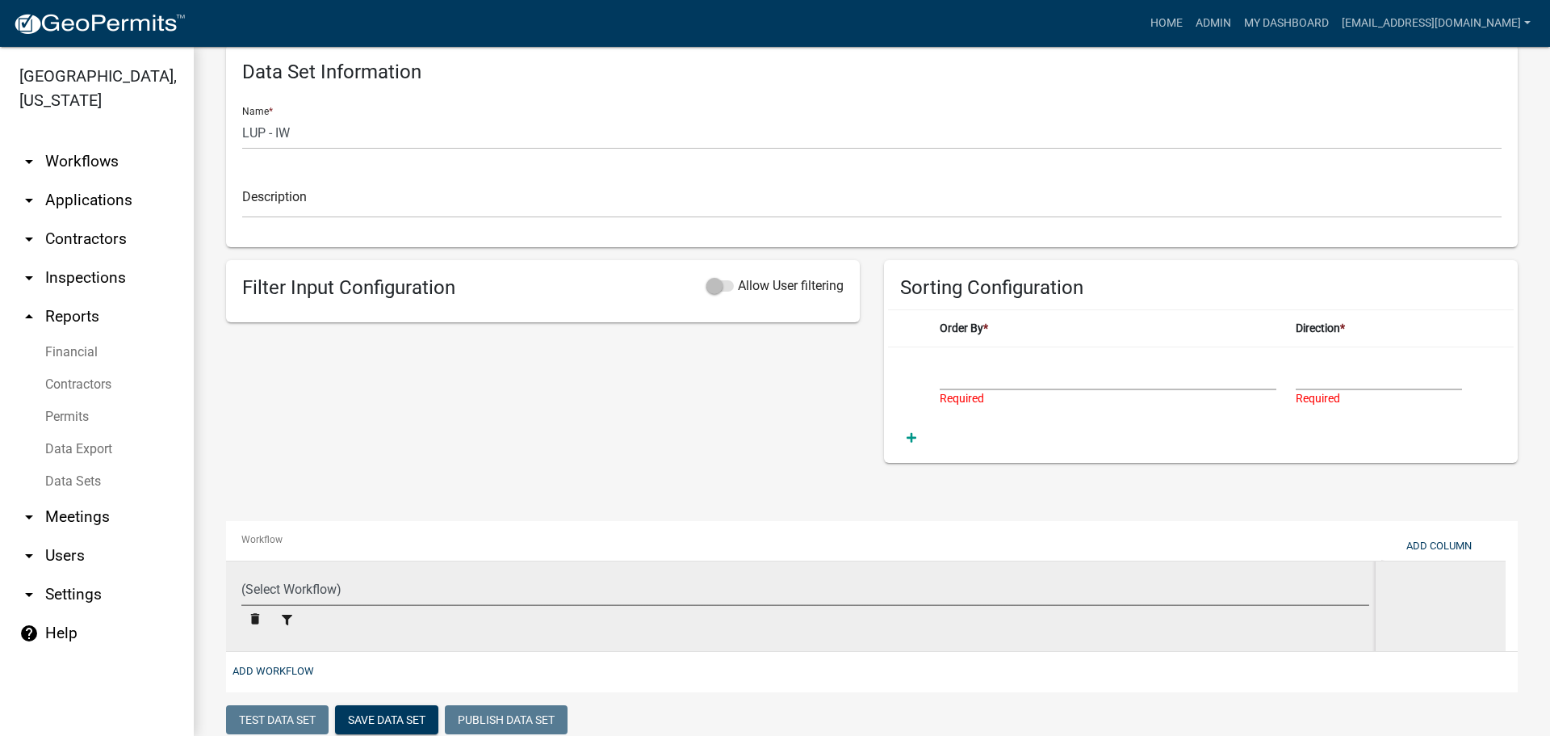
click at [302, 590] on select "(Select Workflow) Previous System Data Add/Modify Parcel Notes Boundary Adjustm…" at bounding box center [805, 589] width 1128 height 33
select select "0a76eb5e-21b2-4d32-bffd-57f56dfb43a7"
click at [241, 573] on select "(Select Workflow) Previous System Data Add/Modify Parcel Notes Boundary Adjustm…" at bounding box center [805, 589] width 1128 height 33
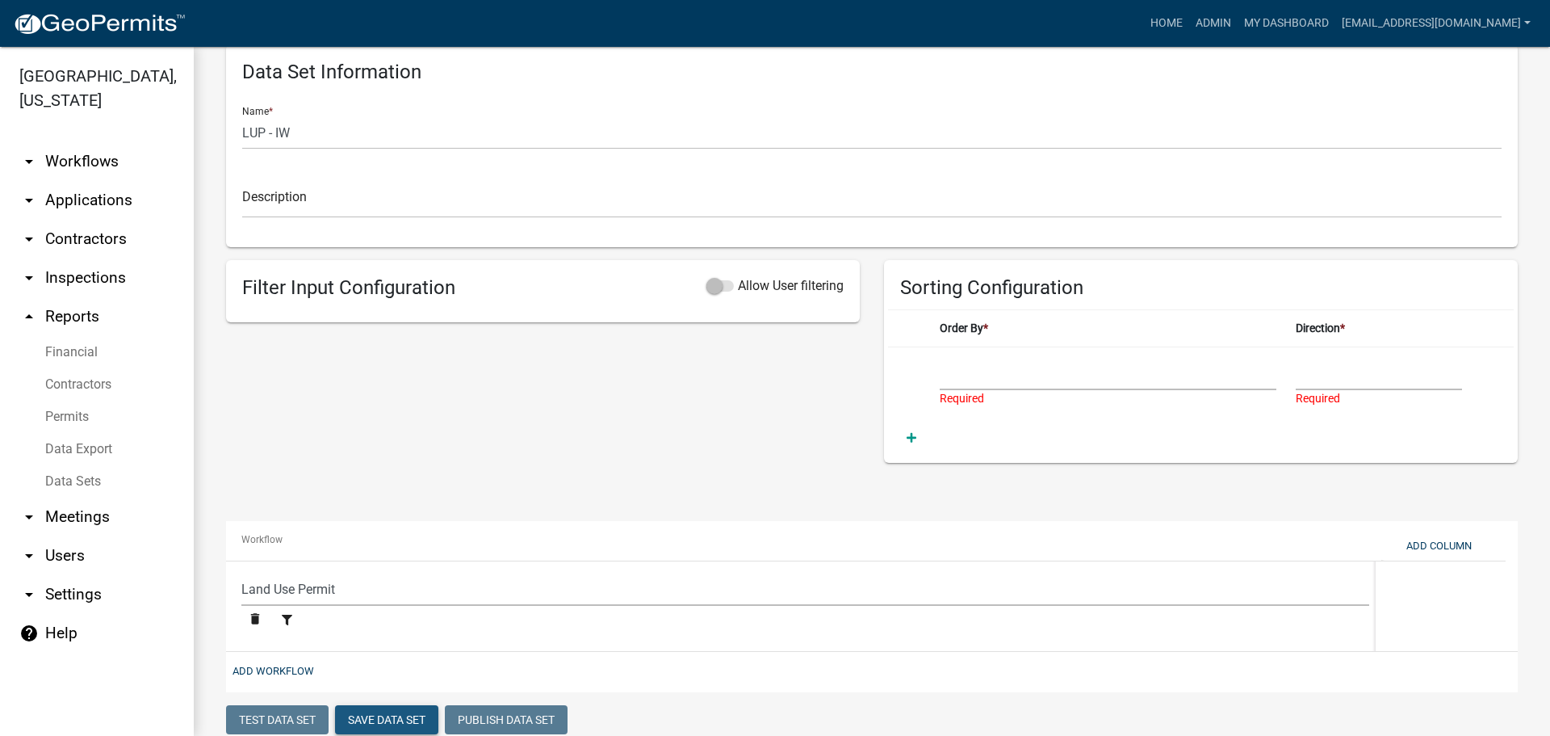
click at [378, 721] on button "Save Data Set" at bounding box center [386, 719] width 103 height 29
click at [1003, 373] on select "(Add Column to Data Set)" at bounding box center [1108, 373] width 337 height 33
click at [930, 371] on td "(Add Column to Data Set) Required" at bounding box center [1108, 382] width 356 height 70
click at [1462, 545] on button "Add Column" at bounding box center [1439, 545] width 78 height 27
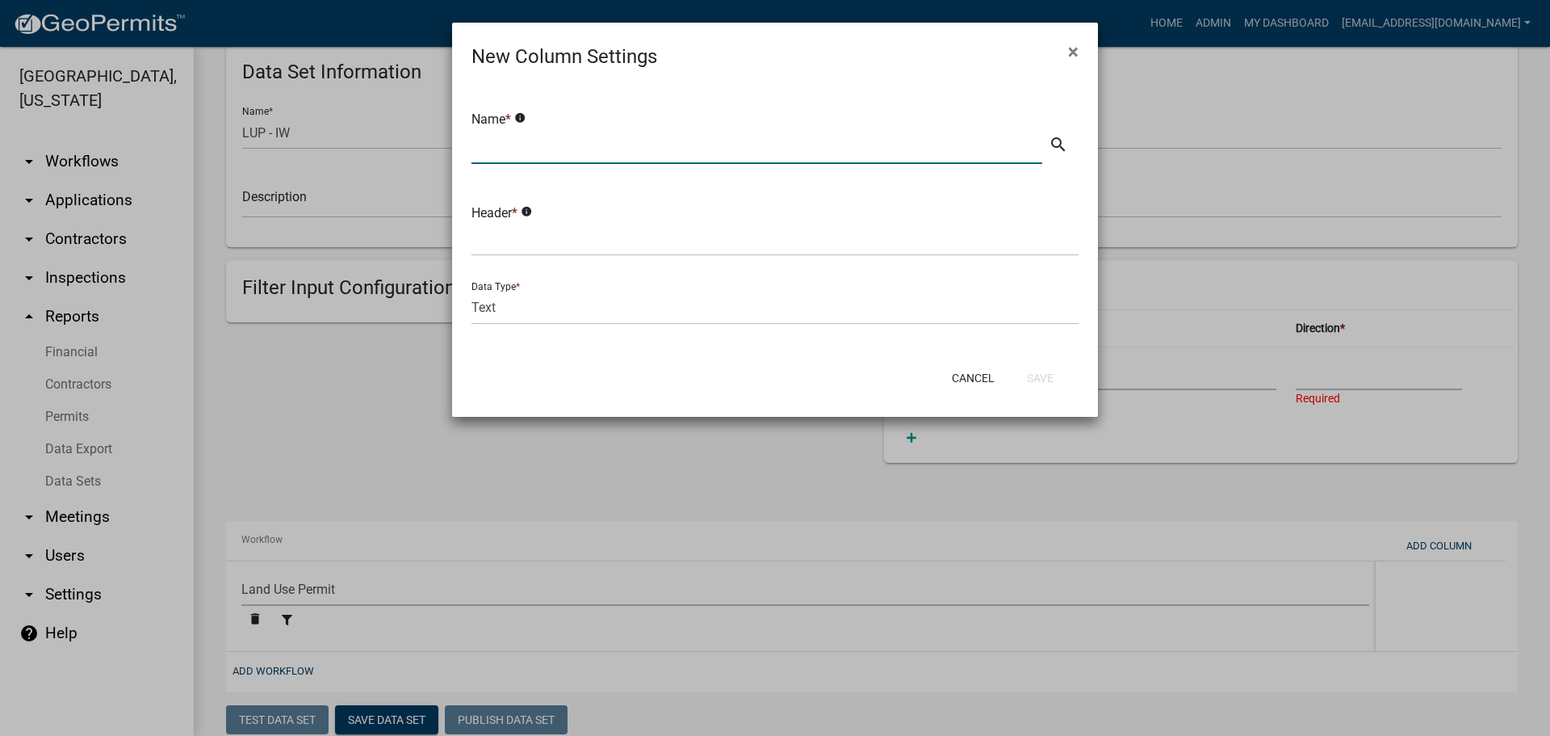
click at [760, 138] on input "text" at bounding box center [757, 147] width 571 height 33
type input "PERMIT_NO"
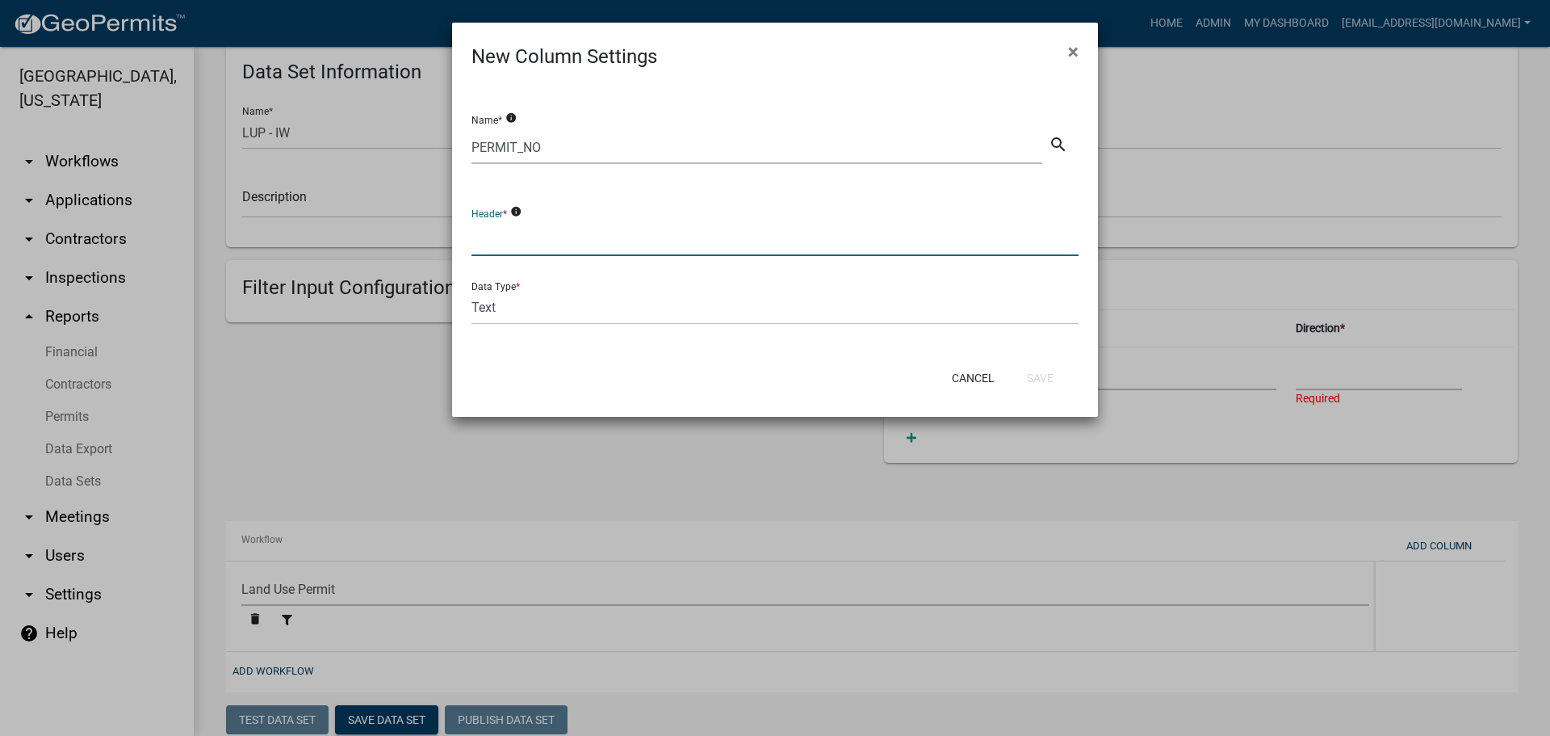
drag, startPoint x: 524, startPoint y: 241, endPoint x: 532, endPoint y: 242, distance: 8.2
click at [524, 241] on input "text" at bounding box center [775, 239] width 607 height 33
type input "PERMIT_NO"
drag, startPoint x: 558, startPoint y: 145, endPoint x: 593, endPoint y: 144, distance: 34.8
click at [560, 144] on input "PERMIT_NO" at bounding box center [757, 147] width 571 height 33
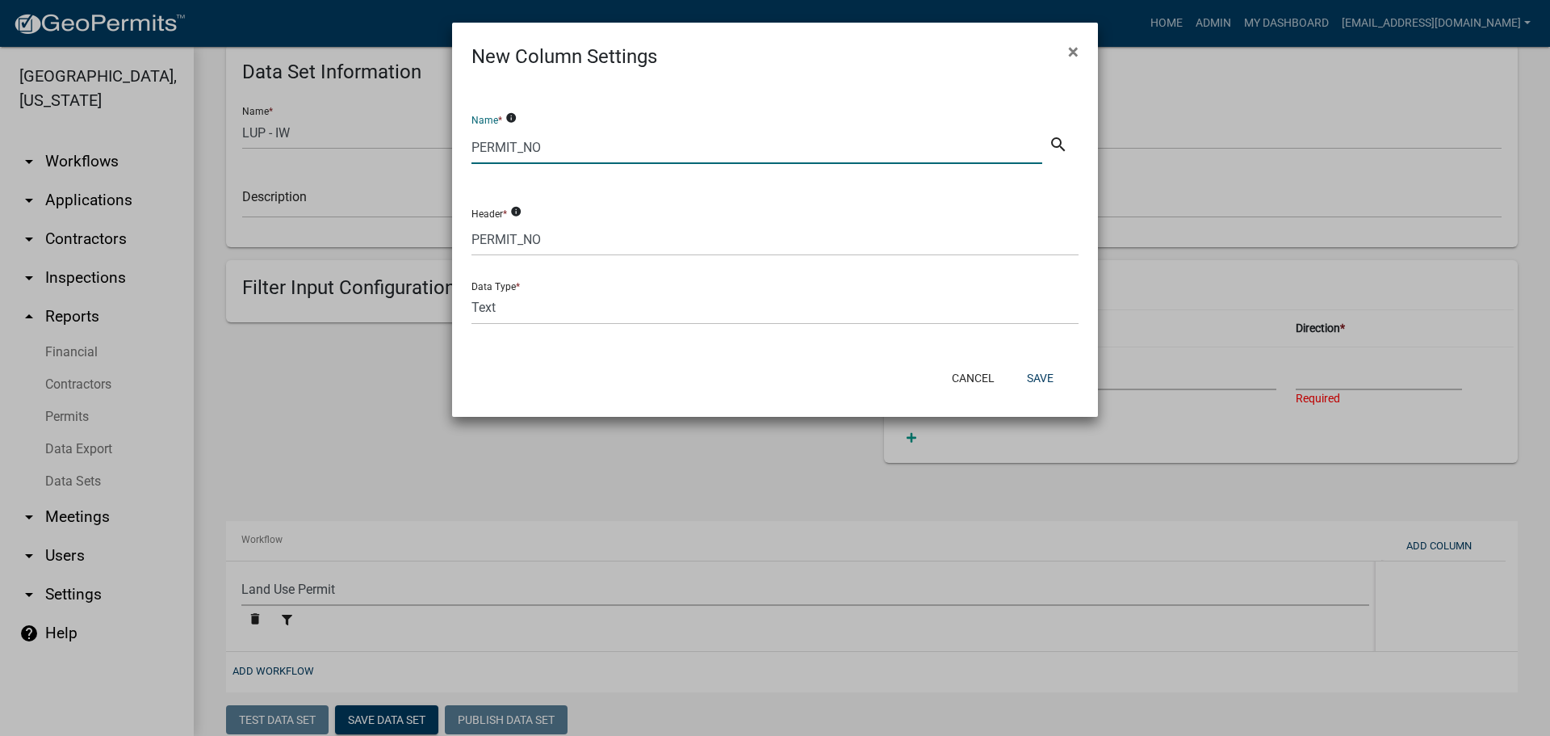
drag, startPoint x: 588, startPoint y: 142, endPoint x: 416, endPoint y: 130, distance: 172.4
click at [401, 127] on ngb-modal-window "New Column Settings × Name * info PERMIT_NO search Header * info PERMIT_NO Data…" at bounding box center [775, 368] width 1550 height 736
type input "Permit Number"
click at [1043, 376] on button "Save" at bounding box center [1040, 377] width 52 height 29
select select
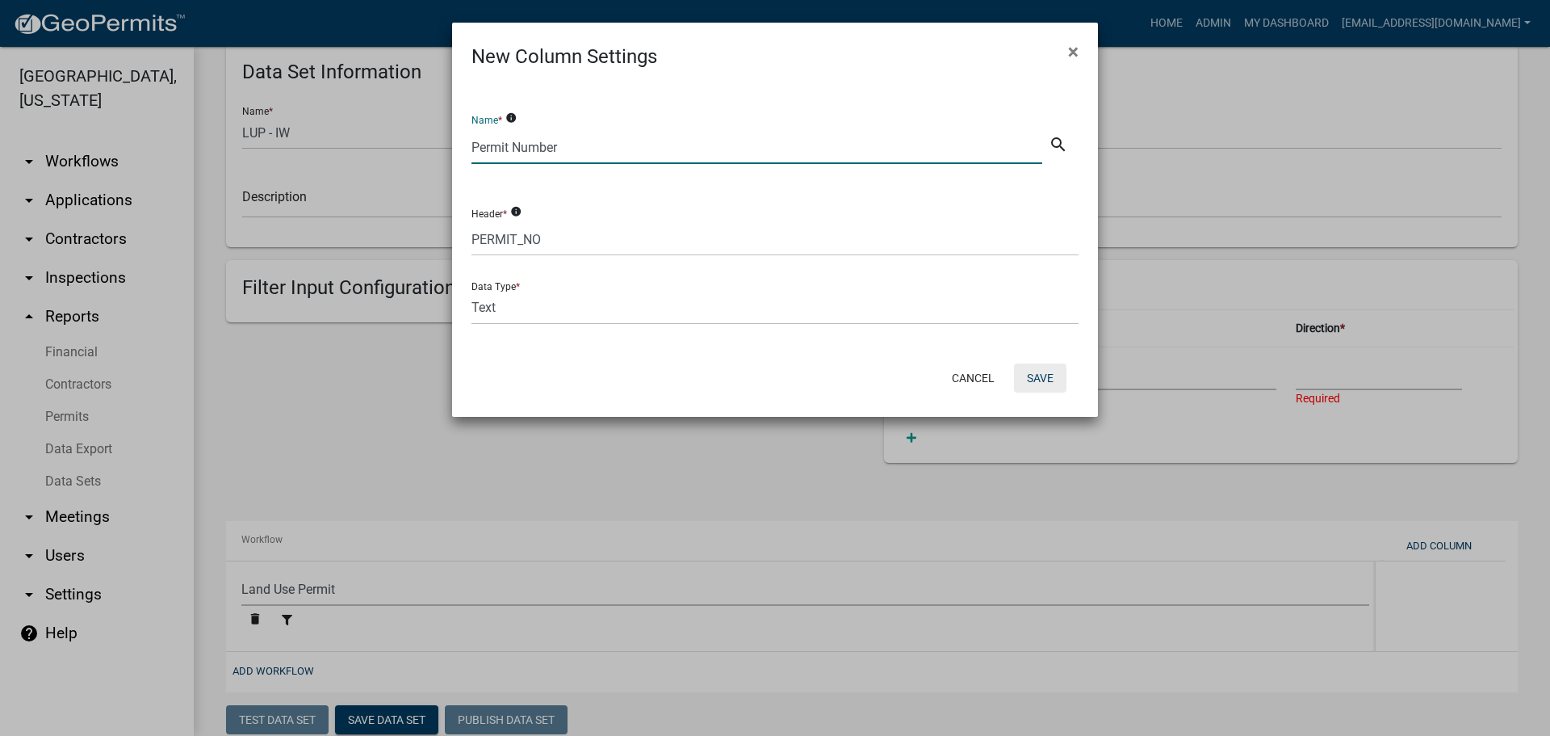
select select "0a76eb5e-21b2-4d32-bffd-57f56dfb43a7"
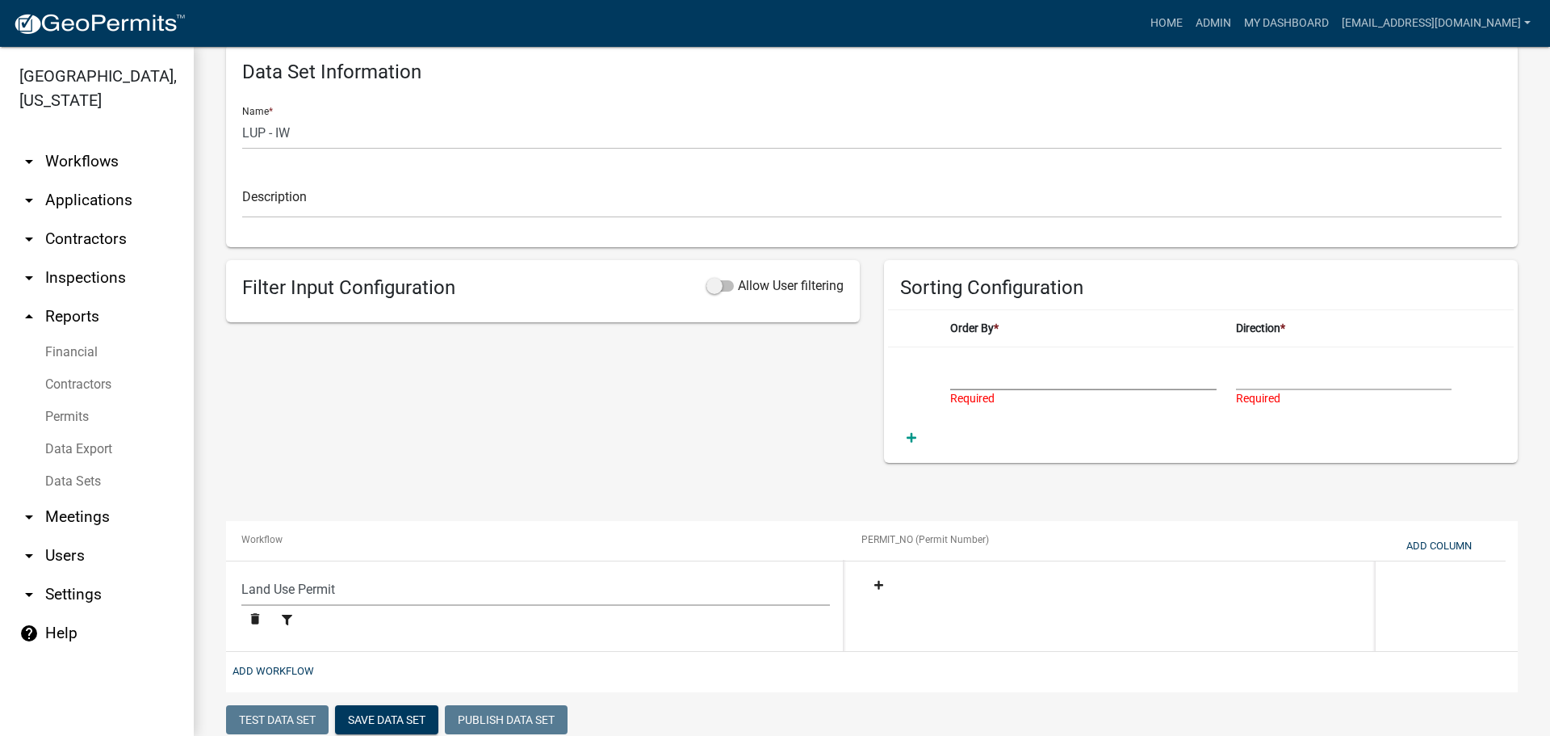
click at [984, 369] on select "Permit Number" at bounding box center [1083, 373] width 266 height 33
select select "Permit Number"
click at [950, 357] on select "Permit Number" at bounding box center [1083, 373] width 266 height 33
click at [1271, 373] on select "Ascending Descending" at bounding box center [1344, 373] width 216 height 33
click at [378, 711] on button "Save Data Set" at bounding box center [386, 719] width 103 height 29
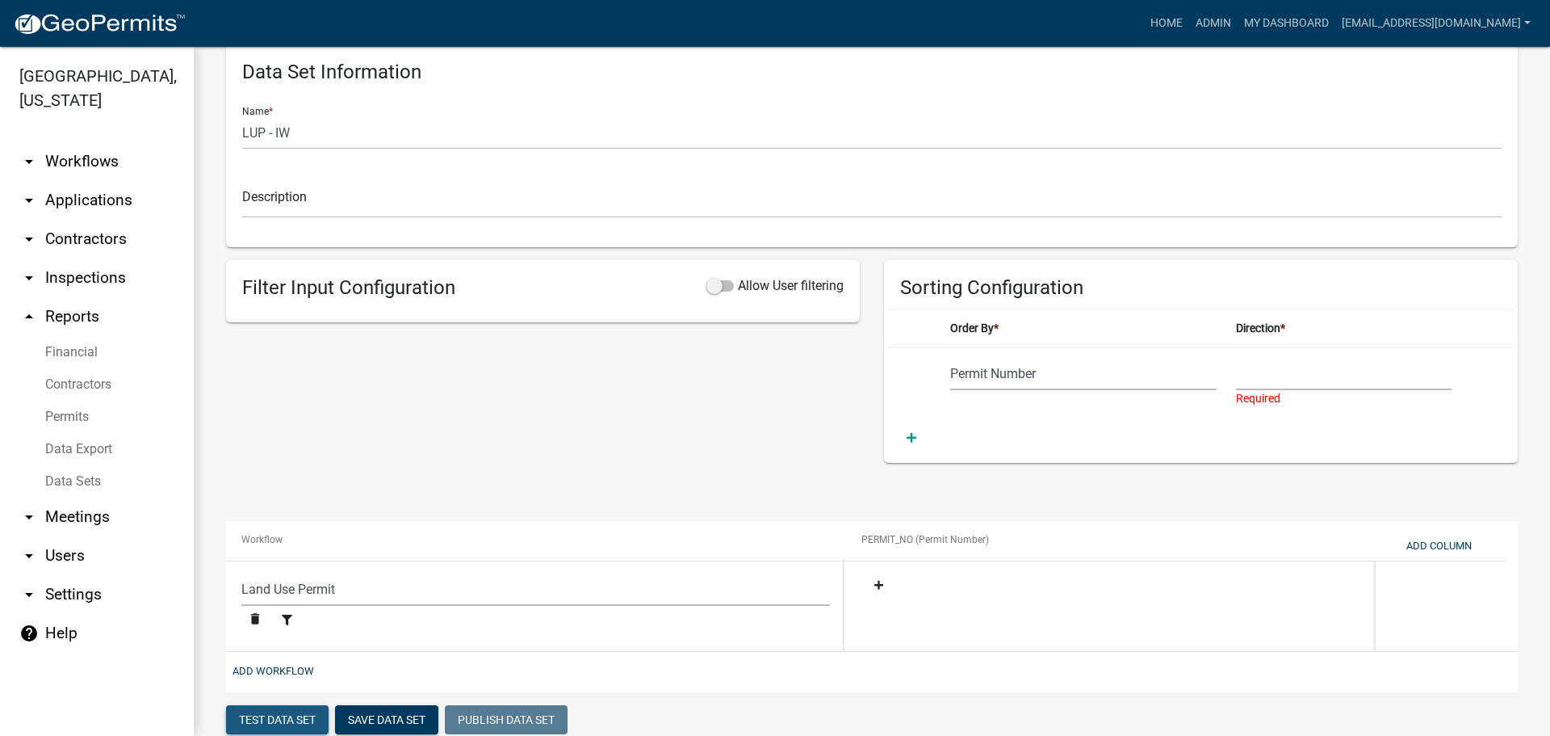
click at [283, 714] on button "Test Data Set" at bounding box center [277, 719] width 103 height 29
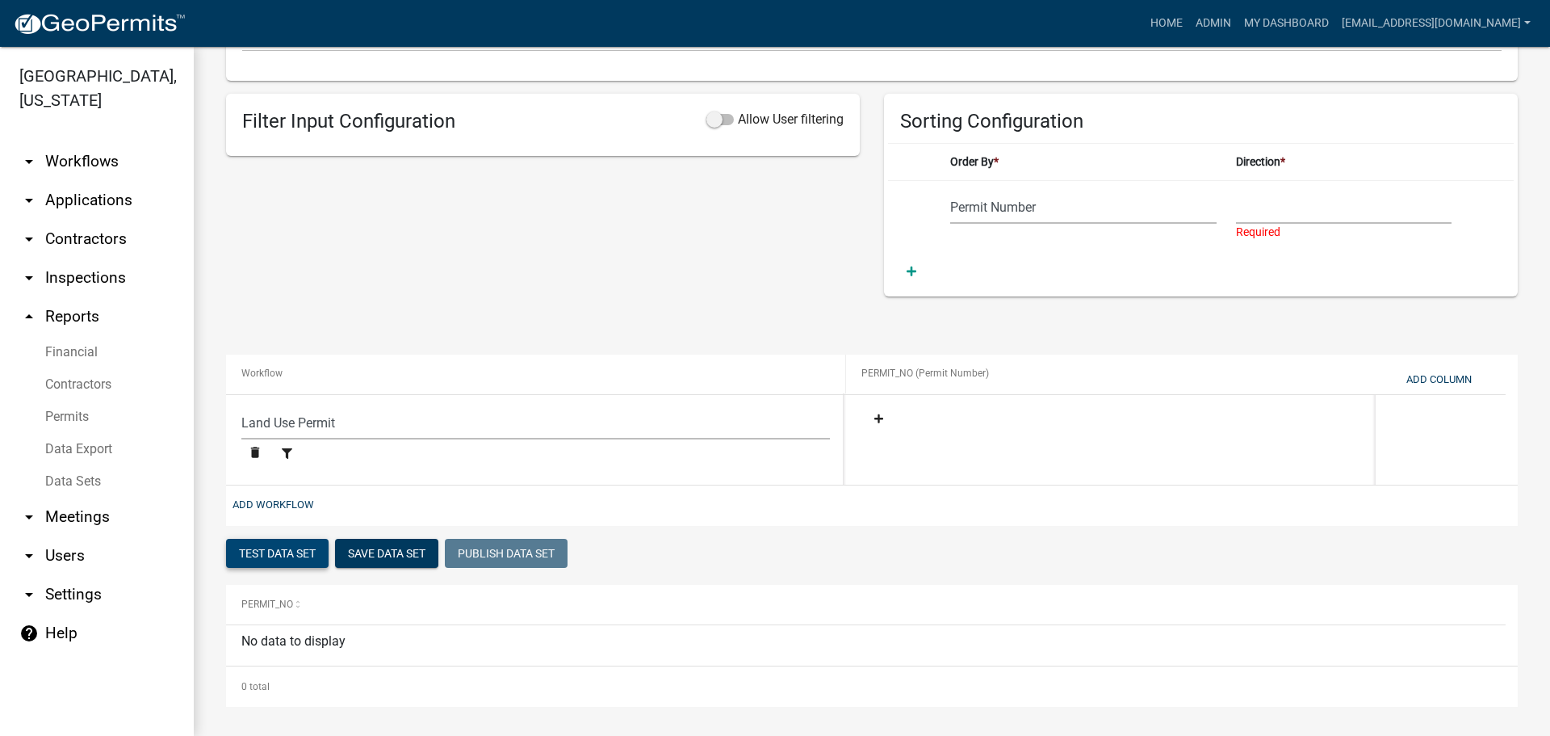
scroll to position [465, 0]
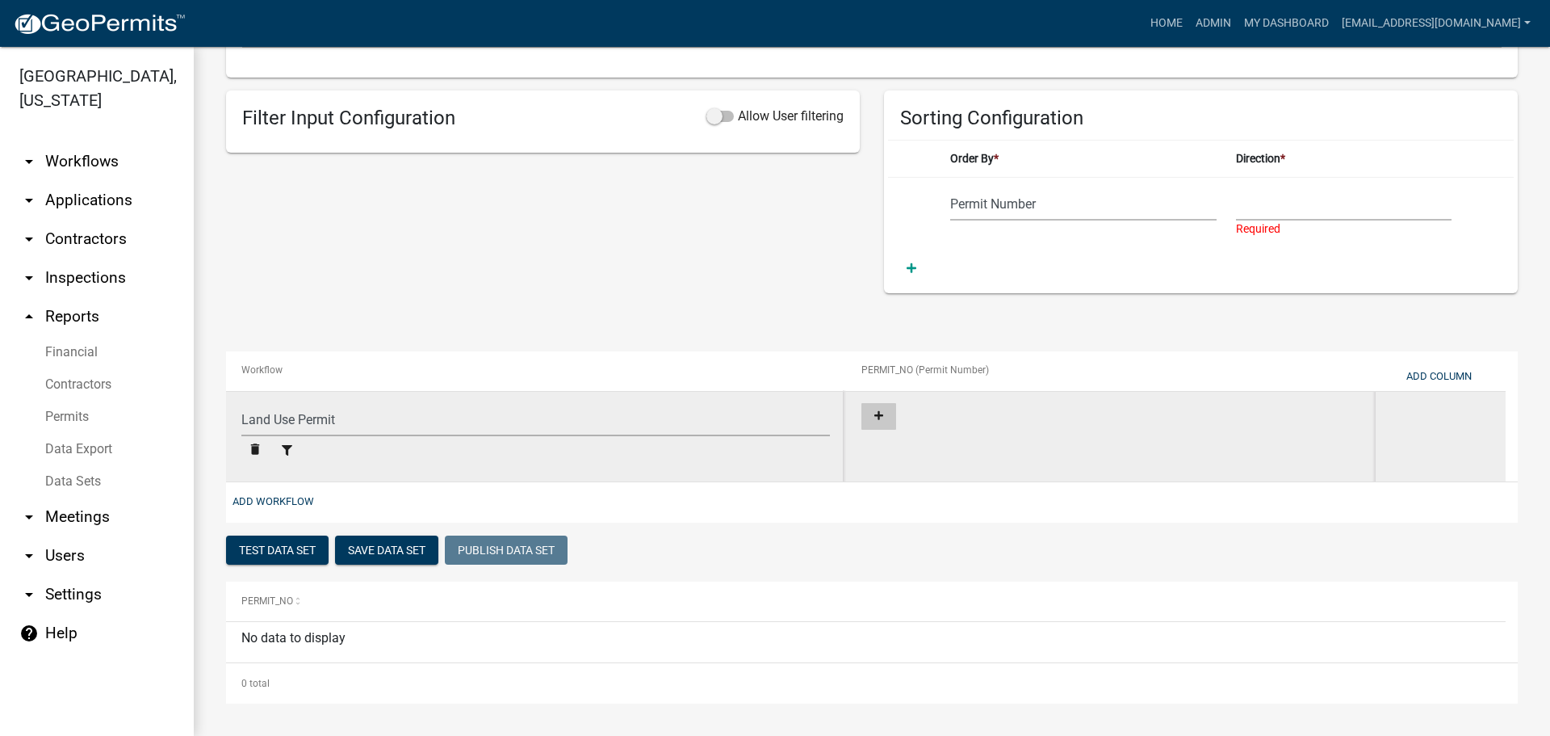
click at [883, 419] on icon at bounding box center [879, 416] width 9 height 10
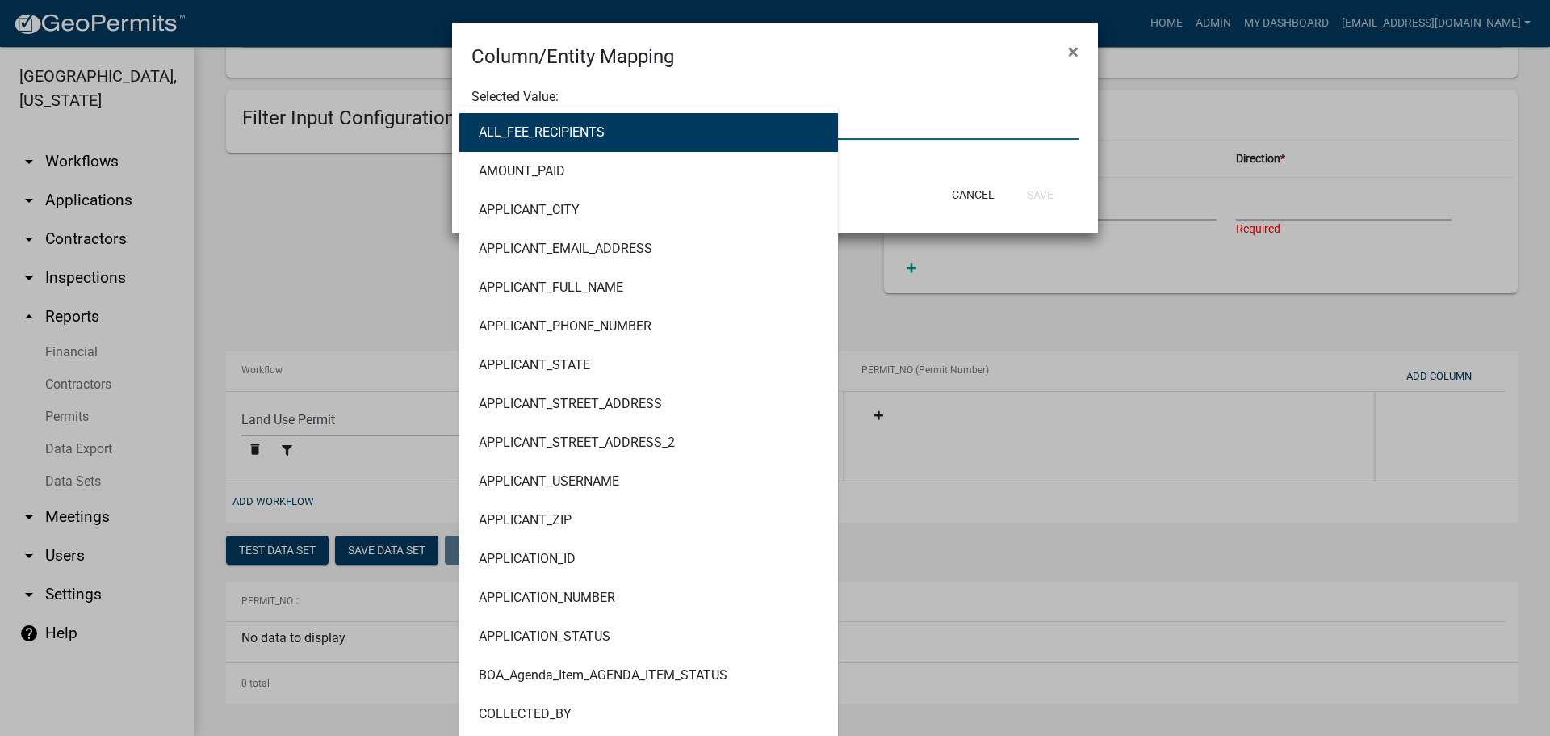
click at [564, 124] on div "ALL_FEE_RECIPIENTS AMOUNT_PAID APPLICANT_CITY APPLICANT_EMAIL_ADDRESS APPLICANT…" at bounding box center [774, 123] width 631 height 33
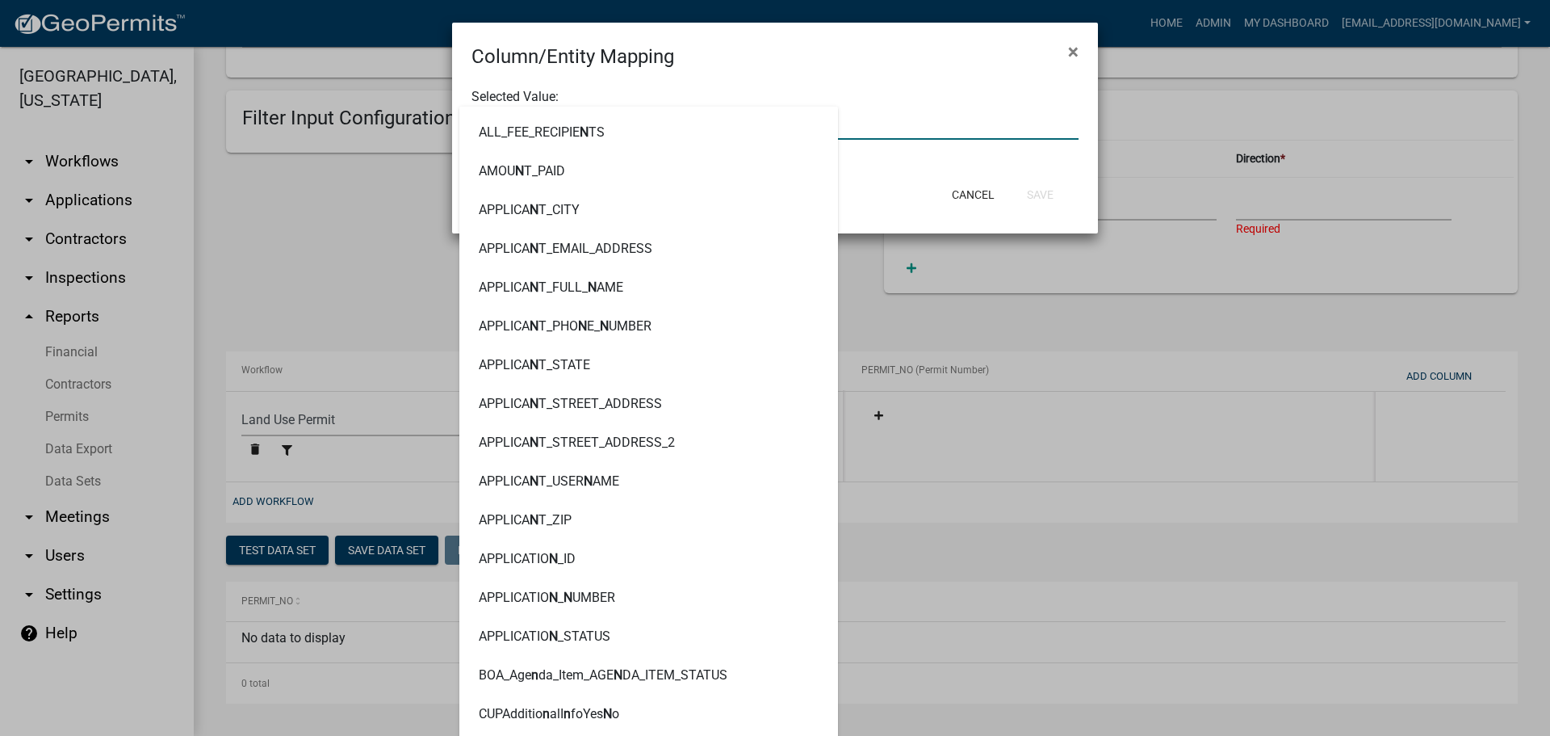
type input "number"
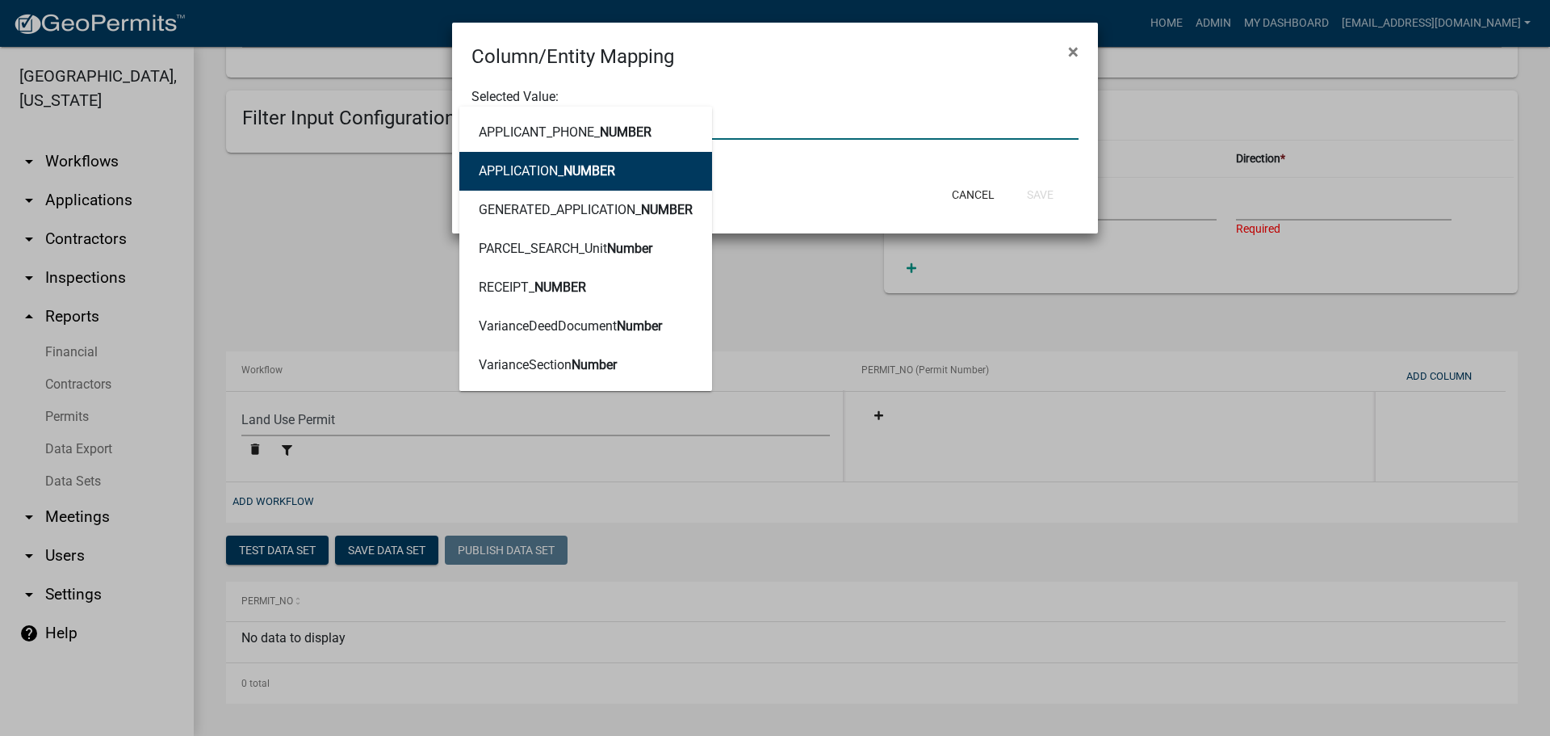
click at [618, 163] on button "APPLICATION_ NUMBER" at bounding box center [585, 171] width 253 height 39
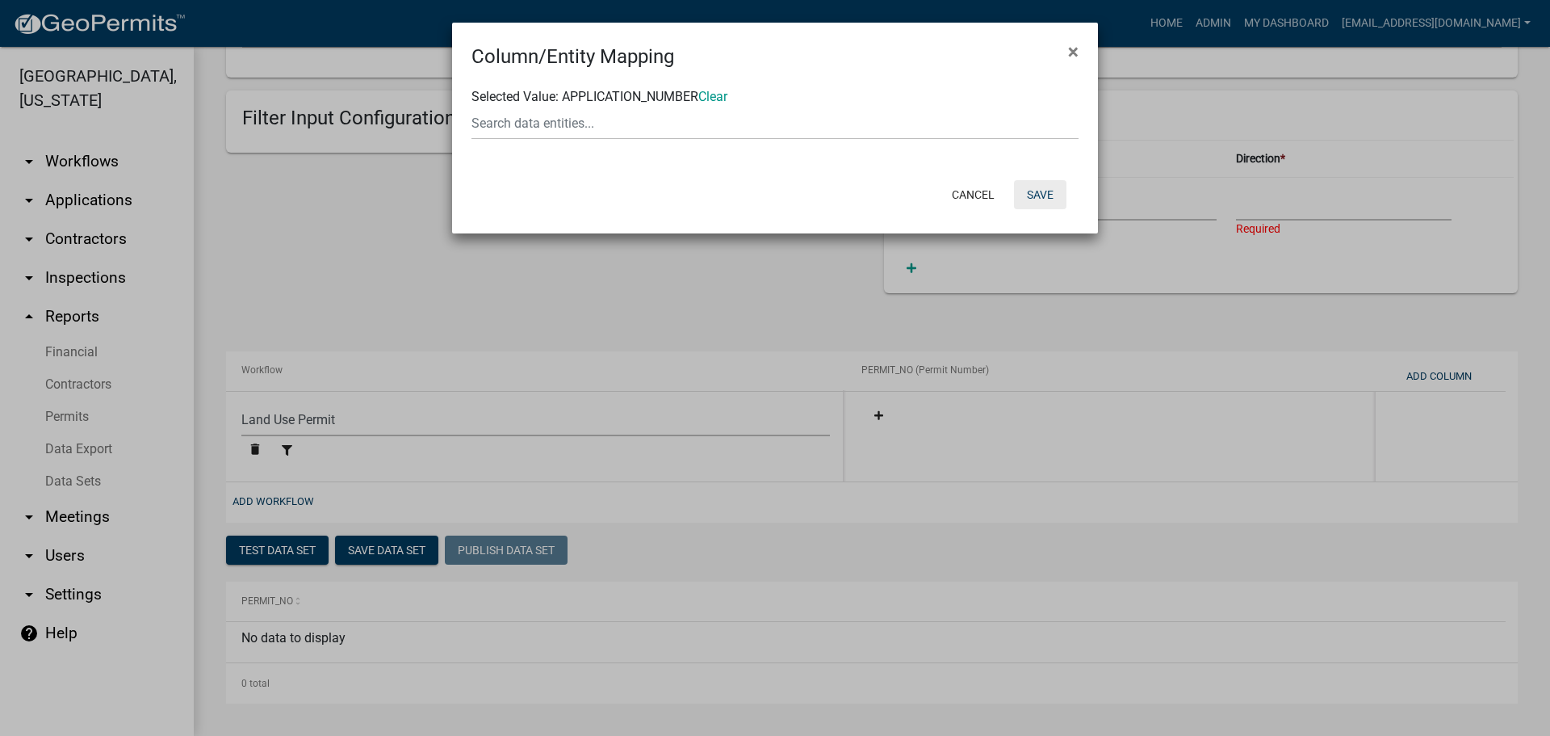
drag, startPoint x: 1041, startPoint y: 189, endPoint x: 1026, endPoint y: 192, distance: 14.9
click at [1042, 188] on button "Save" at bounding box center [1040, 194] width 52 height 29
select select "0a76eb5e-21b2-4d32-bffd-57f56dfb43a7"
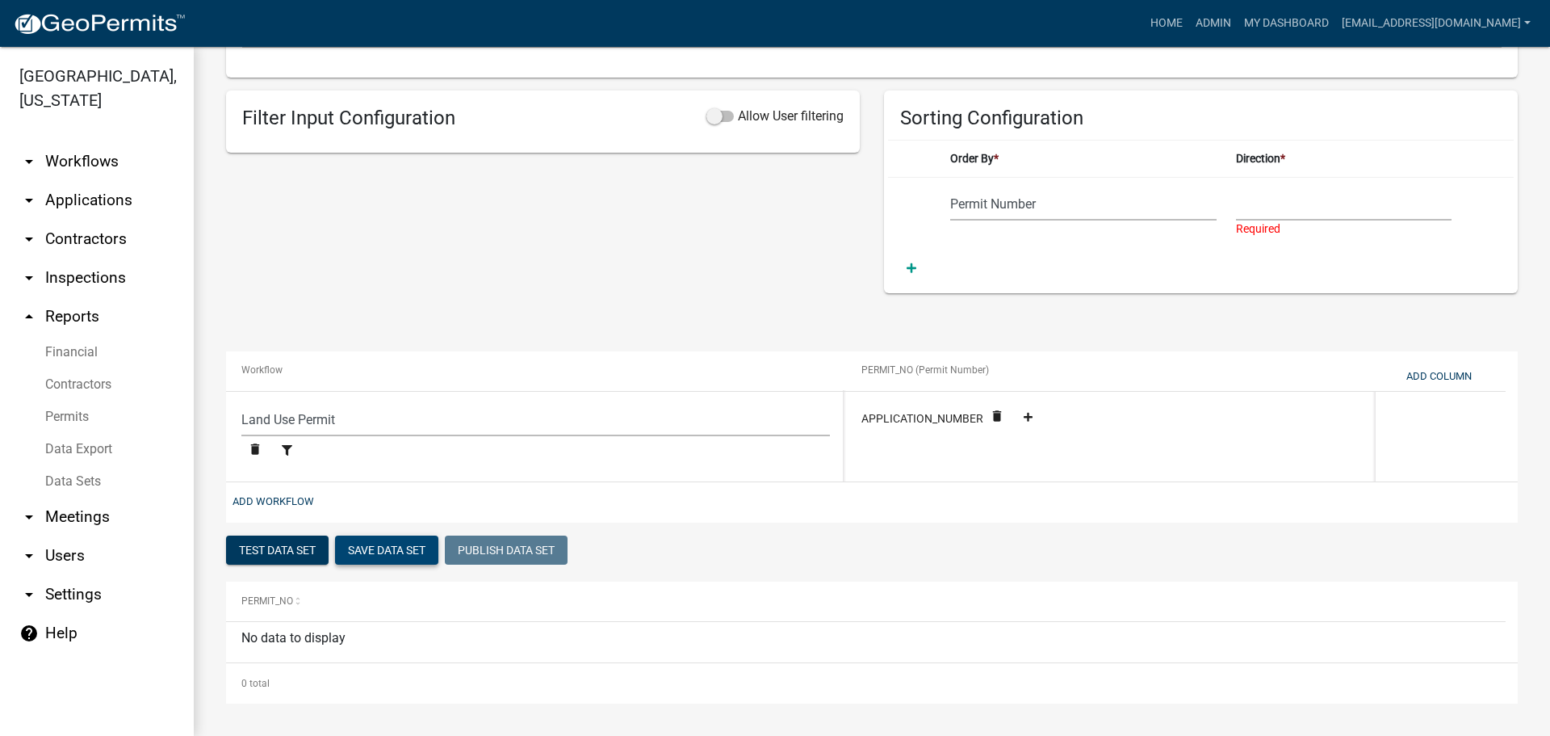
click at [376, 545] on button "Save Data Set" at bounding box center [386, 549] width 103 height 29
click at [294, 542] on button "Test Data Set" at bounding box center [277, 549] width 103 height 29
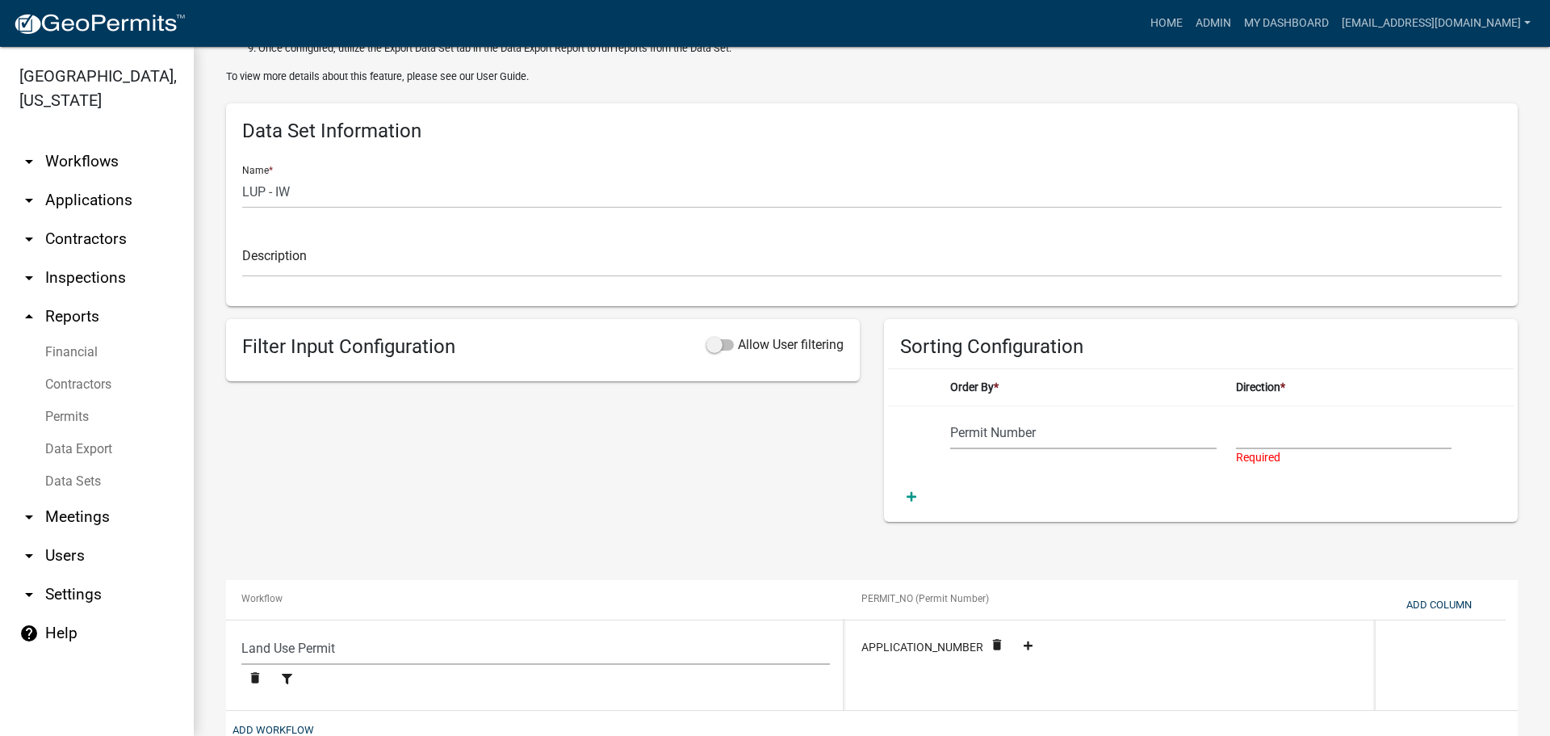
scroll to position [0, 0]
